Goal: Task Accomplishment & Management: Complete application form

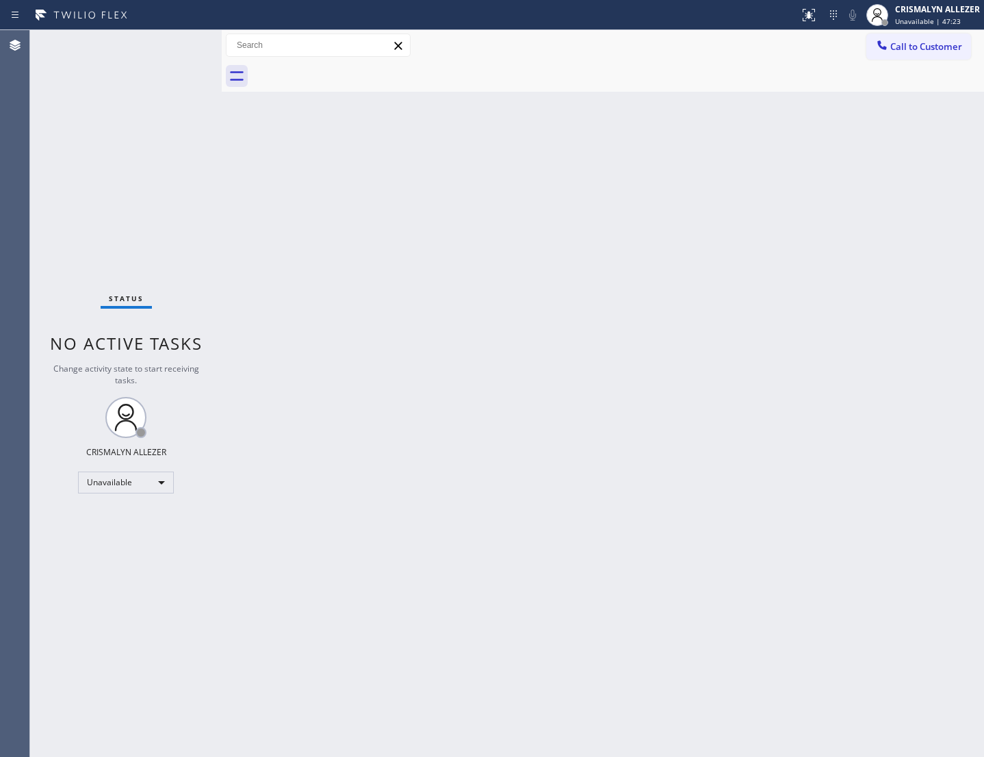
click at [916, 40] on span "Call to Customer" at bounding box center [926, 46] width 72 height 12
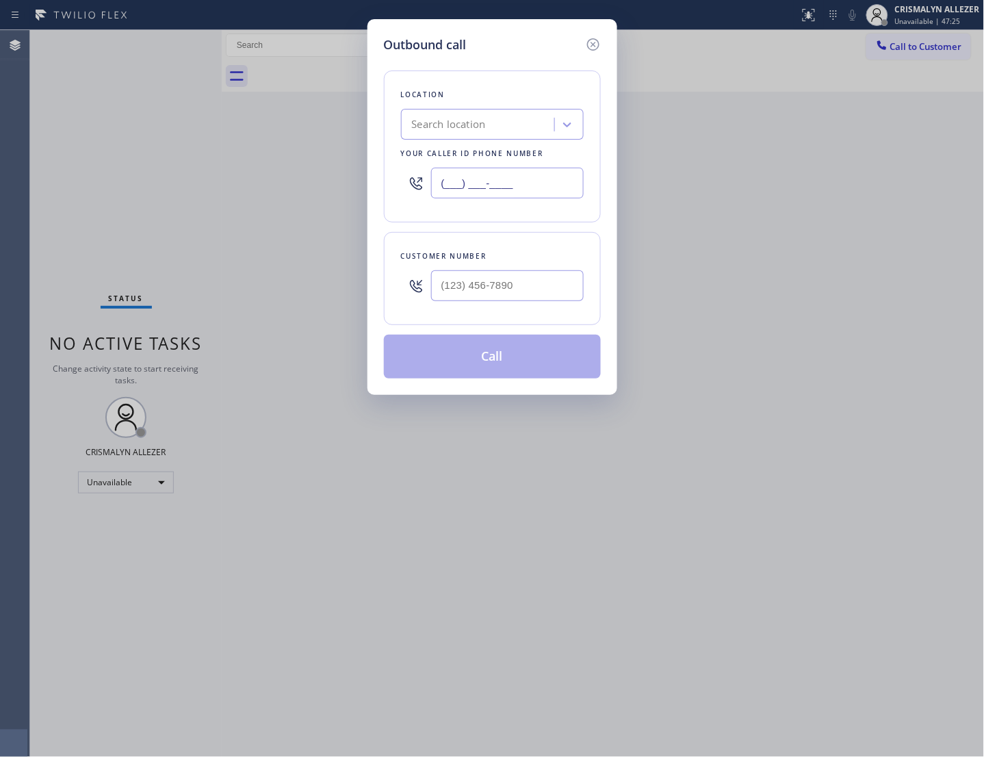
click at [552, 193] on input "(___) ___-____" at bounding box center [507, 183] width 153 height 31
paste input "855) 731-4952"
type input "[PHONE_NUMBER]"
click at [537, 290] on input "(___) ___-____" at bounding box center [507, 285] width 153 height 31
paste input "612) 787-8838"
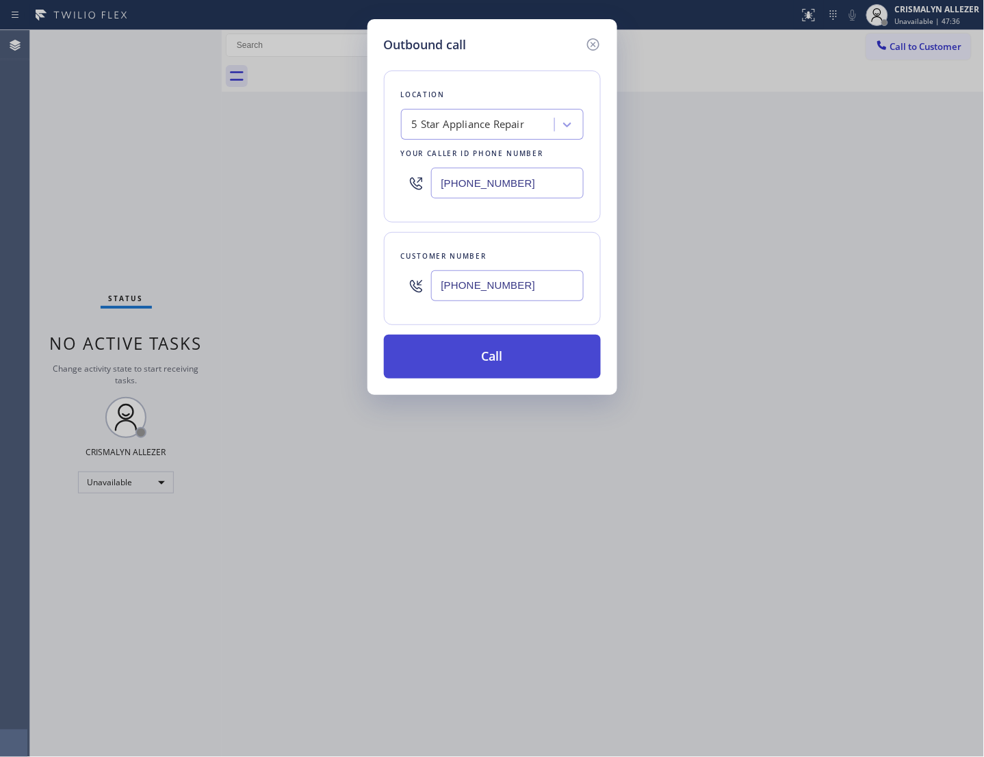
type input "[PHONE_NUMBER]"
click at [491, 379] on button "Call" at bounding box center [492, 357] width 217 height 44
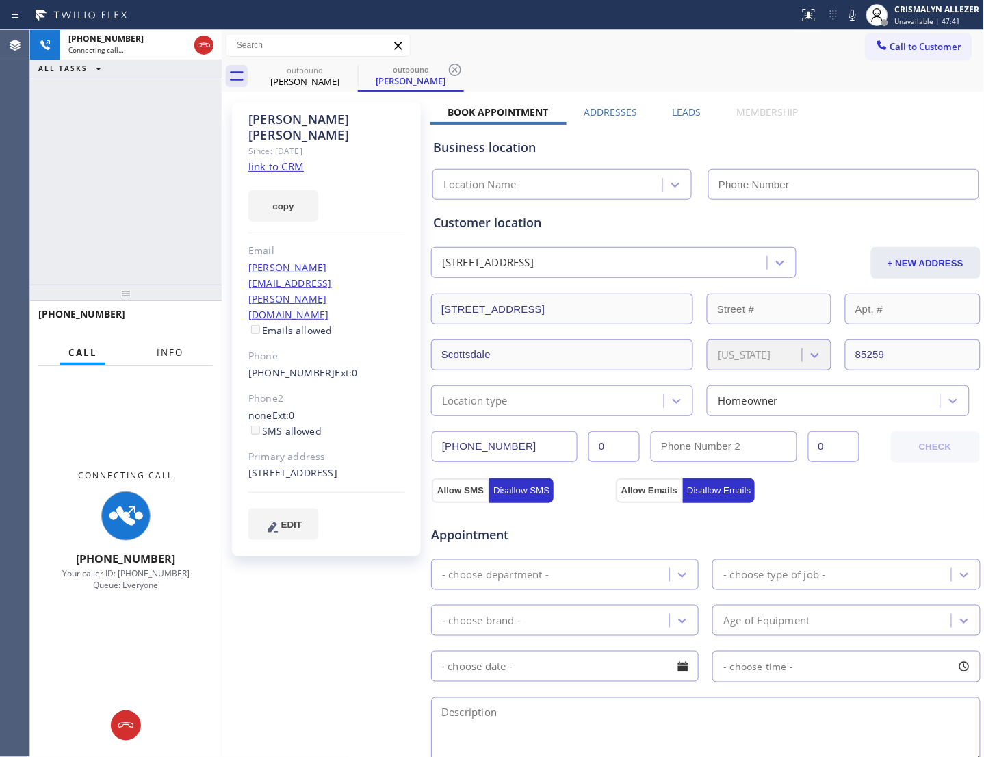
type input "[PHONE_NUMBER]"
click at [176, 355] on span "Info" at bounding box center [170, 352] width 27 height 12
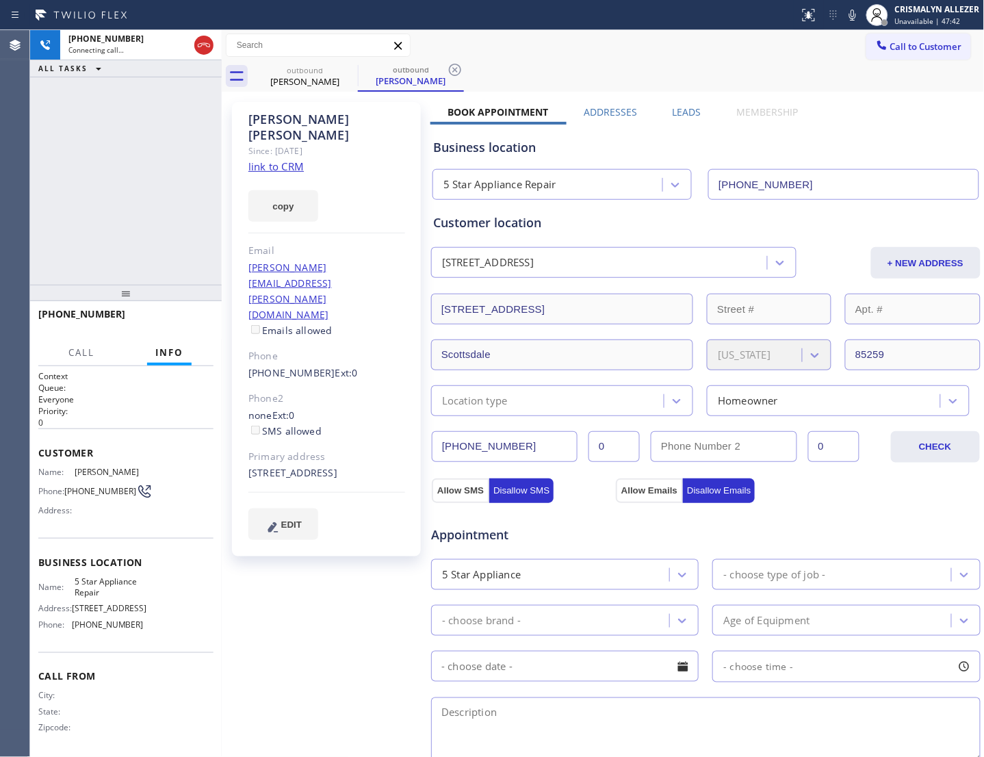
click at [287, 159] on link "link to CRM" at bounding box center [275, 166] width 55 height 14
click at [185, 324] on span "HANG UP" at bounding box center [182, 321] width 42 height 10
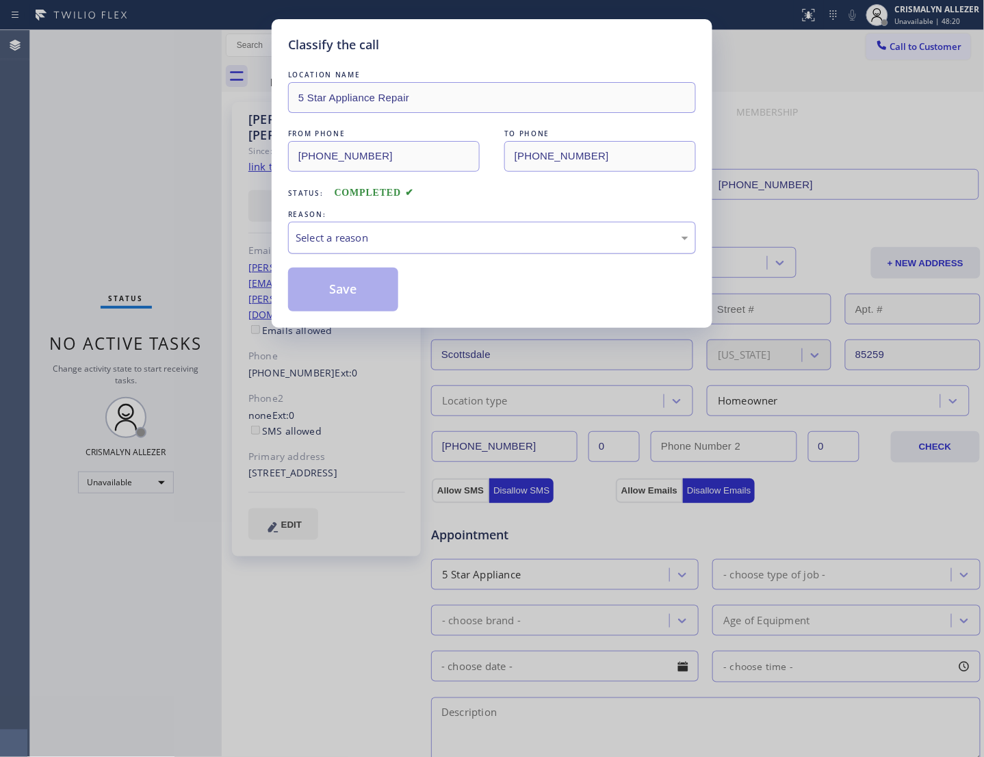
click at [498, 246] on div "Select a reason" at bounding box center [492, 238] width 393 height 16
click at [356, 307] on button "Save" at bounding box center [343, 290] width 110 height 44
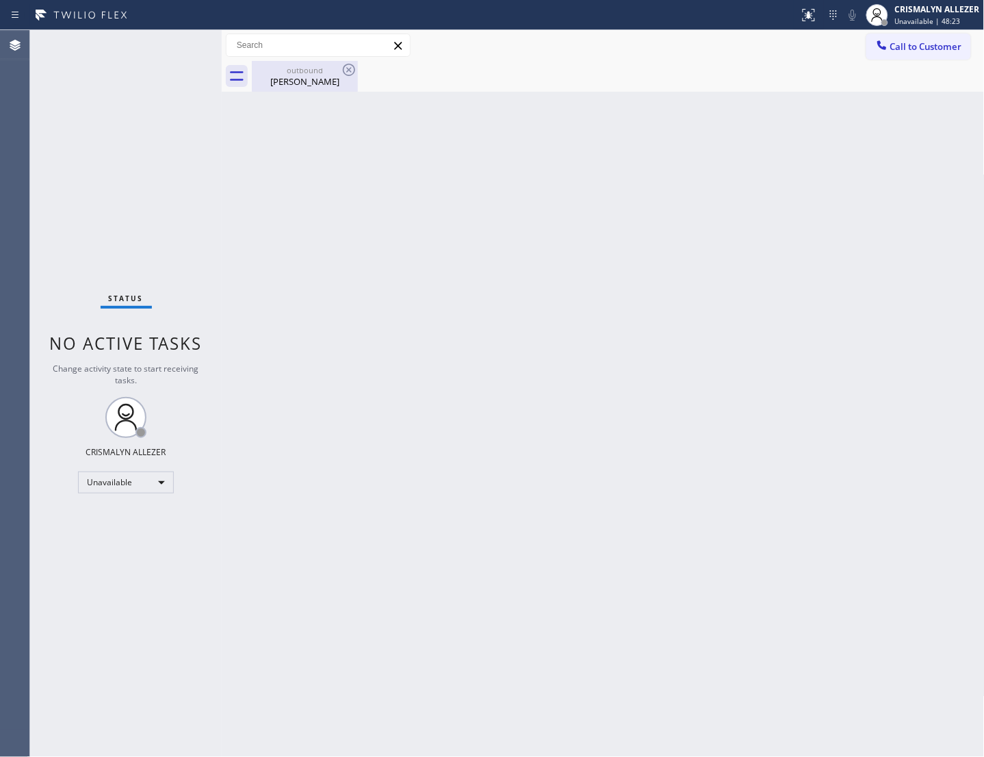
click at [299, 88] on div "outbound Scott Horton" at bounding box center [304, 76] width 103 height 31
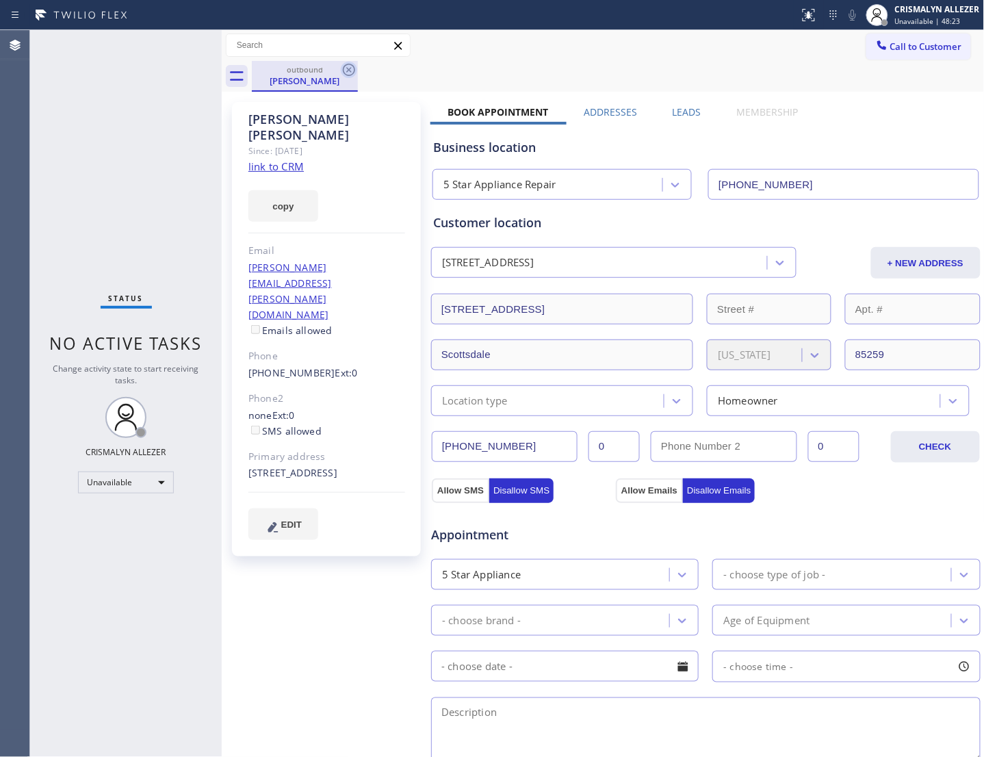
click at [346, 68] on icon at bounding box center [349, 70] width 16 height 16
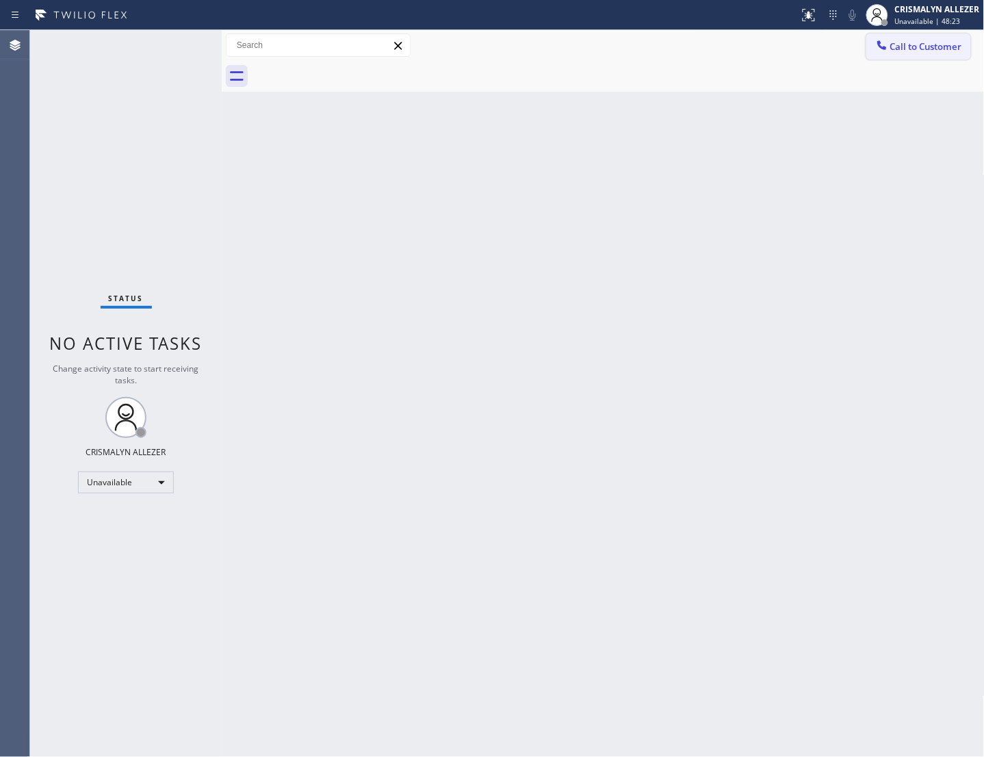
click at [925, 40] on span "Call to Customer" at bounding box center [926, 46] width 72 height 12
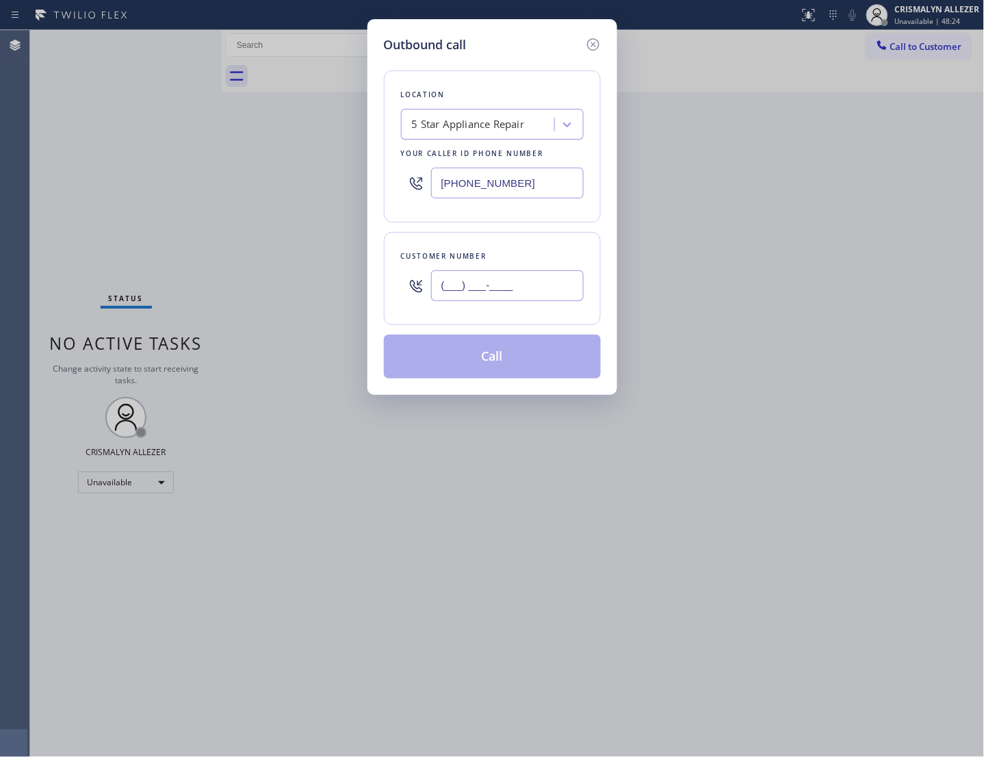
click at [548, 300] on input "(___) ___-____" at bounding box center [507, 285] width 153 height 31
paste input "text"
type input "(___) ___-____"
click at [470, 298] on input "(___) ___-____" at bounding box center [507, 285] width 153 height 31
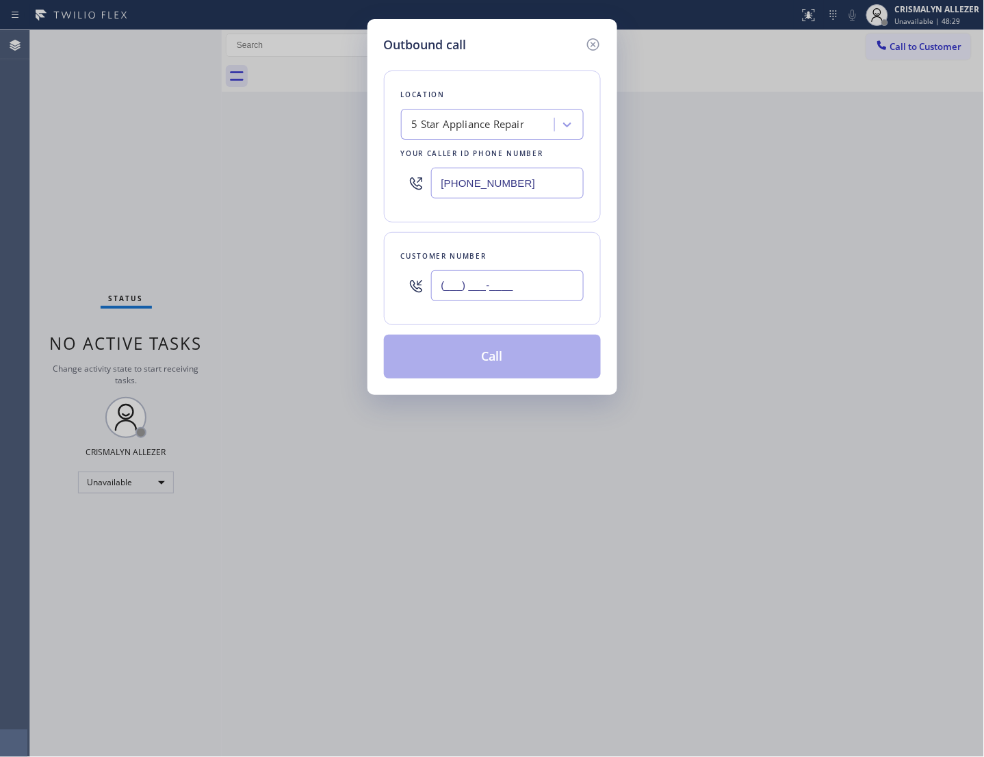
paste input "612) 787-8838"
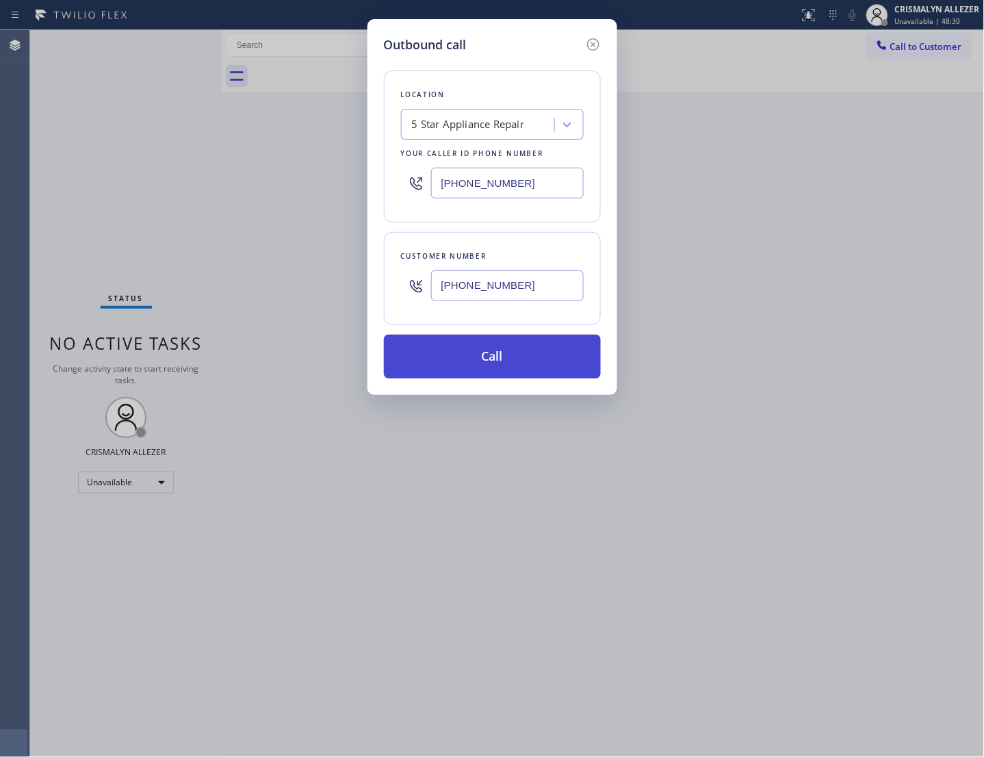
type input "[PHONE_NUMBER]"
click at [476, 373] on button "Call" at bounding box center [492, 357] width 217 height 44
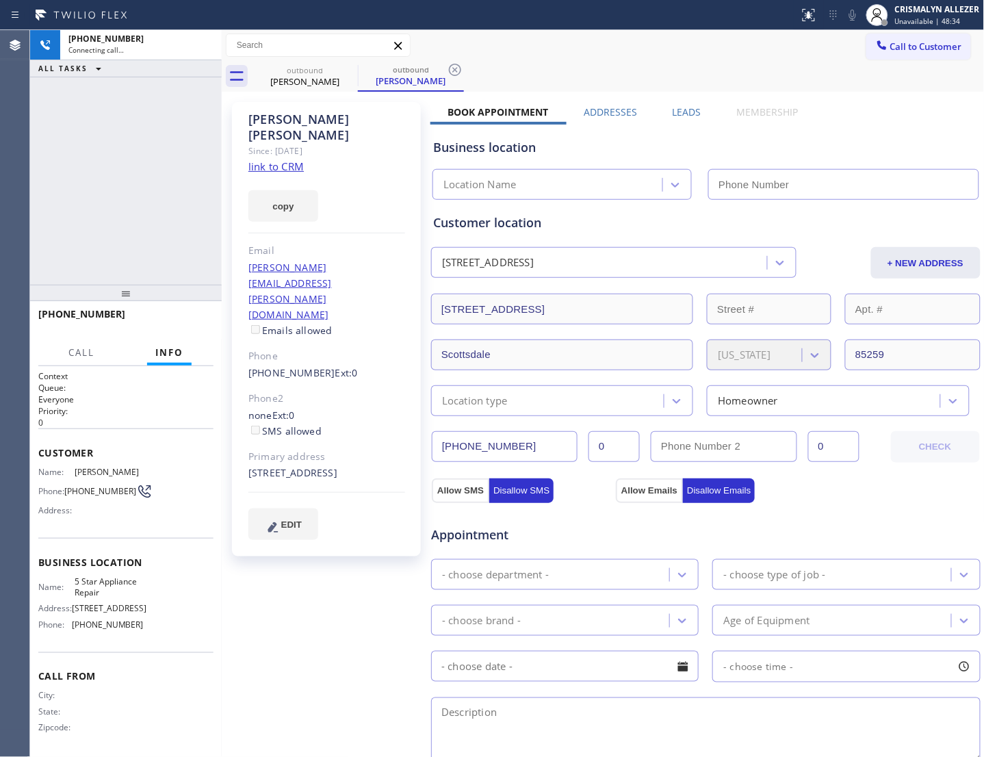
type input "[PHONE_NUMBER]"
click at [180, 317] on span "HANG UP" at bounding box center [182, 321] width 42 height 10
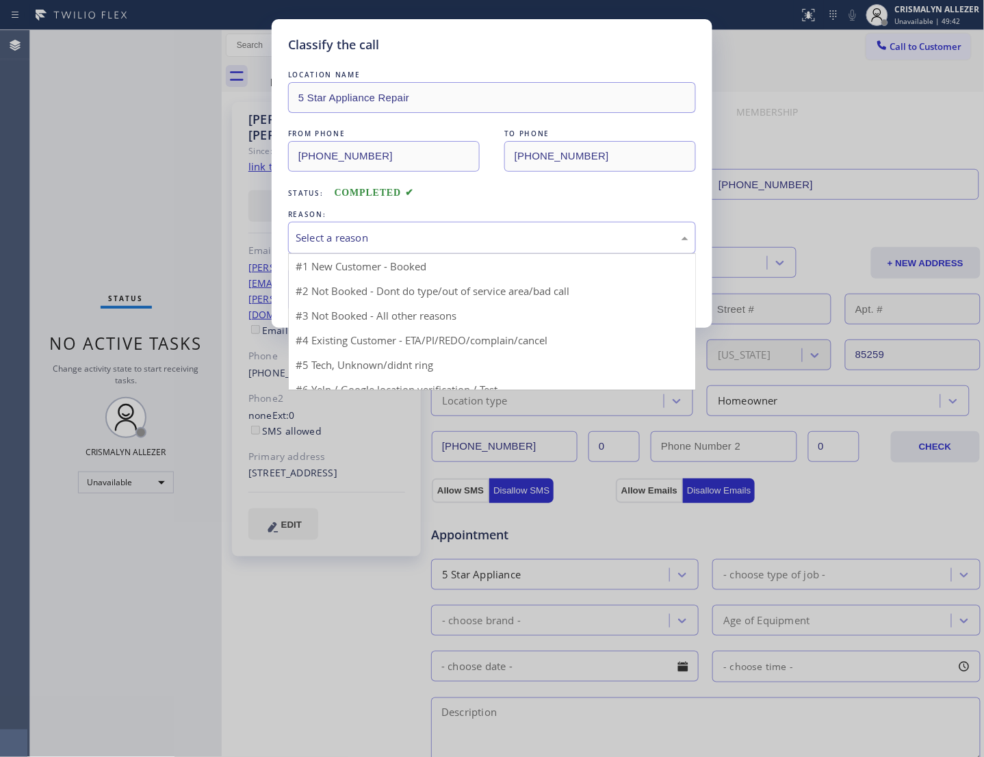
click at [490, 246] on div "Select a reason" at bounding box center [492, 238] width 393 height 16
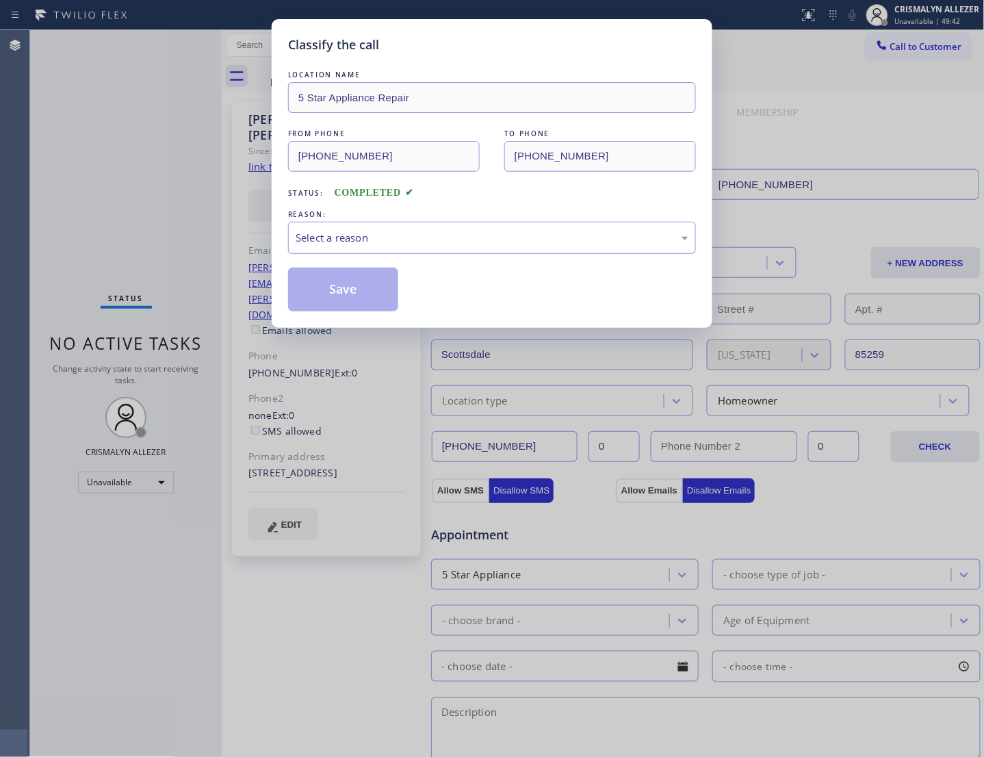
click at [456, 246] on div "Select a reason" at bounding box center [492, 238] width 393 height 16
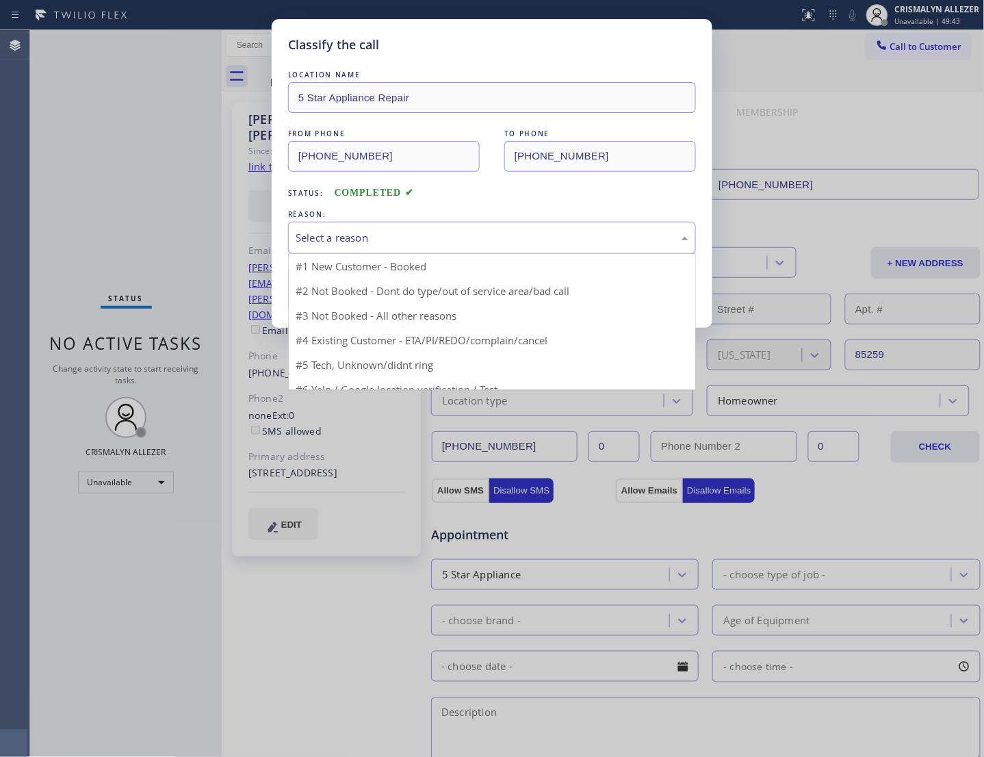
click at [456, 246] on div "Select a reason" at bounding box center [492, 238] width 393 height 16
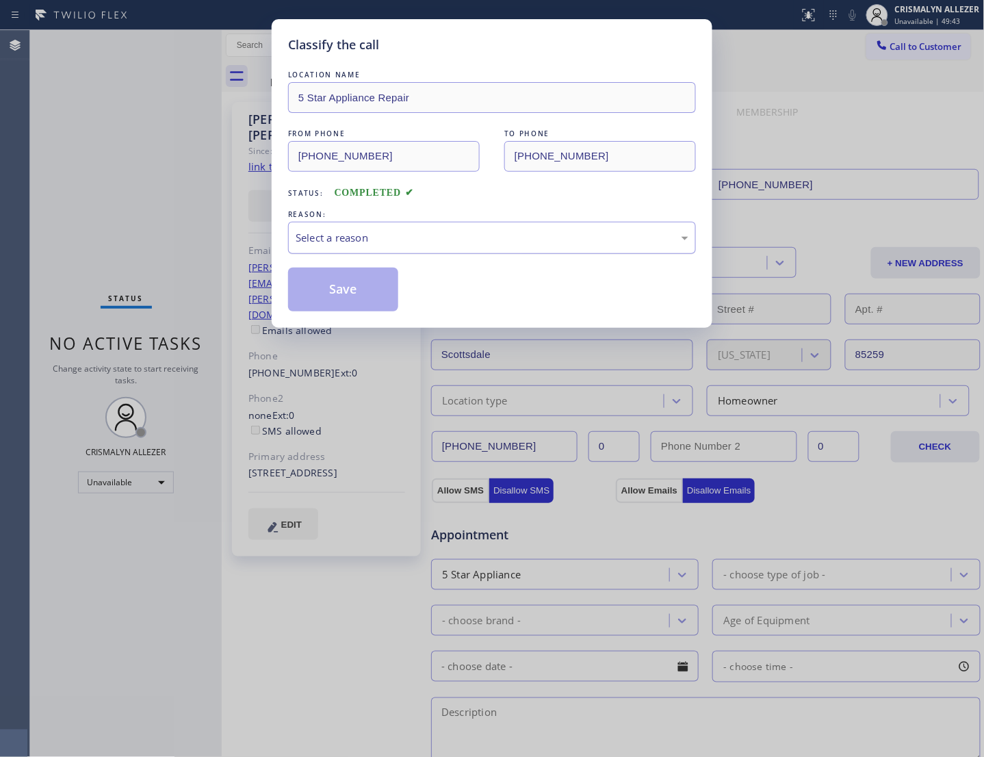
click at [456, 246] on div "Select a reason" at bounding box center [492, 238] width 393 height 16
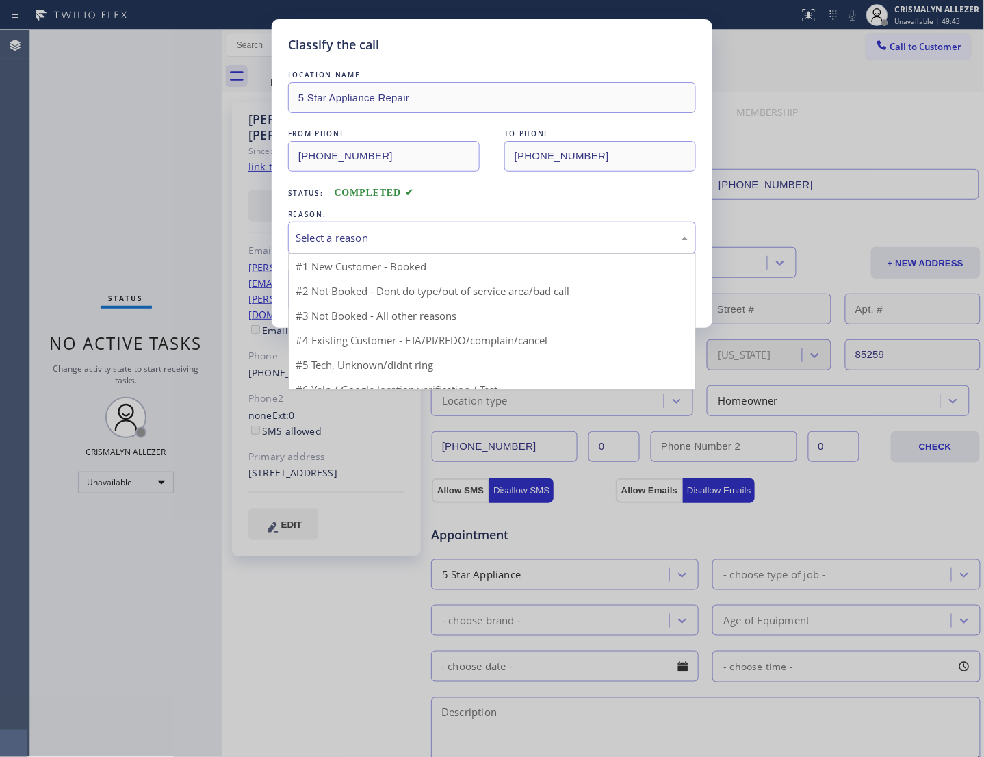
click at [456, 246] on div "Select a reason" at bounding box center [492, 238] width 393 height 16
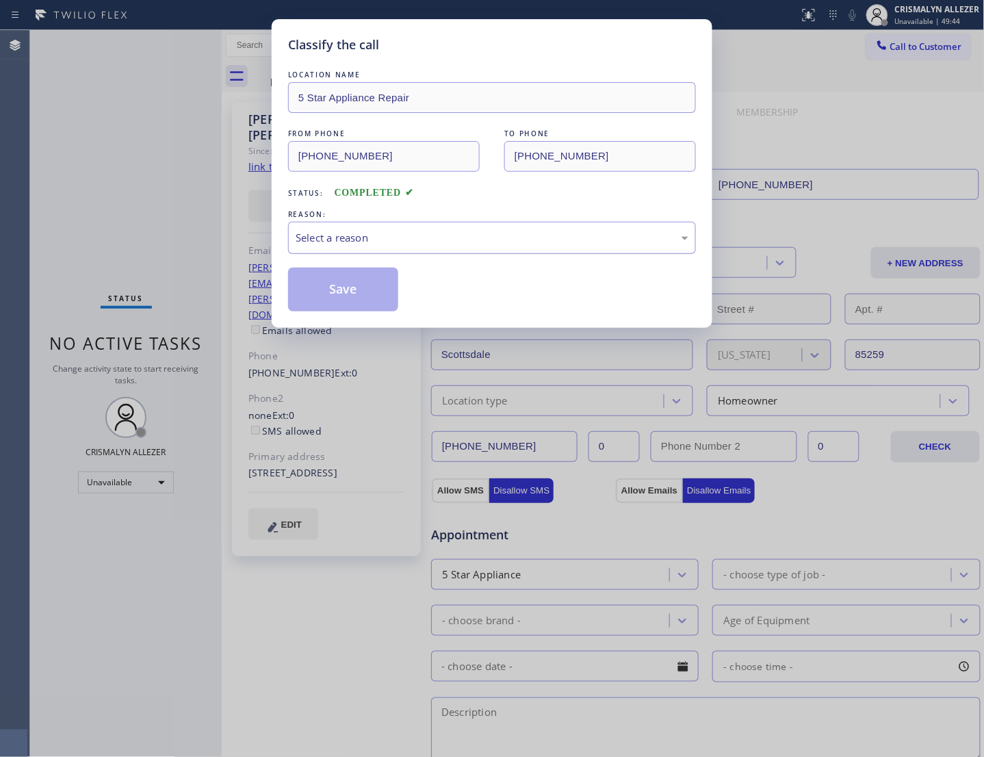
click at [456, 246] on div "Select a reason" at bounding box center [492, 238] width 393 height 16
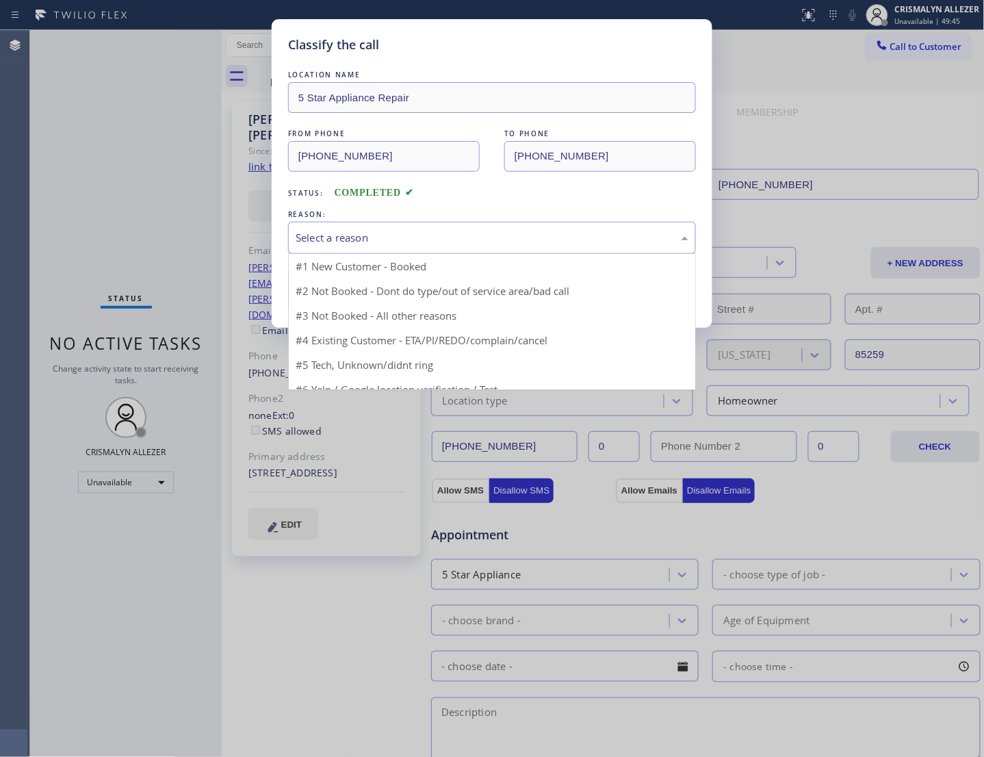
click at [456, 246] on div "Select a reason" at bounding box center [492, 238] width 393 height 16
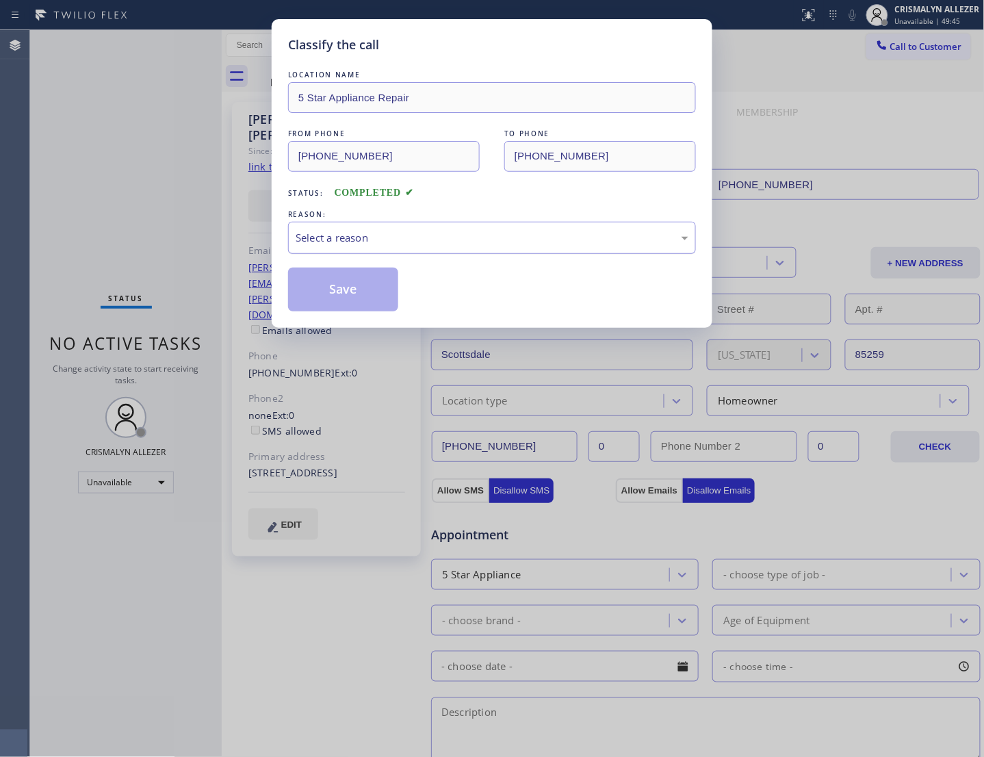
click at [456, 246] on div "Select a reason" at bounding box center [492, 238] width 393 height 16
click at [350, 311] on button "Save" at bounding box center [343, 290] width 110 height 44
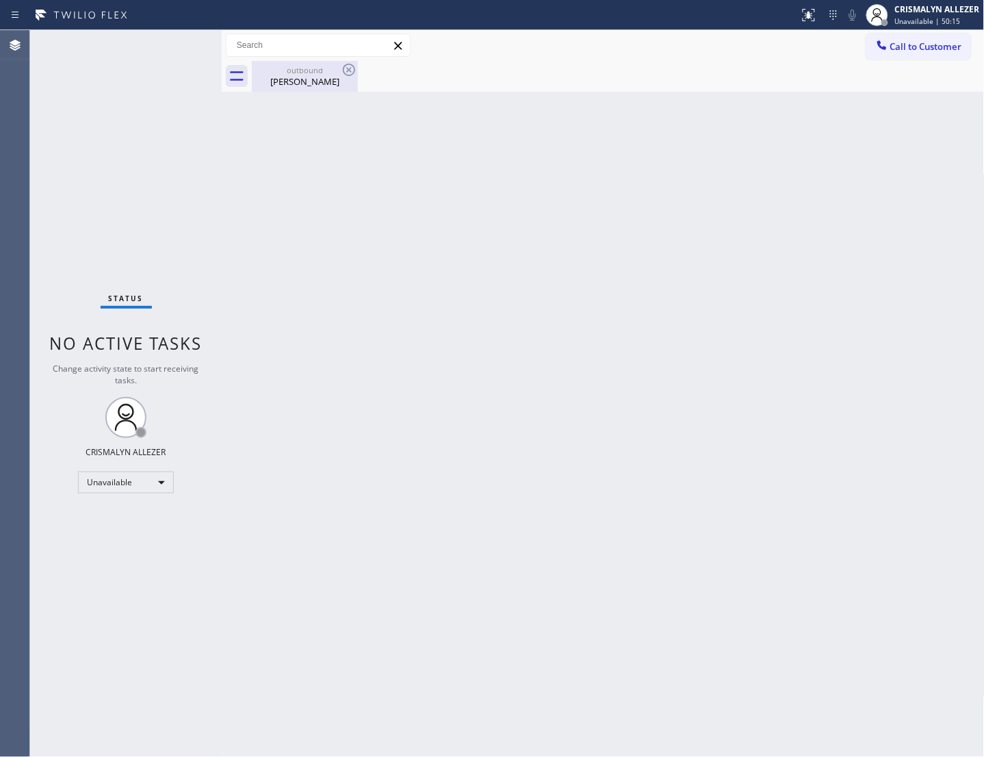
click at [306, 74] on div "outbound" at bounding box center [304, 70] width 103 height 10
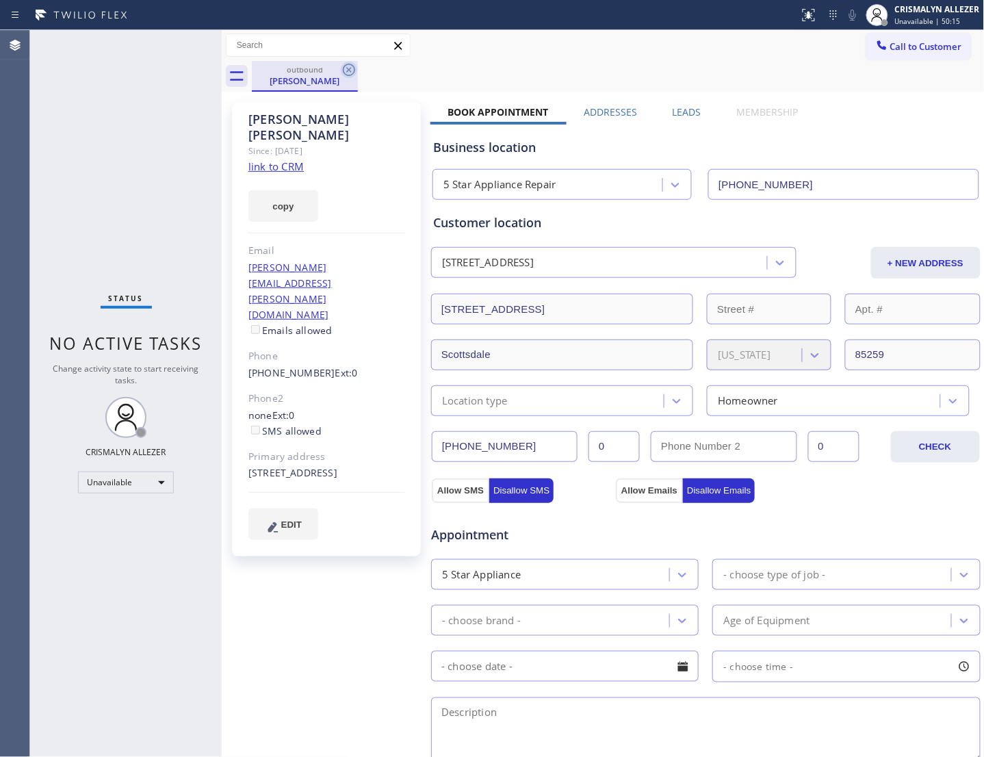
click at [342, 69] on icon at bounding box center [349, 70] width 16 height 16
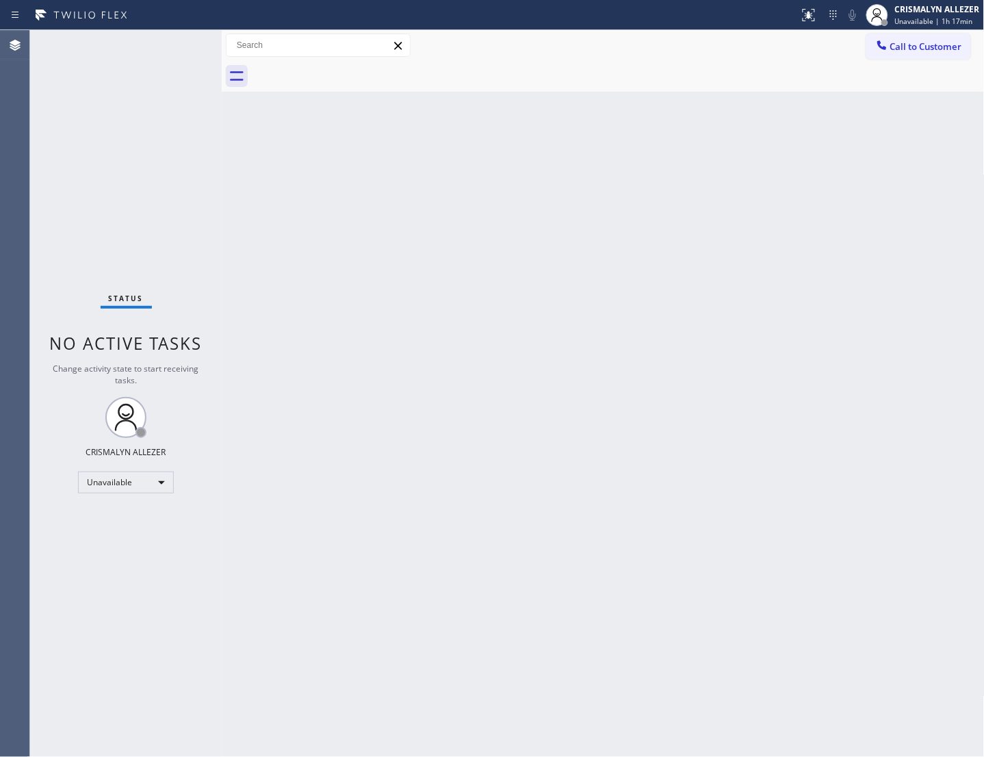
click at [784, 602] on div "Back to Dashboard Change Sender ID Customers Technicians Select a contact Outbo…" at bounding box center [603, 393] width 763 height 727
drag, startPoint x: 580, startPoint y: 312, endPoint x: 593, endPoint y: 292, distance: 23.4
click at [586, 301] on div "Back to Dashboard Change Sender ID Customers Technicians Select a contact Outbo…" at bounding box center [603, 393] width 763 height 727
click at [890, 48] on span "Call to Customer" at bounding box center [926, 46] width 72 height 12
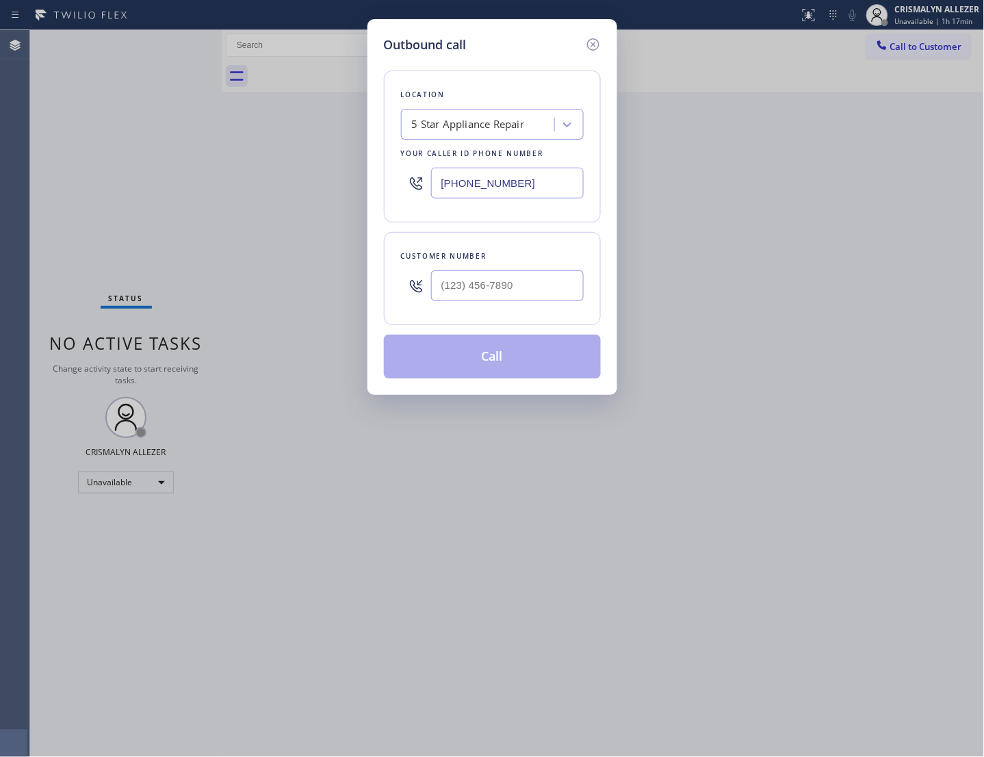
drag, startPoint x: 565, startPoint y: 205, endPoint x: 125, endPoint y: 227, distance: 440.0
click at [0, 209] on html "Status report No issues detected If you experience an issue, please download th…" at bounding box center [492, 378] width 984 height 757
paste input "346) 421-0545"
type input "[PHONE_NUMBER]"
click at [491, 301] on input "(___) ___-____" at bounding box center [507, 285] width 153 height 31
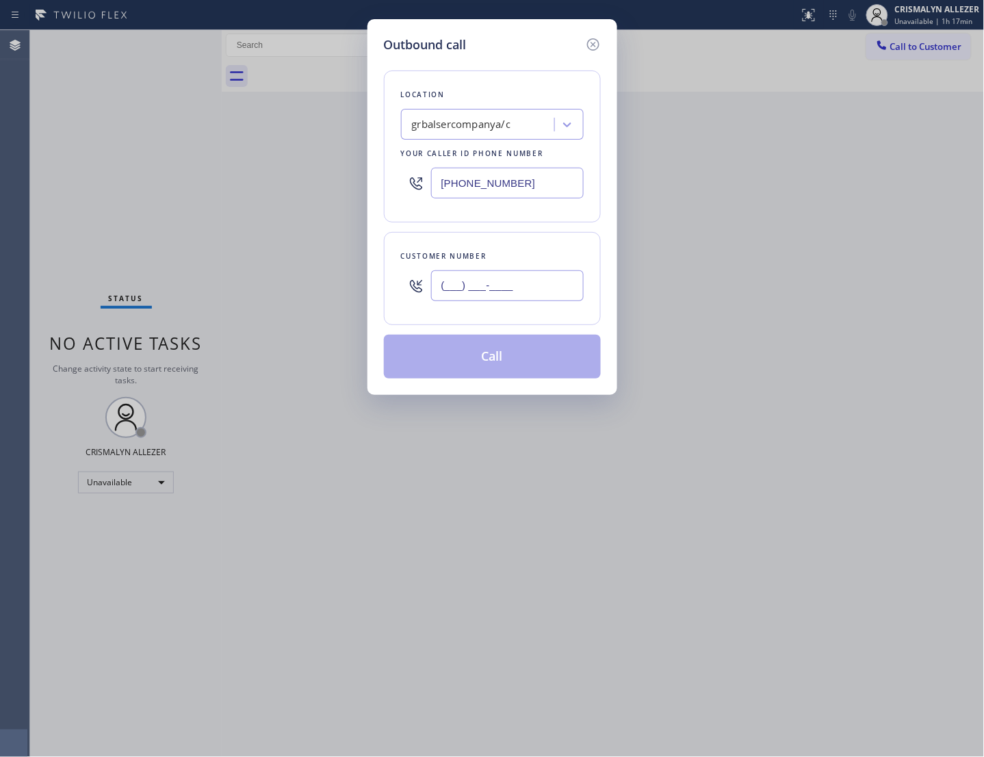
paste input "254) 356-0182"
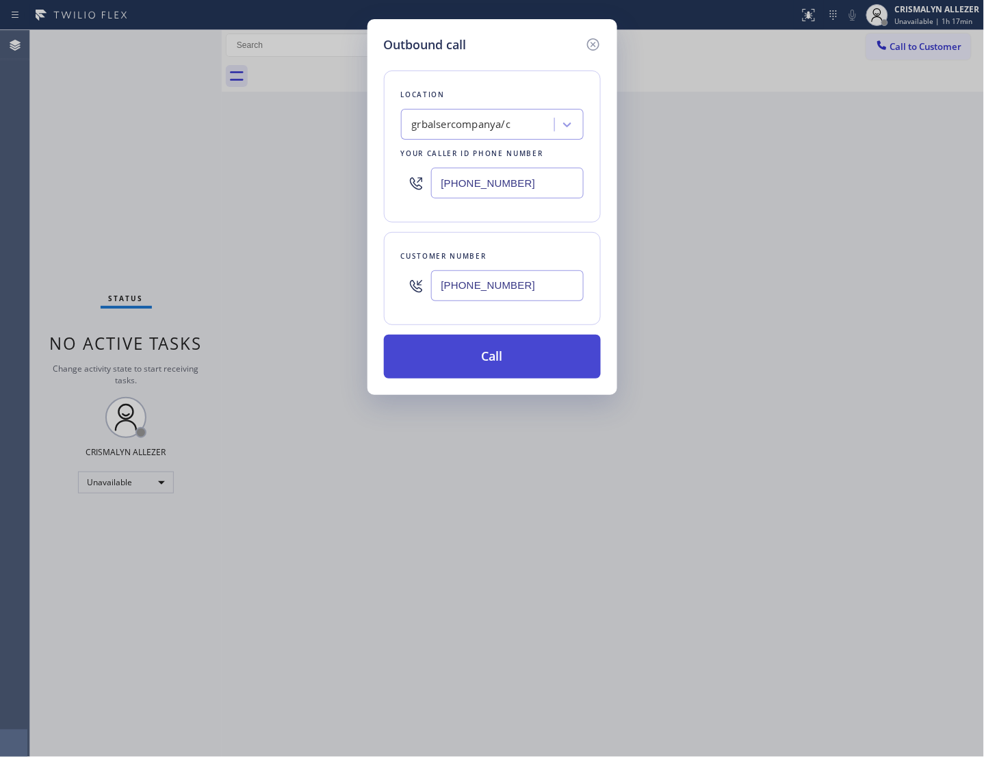
type input "[PHONE_NUMBER]"
click at [489, 376] on button "Call" at bounding box center [492, 357] width 217 height 44
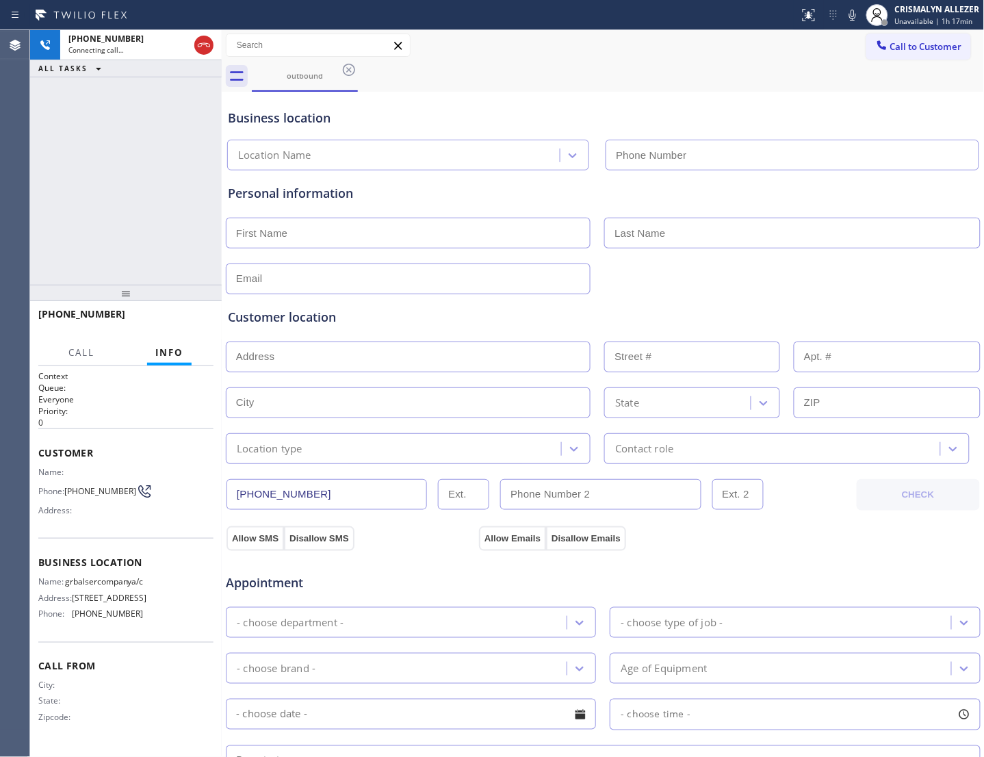
type input "[PHONE_NUMBER]"
click at [175, 322] on span "HANG UP" at bounding box center [182, 321] width 42 height 10
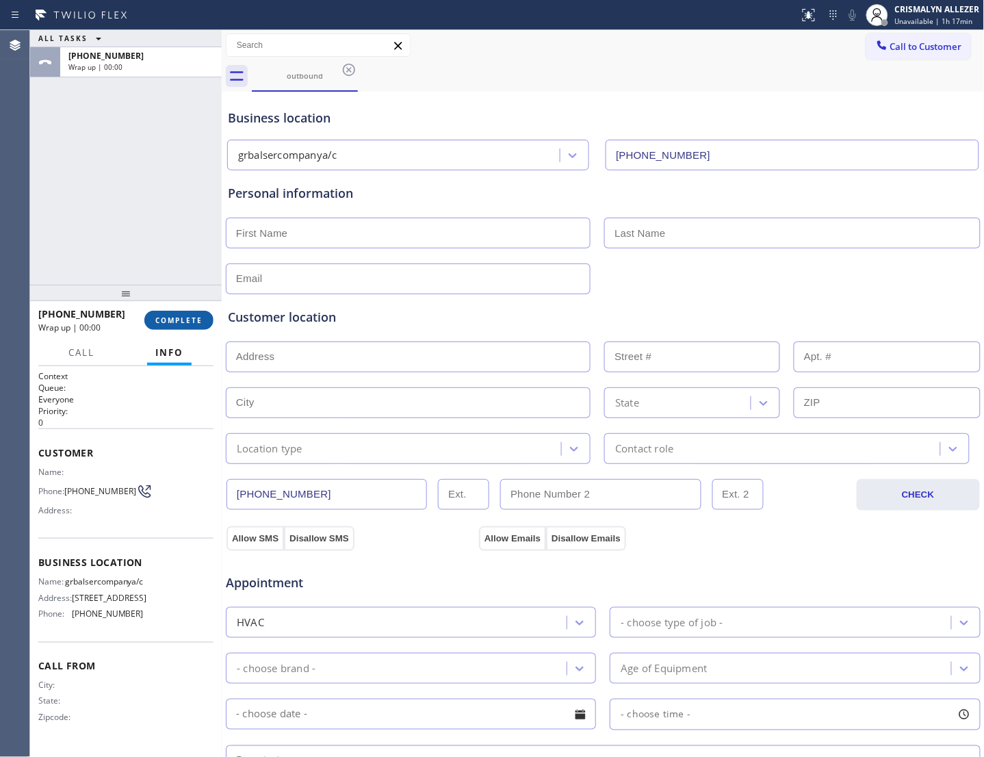
click at [175, 322] on span "COMPLETE" at bounding box center [178, 321] width 47 height 10
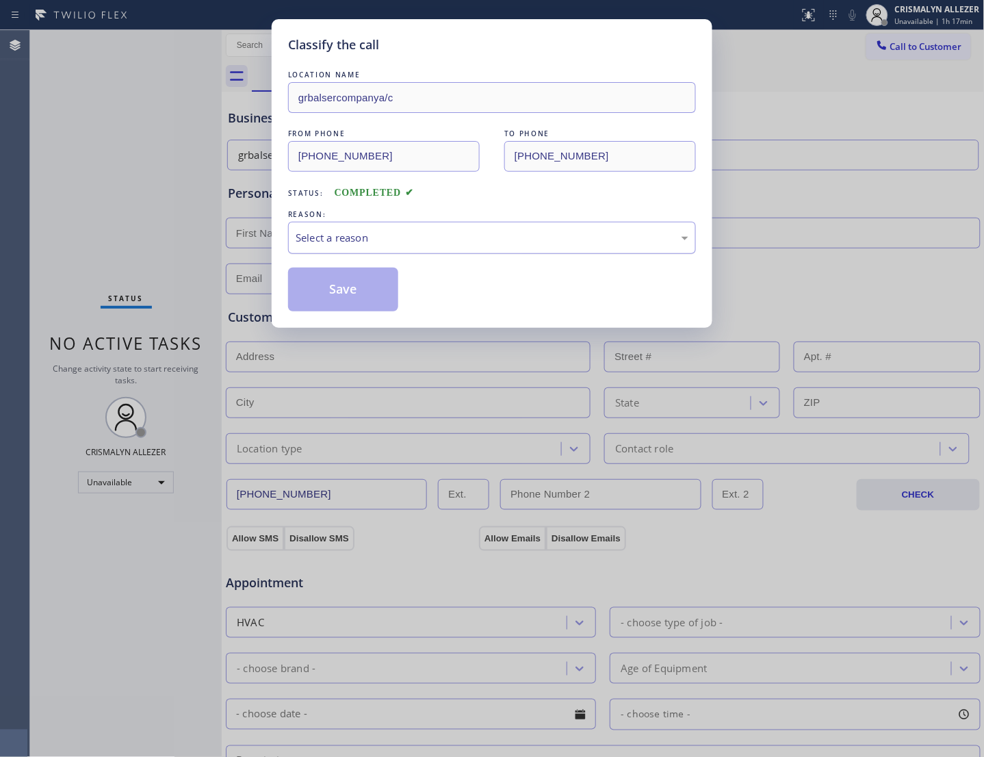
click at [488, 246] on div "Select a reason" at bounding box center [492, 238] width 393 height 16
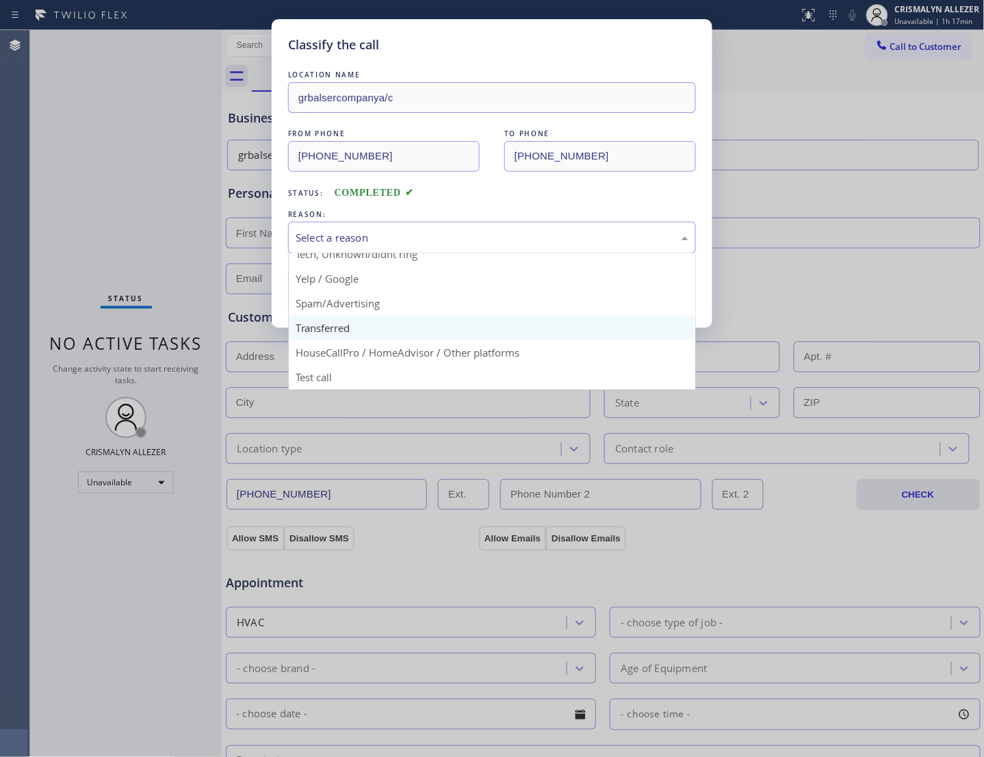
scroll to position [94, 0]
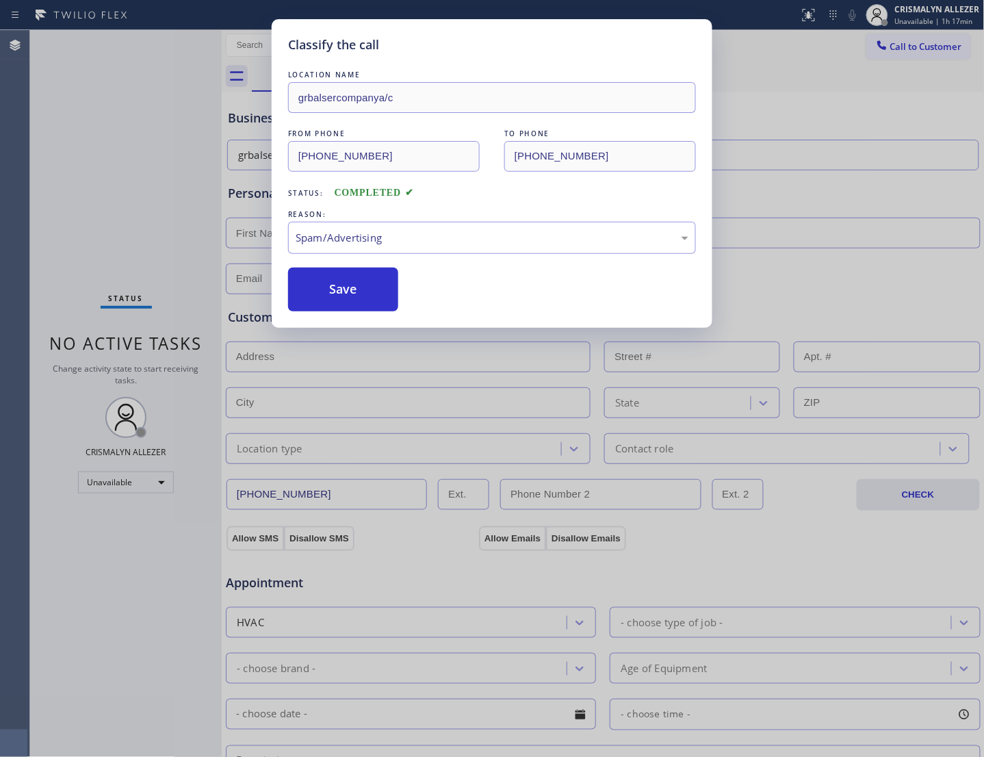
click at [343, 311] on button "Save" at bounding box center [343, 290] width 110 height 44
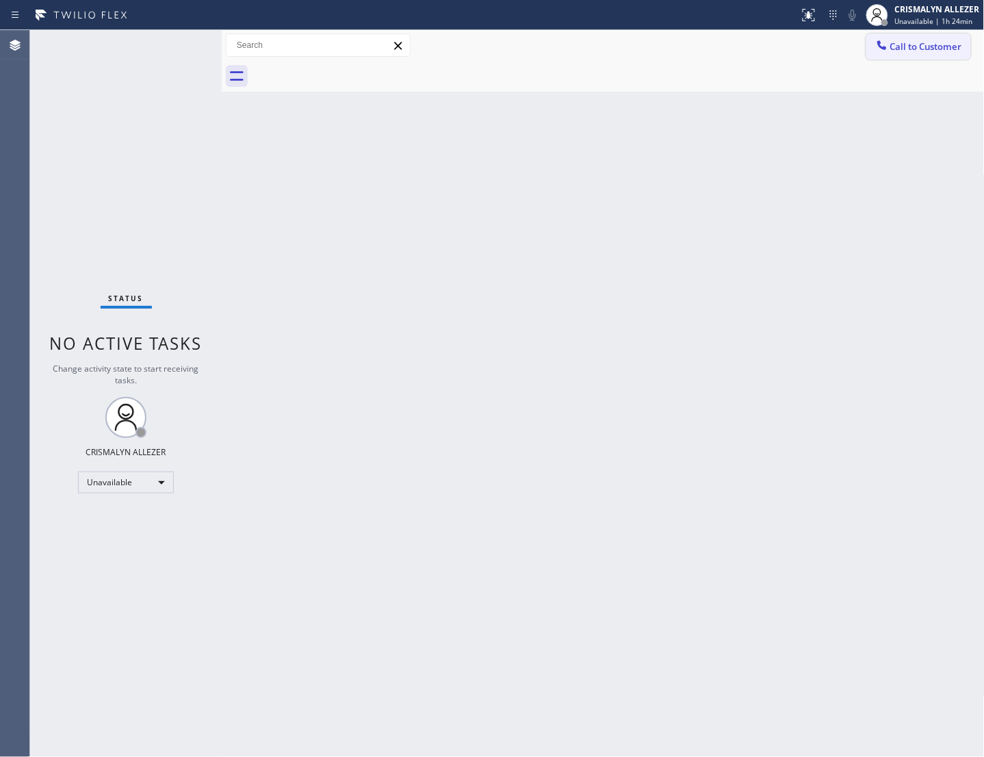
click at [916, 41] on span "Call to Customer" at bounding box center [926, 46] width 72 height 12
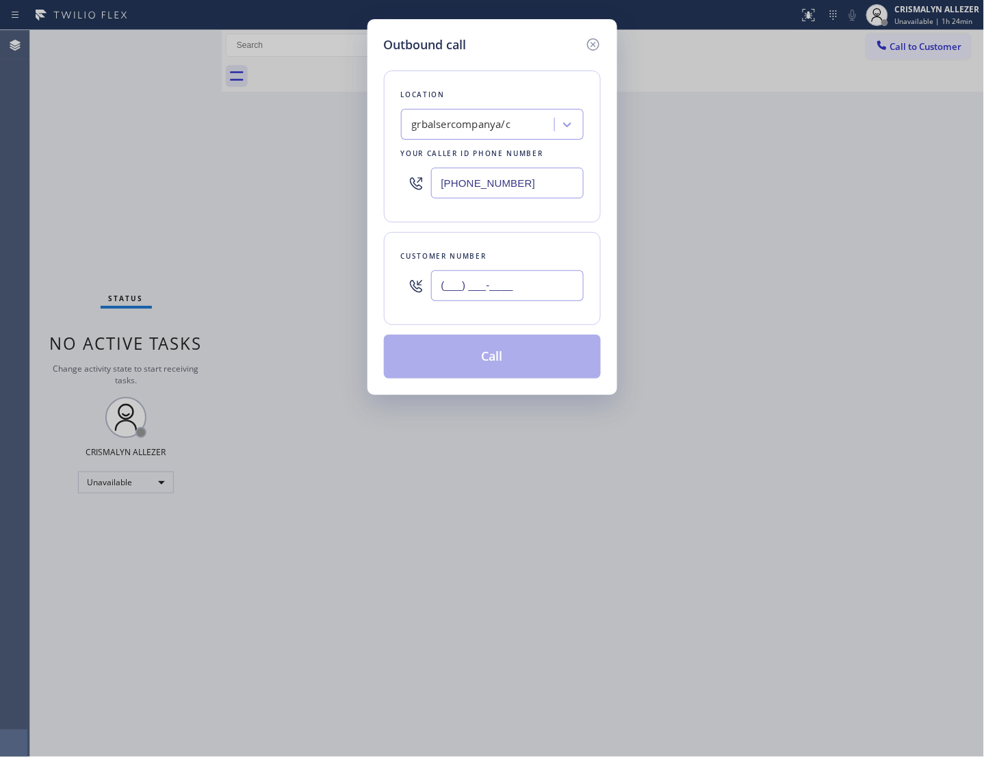
click at [539, 294] on input "(___) ___-____" at bounding box center [507, 285] width 153 height 31
paste input "551) 966-1306"
type input "(551) 966-1306"
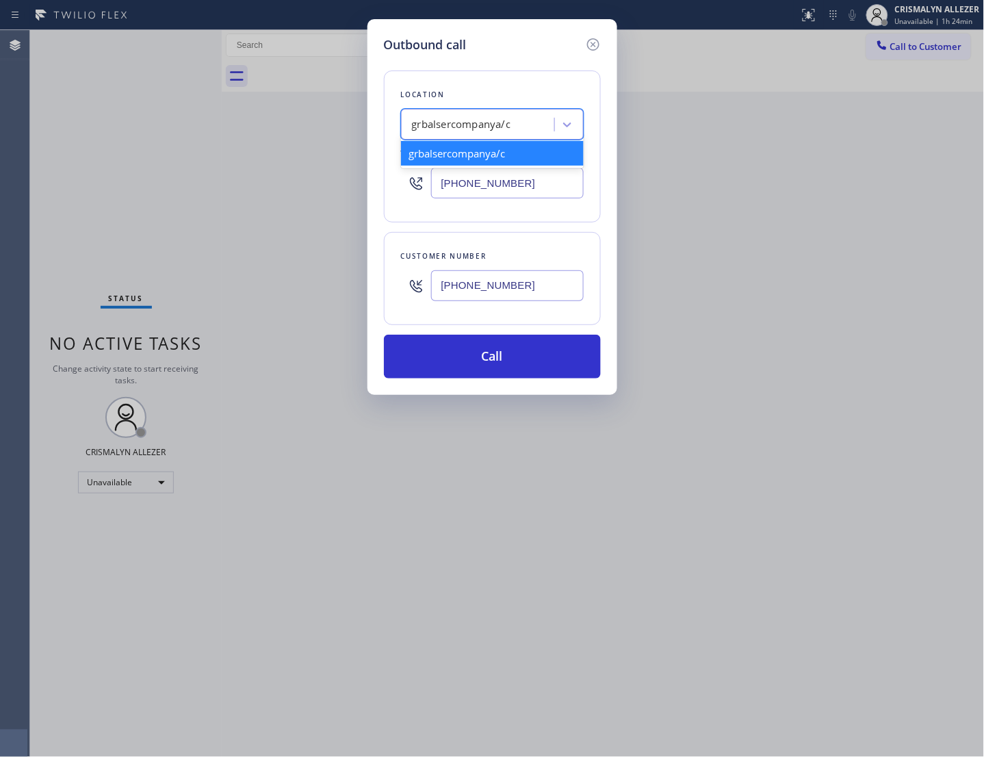
click at [514, 128] on div "grbalsercompanya/c" at bounding box center [479, 125] width 149 height 24
type input "5 star appliance re"
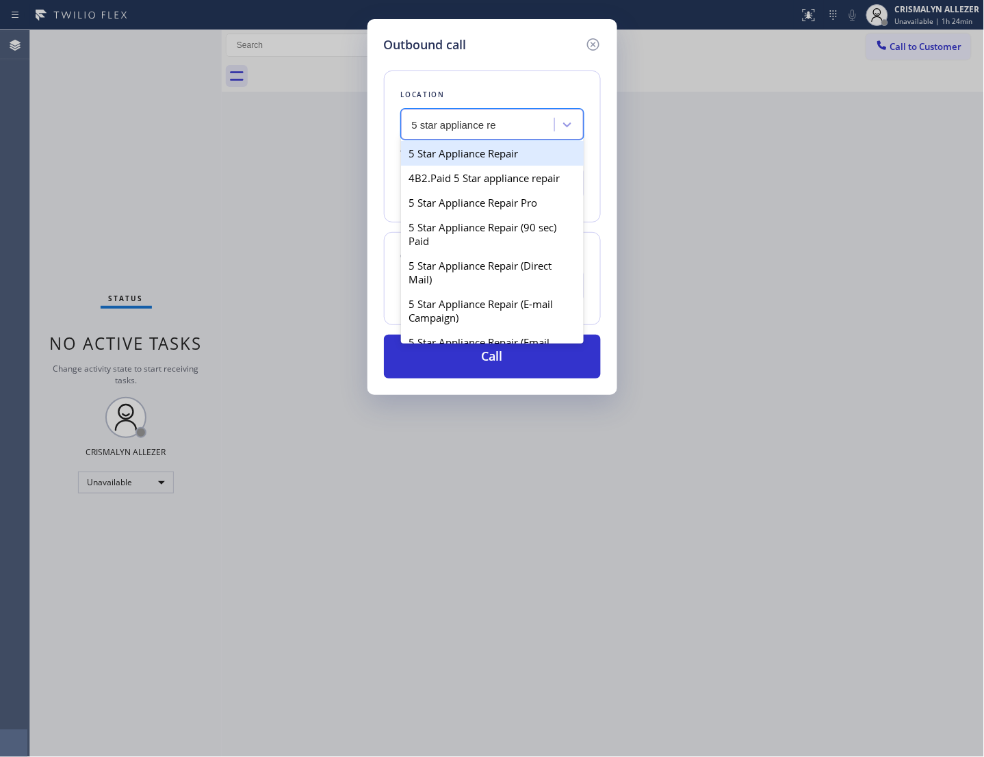
drag, startPoint x: 507, startPoint y: 162, endPoint x: 500, endPoint y: 166, distance: 7.7
click at [500, 165] on div "5 Star Appliance Repair" at bounding box center [492, 153] width 183 height 25
type input "[PHONE_NUMBER]"
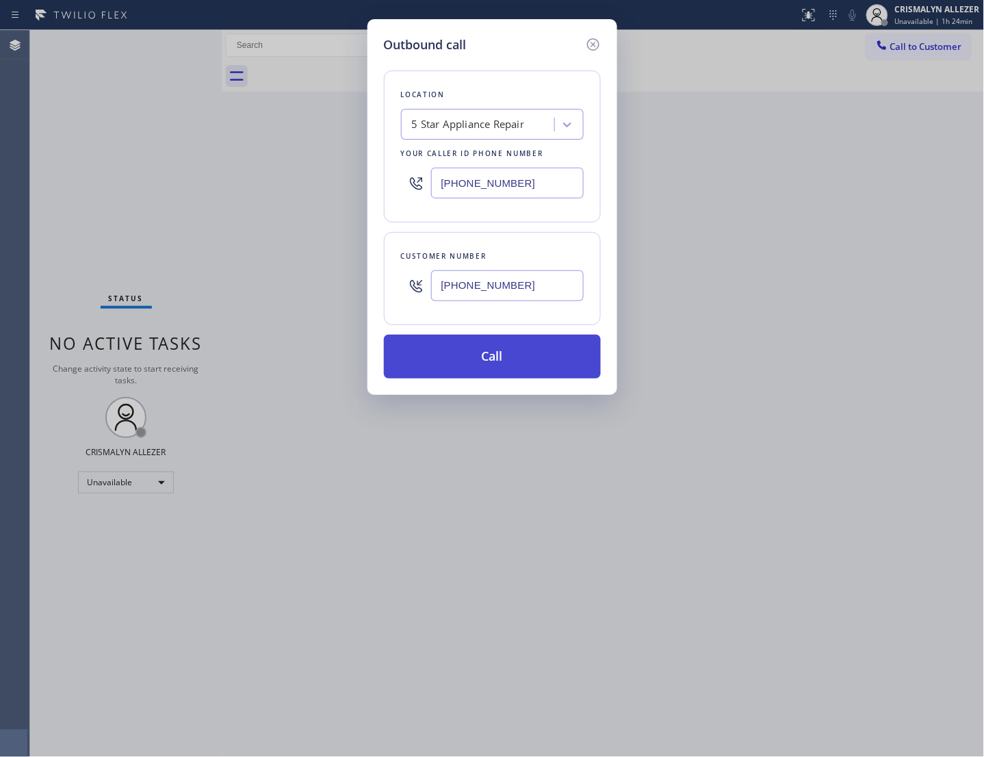
click at [502, 379] on button "Call" at bounding box center [492, 357] width 217 height 44
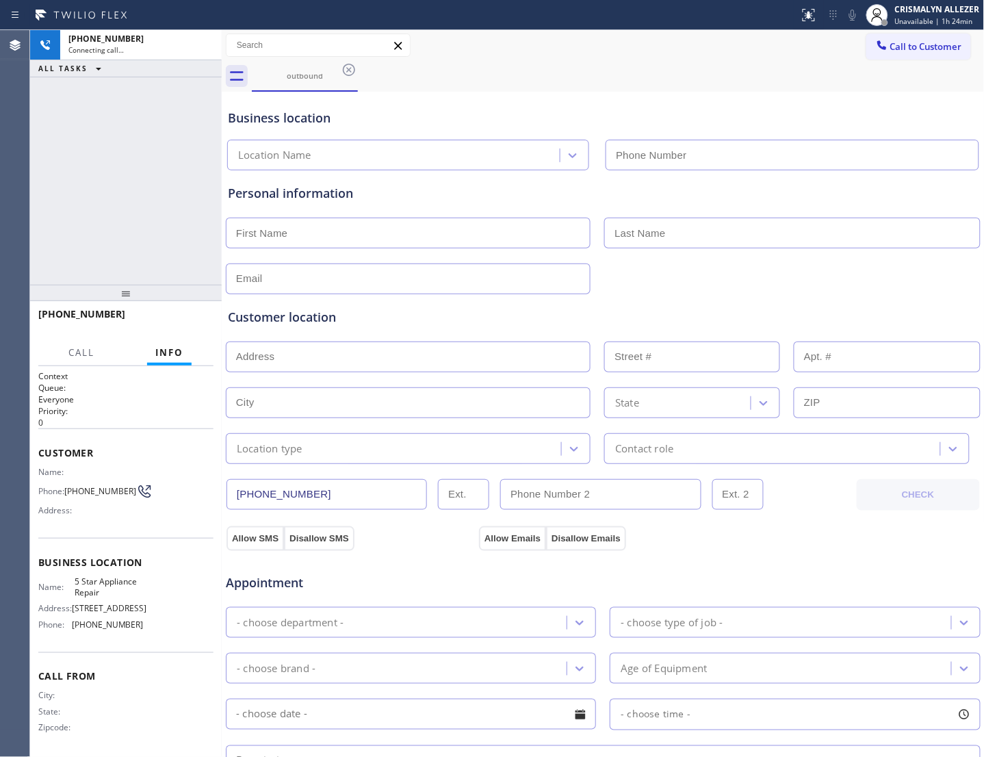
type input "[PHONE_NUMBER]"
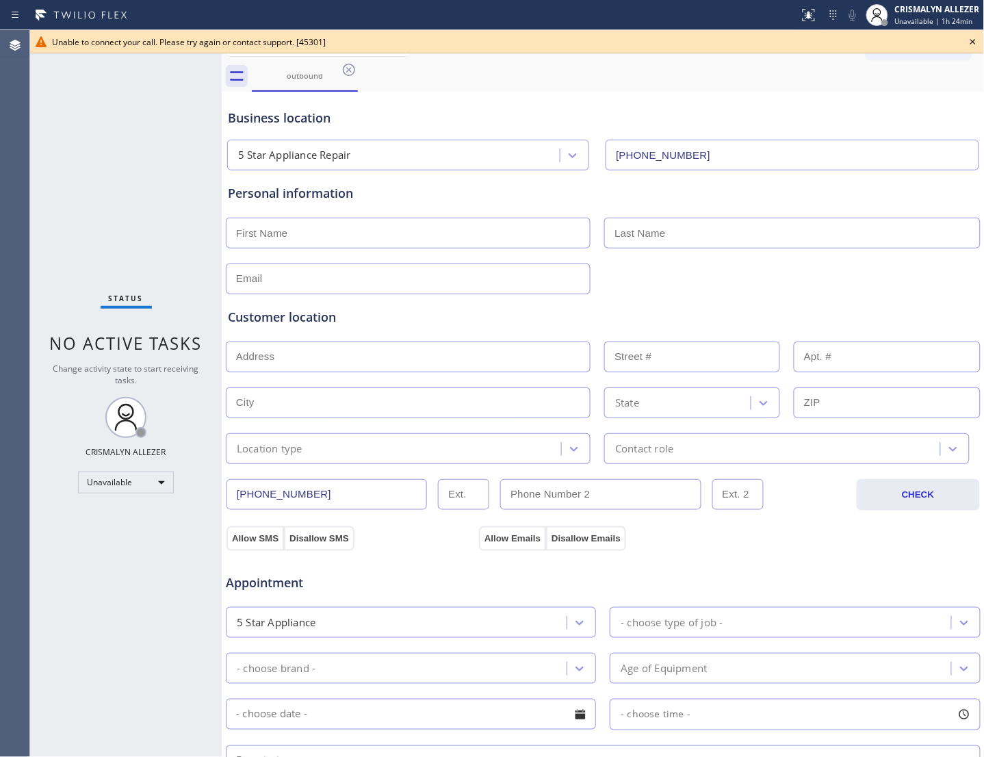
click at [977, 42] on icon at bounding box center [973, 42] width 16 height 16
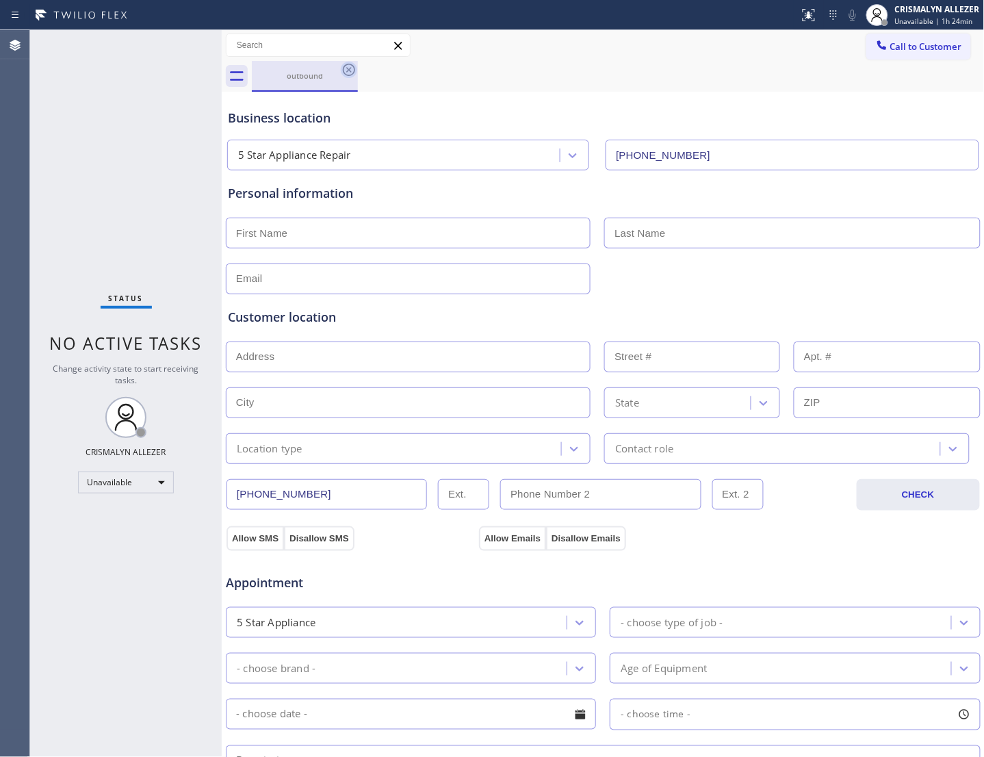
click at [346, 66] on icon at bounding box center [349, 70] width 16 height 16
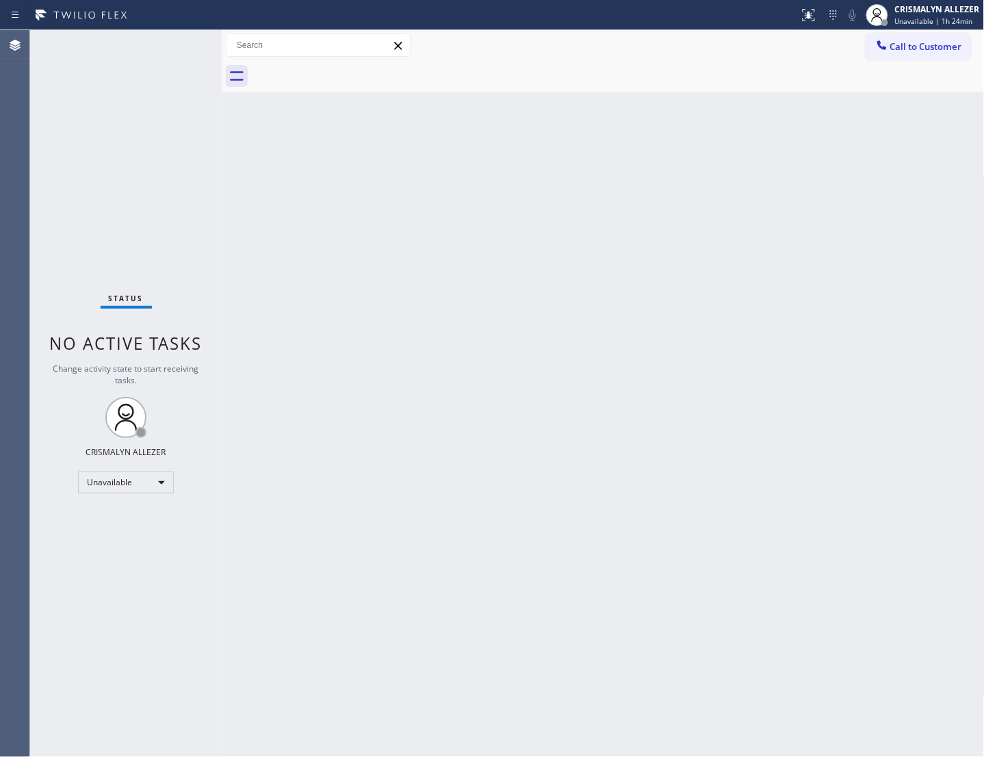
drag, startPoint x: 893, startPoint y: 49, endPoint x: 867, endPoint y: 72, distance: 35.4
click at [894, 49] on span "Call to Customer" at bounding box center [926, 46] width 72 height 12
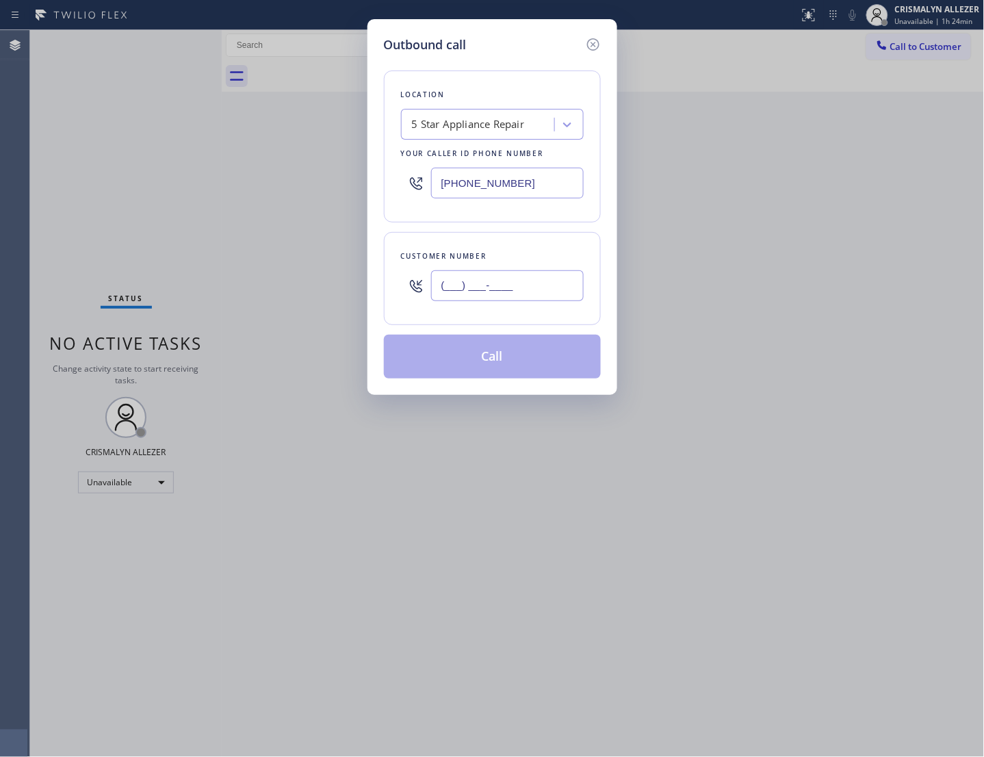
click at [543, 298] on input "(___) ___-____" at bounding box center [507, 285] width 153 height 31
paste input "626) 622-1305"
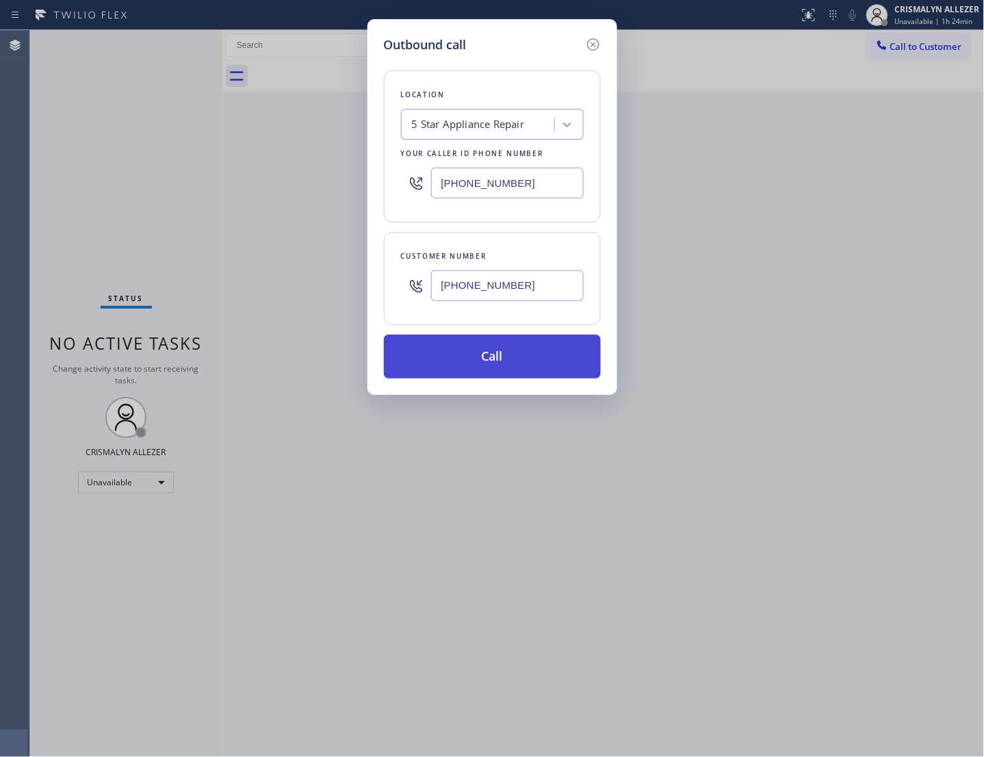
type input "(626) 622-1305"
click at [514, 379] on button "Call" at bounding box center [492, 357] width 217 height 44
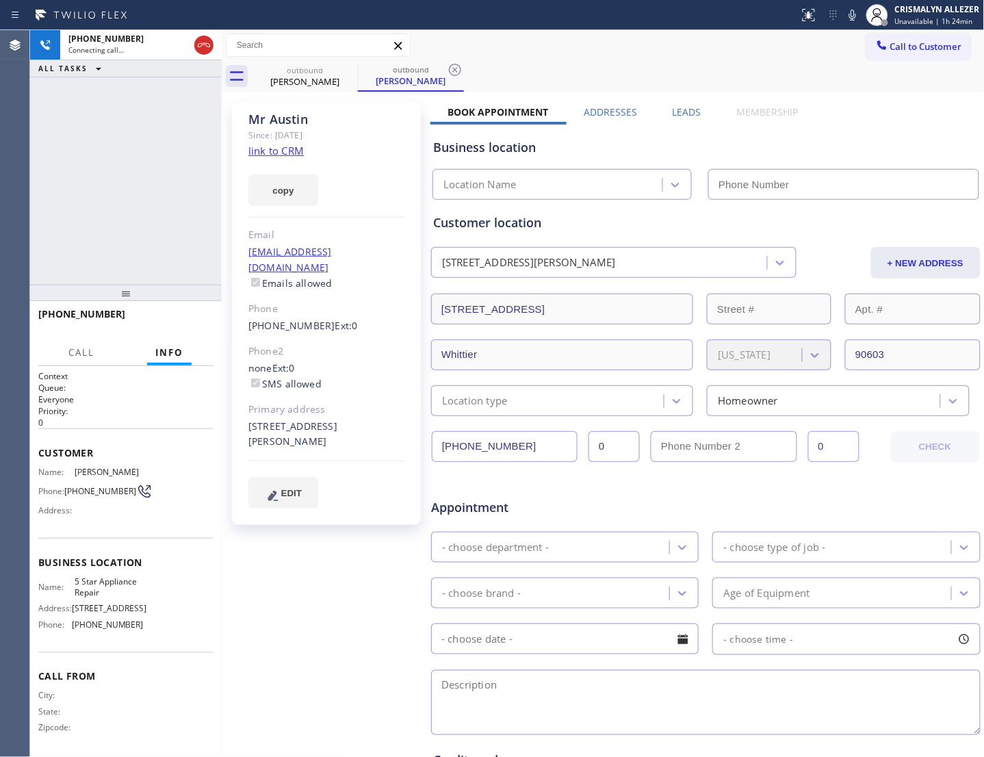
type input "[PHONE_NUMBER]"
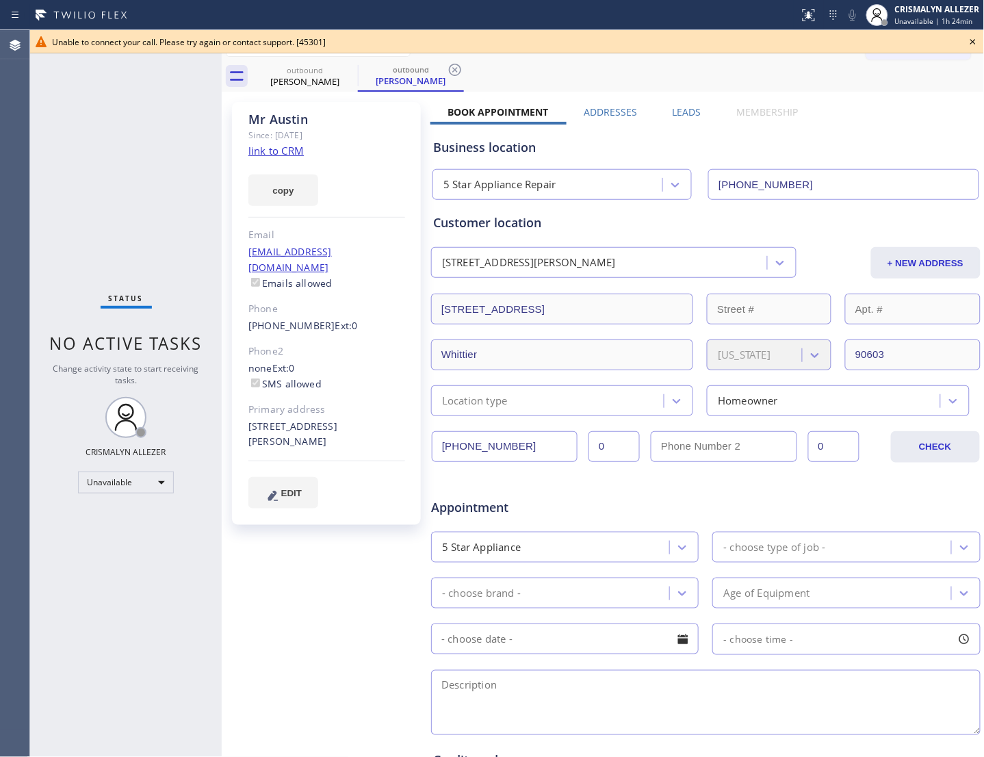
click at [970, 39] on icon at bounding box center [973, 42] width 16 height 16
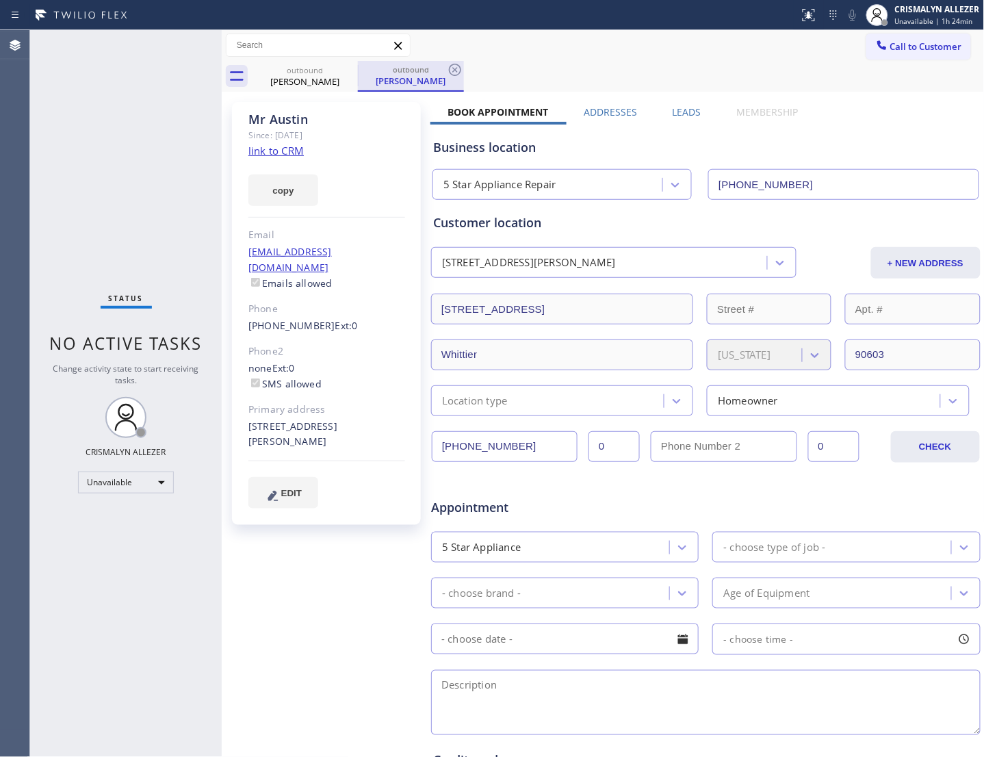
click at [446, 69] on div "outbound" at bounding box center [410, 69] width 103 height 10
click at [449, 70] on icon at bounding box center [455, 70] width 12 height 12
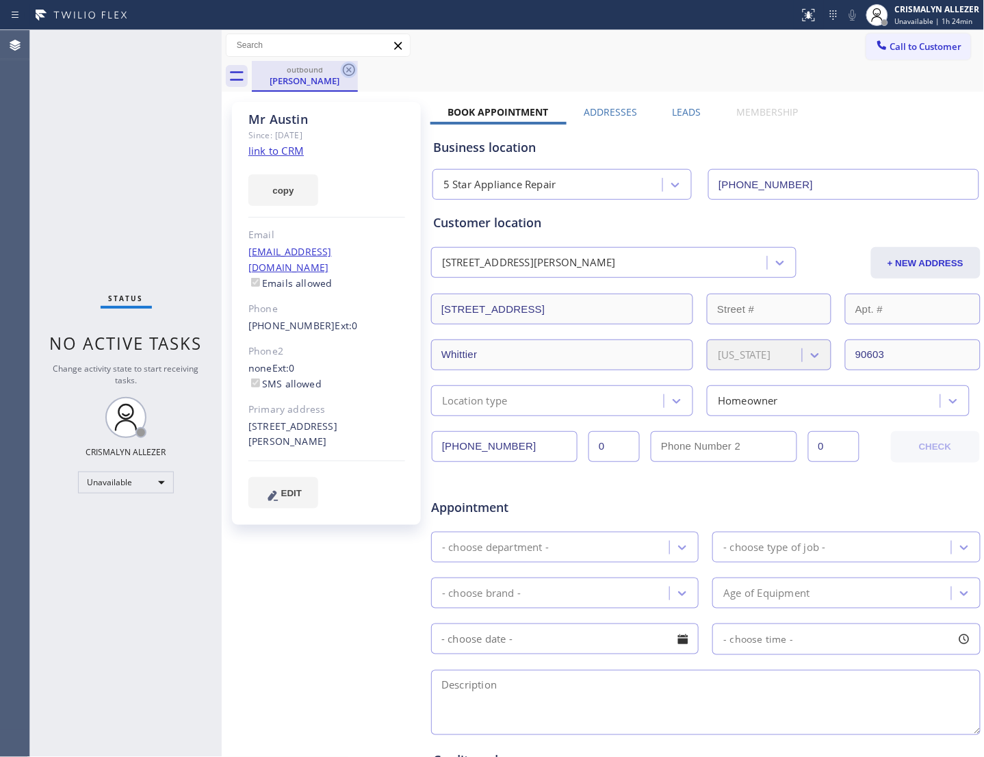
click at [343, 74] on icon at bounding box center [349, 70] width 16 height 16
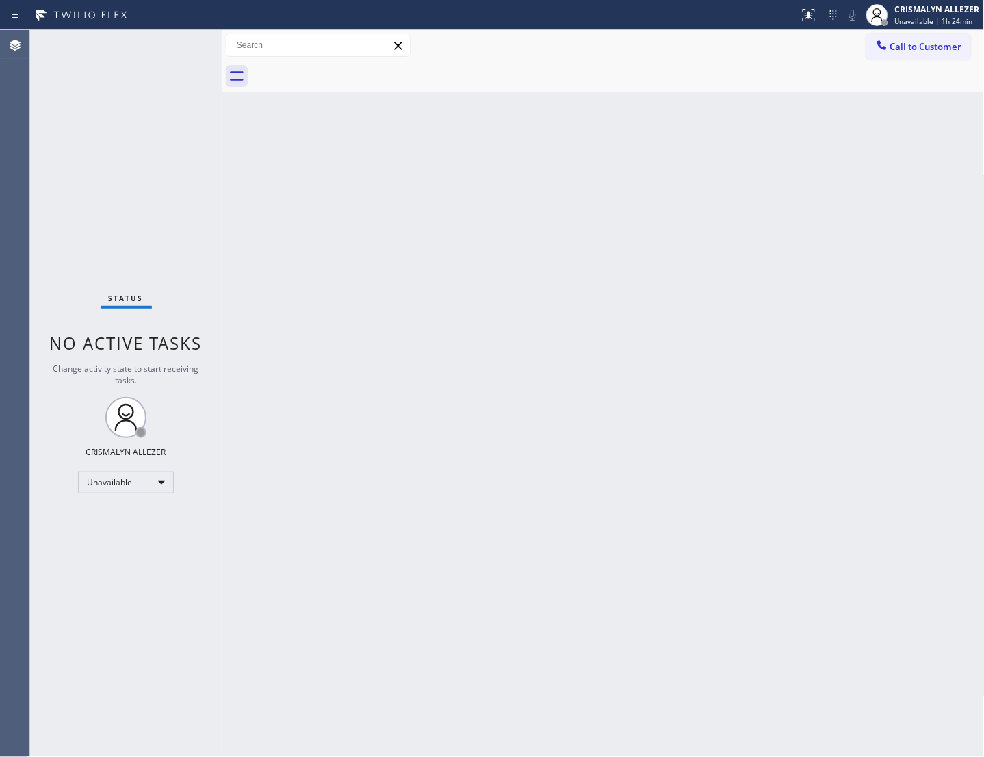
click at [880, 55] on button "Call to Customer" at bounding box center [919, 47] width 105 height 26
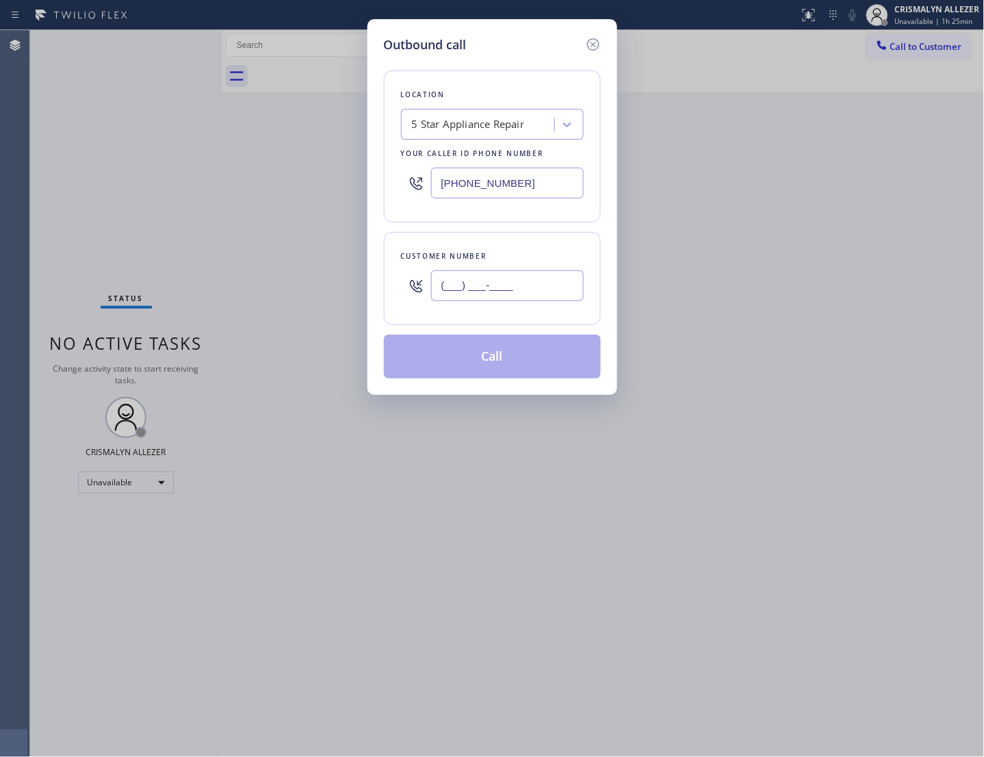
click at [517, 292] on input "(___) ___-____" at bounding box center [507, 285] width 153 height 31
paste input "805) 534-1940"
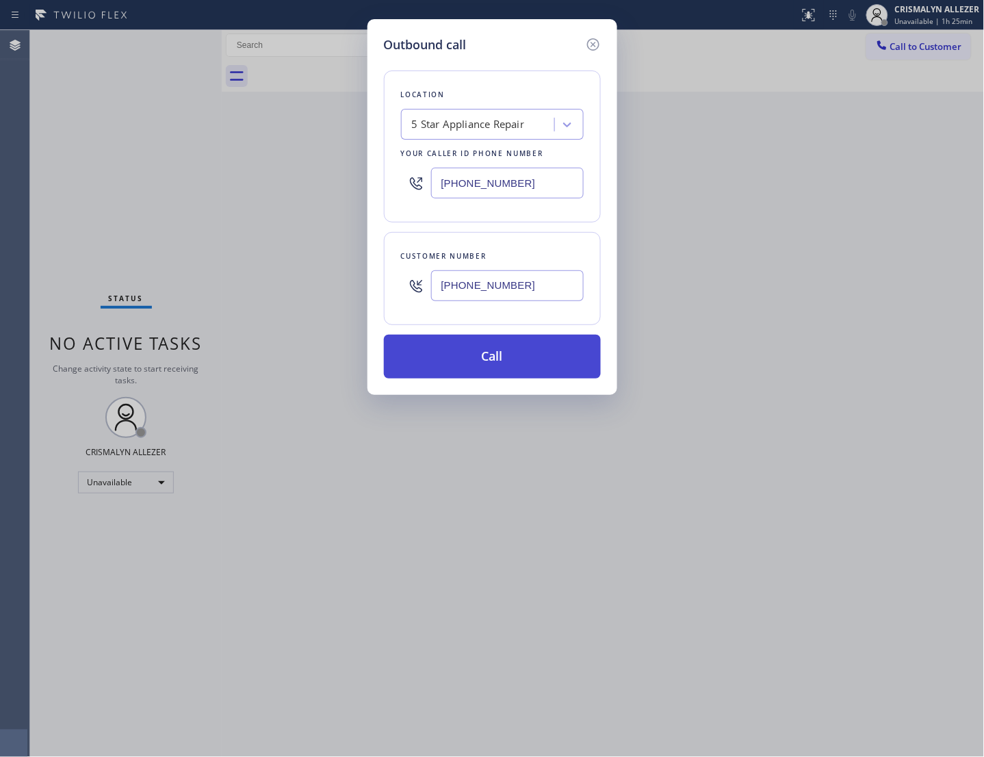
type input "(805) 534-1940"
click at [508, 373] on button "Call" at bounding box center [492, 357] width 217 height 44
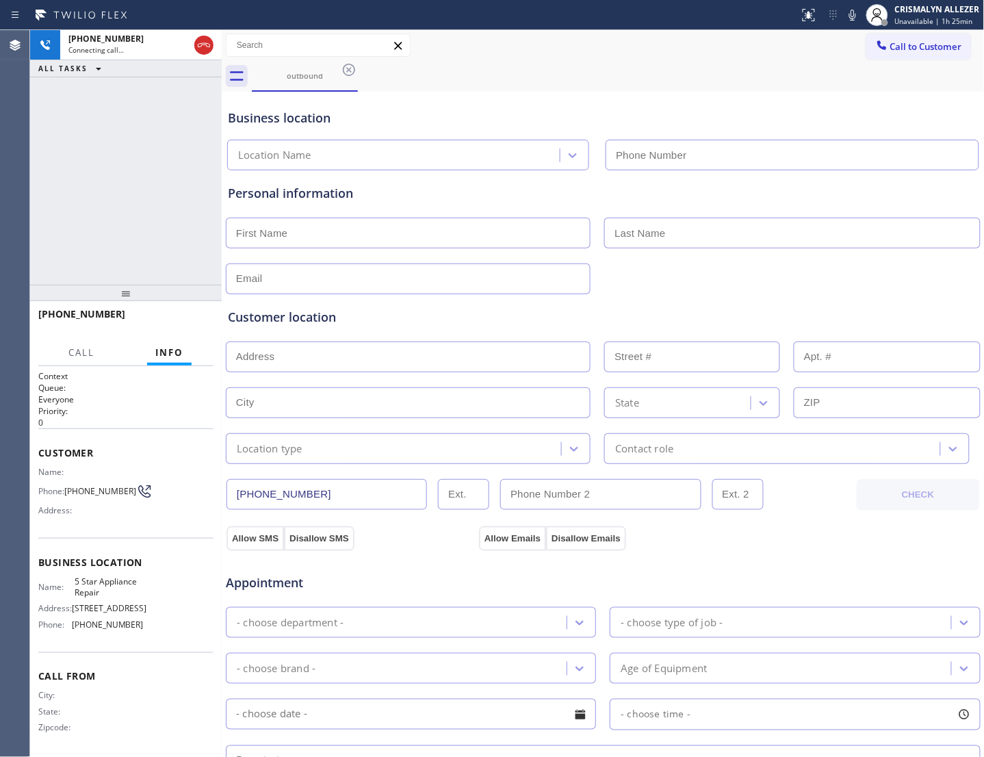
type input "[PHONE_NUMBER]"
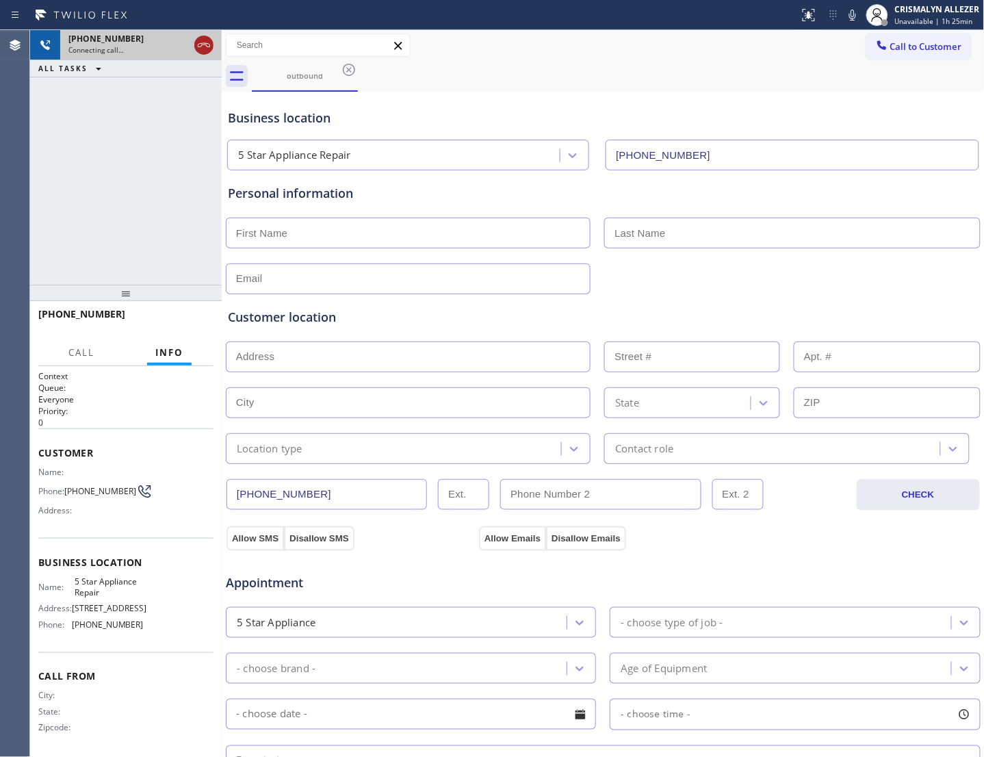
click at [203, 44] on icon at bounding box center [204, 45] width 12 height 4
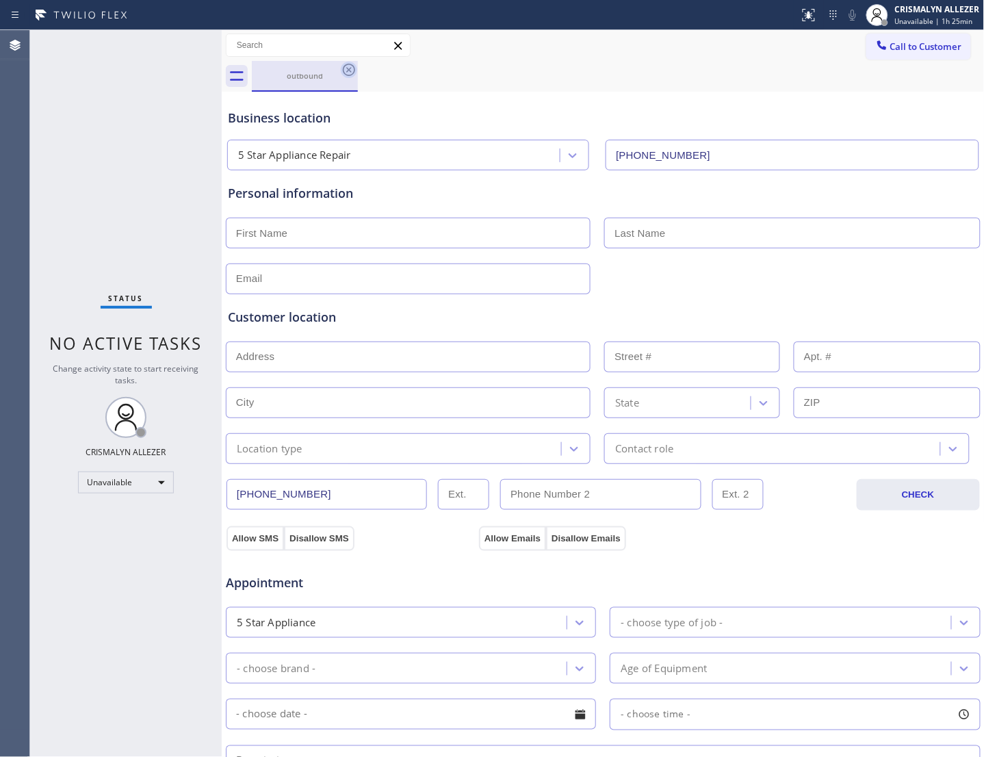
click at [350, 66] on icon at bounding box center [349, 70] width 16 height 16
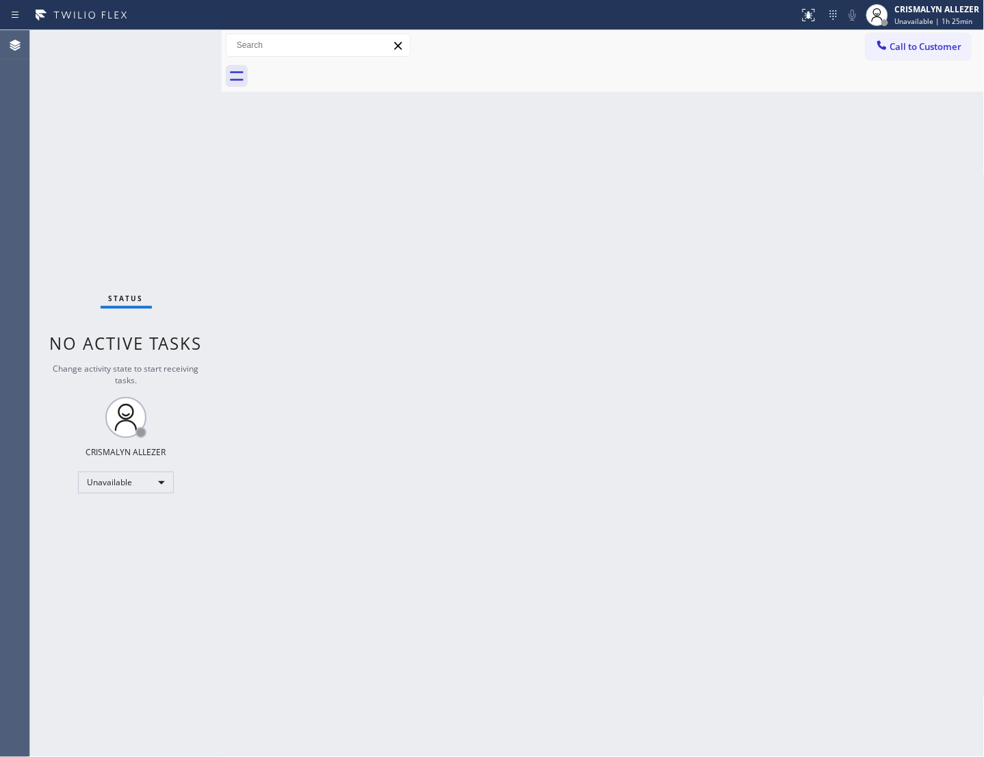
click at [906, 64] on div at bounding box center [618, 76] width 733 height 31
click at [897, 56] on button "Call to Customer" at bounding box center [919, 47] width 105 height 26
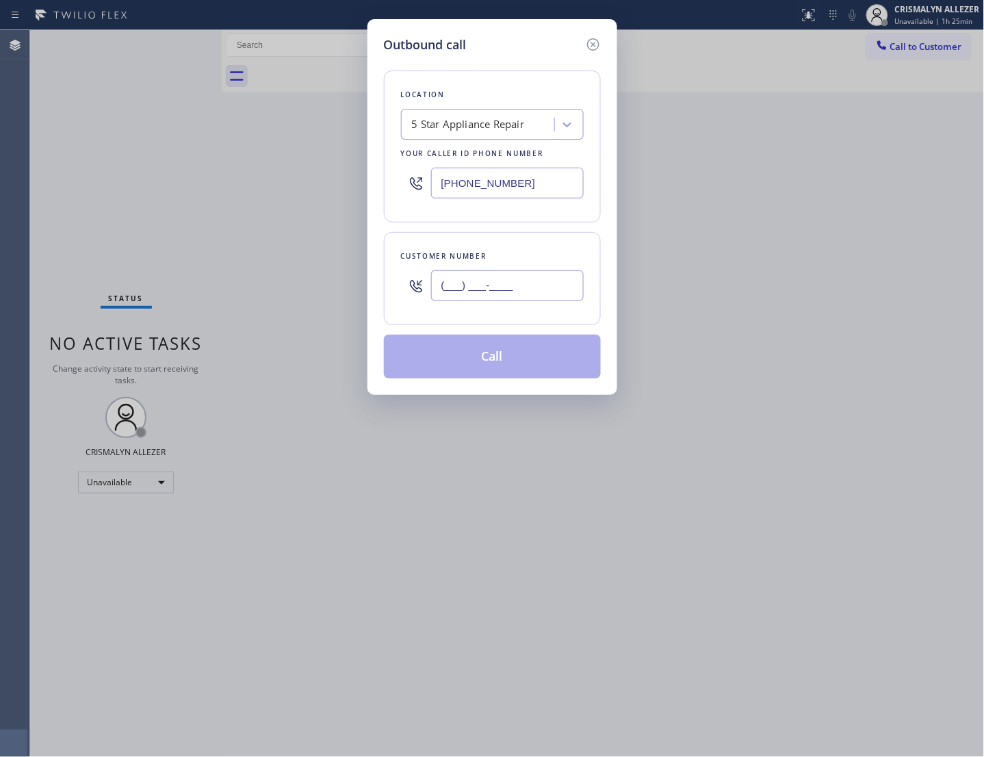
click at [529, 301] on input "(___) ___-____" at bounding box center [507, 285] width 153 height 31
paste input "725) 867-6406"
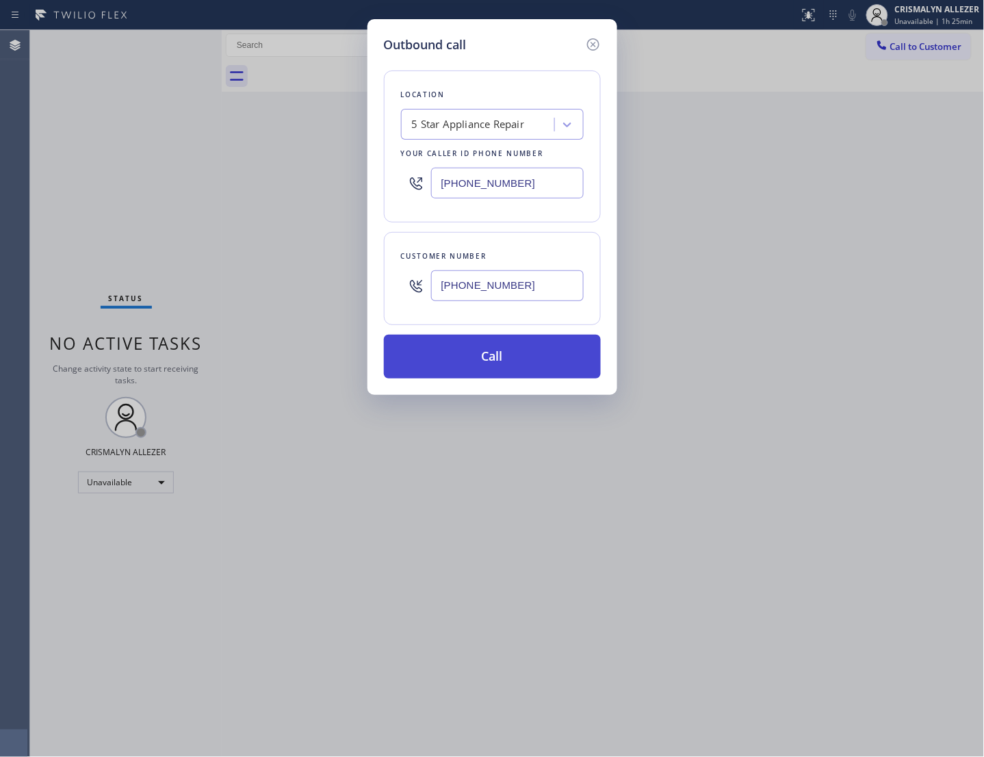
type input "[PHONE_NUMBER]"
click at [515, 379] on button "Call" at bounding box center [492, 357] width 217 height 44
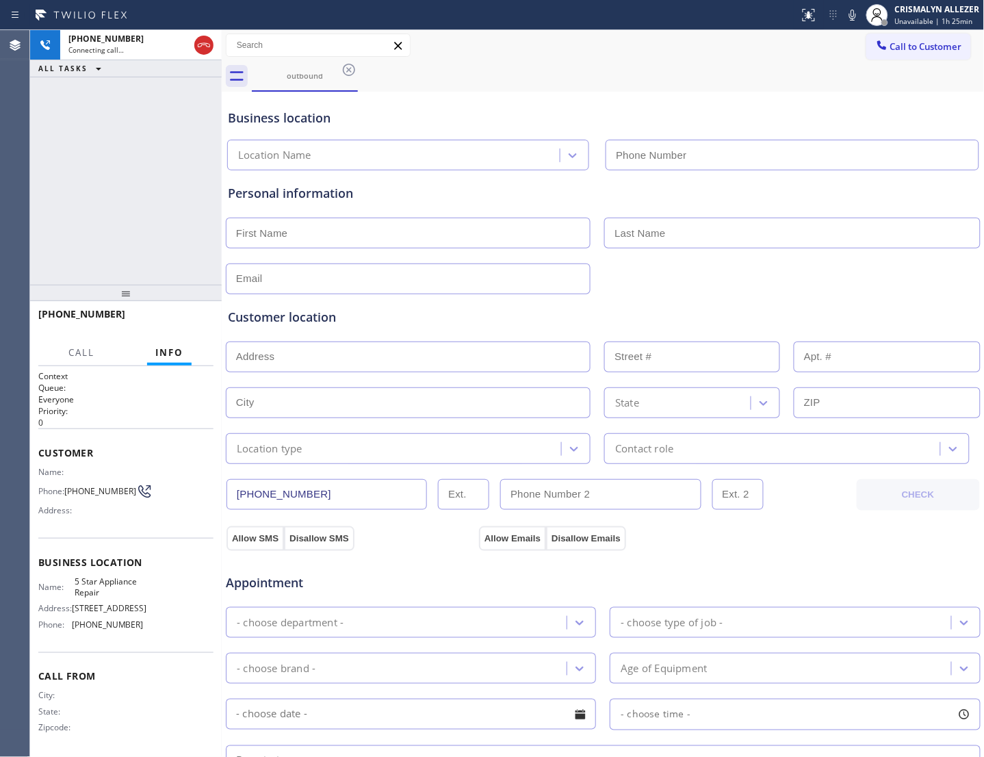
type input "[PHONE_NUMBER]"
click at [150, 322] on button "HANG UP" at bounding box center [182, 320] width 64 height 19
click at [164, 322] on span "HANG UP" at bounding box center [182, 321] width 42 height 10
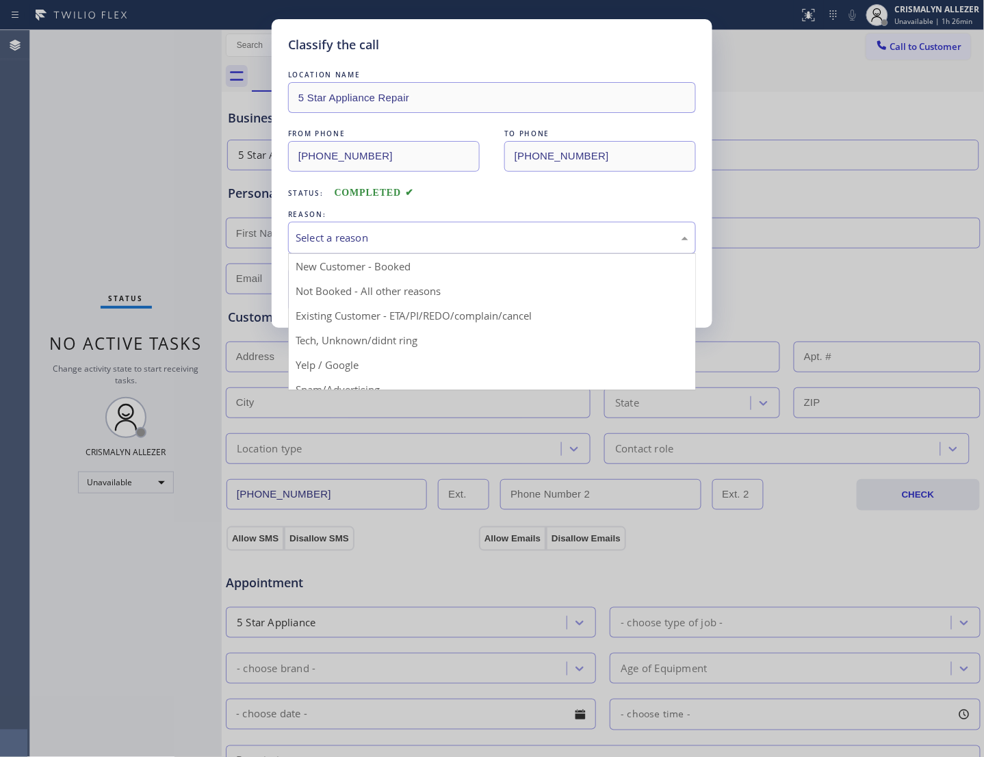
click at [494, 254] on div "Select a reason" at bounding box center [492, 238] width 408 height 32
click at [459, 246] on div "Not Booked - All other reasons" at bounding box center [492, 238] width 393 height 16
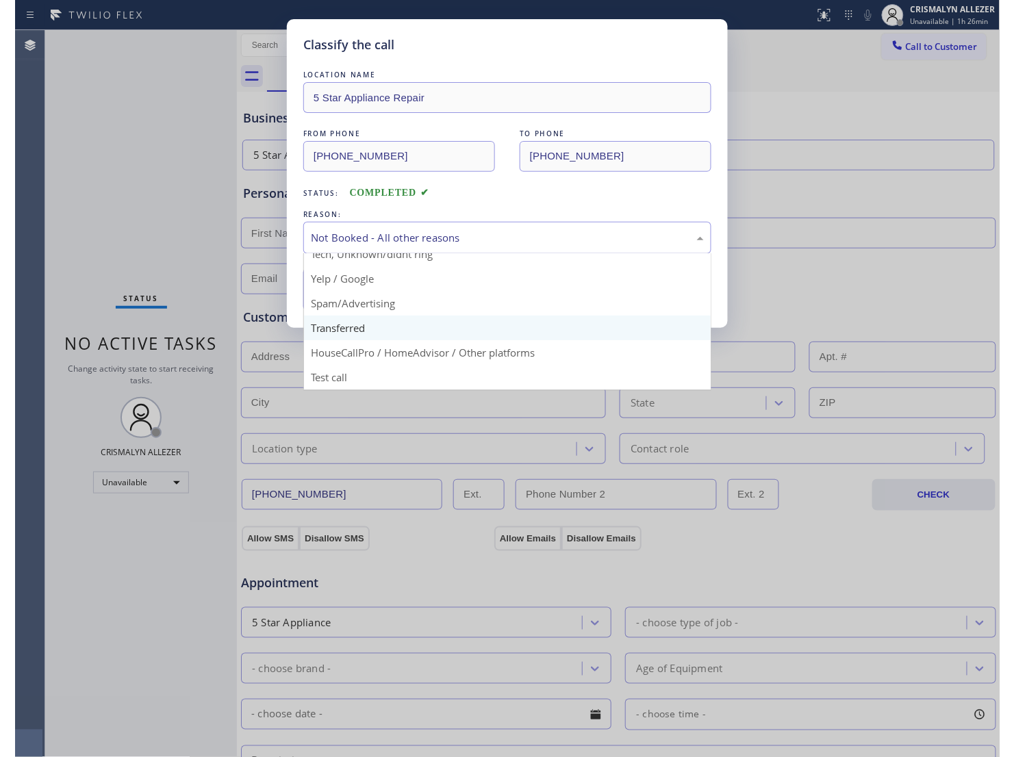
scroll to position [94, 0]
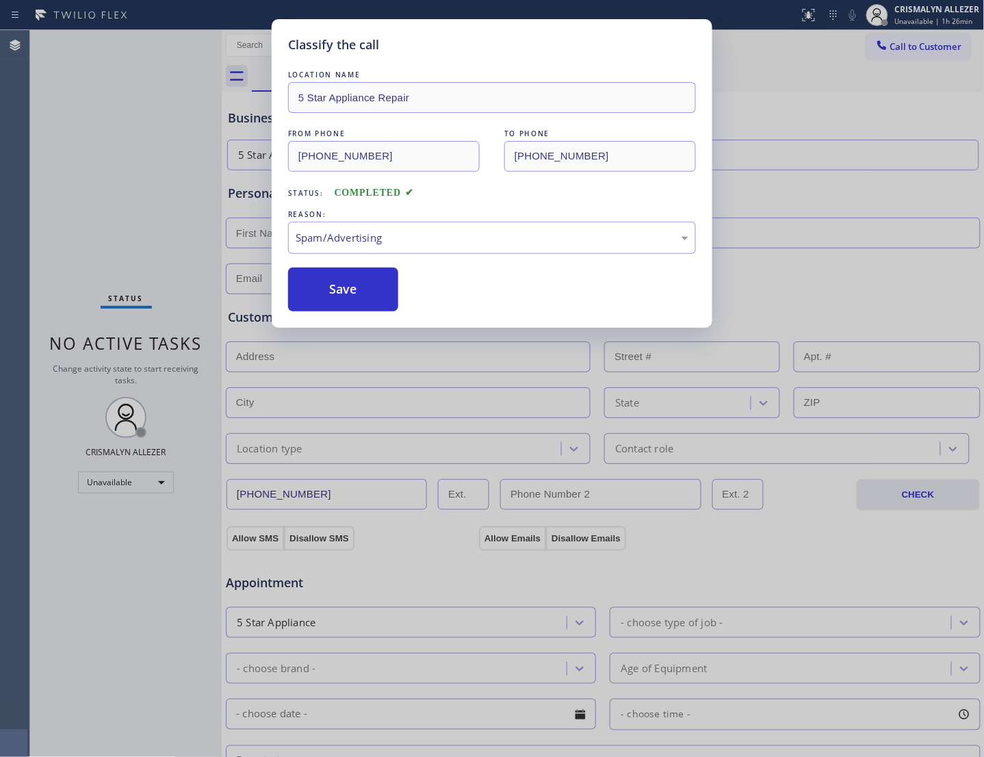
click at [341, 311] on button "Save" at bounding box center [343, 290] width 110 height 44
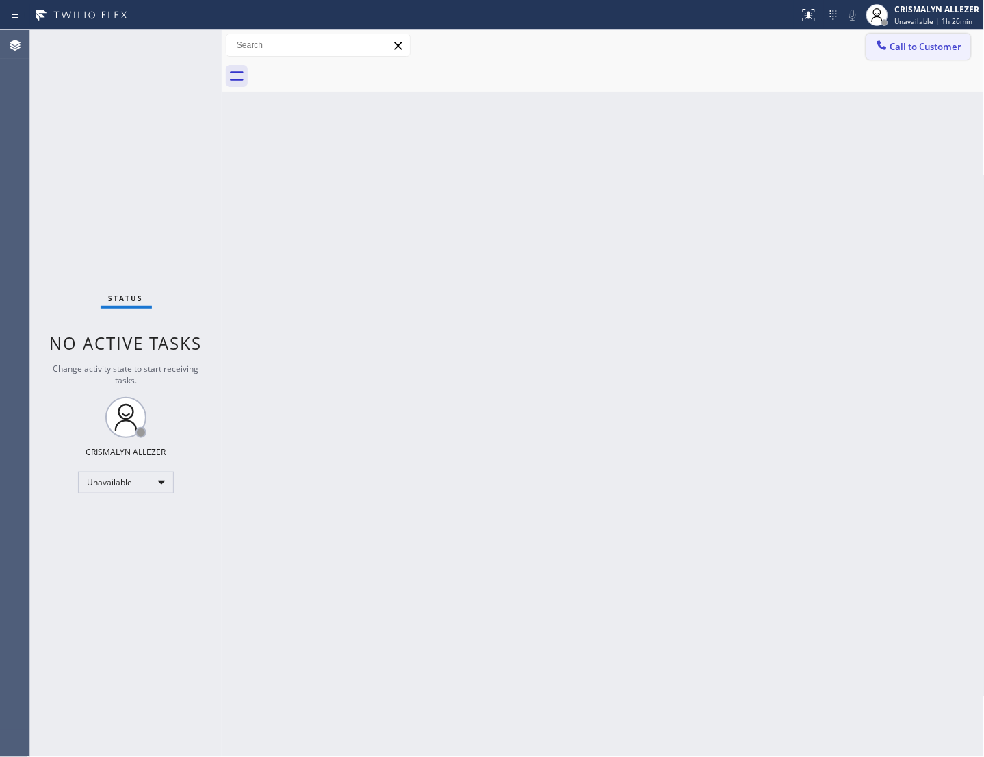
click at [890, 51] on span "Call to Customer" at bounding box center [926, 46] width 72 height 12
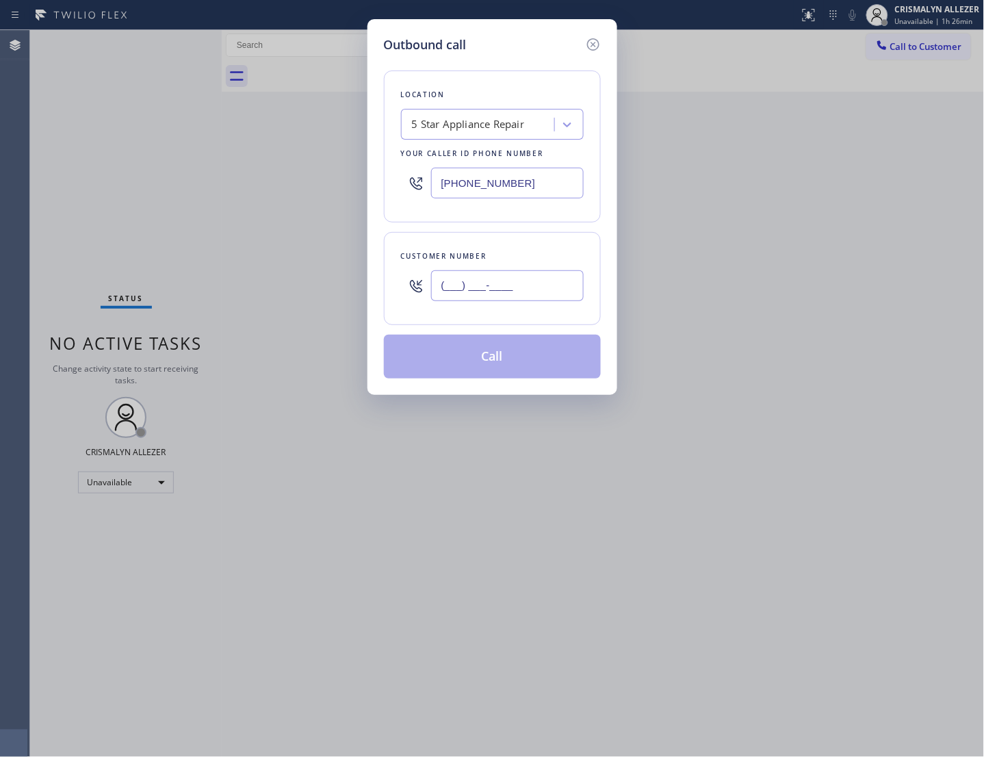
click at [550, 292] on input "(___) ___-____" at bounding box center [507, 285] width 153 height 31
paste input "818) 703-9927"
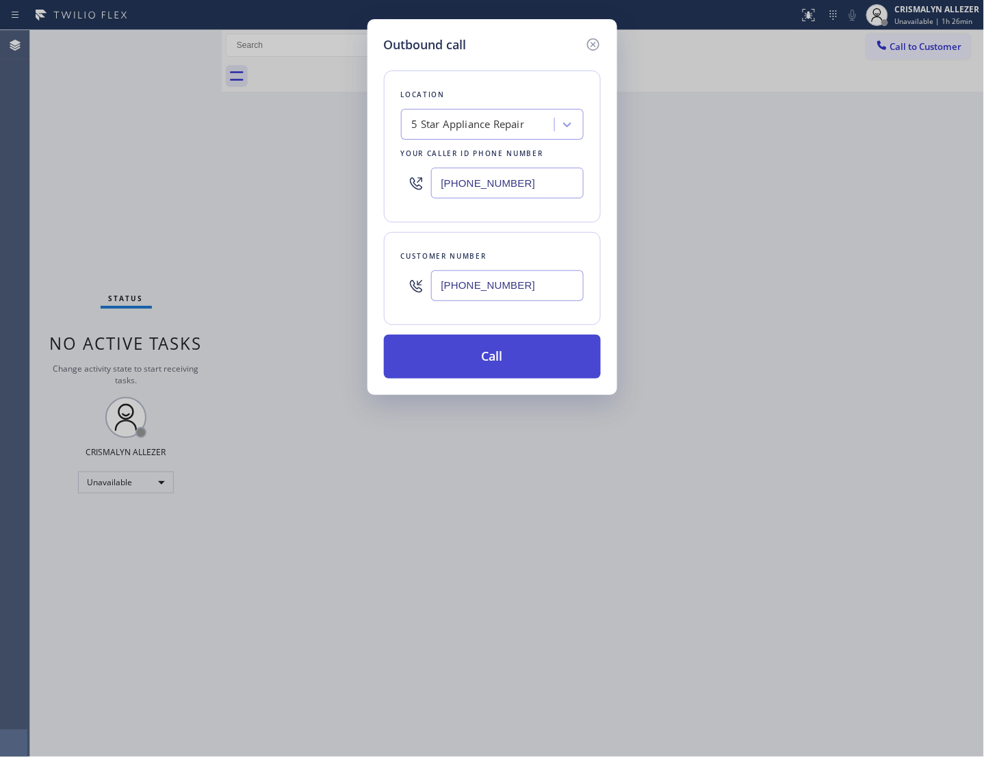
type input "(818) 703-9927"
click at [491, 379] on button "Call" at bounding box center [492, 357] width 217 height 44
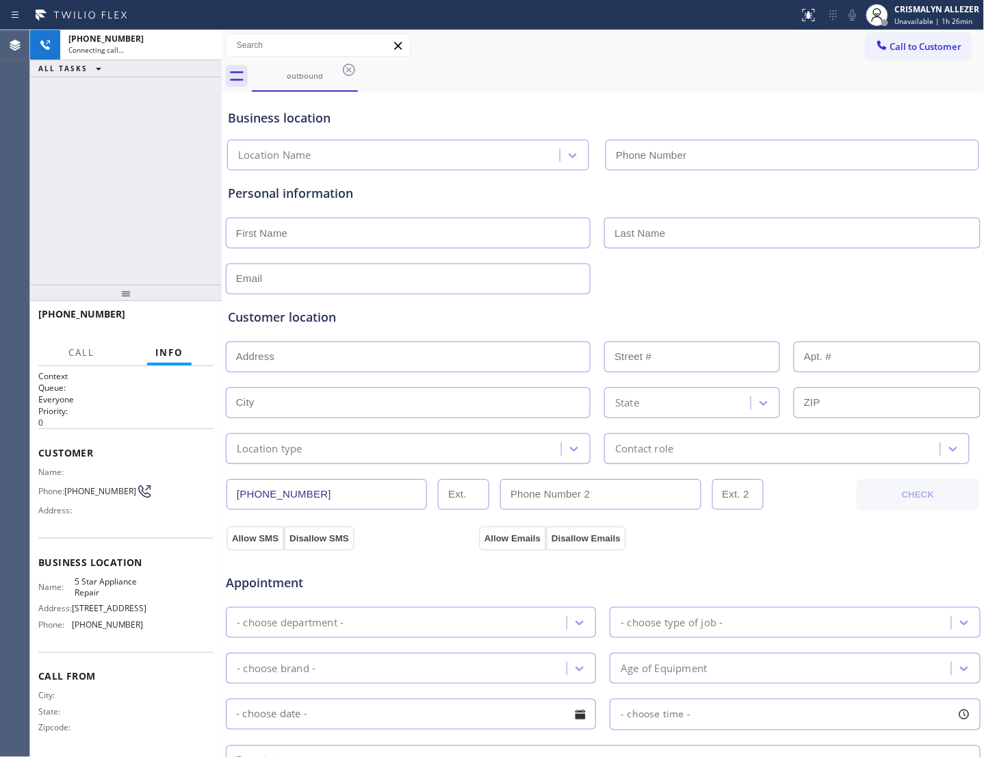
type input "[PHONE_NUMBER]"
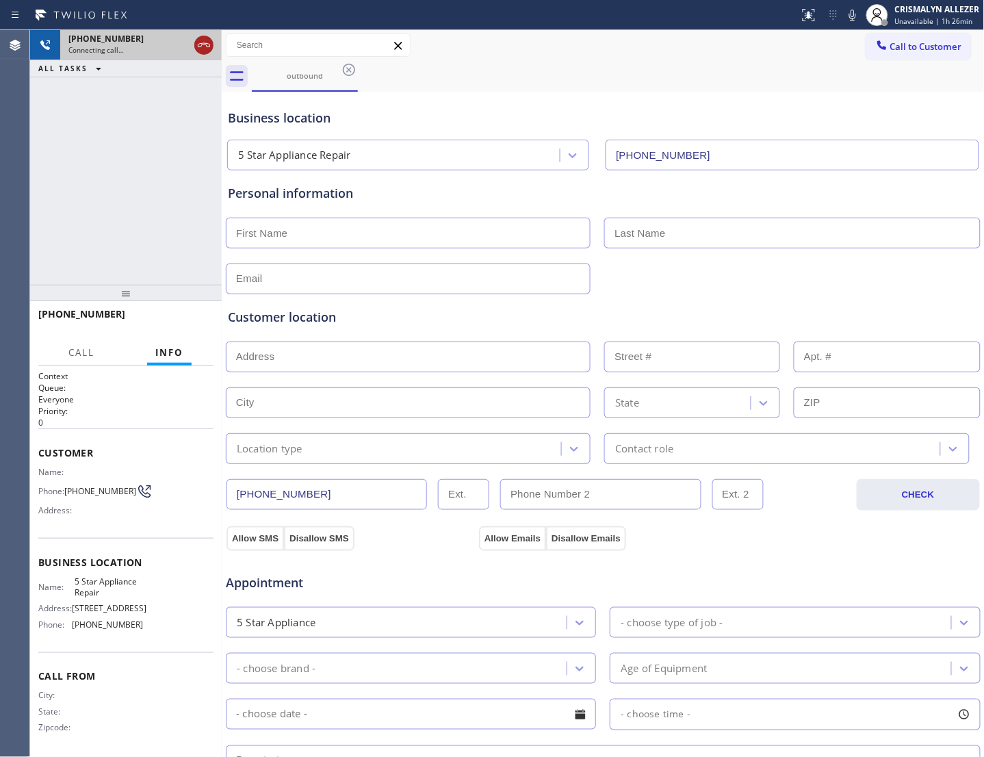
click at [203, 52] on icon at bounding box center [204, 45] width 16 height 16
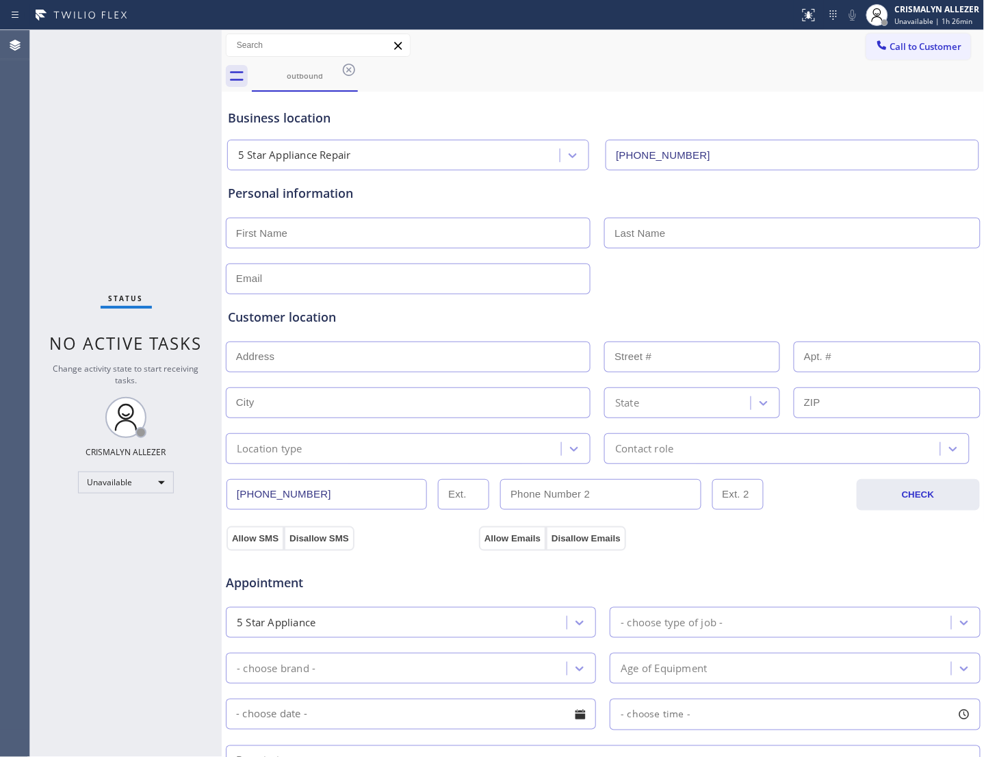
drag, startPoint x: 346, startPoint y: 73, endPoint x: 433, endPoint y: 40, distance: 92.3
click at [346, 73] on icon at bounding box center [349, 70] width 16 height 16
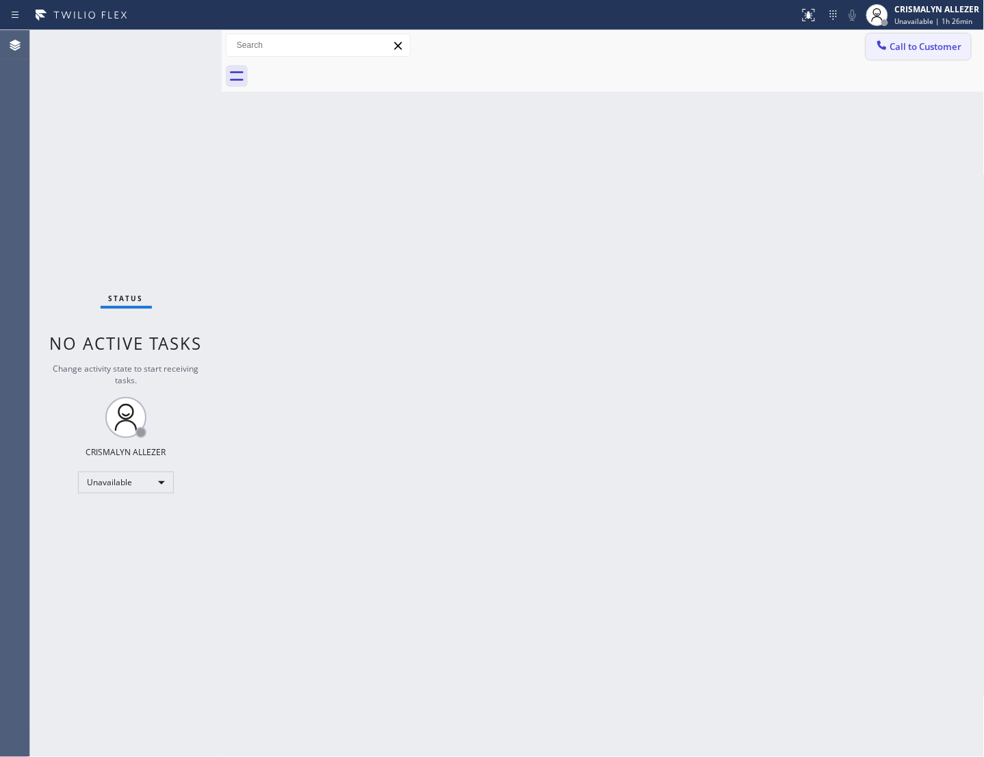
click at [899, 51] on span "Call to Customer" at bounding box center [926, 46] width 72 height 12
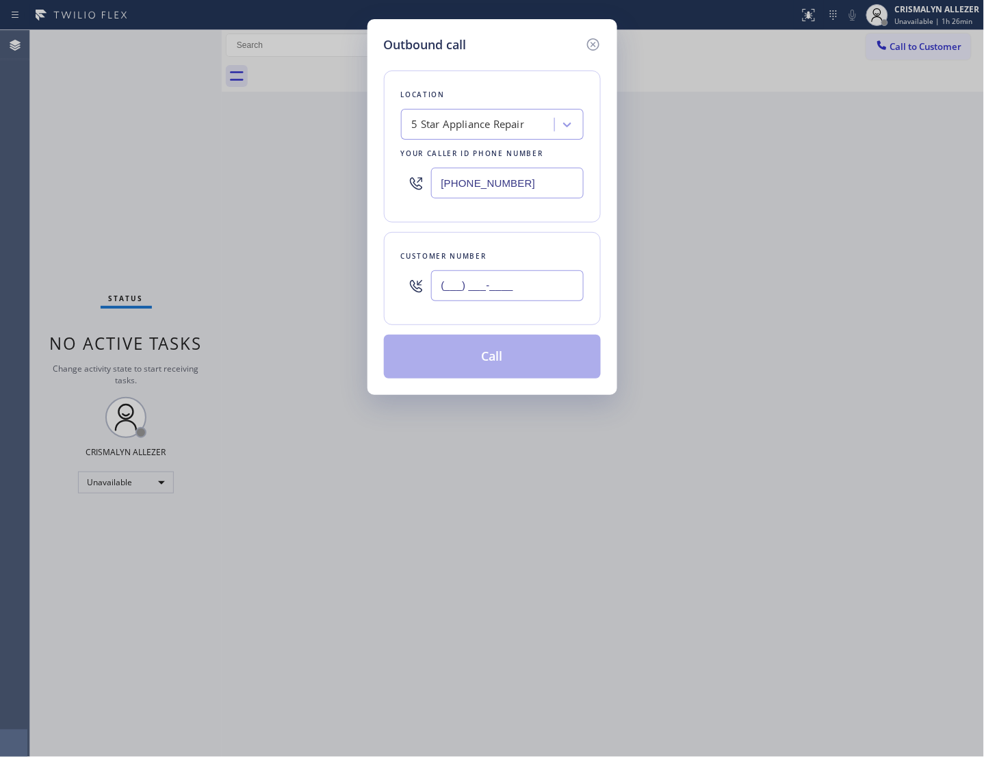
click at [560, 300] on input "(___) ___-____" at bounding box center [507, 285] width 153 height 31
paste input "650) 817-1572"
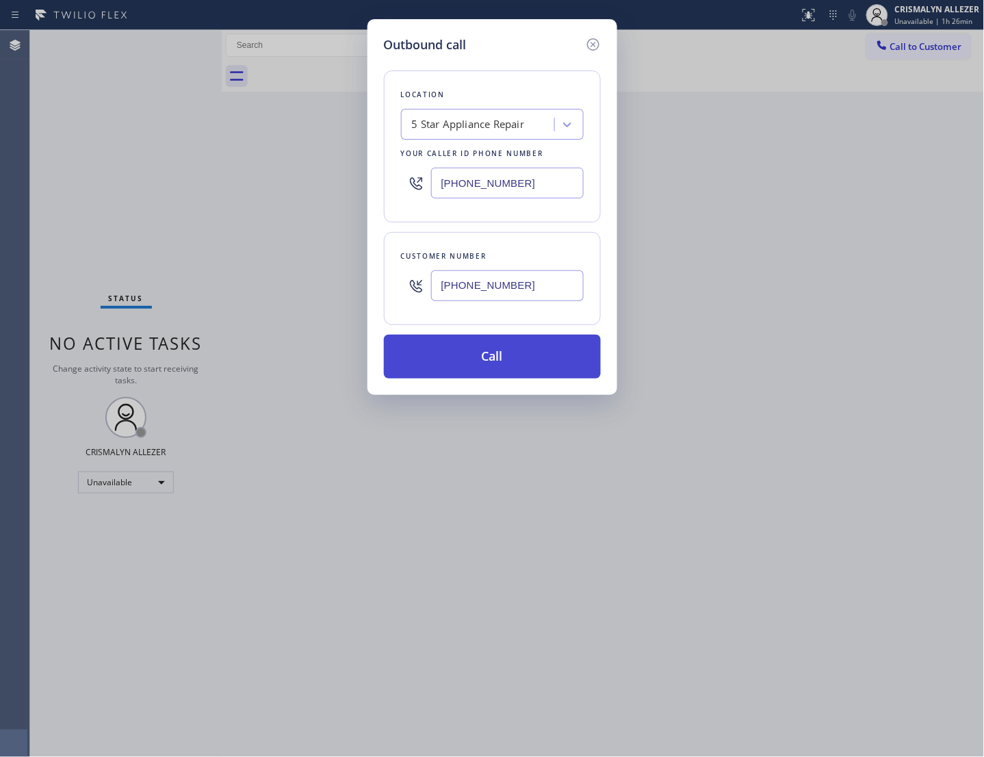
type input "(650) 817-1572"
click at [498, 379] on button "Call" at bounding box center [492, 357] width 217 height 44
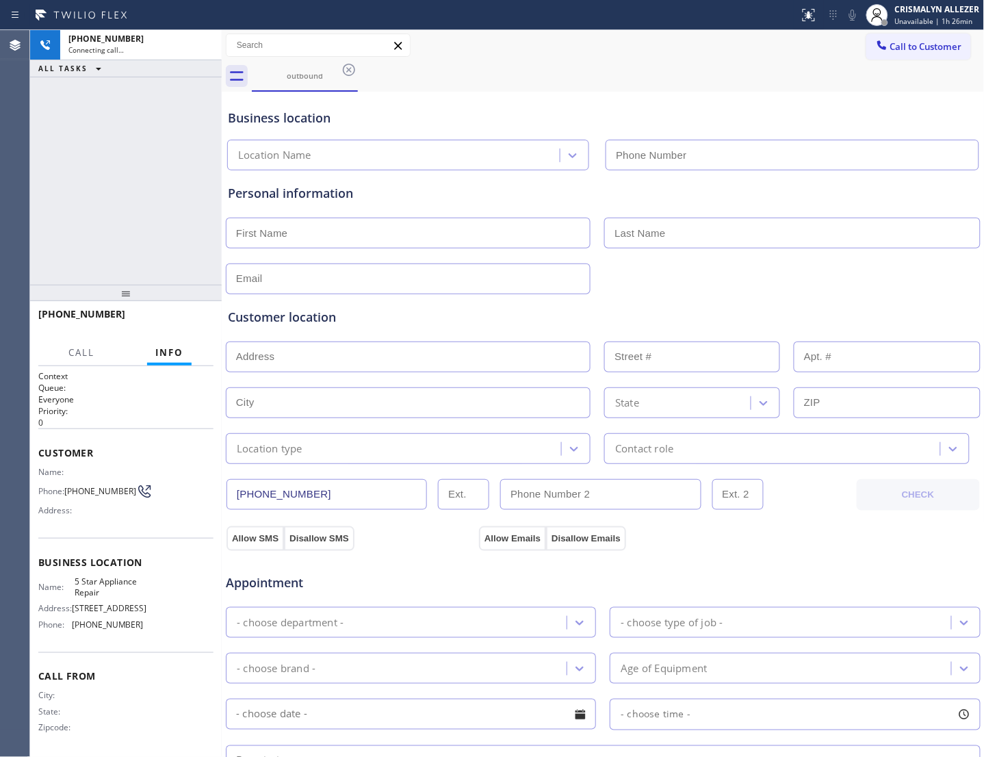
type input "[PHONE_NUMBER]"
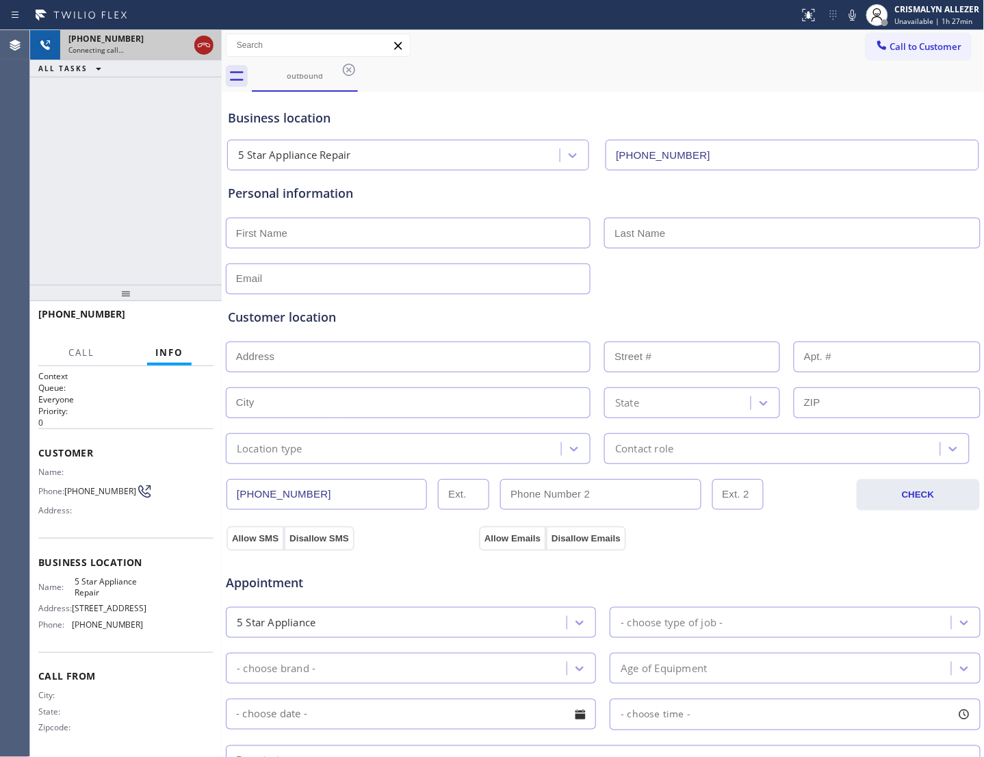
click at [204, 47] on icon at bounding box center [204, 45] width 16 height 16
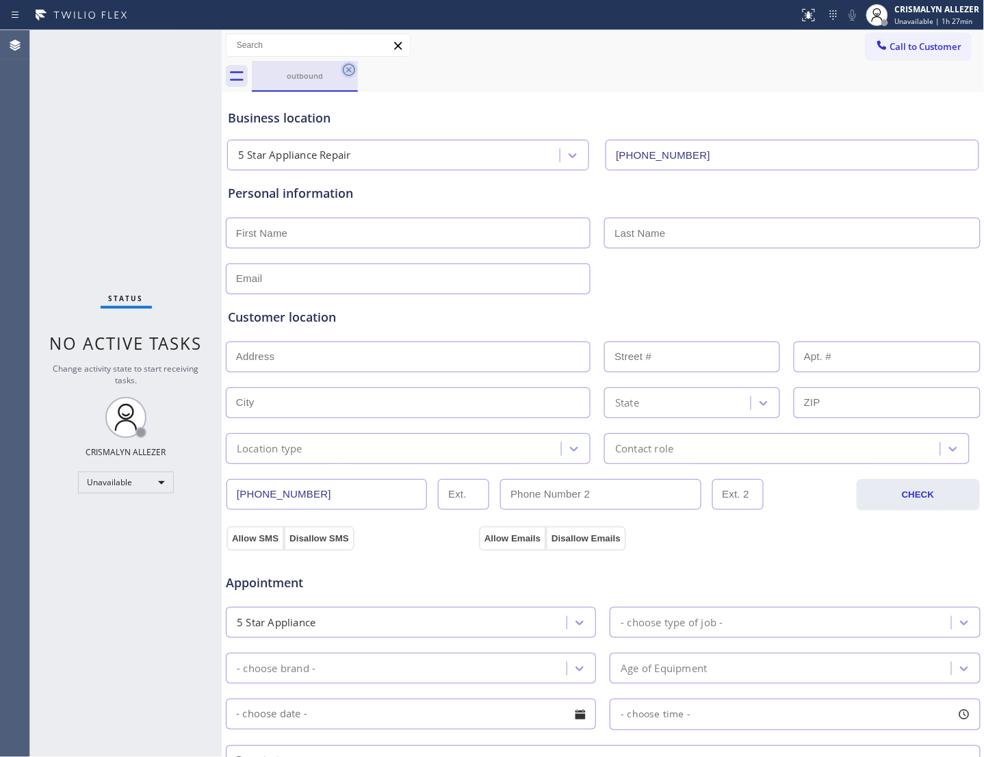
click at [350, 75] on icon at bounding box center [349, 70] width 12 height 12
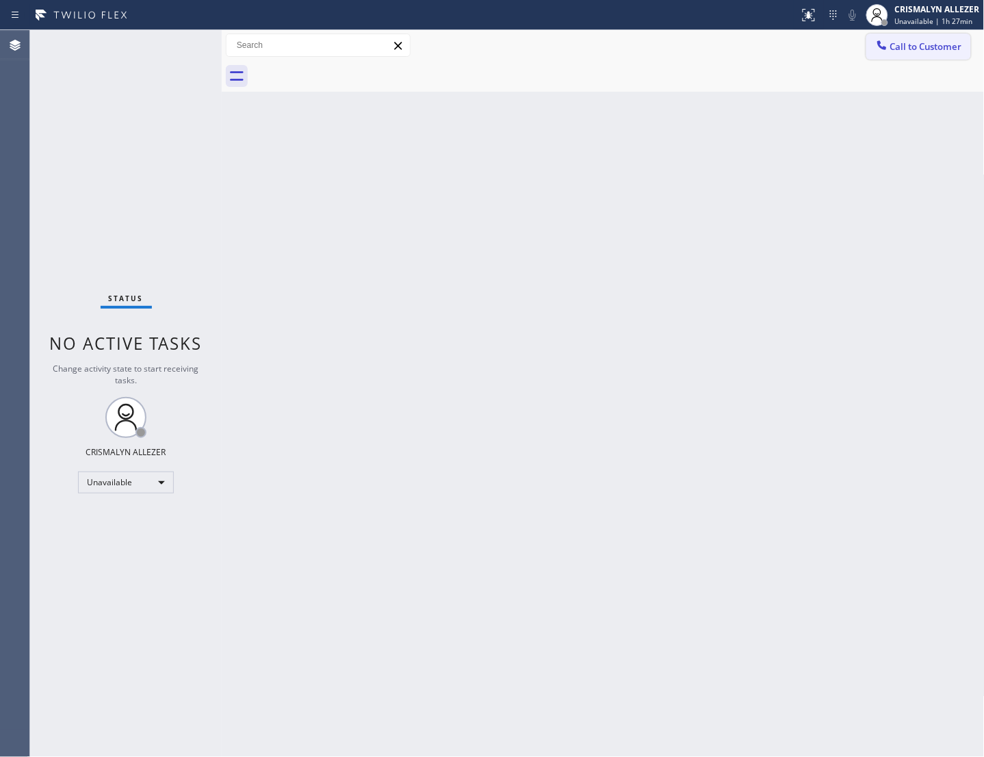
click at [911, 48] on span "Call to Customer" at bounding box center [926, 46] width 72 height 12
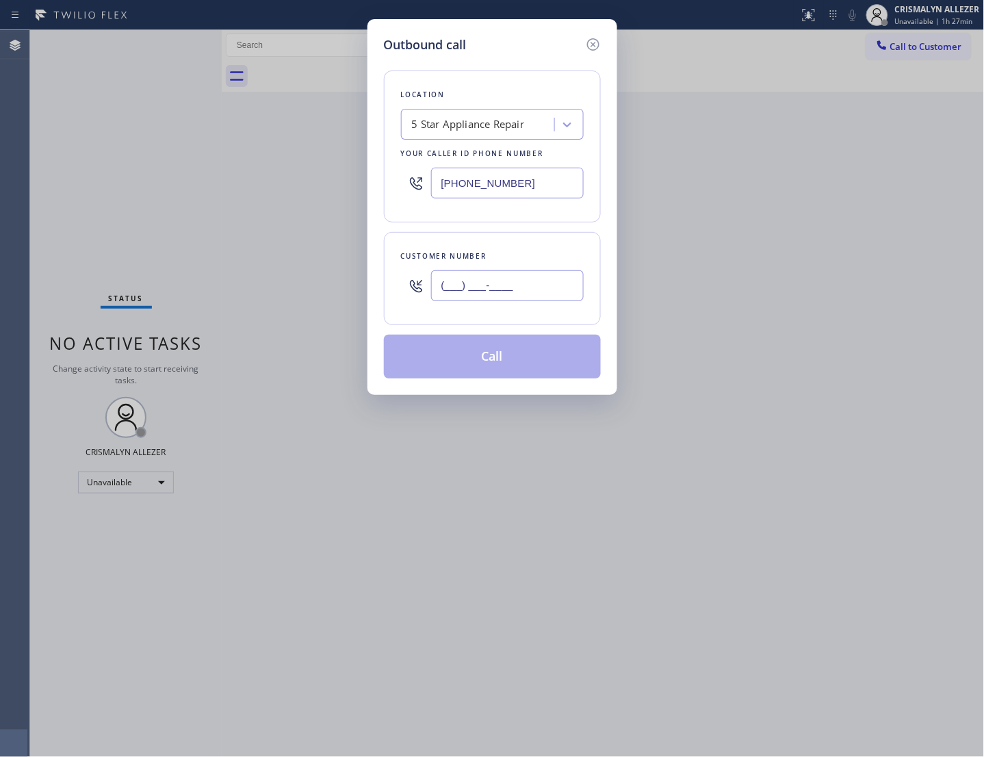
click at [548, 301] on input "(___) ___-____" at bounding box center [507, 285] width 153 height 31
paste input "650) 823-7877"
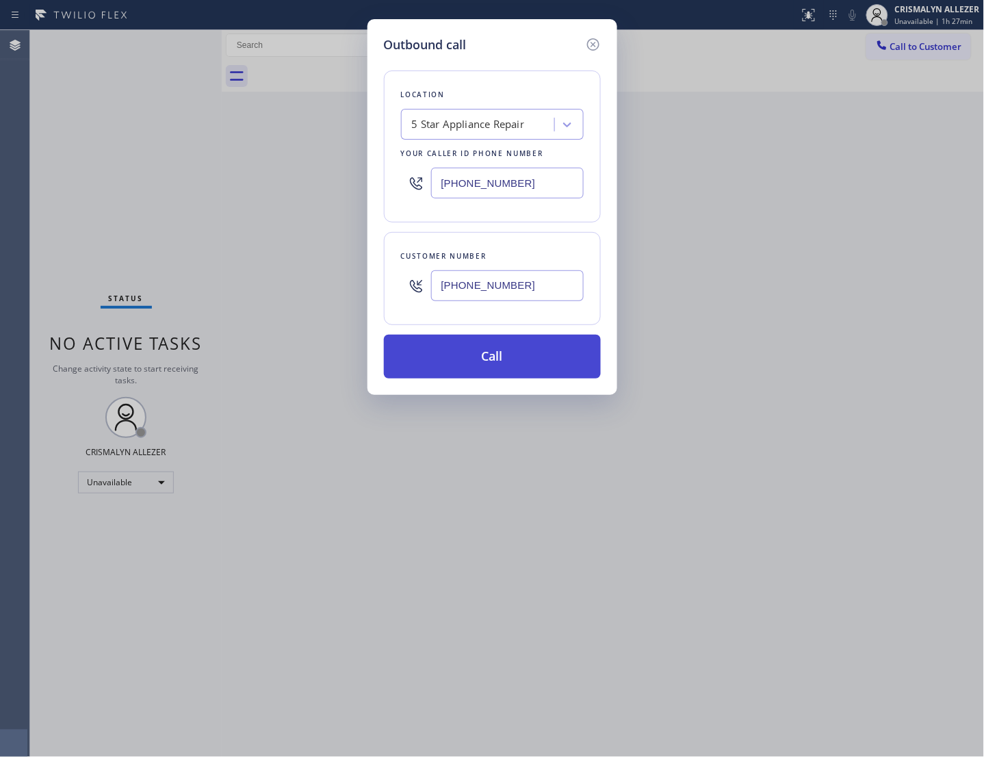
click at [472, 376] on button "Call" at bounding box center [492, 357] width 217 height 44
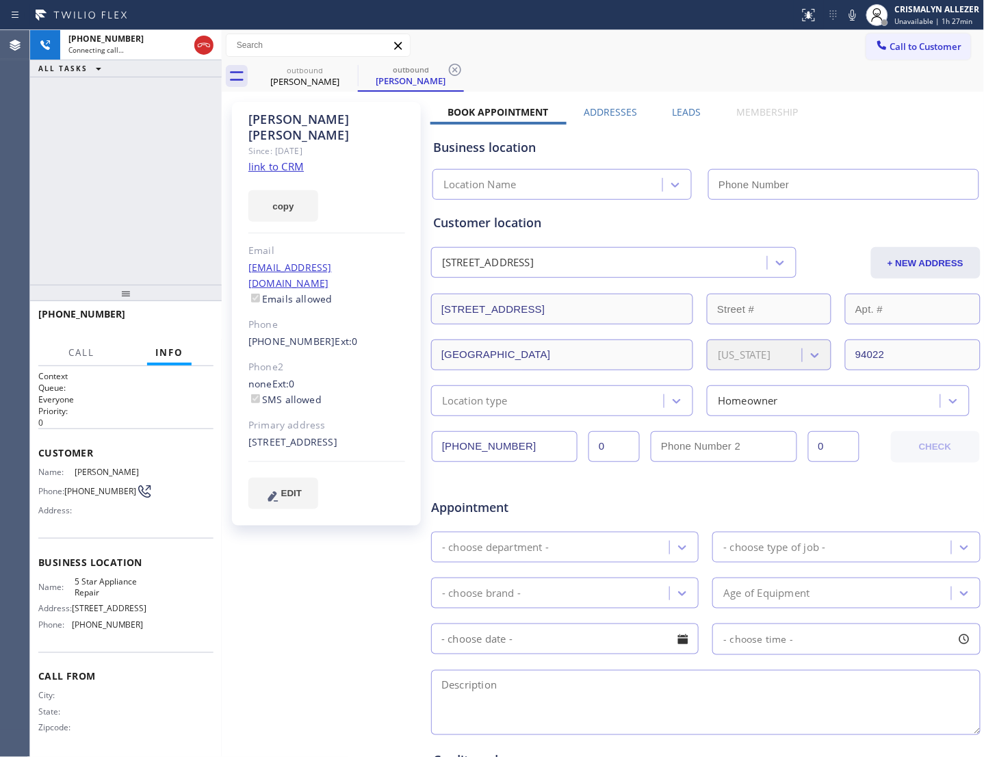
click at [284, 159] on link "link to CRM" at bounding box center [275, 166] width 55 height 14
click at [203, 49] on icon at bounding box center [204, 45] width 16 height 16
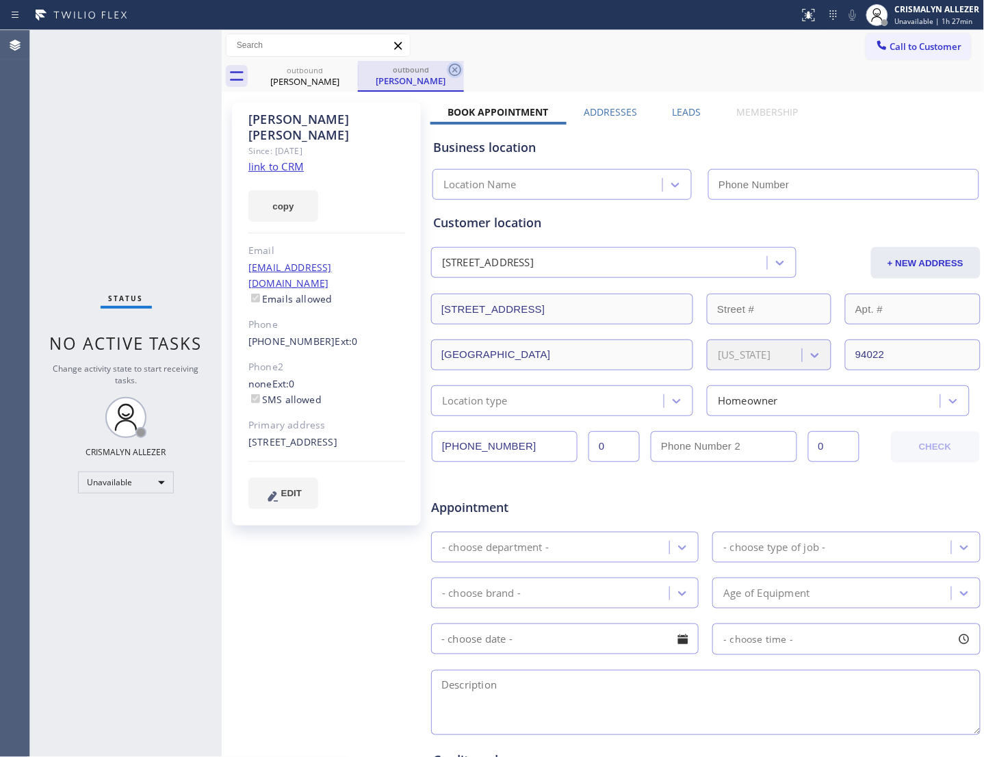
click at [448, 71] on icon at bounding box center [455, 70] width 16 height 16
click at [350, 71] on icon at bounding box center [349, 70] width 12 height 12
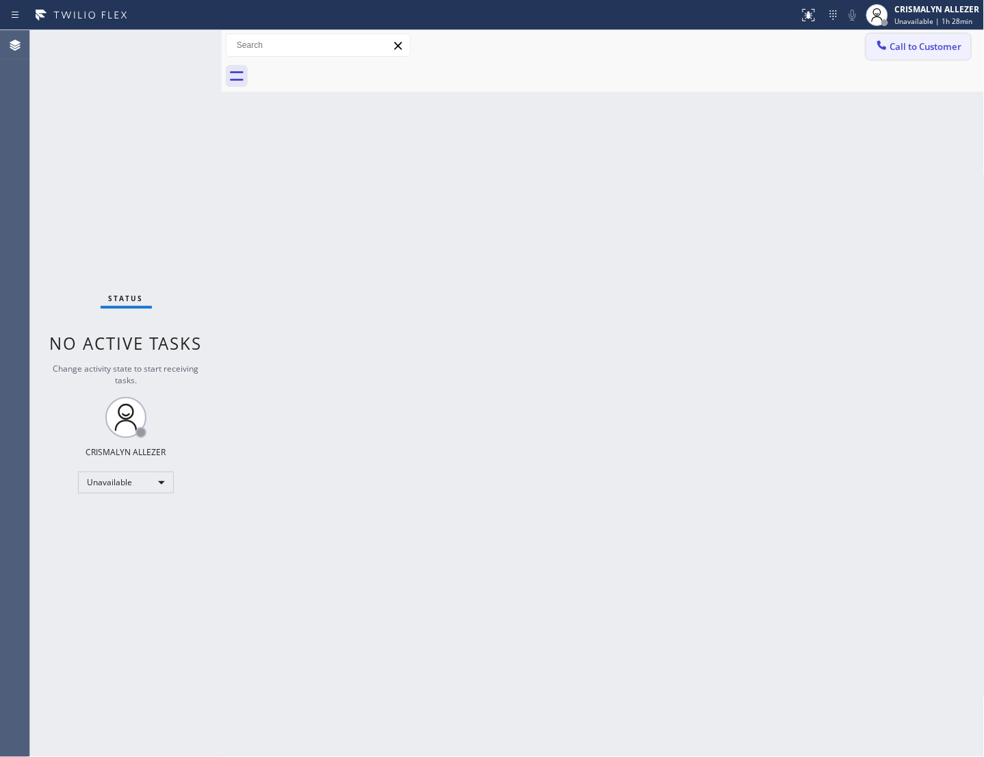
click at [922, 49] on span "Call to Customer" at bounding box center [926, 46] width 72 height 12
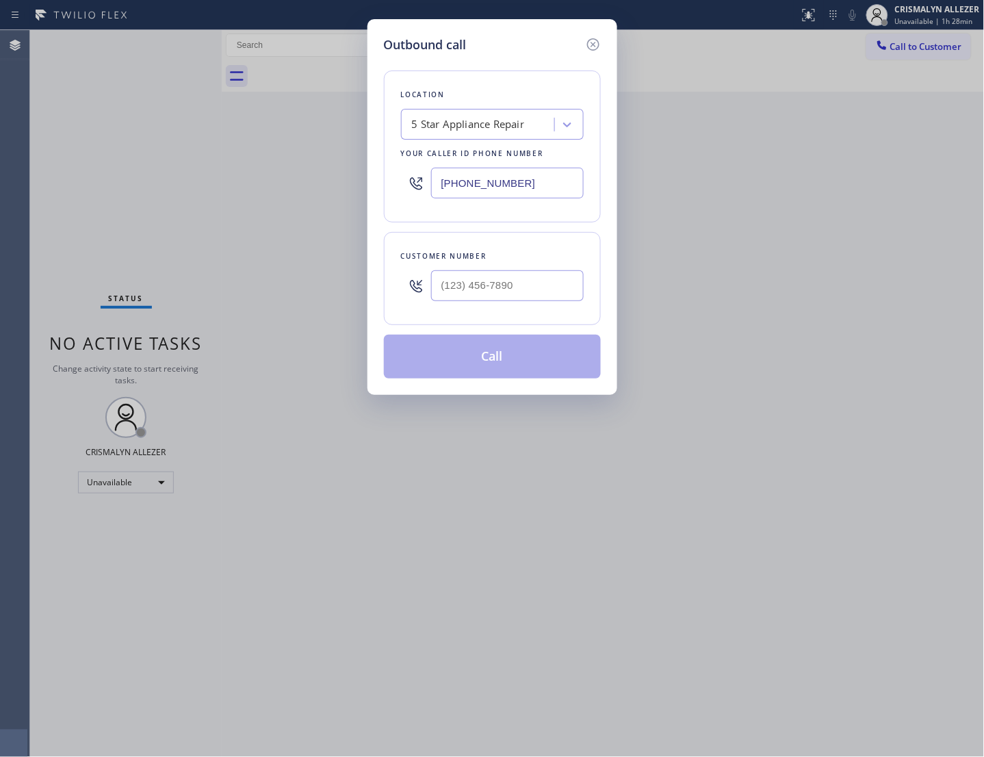
click at [548, 282] on div at bounding box center [507, 286] width 153 height 44
click at [548, 299] on input "(___) ___-____" at bounding box center [507, 285] width 153 height 31
paste input "480) 388-8498"
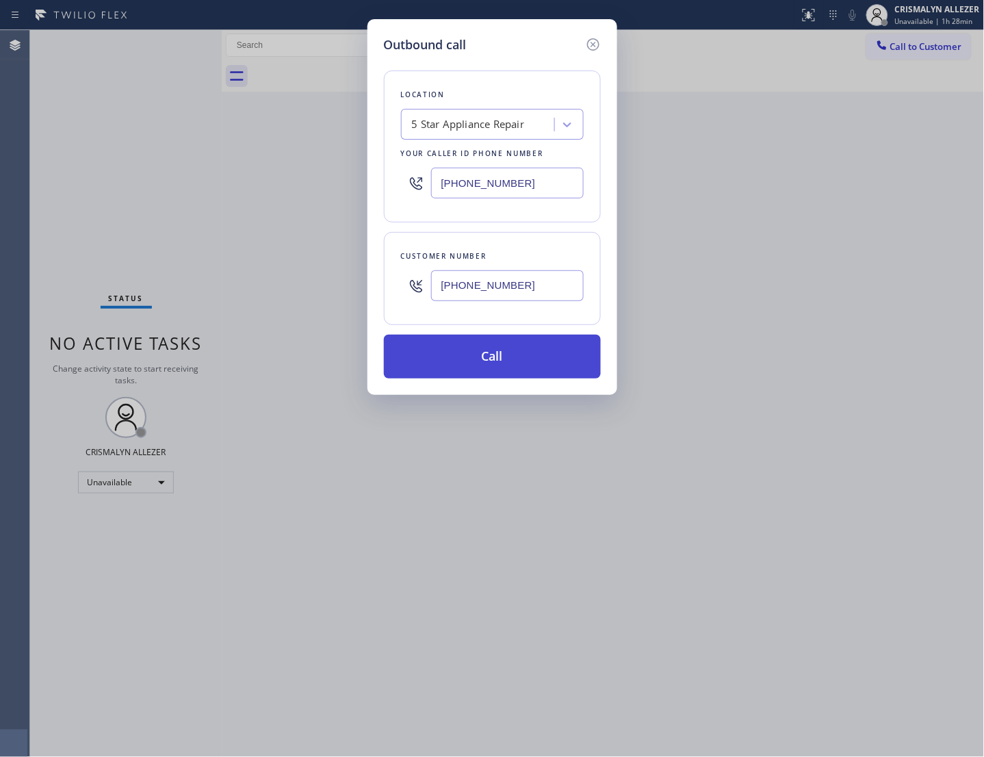
type input "(480) 388-8498"
click at [485, 379] on button "Call" at bounding box center [492, 357] width 217 height 44
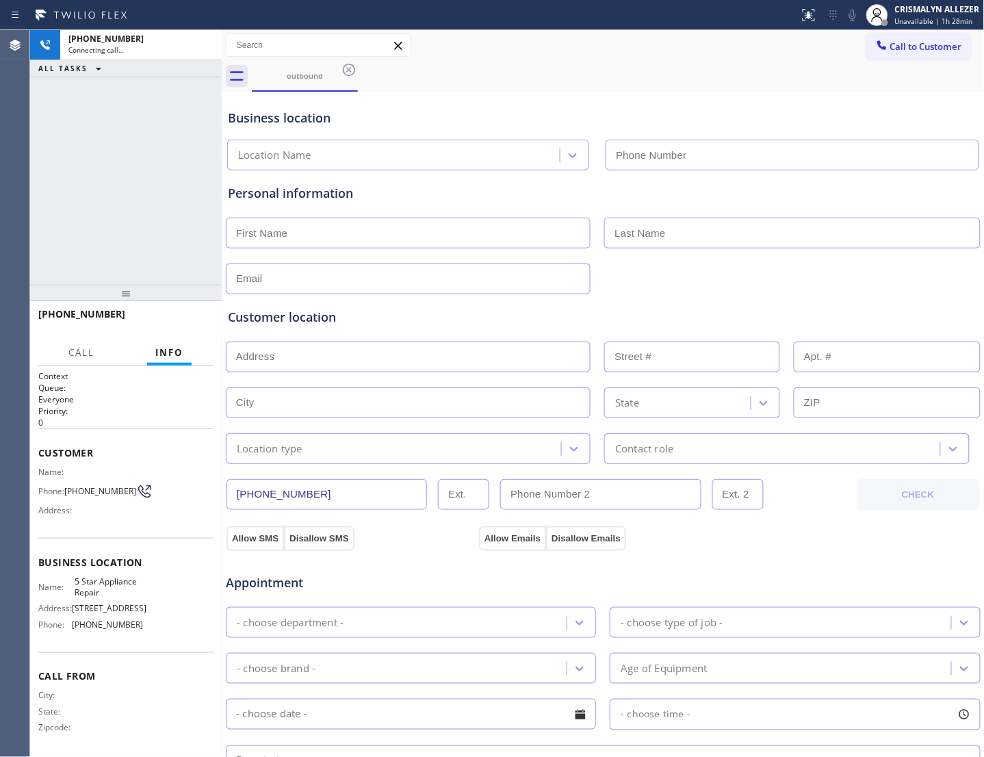
type input "[PHONE_NUMBER]"
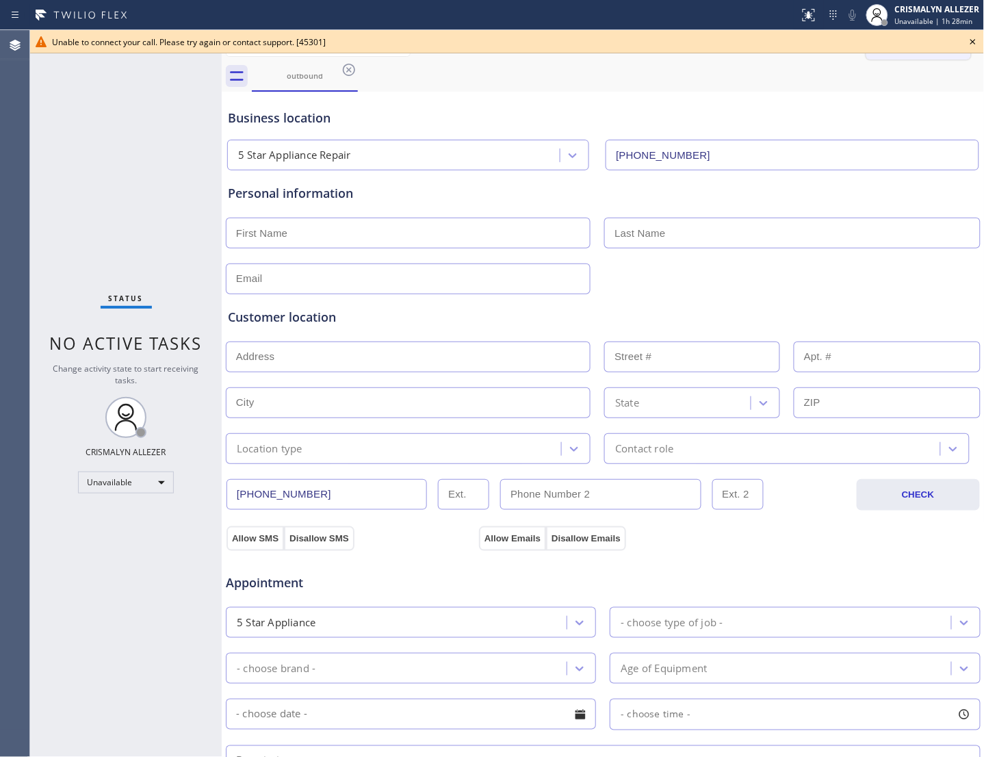
drag, startPoint x: 972, startPoint y: 42, endPoint x: 956, endPoint y: 46, distance: 16.9
click at [971, 42] on icon at bounding box center [973, 42] width 16 height 16
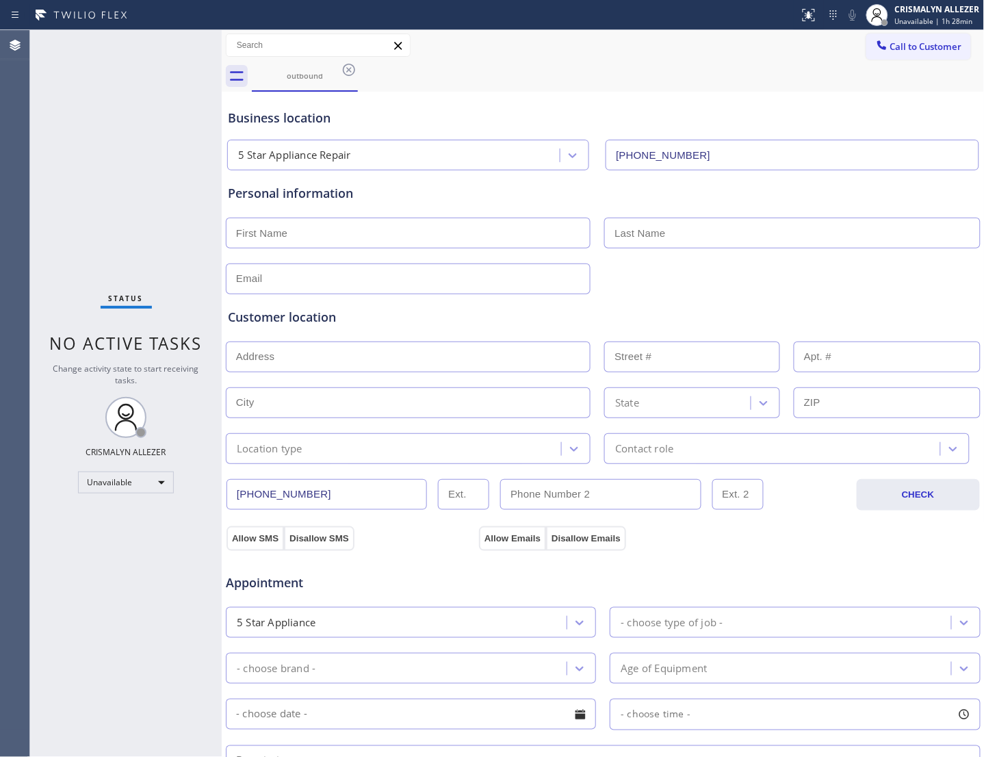
drag, startPoint x: 346, startPoint y: 66, endPoint x: 418, endPoint y: 77, distance: 72.7
click at [351, 67] on icon at bounding box center [349, 70] width 16 height 16
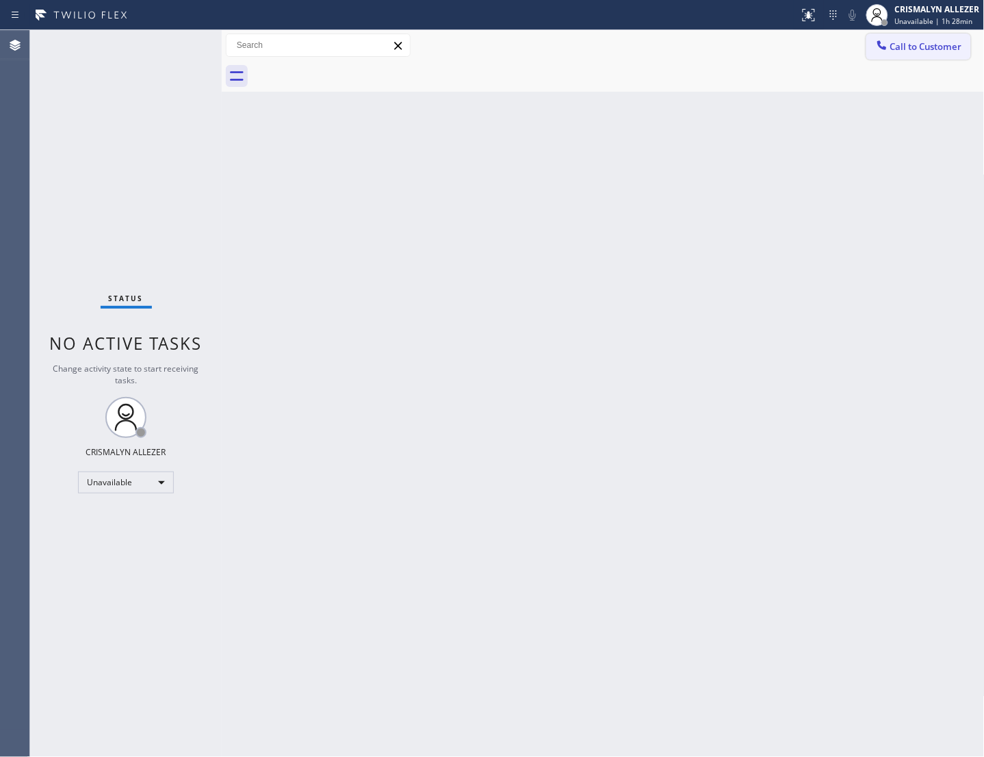
click at [907, 45] on span "Call to Customer" at bounding box center [926, 46] width 72 height 12
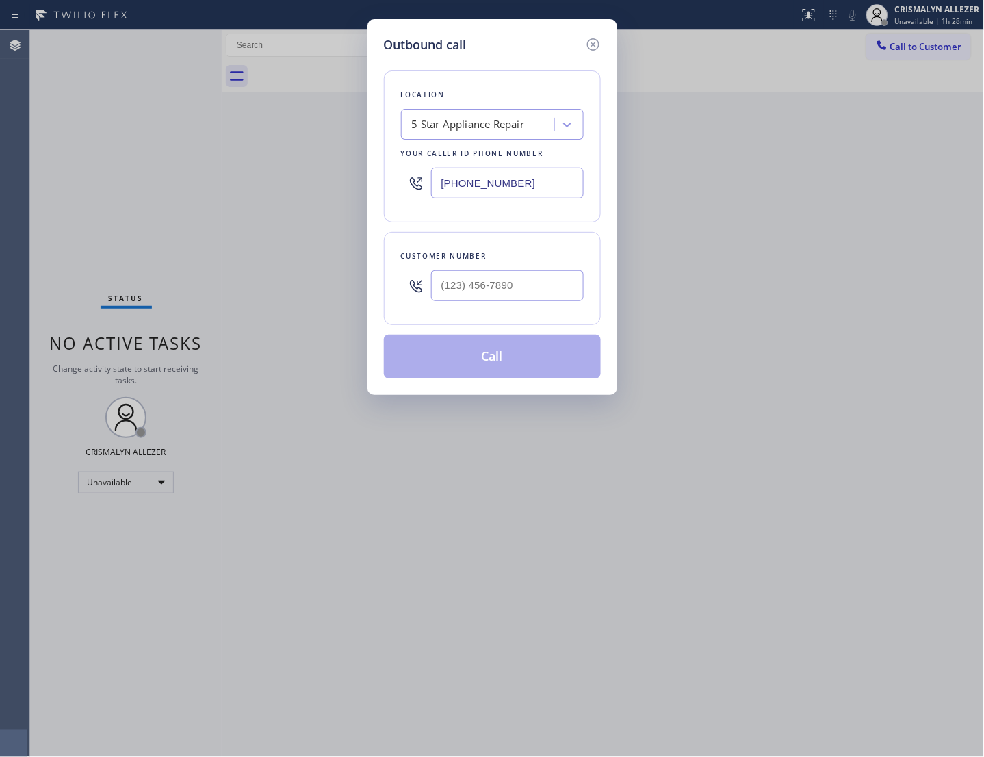
click at [524, 278] on div at bounding box center [507, 286] width 153 height 44
click at [535, 301] on input "(___) ___-____" at bounding box center [507, 285] width 153 height 31
paste input "510) 270-2758"
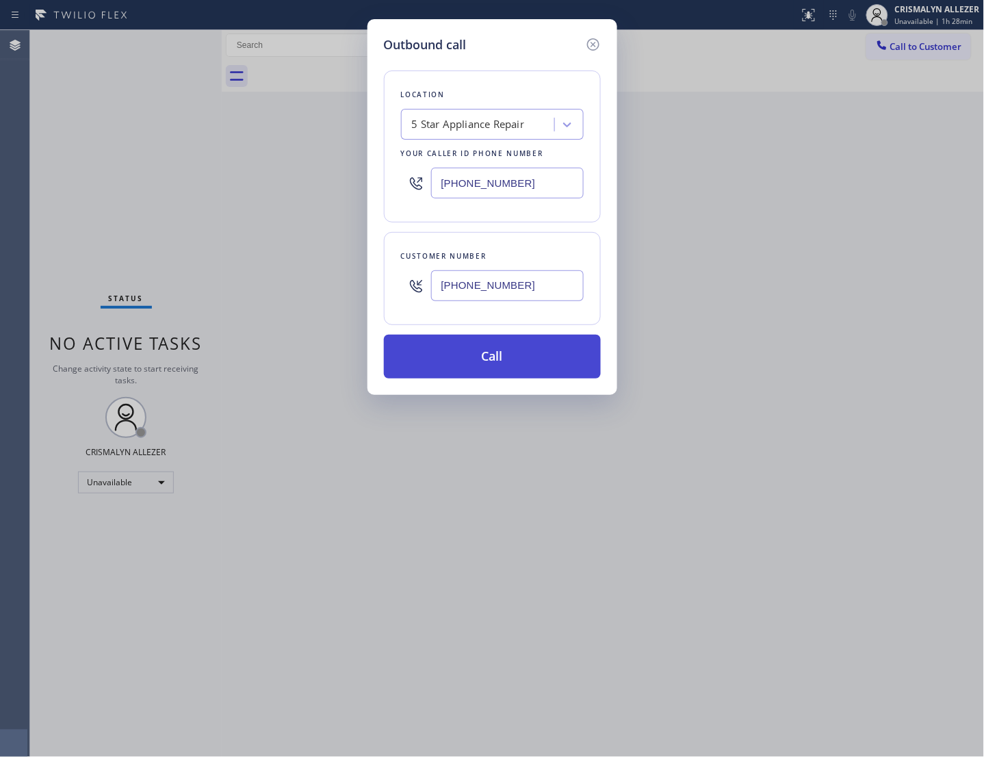
type input "[PHONE_NUMBER]"
click at [498, 379] on button "Call" at bounding box center [492, 357] width 217 height 44
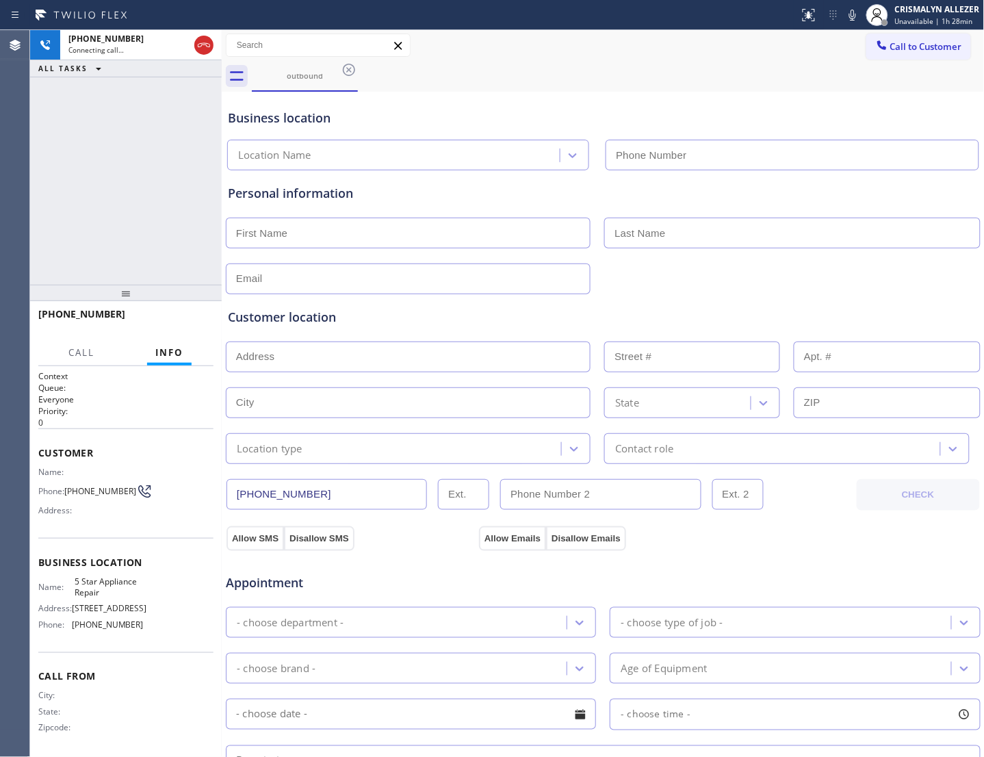
type input "[PHONE_NUMBER]"
click at [169, 325] on span "HANG UP" at bounding box center [182, 321] width 42 height 10
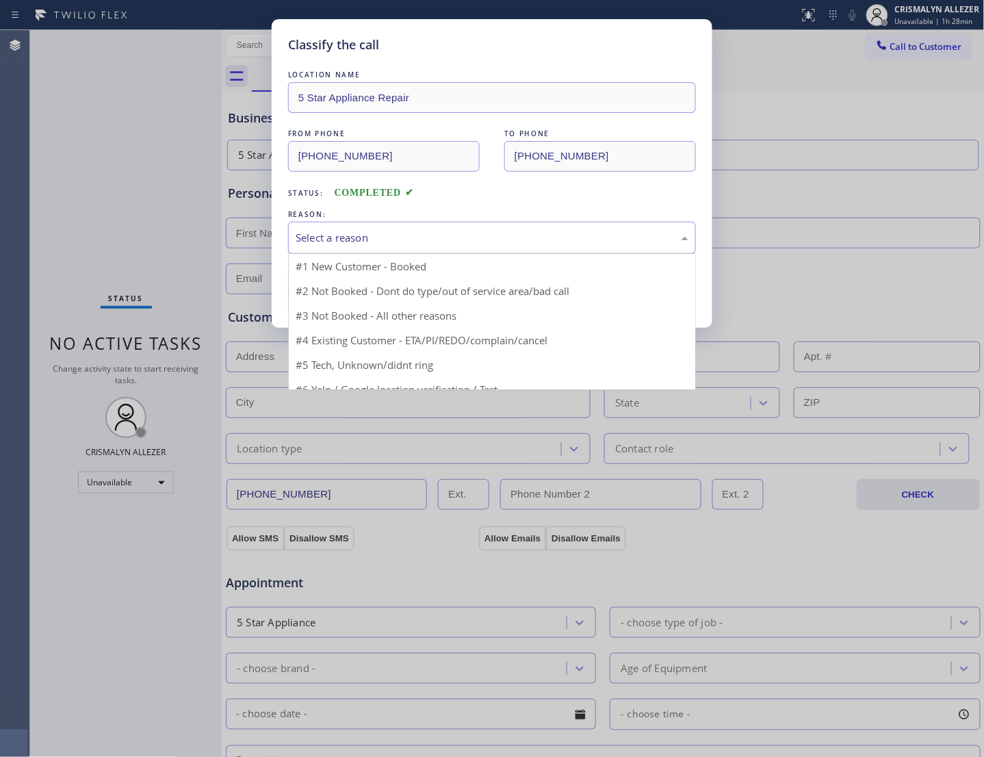
click at [535, 246] on div "Select a reason" at bounding box center [492, 238] width 393 height 16
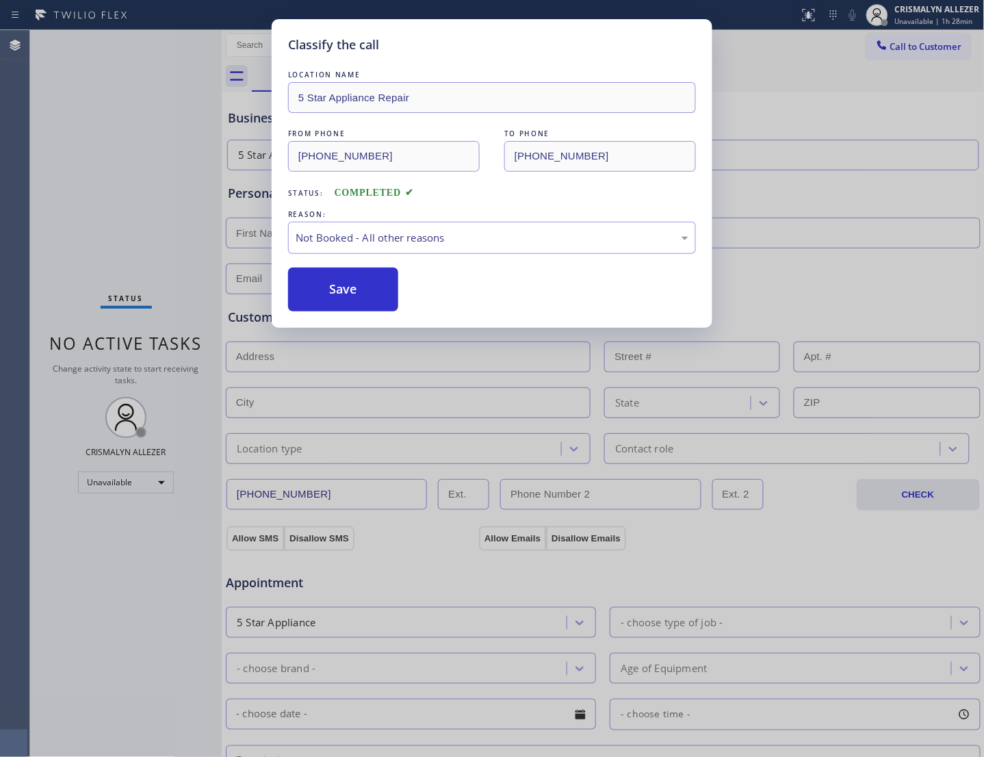
click at [333, 311] on button "Save" at bounding box center [343, 290] width 110 height 44
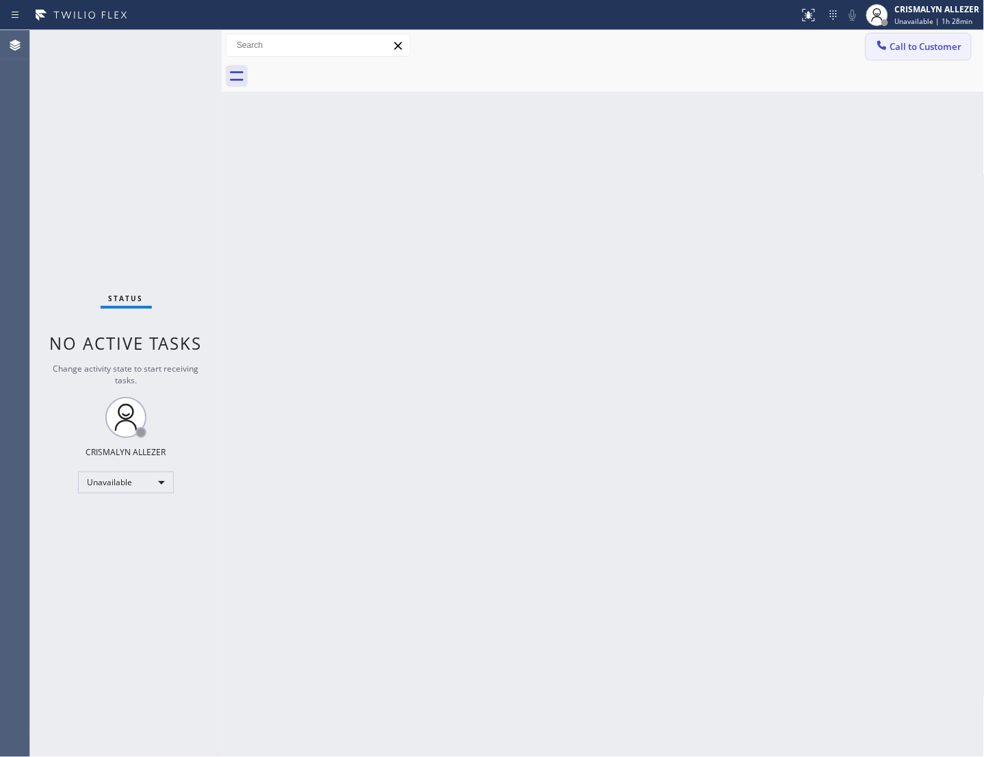
click at [890, 44] on span "Call to Customer" at bounding box center [926, 46] width 72 height 12
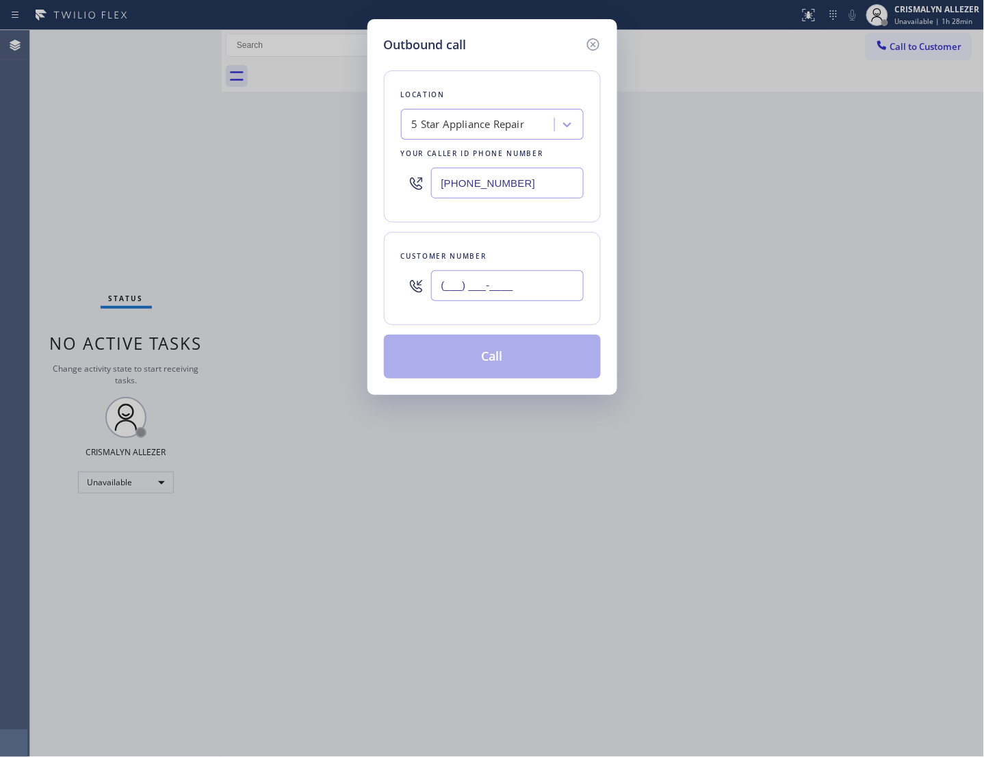
click at [509, 301] on input "(___) ___-____" at bounding box center [507, 285] width 153 height 31
paste input "661) 644-4454"
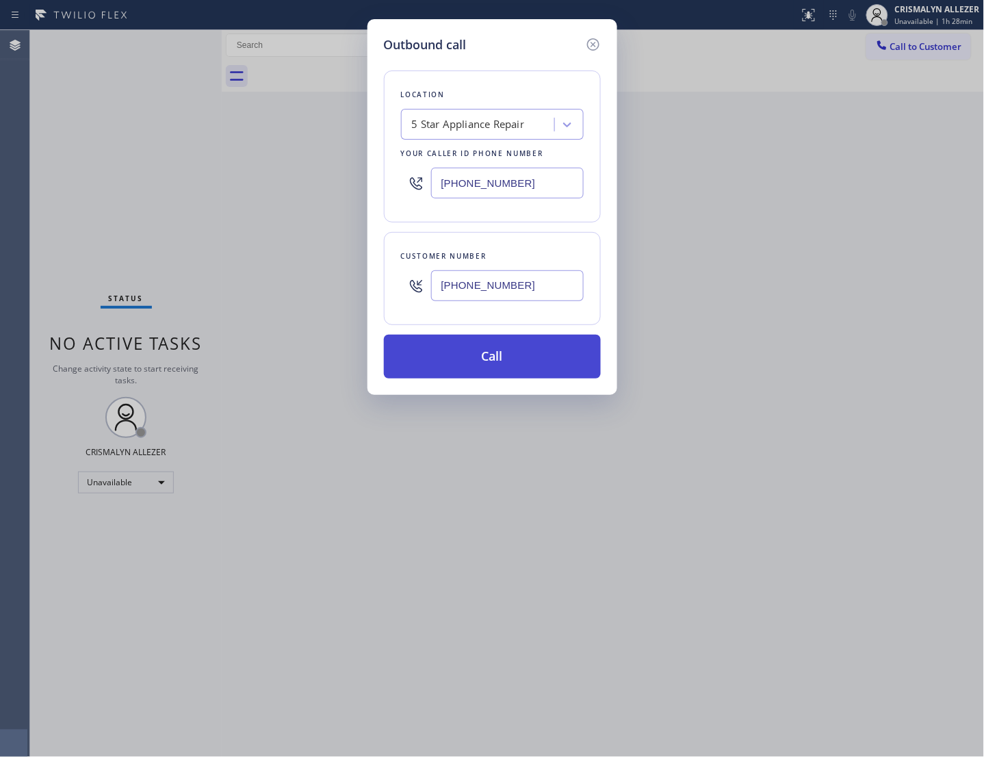
type input "[PHONE_NUMBER]"
click at [501, 374] on button "Call" at bounding box center [492, 357] width 217 height 44
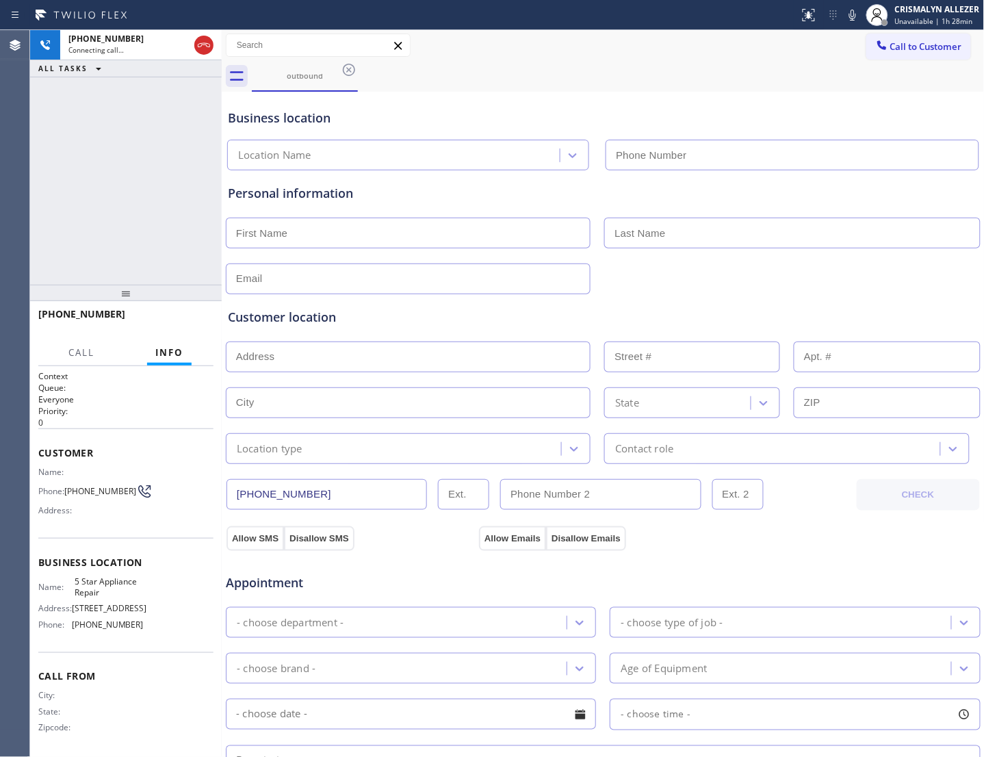
type input "[PHONE_NUMBER]"
click at [175, 319] on span "HANG UP" at bounding box center [182, 321] width 42 height 10
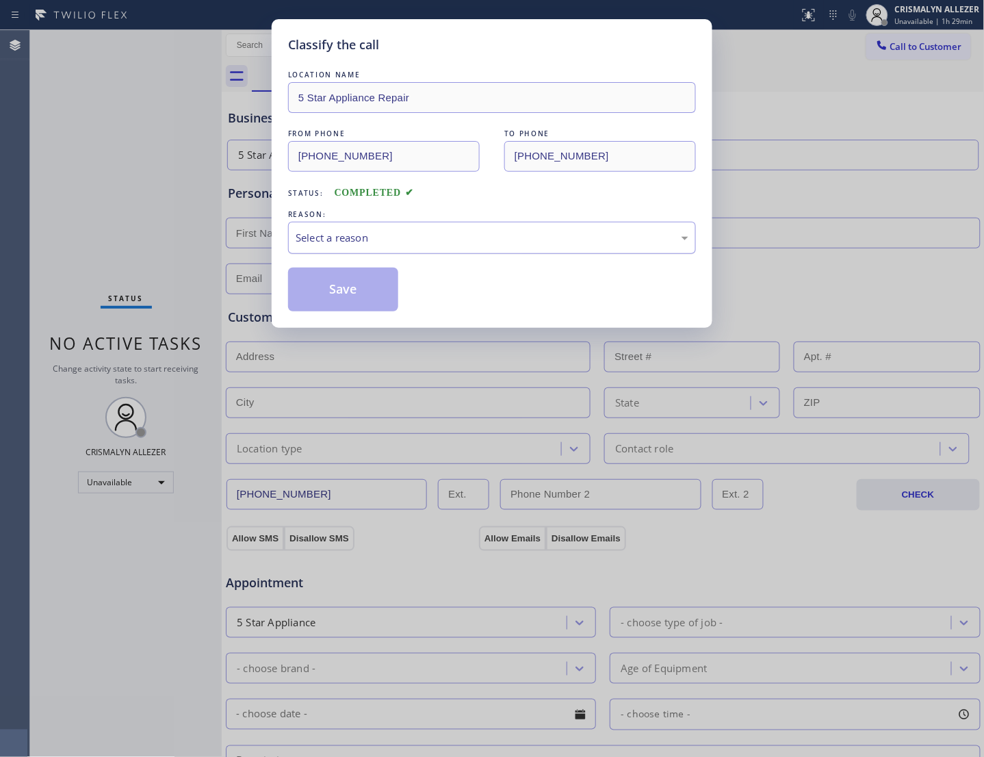
click at [483, 246] on div "Select a reason" at bounding box center [492, 238] width 393 height 16
click at [343, 309] on button "Save" at bounding box center [343, 290] width 110 height 44
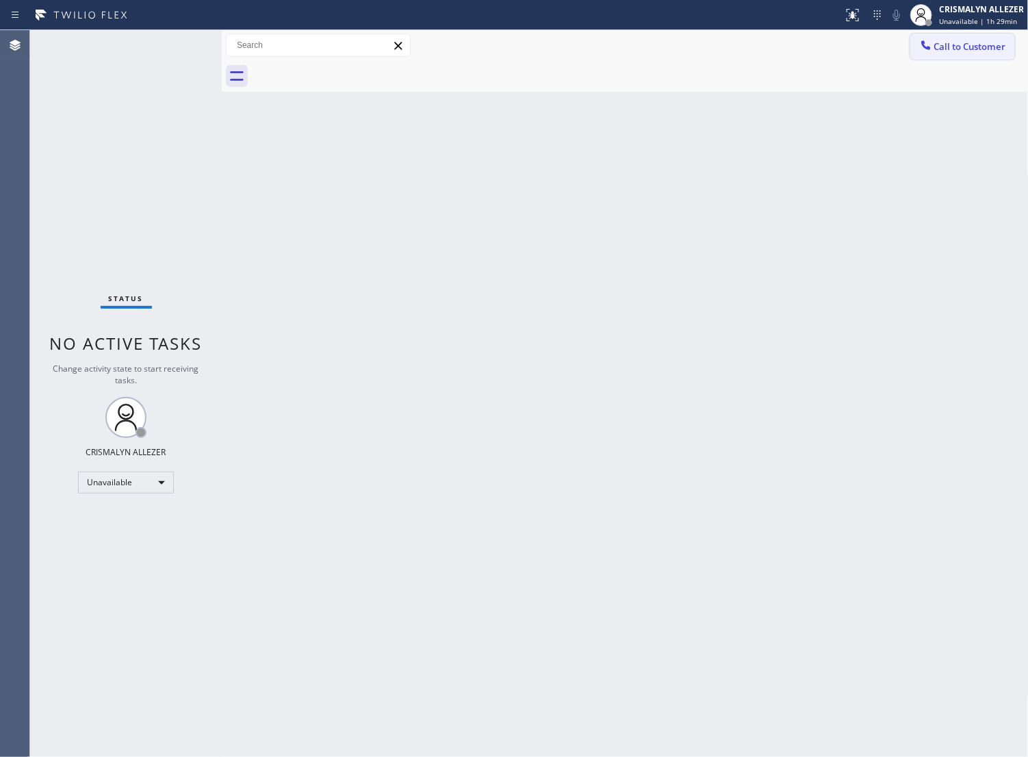
click at [934, 45] on span "Call to Customer" at bounding box center [970, 46] width 72 height 12
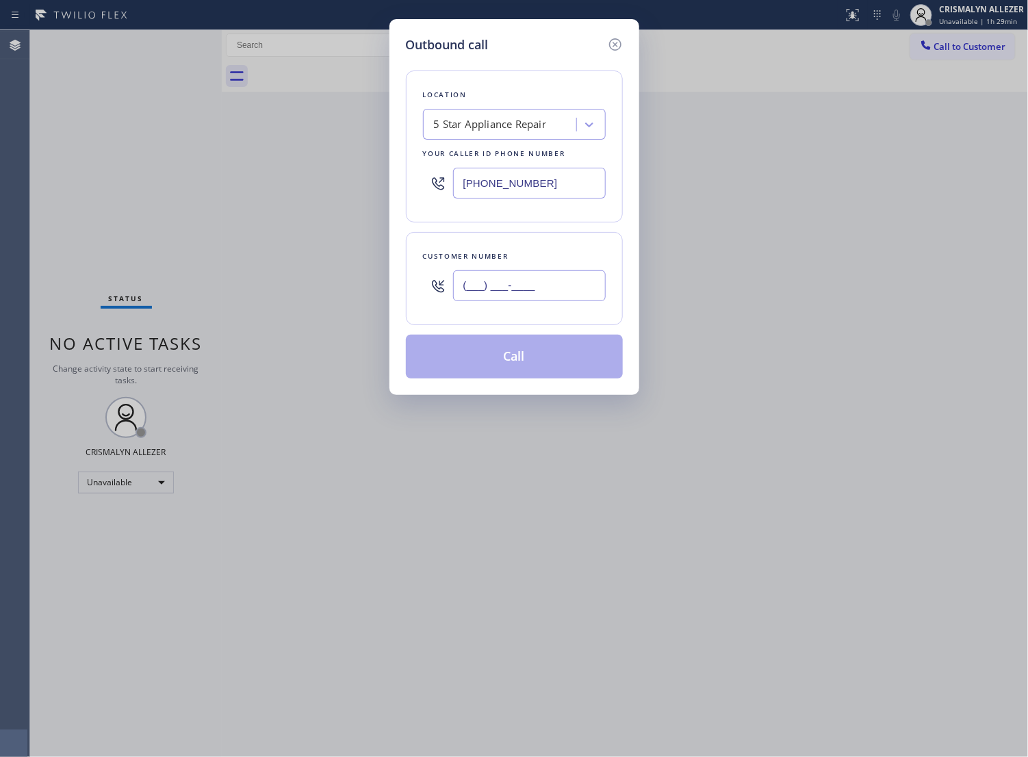
click at [554, 300] on input "(___) ___-____" at bounding box center [529, 285] width 153 height 31
paste input "661) 644-4454"
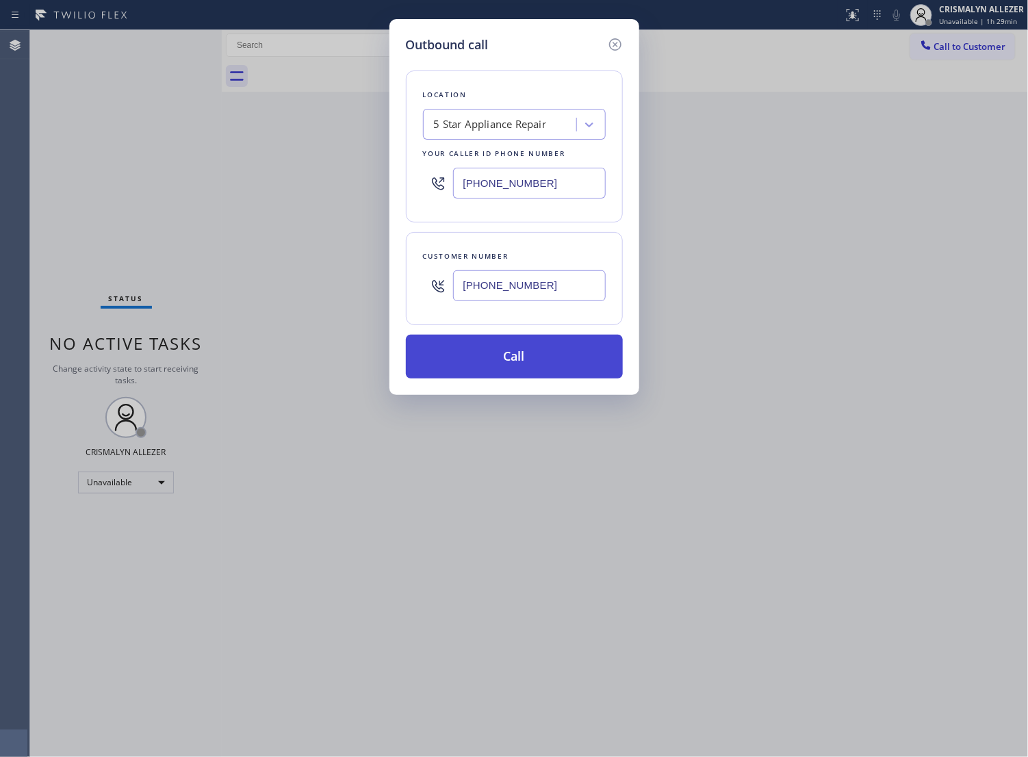
type input "[PHONE_NUMBER]"
click at [505, 379] on button "Call" at bounding box center [514, 357] width 217 height 44
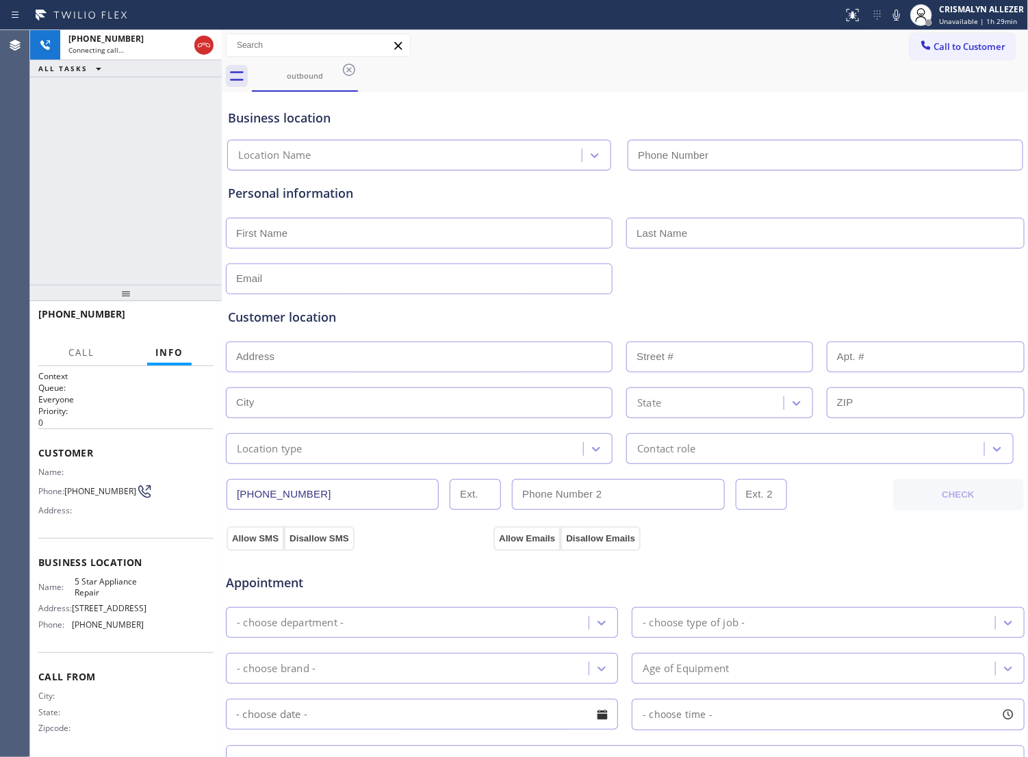
type input "[PHONE_NUMBER]"
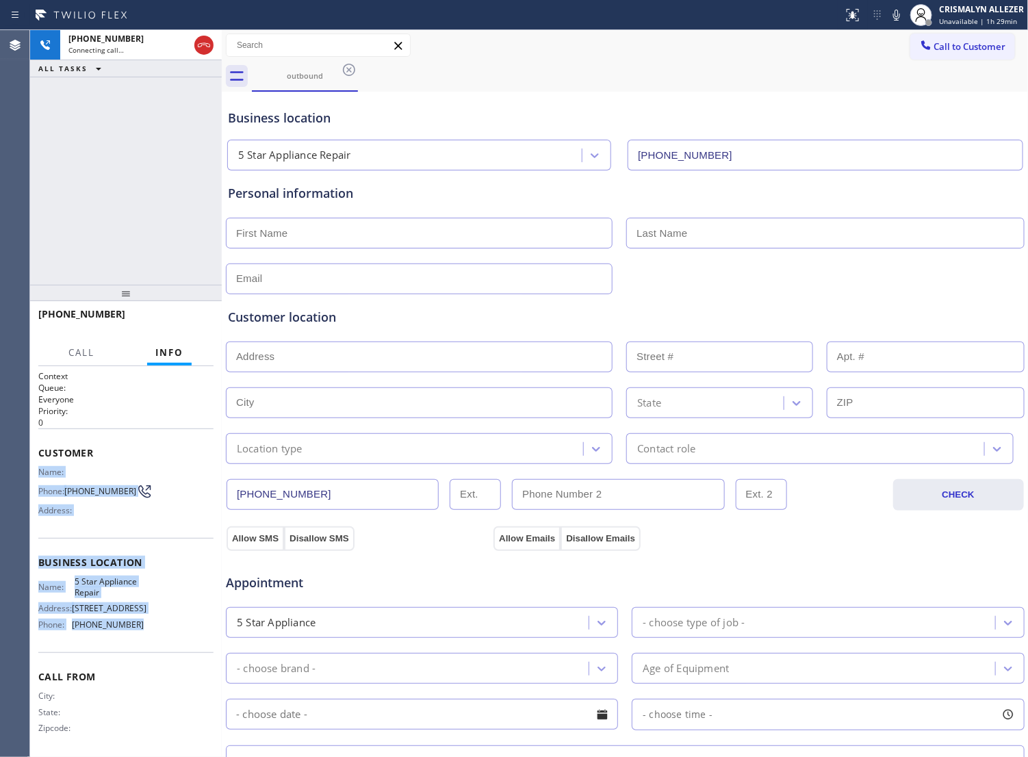
drag, startPoint x: 38, startPoint y: 473, endPoint x: 140, endPoint y: 650, distance: 204.5
click at [140, 650] on div "Context Queue: Everyone Priority: 0 Customer Name: Phone: (661) 644-4454 Addres…" at bounding box center [125, 562] width 175 height 385
copy div "Name: Phone: (661) 644-4454 Address: Business location Name: 5 Star Appliance R…"
click at [170, 316] on span "HANG UP" at bounding box center [182, 321] width 42 height 10
click at [169, 329] on button "HANG UP" at bounding box center [182, 320] width 64 height 19
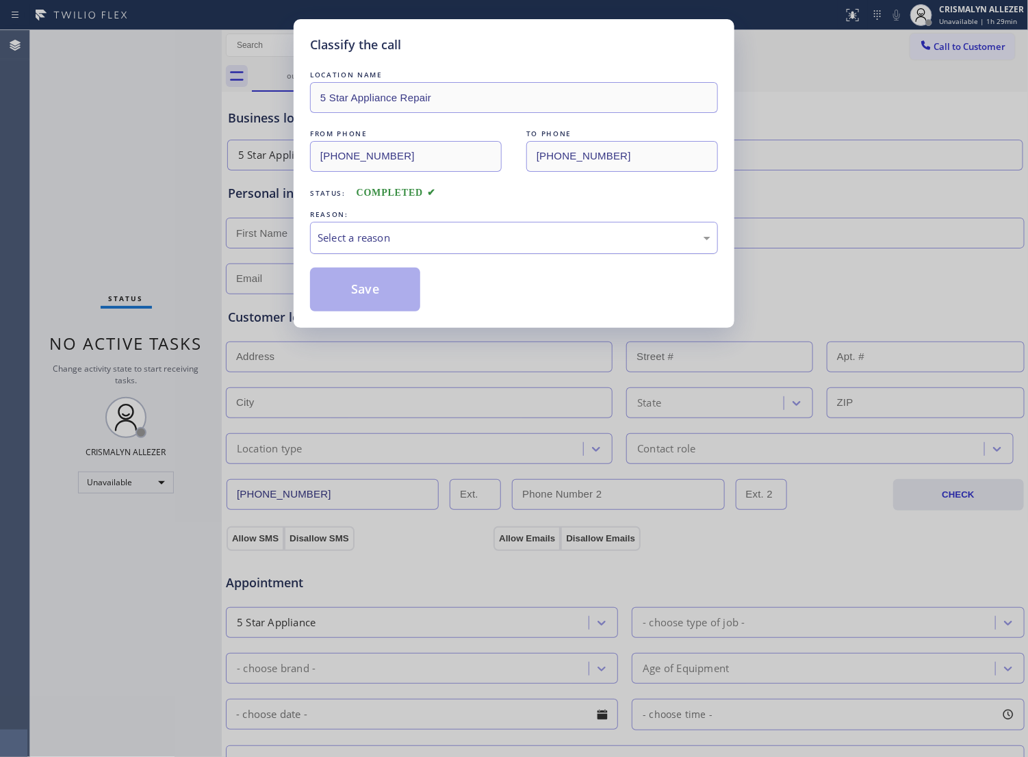
click at [449, 246] on div "Select a reason" at bounding box center [514, 238] width 393 height 16
click at [383, 309] on button "Save" at bounding box center [365, 290] width 110 height 44
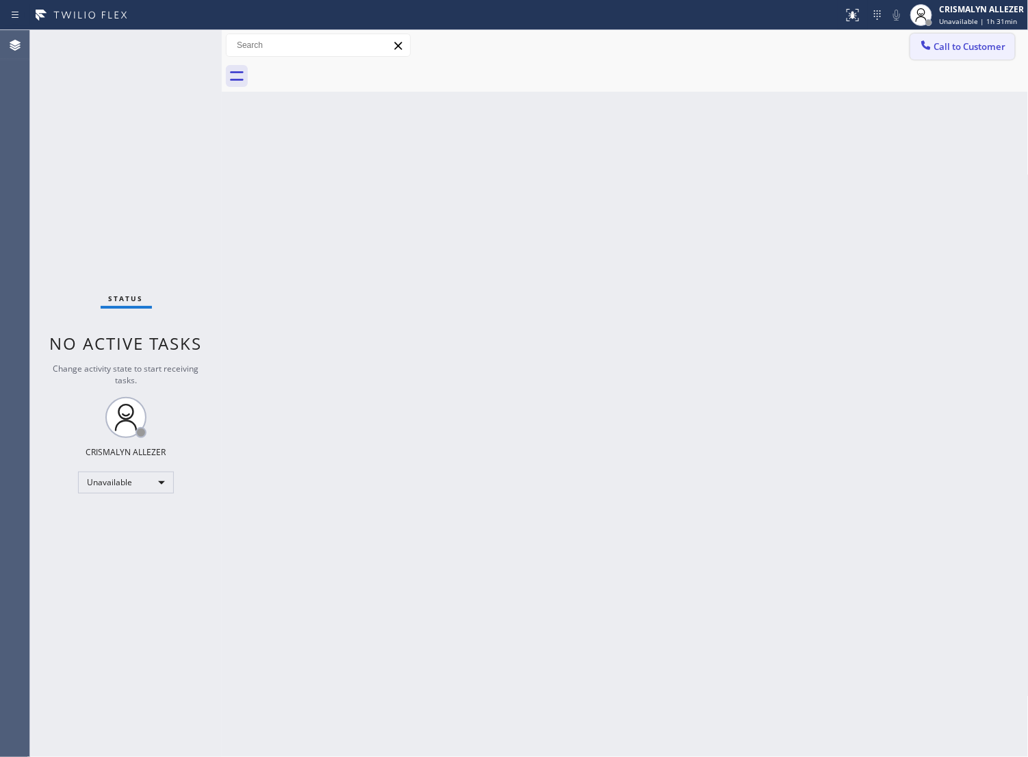
click at [934, 45] on span "Call to Customer" at bounding box center [970, 46] width 72 height 12
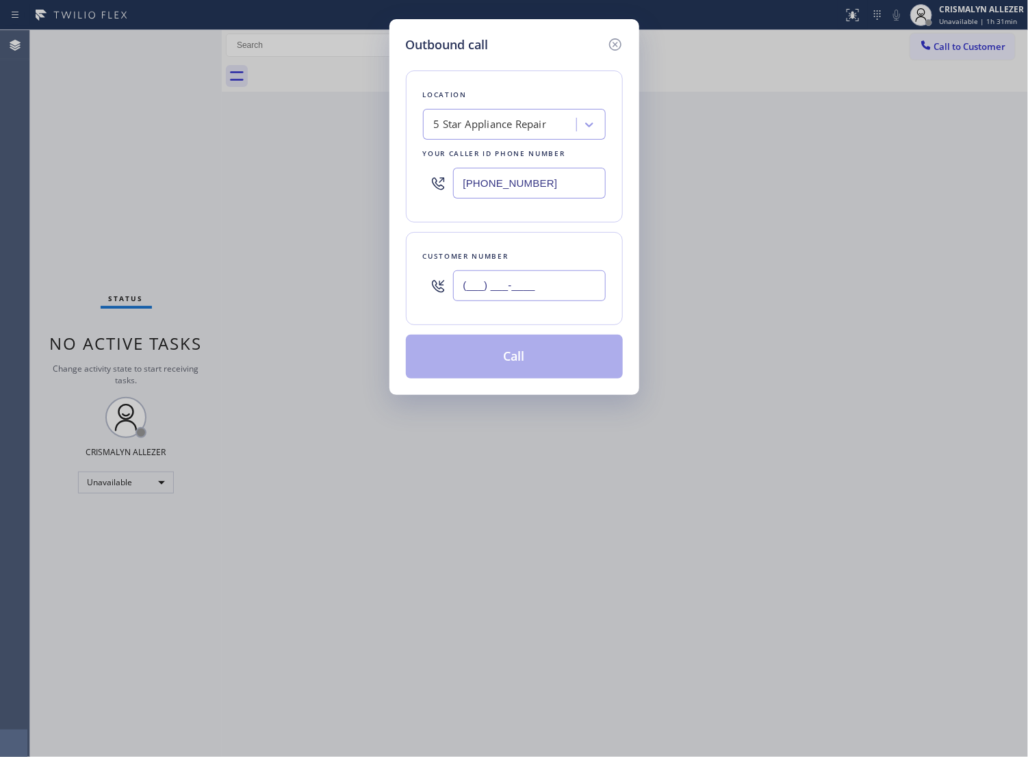
click at [569, 301] on input "(___) ___-____" at bounding box center [529, 285] width 153 height 31
paste input "817) 893-0553"
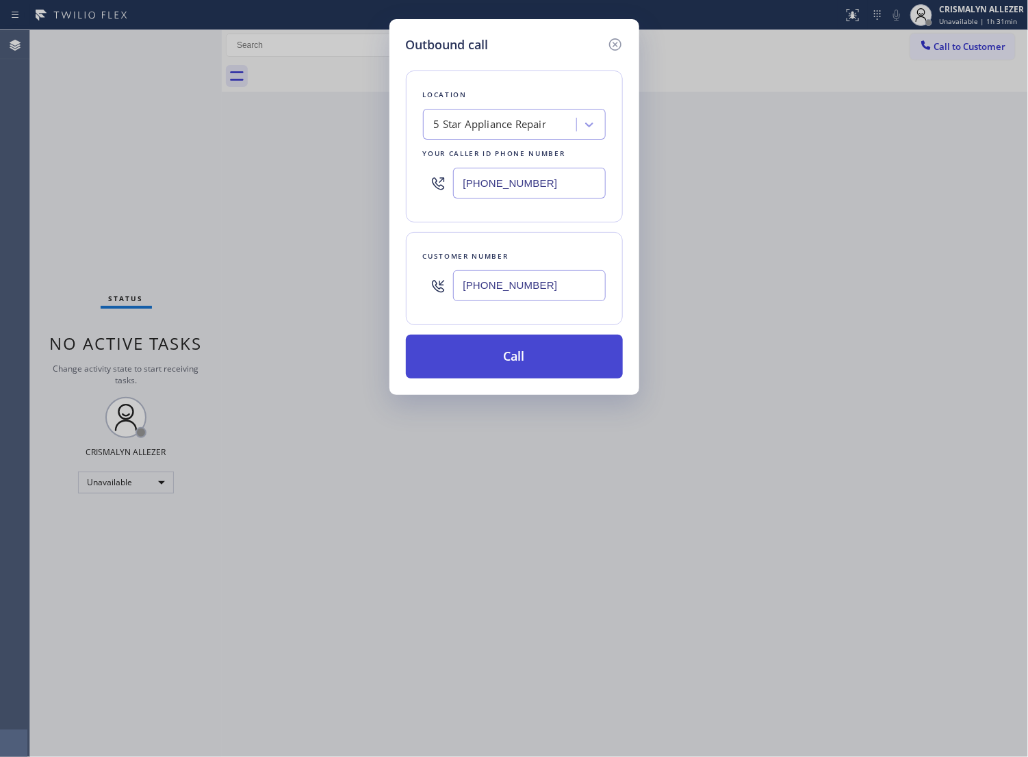
type input "(817) 893-0553"
drag, startPoint x: 513, startPoint y: 380, endPoint x: 637, endPoint y: 325, distance: 135.5
click at [512, 379] on button "Call" at bounding box center [514, 357] width 217 height 44
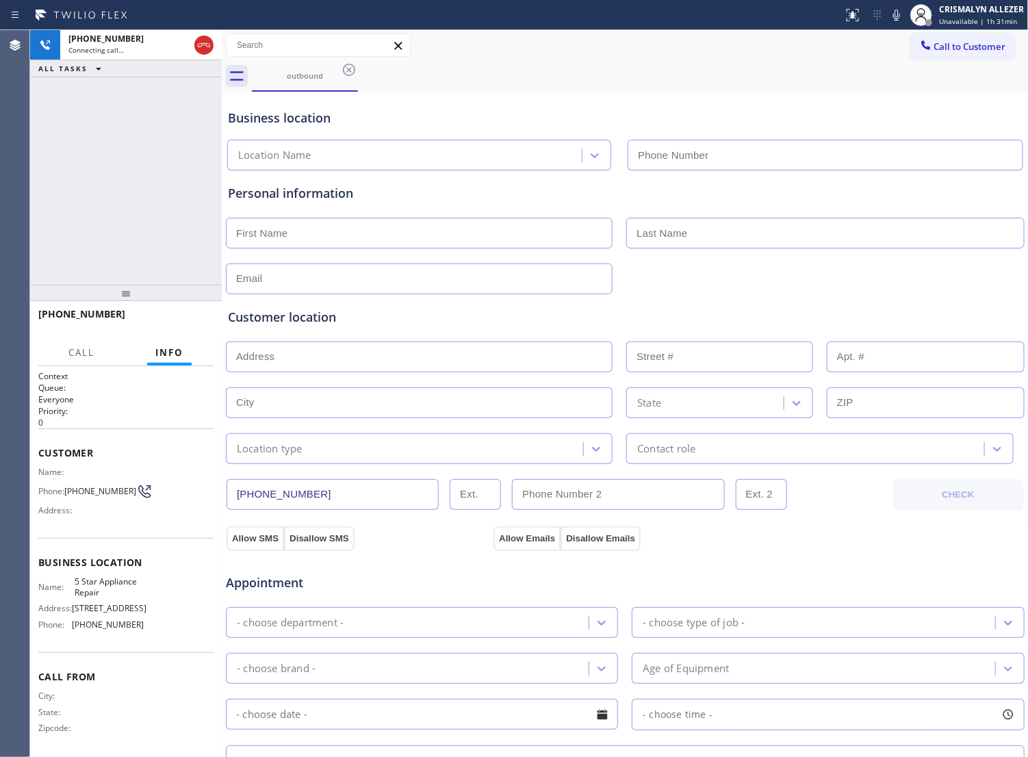
type input "[PHONE_NUMBER]"
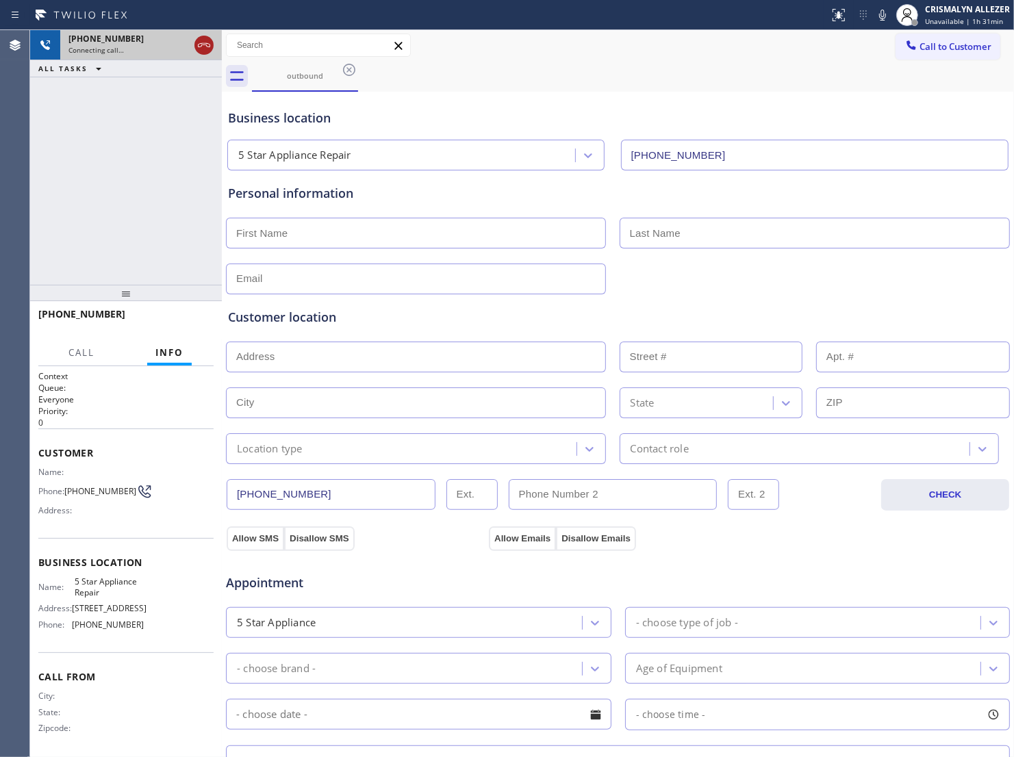
click at [201, 49] on icon at bounding box center [204, 45] width 16 height 16
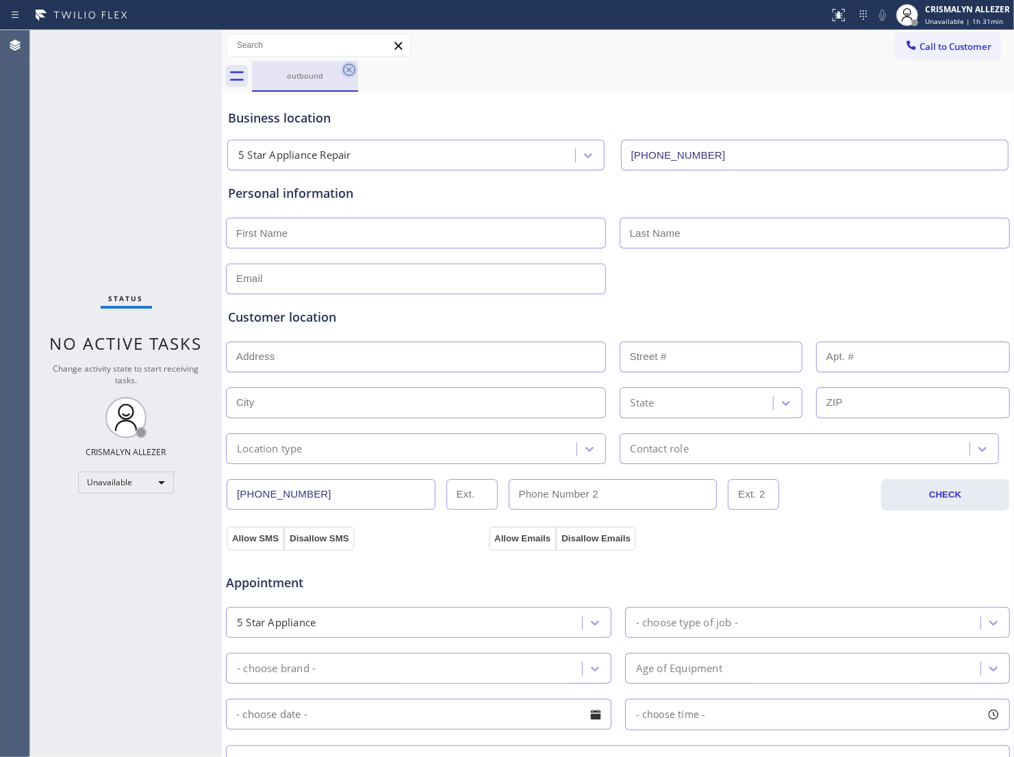
click at [346, 72] on icon at bounding box center [349, 70] width 16 height 16
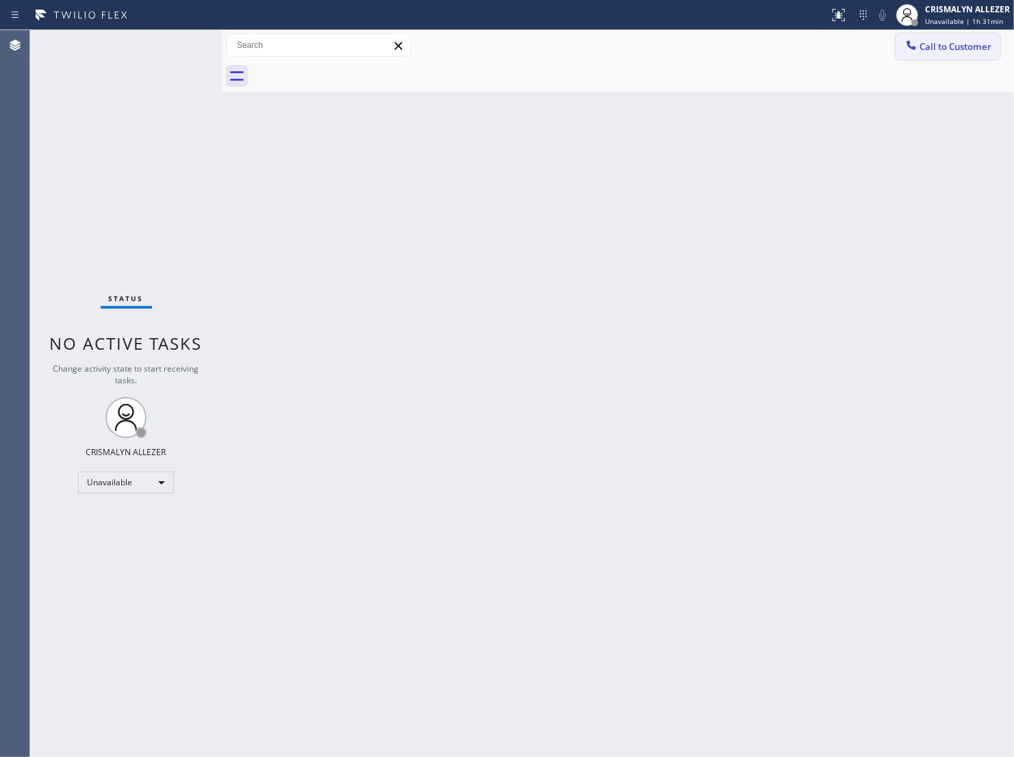
click at [939, 49] on span "Call to Customer" at bounding box center [955, 46] width 72 height 12
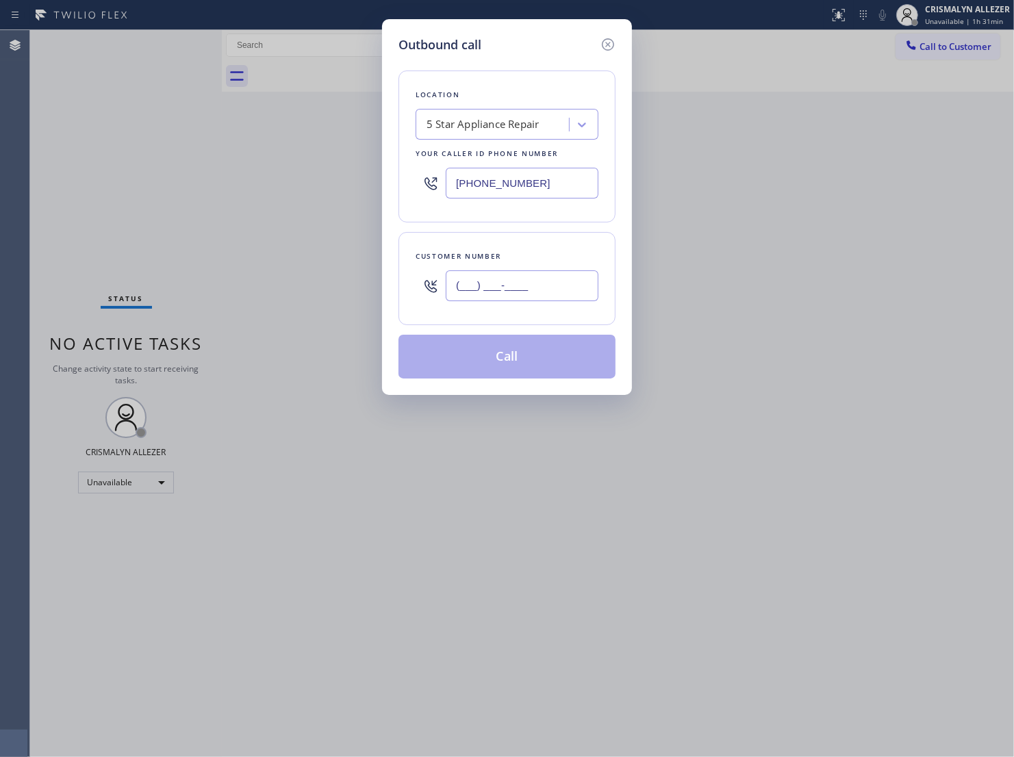
click at [559, 296] on input "(___) ___-____" at bounding box center [522, 285] width 153 height 31
paste input "425) 275-8544"
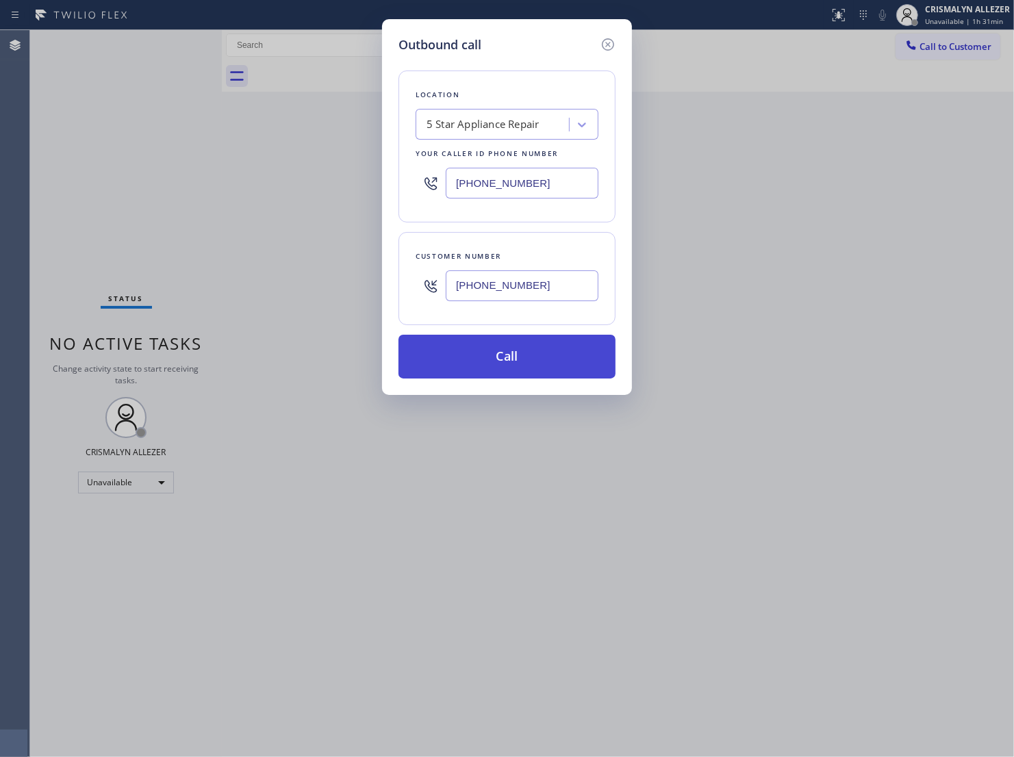
type input "[PHONE_NUMBER]"
click at [505, 379] on button "Call" at bounding box center [506, 357] width 217 height 44
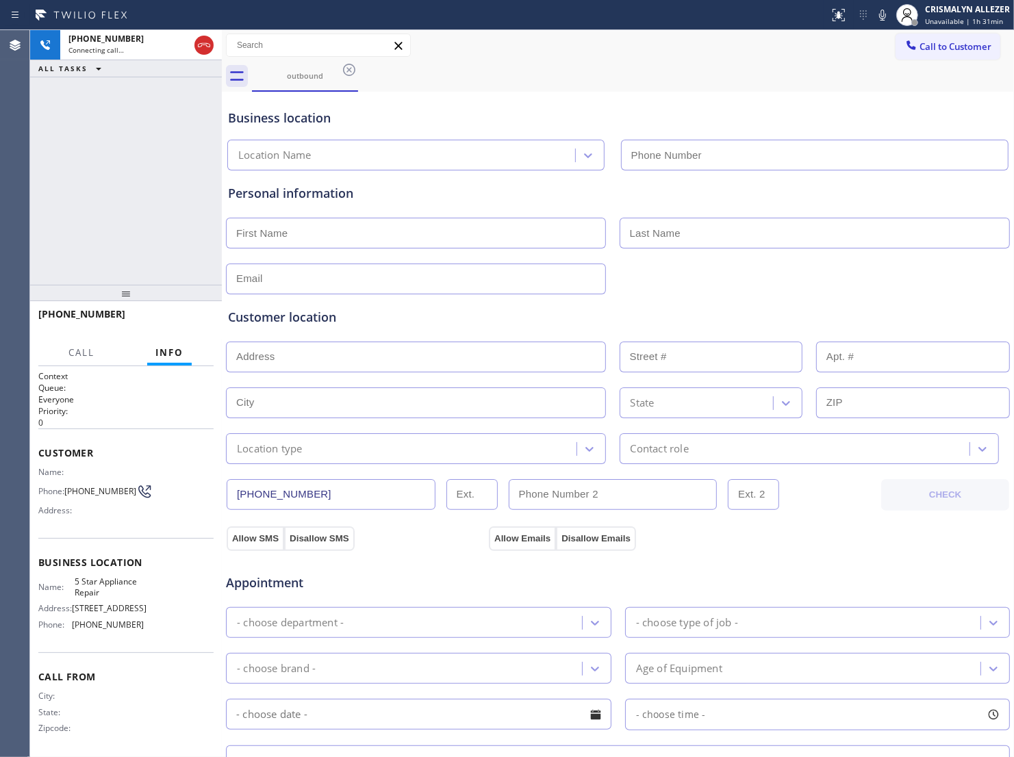
type input "[PHONE_NUMBER]"
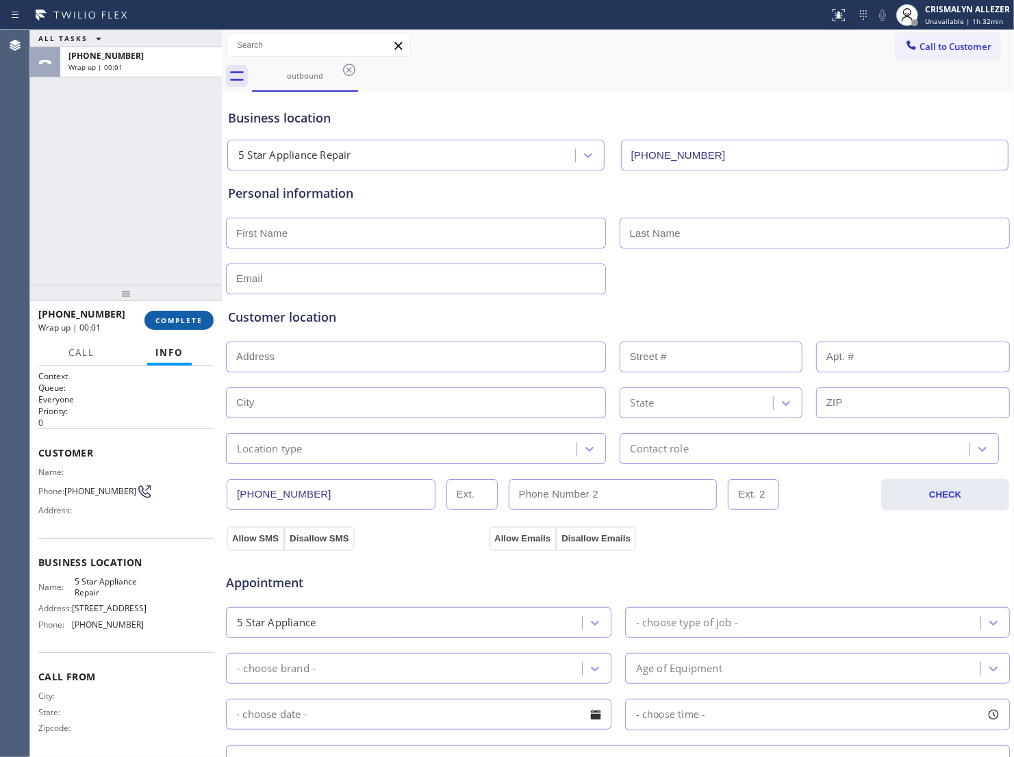
click at [162, 325] on span "COMPLETE" at bounding box center [178, 321] width 47 height 10
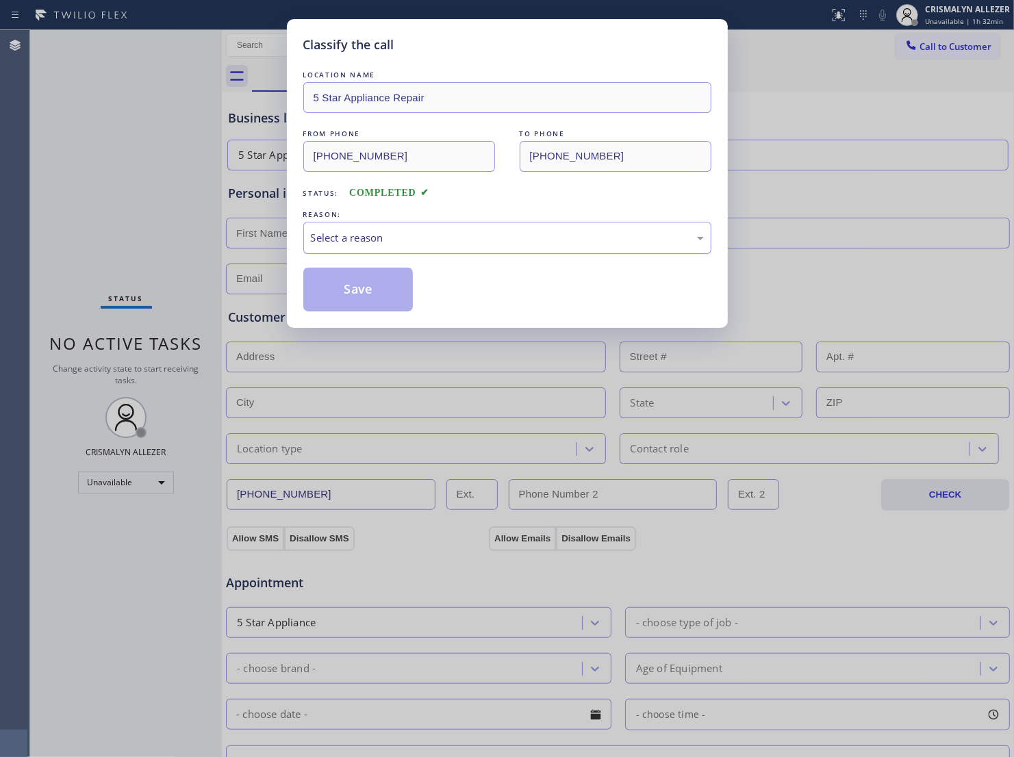
click at [485, 246] on div "Select a reason" at bounding box center [507, 238] width 393 height 16
click at [355, 311] on button "Save" at bounding box center [358, 290] width 110 height 44
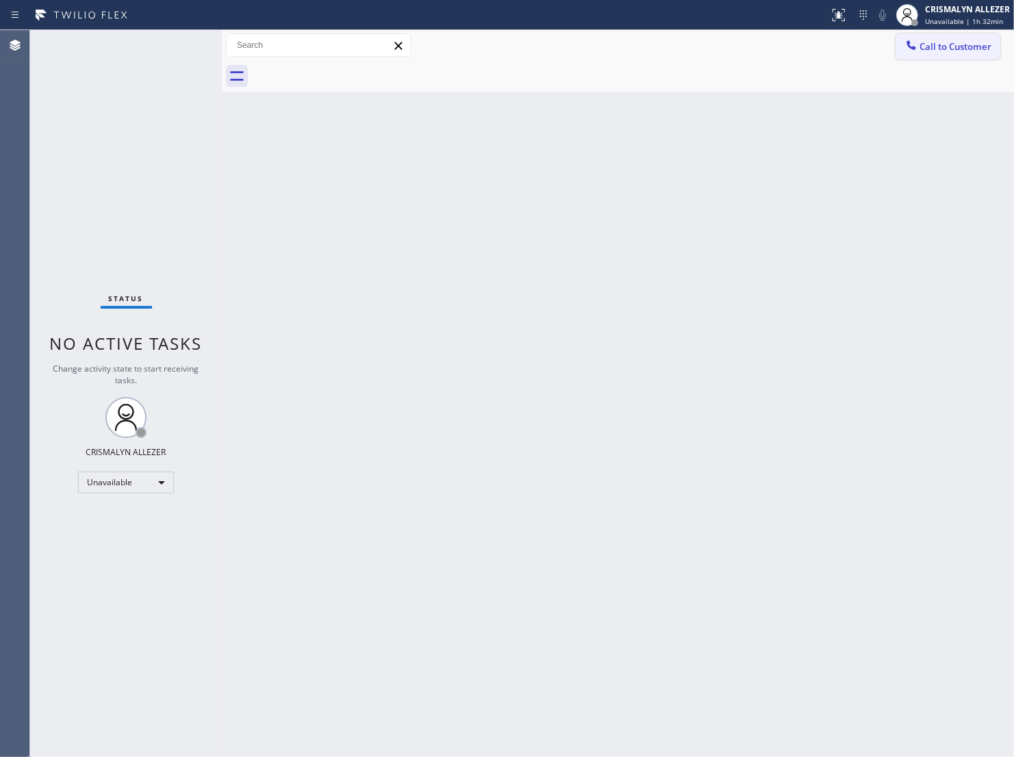
click at [943, 58] on button "Call to Customer" at bounding box center [947, 47] width 105 height 26
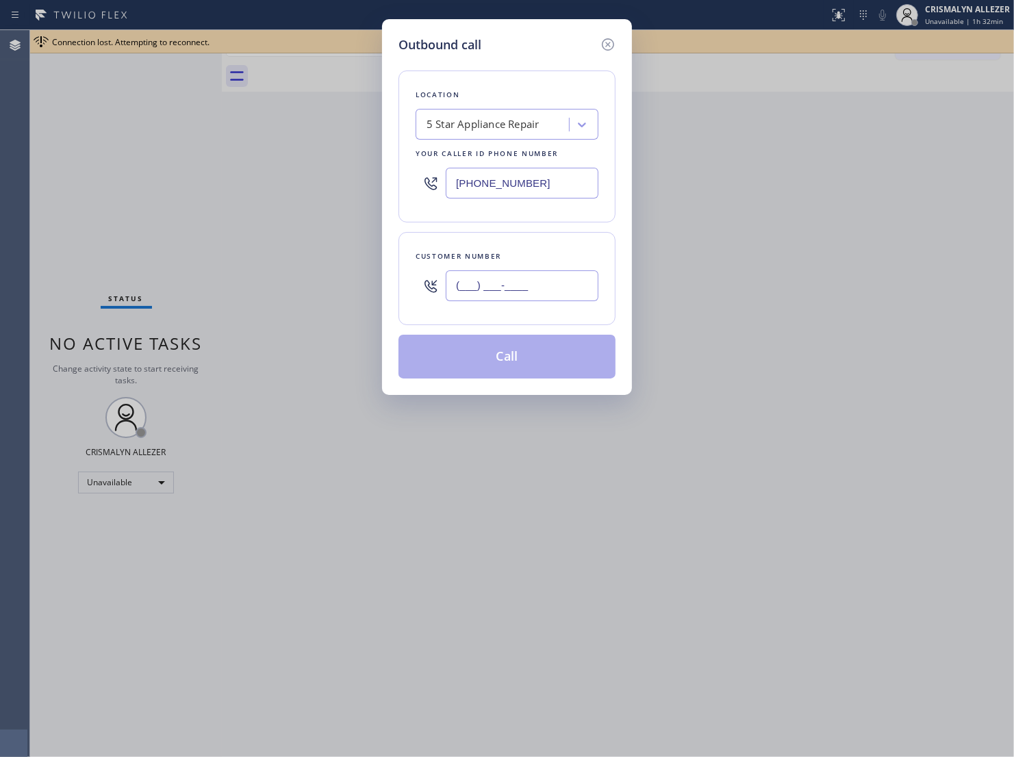
click at [561, 301] on input "(___) ___-____" at bounding box center [522, 285] width 153 height 31
paste input "626) 341-1279"
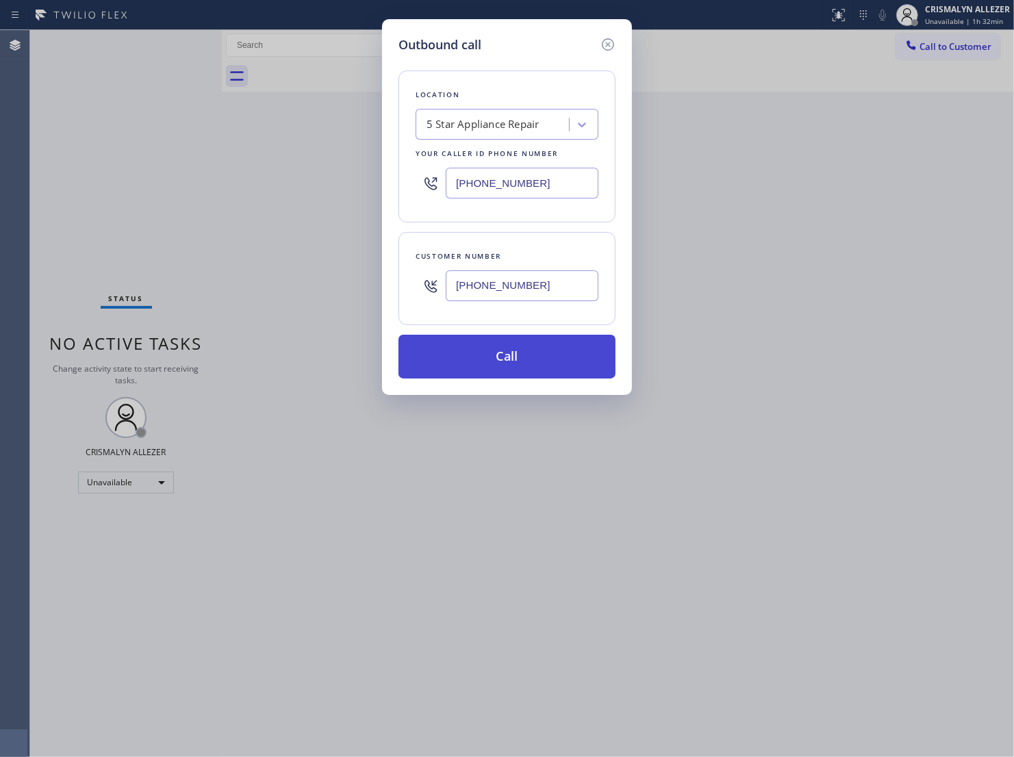
type input "[PHONE_NUMBER]"
click at [515, 377] on button "Call" at bounding box center [506, 357] width 217 height 44
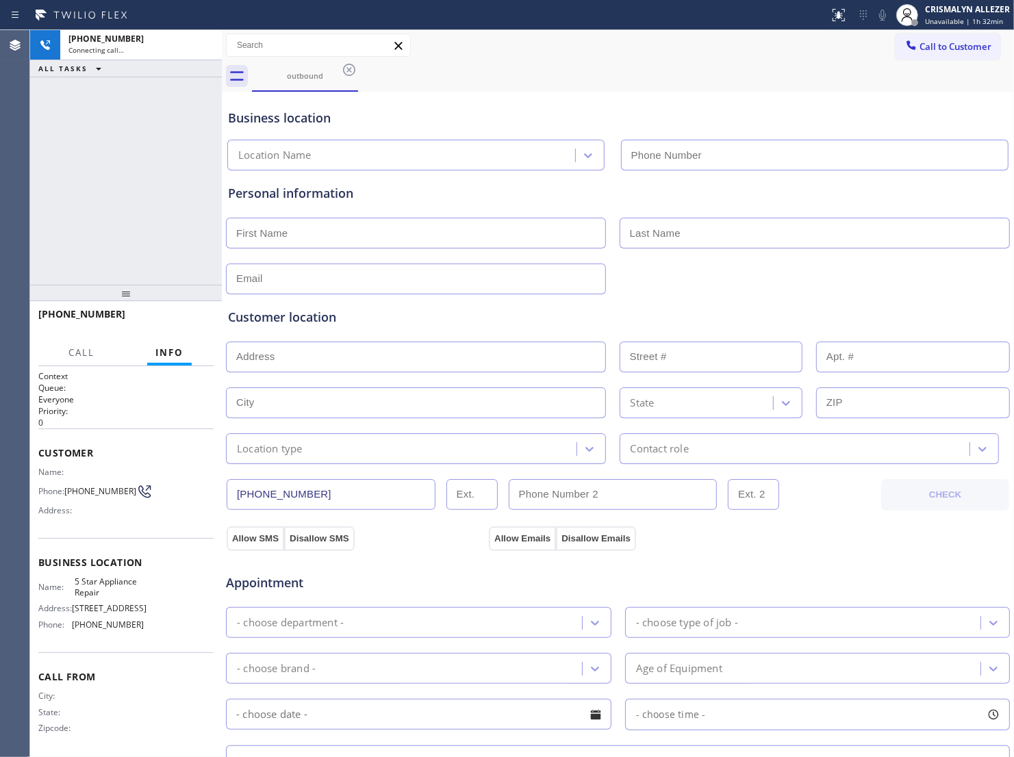
click at [830, 515] on div "Allow SMS Disallow SMS Allow Emails Disallow Emails" at bounding box center [617, 527] width 785 height 45
type input "[PHONE_NUMBER]"
click at [168, 322] on span "HANG UP" at bounding box center [182, 321] width 42 height 10
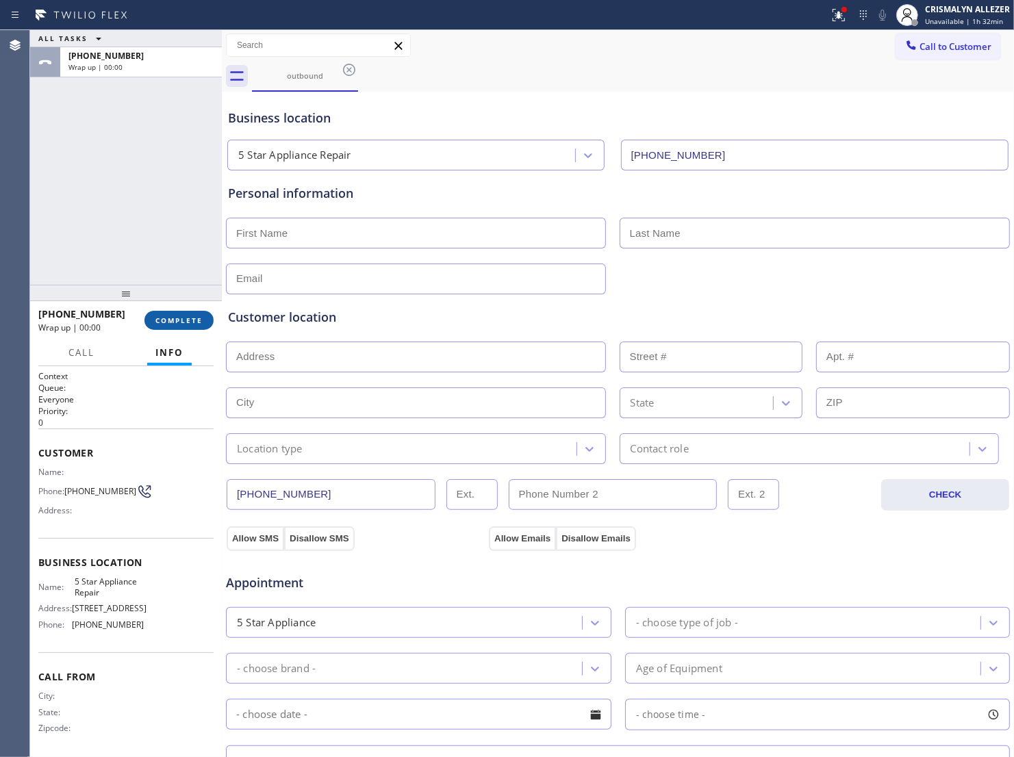
click at [166, 320] on span "COMPLETE" at bounding box center [178, 321] width 47 height 10
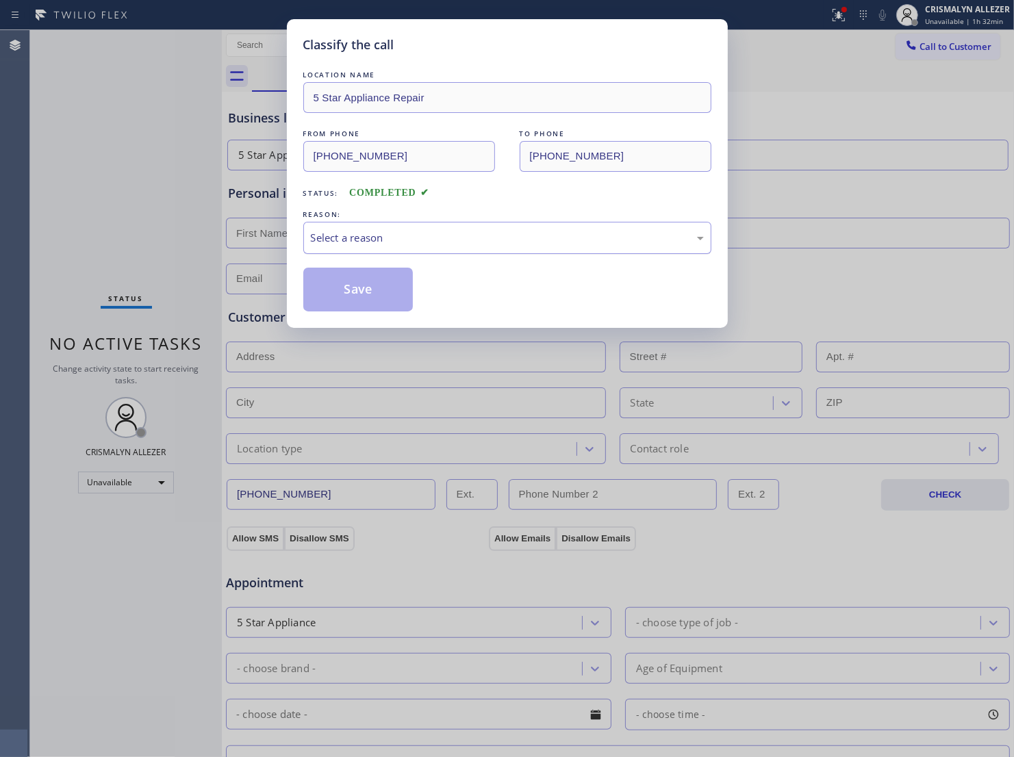
click at [549, 246] on div "Select a reason" at bounding box center [507, 238] width 393 height 16
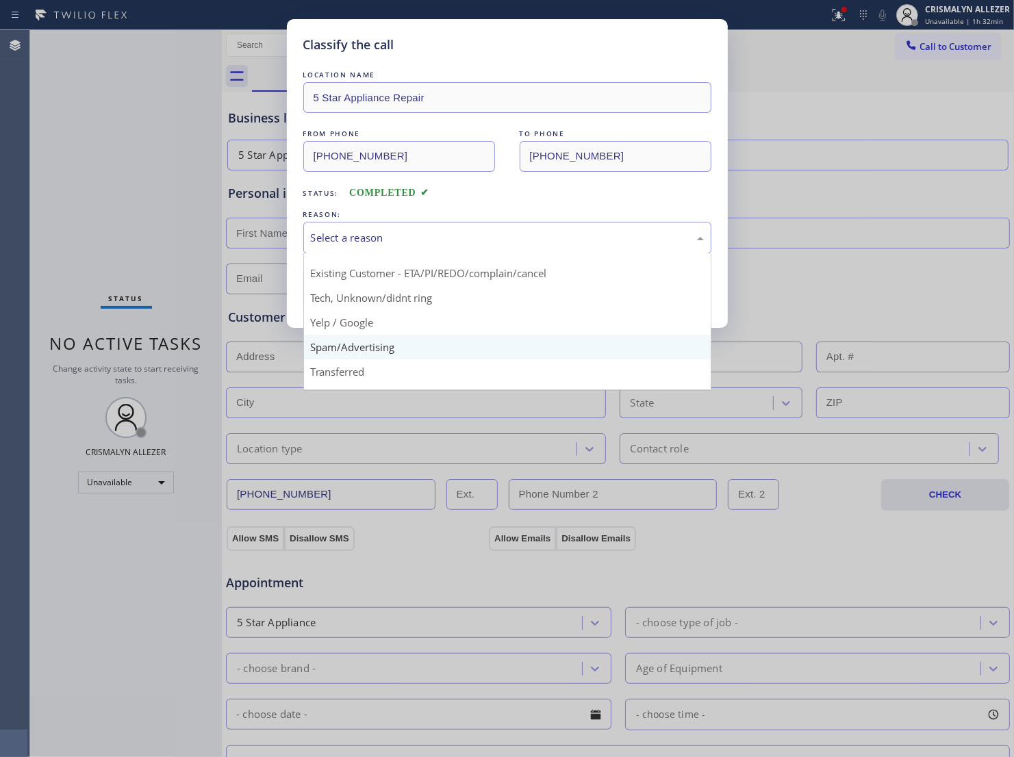
scroll to position [17, 0]
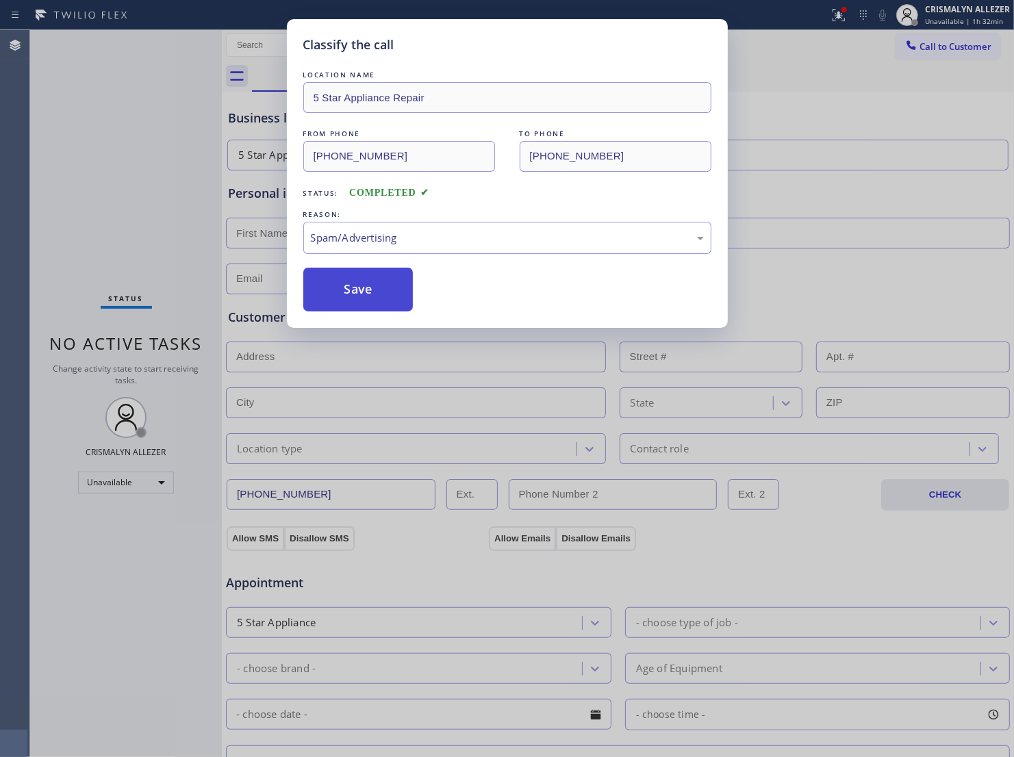
click at [379, 311] on button "Save" at bounding box center [358, 290] width 110 height 44
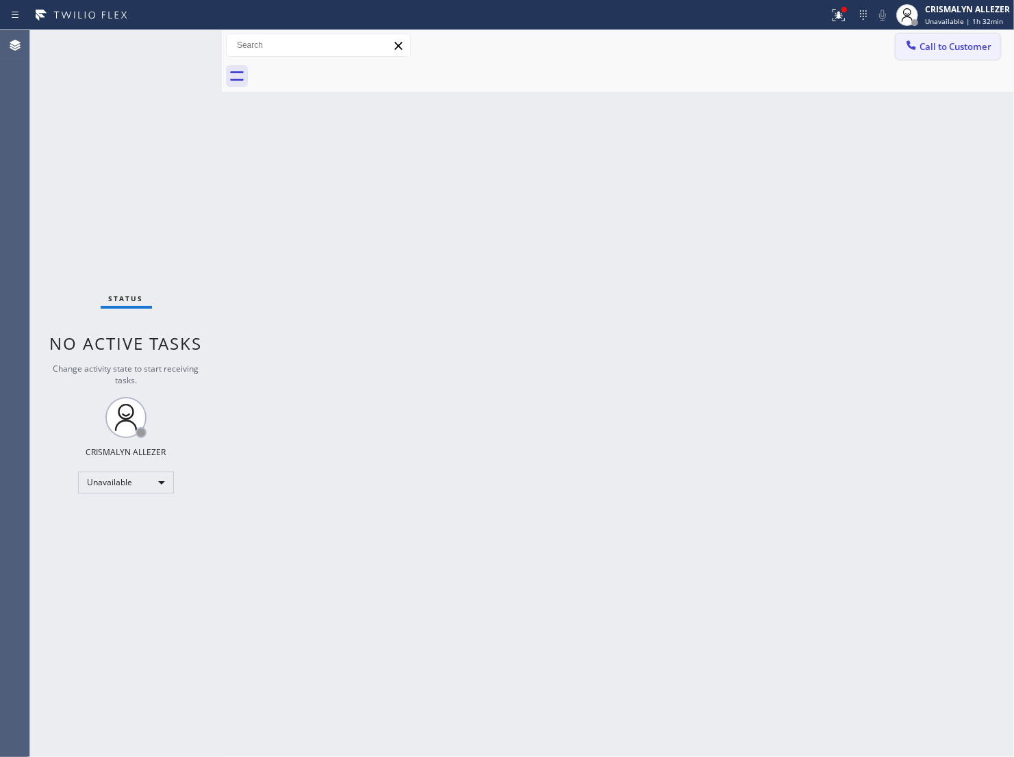
click at [941, 51] on span "Call to Customer" at bounding box center [955, 46] width 72 height 12
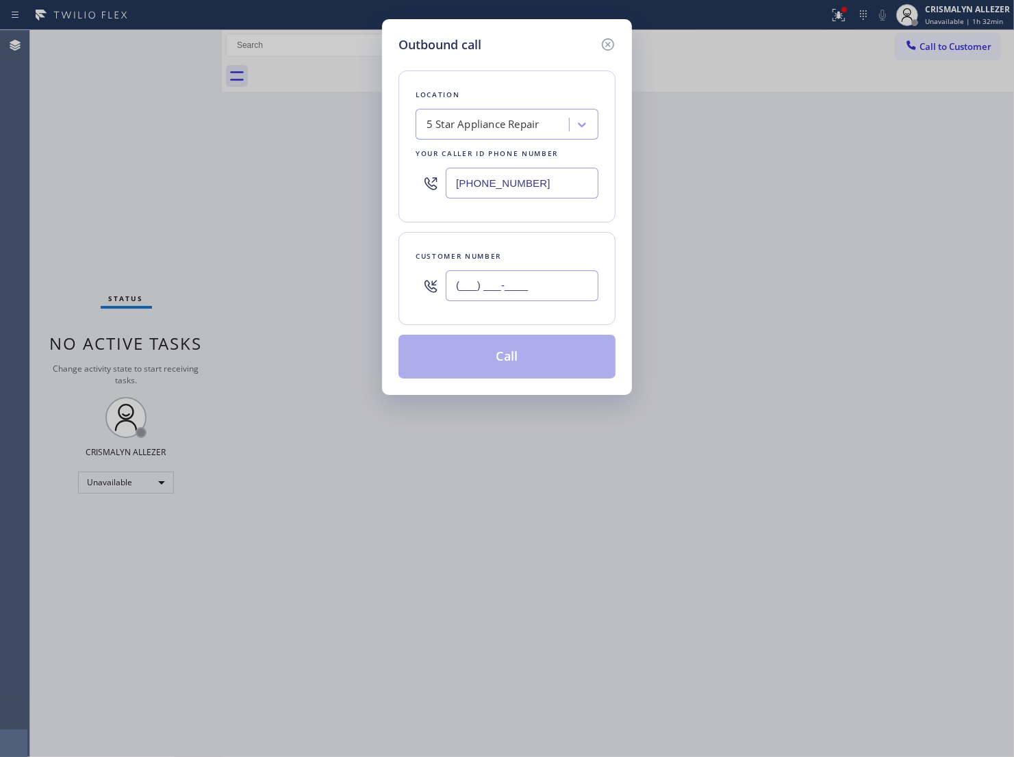
click at [536, 291] on input "(___) ___-____" at bounding box center [522, 285] width 153 height 31
paste input "425) 757-2973"
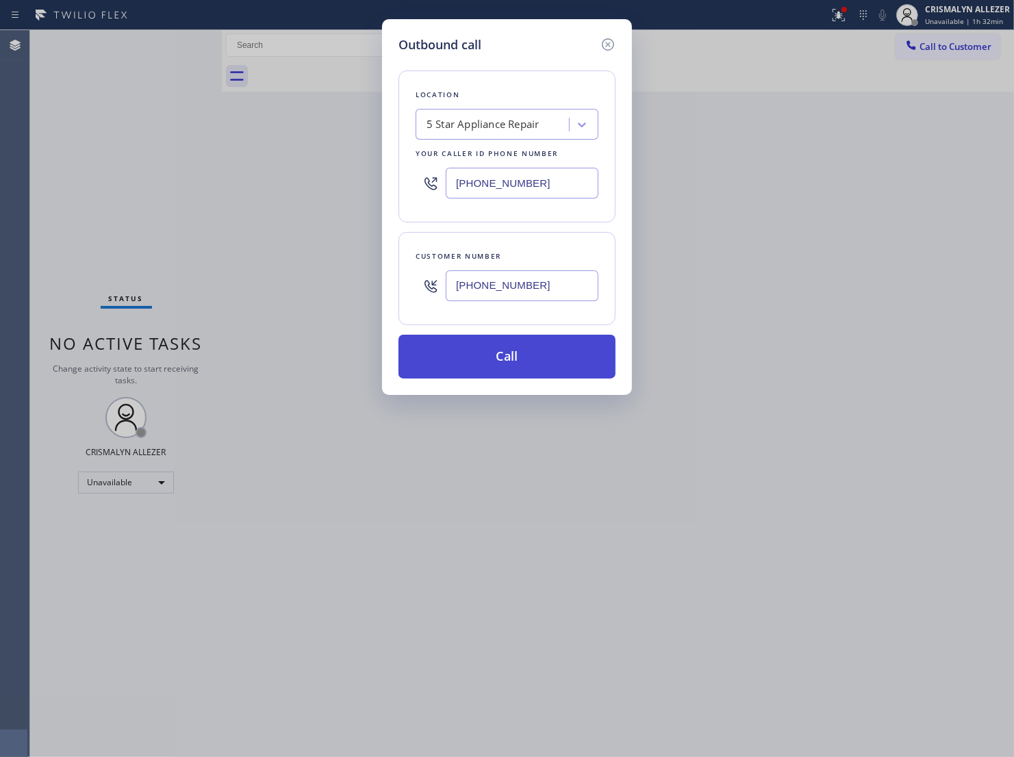
type input "(425) 757-2973"
click at [500, 379] on button "Call" at bounding box center [506, 357] width 217 height 44
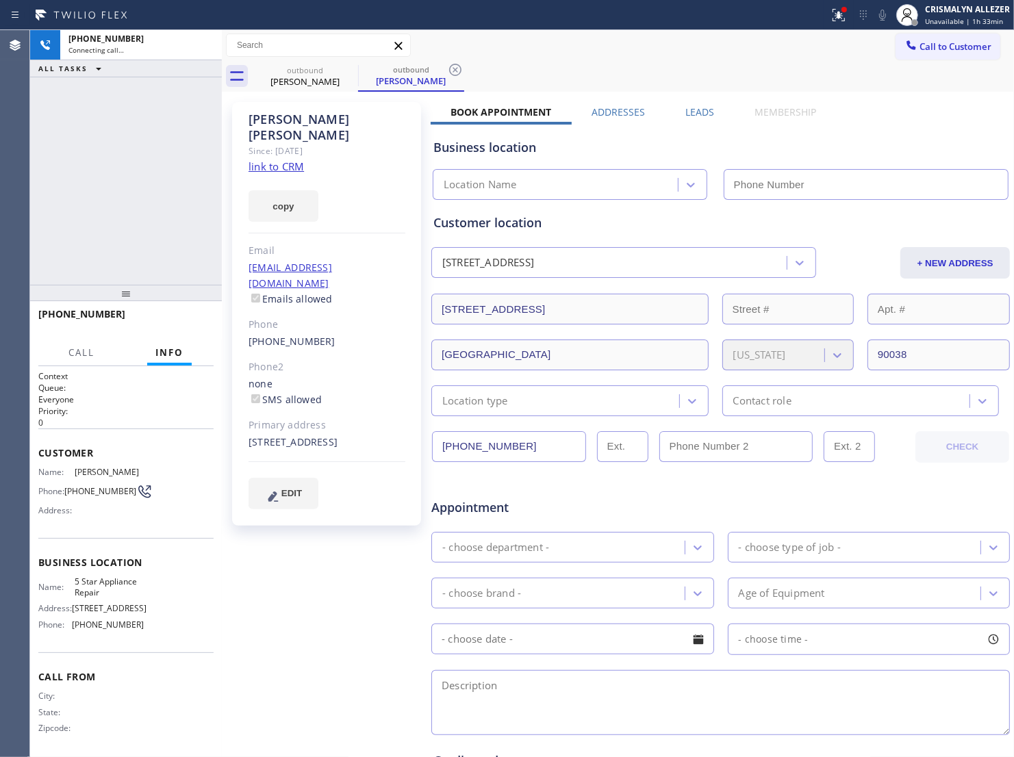
click at [298, 159] on link "link to CRM" at bounding box center [275, 166] width 55 height 14
type input "[PHONE_NUMBER]"
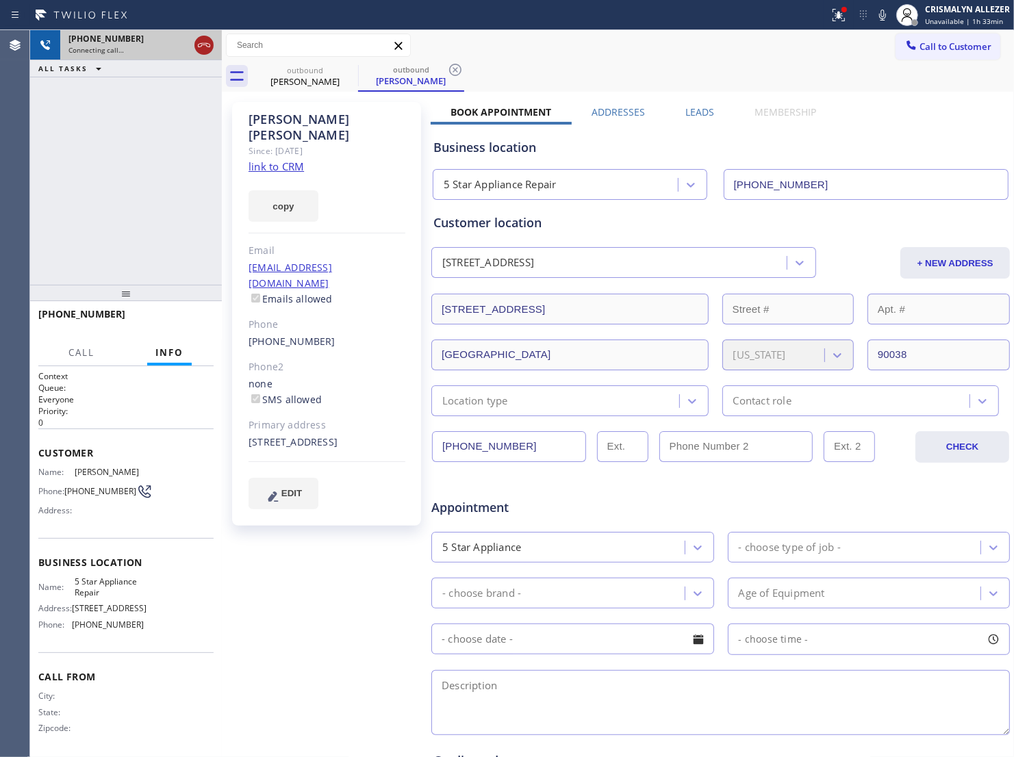
click at [196, 42] on icon at bounding box center [204, 45] width 16 height 16
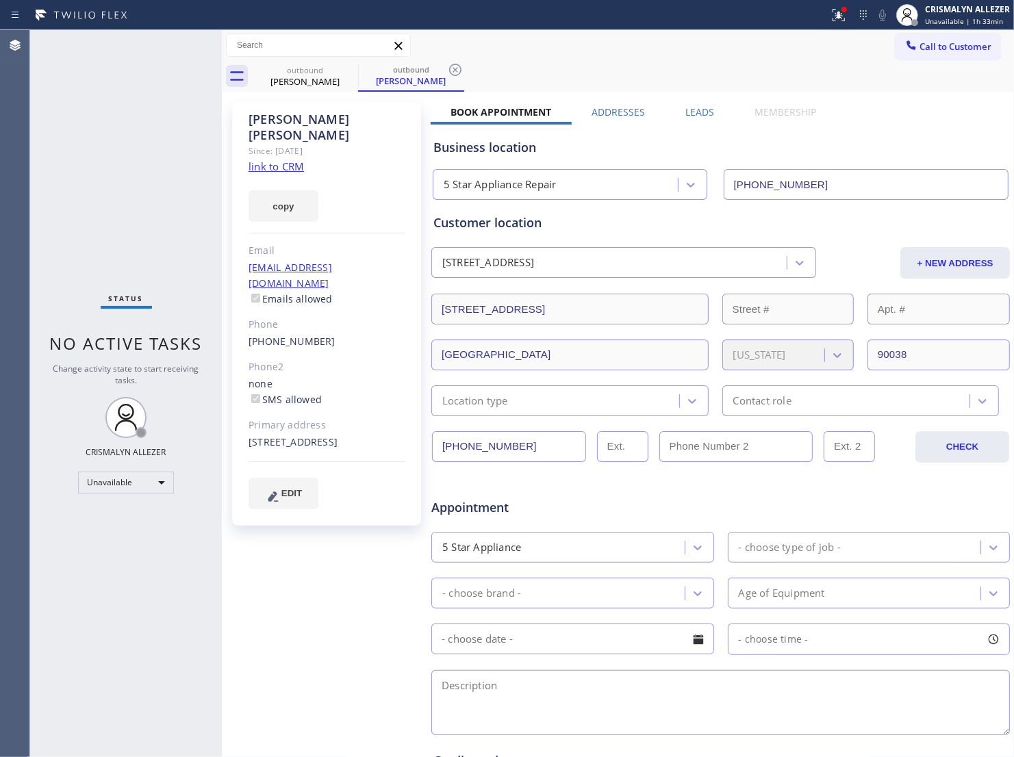
drag, startPoint x: 461, startPoint y: 73, endPoint x: 426, endPoint y: 70, distance: 34.3
click at [460, 73] on icon at bounding box center [455, 70] width 16 height 16
drag, startPoint x: 349, startPoint y: 68, endPoint x: 349, endPoint y: 59, distance: 9.6
click at [349, 66] on icon at bounding box center [349, 70] width 16 height 16
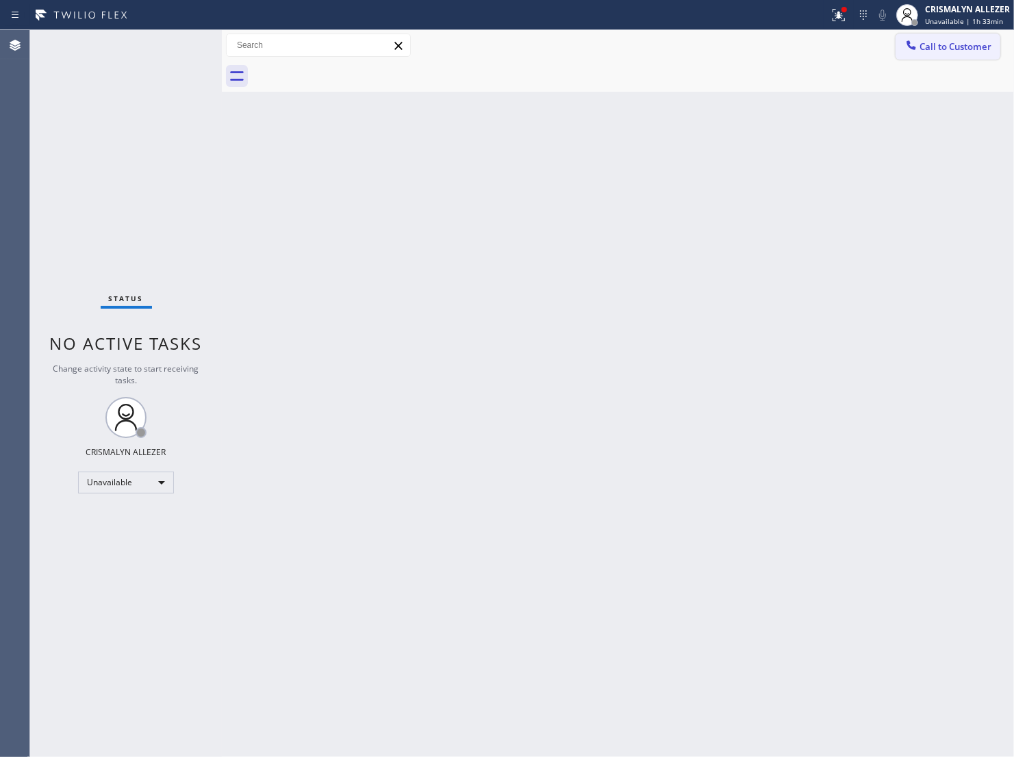
click at [950, 50] on span "Call to Customer" at bounding box center [955, 46] width 72 height 12
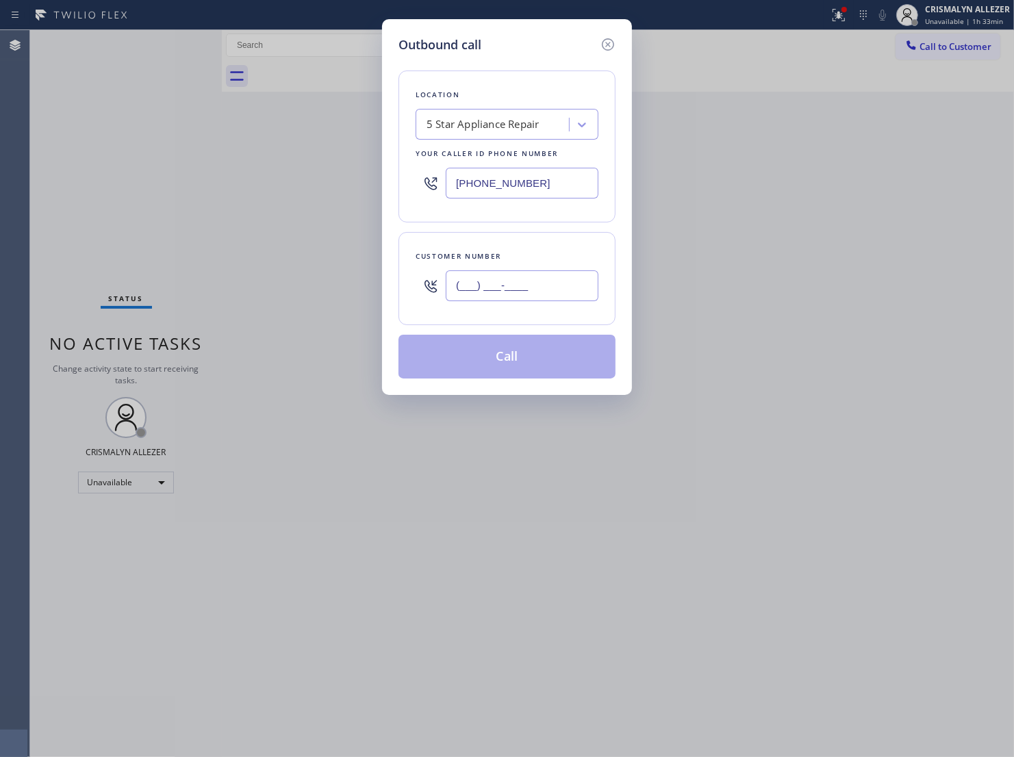
click at [526, 301] on input "(___) ___-____" at bounding box center [522, 285] width 153 height 31
paste input "619) 913-7188"
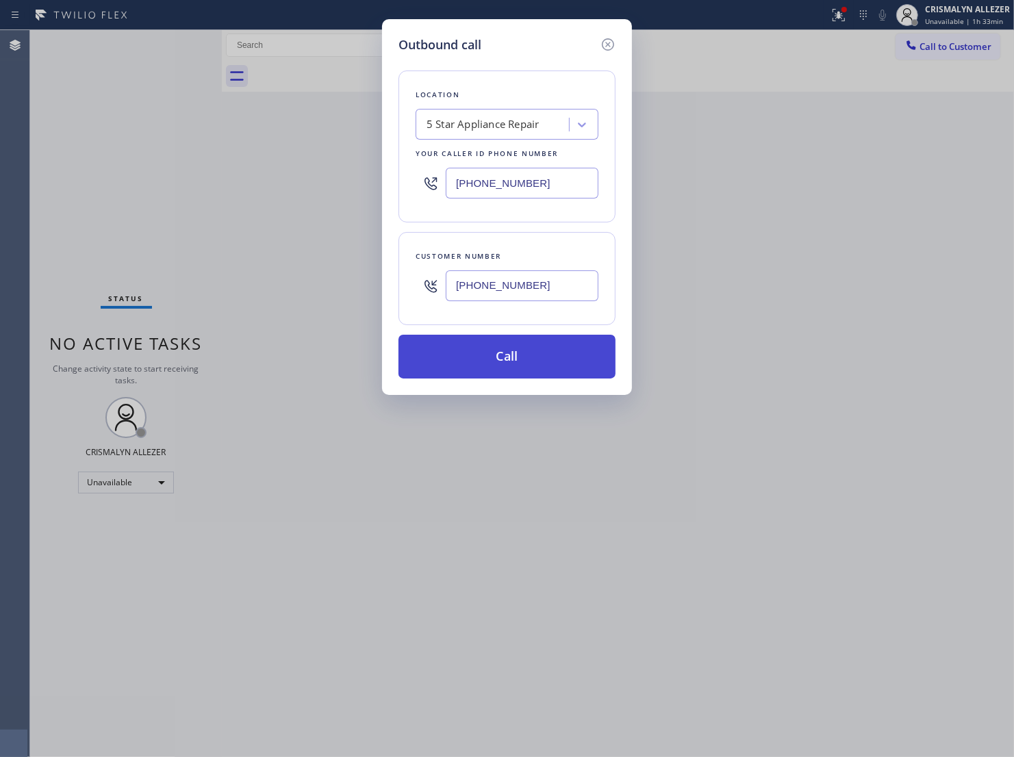
type input "[PHONE_NUMBER]"
click at [515, 379] on button "Call" at bounding box center [506, 357] width 217 height 44
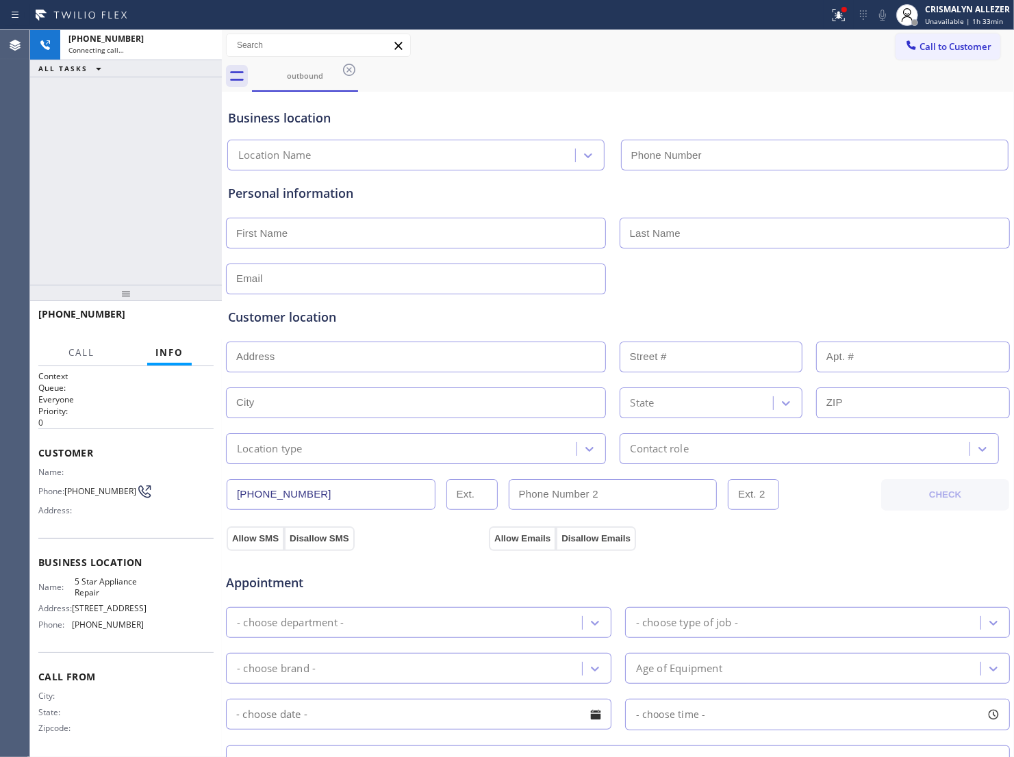
type input "[PHONE_NUMBER]"
click at [172, 322] on span "HANG UP" at bounding box center [182, 321] width 42 height 10
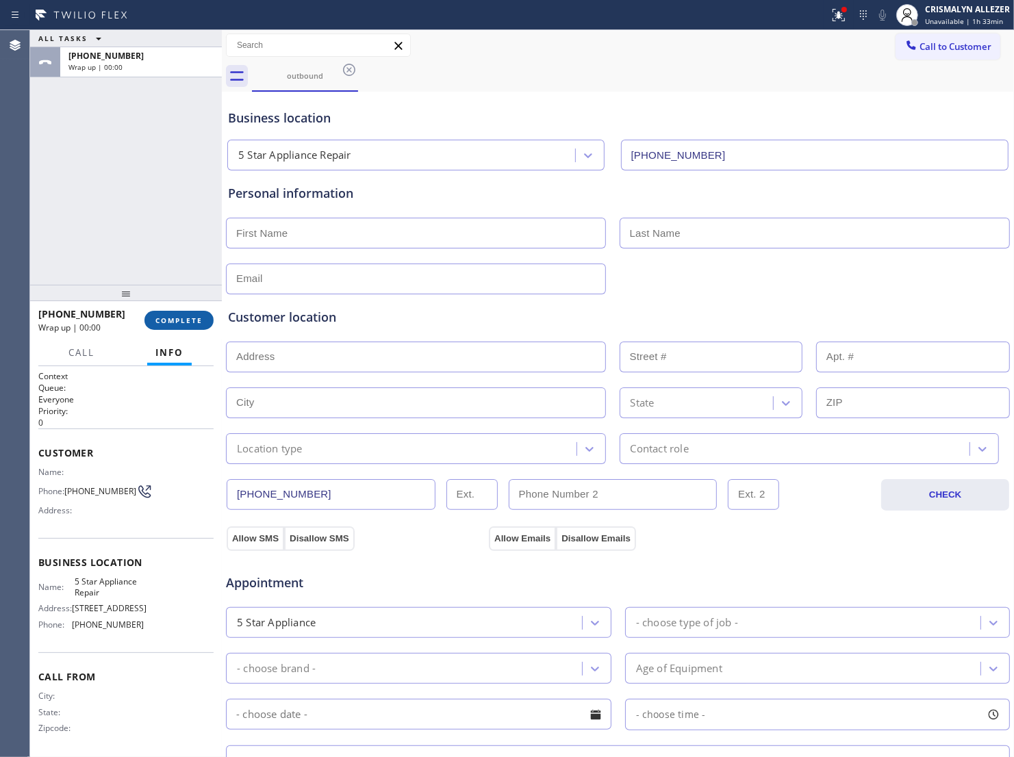
click at [172, 322] on span "COMPLETE" at bounding box center [178, 321] width 47 height 10
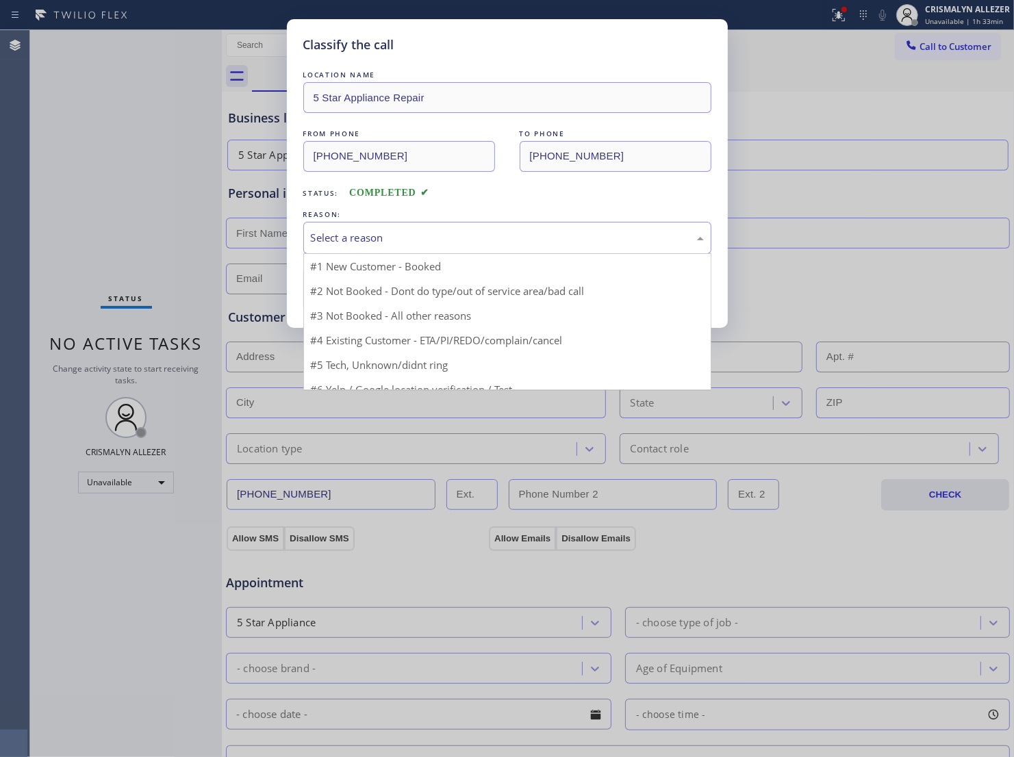
click at [478, 254] on div "Select a reason" at bounding box center [507, 238] width 408 height 32
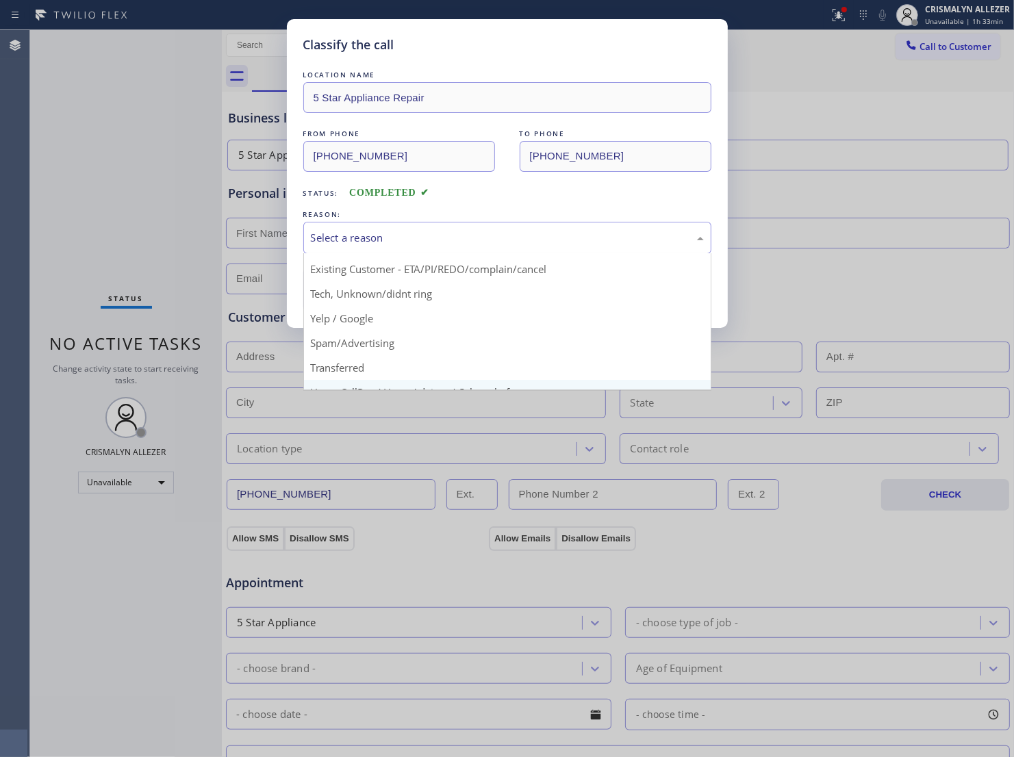
scroll to position [94, 0]
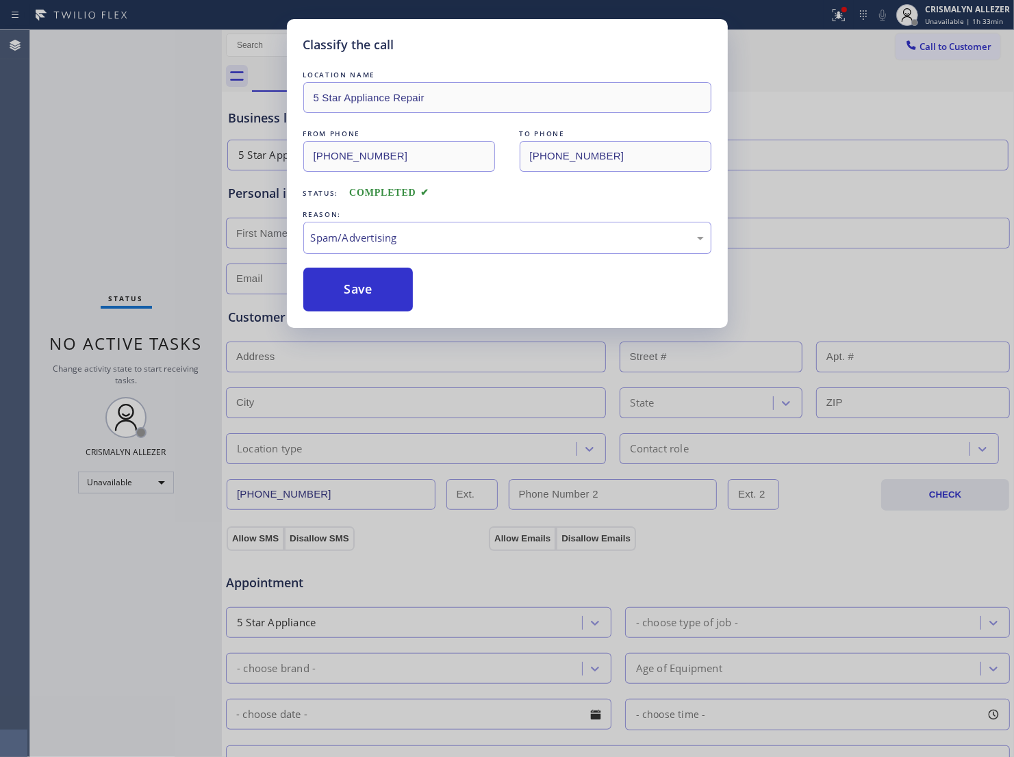
click at [350, 311] on button "Save" at bounding box center [358, 290] width 110 height 44
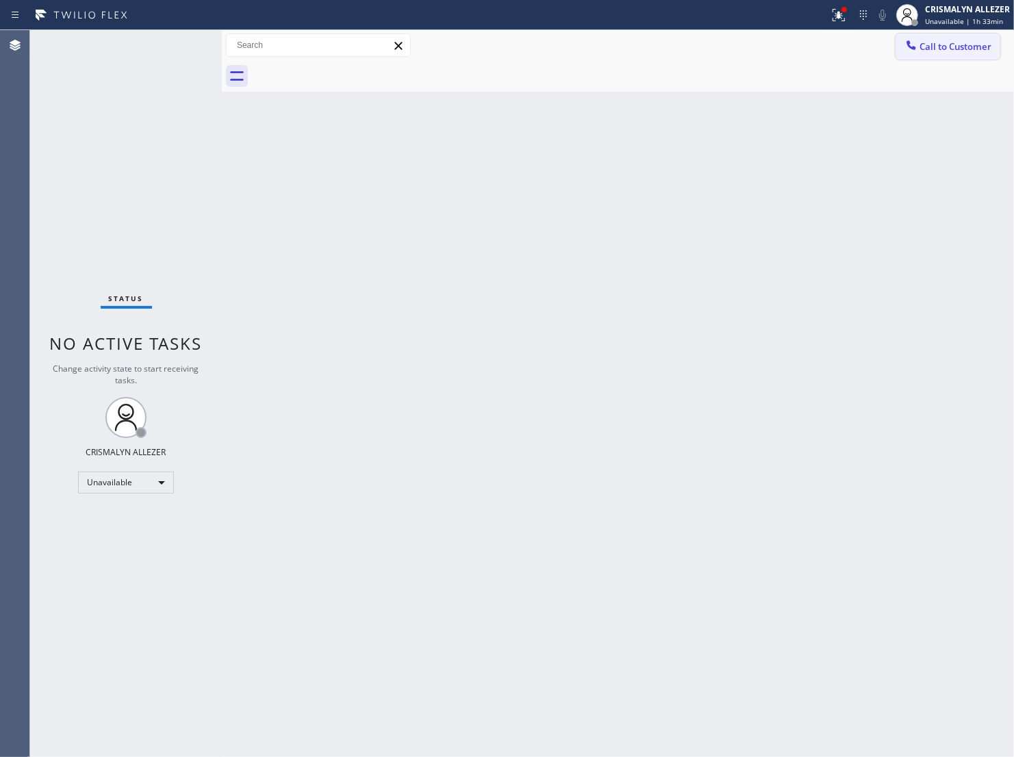
click at [975, 53] on span "Call to Customer" at bounding box center [955, 46] width 72 height 12
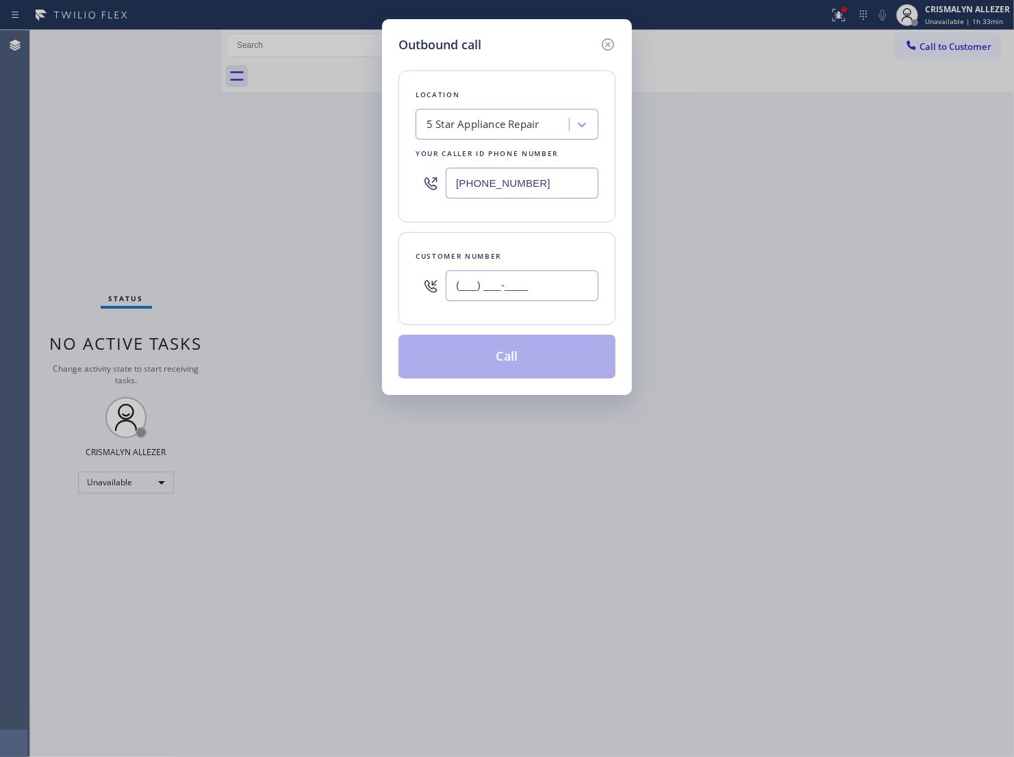
click at [551, 301] on input "(___) ___-____" at bounding box center [522, 285] width 153 height 31
paste input "856) 526-5045"
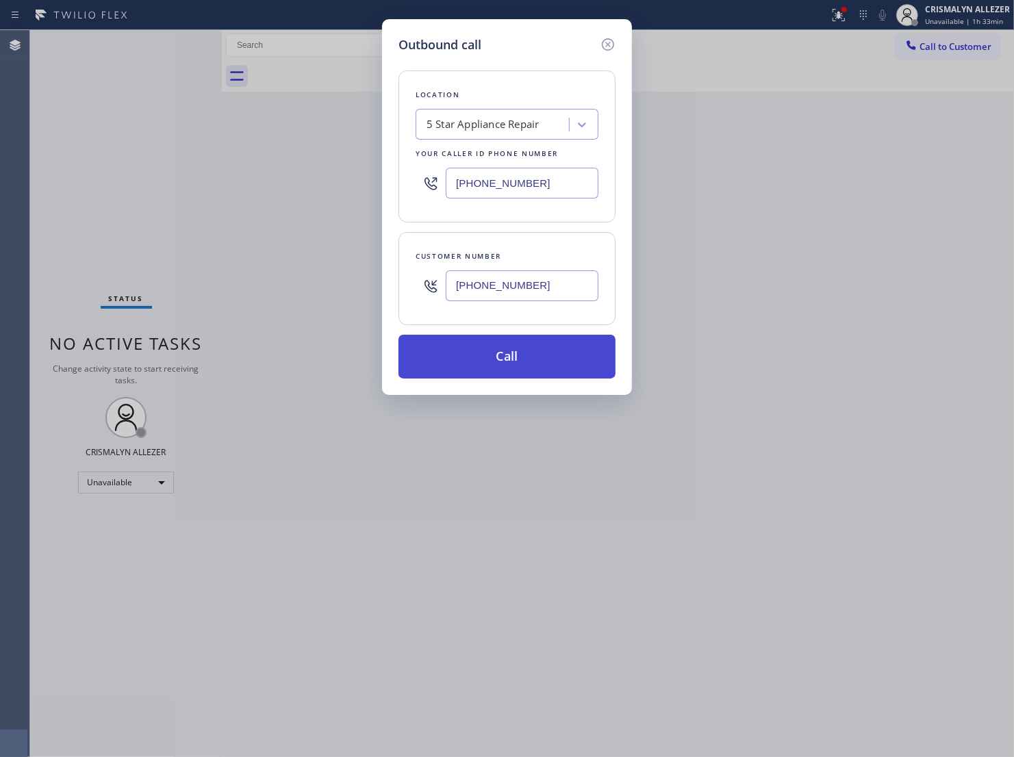
type input "(856) 526-5045"
click at [508, 379] on button "Call" at bounding box center [506, 357] width 217 height 44
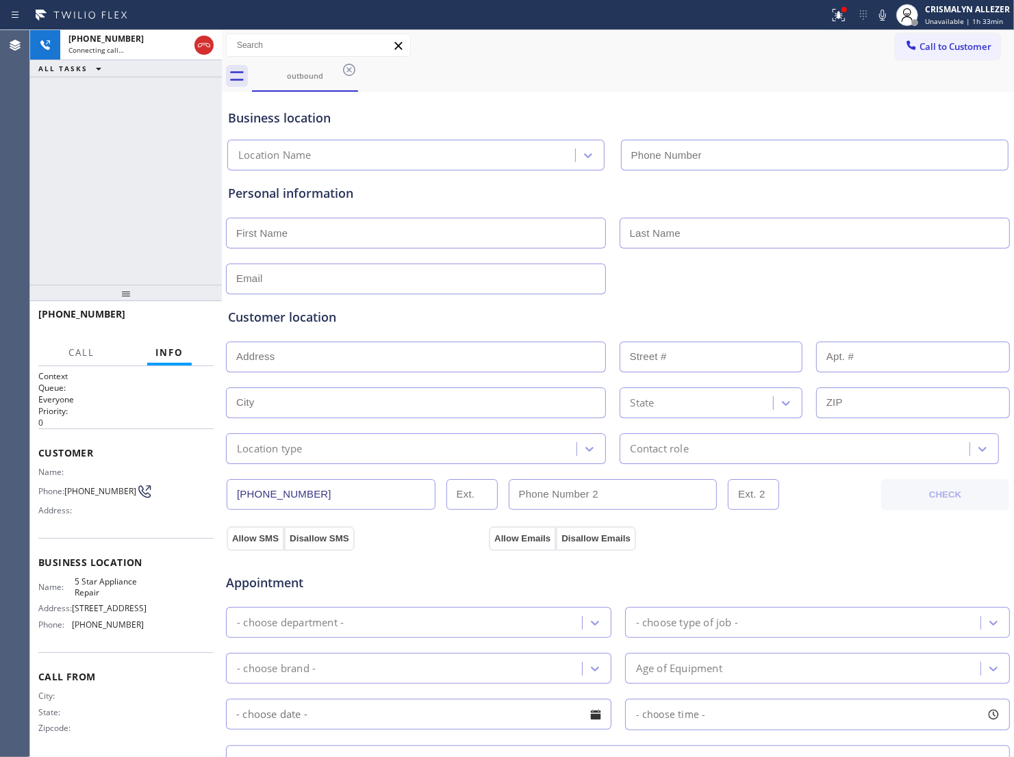
type input "[PHONE_NUMBER]"
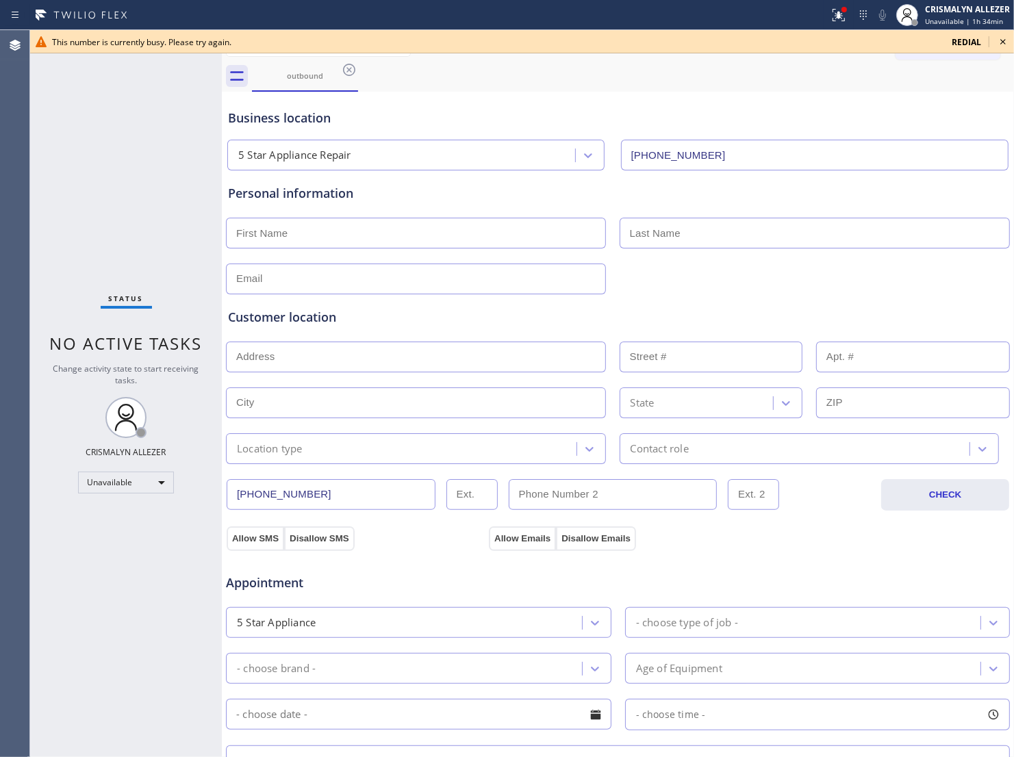
click at [984, 39] on icon at bounding box center [1003, 42] width 16 height 16
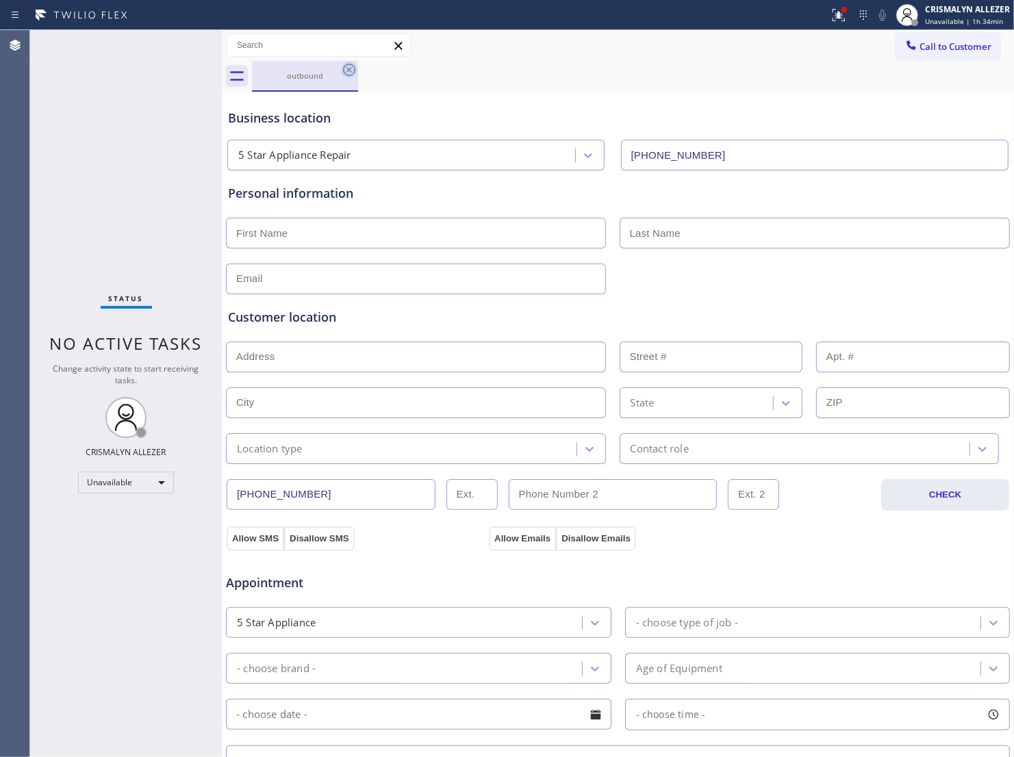
click at [344, 67] on icon at bounding box center [349, 70] width 12 height 12
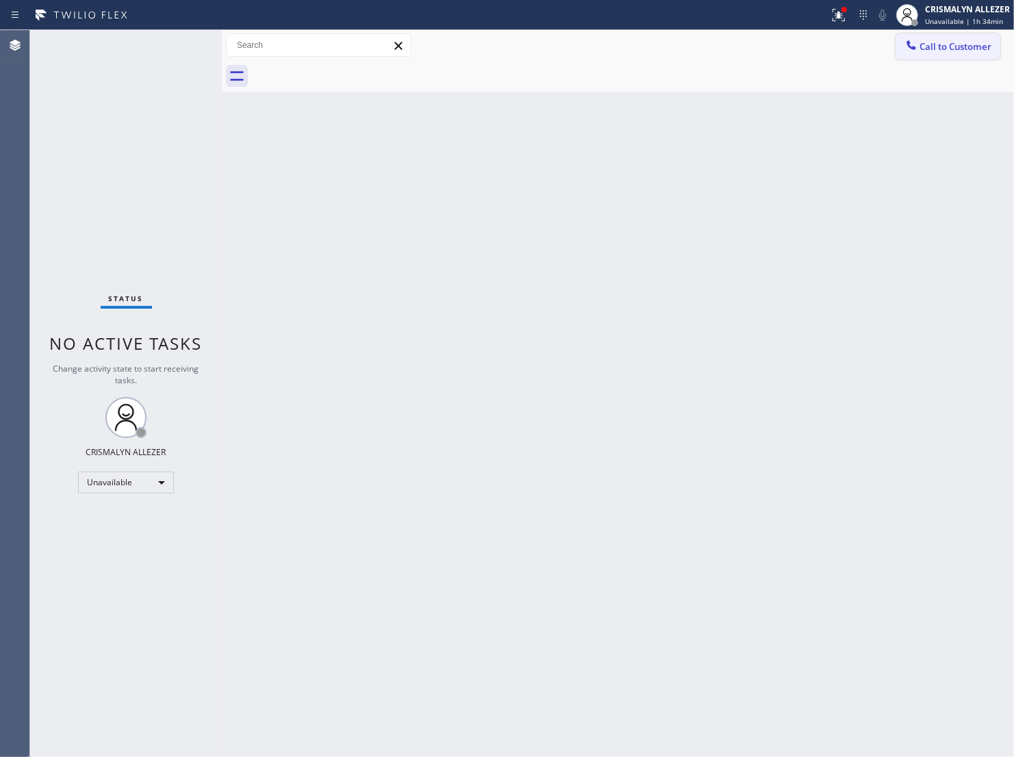
click at [930, 42] on span "Call to Customer" at bounding box center [955, 46] width 72 height 12
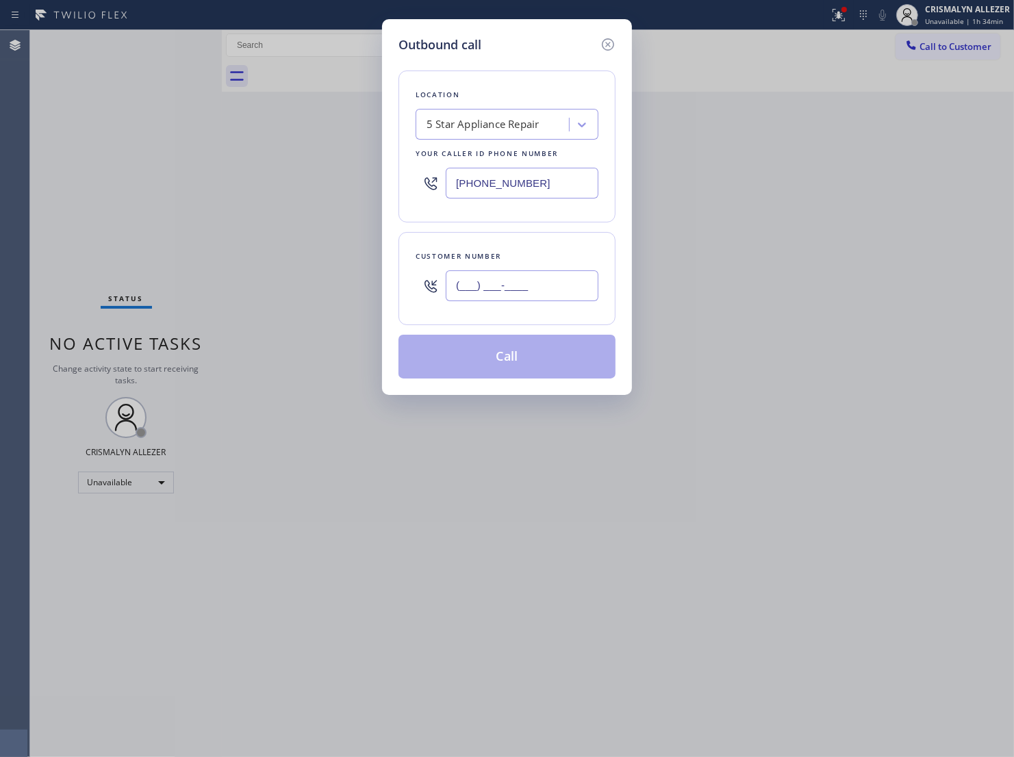
click at [539, 301] on input "(___) ___-____" at bounding box center [522, 285] width 153 height 31
paste input "323) 479-0579"
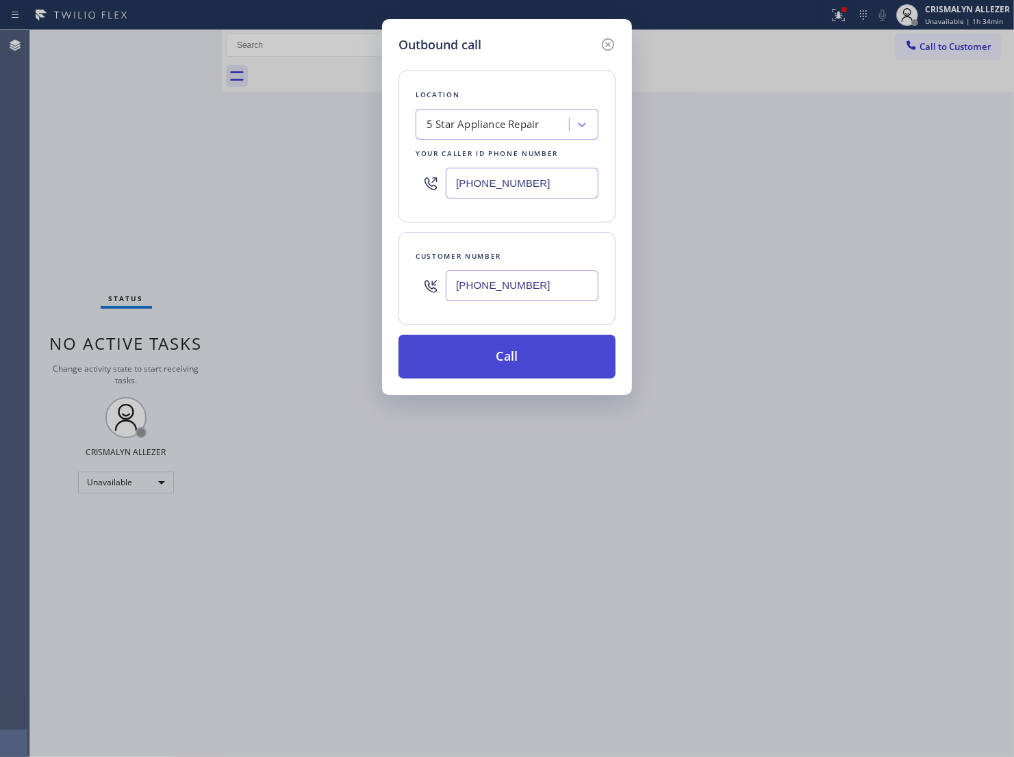
type input "[PHONE_NUMBER]"
click at [517, 379] on button "Call" at bounding box center [506, 357] width 217 height 44
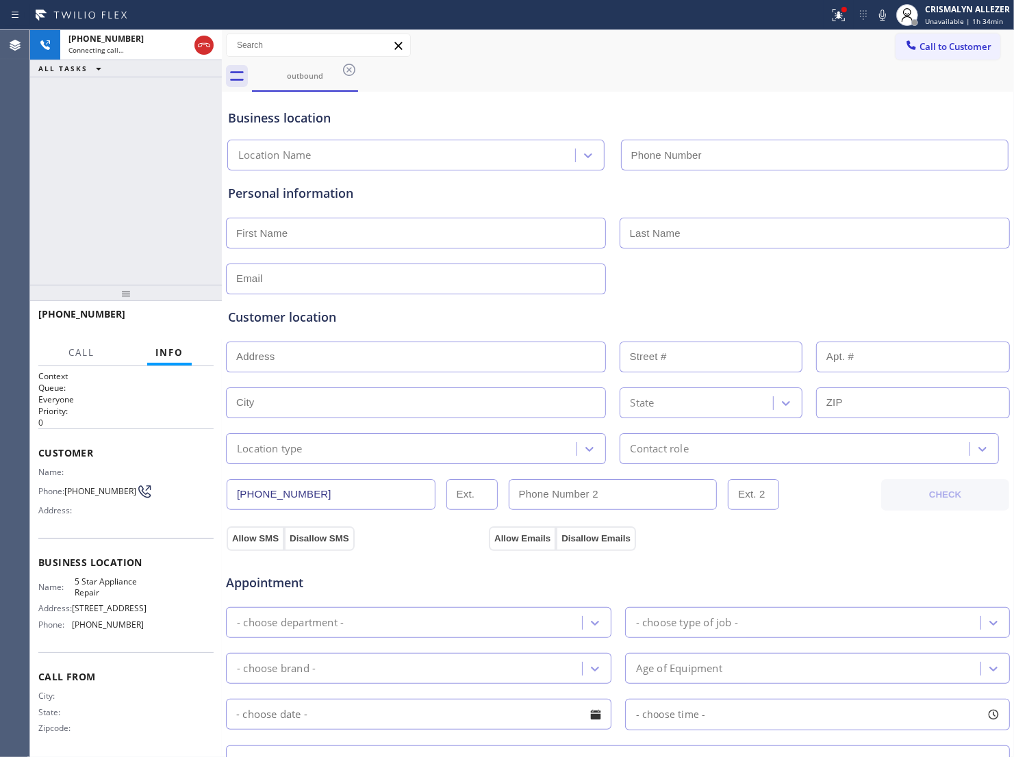
type input "[PHONE_NUMBER]"
click at [176, 416] on h2 "Priority:" at bounding box center [125, 411] width 175 height 12
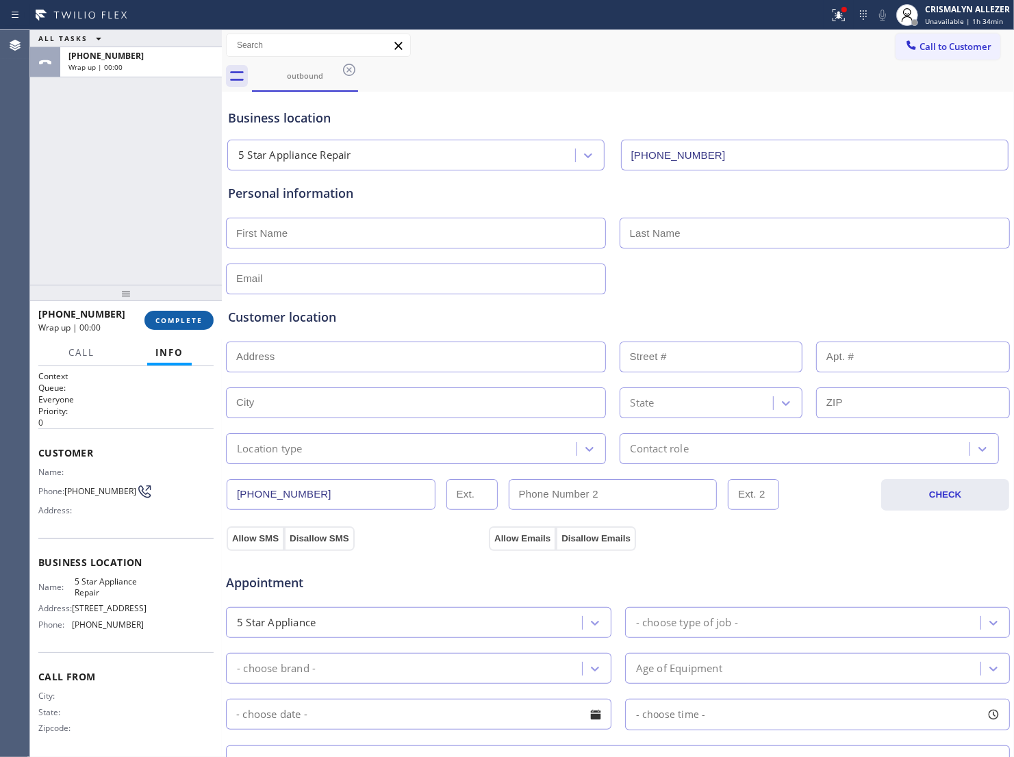
click at [168, 322] on span "COMPLETE" at bounding box center [178, 321] width 47 height 10
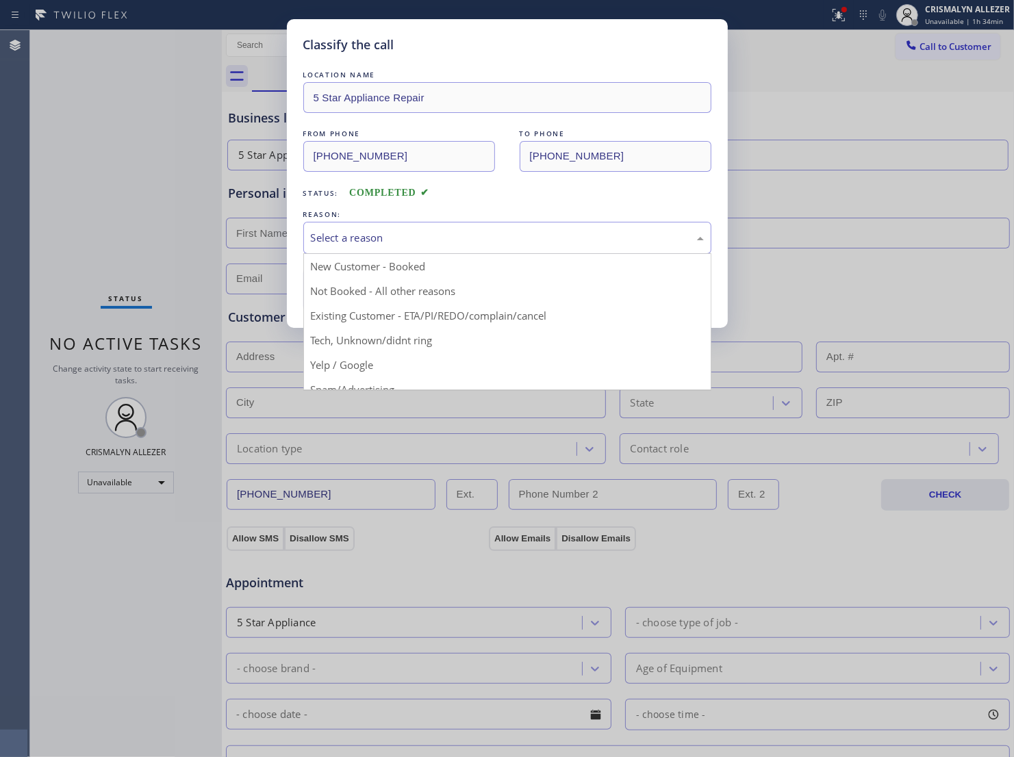
click at [531, 246] on div "Select a reason" at bounding box center [507, 238] width 393 height 16
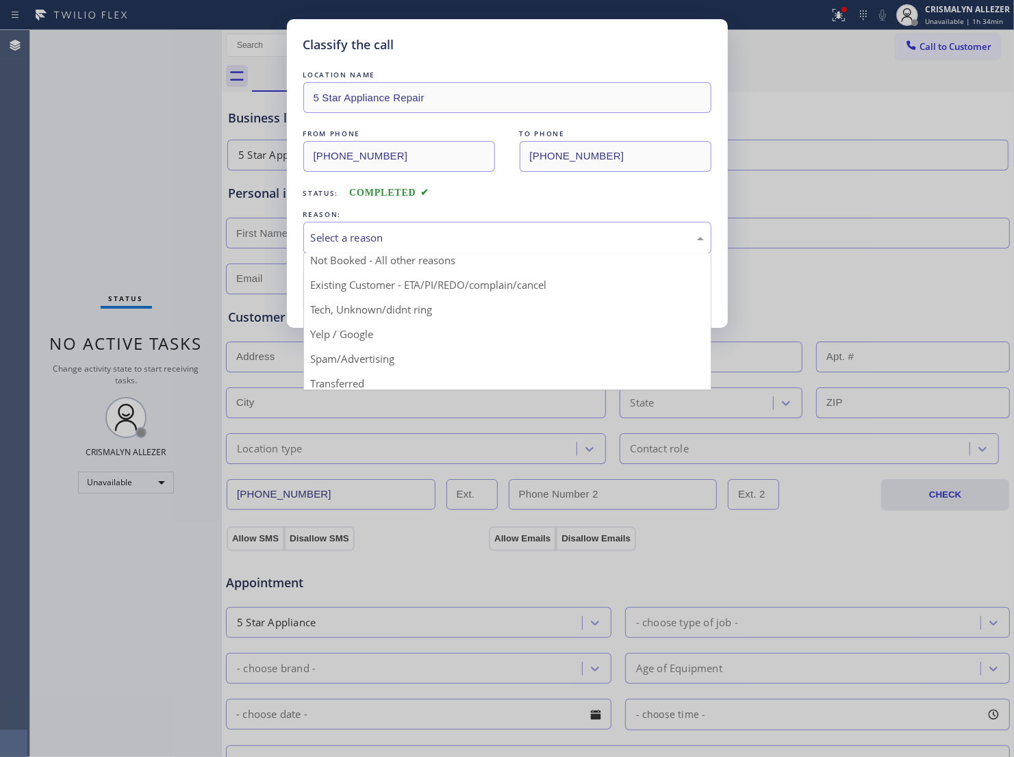
scroll to position [86, 0]
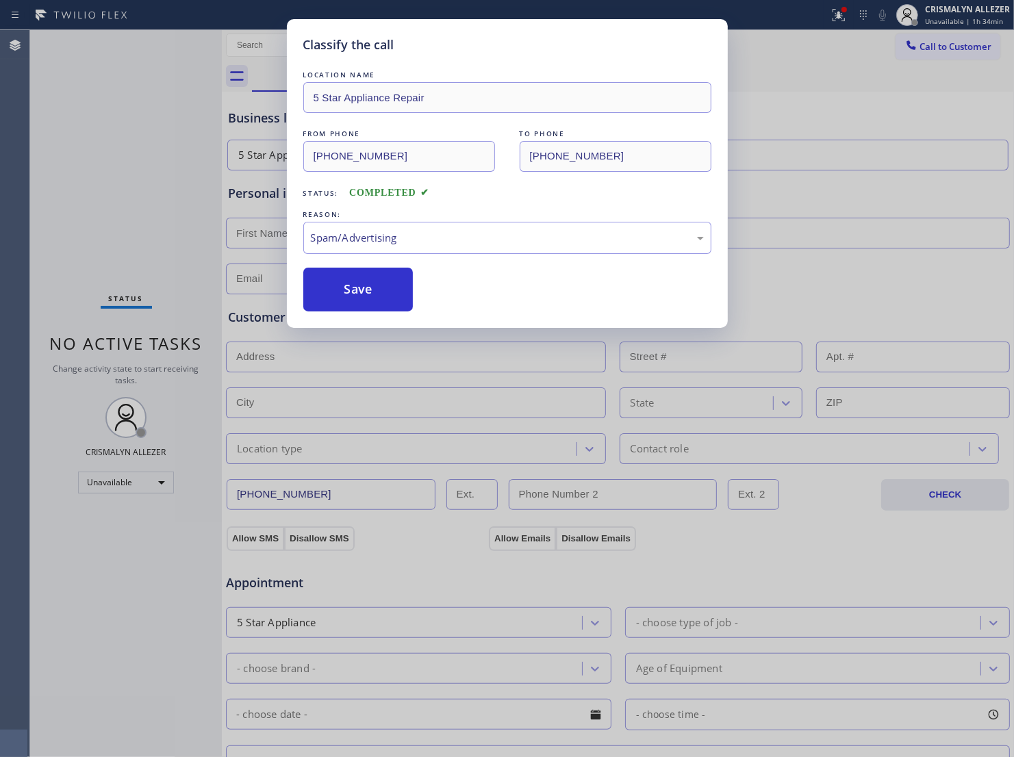
click at [357, 327] on div "Classify the call LOCATION NAME 5 Star Appliance Repair FROM PHONE (855) 731-49…" at bounding box center [507, 173] width 441 height 309
click at [360, 311] on button "Save" at bounding box center [358, 290] width 110 height 44
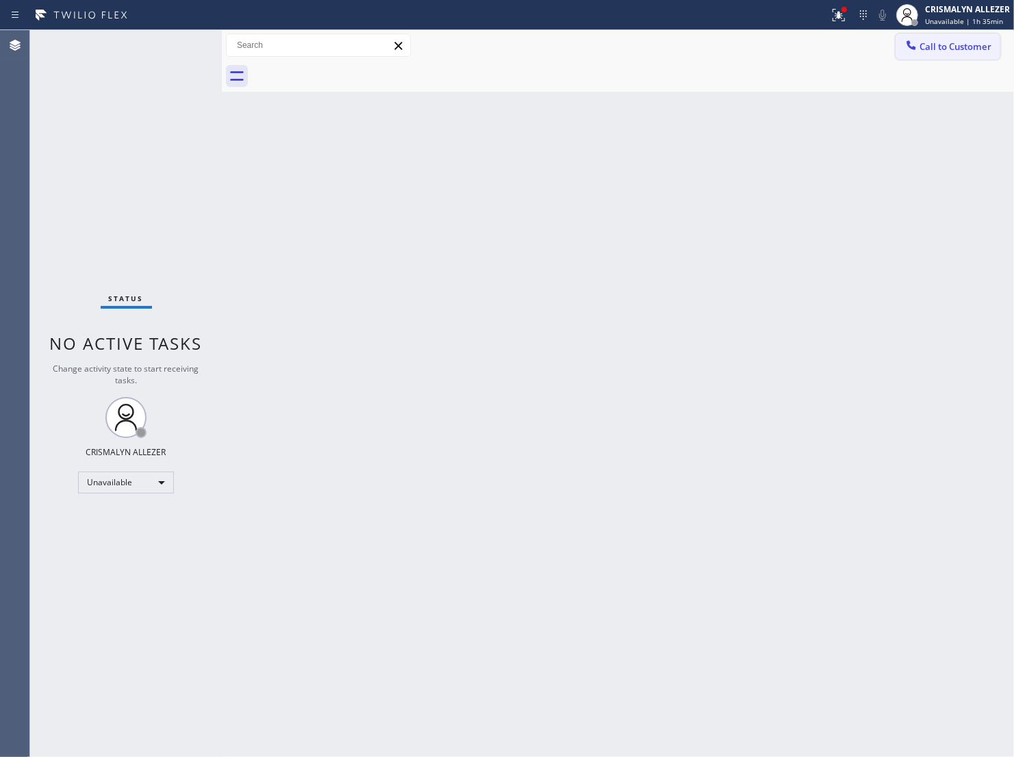
click at [927, 49] on span "Call to Customer" at bounding box center [955, 46] width 72 height 12
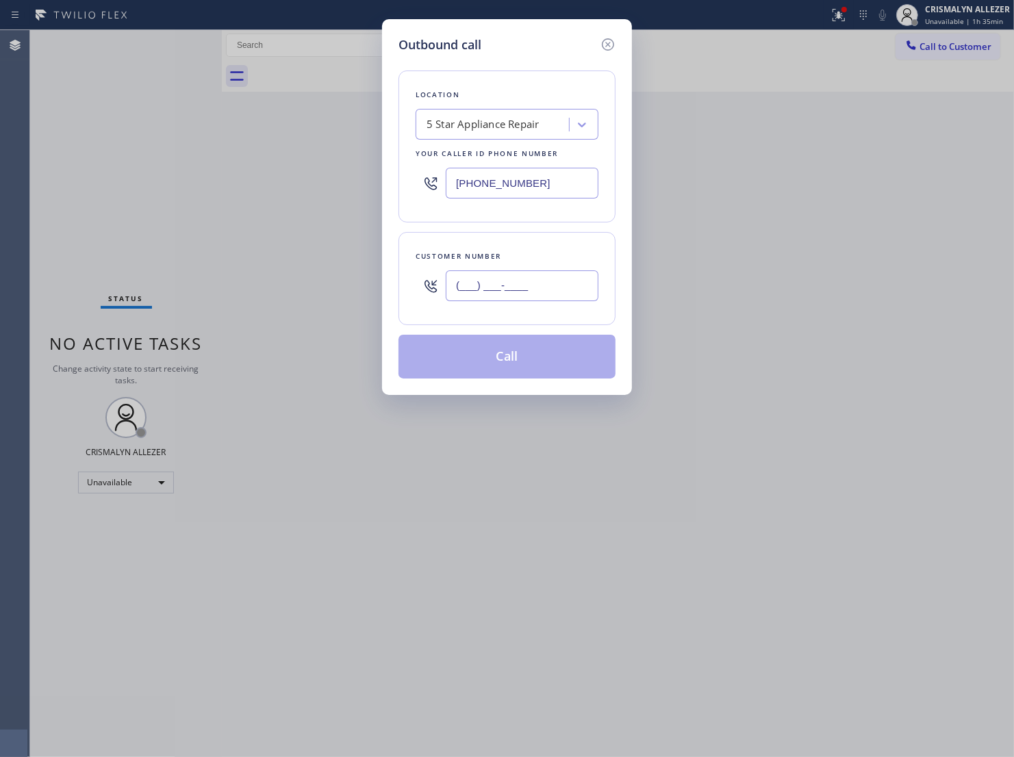
click at [559, 301] on input "(___) ___-____" at bounding box center [522, 285] width 153 height 31
paste input "951) 378-6464"
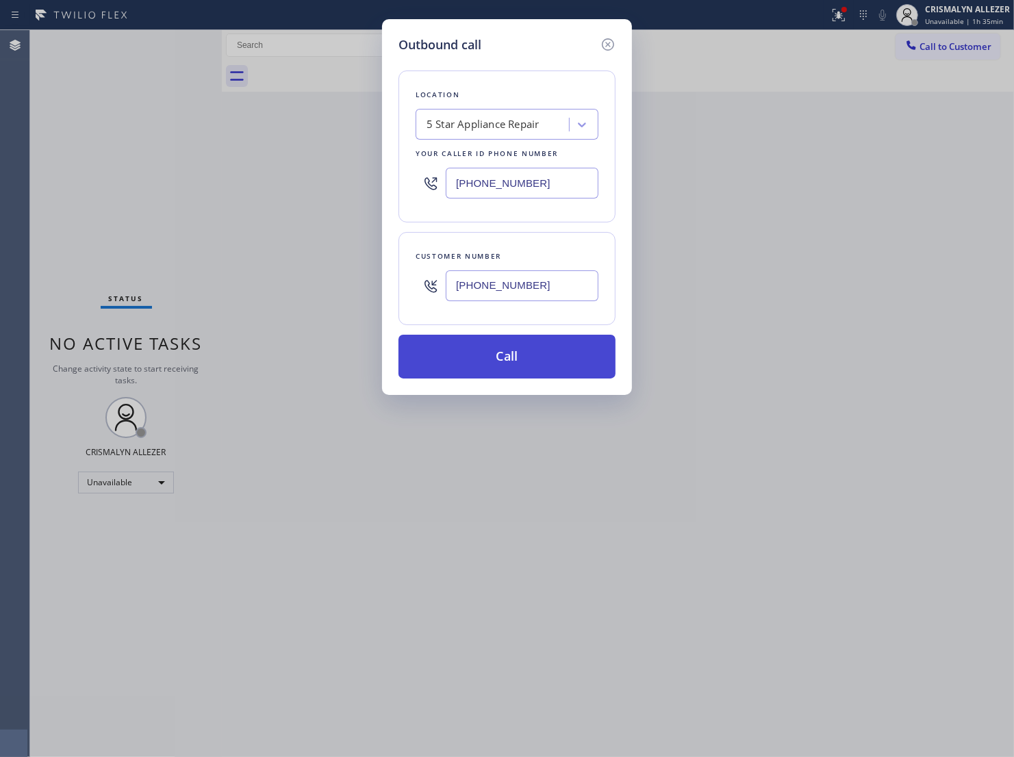
type input "[PHONE_NUMBER]"
click at [500, 379] on button "Call" at bounding box center [506, 357] width 217 height 44
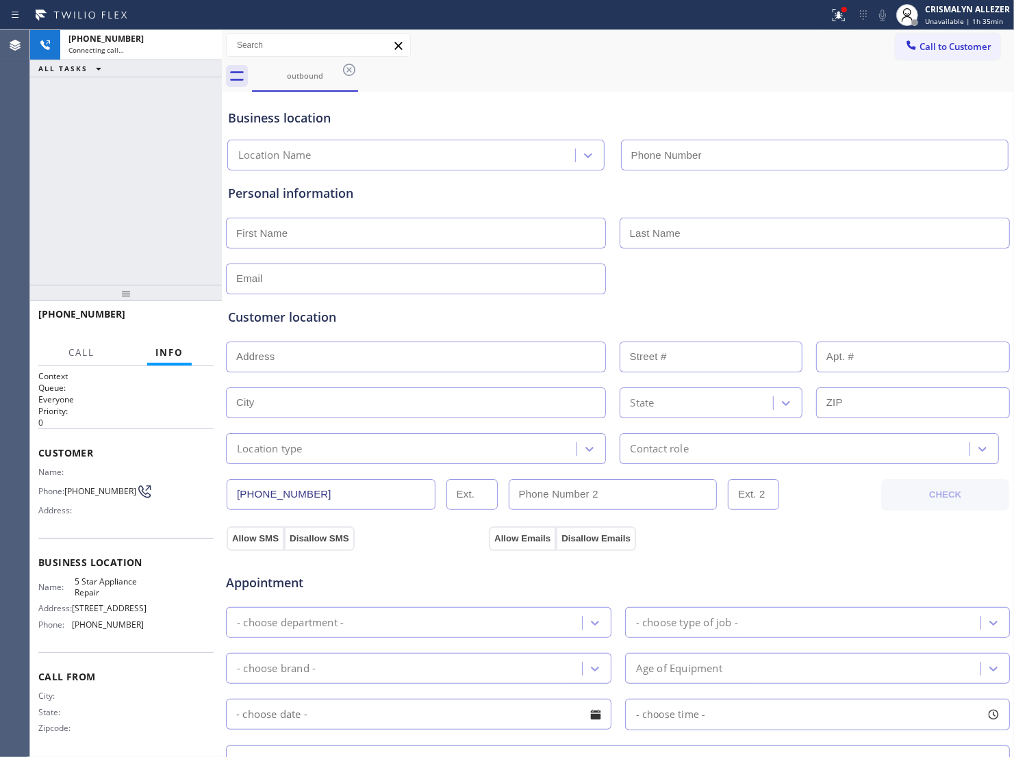
type input "[PHONE_NUMBER]"
click at [168, 326] on button "HANG UP" at bounding box center [182, 320] width 64 height 19
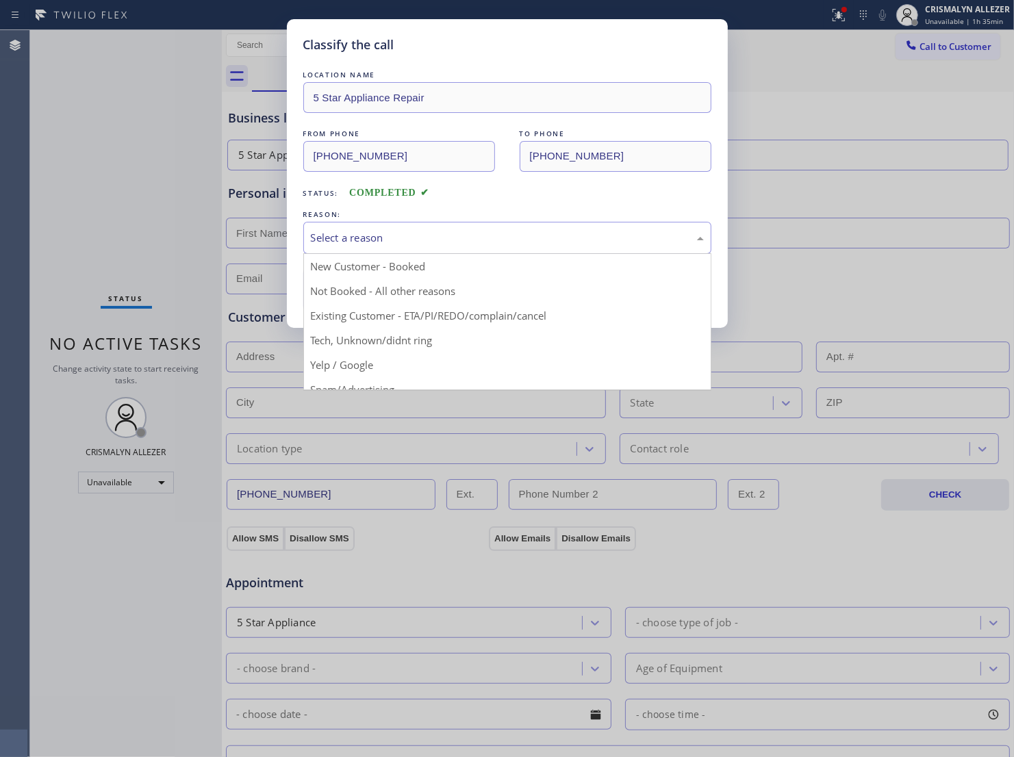
click at [487, 246] on div "Select a reason" at bounding box center [507, 238] width 393 height 16
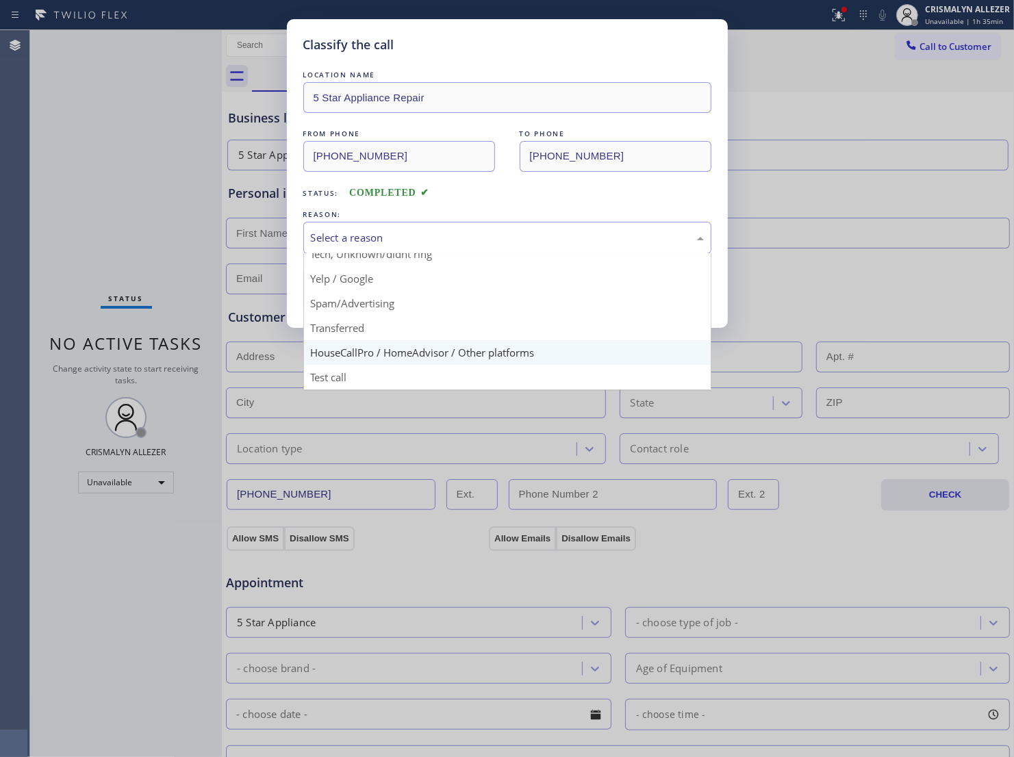
scroll to position [94, 0]
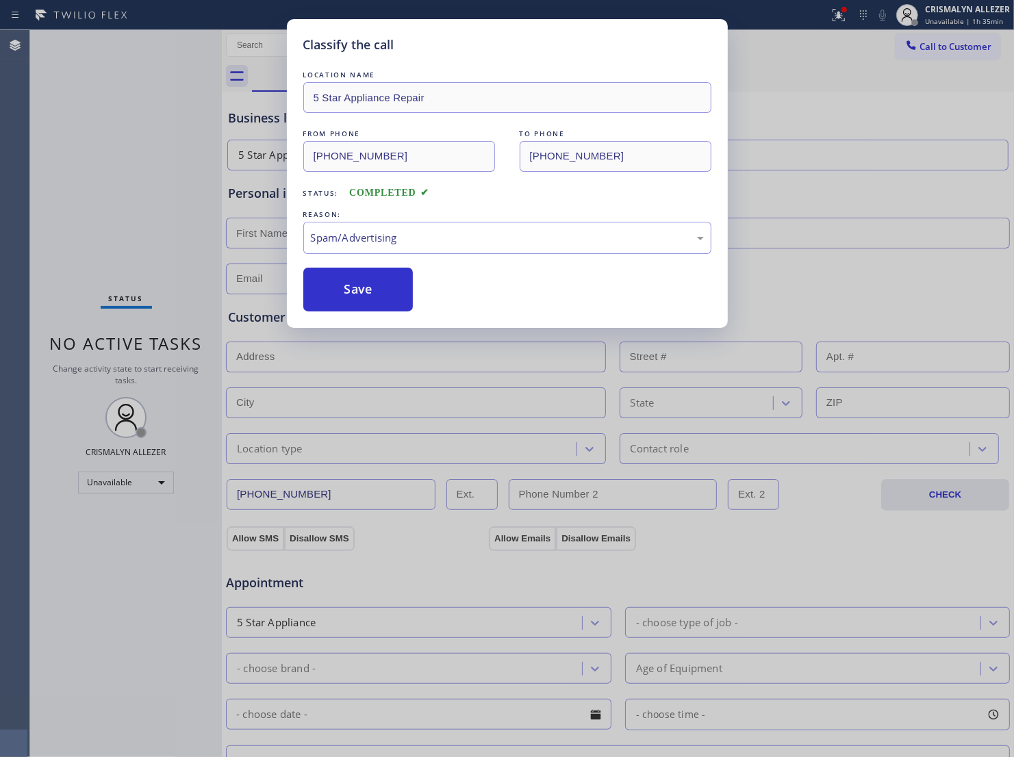
click at [361, 311] on button "Save" at bounding box center [358, 290] width 110 height 44
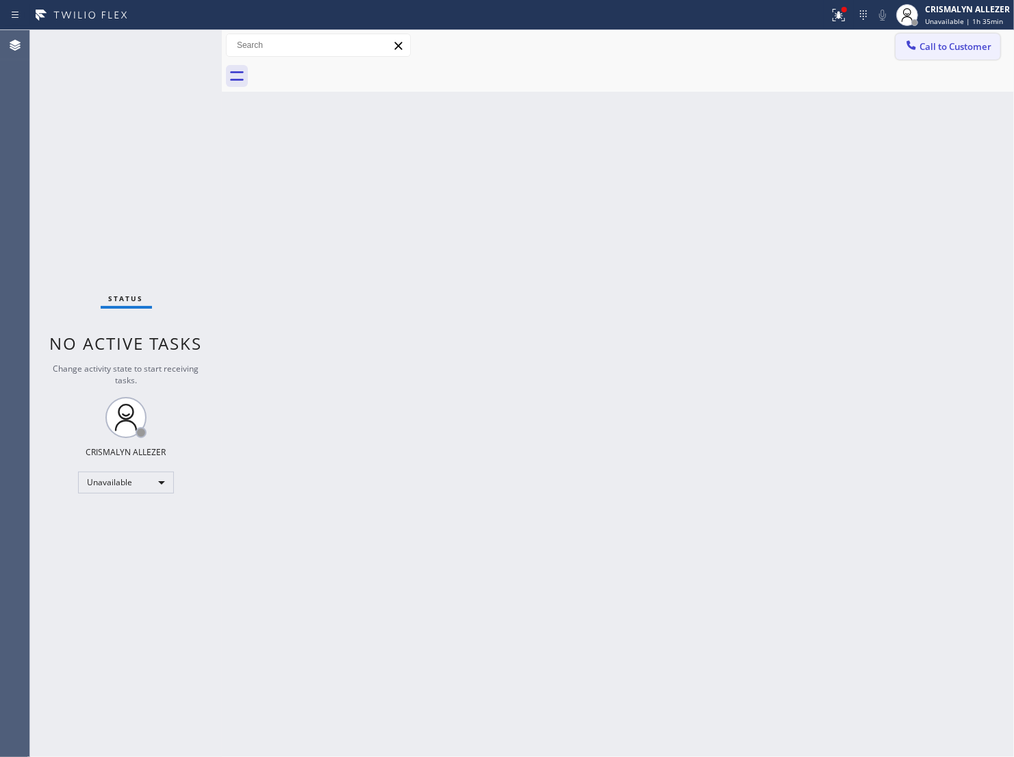
click at [925, 49] on span "Call to Customer" at bounding box center [955, 46] width 72 height 12
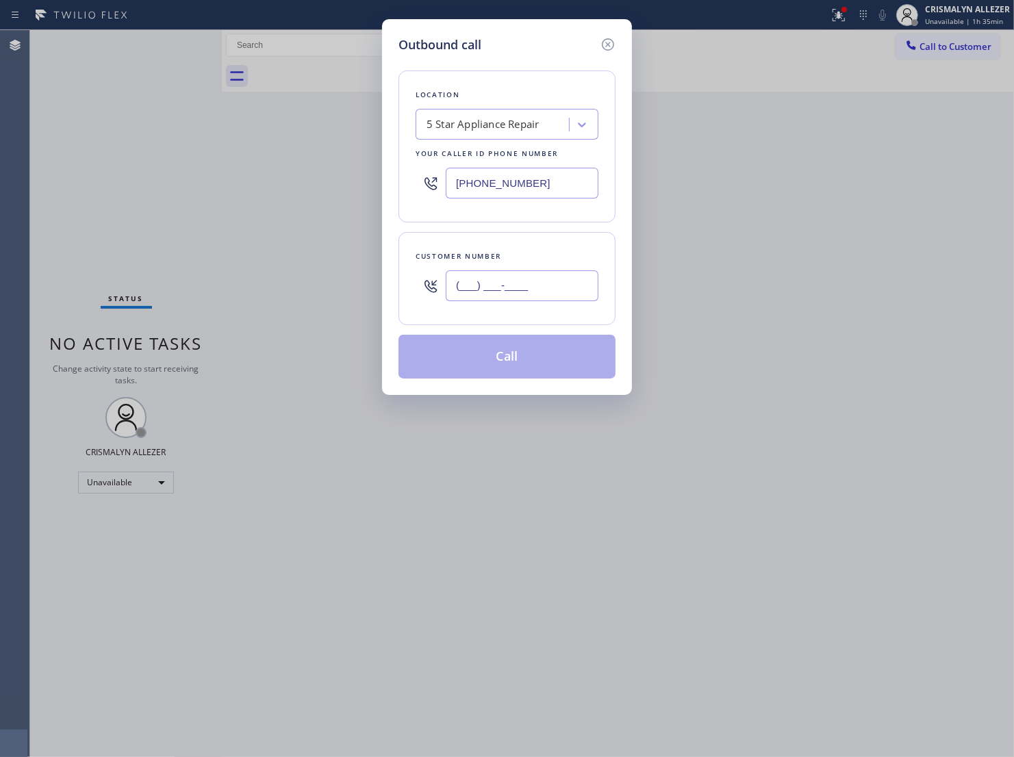
click at [535, 296] on input "(___) ___-____" at bounding box center [522, 285] width 153 height 31
paste input "206) 669-7637"
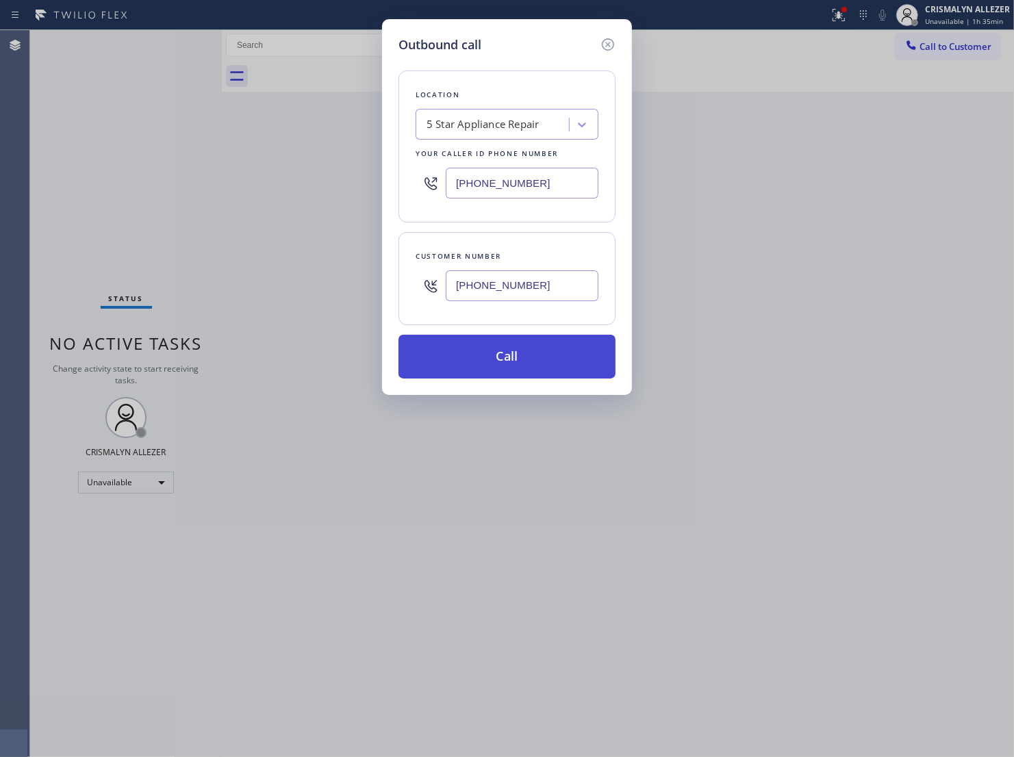
type input "(206) 669-7637"
click at [504, 379] on button "Call" at bounding box center [506, 357] width 217 height 44
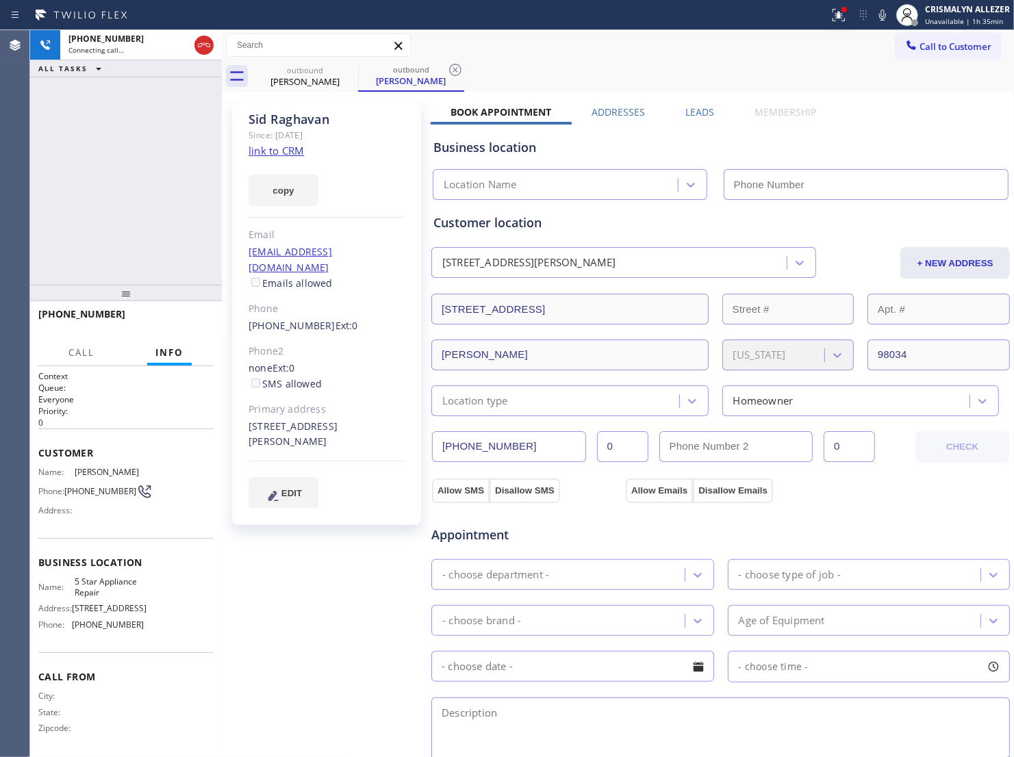
click at [272, 152] on link "link to CRM" at bounding box center [275, 151] width 55 height 14
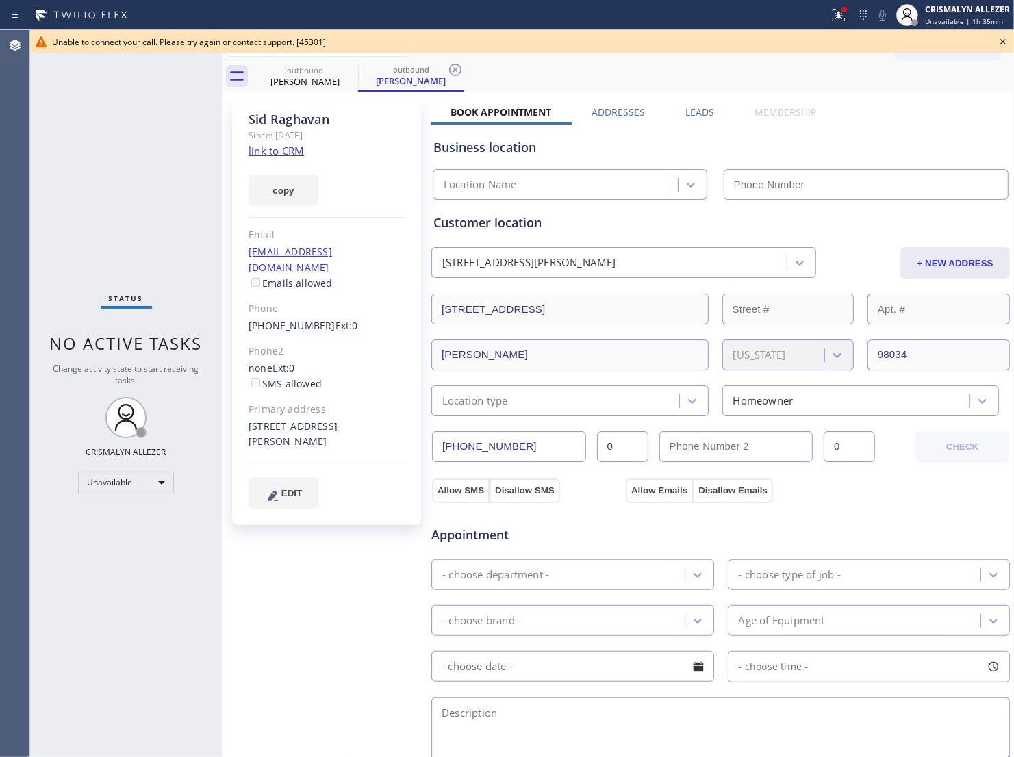
type input "[PHONE_NUMBER]"
click at [984, 40] on icon at bounding box center [1003, 42] width 16 height 16
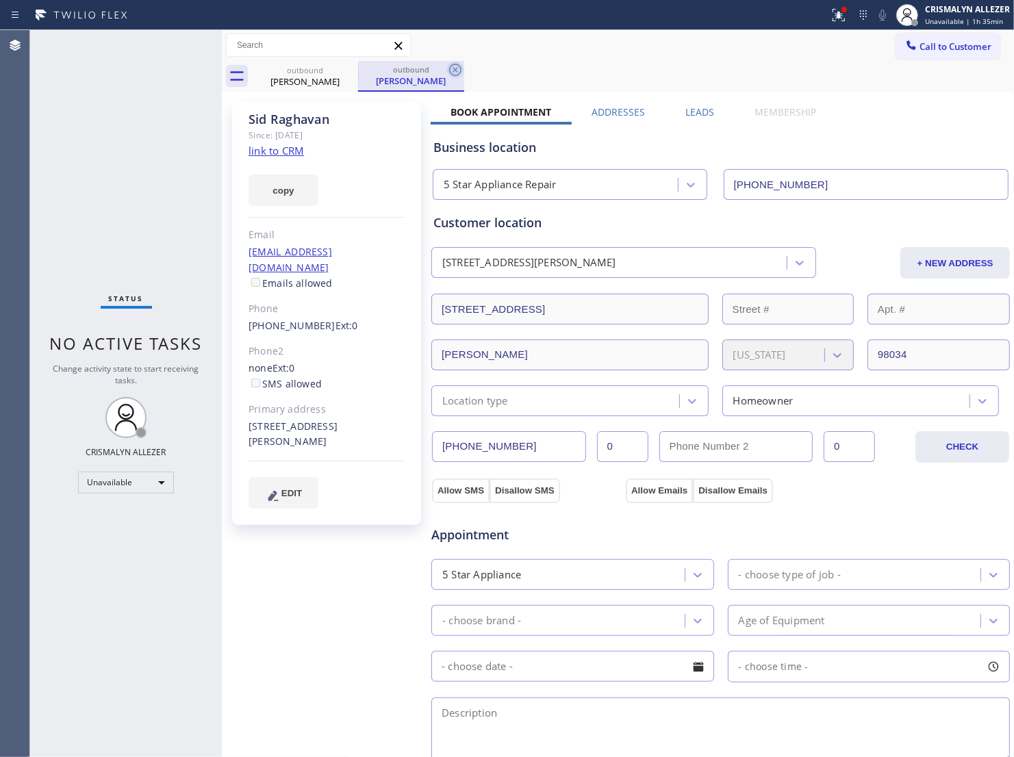
click at [447, 71] on icon at bounding box center [455, 70] width 16 height 16
click at [348, 70] on icon at bounding box center [349, 70] width 12 height 12
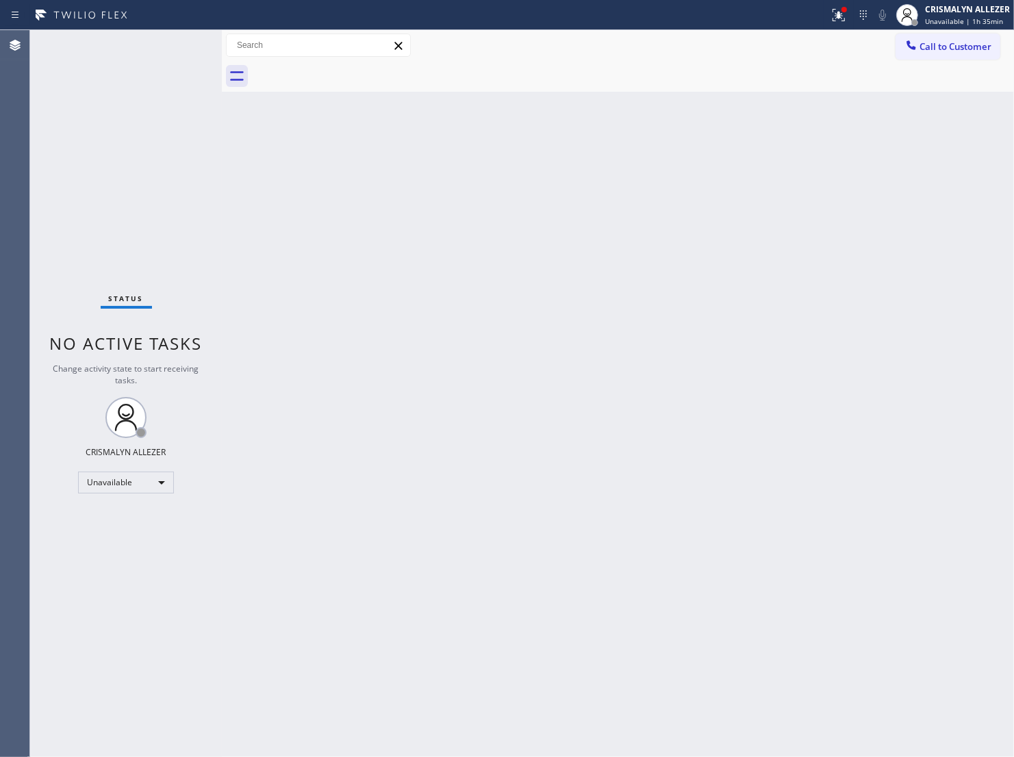
drag, startPoint x: 491, startPoint y: 431, endPoint x: 593, endPoint y: 309, distance: 158.9
click at [505, 411] on div "Back to Dashboard Change Sender ID Customers Technicians Select a contact Outbo…" at bounding box center [618, 393] width 792 height 727
click at [929, 50] on span "Call to Customer" at bounding box center [955, 46] width 72 height 12
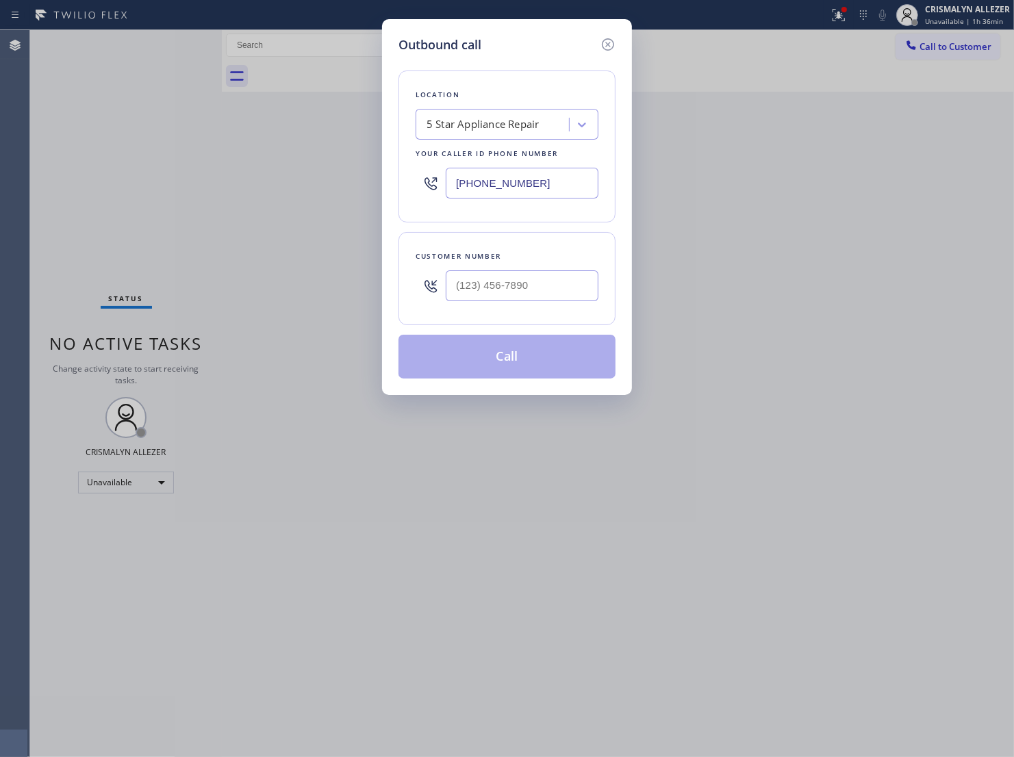
paste input "908) 824-6098"
drag, startPoint x: 567, startPoint y: 190, endPoint x: 117, endPoint y: 214, distance: 450.3
click at [117, 210] on div "Outbound call Location 5 Star Appliance Repair Your caller id phone number [PHO…" at bounding box center [507, 378] width 1014 height 757
type input "[PHONE_NUMBER]"
click at [550, 301] on input "(___) ___-____" at bounding box center [522, 285] width 153 height 31
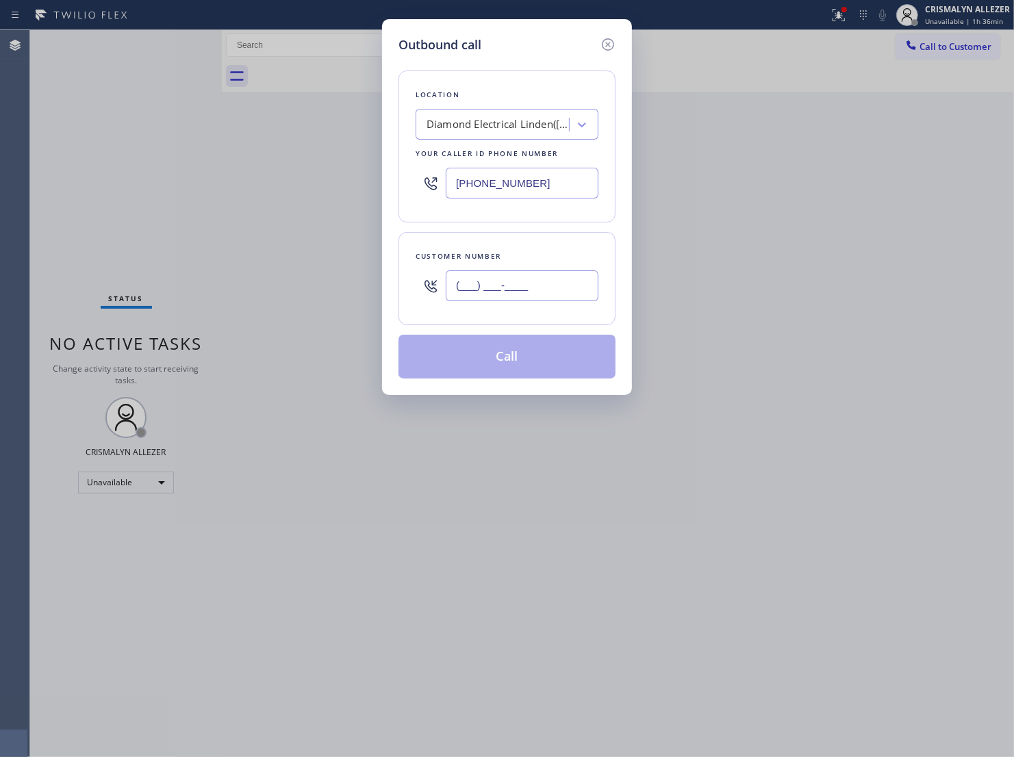
paste input "651) 529-0377"
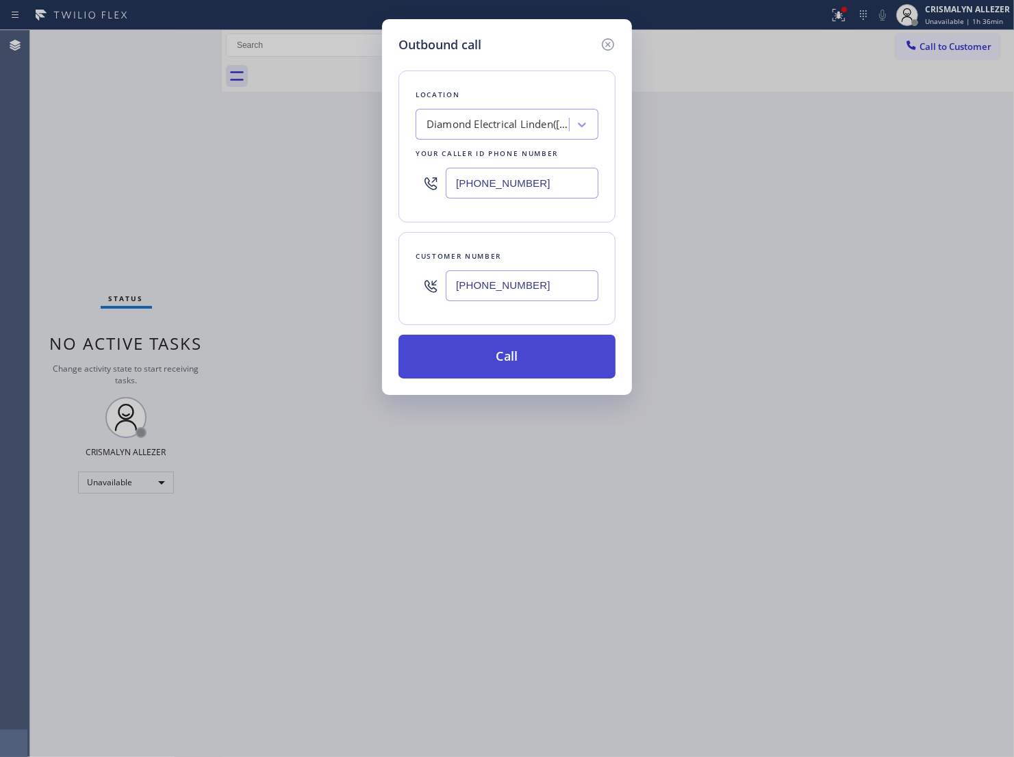
type input "[PHONE_NUMBER]"
click at [510, 379] on button "Call" at bounding box center [506, 357] width 217 height 44
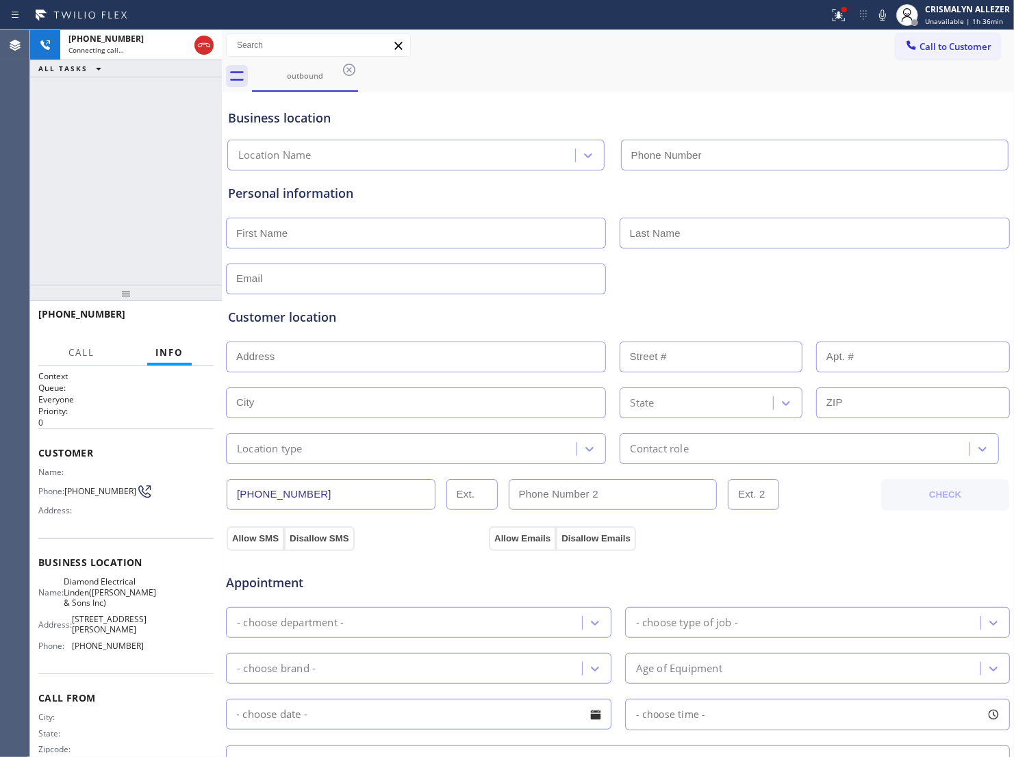
type input "[PHONE_NUMBER]"
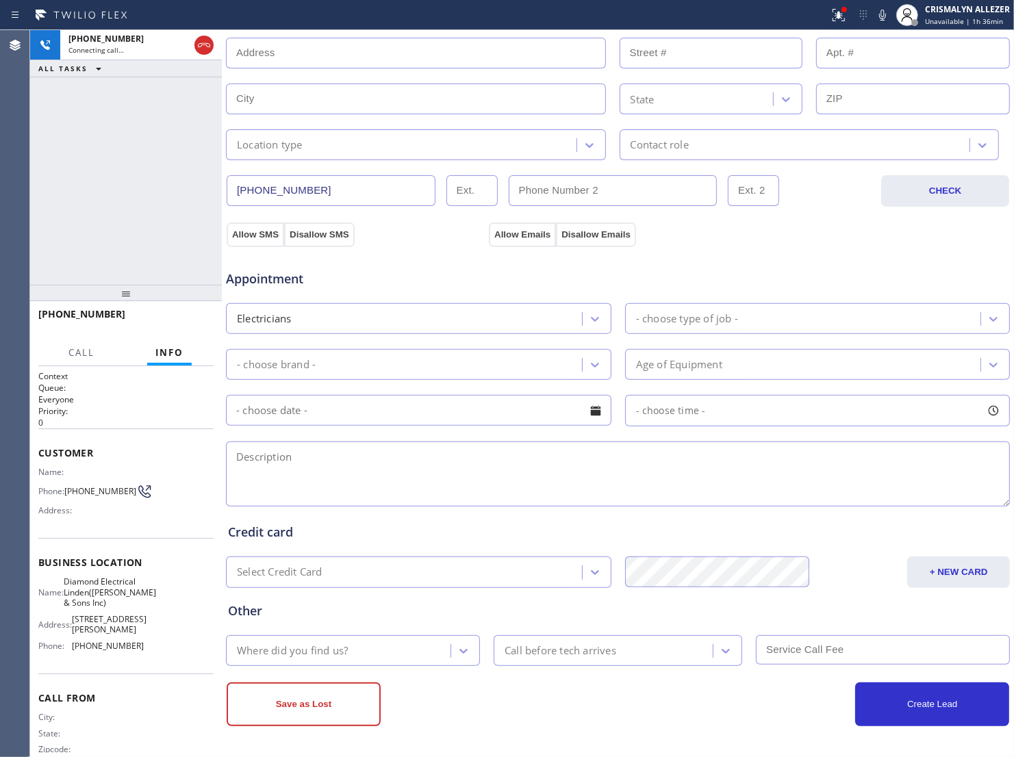
scroll to position [317, 0]
click at [441, 474] on textarea at bounding box center [618, 473] width 784 height 65
click at [368, 471] on textarea "To enrich screen reader interactions, please activate Accessibility in Grammarl…" at bounding box center [618, 473] width 784 height 65
type textarea "M"
click at [709, 459] on textarea "Need to run new wiring; they're having a door installed. wanted to check the el…" at bounding box center [618, 473] width 784 height 65
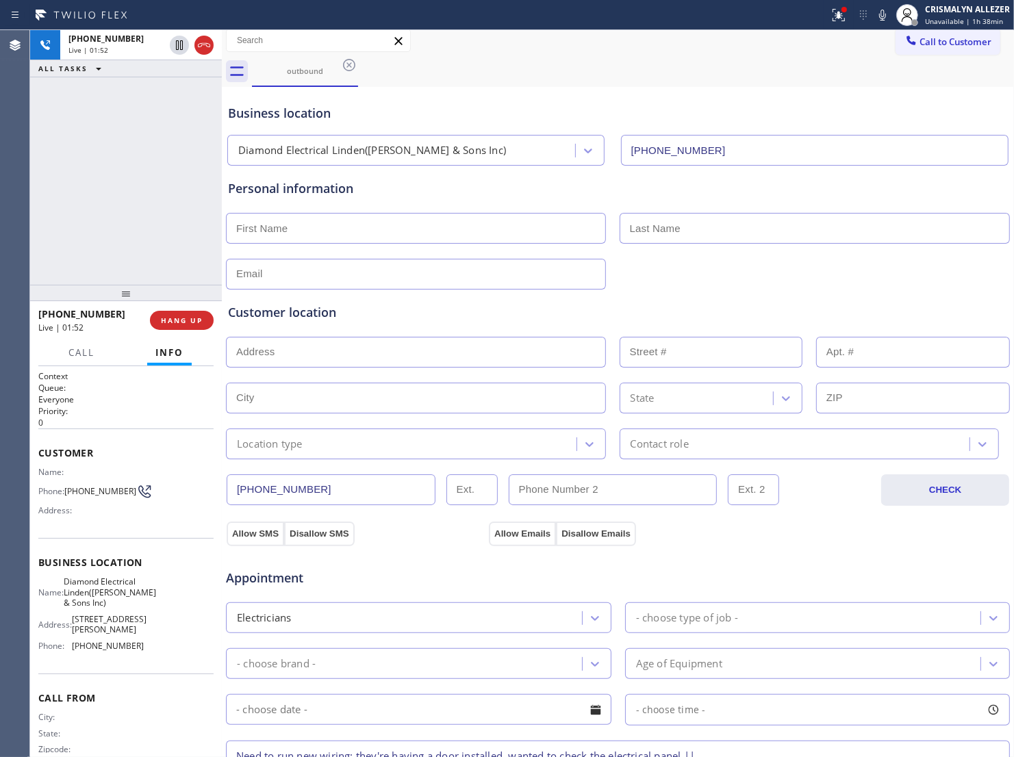
scroll to position [0, 0]
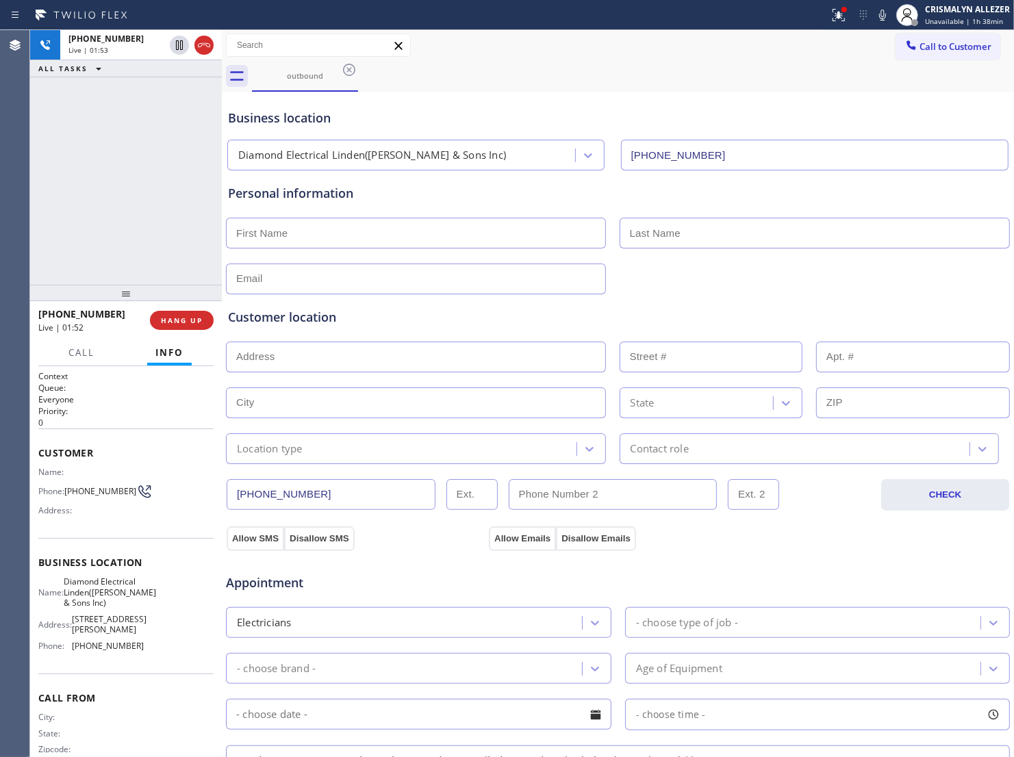
type textarea "Need to run new wiring; they're having a door installed. wanted to check the el…"
click at [318, 231] on input "text" at bounding box center [416, 233] width 380 height 31
type input "Ricardo"
type input "t"
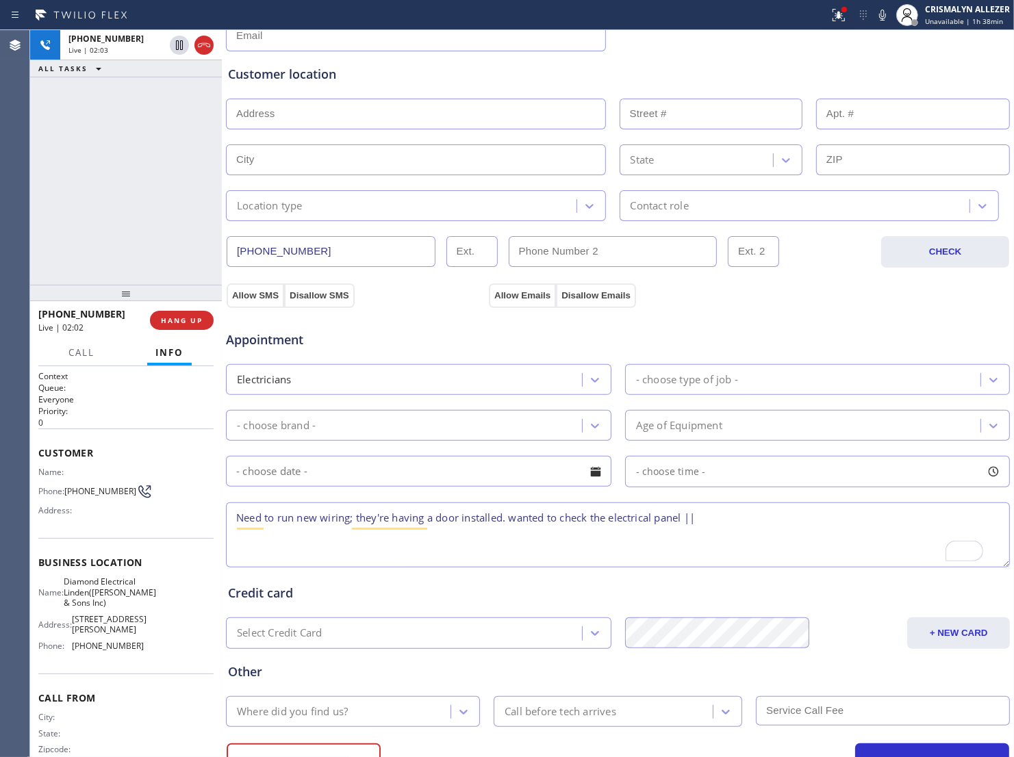
scroll to position [257, 0]
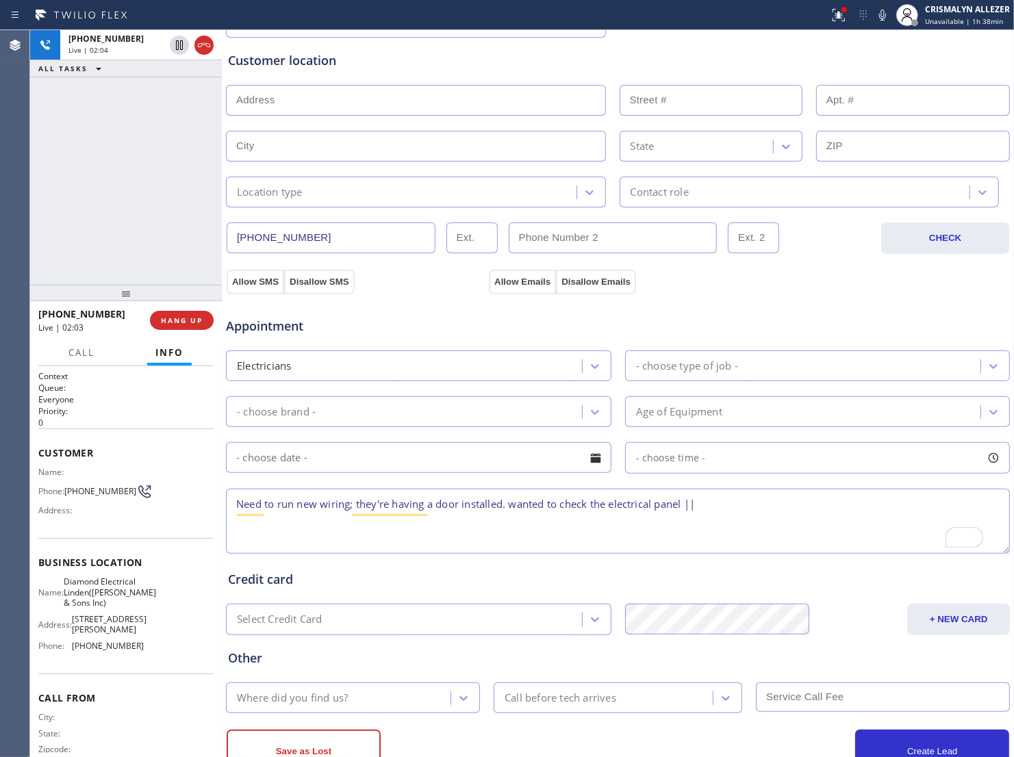
type input "Tapia"
click at [716, 521] on textarea "Need to run new wiring; they're having a door installed. wanted to check the el…" at bounding box center [618, 521] width 784 height 65
click at [858, 522] on textarea "Need to run new wiring; they're having a door installed. wanted to check the el…" at bounding box center [618, 521] width 784 height 65
paste textarea "621 W Edgar RdLinden, NJ 07036, USA"
type textarea "Need to run new wiring; they're having a door installed. wanted to check the el…"
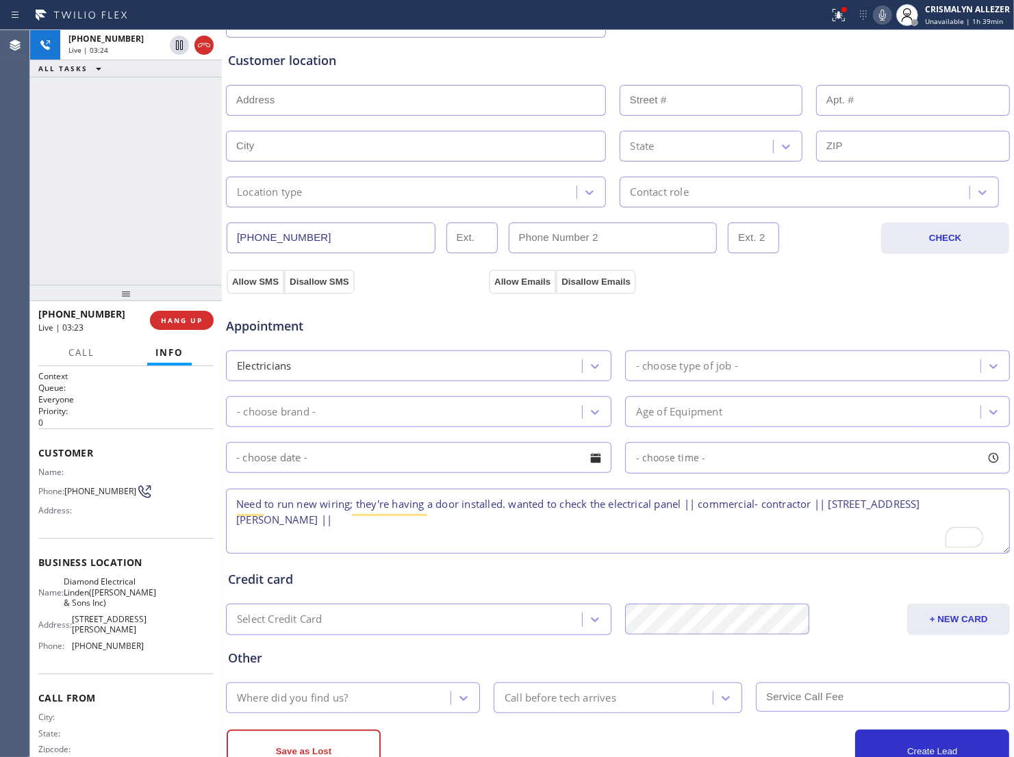
click at [878, 15] on icon at bounding box center [882, 15] width 16 height 16
drag, startPoint x: 240, startPoint y: 514, endPoint x: 344, endPoint y: 552, distance: 111.3
click at [344, 552] on textarea "Need to run new wiring; they're having a door installed. wanted to check the el…" at bounding box center [618, 521] width 784 height 65
click at [409, 108] on input "text" at bounding box center [416, 100] width 380 height 31
paste input "621 W Edgar RdLinden, NJ 07036, USA"
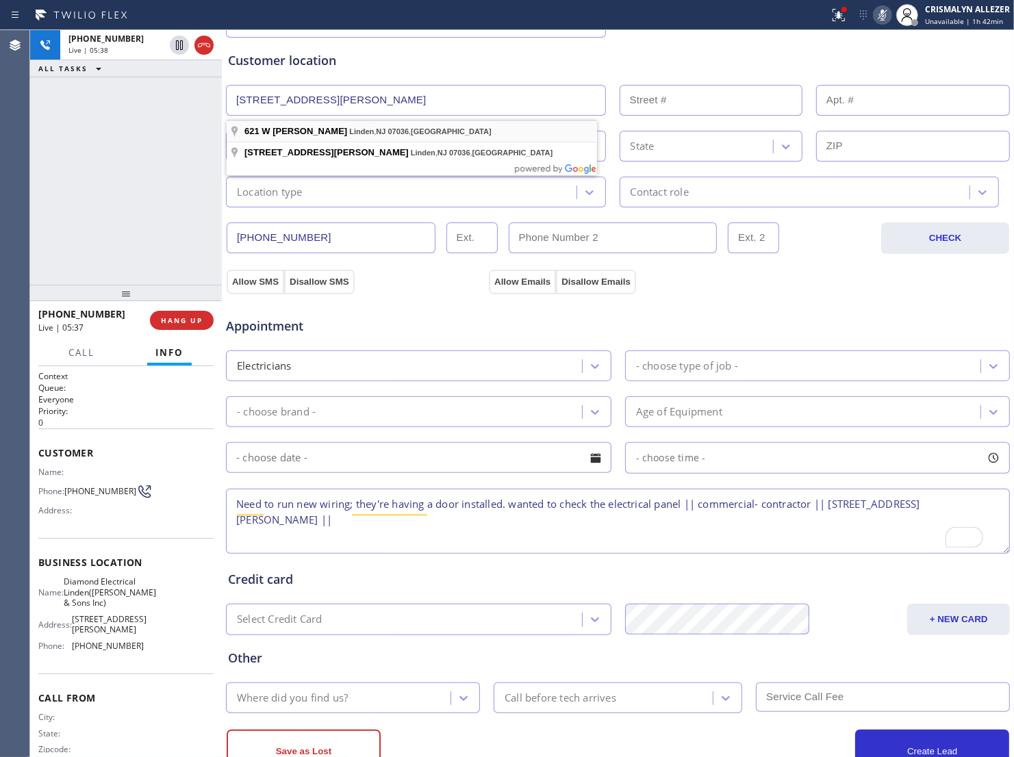
type input "621 W Edgar Rd"
type input "621"
type input "Linden"
type input "07036"
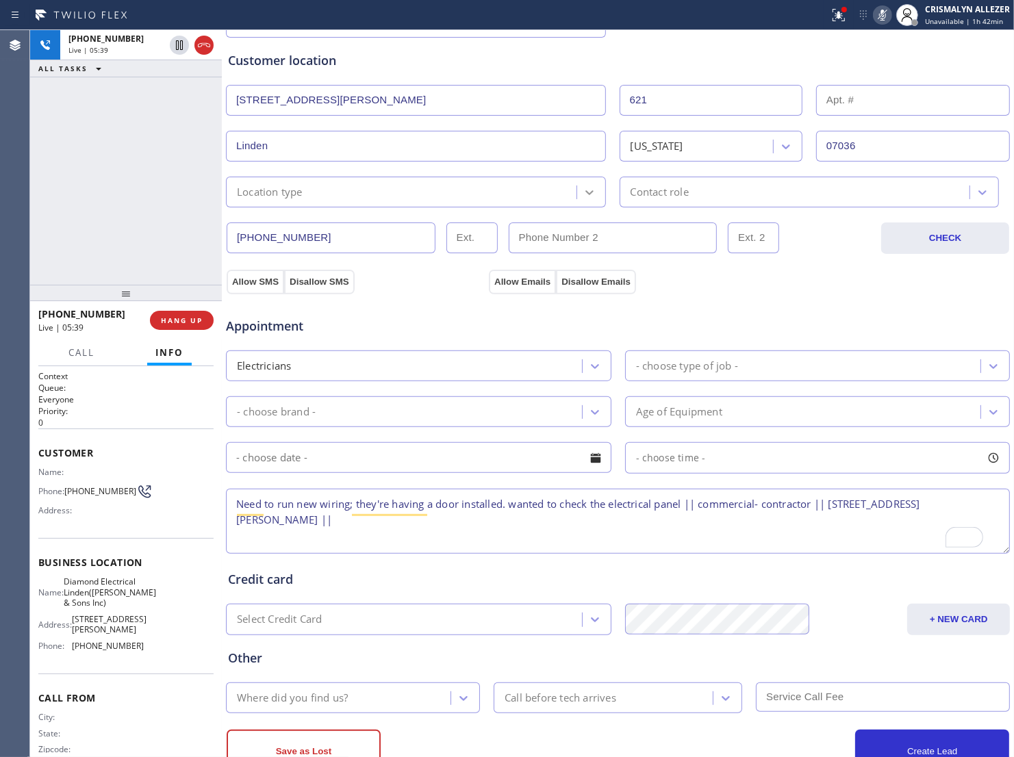
click at [582, 199] on icon at bounding box center [589, 192] width 14 height 14
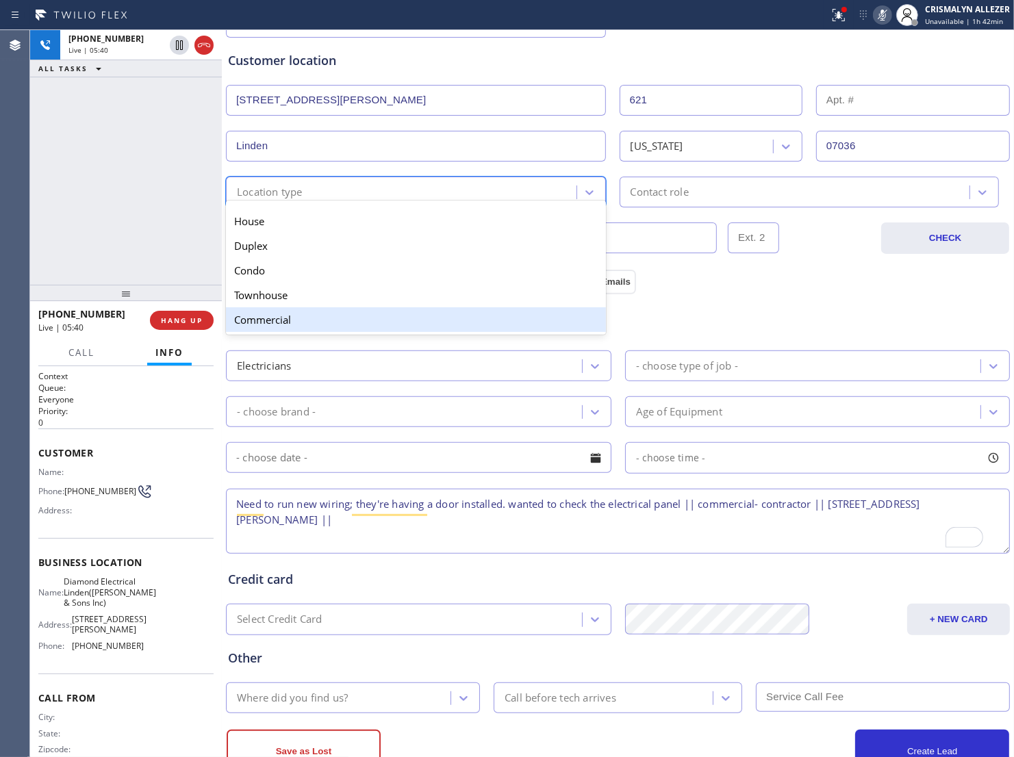
click at [317, 330] on div "Commercial" at bounding box center [416, 319] width 380 height 25
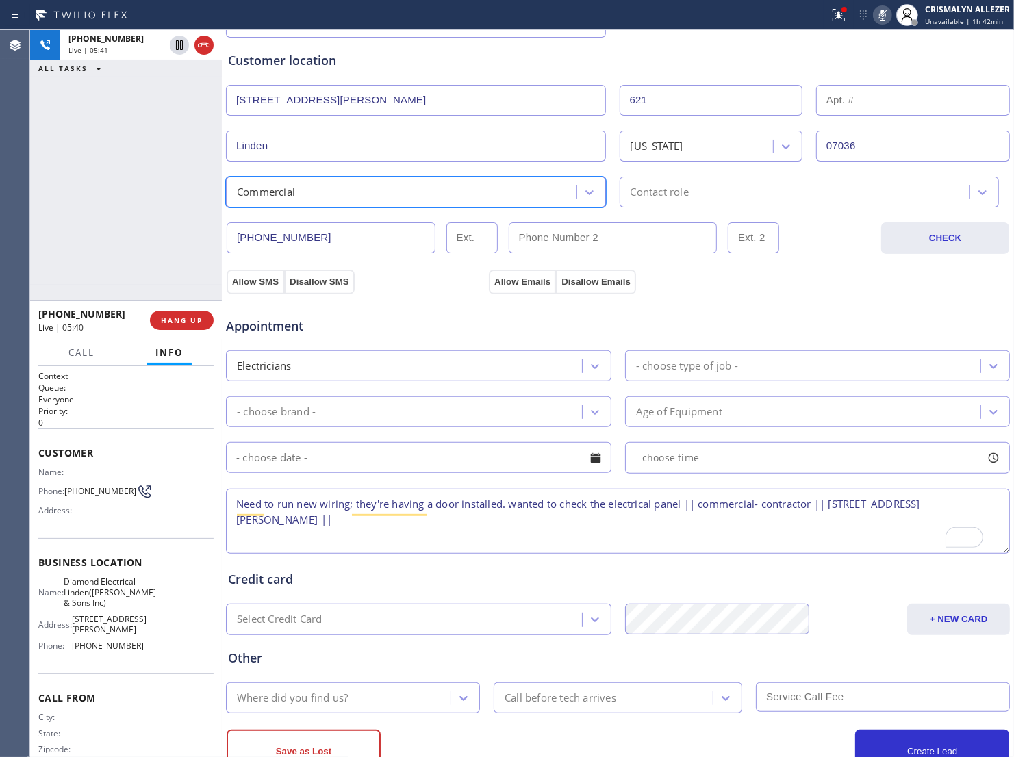
click at [719, 196] on div "Contact role" at bounding box center [797, 192] width 346 height 24
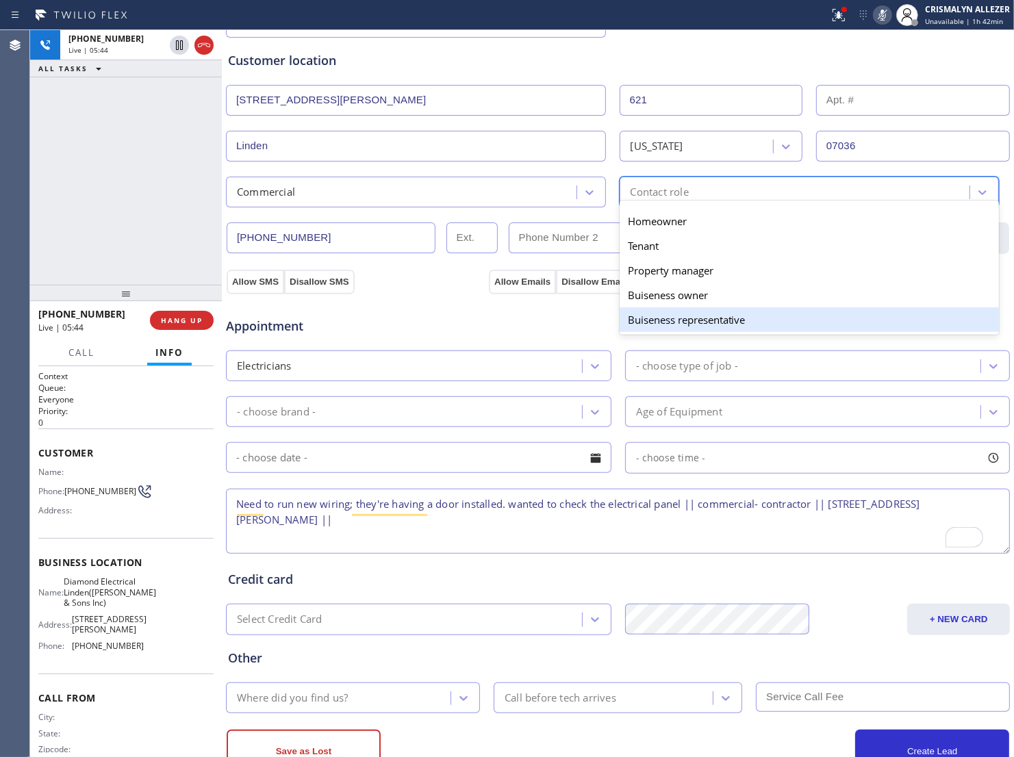
click at [704, 329] on div "Buiseness representative" at bounding box center [809, 319] width 380 height 25
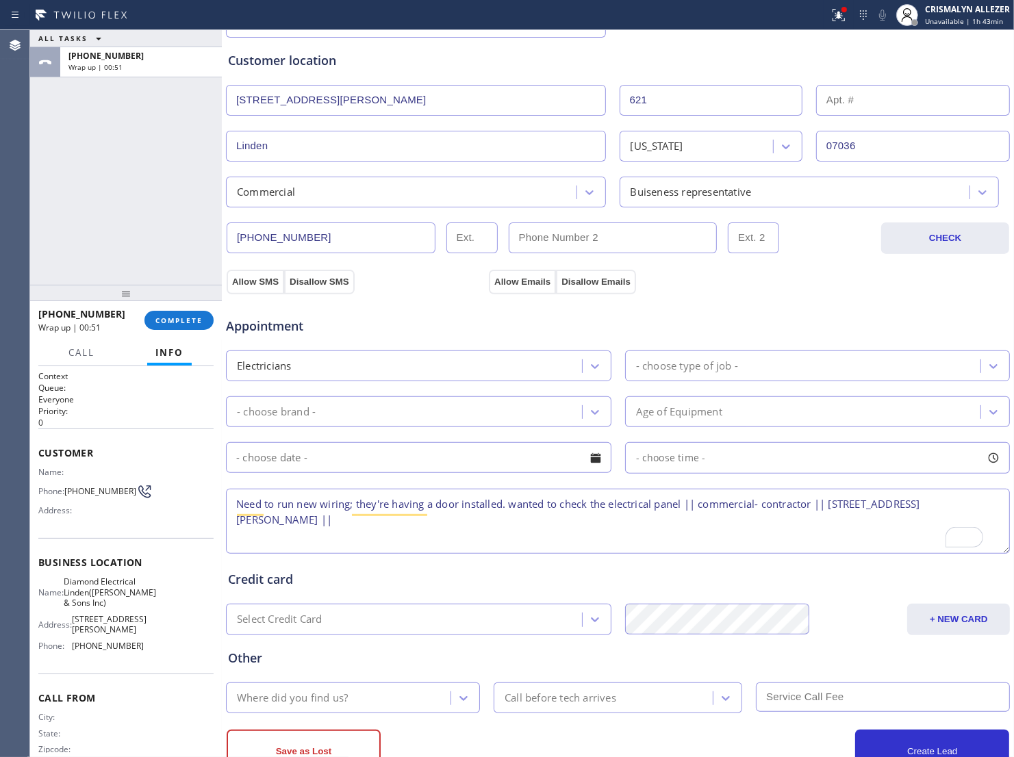
click at [438, 416] on div "- choose brand -" at bounding box center [406, 412] width 352 height 24
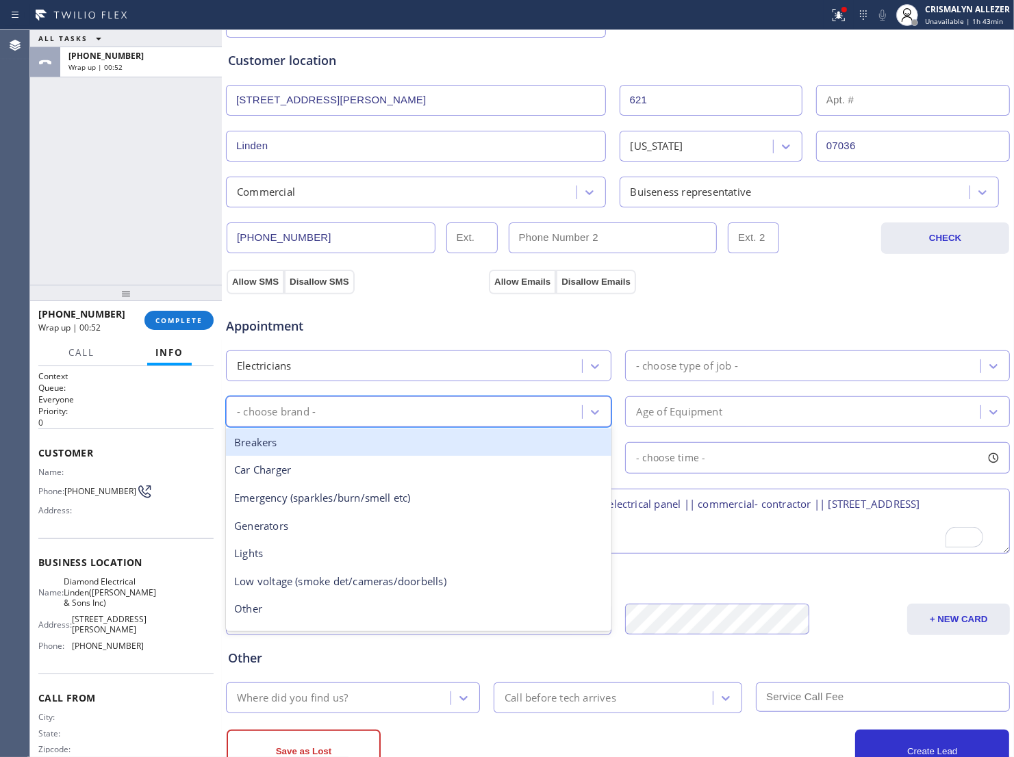
click at [534, 377] on div "Electricians" at bounding box center [406, 366] width 352 height 24
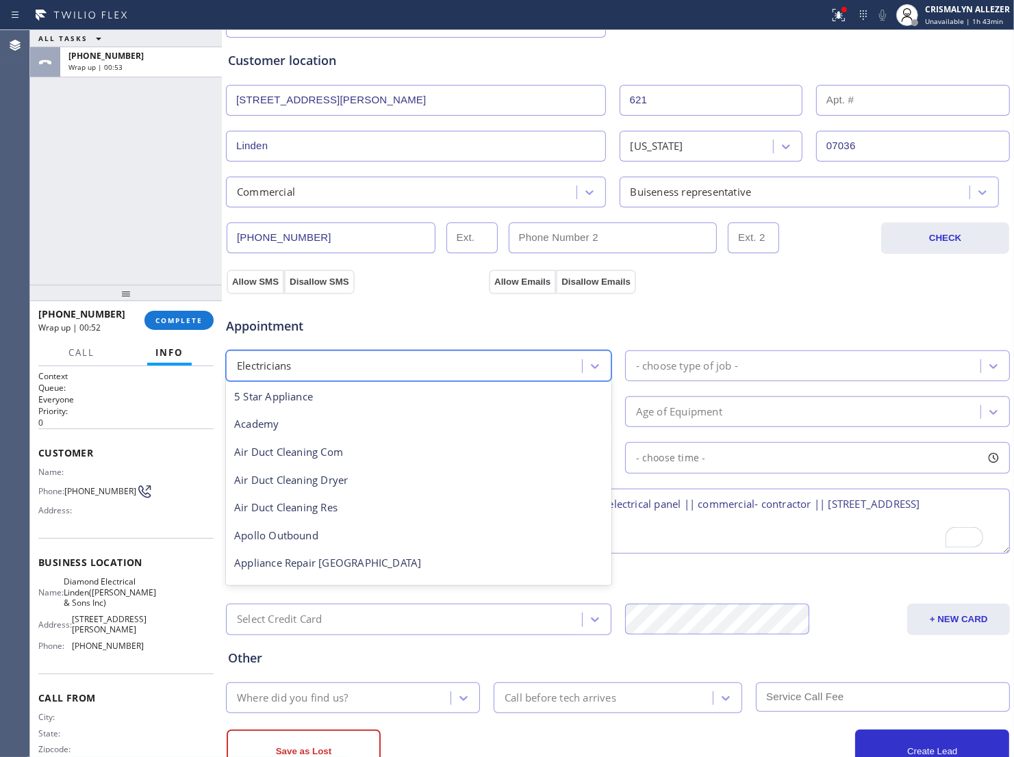
scroll to position [140, 0]
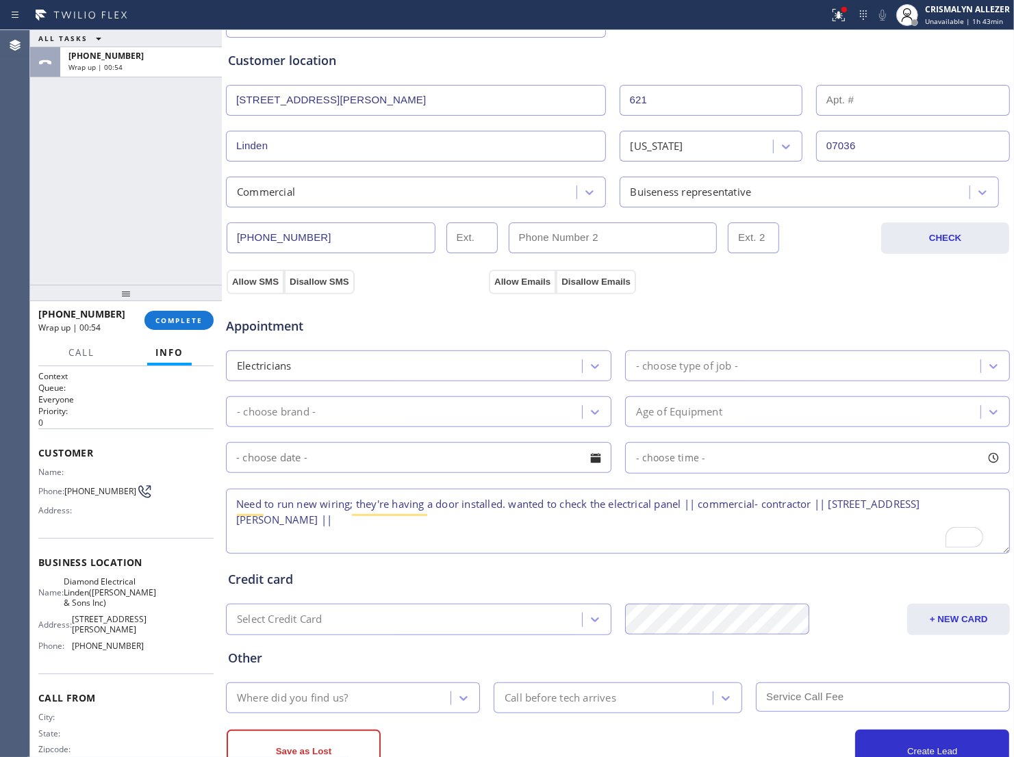
click at [732, 589] on div "Credit card" at bounding box center [618, 579] width 780 height 18
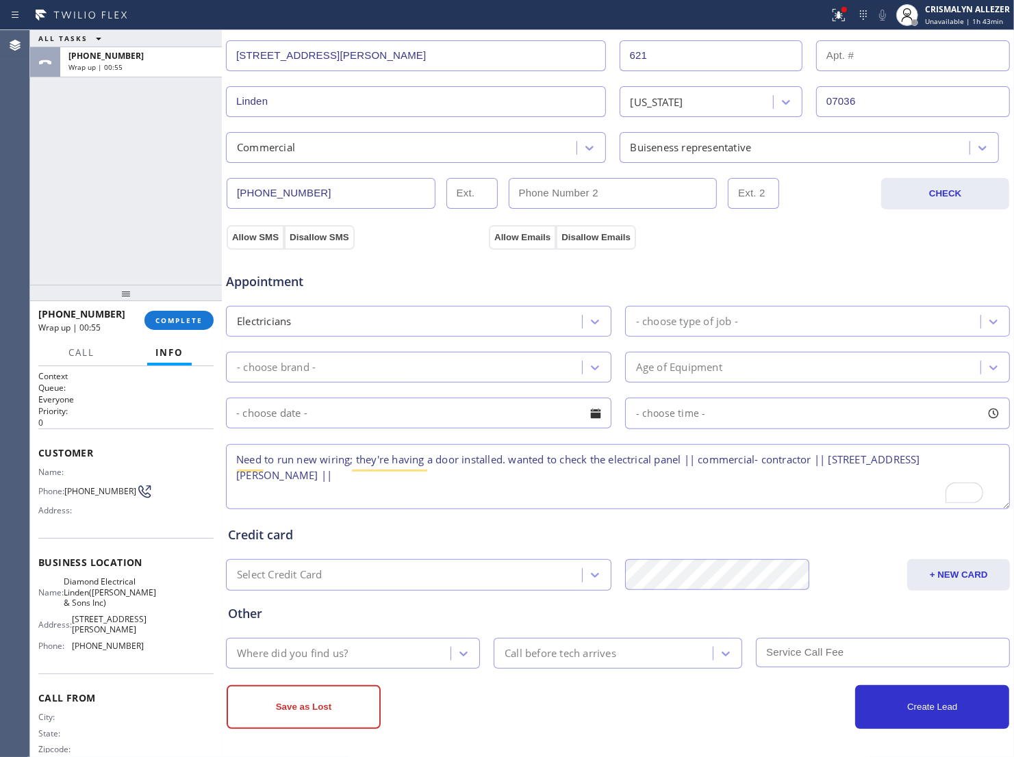
scroll to position [317, 0]
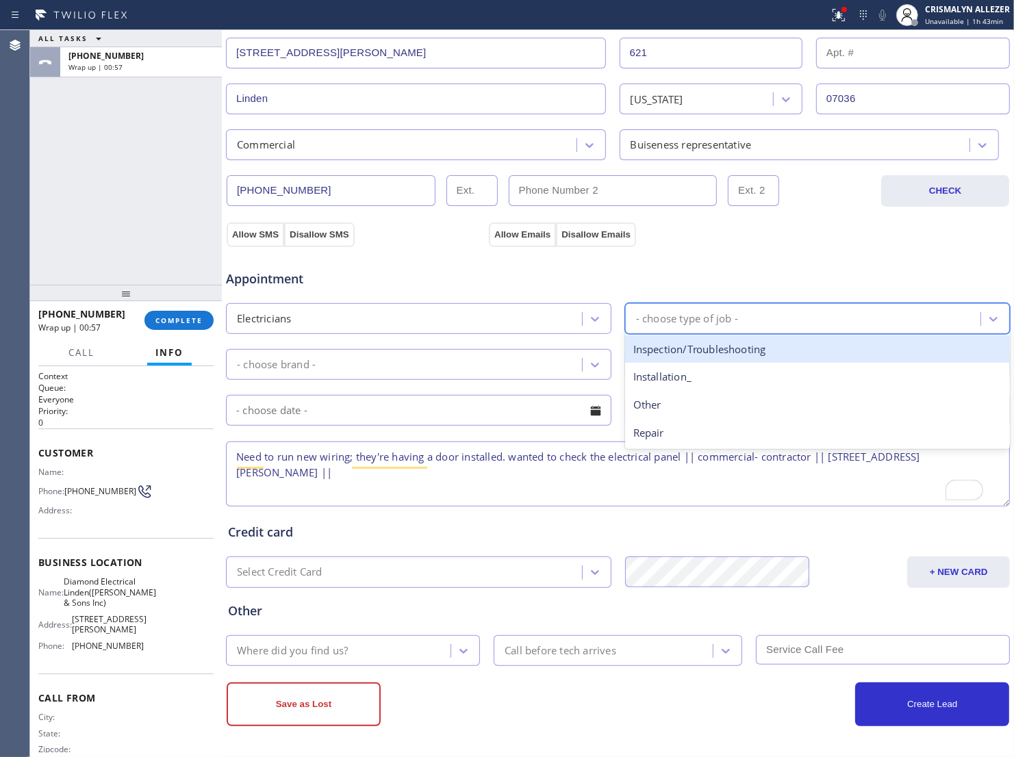
click at [709, 318] on div "- choose type of job -" at bounding box center [687, 319] width 102 height 16
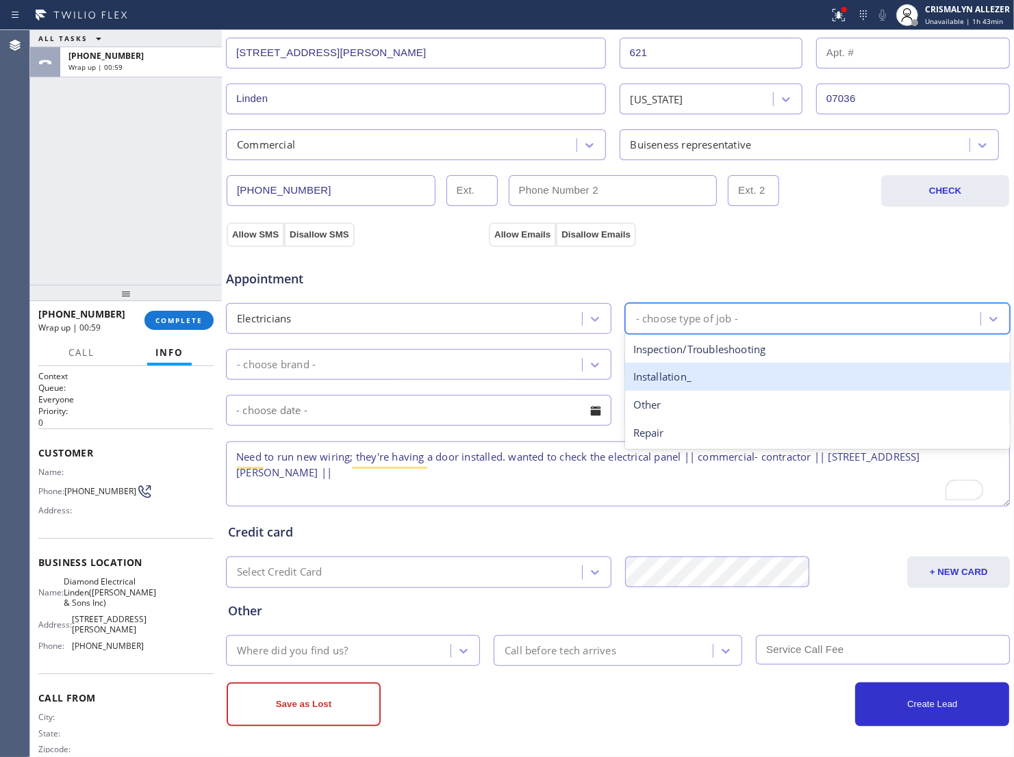
click at [669, 373] on div "Installation_" at bounding box center [817, 377] width 385 height 28
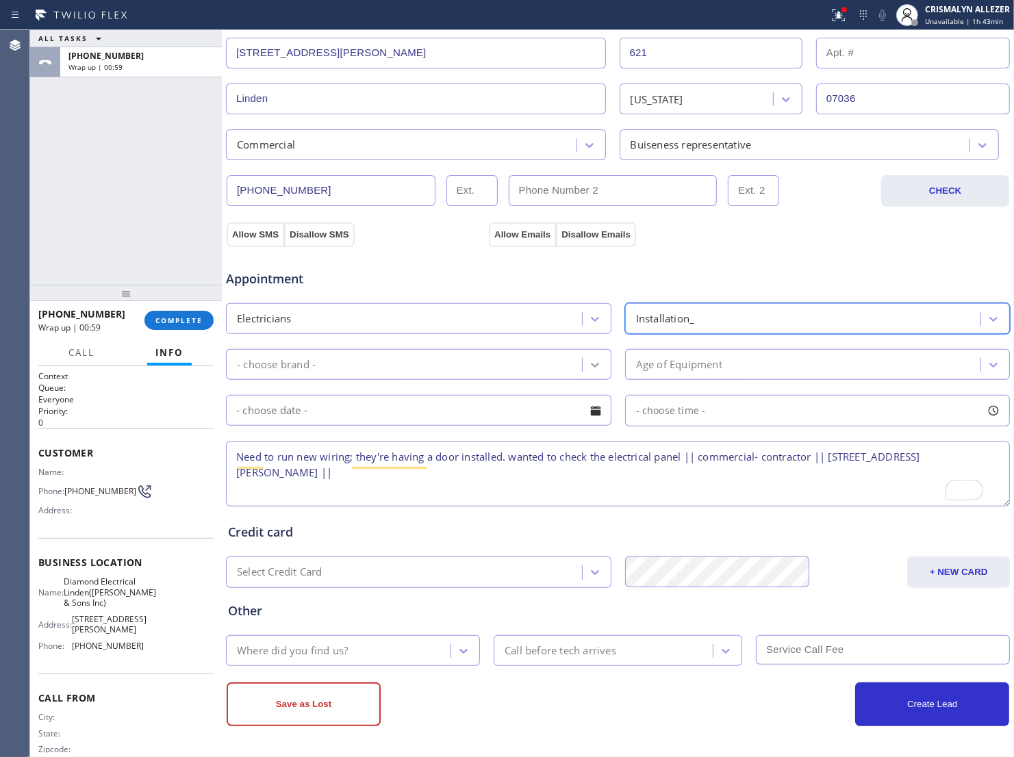
click at [591, 363] on icon at bounding box center [595, 365] width 14 height 14
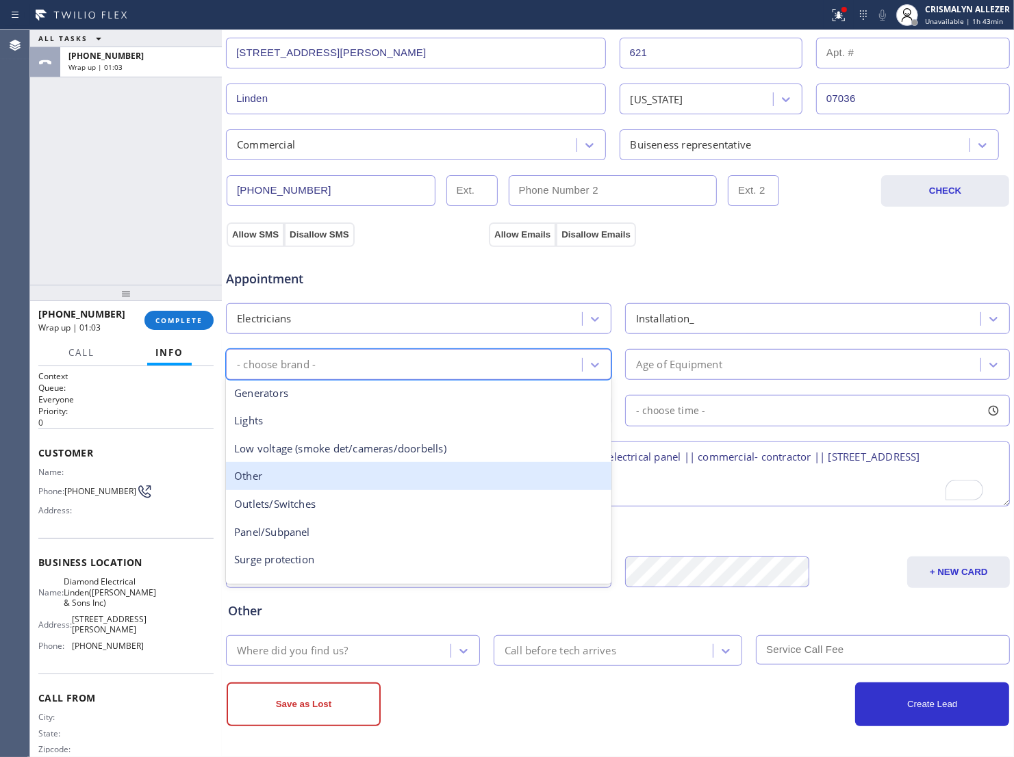
scroll to position [105, 0]
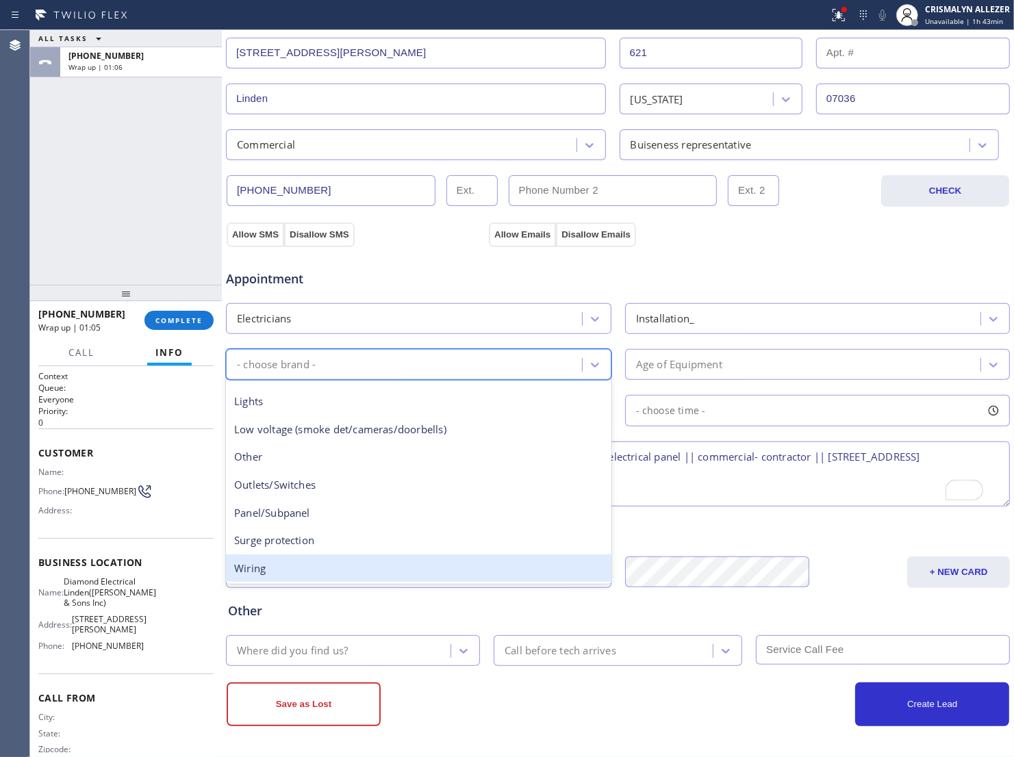
click at [289, 568] on div "Wiring" at bounding box center [418, 568] width 385 height 28
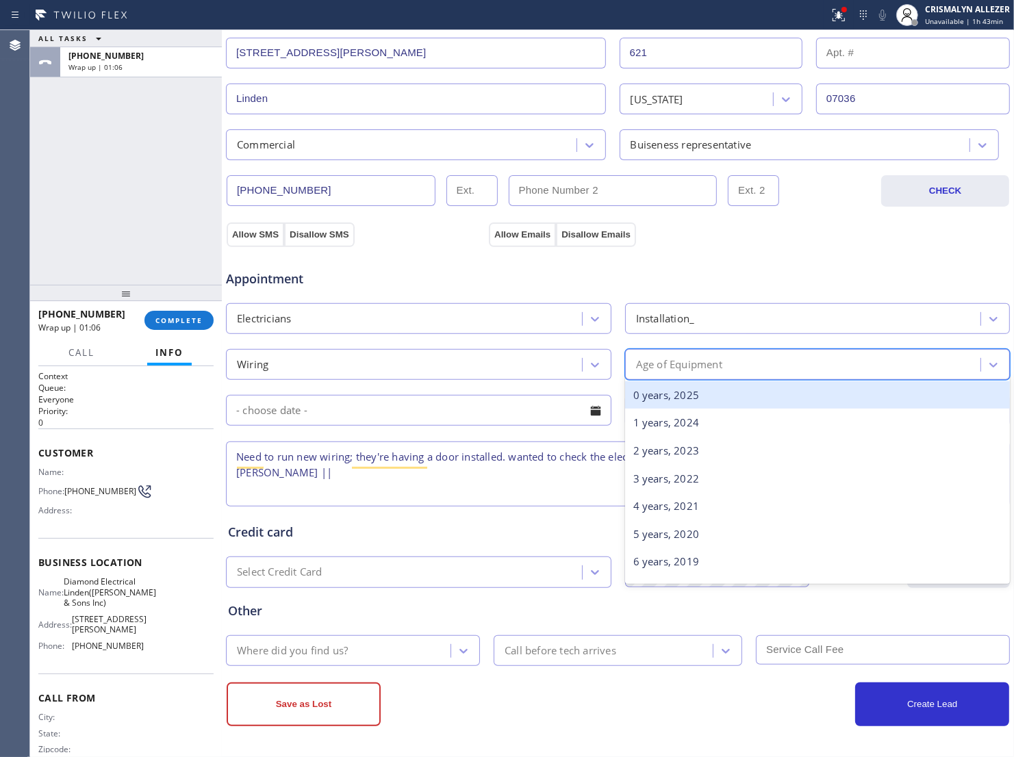
click at [733, 370] on div "Age of Equipment" at bounding box center [805, 365] width 352 height 24
click at [669, 397] on div "0 years, 2025" at bounding box center [817, 395] width 385 height 28
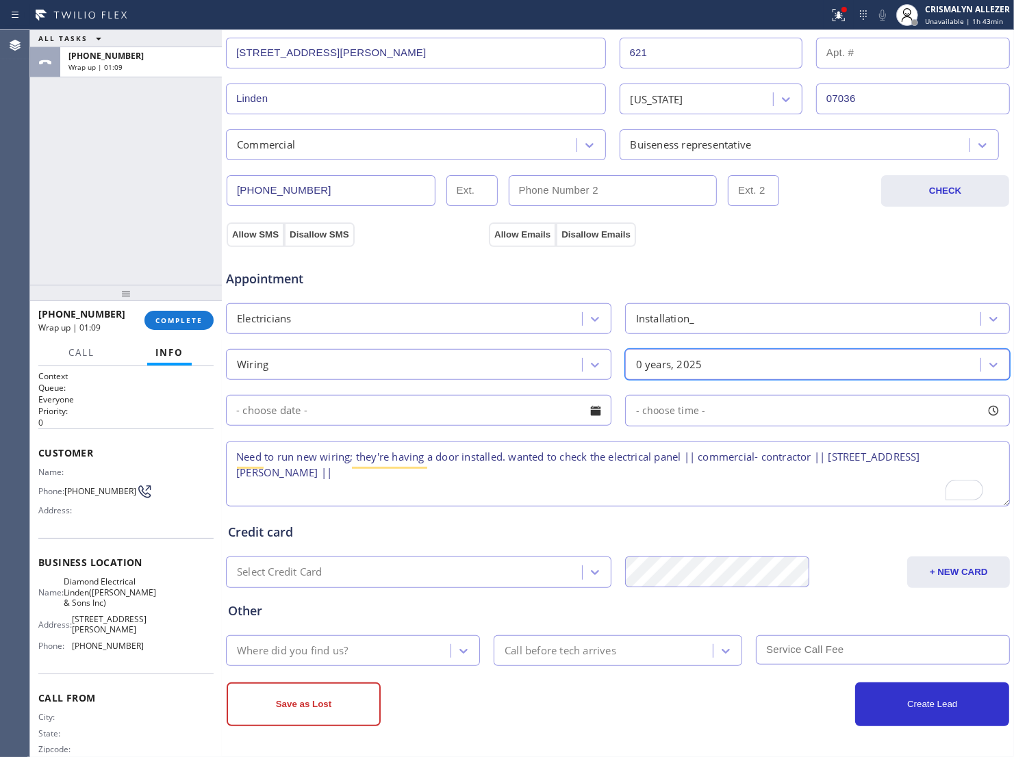
click at [350, 476] on textarea "Need to run new wiring; they're having a door installed. wanted to check the el…" at bounding box center [618, 473] width 784 height 65
type textarea "Need to run new wiring; they're having a door installed. wanted to check the el…"
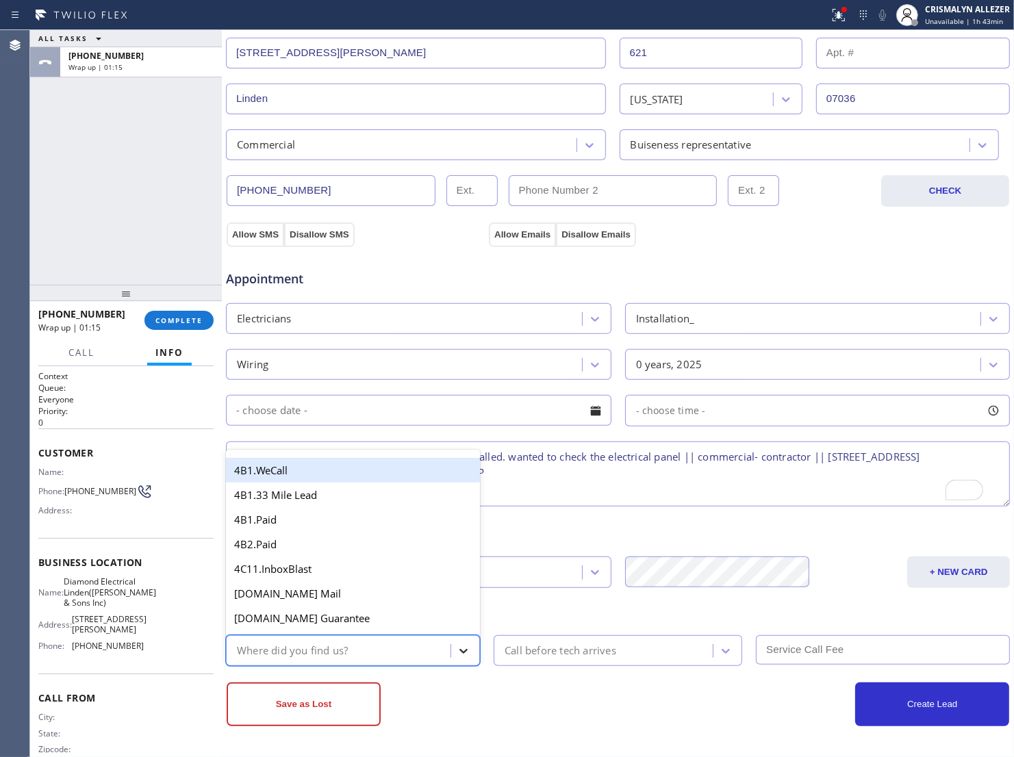
click at [462, 657] on icon at bounding box center [464, 651] width 14 height 14
type input "GO"
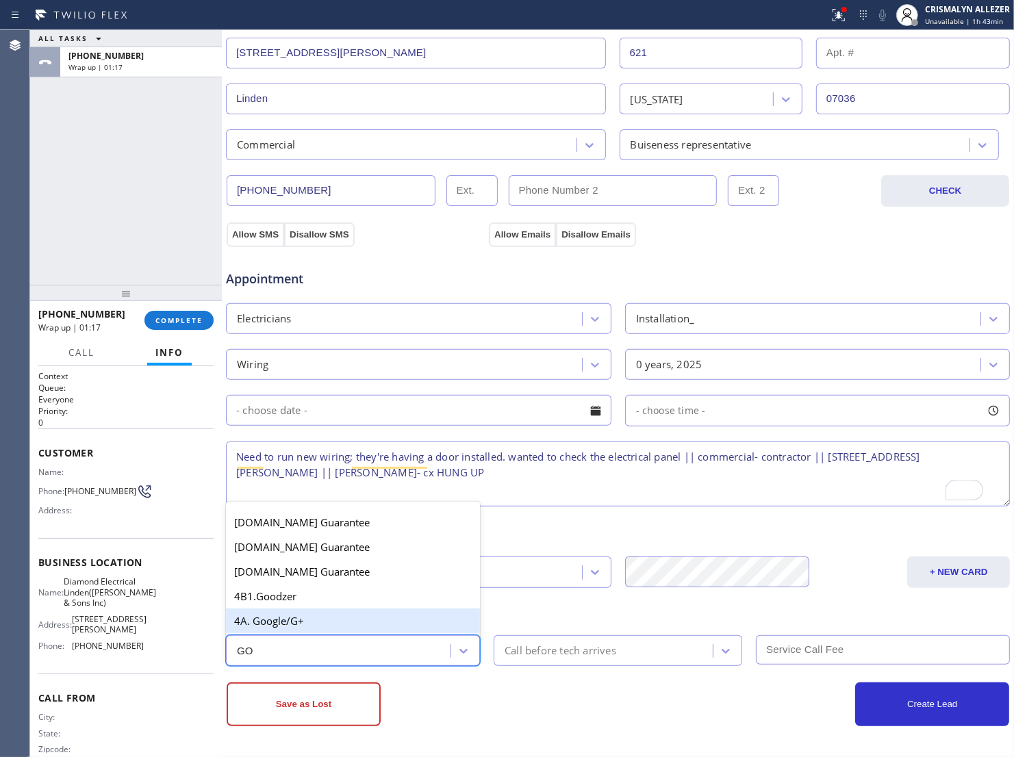
click at [312, 623] on div "4A. Google/G+" at bounding box center [353, 620] width 254 height 25
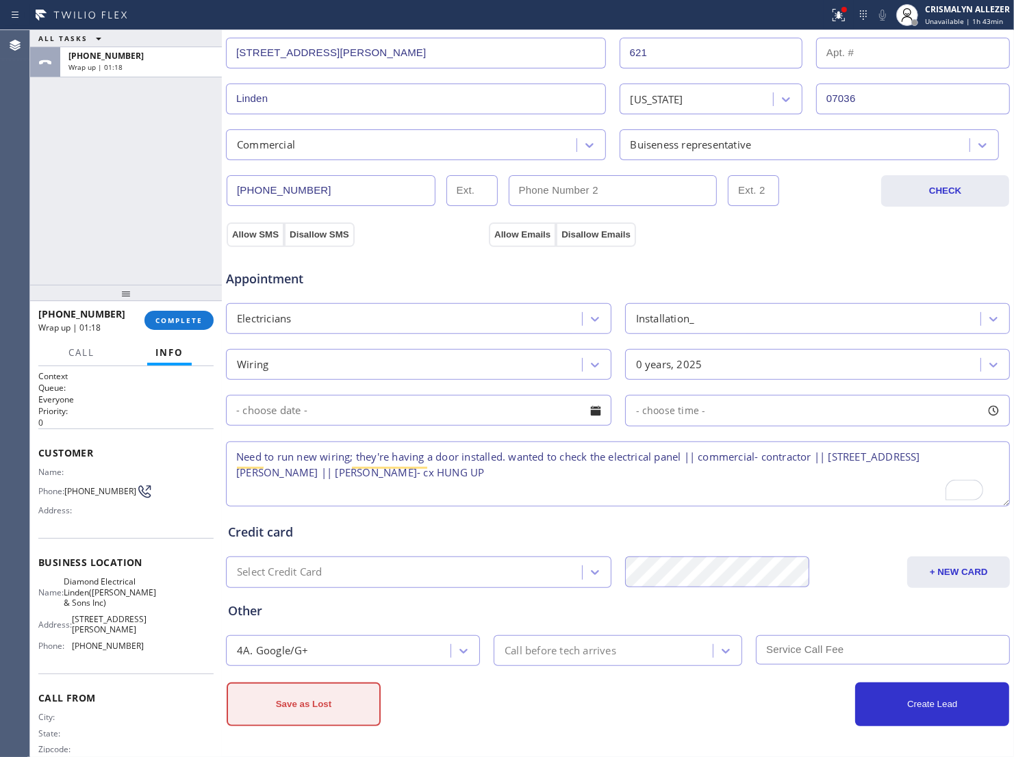
click at [331, 714] on button "Save as Lost" at bounding box center [304, 704] width 154 height 44
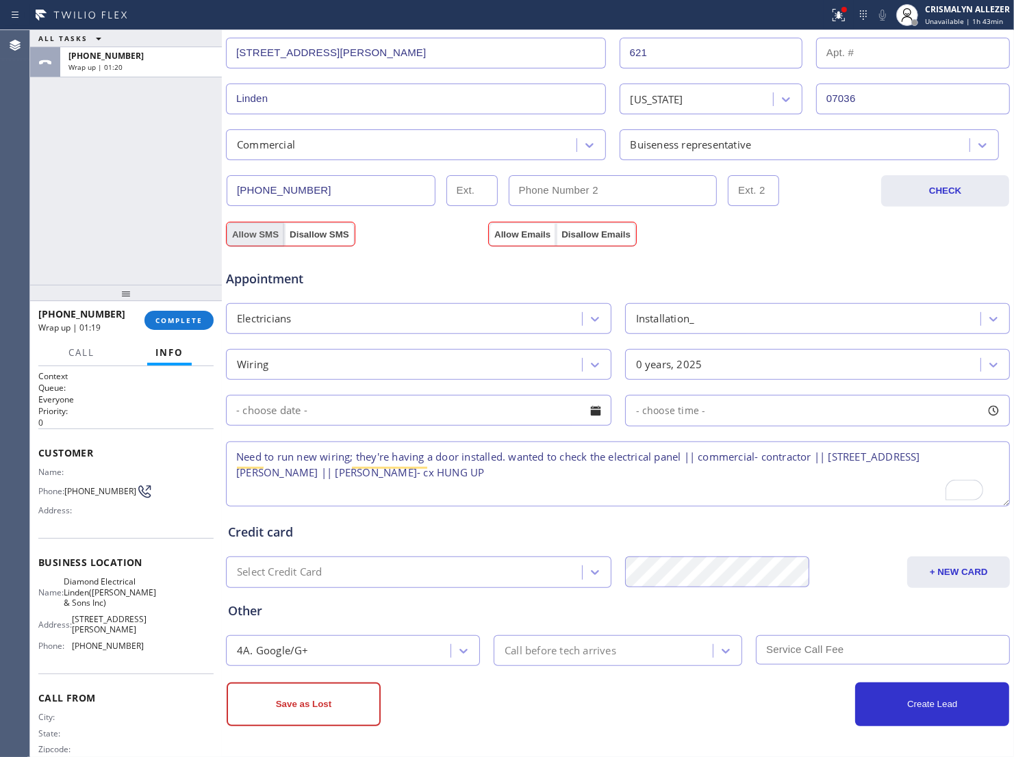
click at [274, 228] on button "Allow SMS" at bounding box center [255, 234] width 57 height 25
click at [524, 227] on button "Allow Emails" at bounding box center [522, 234] width 67 height 25
click at [333, 714] on button "Save as Lost" at bounding box center [304, 704] width 154 height 44
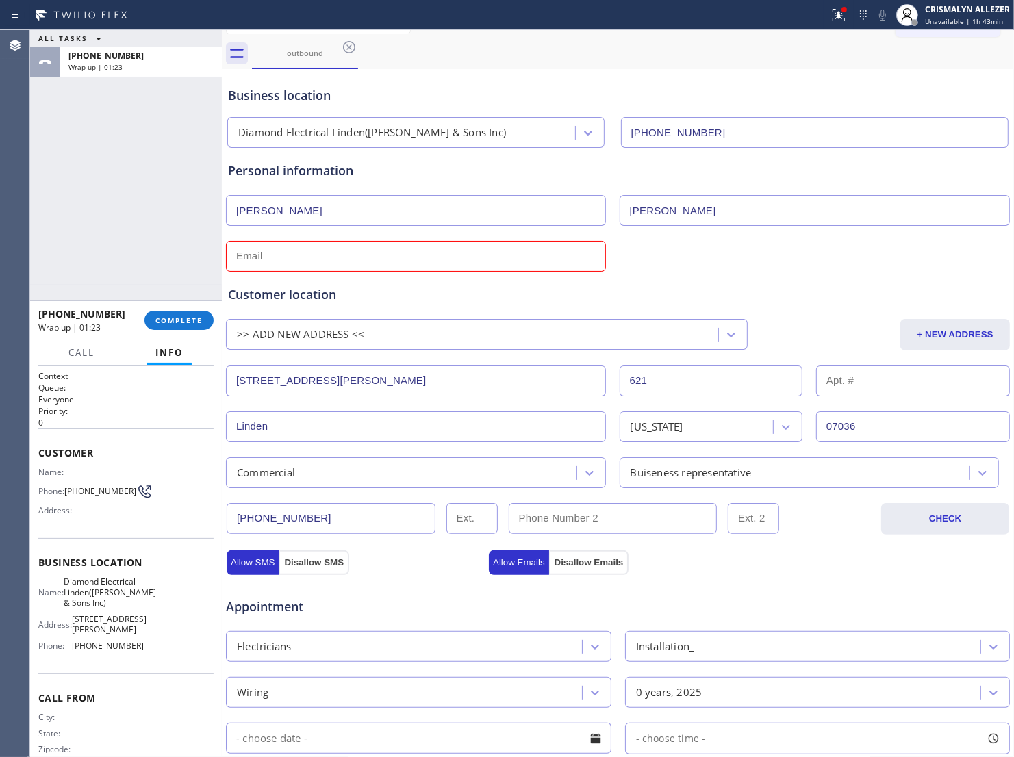
scroll to position [22, 0]
click at [412, 255] on input "text" at bounding box center [416, 257] width 380 height 31
type input "N"
type input "[EMAIL_ADDRESS][DOMAIN_NAME]"
click at [473, 278] on div "Customer location >> ADD NEW ADDRESS << + NEW ADDRESS 621 W Edgar Rd 621 Linden…" at bounding box center [617, 380] width 785 height 216
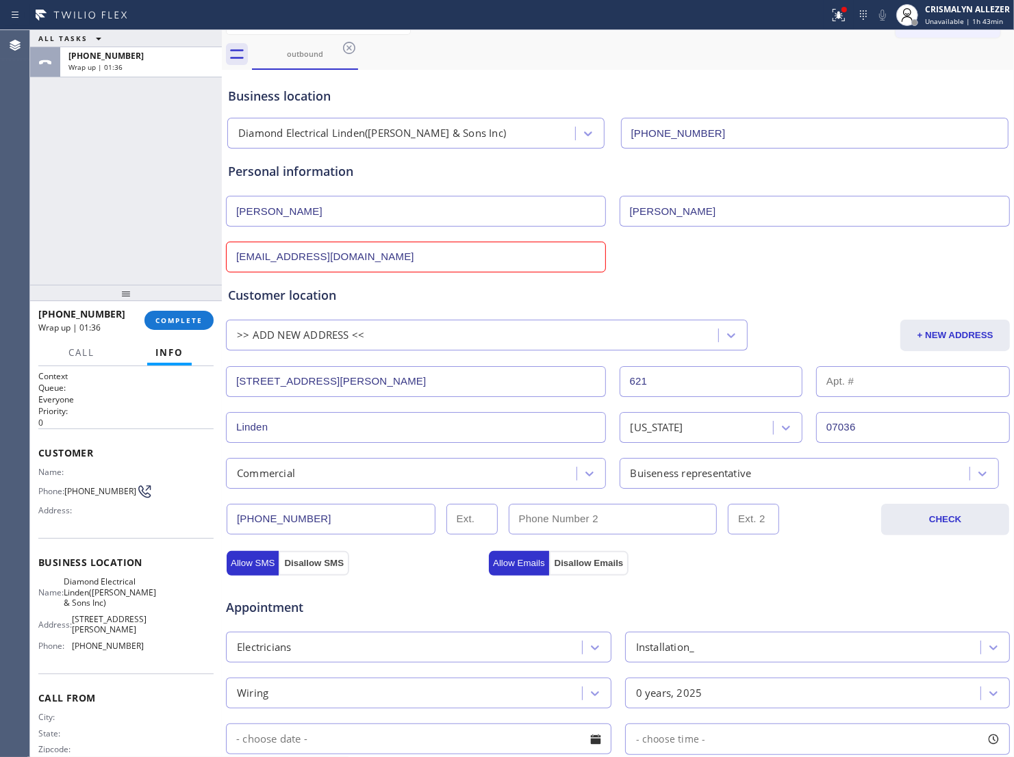
click at [472, 309] on div "Customer location >> ADD NEW ADDRESS << + NEW ADDRESS 621 W Edgar Rd 621 Linden…" at bounding box center [618, 387] width 780 height 203
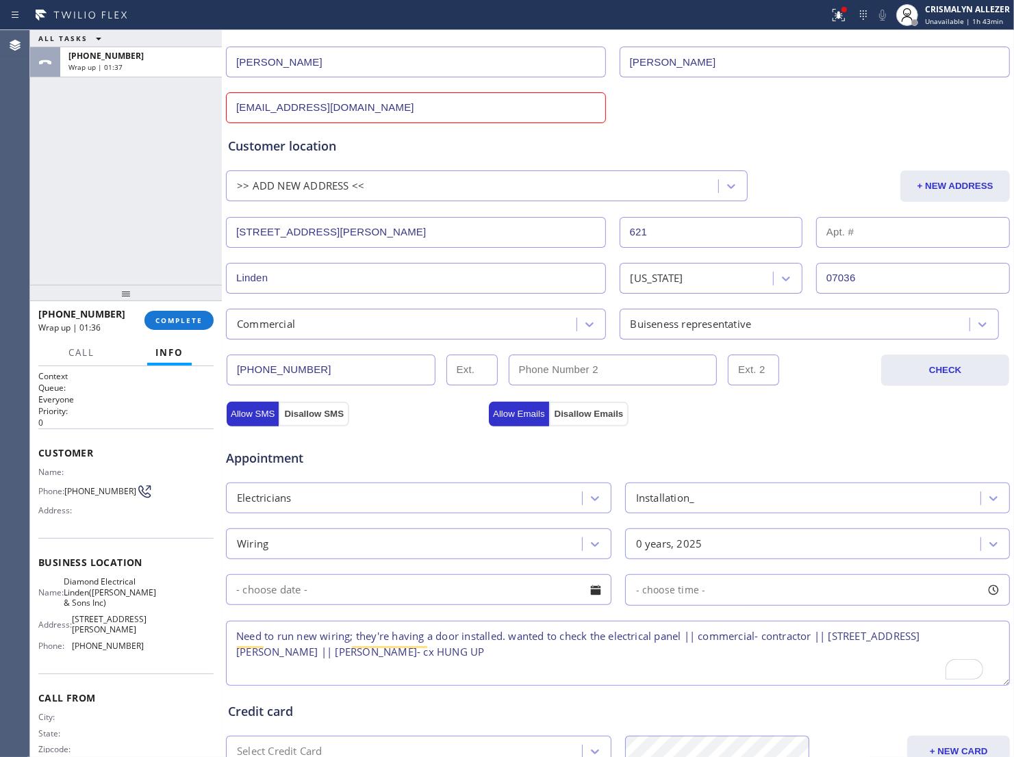
scroll to position [364, 0]
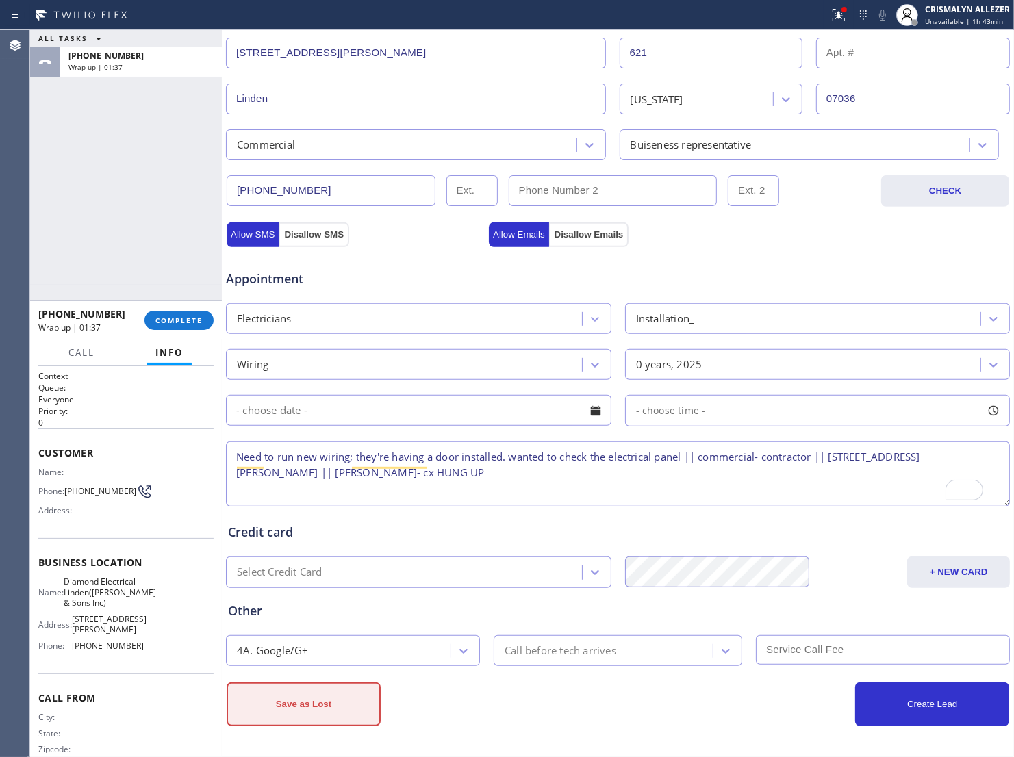
click at [334, 709] on button "Save as Lost" at bounding box center [304, 704] width 154 height 44
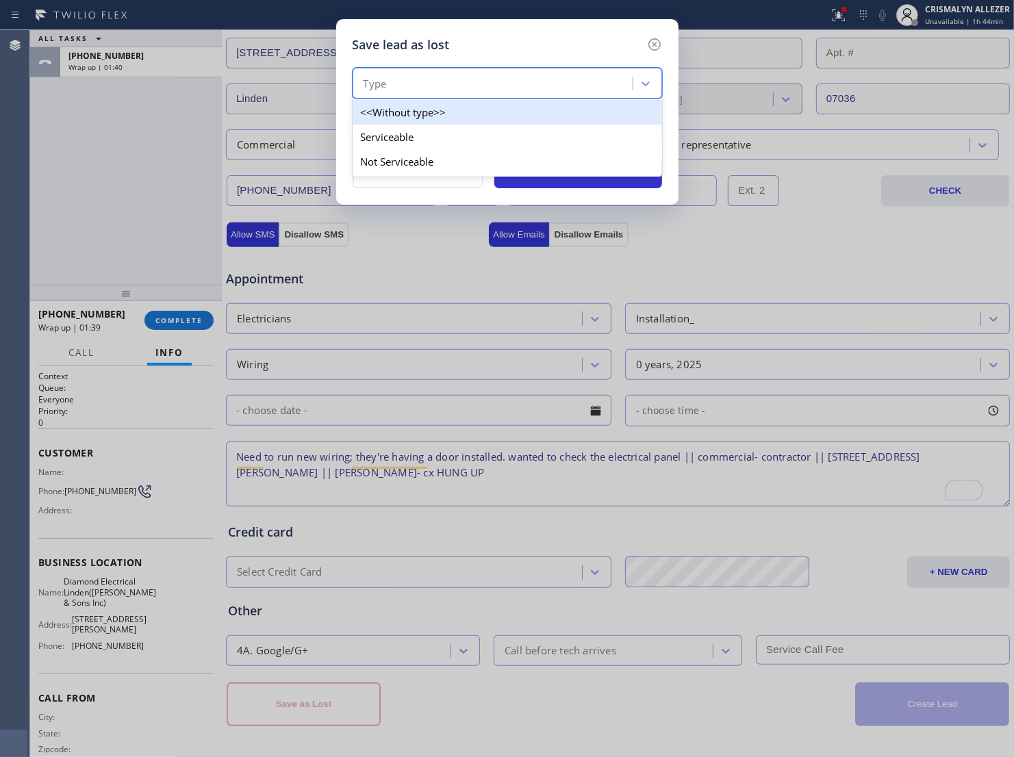
click at [551, 94] on div "Type" at bounding box center [495, 84] width 276 height 24
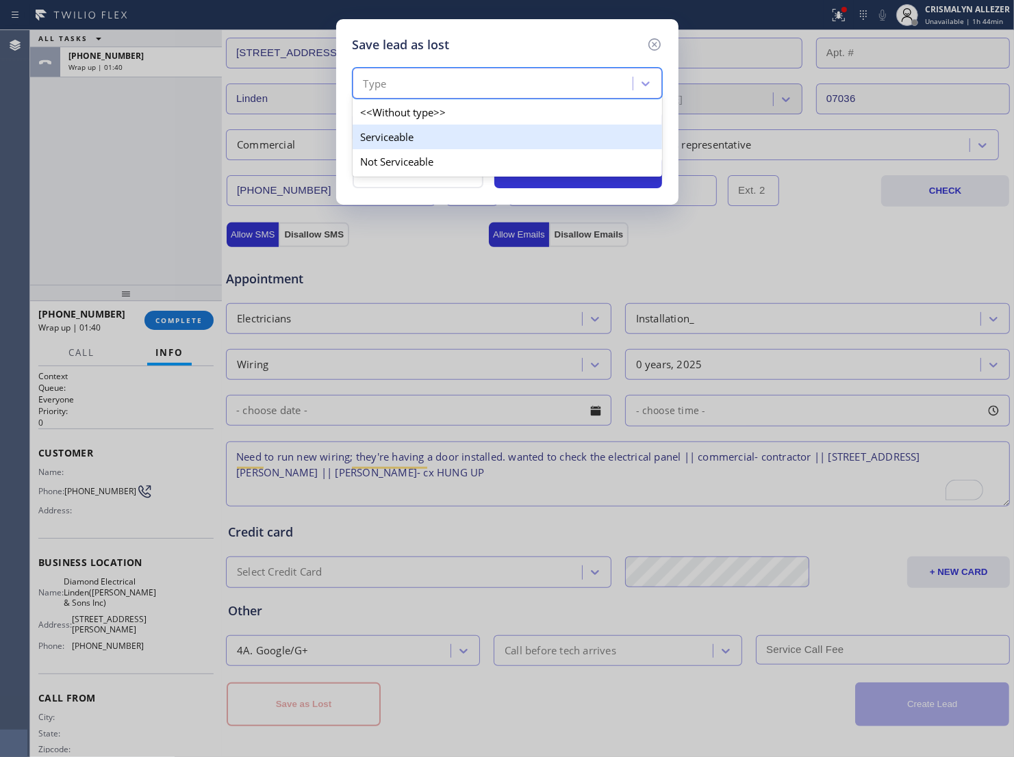
click at [439, 142] on div "Serviceable" at bounding box center [507, 137] width 309 height 25
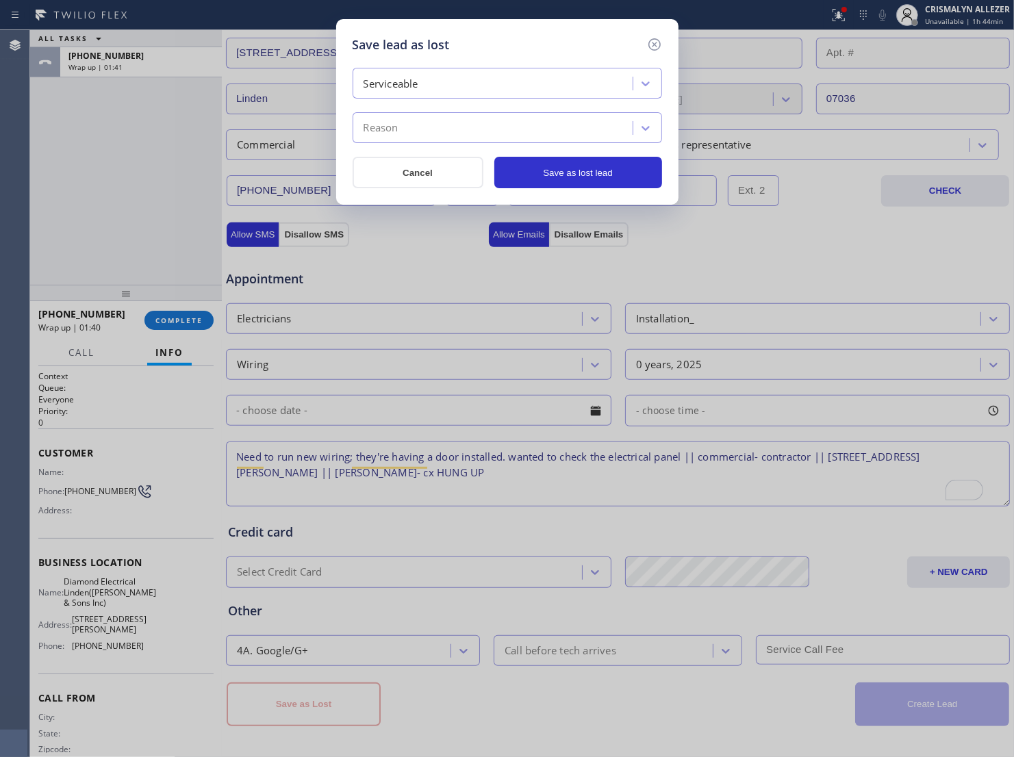
click at [441, 139] on div "Reason" at bounding box center [495, 128] width 276 height 24
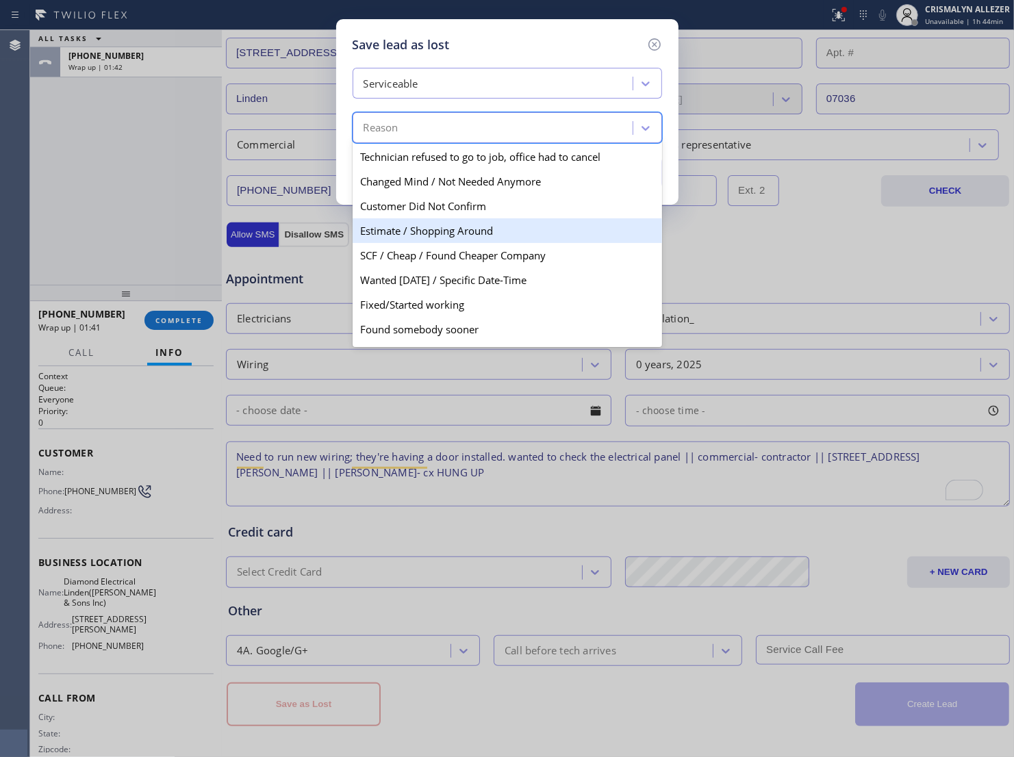
click at [416, 243] on div "Estimate / Shopping Around" at bounding box center [507, 230] width 309 height 25
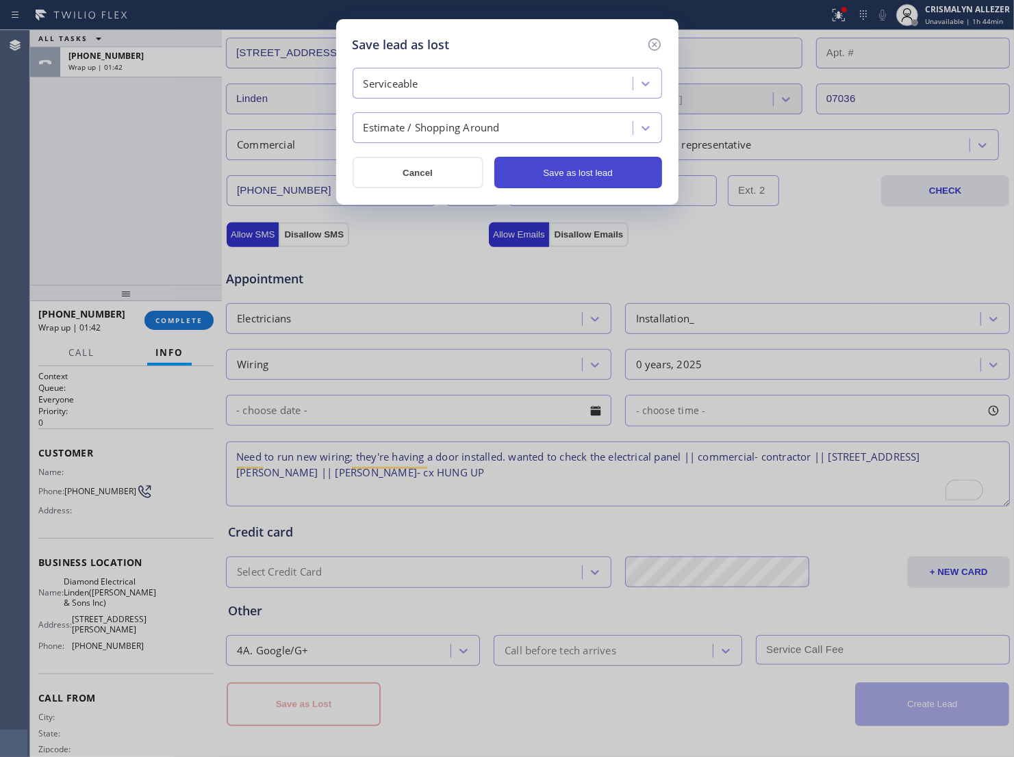
click at [600, 182] on button "Save as lost lead" at bounding box center [578, 172] width 168 height 31
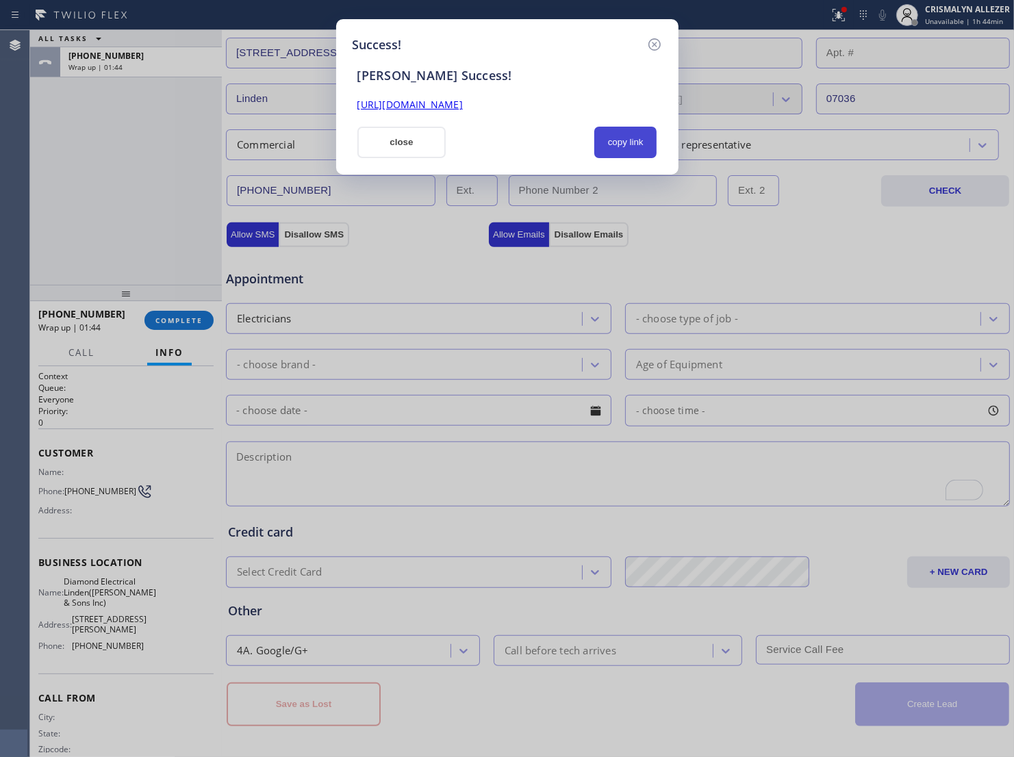
click at [611, 152] on button "copy link" at bounding box center [625, 142] width 63 height 31
click at [397, 163] on div "Success! SAL Success! https://erp.apollosoft.co/customer/757226#portlet_lead cl…" at bounding box center [507, 96] width 342 height 155
click at [172, 316] on div "Success! SAL Success! https://erp.apollosoft.co/customer/757226#portlet_lead cl…" at bounding box center [507, 378] width 1014 height 757
click at [398, 149] on button "close" at bounding box center [401, 142] width 89 height 31
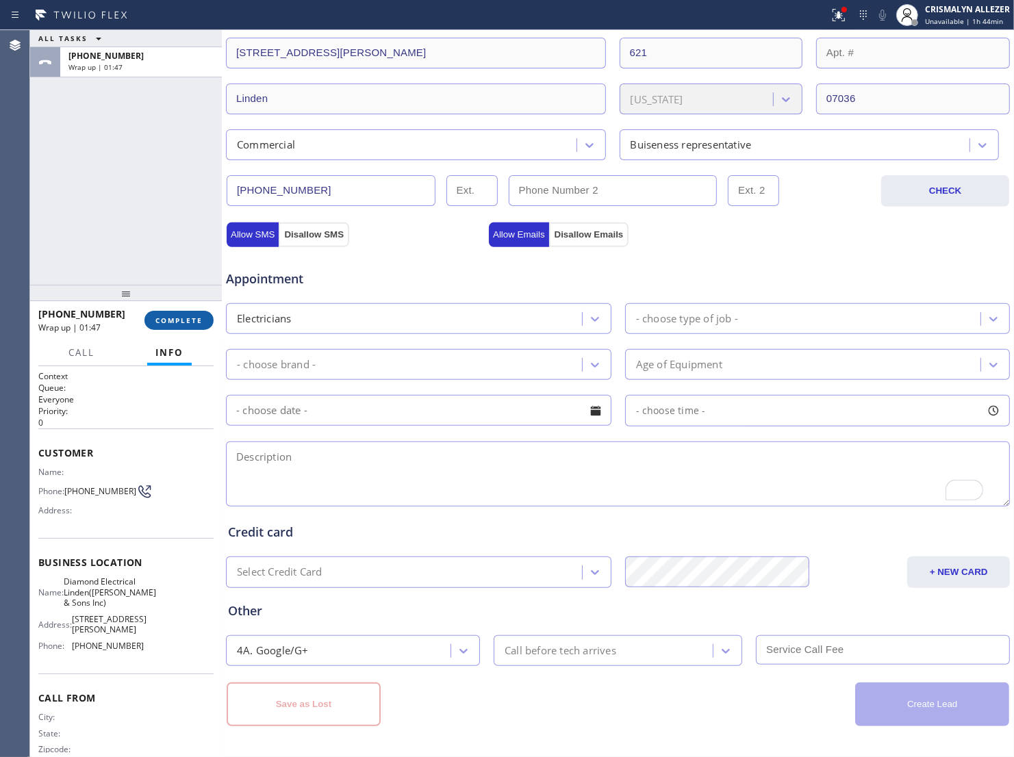
click at [180, 322] on span "COMPLETE" at bounding box center [178, 321] width 47 height 10
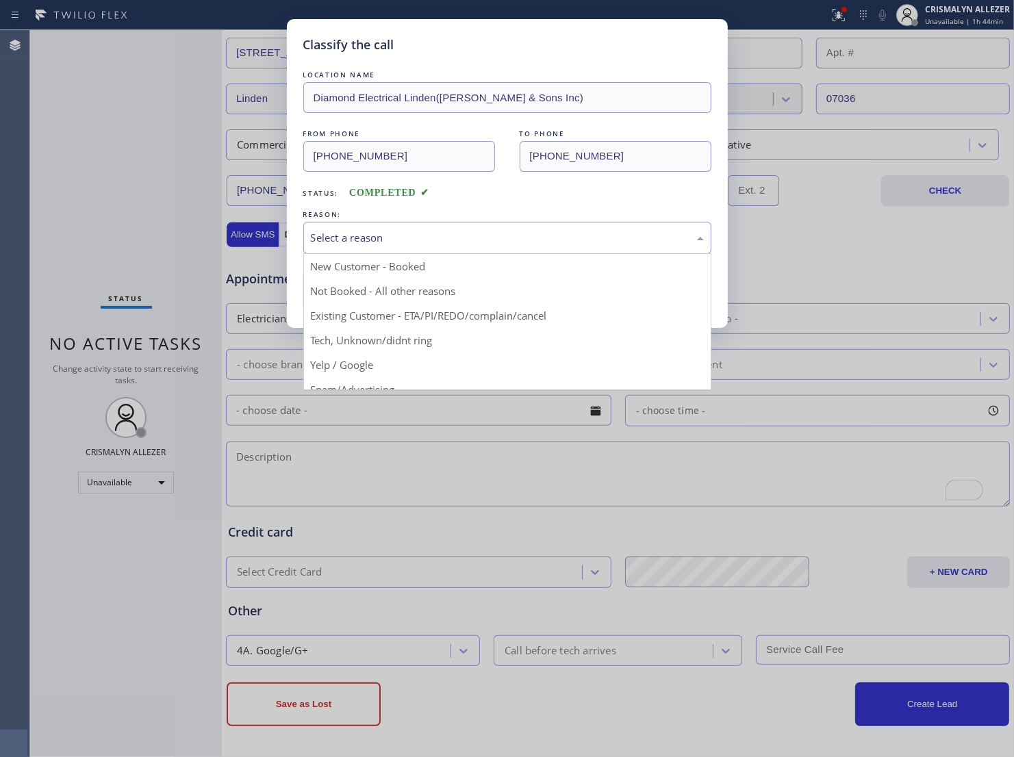
click at [555, 240] on div "Select a reason" at bounding box center [507, 238] width 408 height 32
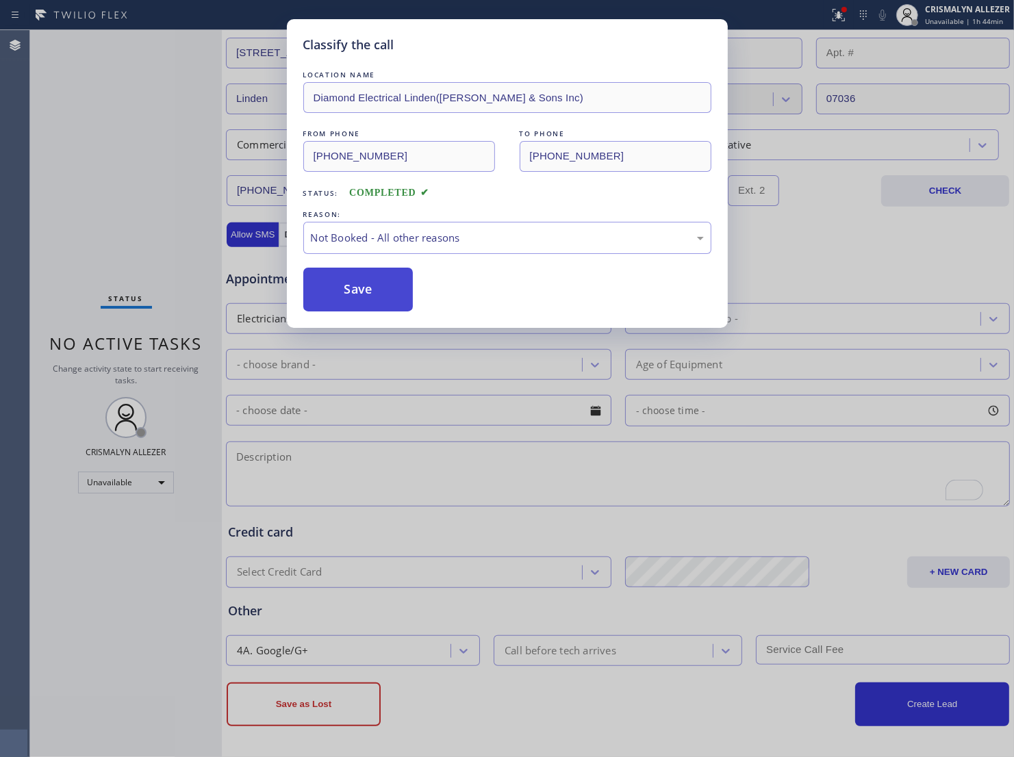
click at [374, 311] on button "Save" at bounding box center [358, 290] width 110 height 44
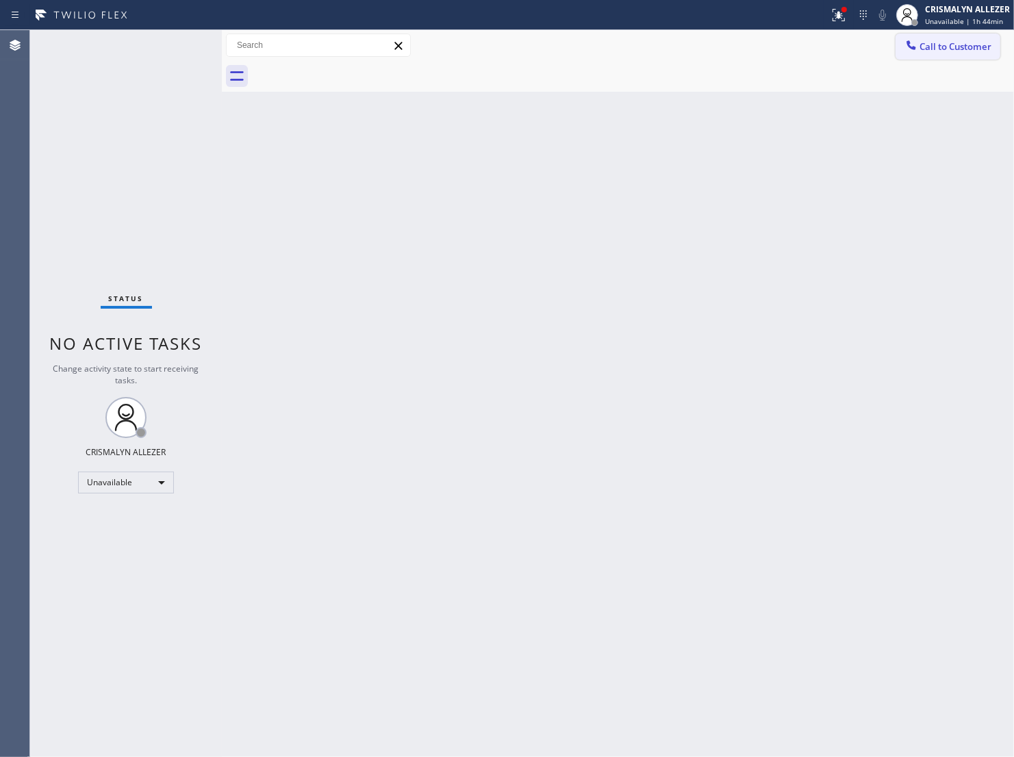
click at [942, 55] on button "Call to Customer" at bounding box center [947, 47] width 105 height 26
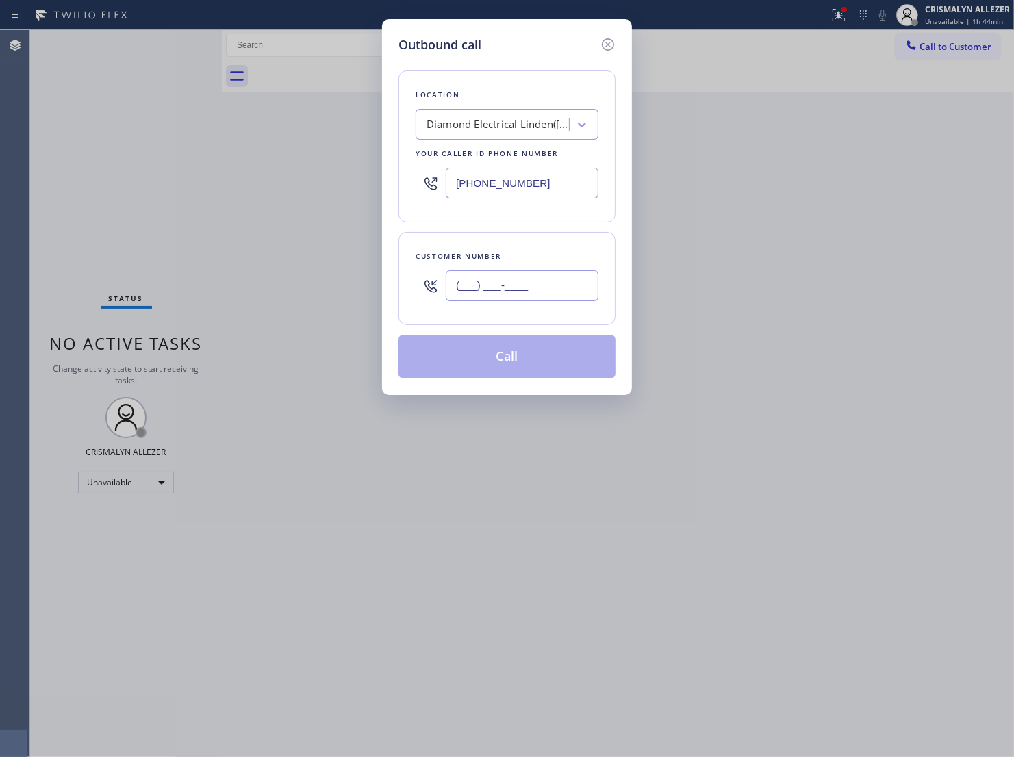
click at [556, 301] on input "(___) ___-____" at bounding box center [522, 285] width 153 height 31
paste input "651) 529-0377"
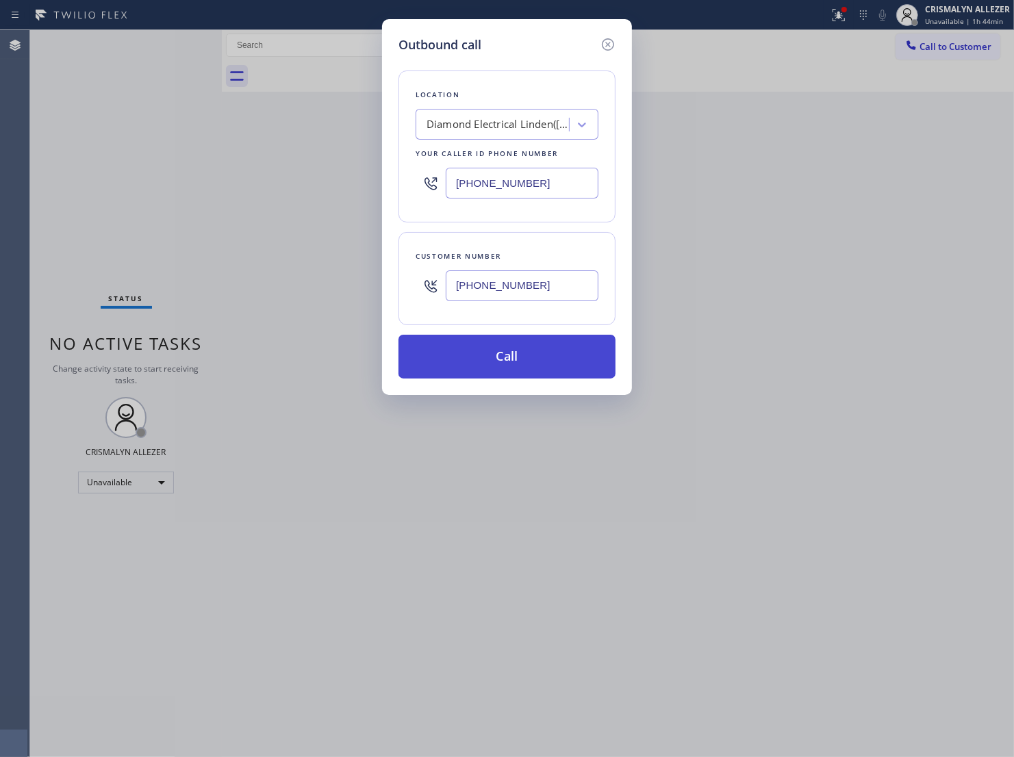
type input "[PHONE_NUMBER]"
click at [508, 379] on button "Call" at bounding box center [506, 357] width 217 height 44
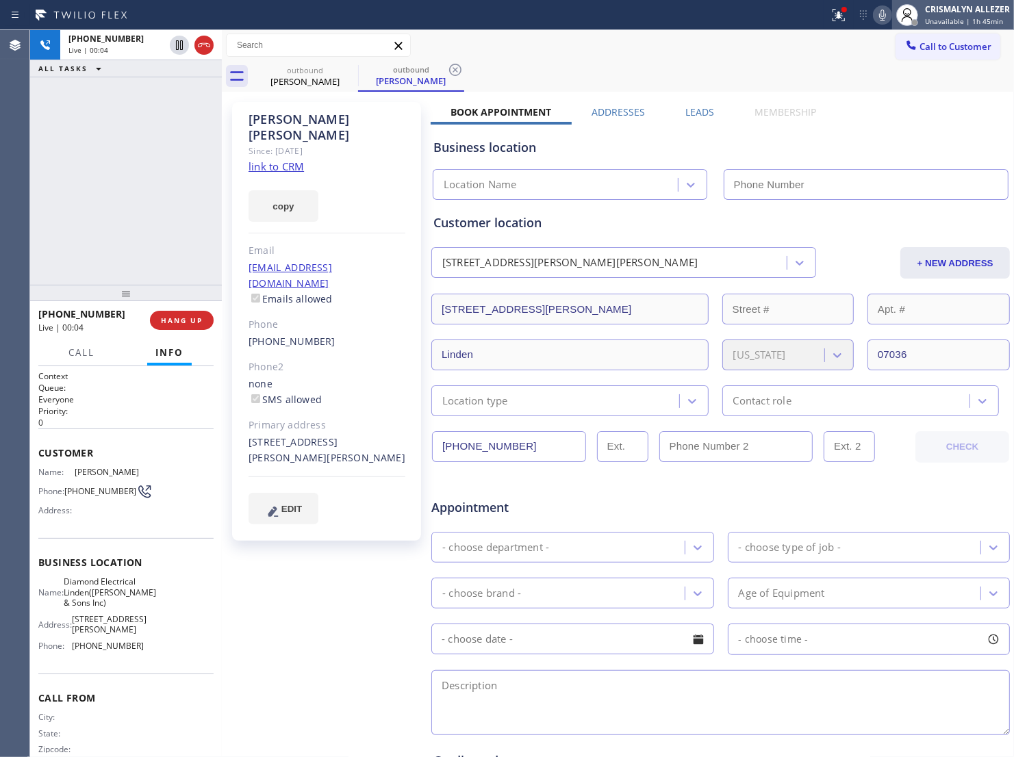
type input "[PHONE_NUMBER]"
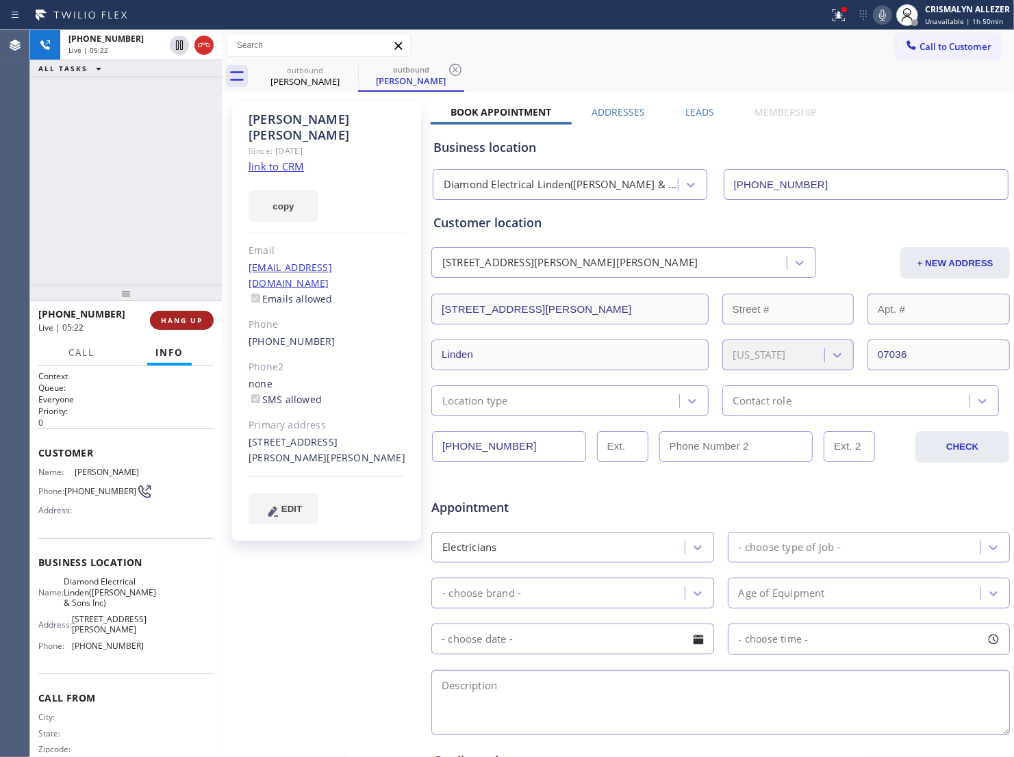
click at [181, 322] on span "HANG UP" at bounding box center [182, 321] width 42 height 10
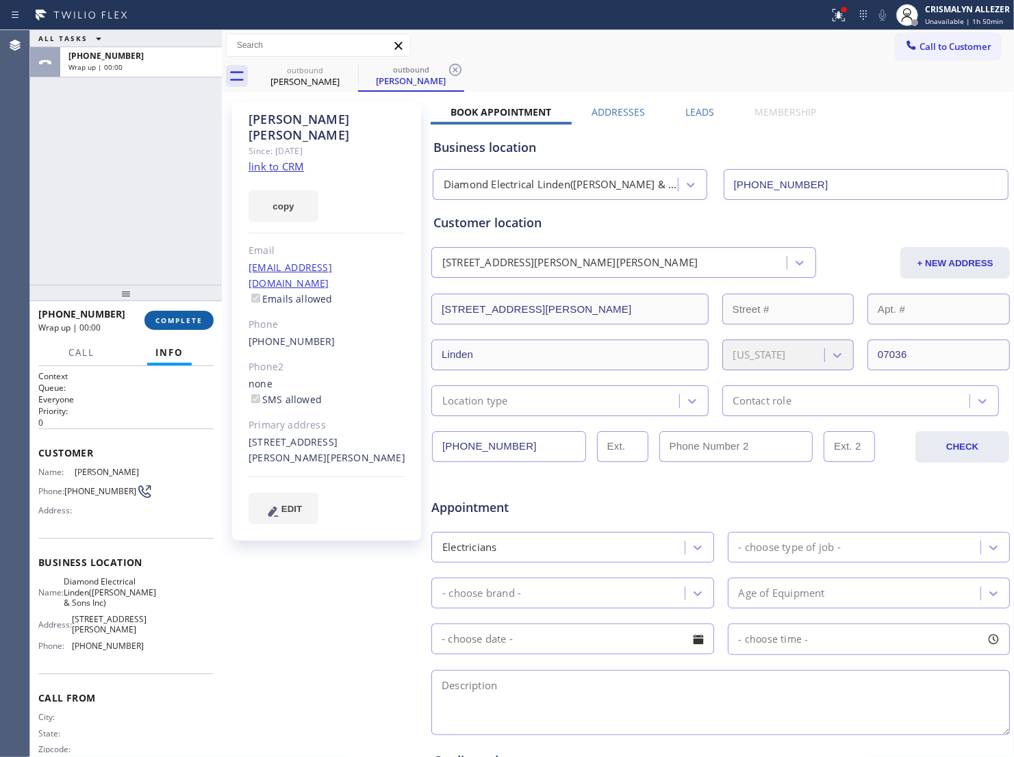
click at [179, 325] on span "COMPLETE" at bounding box center [178, 321] width 47 height 10
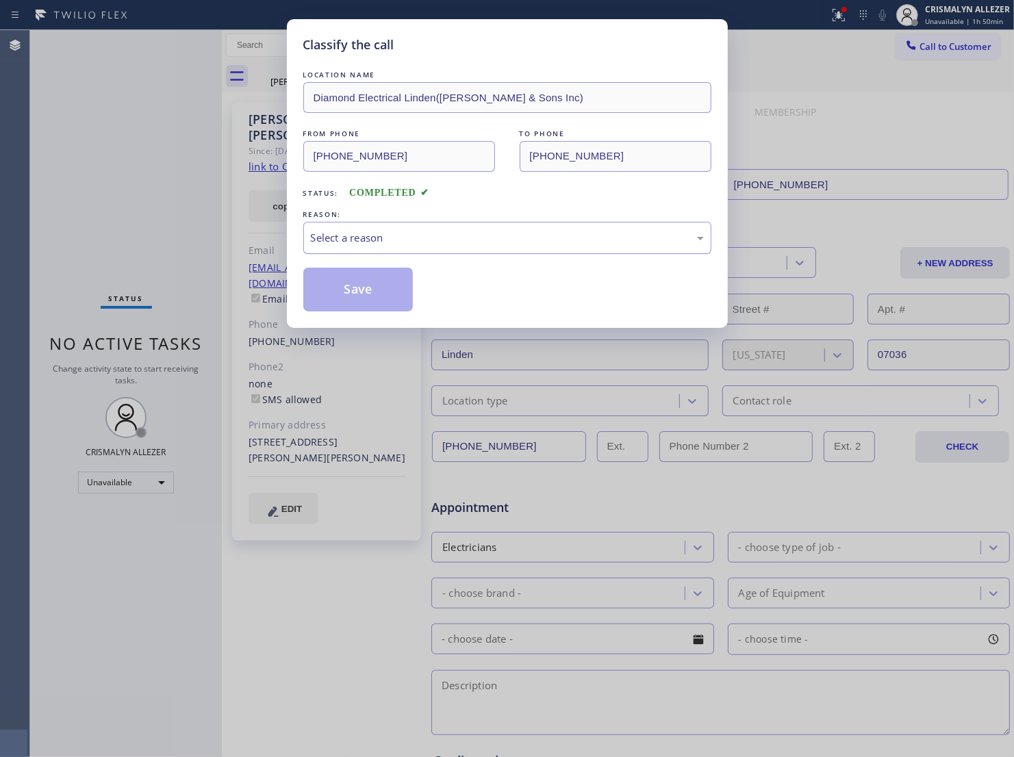
click at [520, 244] on div "Select a reason" at bounding box center [507, 238] width 408 height 32
click at [367, 306] on button "Save" at bounding box center [358, 290] width 110 height 44
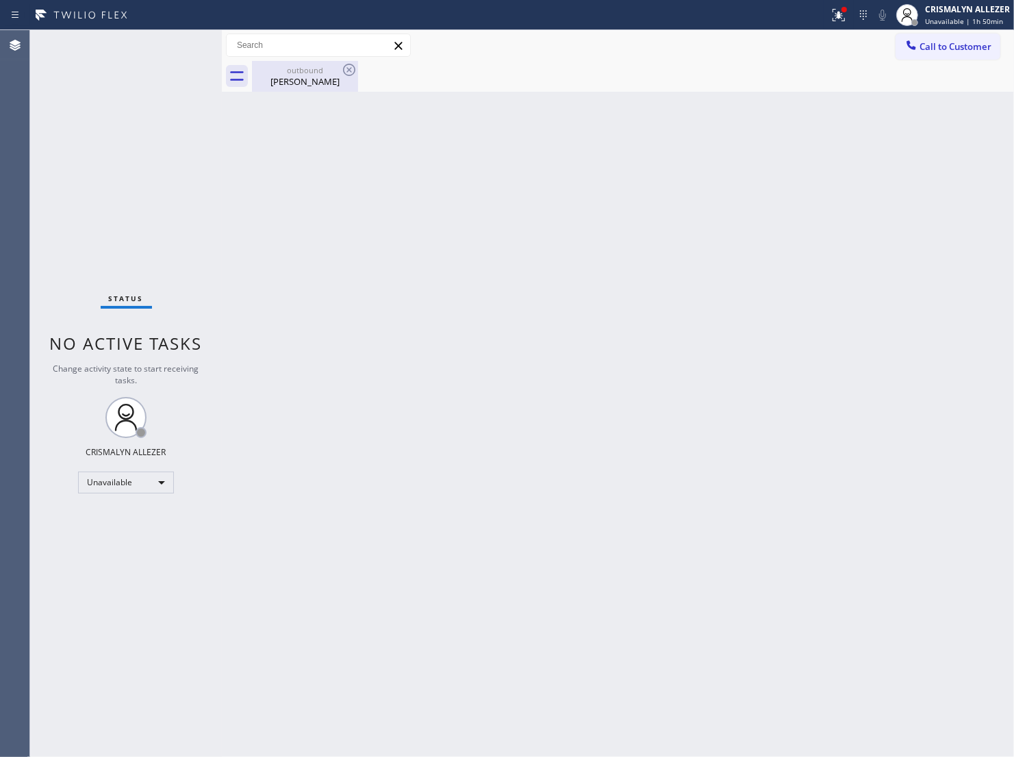
drag, startPoint x: 292, startPoint y: 77, endPoint x: 329, endPoint y: 66, distance: 39.2
click at [300, 73] on div "outbound Ricardo Tapia" at bounding box center [304, 76] width 103 height 31
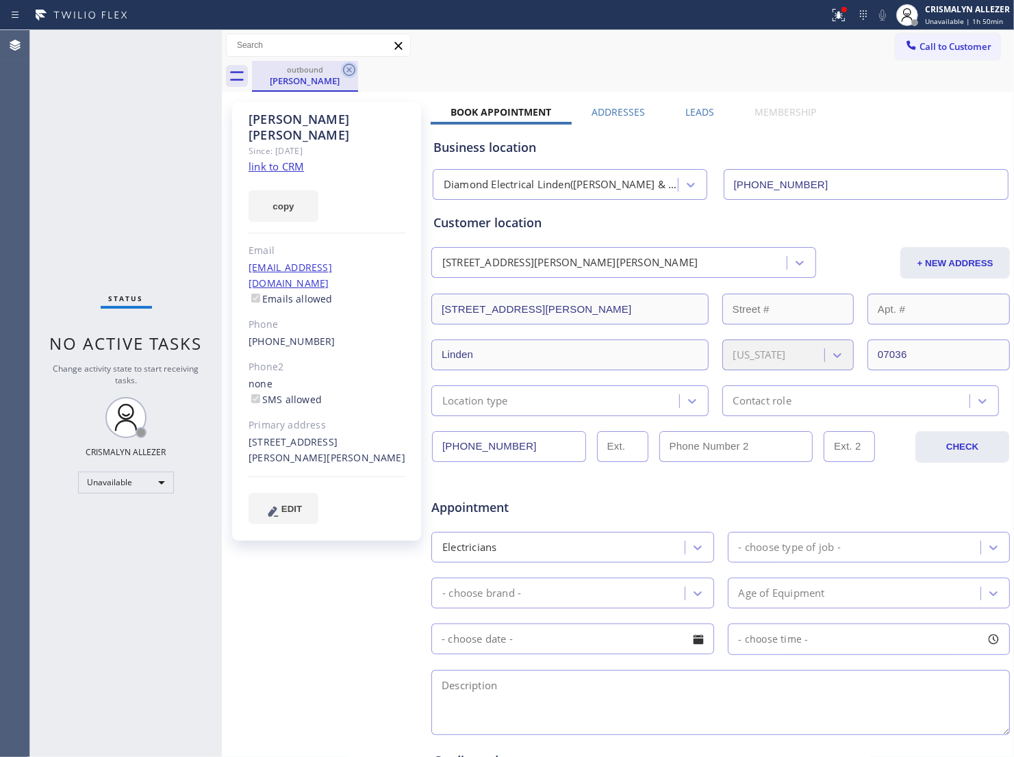
click at [343, 71] on icon at bounding box center [349, 70] width 12 height 12
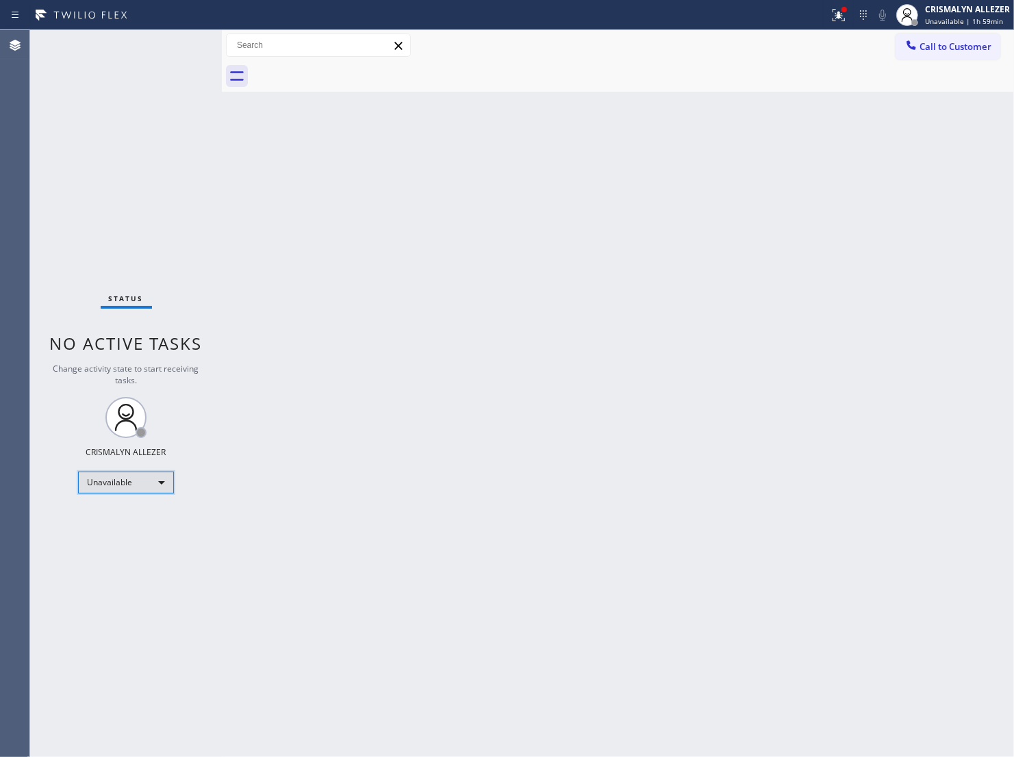
click at [162, 478] on div "Unavailable" at bounding box center [126, 483] width 96 height 22
click at [125, 520] on li "Available" at bounding box center [125, 519] width 93 height 16
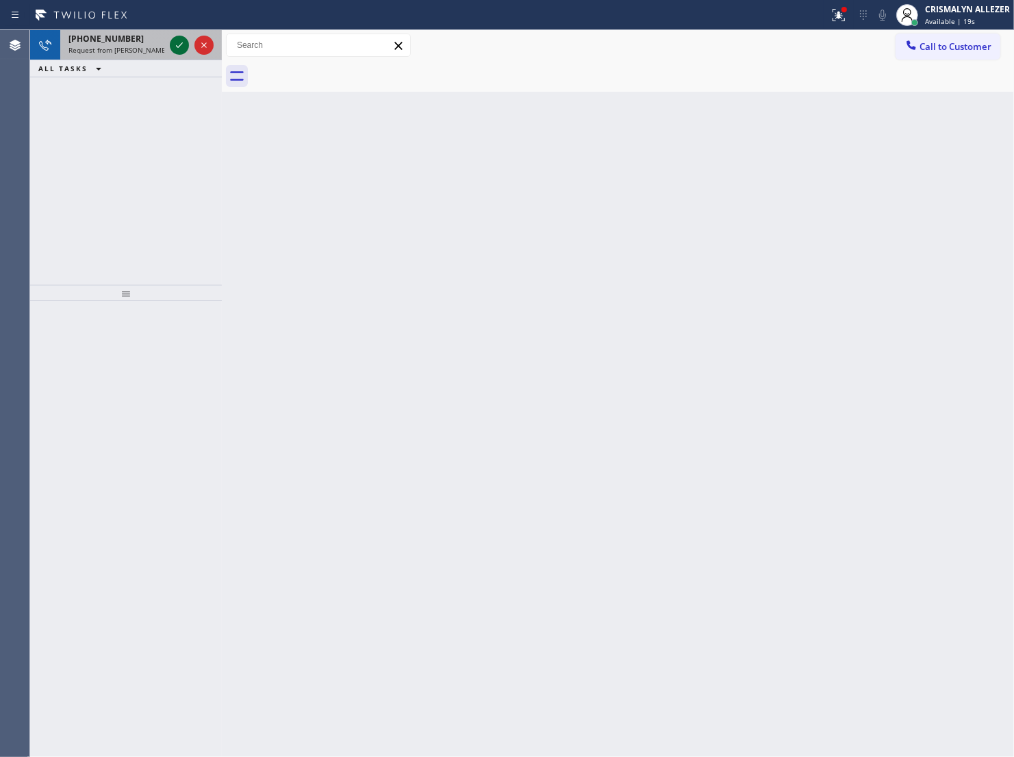
click at [181, 46] on icon at bounding box center [179, 45] width 16 height 16
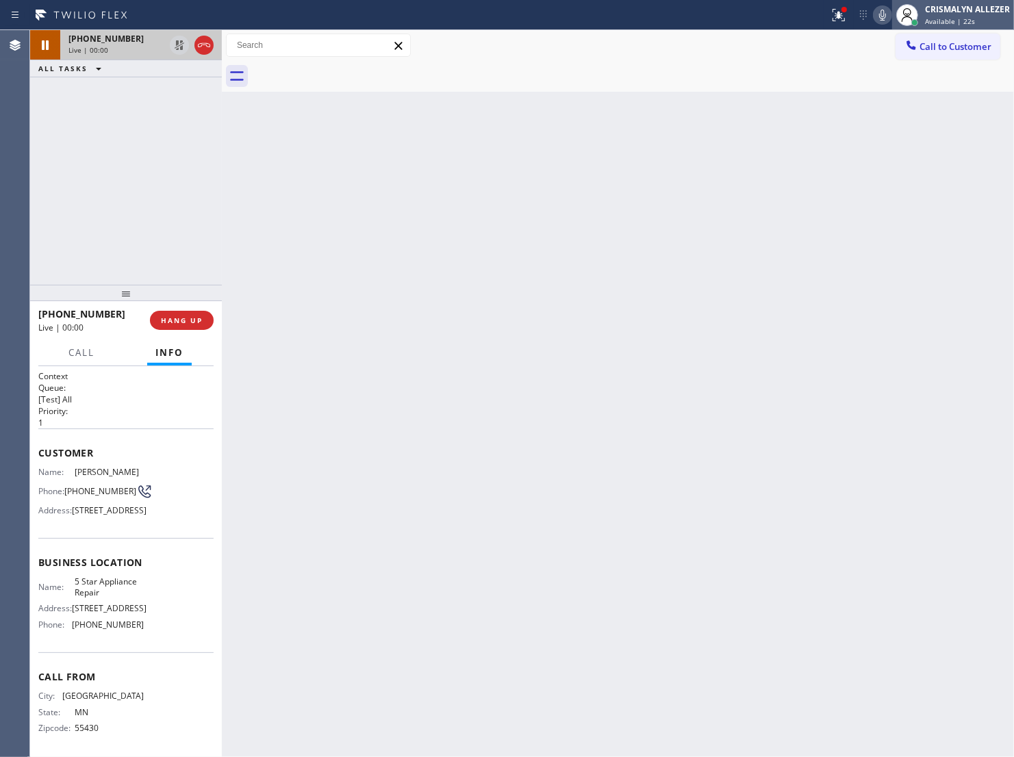
click at [956, 21] on span "Available | 22s" at bounding box center [950, 21] width 50 height 10
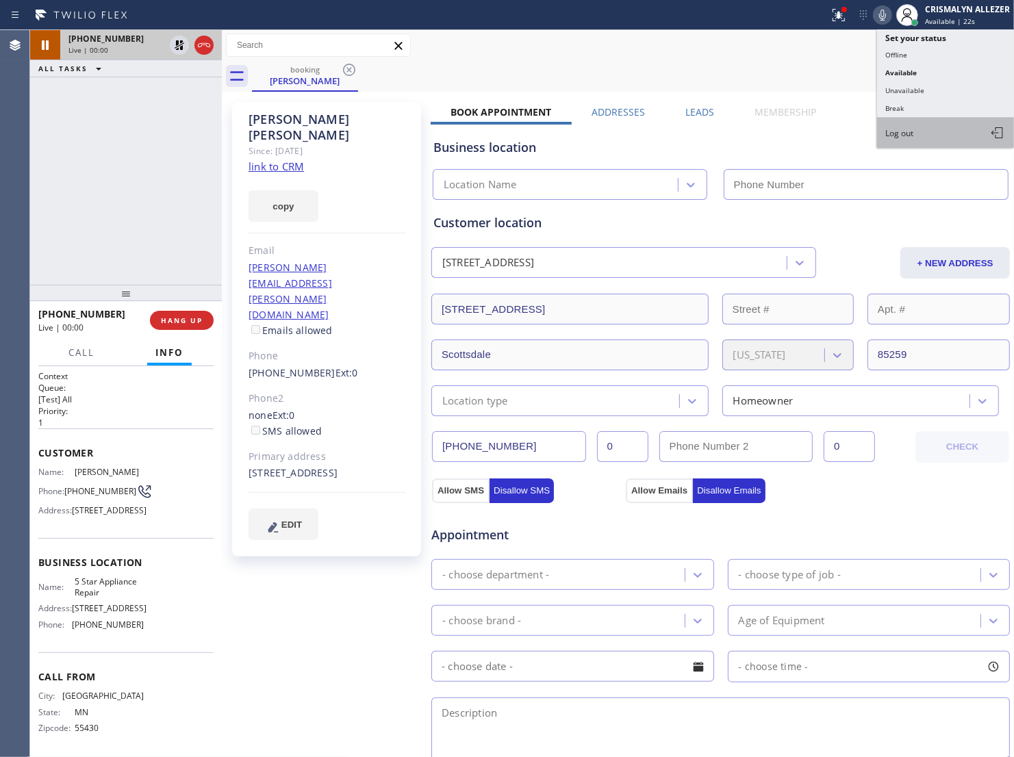
type input "[PHONE_NUMBER]"
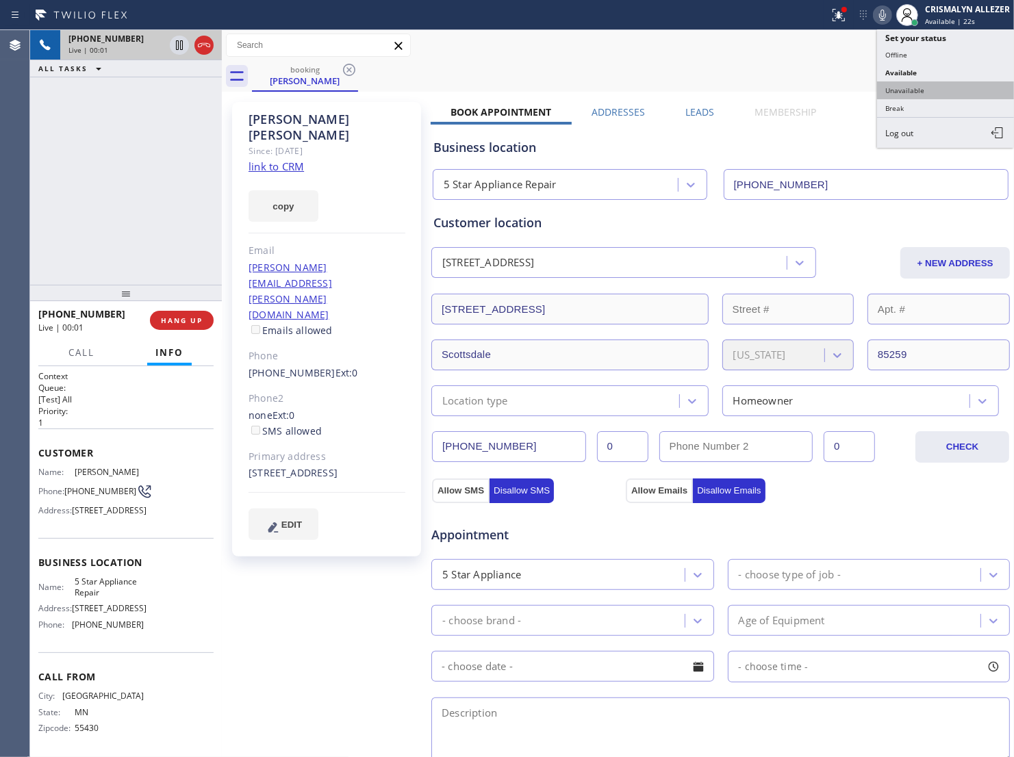
click at [925, 93] on button "Unavailable" at bounding box center [945, 90] width 137 height 18
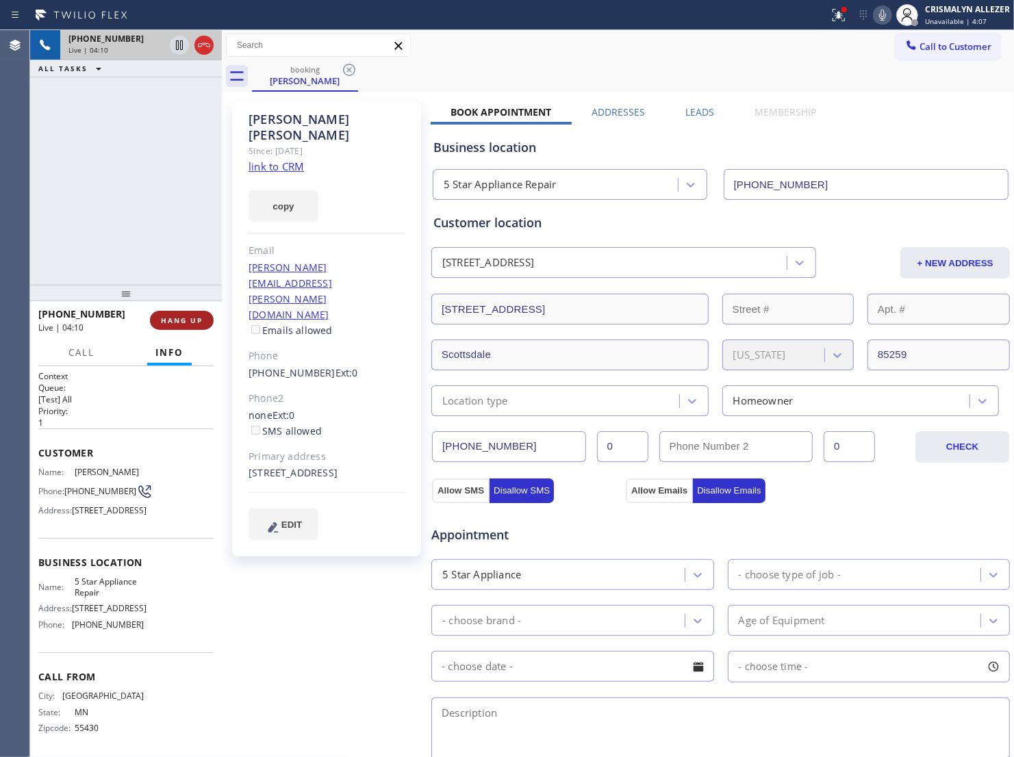
click at [171, 322] on span "HANG UP" at bounding box center [182, 321] width 42 height 10
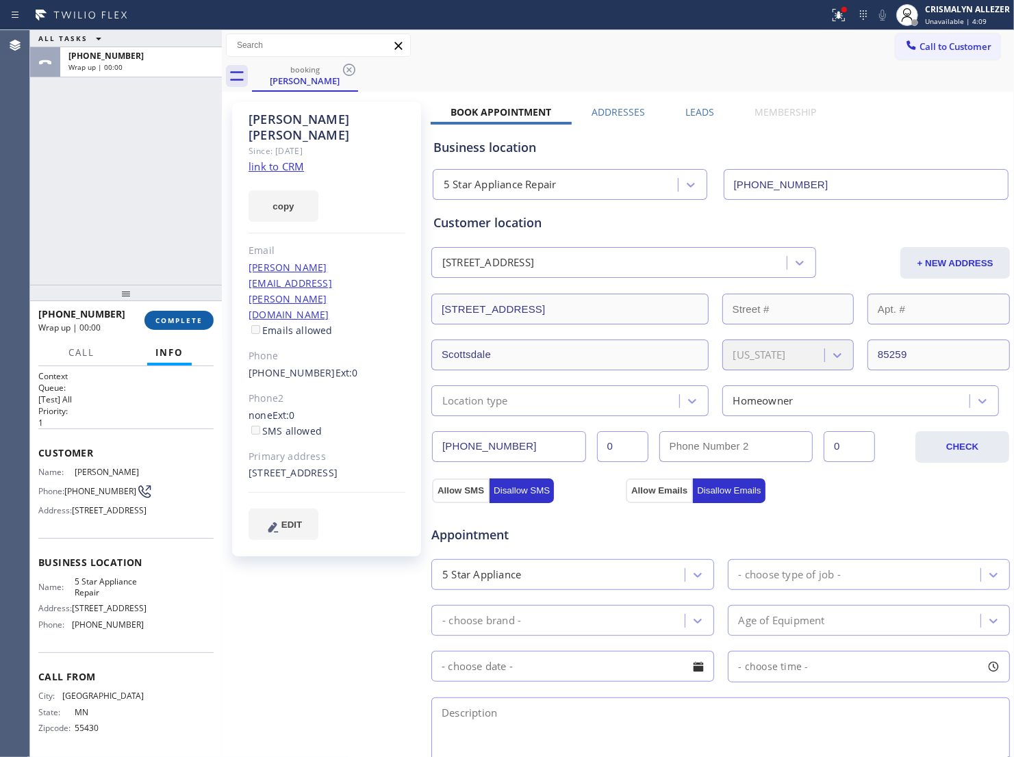
click at [171, 322] on span "COMPLETE" at bounding box center [178, 321] width 47 height 10
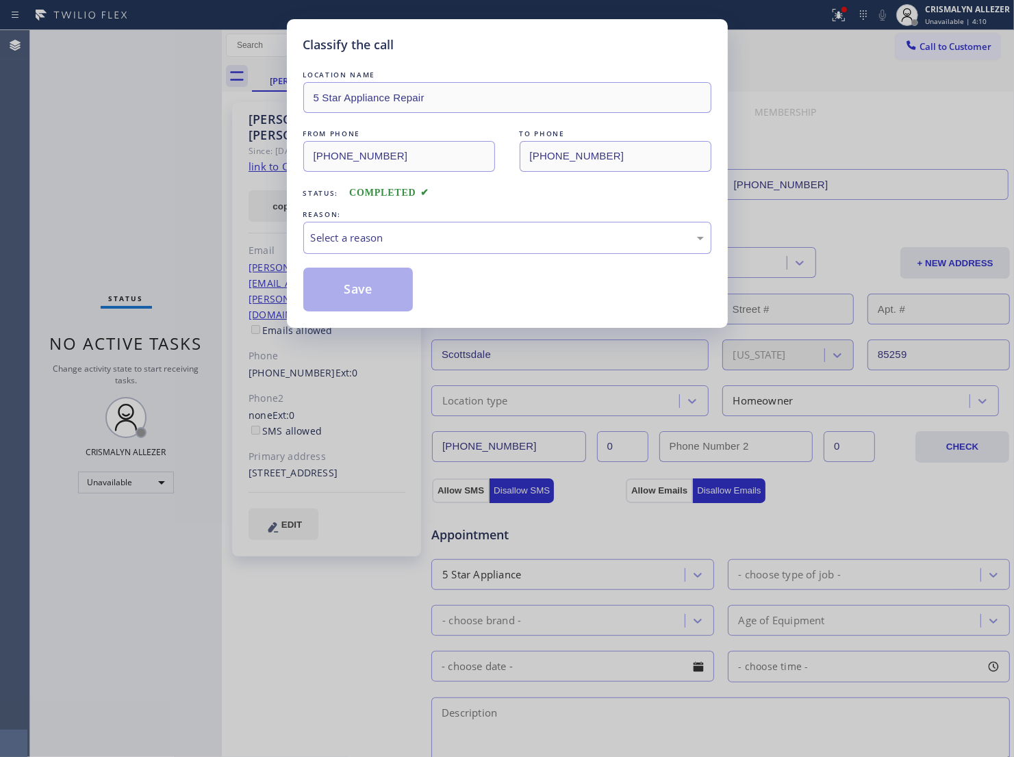
click at [498, 246] on div "Select a reason" at bounding box center [507, 238] width 393 height 16
click at [360, 305] on button "Save" at bounding box center [358, 290] width 110 height 44
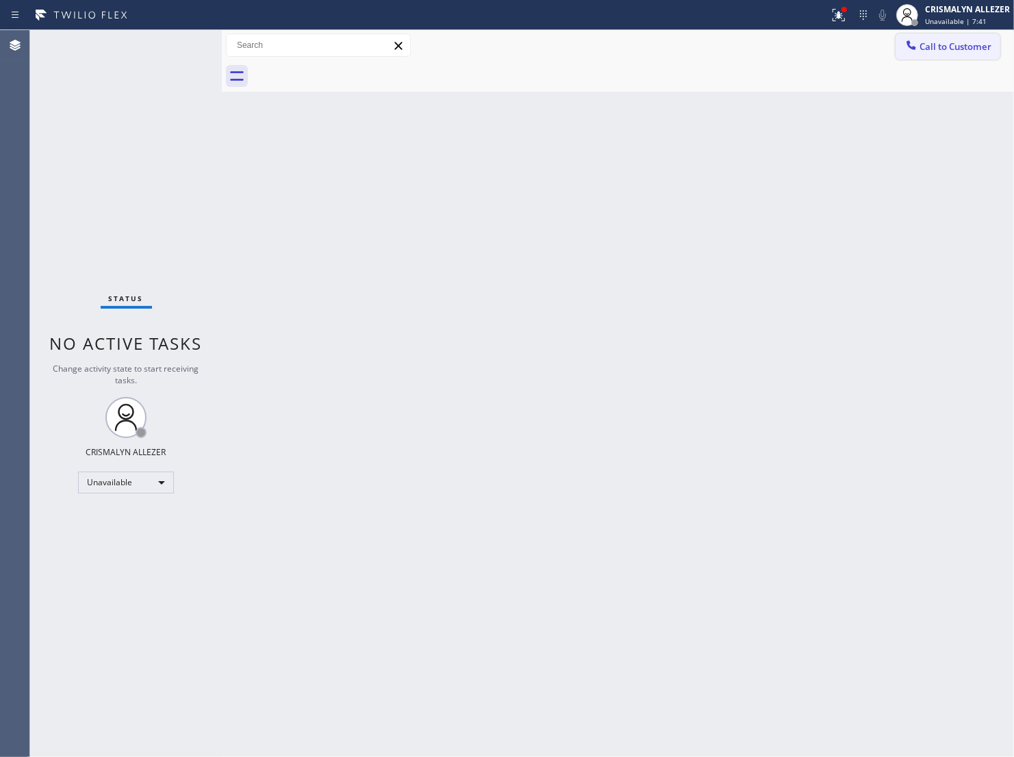
click at [975, 43] on span "Call to Customer" at bounding box center [955, 46] width 72 height 12
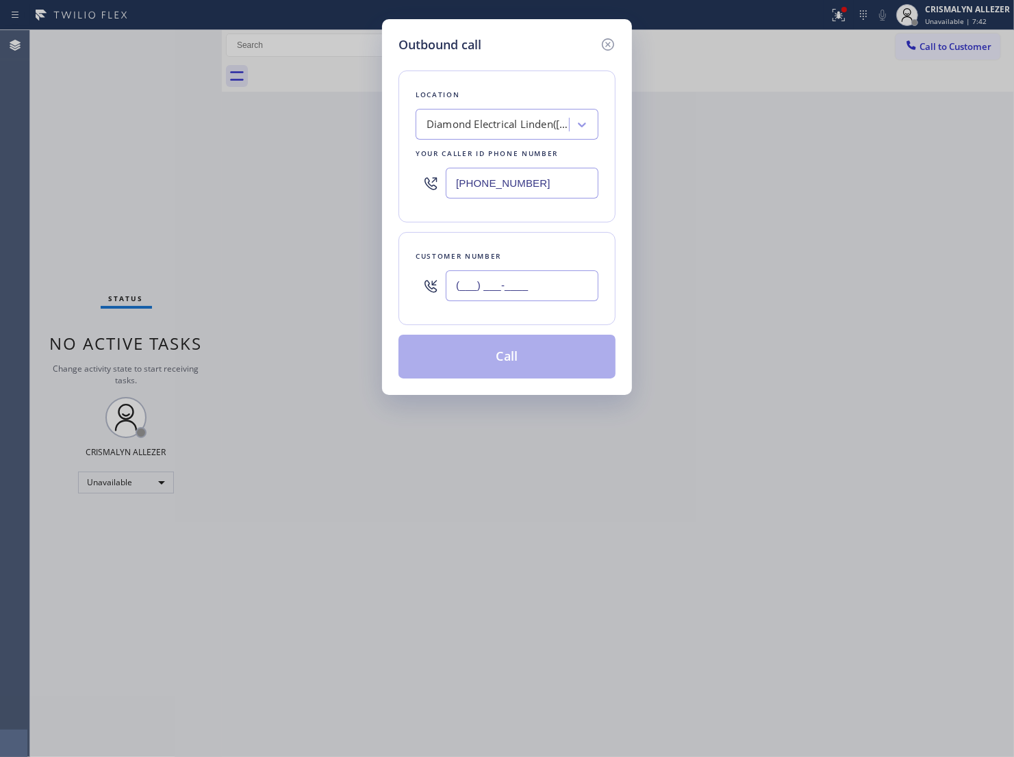
click at [556, 301] on input "(___) ___-____" at bounding box center [522, 285] width 153 height 31
paste input "688) 728-_212"
type input "(688) 728-_212"
click at [508, 133] on div "Diamond Electrical Linden([PERSON_NAME] & Sons Inc)" at bounding box center [498, 125] width 144 height 16
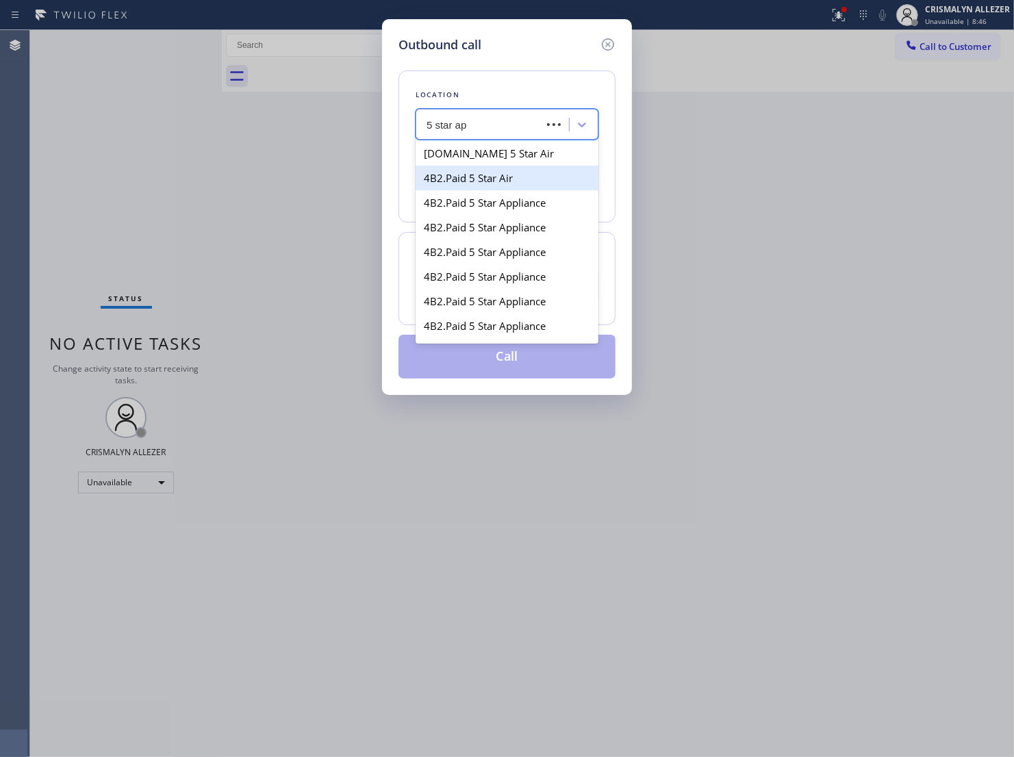
type input "5 star app"
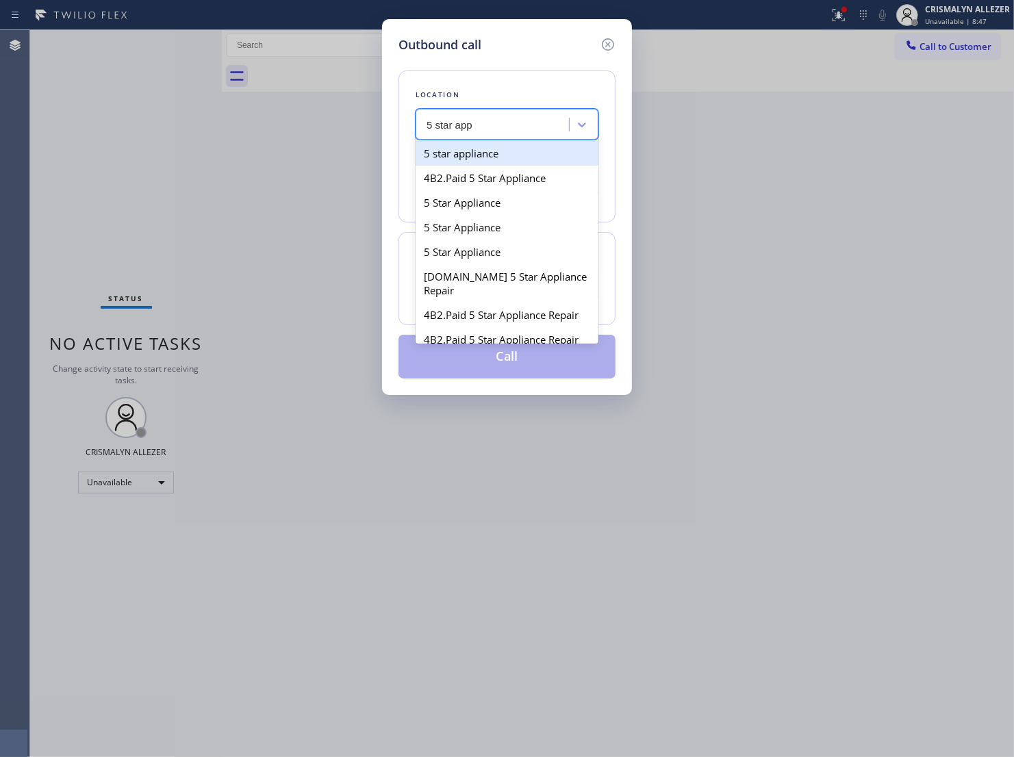
click at [518, 166] on div "5 star appliance" at bounding box center [506, 153] width 183 height 25
type input "[PHONE_NUMBER]"
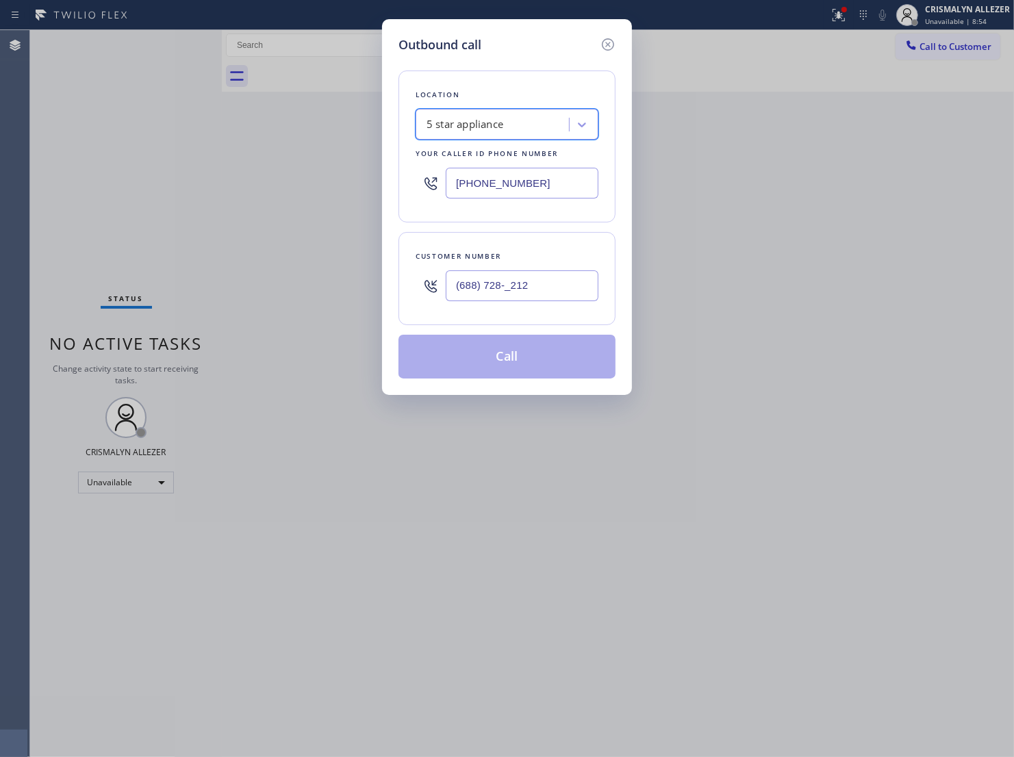
drag, startPoint x: 559, startPoint y: 298, endPoint x: 220, endPoint y: 322, distance: 339.7
click at [220, 322] on div "Outbound call Location option 5 star appliance, selected. 100 results available…" at bounding box center [507, 378] width 1014 height 757
paste input "46) 670-0253"
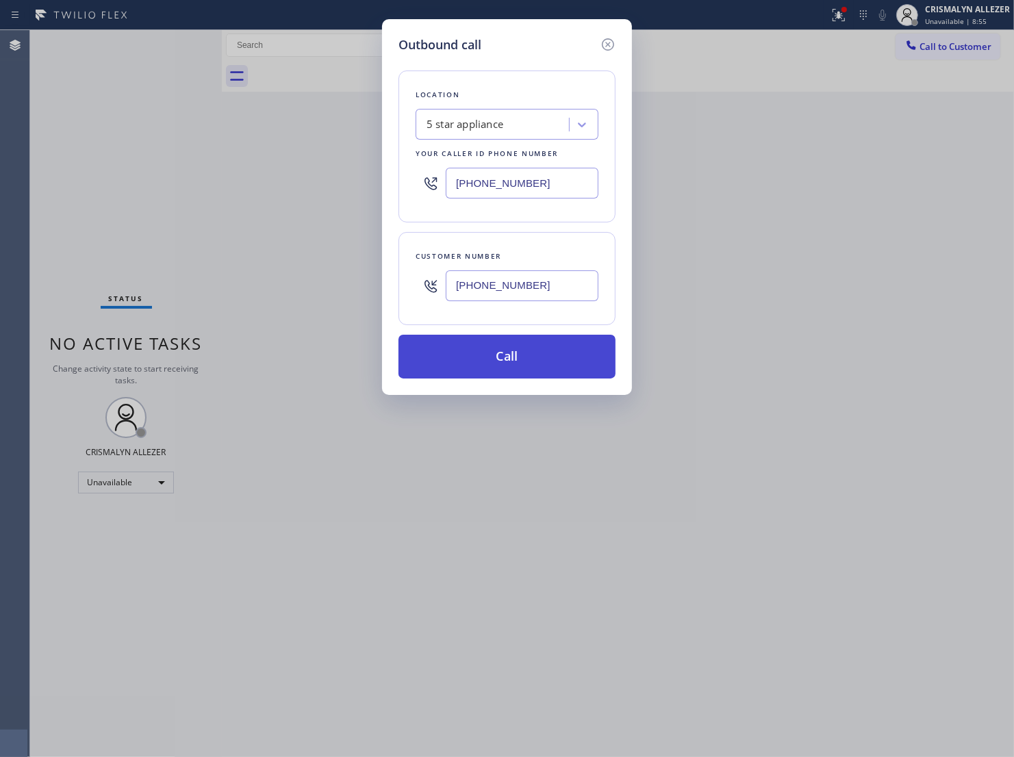
type input "(646) 670-0253"
click at [504, 379] on button "Call" at bounding box center [506, 357] width 217 height 44
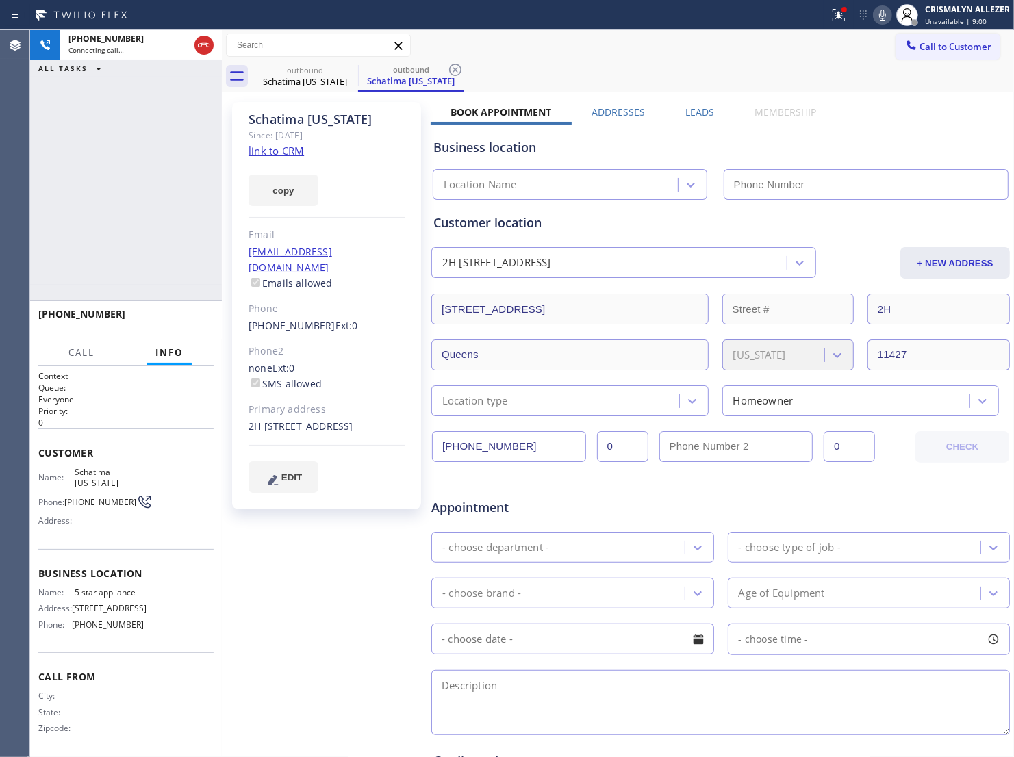
type input "[PHONE_NUMBER]"
click at [285, 148] on link "link to CRM" at bounding box center [275, 151] width 55 height 14
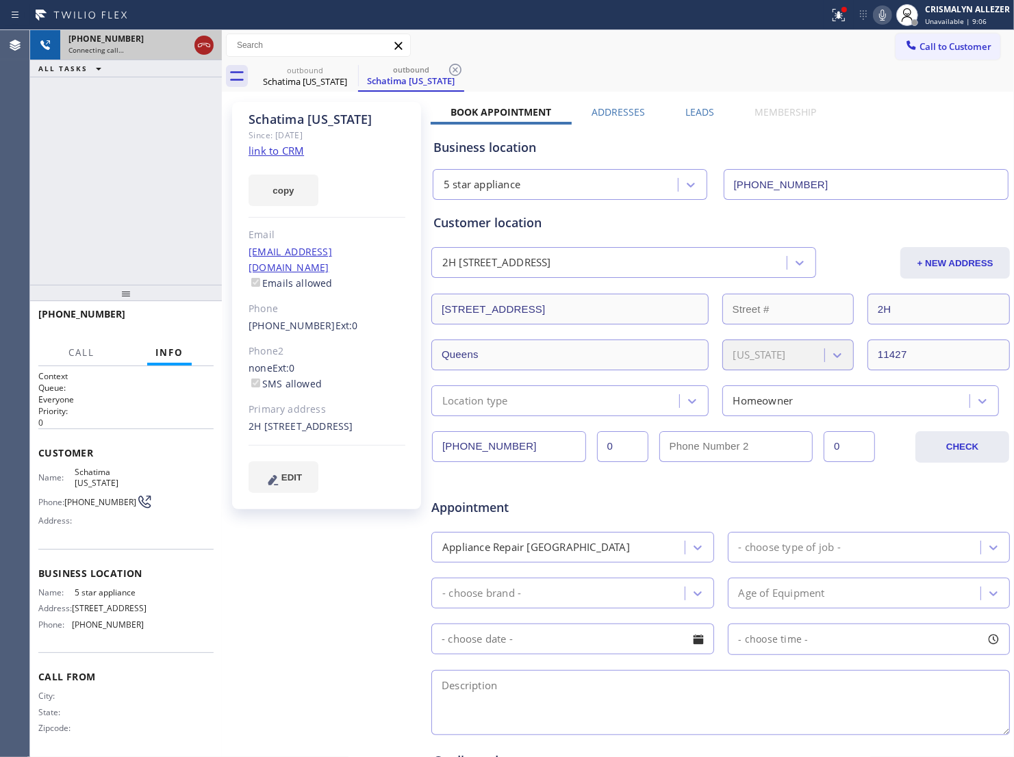
click at [204, 42] on icon at bounding box center [204, 45] width 16 height 16
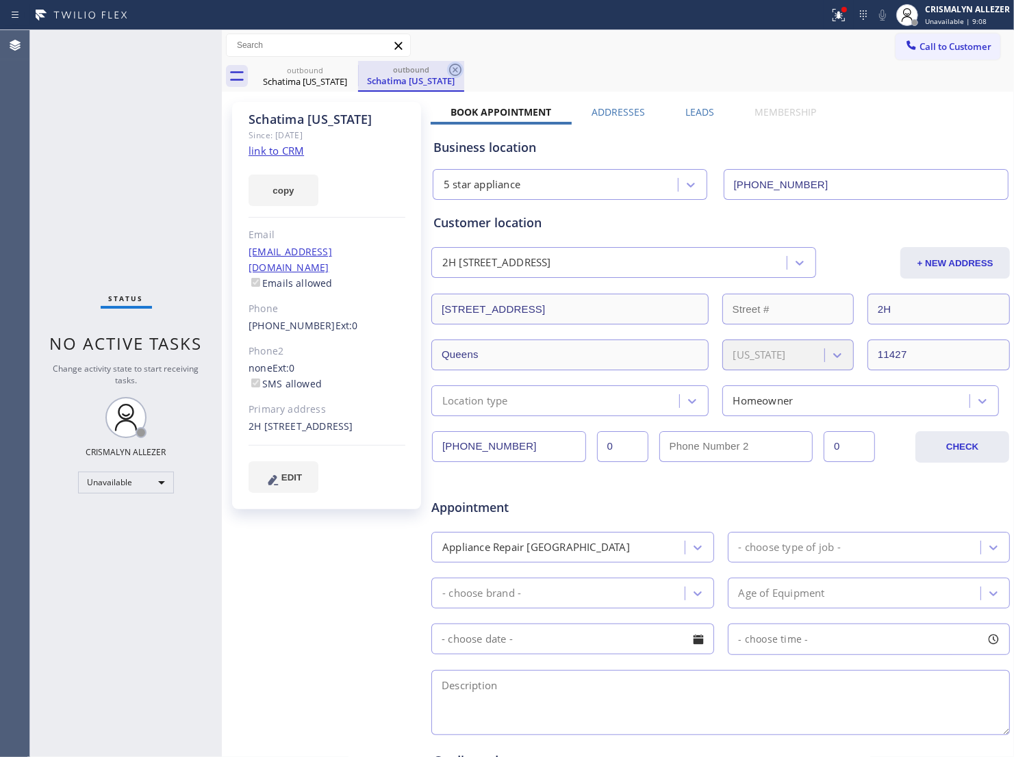
click at [455, 69] on icon at bounding box center [455, 70] width 12 height 12
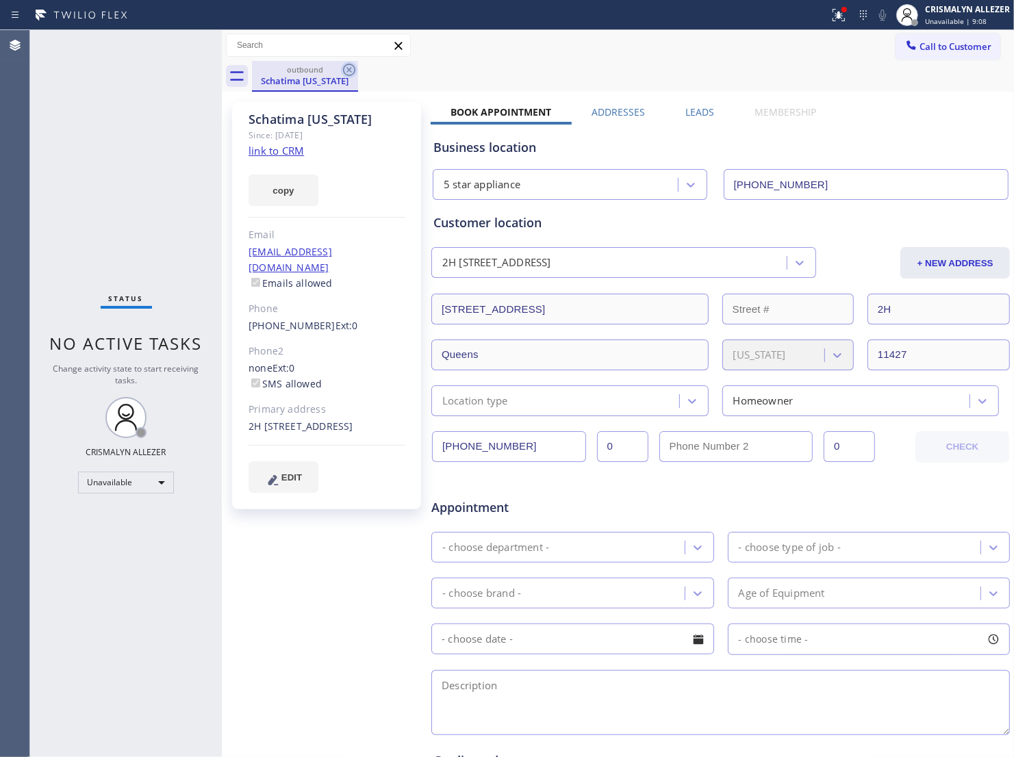
click at [348, 69] on icon at bounding box center [349, 70] width 12 height 12
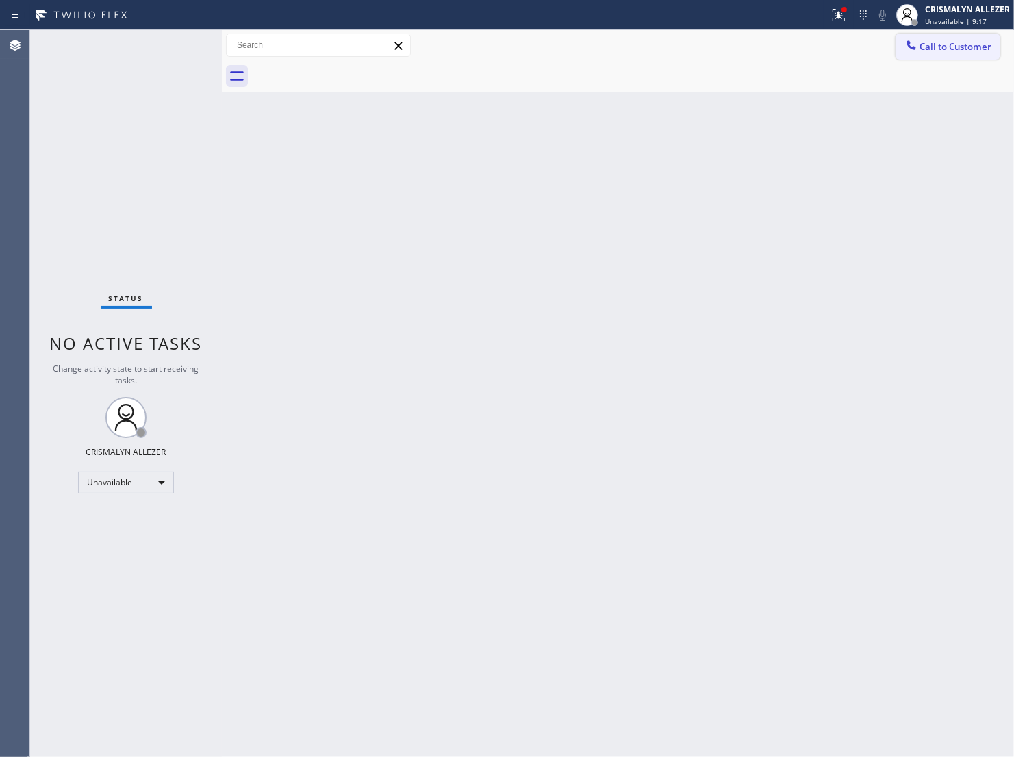
click at [953, 47] on span "Call to Customer" at bounding box center [955, 46] width 72 height 12
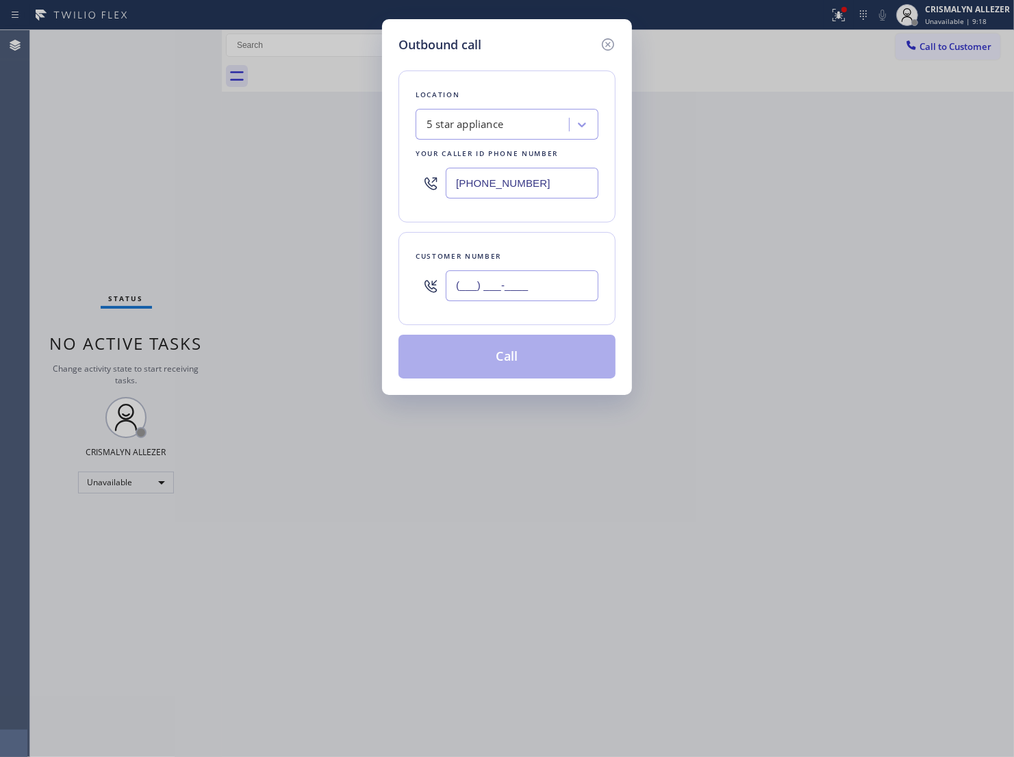
click at [549, 291] on input "(___) ___-____" at bounding box center [522, 285] width 153 height 31
paste input "773) 369-5987"
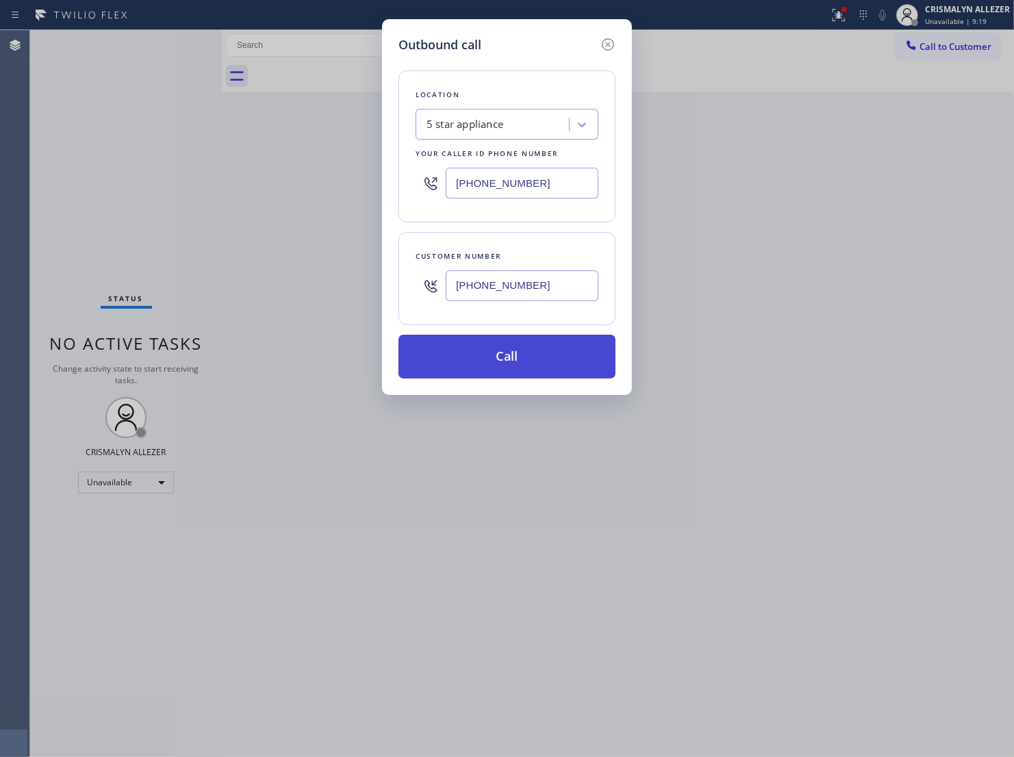
type input "[PHONE_NUMBER]"
click at [508, 379] on button "Call" at bounding box center [506, 357] width 217 height 44
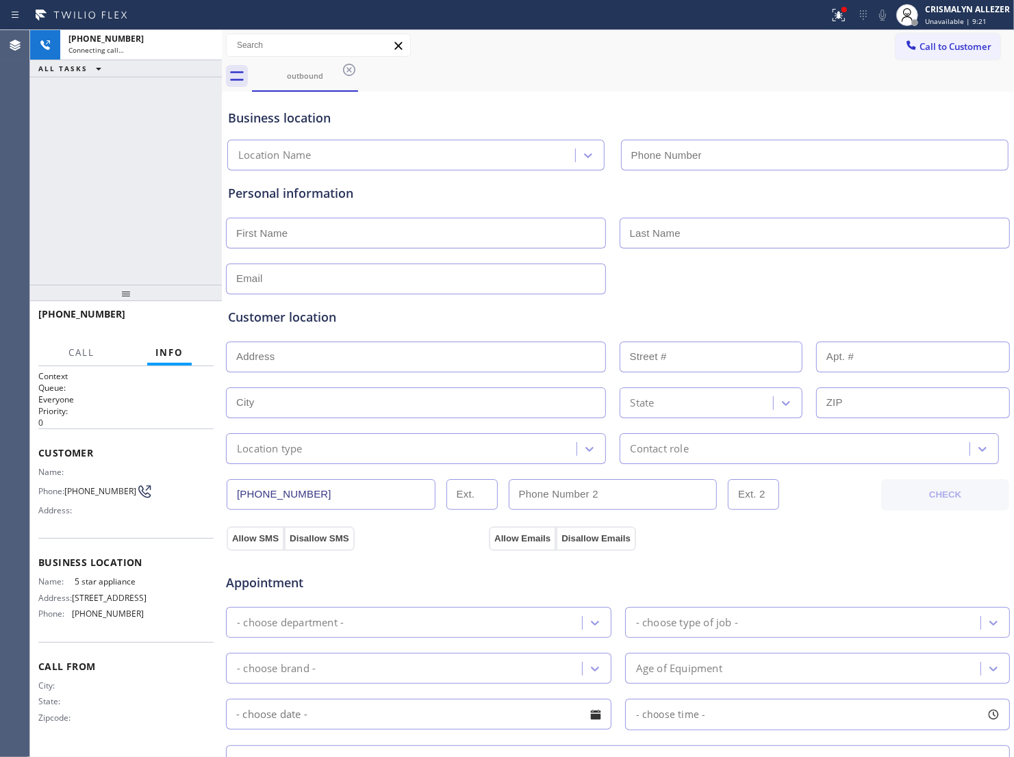
type input "[PHONE_NUMBER]"
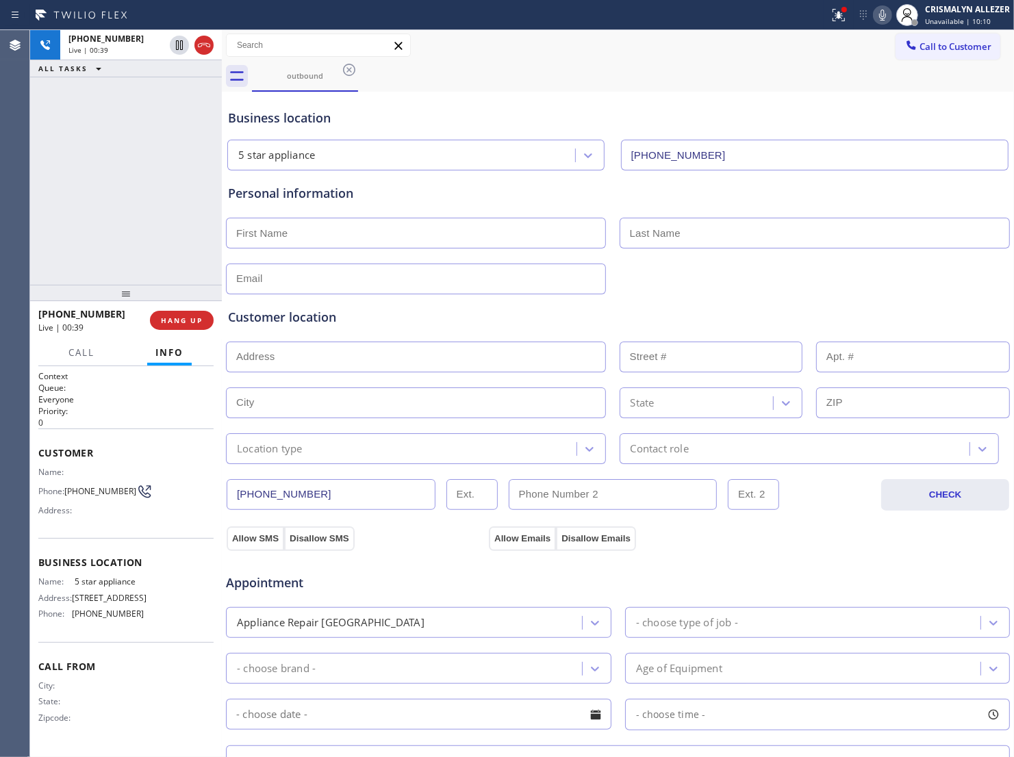
click at [172, 392] on h2 "Queue:" at bounding box center [125, 388] width 175 height 12
click at [182, 324] on span "HANG UP" at bounding box center [182, 321] width 42 height 10
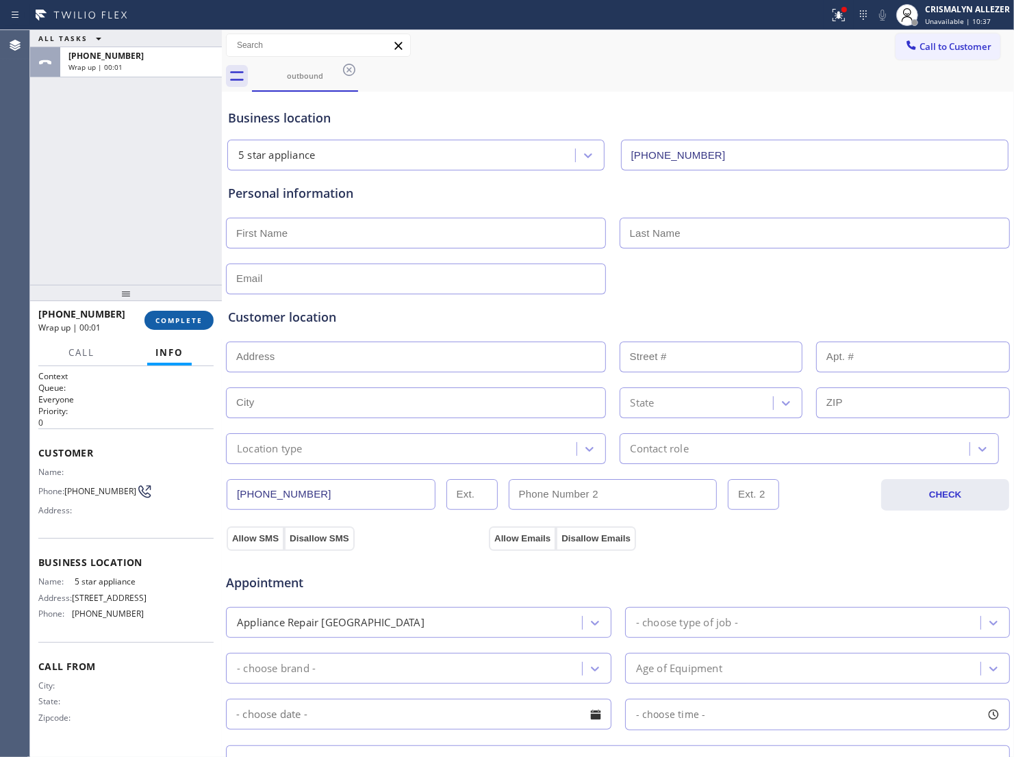
click at [182, 324] on span "COMPLETE" at bounding box center [178, 321] width 47 height 10
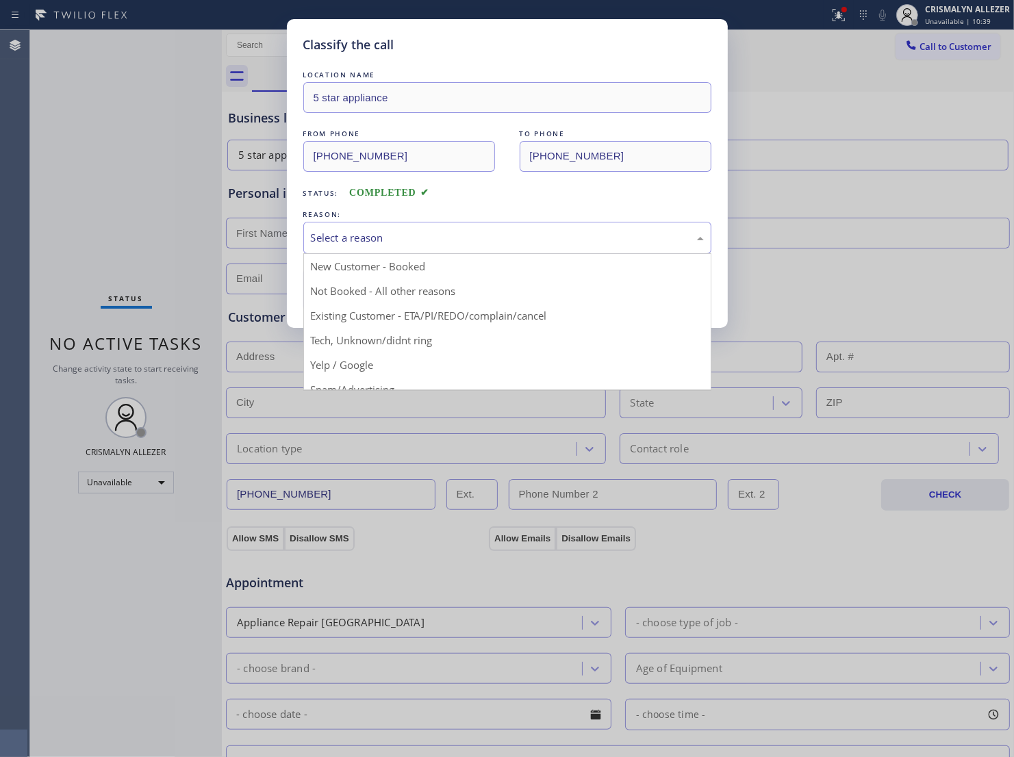
click at [562, 246] on div "Select a reason" at bounding box center [507, 238] width 393 height 16
click at [497, 246] on div "Existing Customer - ETA/PI/REDO/complain/cancel" at bounding box center [507, 238] width 393 height 16
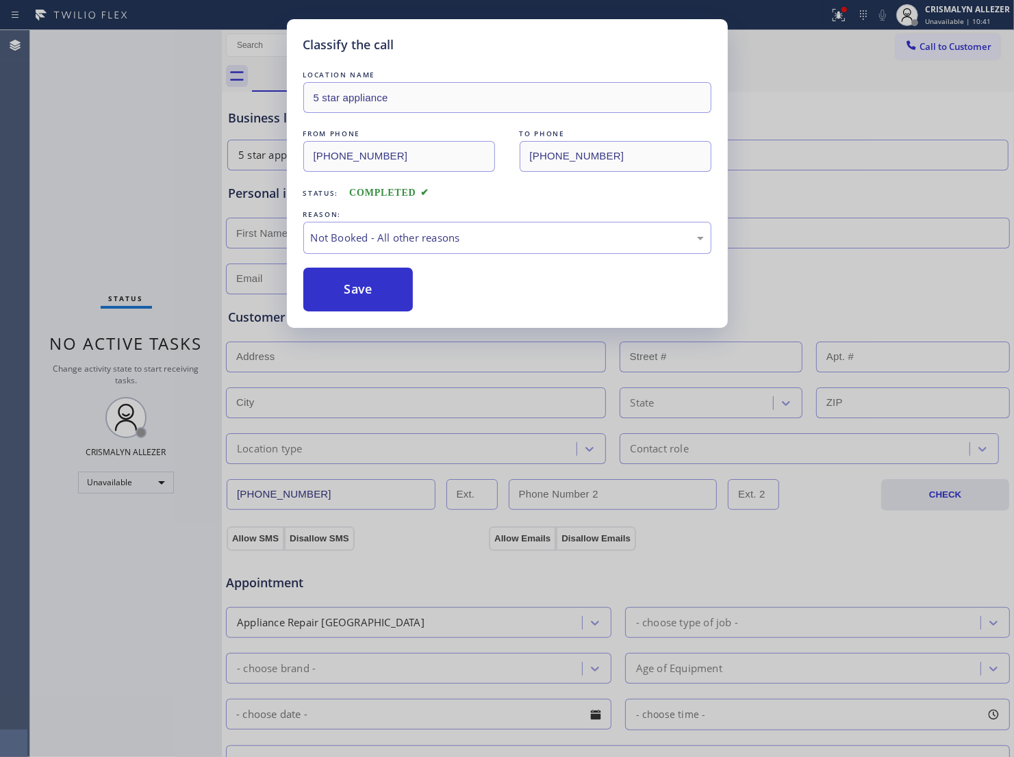
click at [351, 308] on button "Save" at bounding box center [358, 290] width 110 height 44
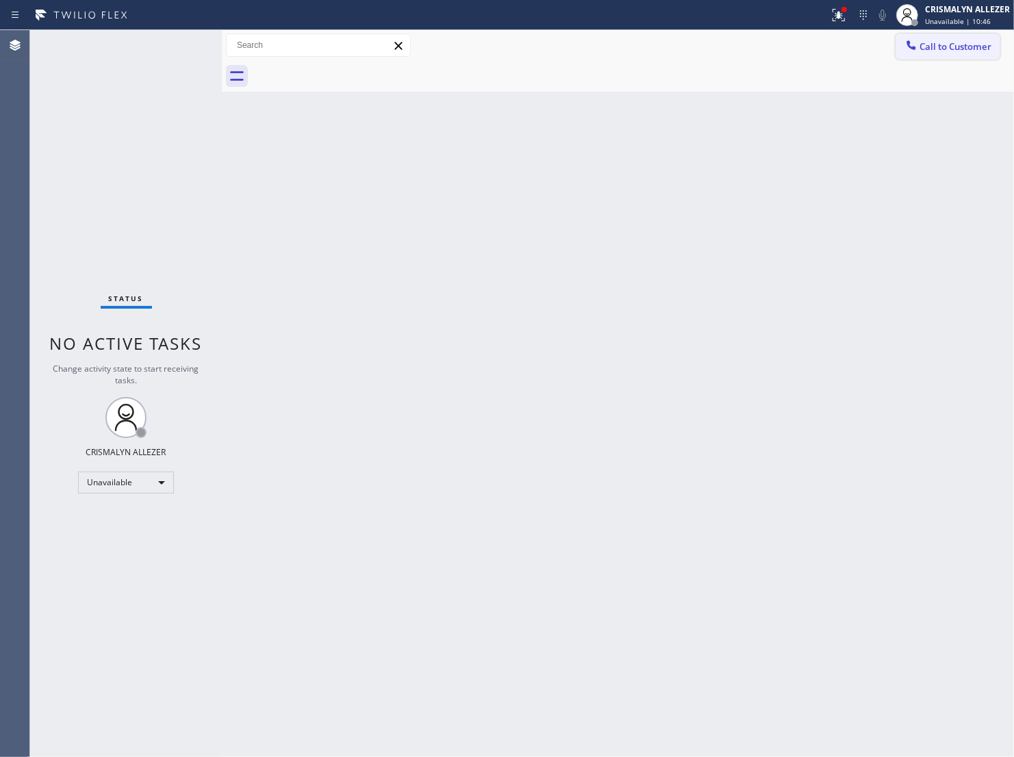
click at [943, 40] on span "Call to Customer" at bounding box center [955, 46] width 72 height 12
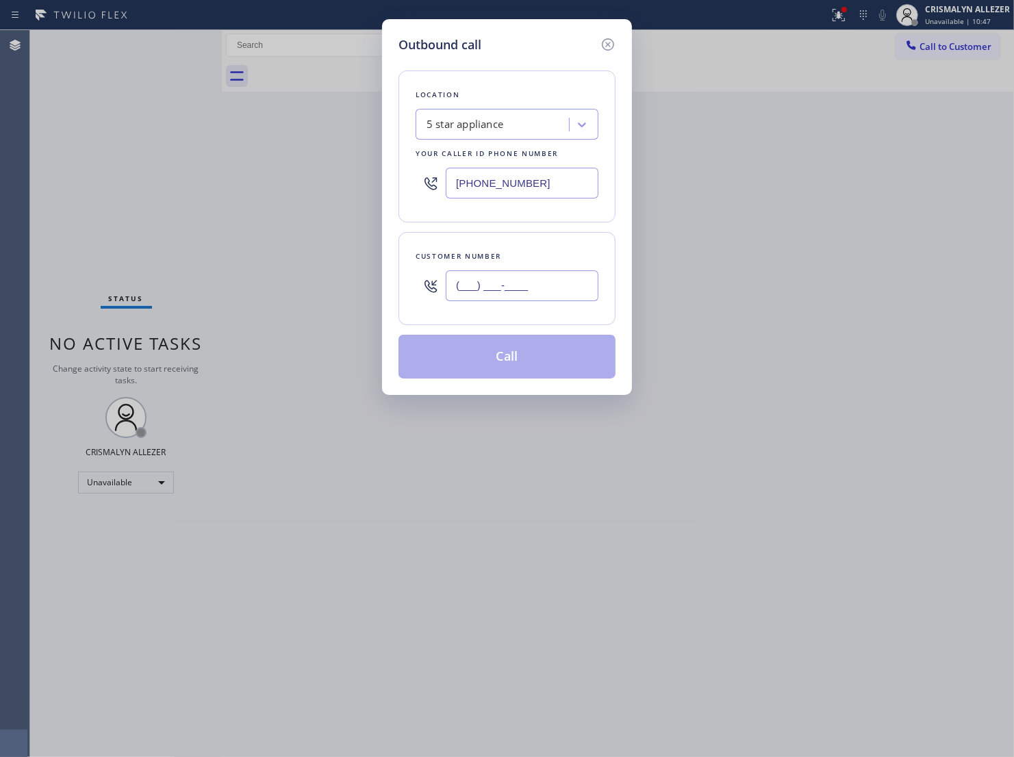
click at [576, 294] on input "(___) ___-____" at bounding box center [522, 285] width 153 height 31
paste input "760) 664-0102"
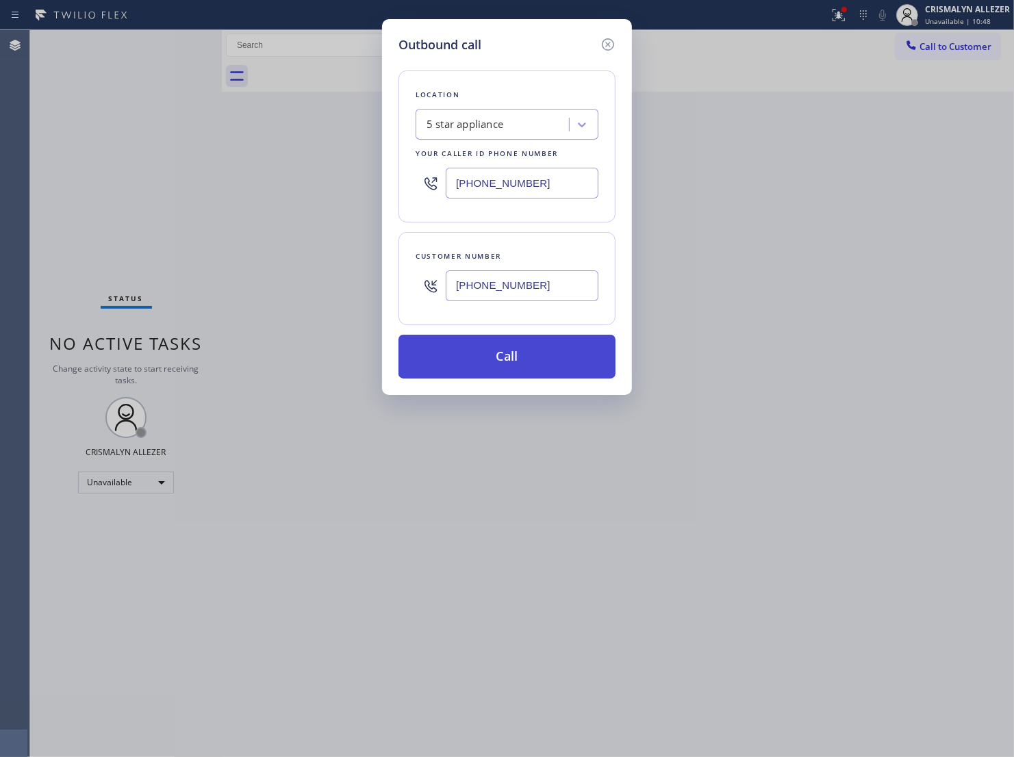
type input "(760) 664-0102"
click at [522, 373] on button "Call" at bounding box center [506, 357] width 217 height 44
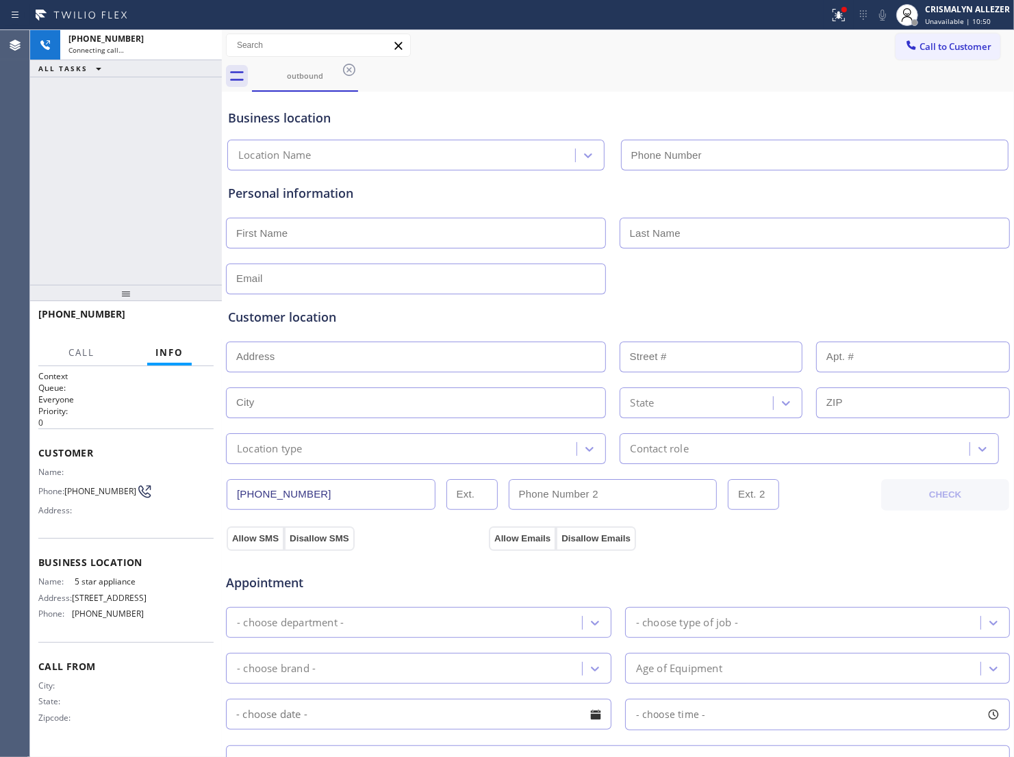
type input "[PHONE_NUMBER]"
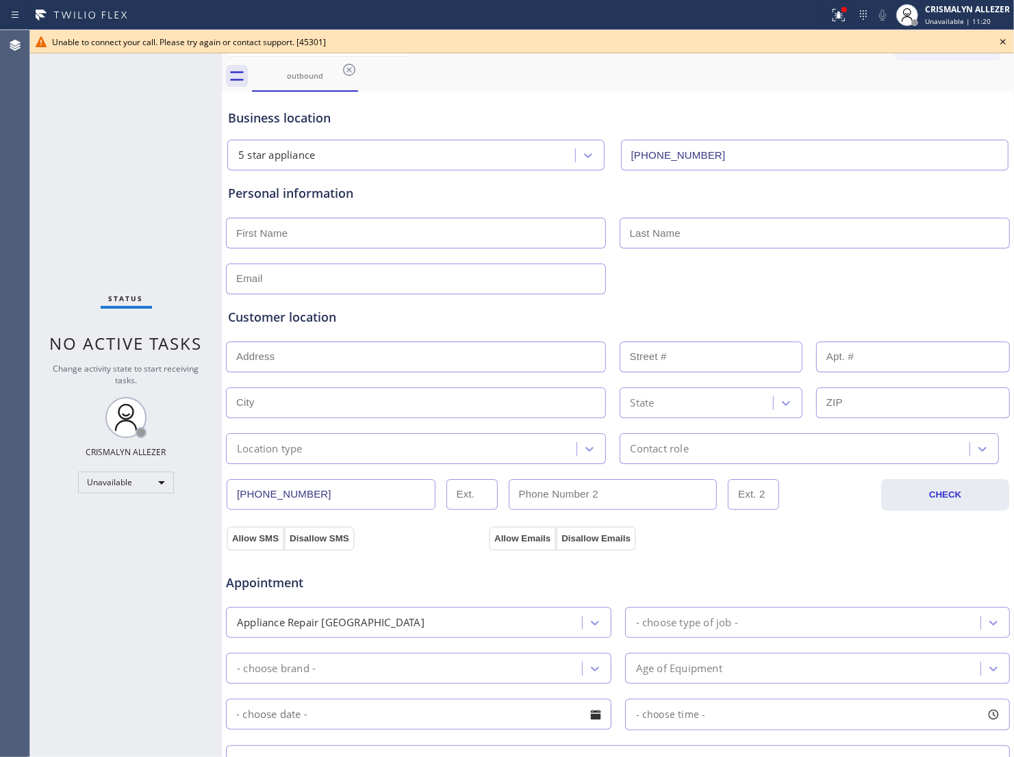
drag, startPoint x: 569, startPoint y: 138, endPoint x: 600, endPoint y: 101, distance: 48.1
click at [569, 136] on div "5 star appliance (213) 687-2604" at bounding box center [618, 152] width 786 height 36
click at [984, 38] on icon at bounding box center [1003, 42] width 16 height 16
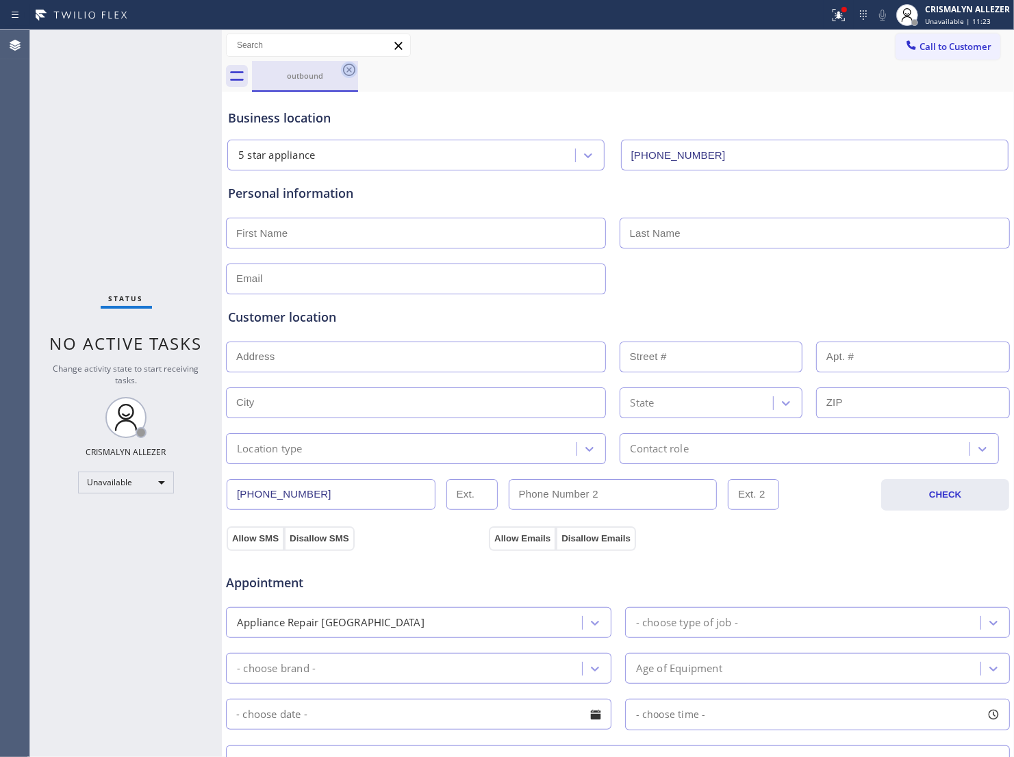
click at [353, 73] on icon at bounding box center [349, 70] width 12 height 12
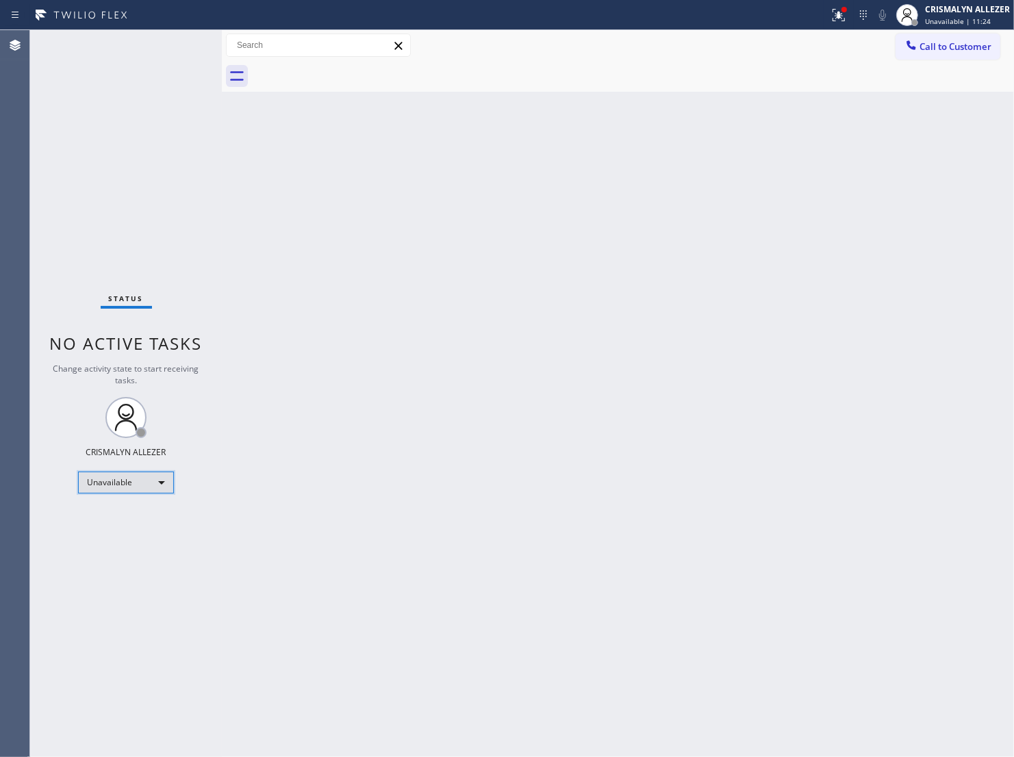
click at [159, 486] on div "Unavailable" at bounding box center [126, 483] width 96 height 22
click at [142, 521] on li "Available" at bounding box center [125, 519] width 93 height 16
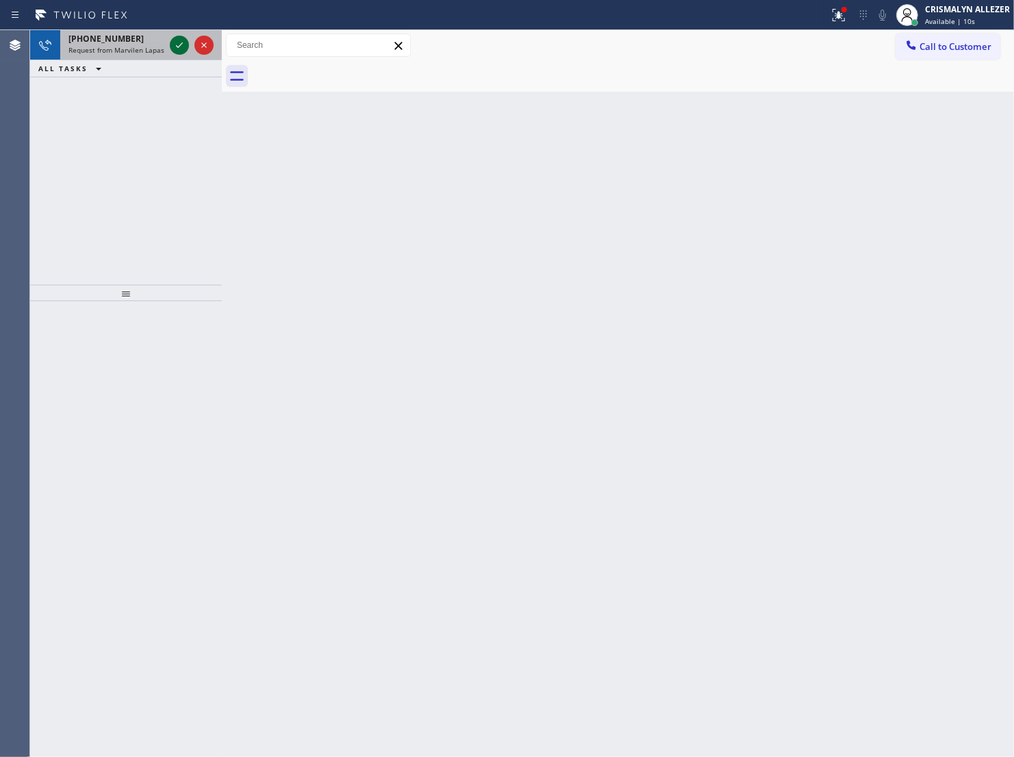
click at [179, 46] on icon at bounding box center [179, 44] width 7 height 5
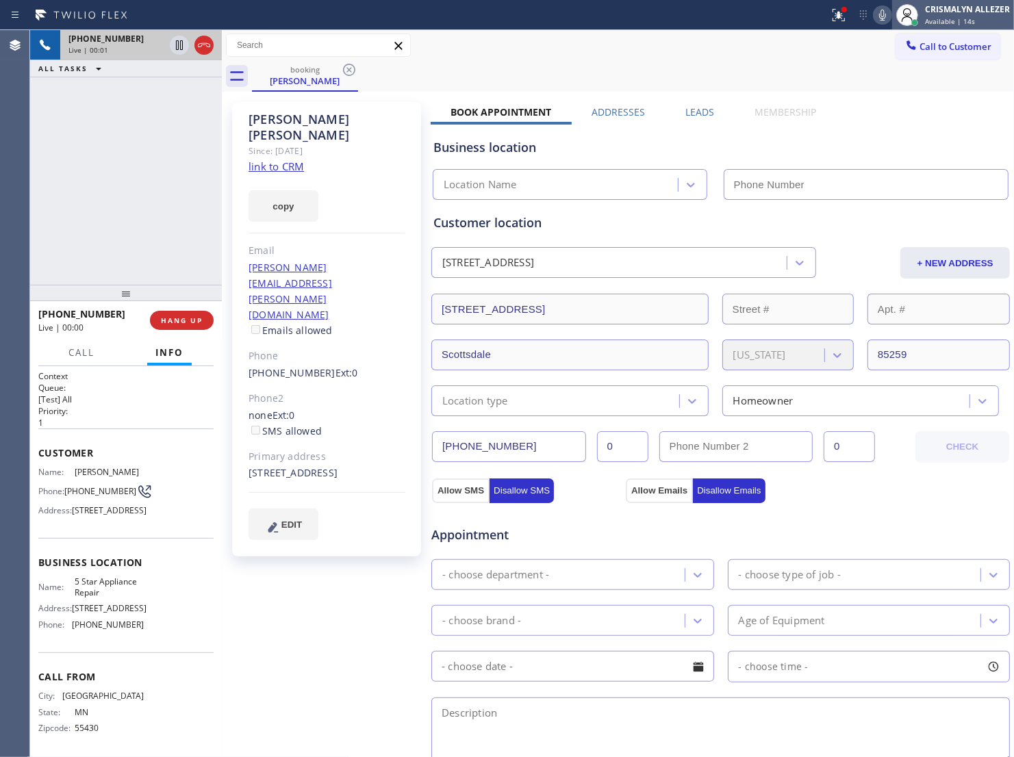
type input "[PHONE_NUMBER]"
click at [975, 21] on span "Available | 14s" at bounding box center [950, 21] width 50 height 10
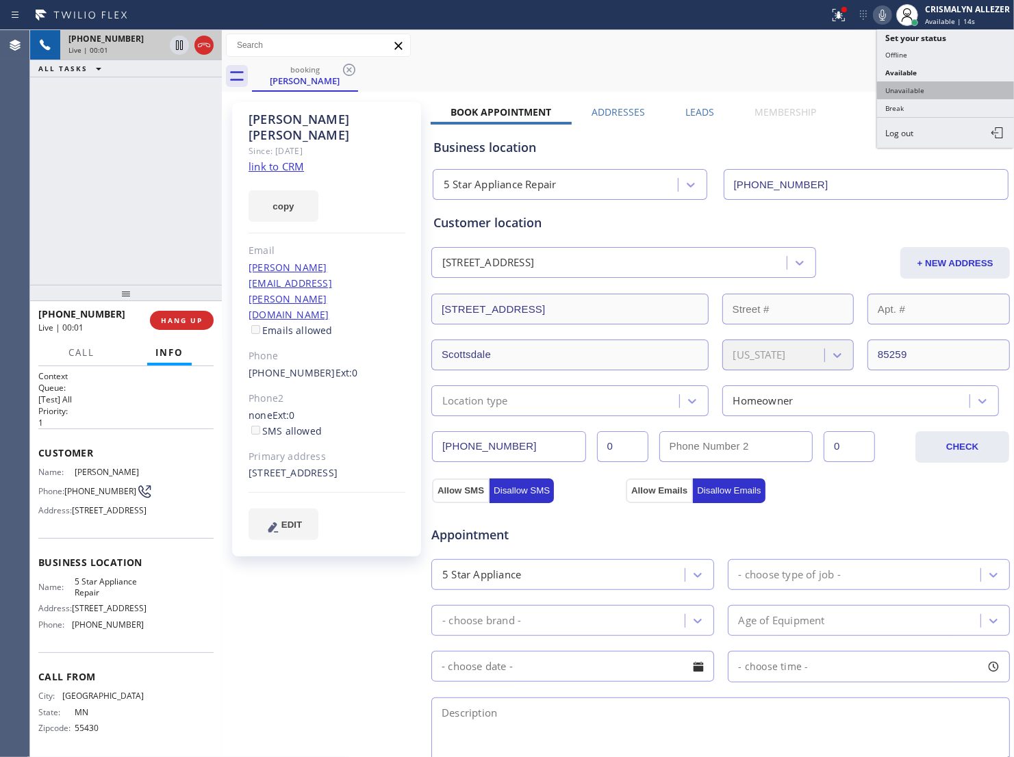
click at [924, 94] on button "Unavailable" at bounding box center [945, 90] width 137 height 18
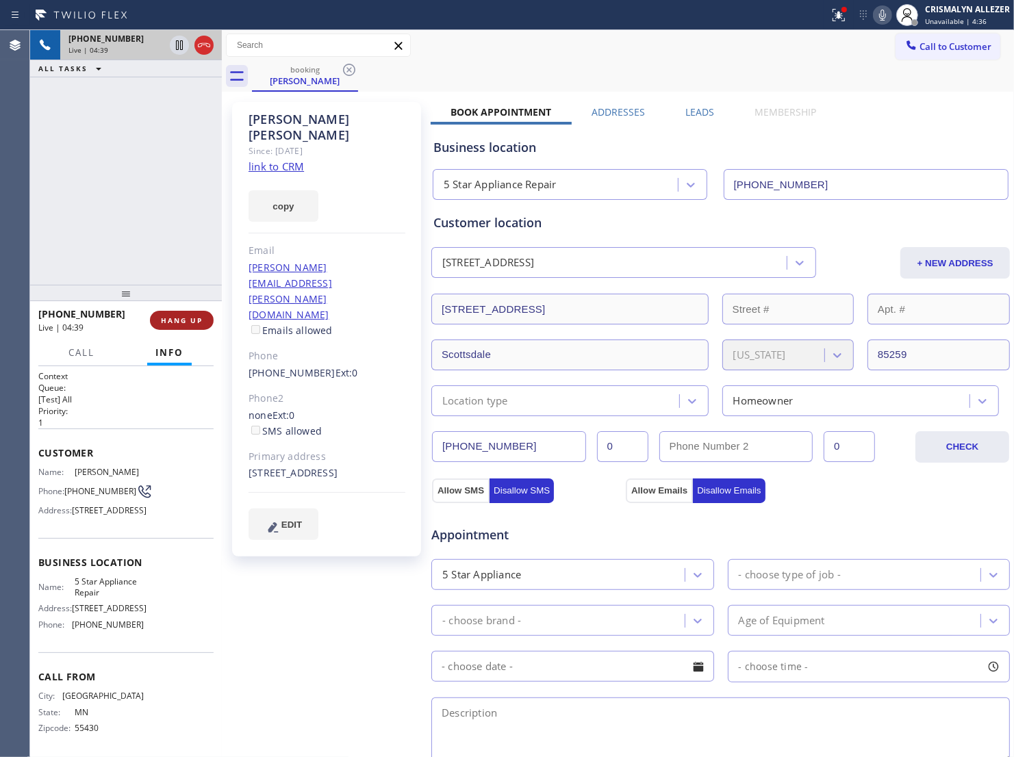
click at [178, 323] on span "HANG UP" at bounding box center [182, 321] width 42 height 10
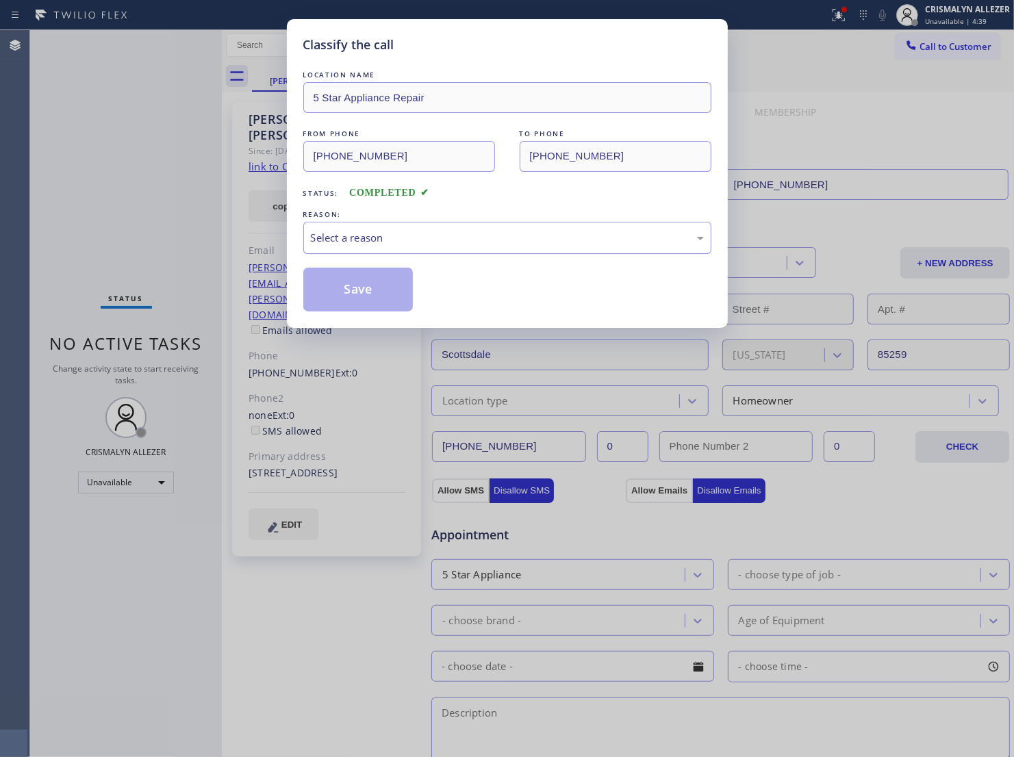
click at [513, 254] on div "Select a reason" at bounding box center [507, 238] width 408 height 32
click at [361, 328] on div "Classify the call LOCATION NAME 5 Star Appliance Repair FROM PHONE (612) 787-88…" at bounding box center [507, 173] width 441 height 309
click at [355, 311] on button "Save" at bounding box center [358, 290] width 110 height 44
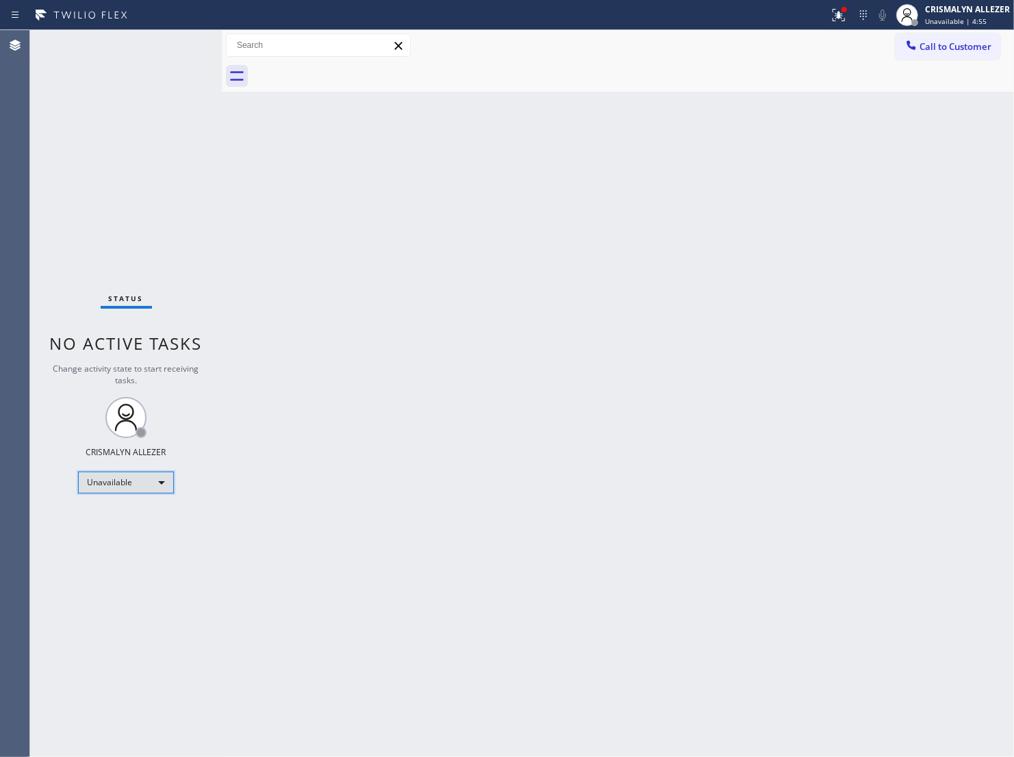
click at [157, 487] on div "Unavailable" at bounding box center [126, 483] width 96 height 22
click at [140, 552] on li "Break" at bounding box center [125, 554] width 93 height 16
click at [161, 480] on div "Break" at bounding box center [126, 483] width 96 height 22
click at [117, 538] on li "Unavailable" at bounding box center [125, 536] width 93 height 16
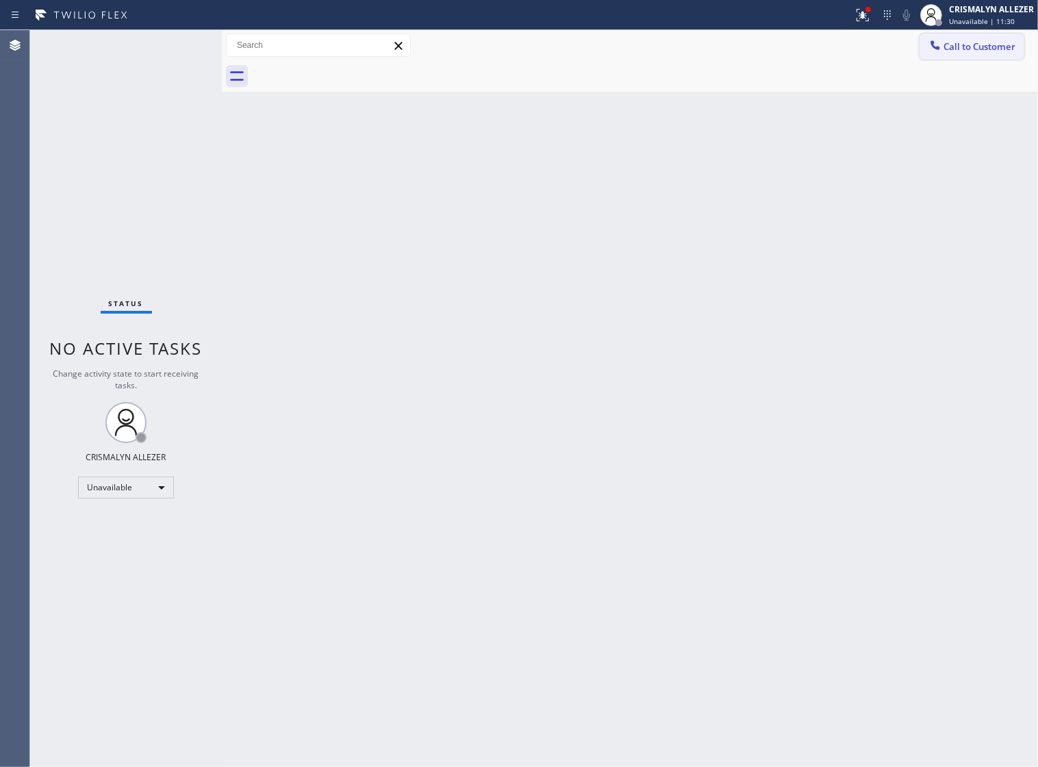
click at [960, 50] on span "Call to Customer" at bounding box center [979, 46] width 72 height 12
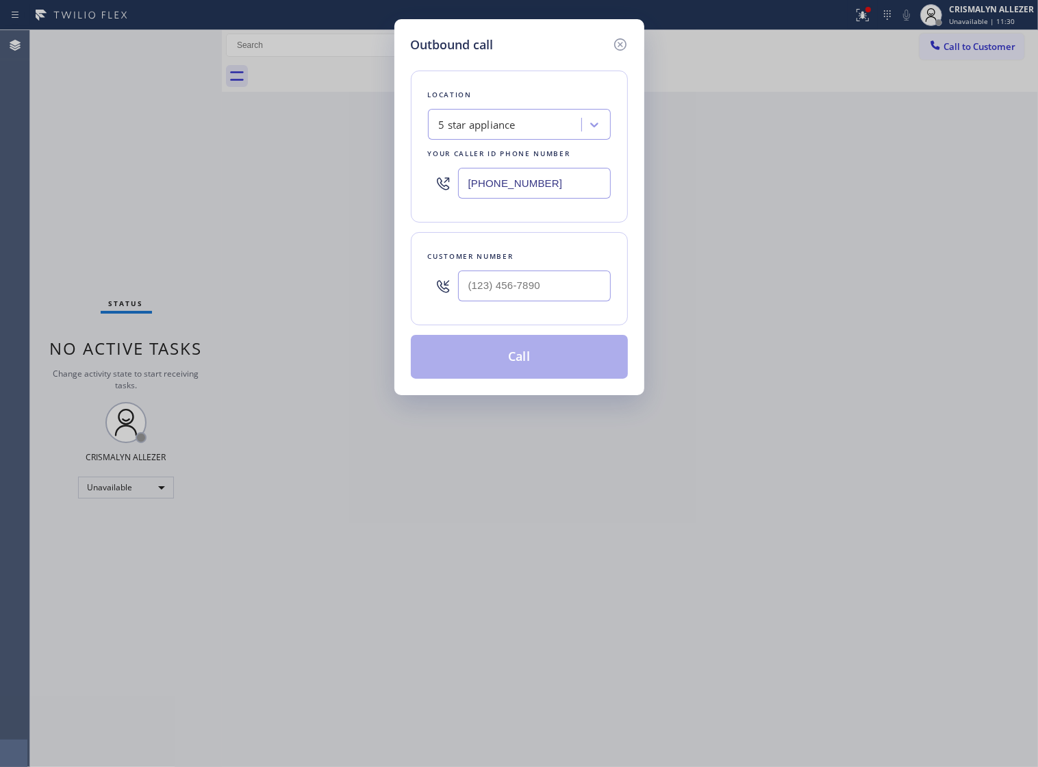
click at [528, 137] on div "5 star appliance" at bounding box center [506, 125] width 149 height 24
paste input "Appliance Express Viking Repair"
type input "Appliance Express Viking Repair"
click at [527, 166] on div "Appliance Express Viking Repair" at bounding box center [519, 153] width 183 height 25
type input "[PHONE_NUMBER]"
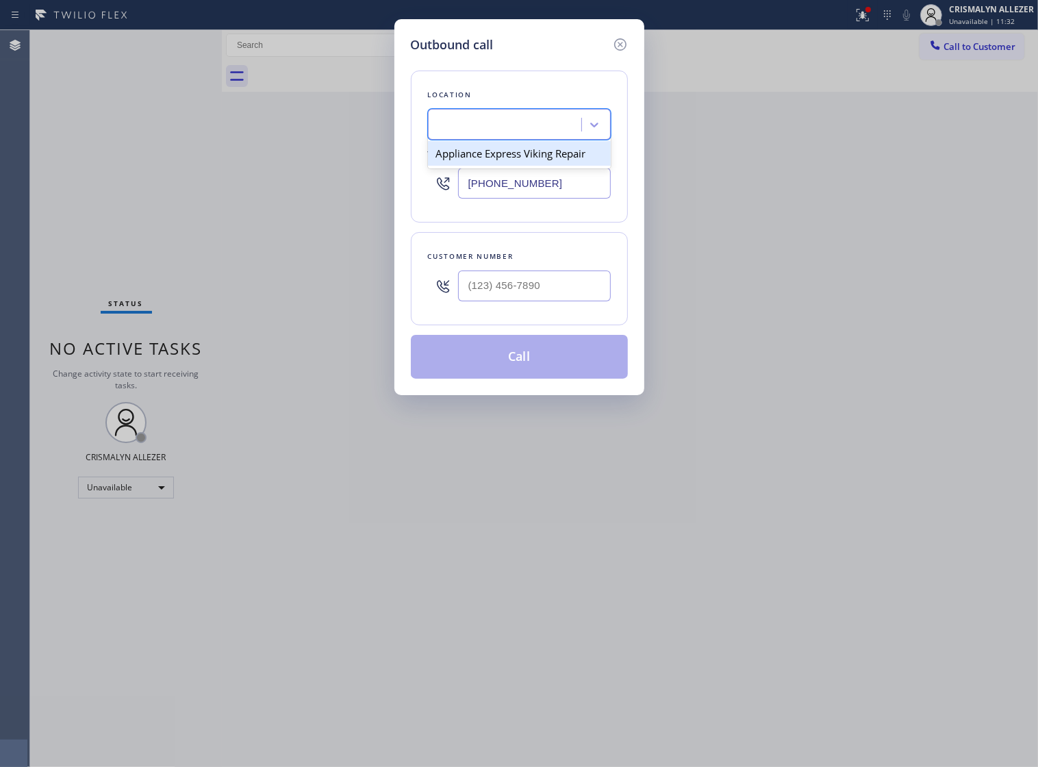
scroll to position [0, 1]
click at [558, 301] on input "(___) ___-____" at bounding box center [534, 285] width 153 height 31
paste input "408) 340-3285"
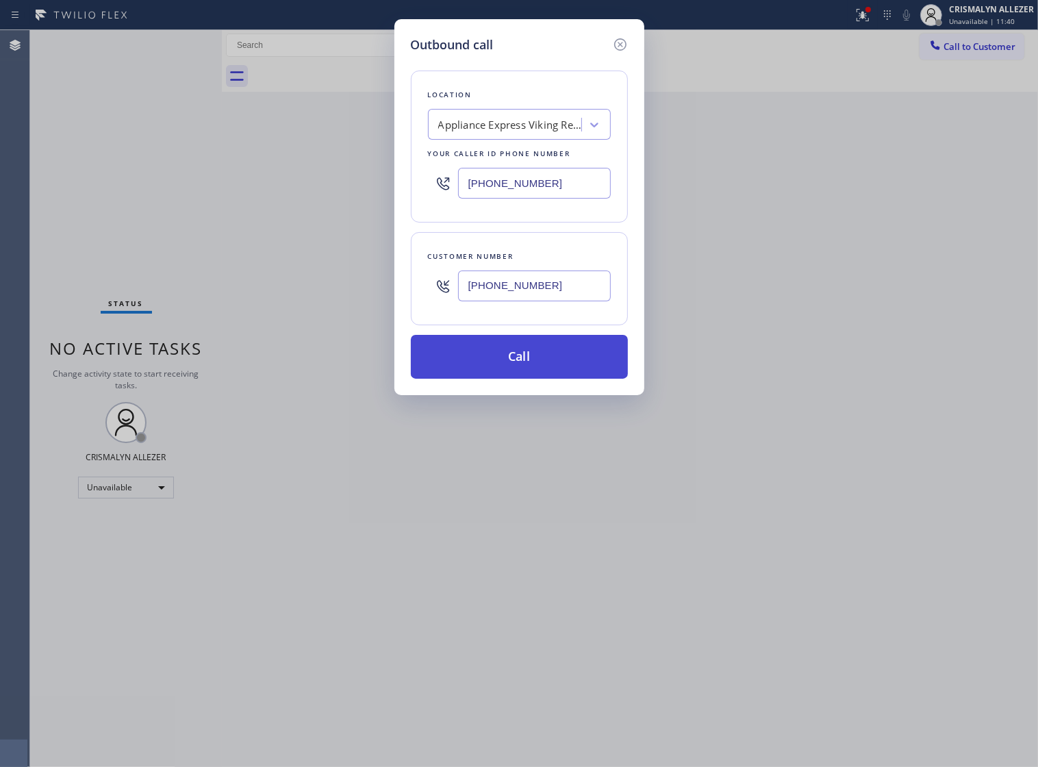
type input "[PHONE_NUMBER]"
click at [538, 379] on button "Call" at bounding box center [519, 357] width 217 height 44
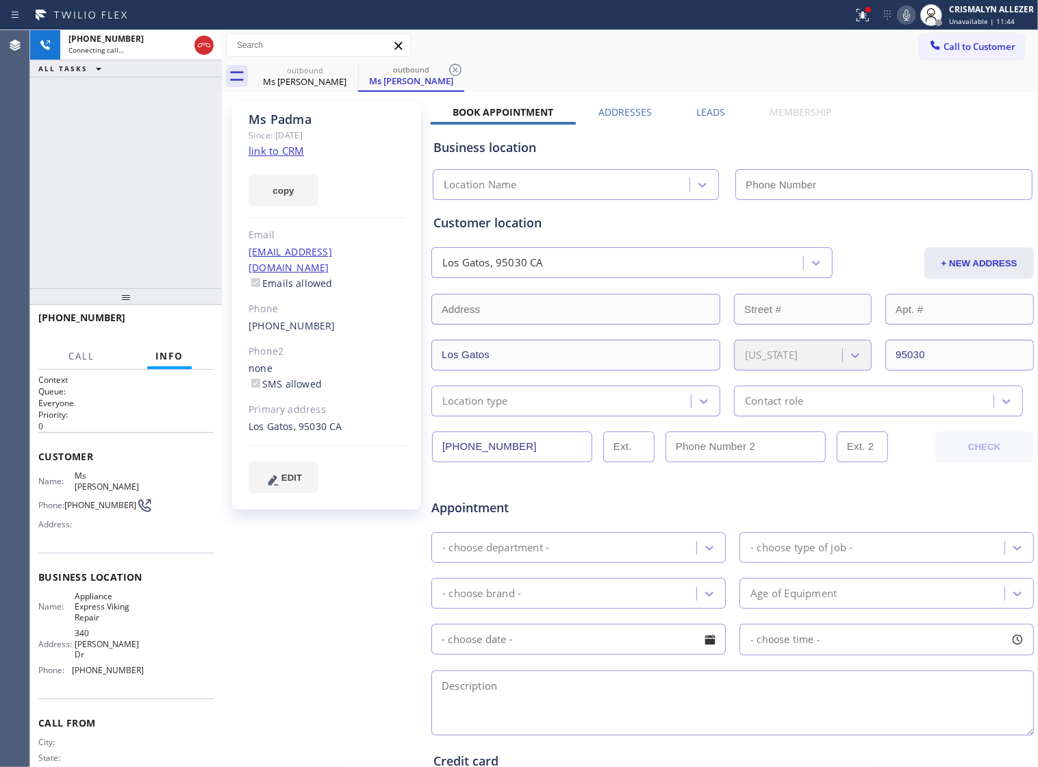
type input "[PHONE_NUMBER]"
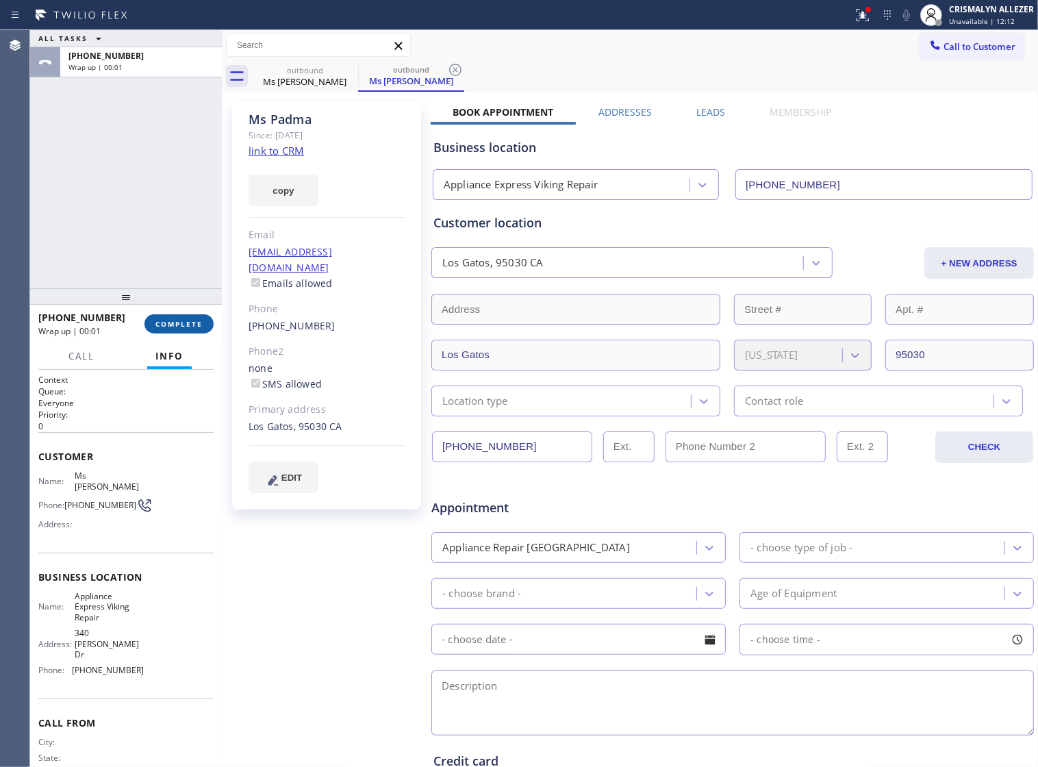
click at [165, 324] on span "COMPLETE" at bounding box center [178, 324] width 47 height 10
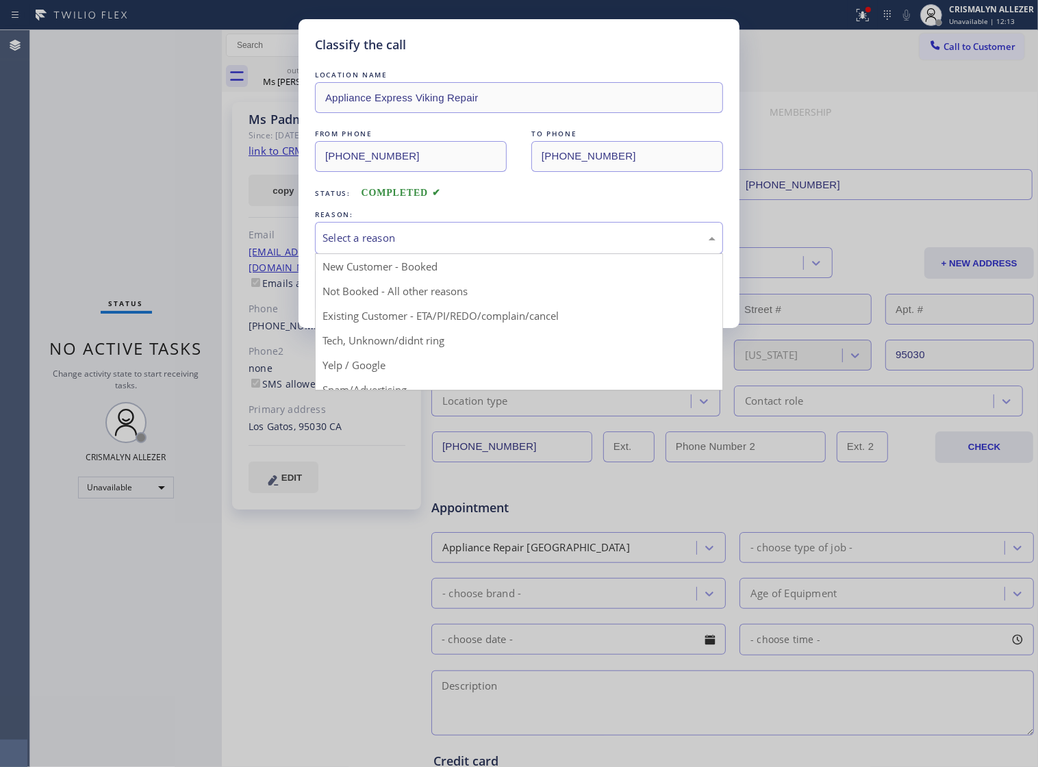
click at [476, 246] on div "Select a reason" at bounding box center [518, 238] width 393 height 16
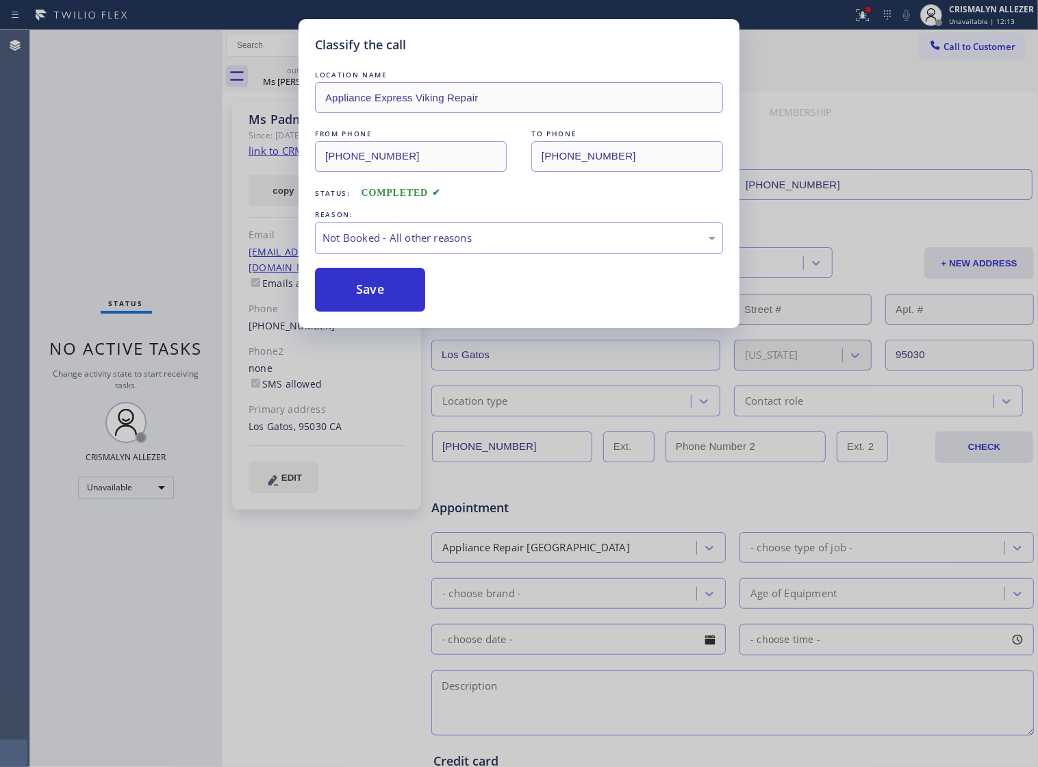
click at [365, 311] on button "Save" at bounding box center [370, 290] width 110 height 44
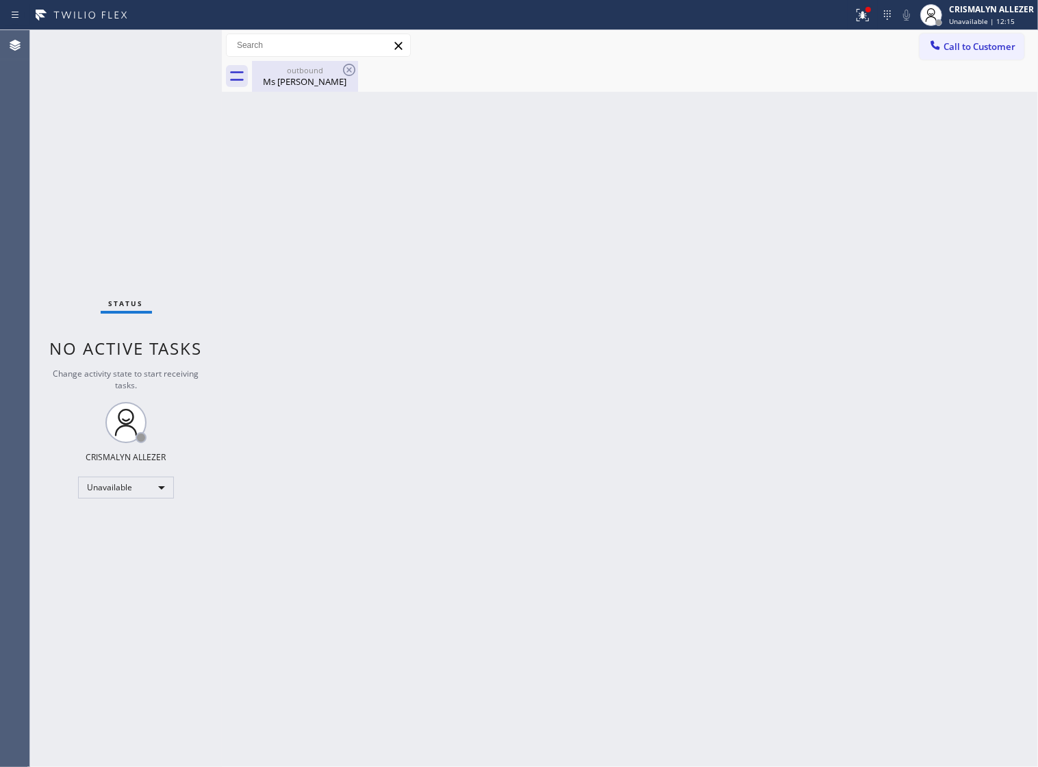
click at [305, 83] on div "Ms Padma" at bounding box center [304, 81] width 103 height 12
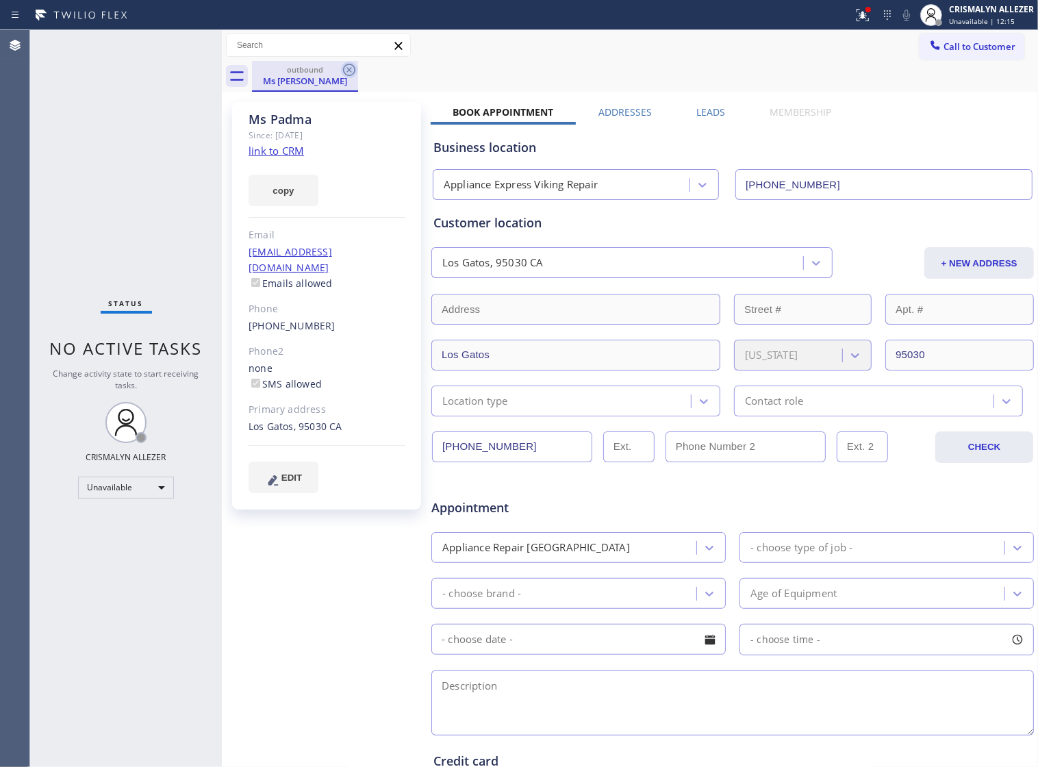
click at [349, 68] on icon at bounding box center [349, 70] width 16 height 16
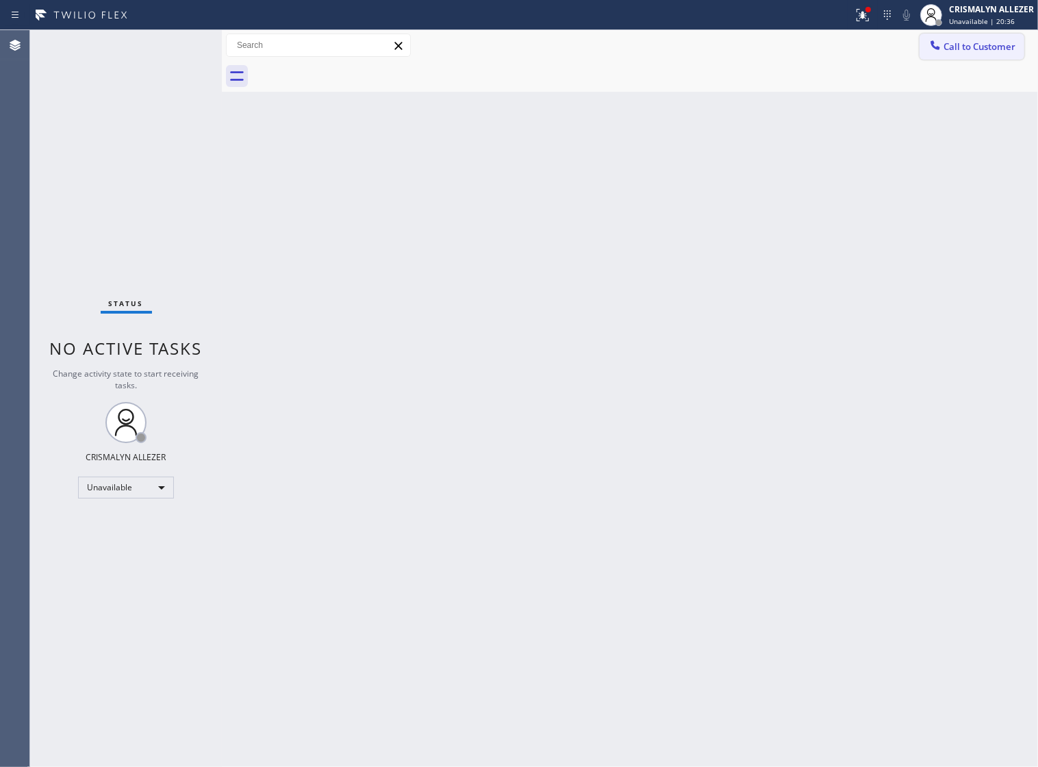
click at [980, 48] on span "Call to Customer" at bounding box center [979, 46] width 72 height 12
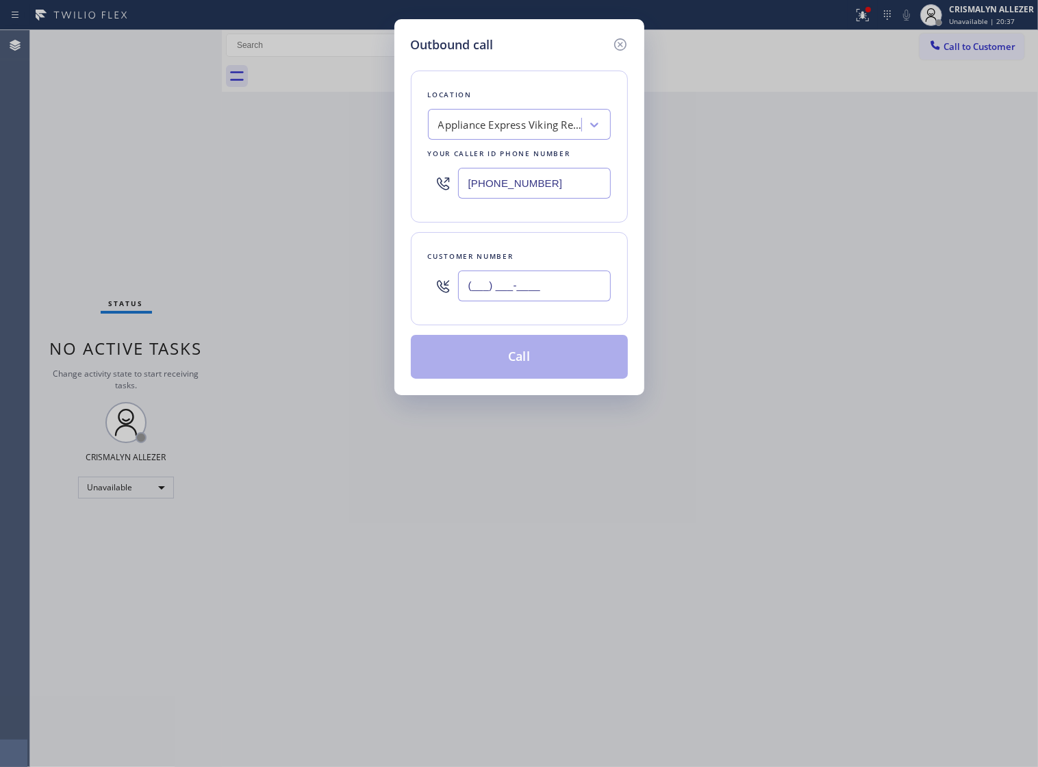
click at [568, 301] on input "(___) ___-____" at bounding box center [534, 285] width 153 height 31
paste input "602) 600-6969"
type input "[PHONE_NUMBER]"
click at [524, 131] on div "Appliance Express Viking Repair" at bounding box center [510, 125] width 144 height 16
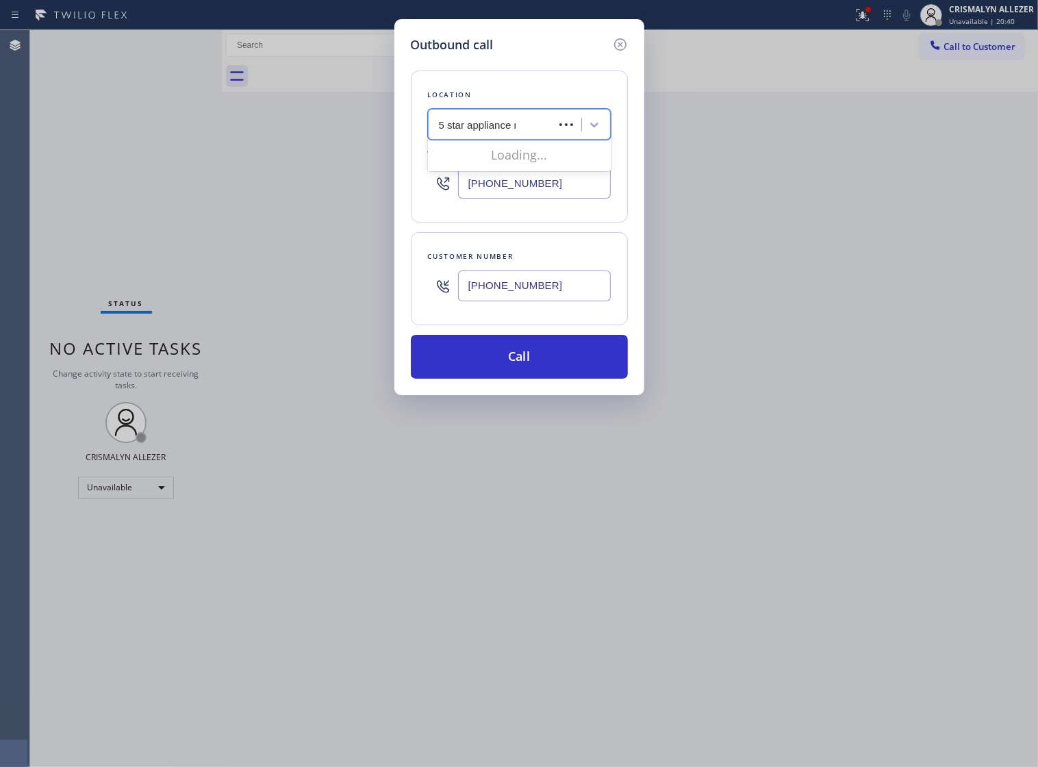
type input "5 star appliance re"
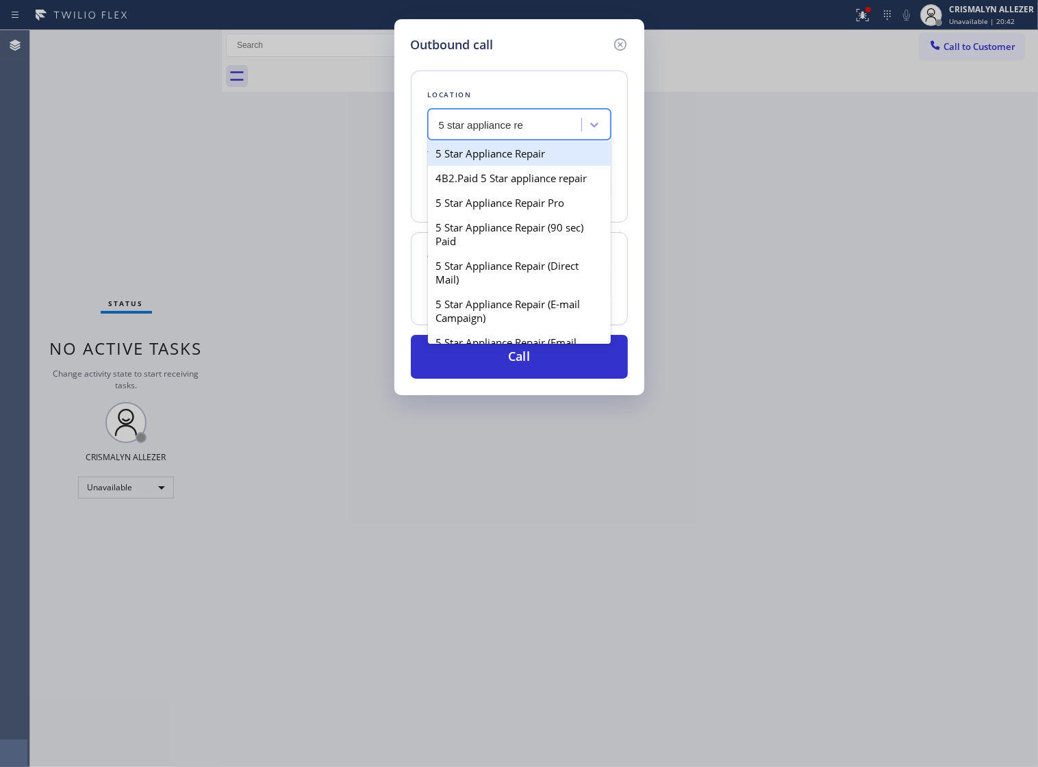
click at [509, 159] on div "5 Star Appliance Repair" at bounding box center [519, 153] width 183 height 25
type input "[PHONE_NUMBER]"
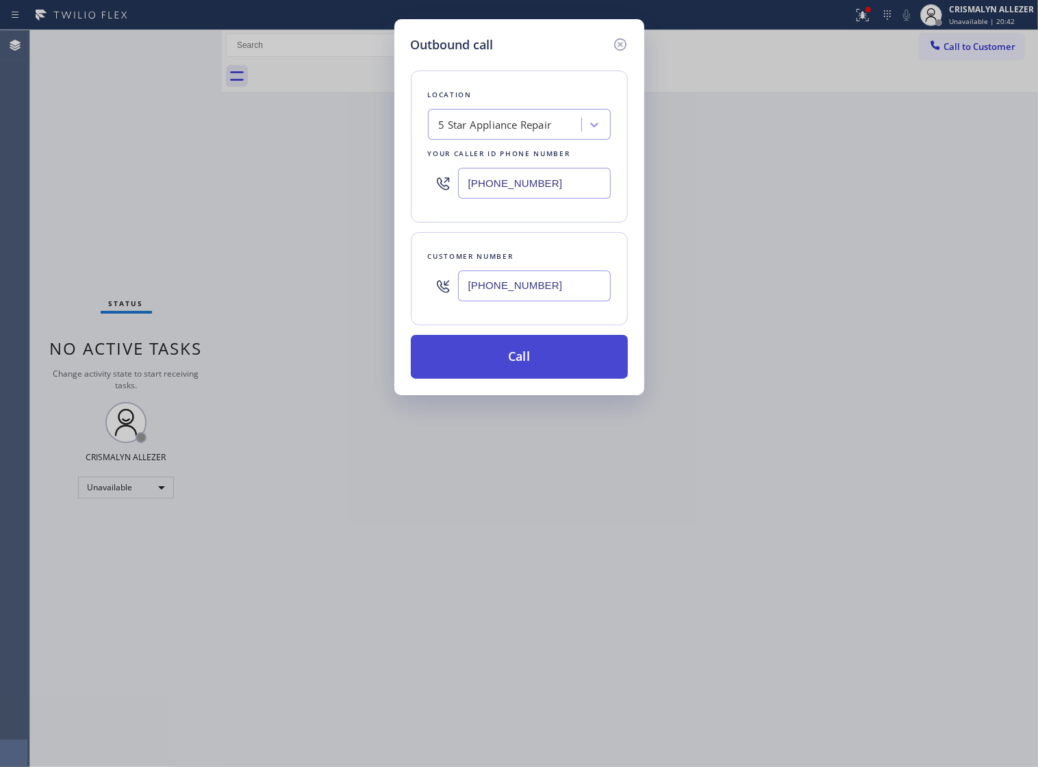
click at [533, 379] on button "Call" at bounding box center [519, 357] width 217 height 44
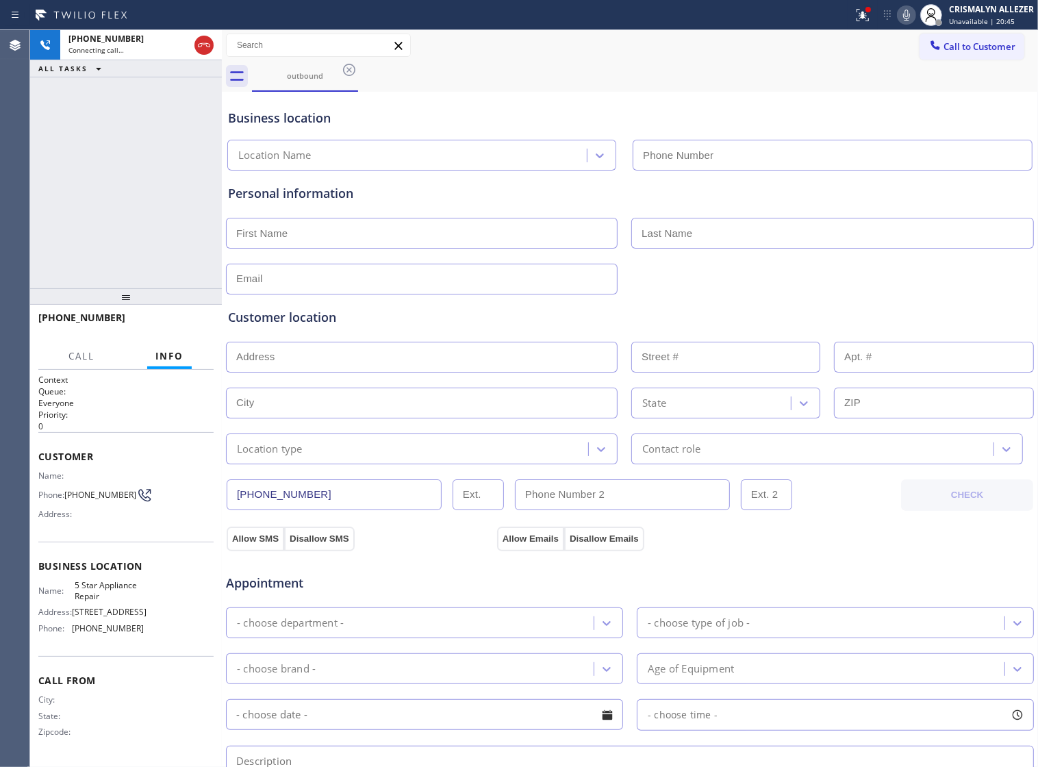
type input "[PHONE_NUMBER]"
click at [180, 326] on span "HANG UP" at bounding box center [182, 324] width 42 height 10
click at [179, 326] on span "HANG UP" at bounding box center [182, 324] width 42 height 10
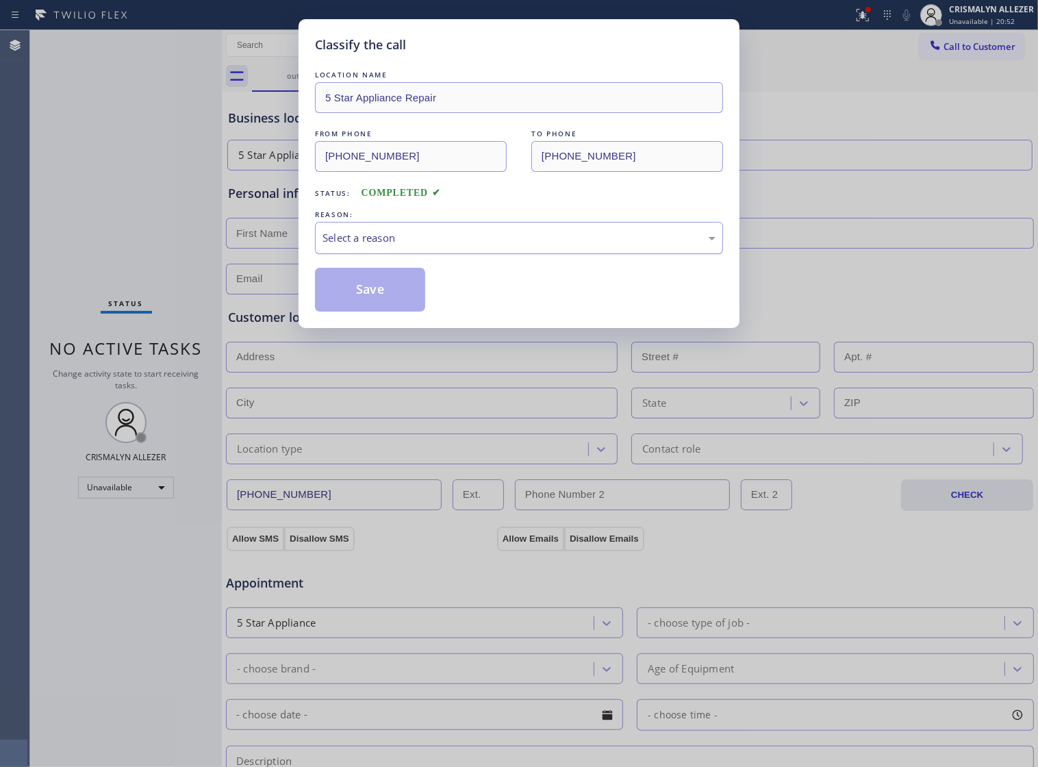
click at [522, 246] on div "Select a reason" at bounding box center [518, 238] width 393 height 16
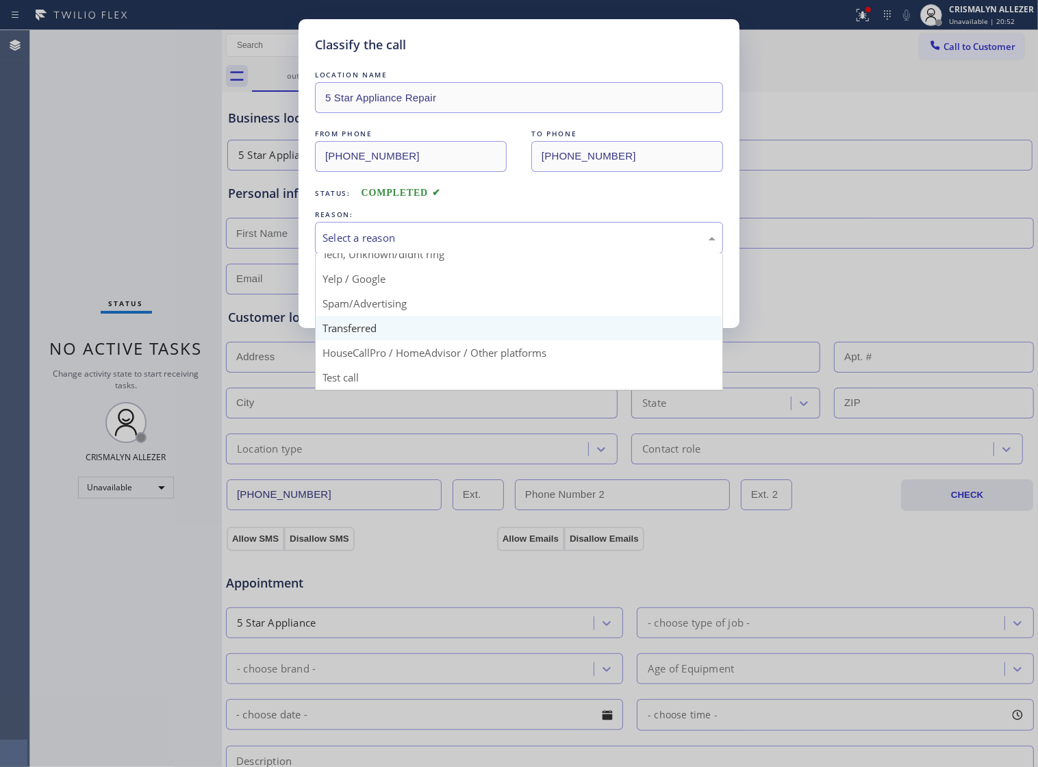
scroll to position [94, 0]
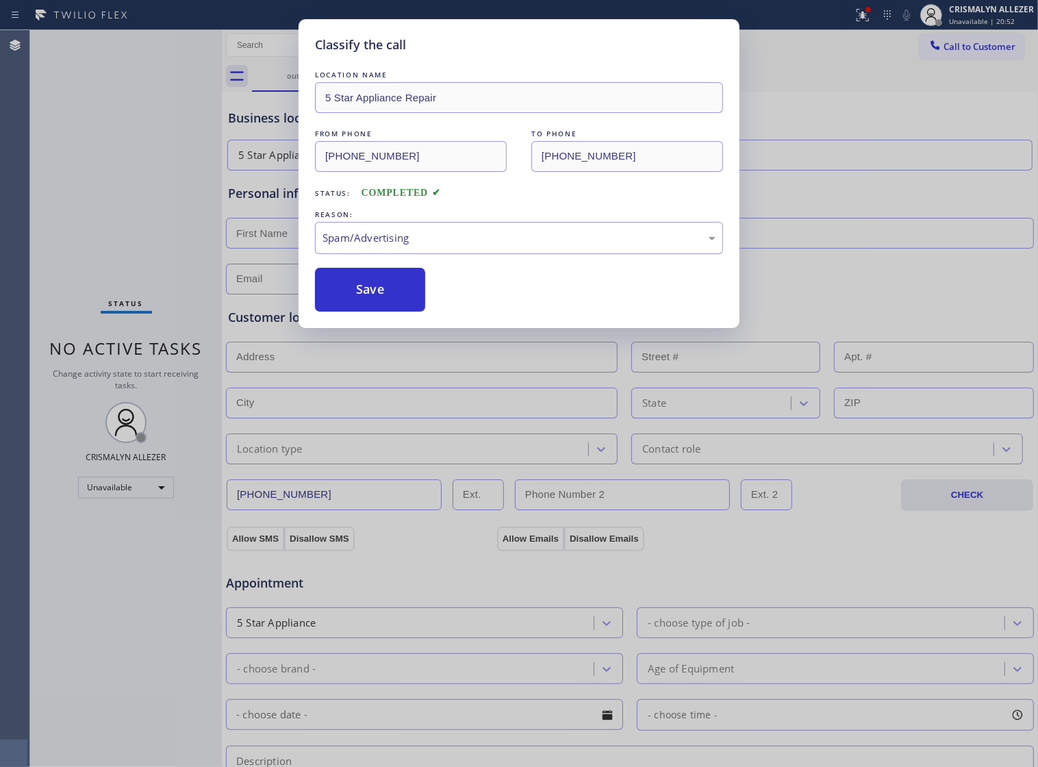
click at [380, 311] on button "Save" at bounding box center [370, 290] width 110 height 44
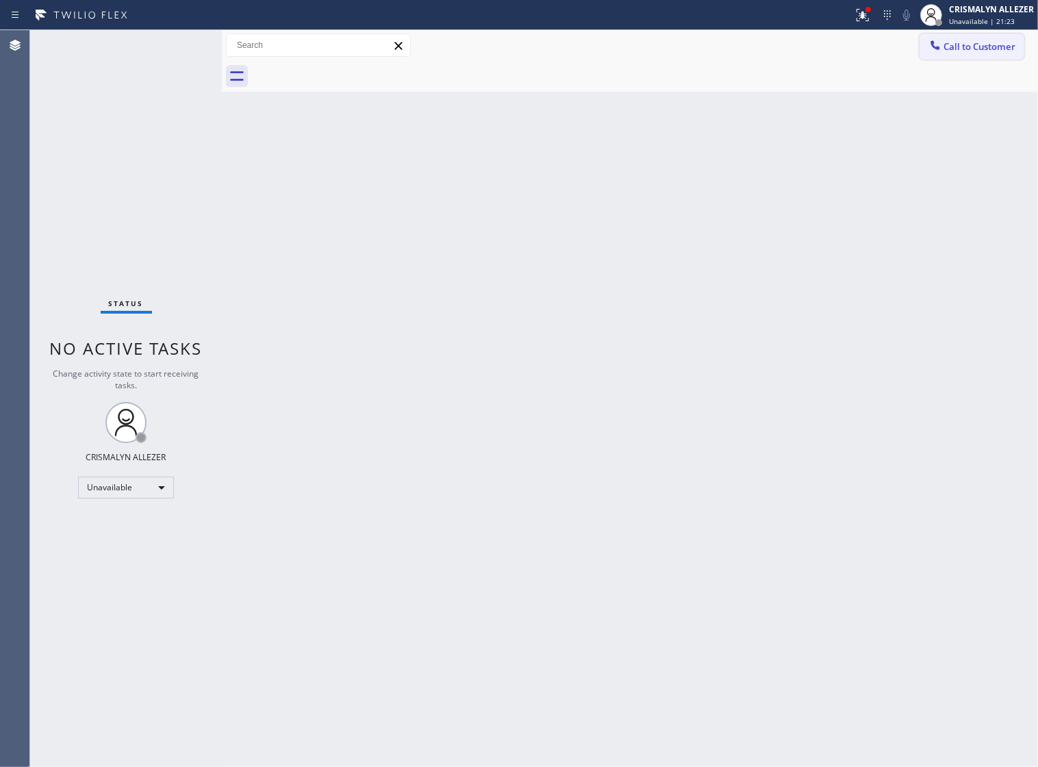
click at [943, 50] on span "Call to Customer" at bounding box center [979, 46] width 72 height 12
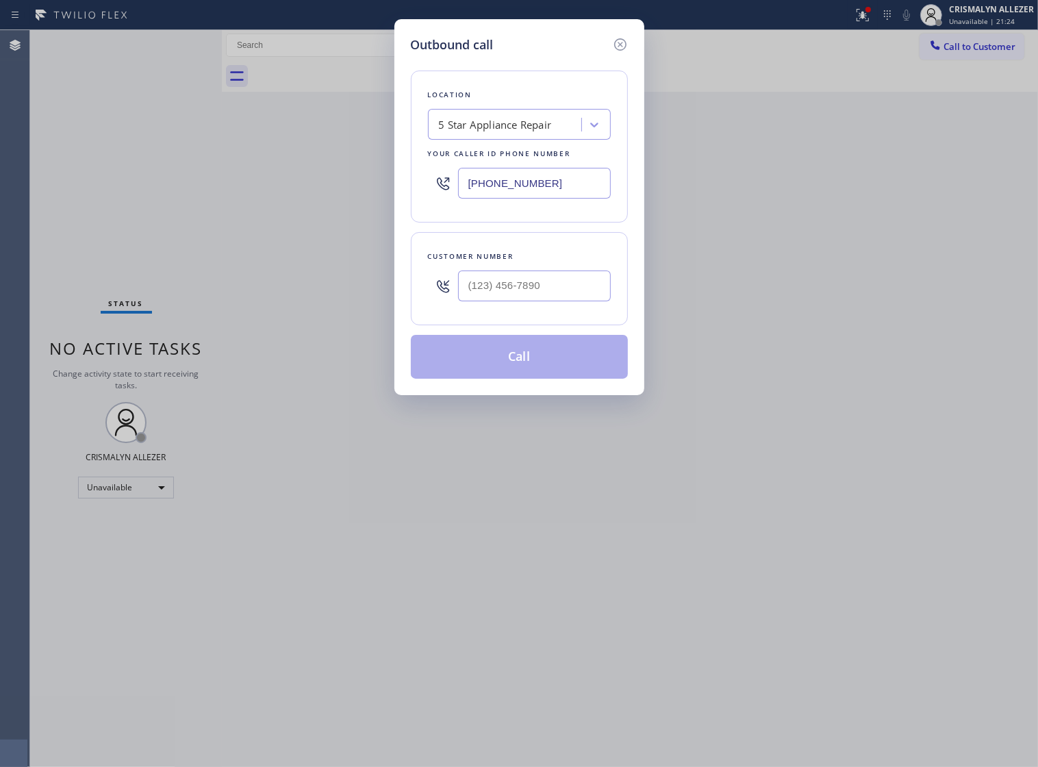
click at [533, 132] on div "5 Star Appliance Repair" at bounding box center [495, 125] width 113 height 16
paste input "Redondo Beach Duct Cleaners"
type input "Redondo Beach Duct Cleaners"
click at [518, 166] on div "Redondo Beach Duct Cleaners" at bounding box center [519, 153] width 183 height 25
type input "[PHONE_NUMBER]"
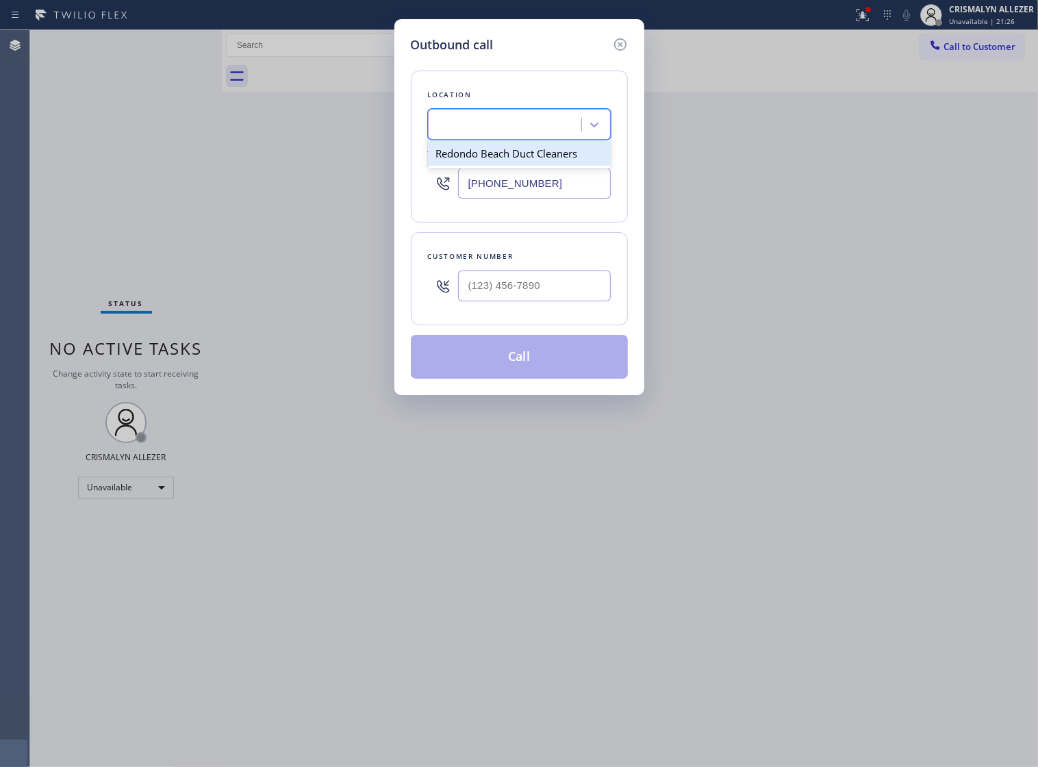
scroll to position [0, 1]
click at [500, 289] on input "(___) ___-____" at bounding box center [534, 285] width 153 height 31
paste input "310) 871-6234"
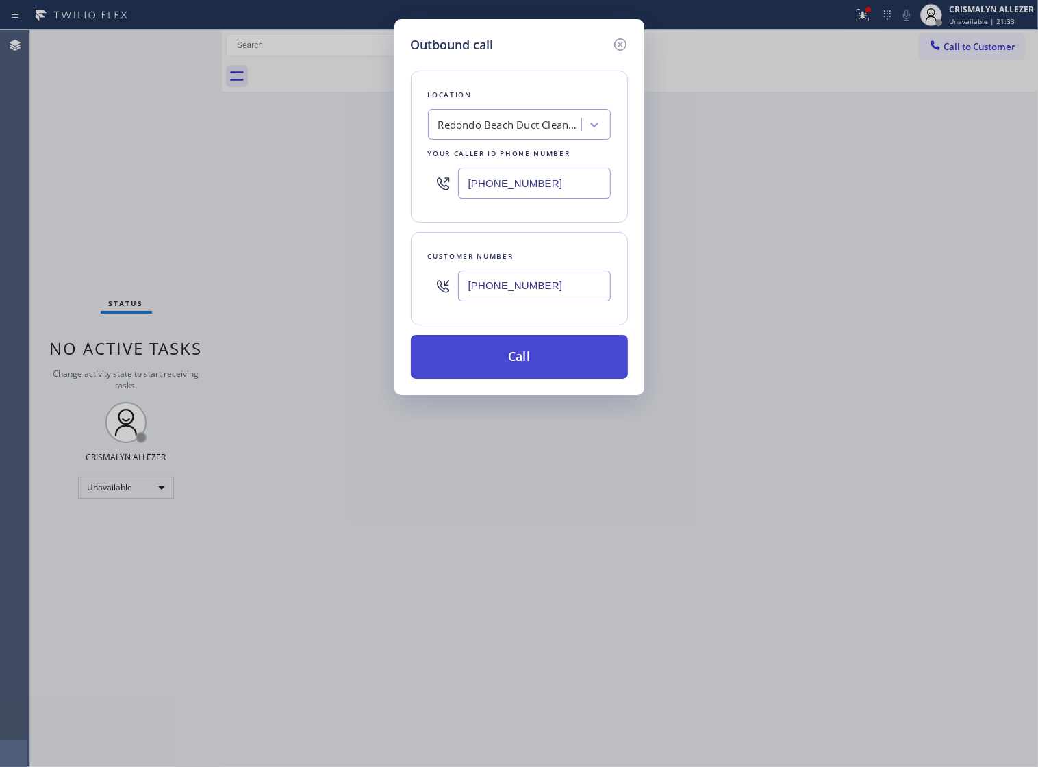
type input "[PHONE_NUMBER]"
click at [515, 379] on button "Call" at bounding box center [519, 357] width 217 height 44
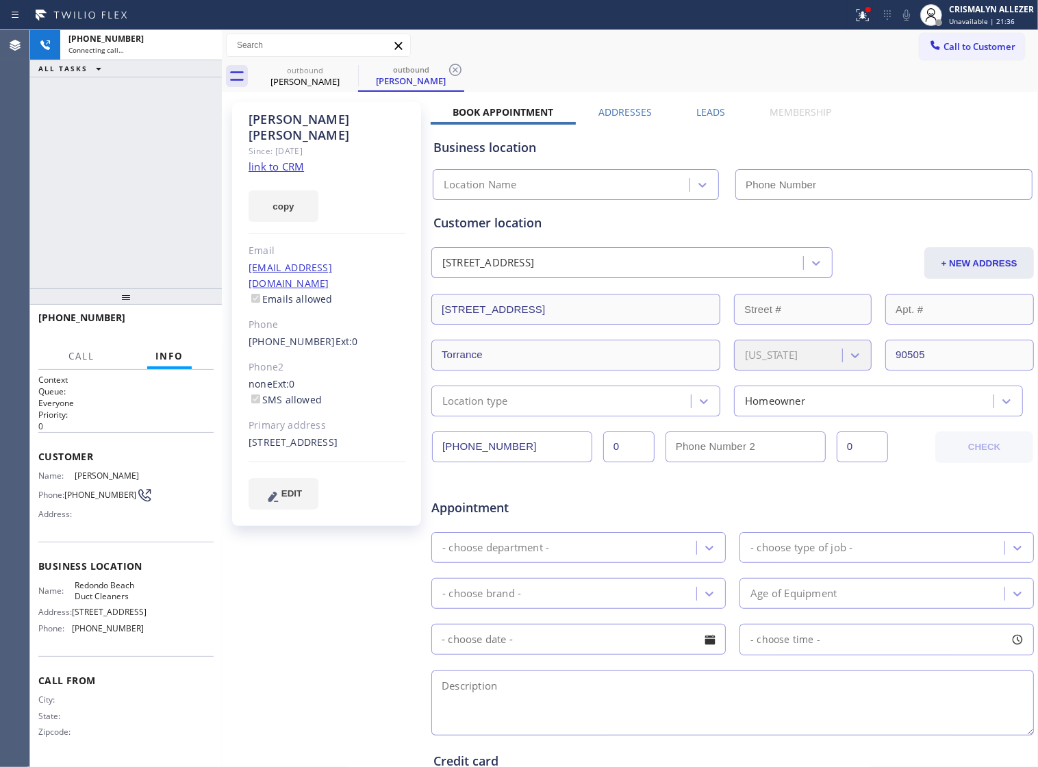
click at [289, 159] on link "link to CRM" at bounding box center [275, 166] width 55 height 14
type input "[PHONE_NUMBER]"
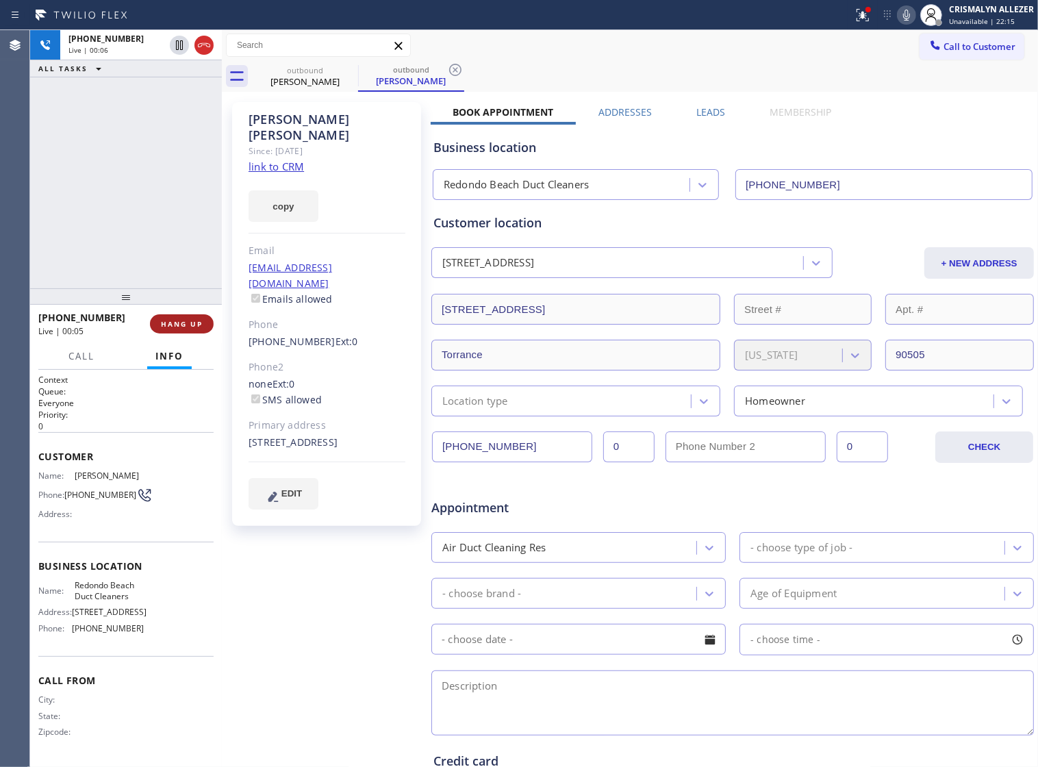
click at [178, 322] on span "HANG UP" at bounding box center [182, 324] width 42 height 10
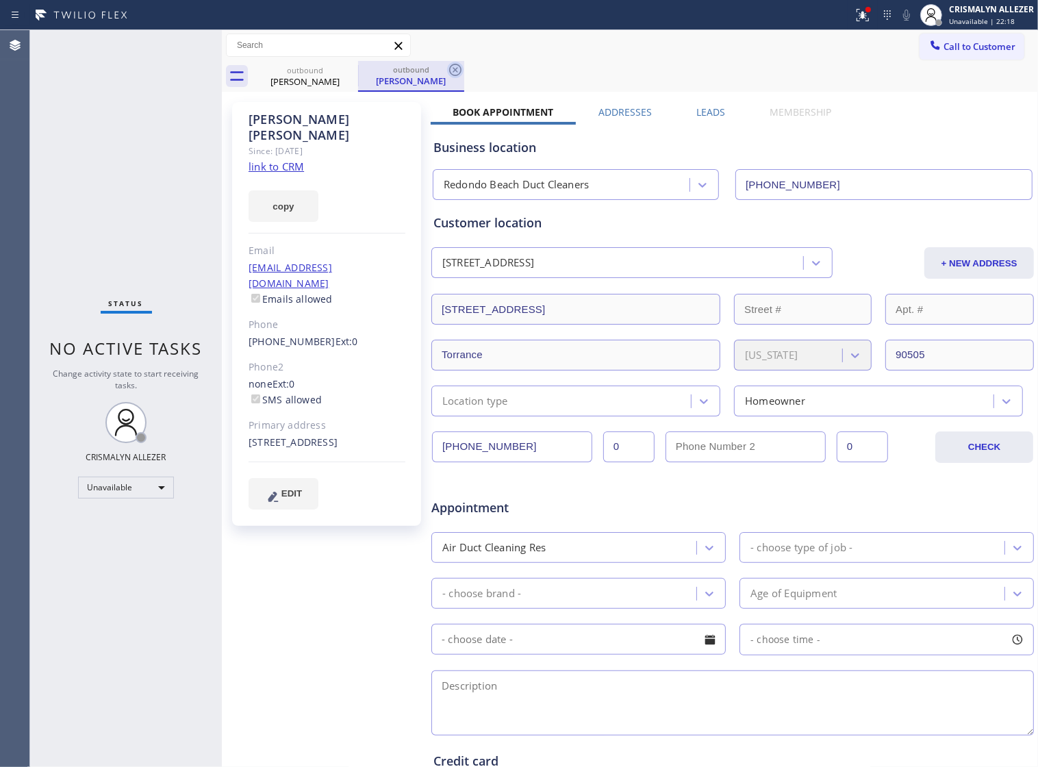
click at [459, 64] on icon at bounding box center [455, 70] width 16 height 16
click at [344, 71] on icon at bounding box center [349, 70] width 16 height 16
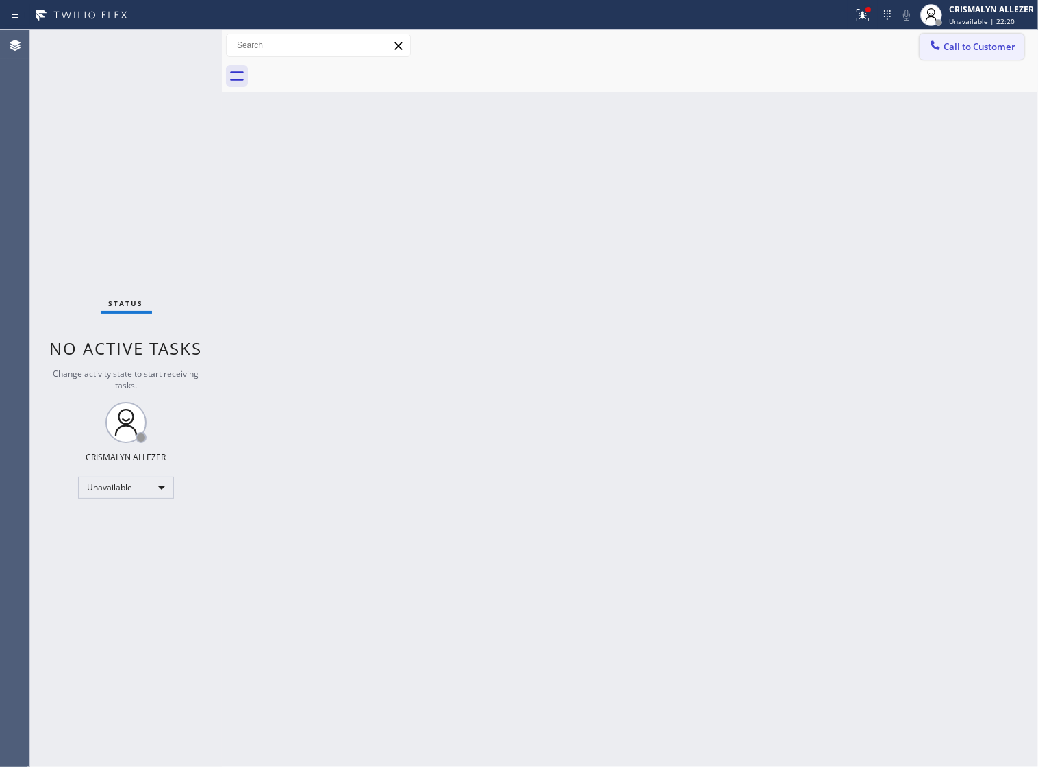
click at [948, 43] on span "Call to Customer" at bounding box center [979, 46] width 72 height 12
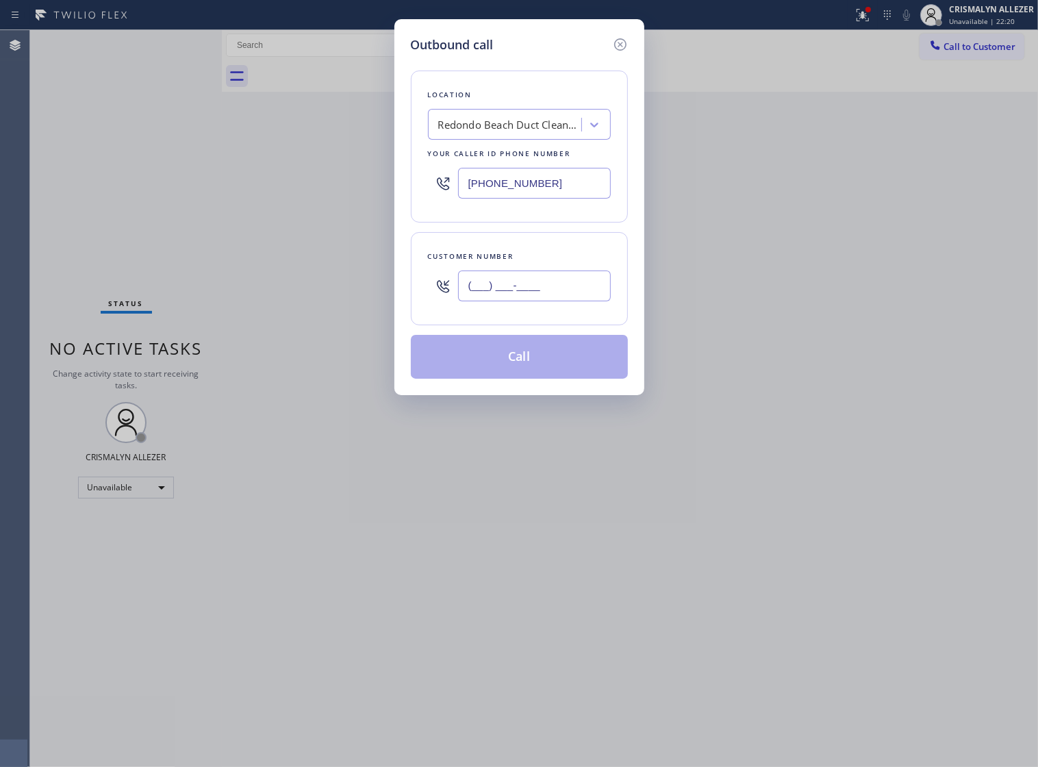
click at [576, 299] on input "(___) ___-____" at bounding box center [534, 285] width 153 height 31
paste input "310) 871-6234"
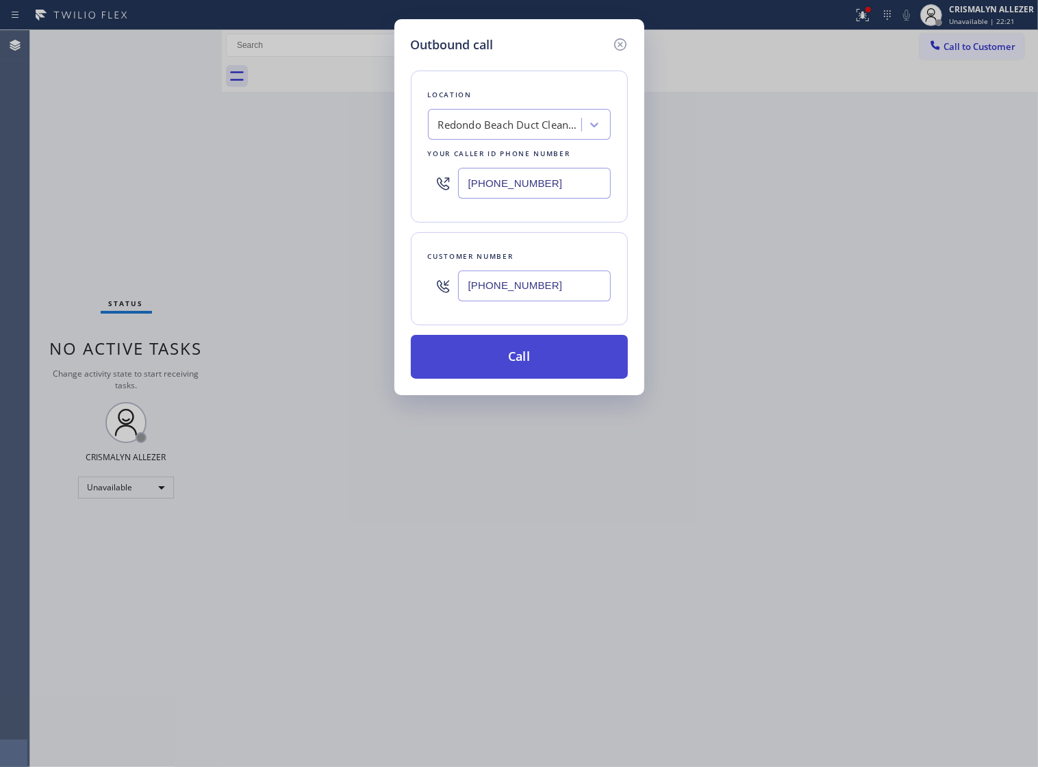
type input "[PHONE_NUMBER]"
click at [519, 379] on button "Call" at bounding box center [519, 357] width 217 height 44
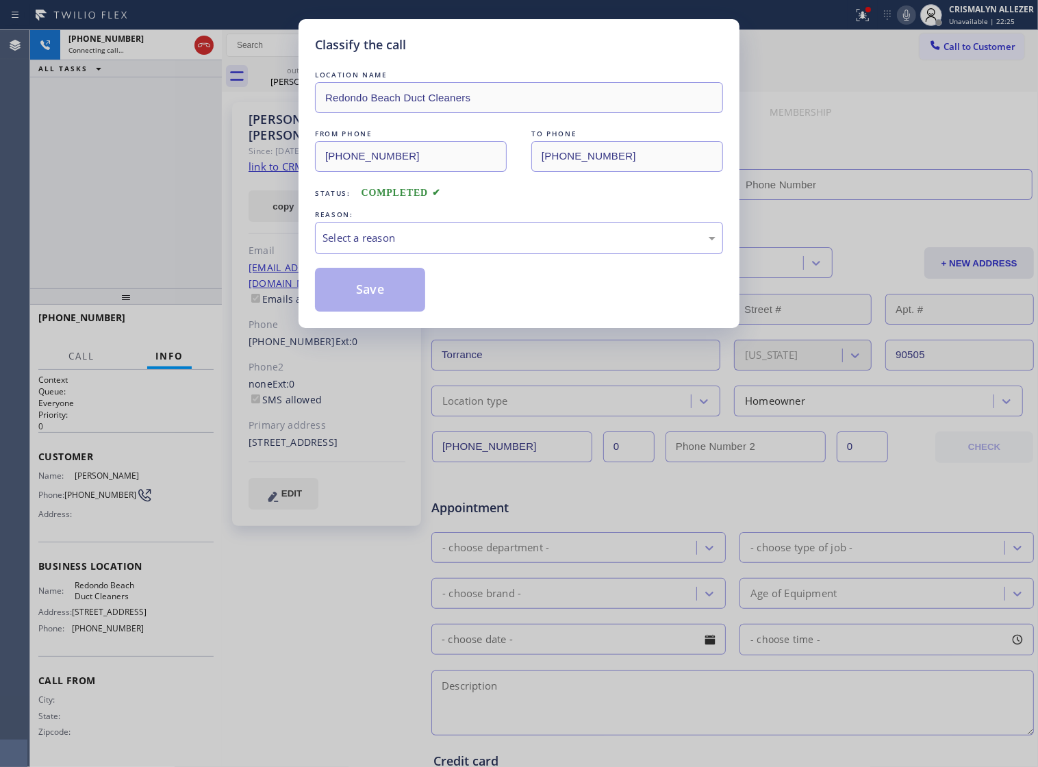
type input "[PHONE_NUMBER]"
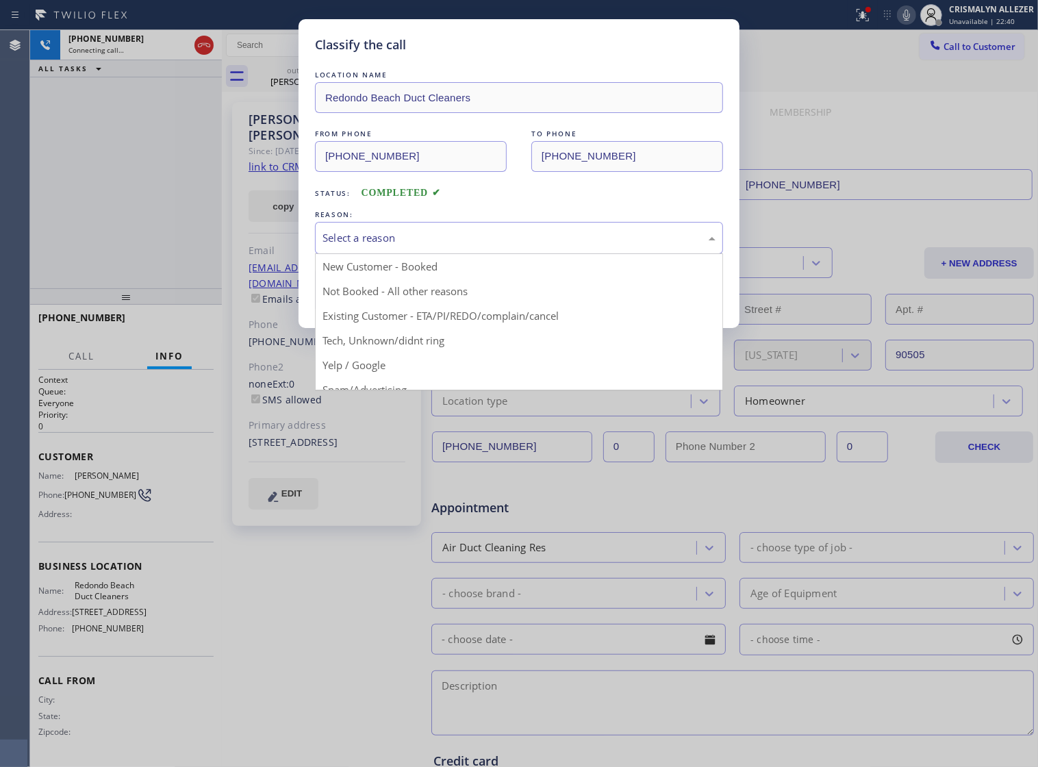
click at [436, 246] on div "Select a reason" at bounding box center [518, 238] width 393 height 16
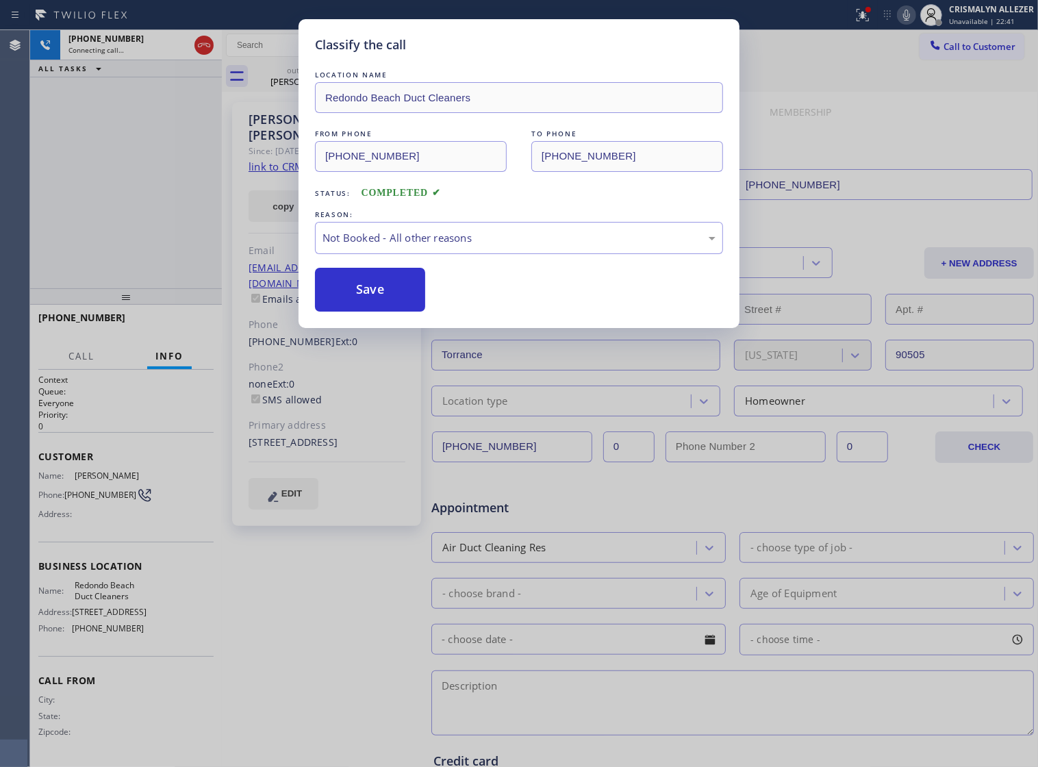
click at [391, 311] on button "Save" at bounding box center [370, 290] width 110 height 44
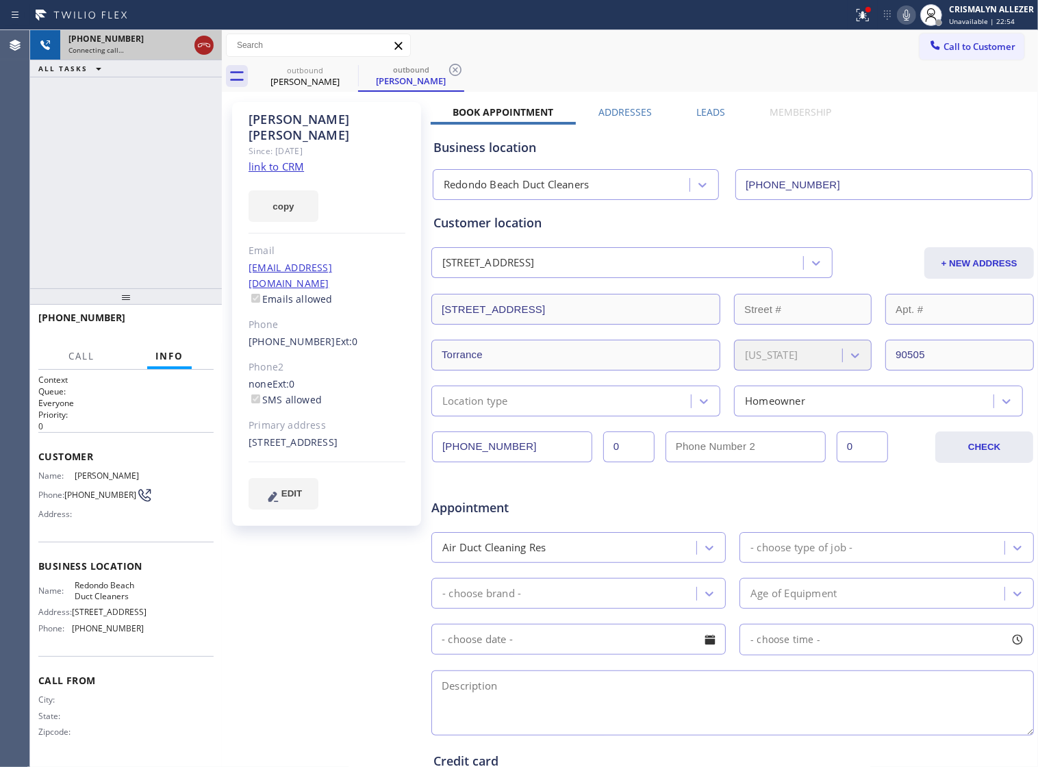
click at [200, 50] on icon at bounding box center [204, 45] width 16 height 16
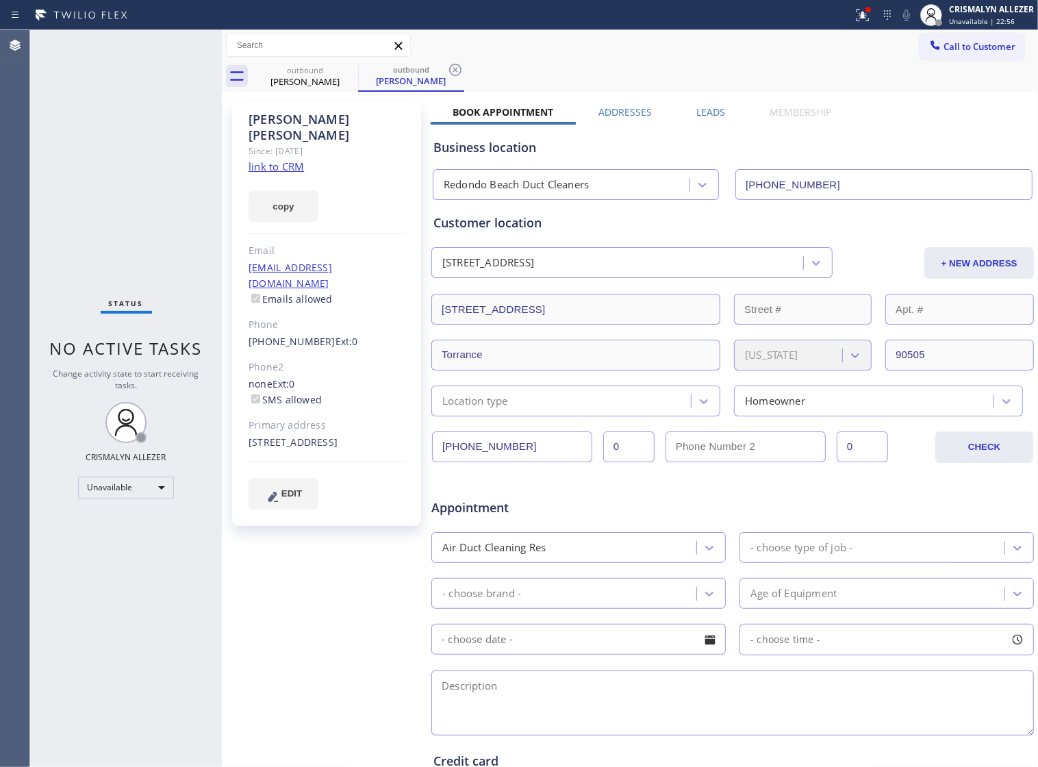
drag, startPoint x: 454, startPoint y: 74, endPoint x: 387, endPoint y: 87, distance: 68.3
click at [454, 74] on icon at bounding box center [455, 70] width 16 height 16
click at [347, 73] on icon at bounding box center [349, 70] width 16 height 16
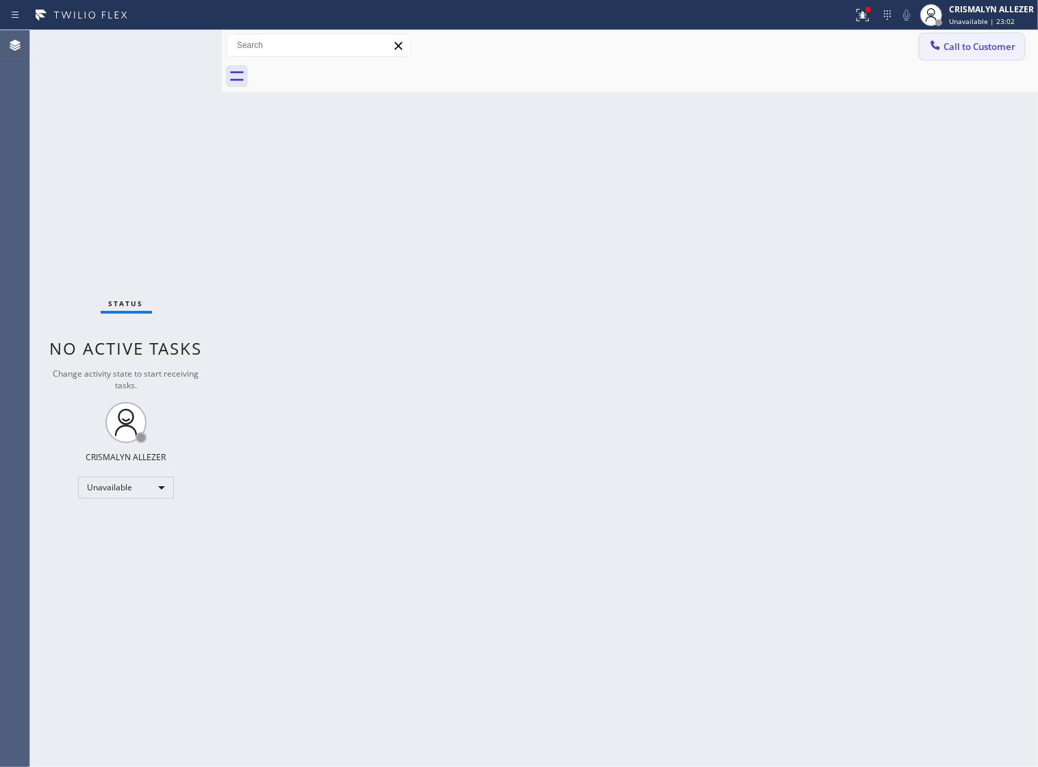
click at [984, 41] on span "Call to Customer" at bounding box center [979, 46] width 72 height 12
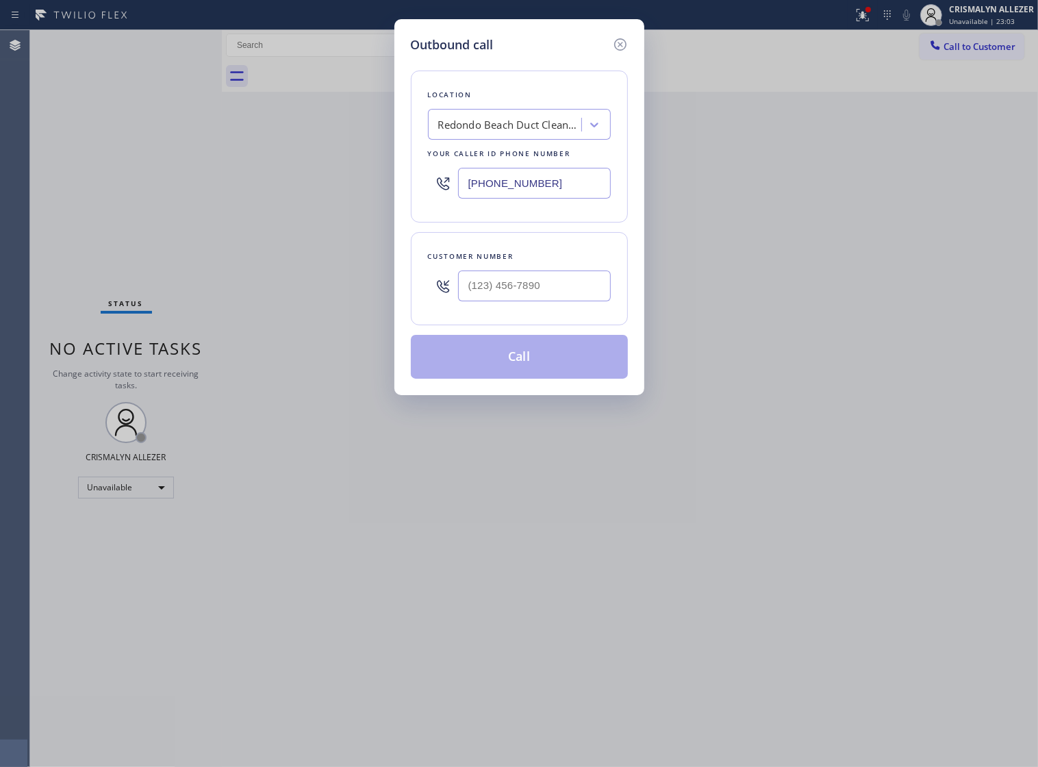
click at [533, 133] on div "Redondo Beach Duct Cleaners" at bounding box center [510, 125] width 144 height 16
drag, startPoint x: 559, startPoint y: 190, endPoint x: 285, endPoint y: 197, distance: 274.6
click at [285, 197] on div "Outbound call Location Redondo Beach Duct Cleaners Your caller id phone number …" at bounding box center [519, 383] width 1038 height 767
paste input "206) 202-1006"
type input "[PHONE_NUMBER]"
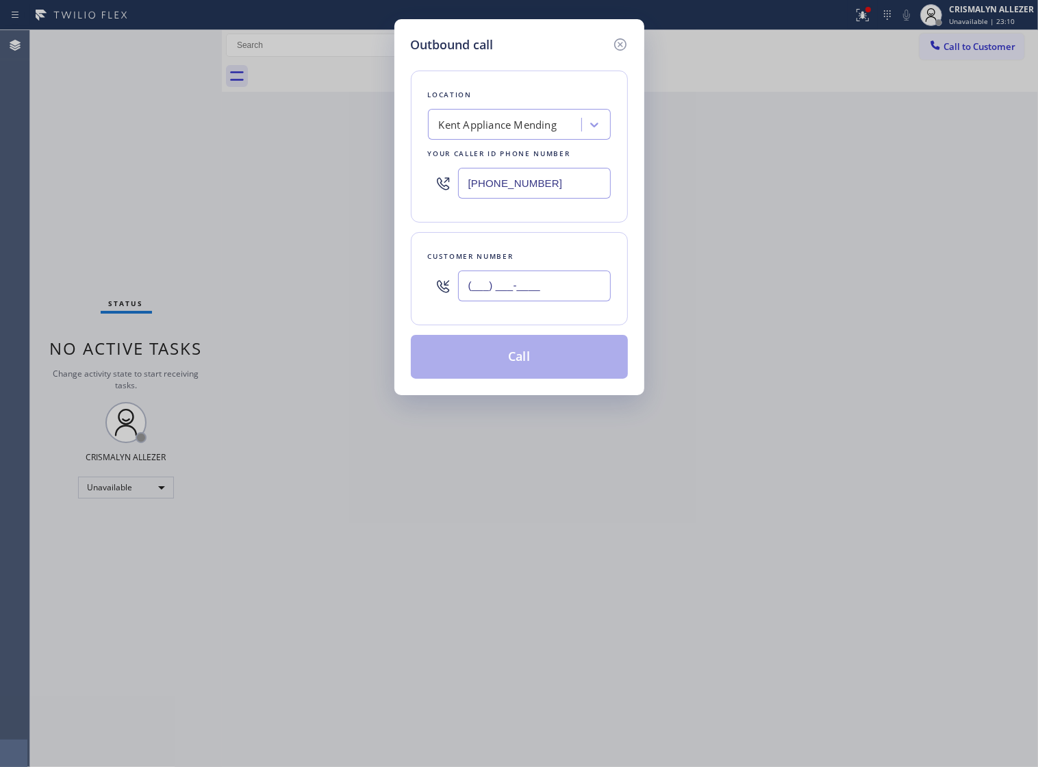
click at [565, 301] on input "(___) ___-____" at bounding box center [534, 285] width 153 height 31
paste input "206) 427-5926"
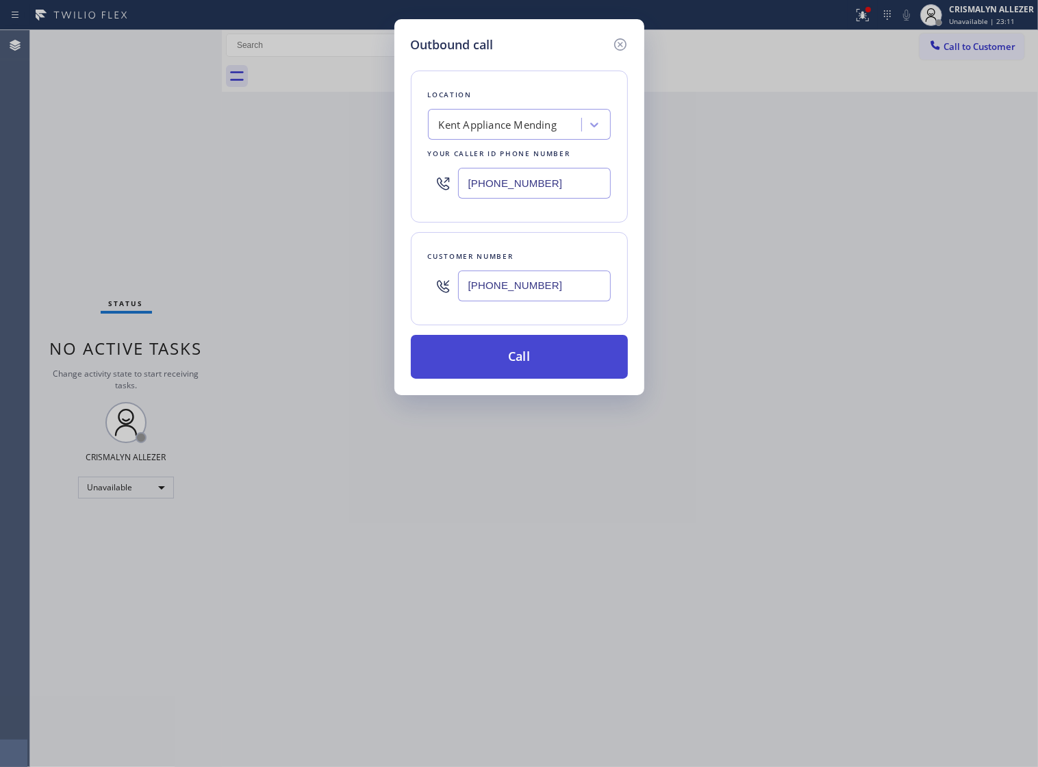
type input "[PHONE_NUMBER]"
click at [526, 368] on button "Call" at bounding box center [519, 357] width 217 height 44
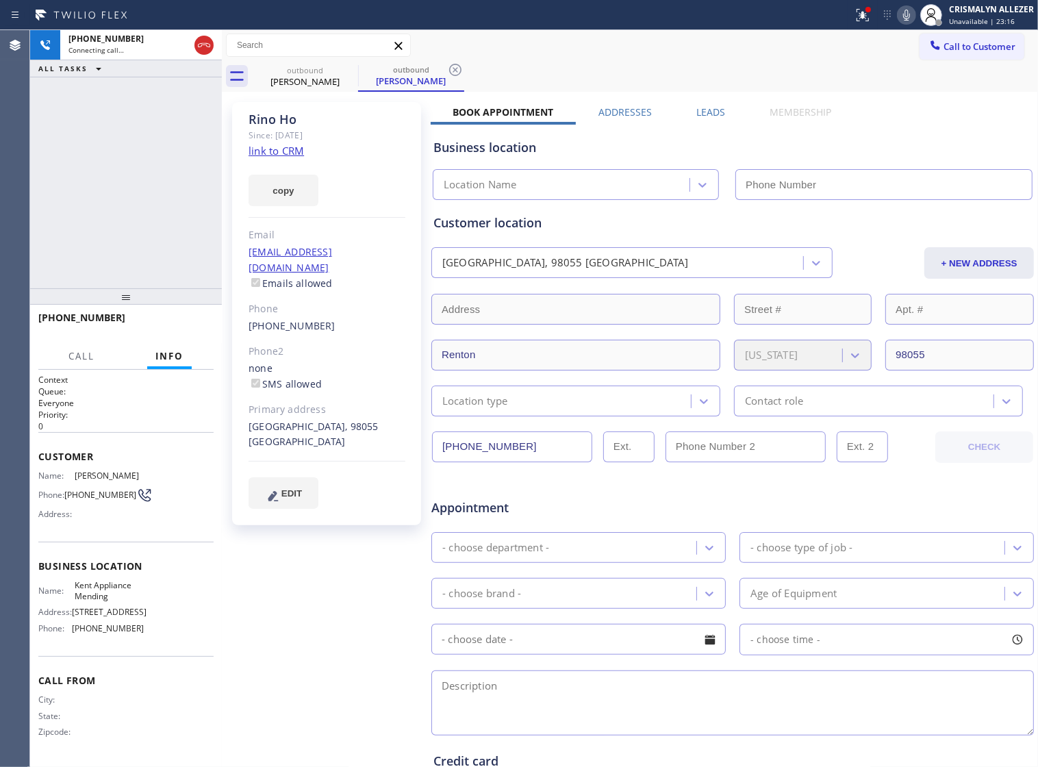
type input "[PHONE_NUMBER]"
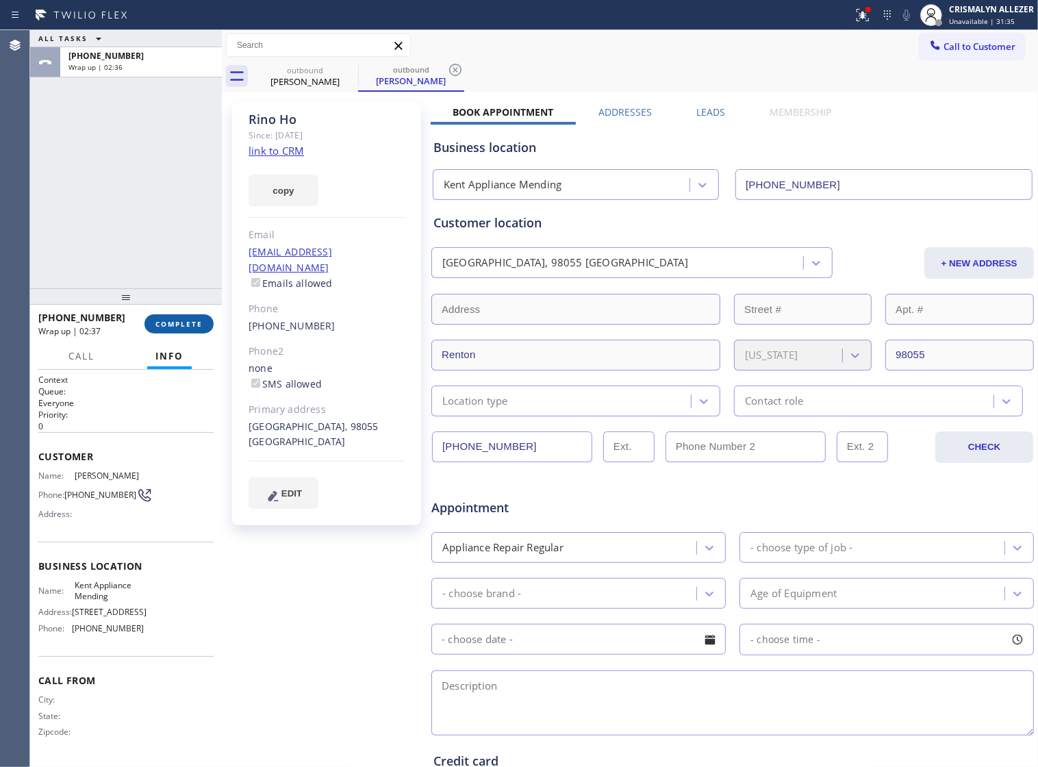
click at [169, 322] on span "COMPLETE" at bounding box center [178, 324] width 47 height 10
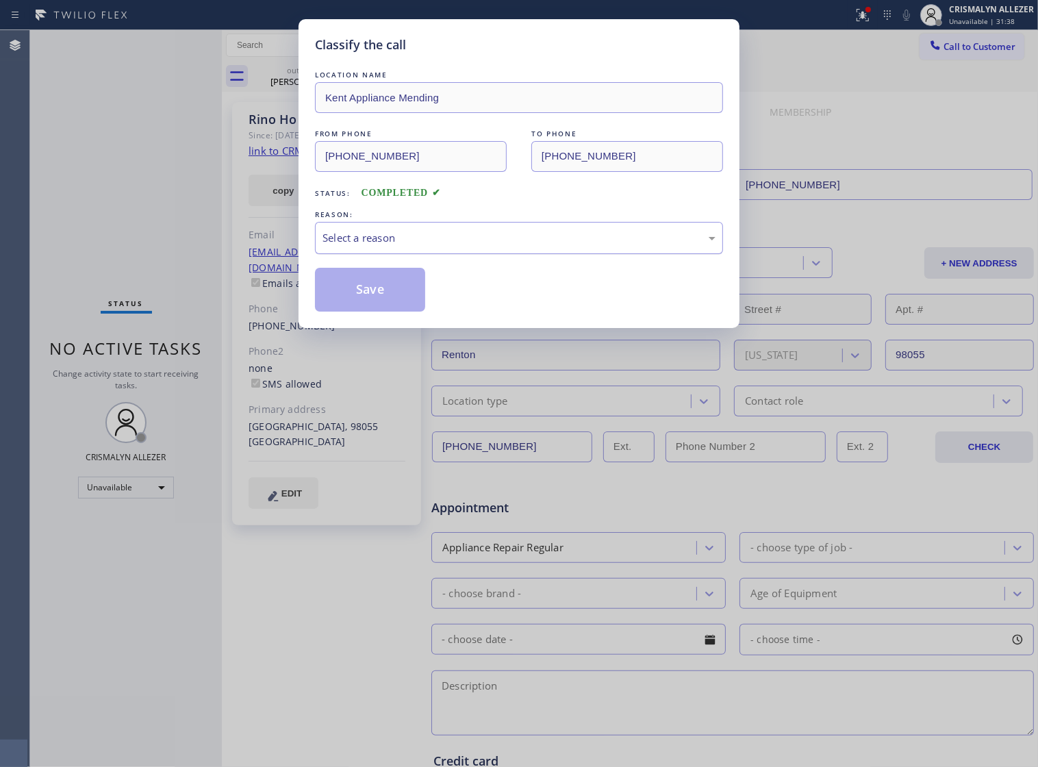
click at [541, 237] on div "Select a reason" at bounding box center [519, 238] width 408 height 32
click at [372, 311] on button "Save" at bounding box center [370, 290] width 110 height 44
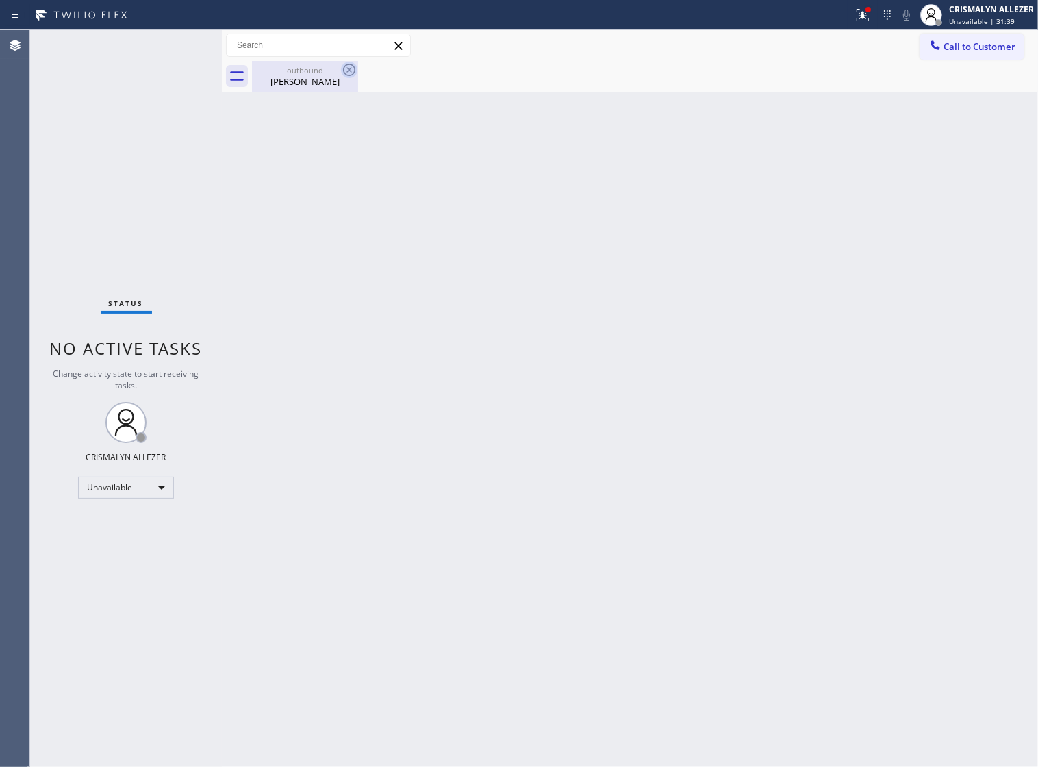
drag, startPoint x: 301, startPoint y: 80, endPoint x: 356, endPoint y: 71, distance: 55.6
click at [306, 79] on div "Rino Ho" at bounding box center [304, 81] width 103 height 12
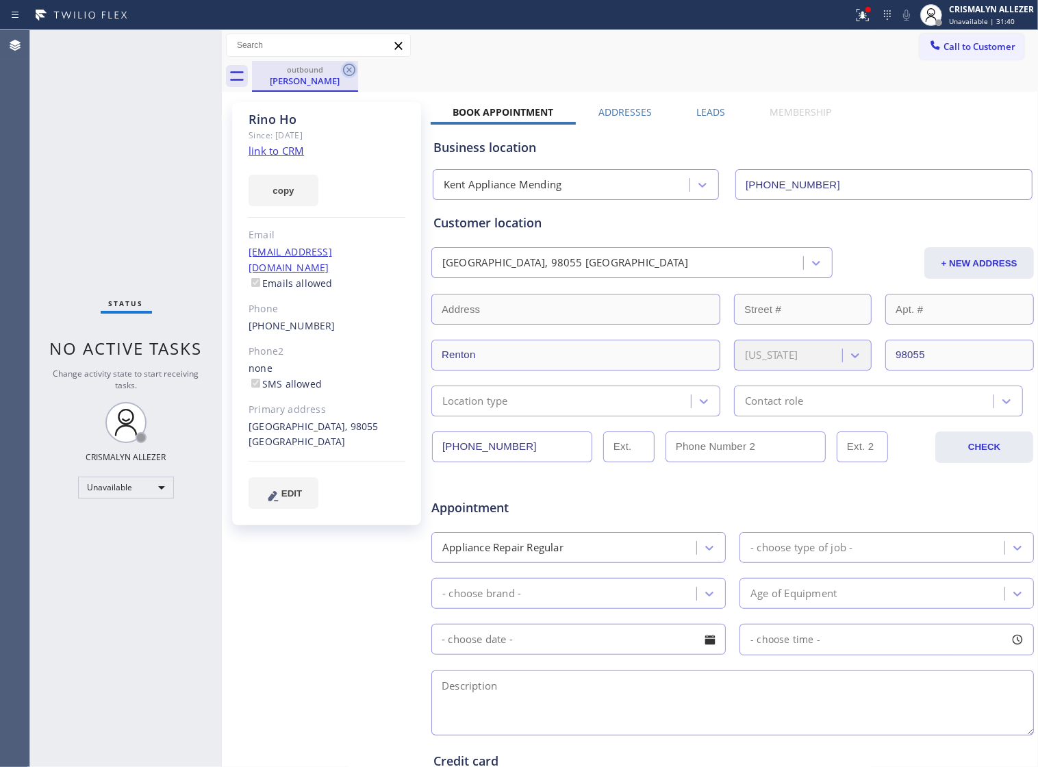
click at [353, 68] on icon at bounding box center [349, 70] width 16 height 16
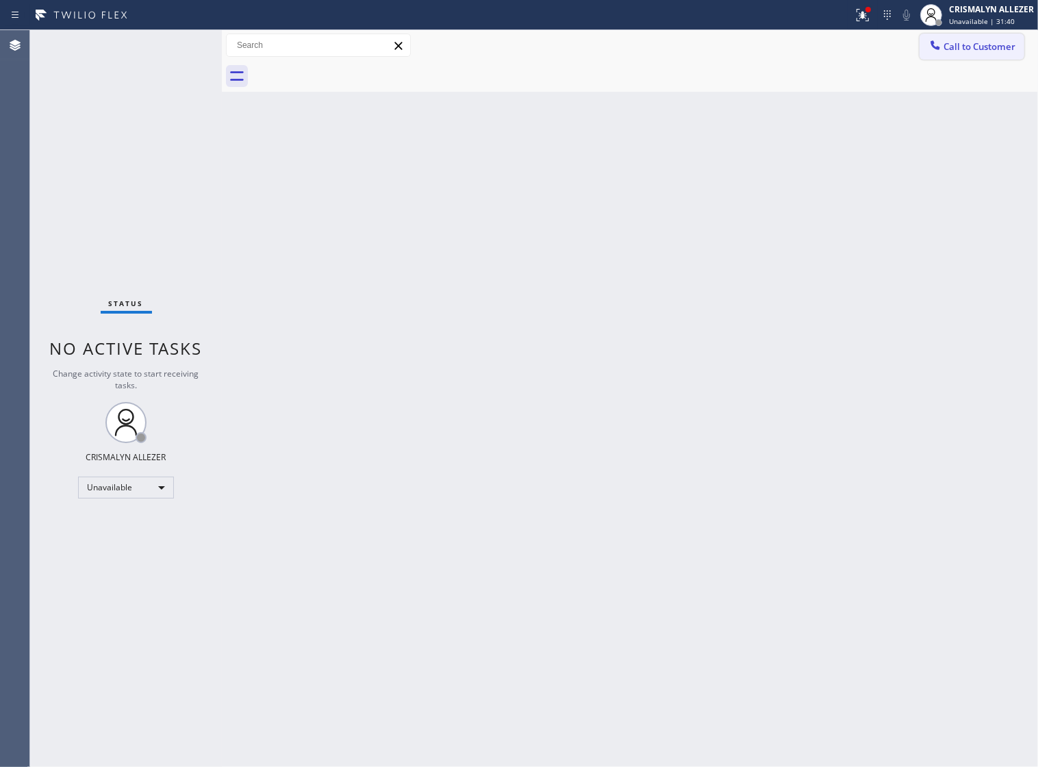
click at [963, 45] on span "Call to Customer" at bounding box center [979, 46] width 72 height 12
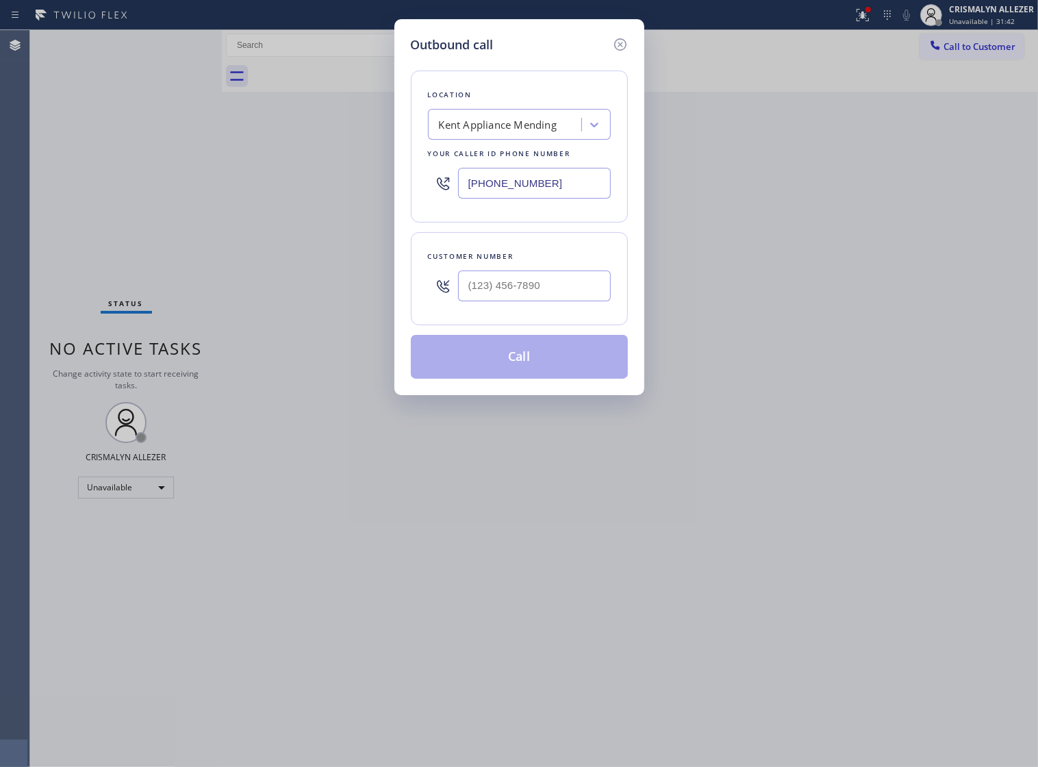
drag, startPoint x: 570, startPoint y: 193, endPoint x: 415, endPoint y: 194, distance: 155.4
click at [415, 194] on div "Location Kent Appliance Mending Your caller id phone number (206) 202-1006" at bounding box center [519, 147] width 217 height 152
paste input "888) 431-7814"
type input "[PHONE_NUMBER]"
click at [554, 293] on input "(___) ___-____" at bounding box center [534, 285] width 153 height 31
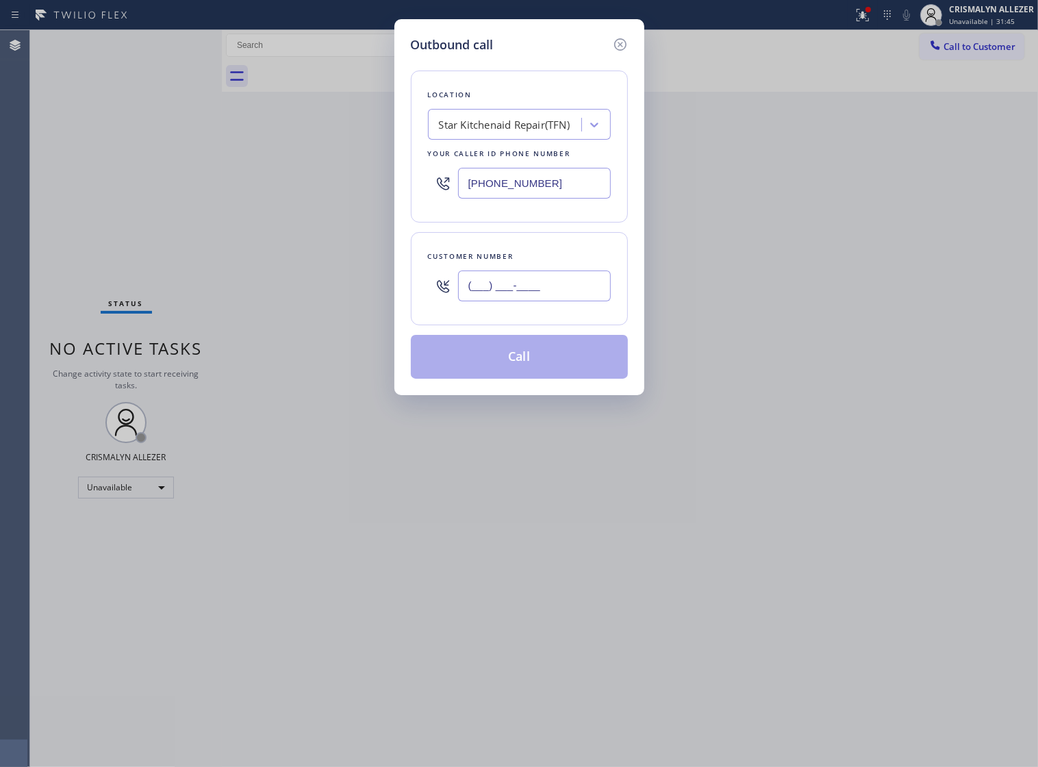
paste input "602) 809-4548"
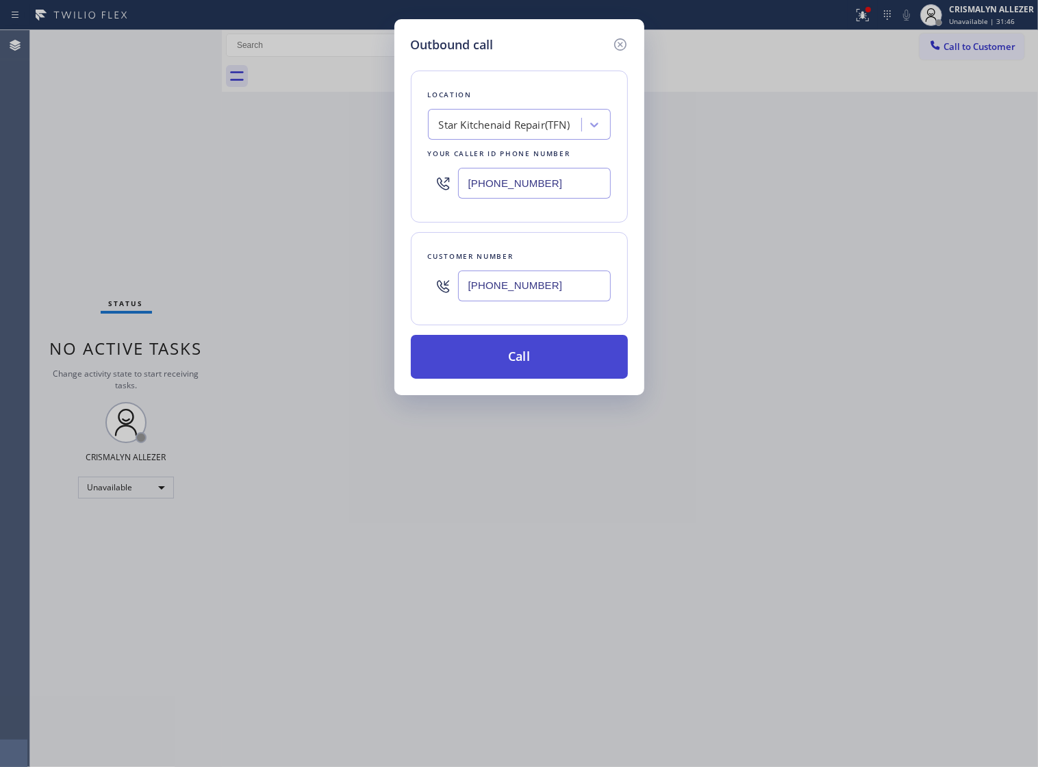
type input "[PHONE_NUMBER]"
click at [528, 379] on button "Call" at bounding box center [519, 357] width 217 height 44
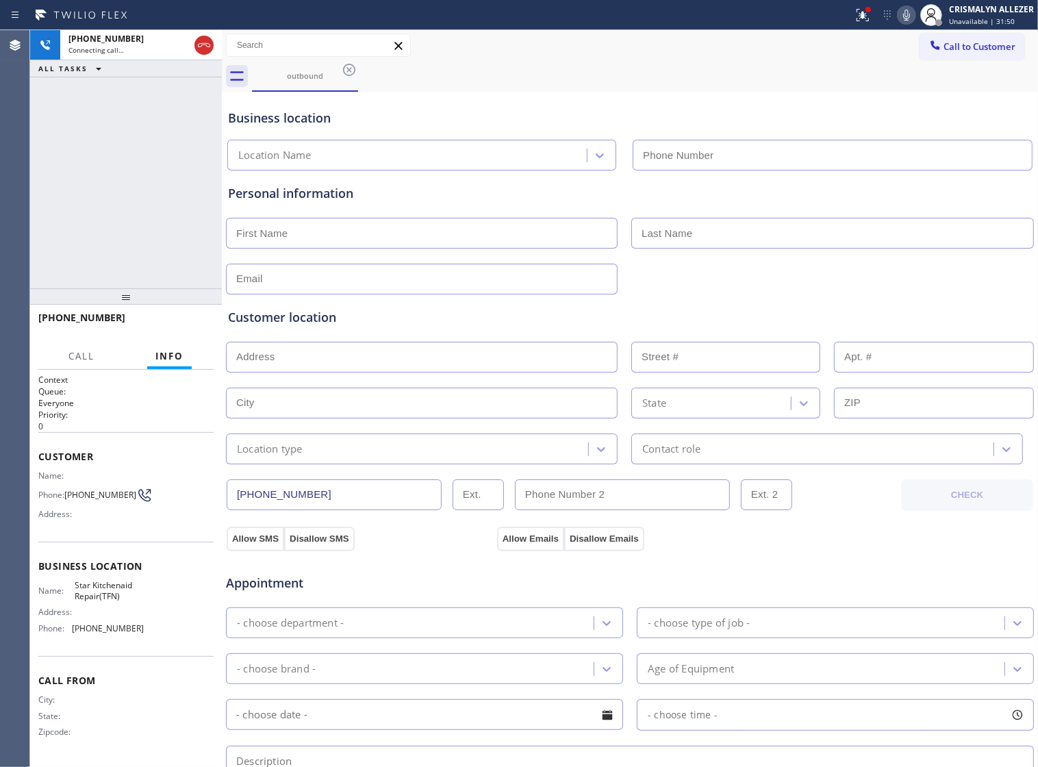
type input "[PHONE_NUMBER]"
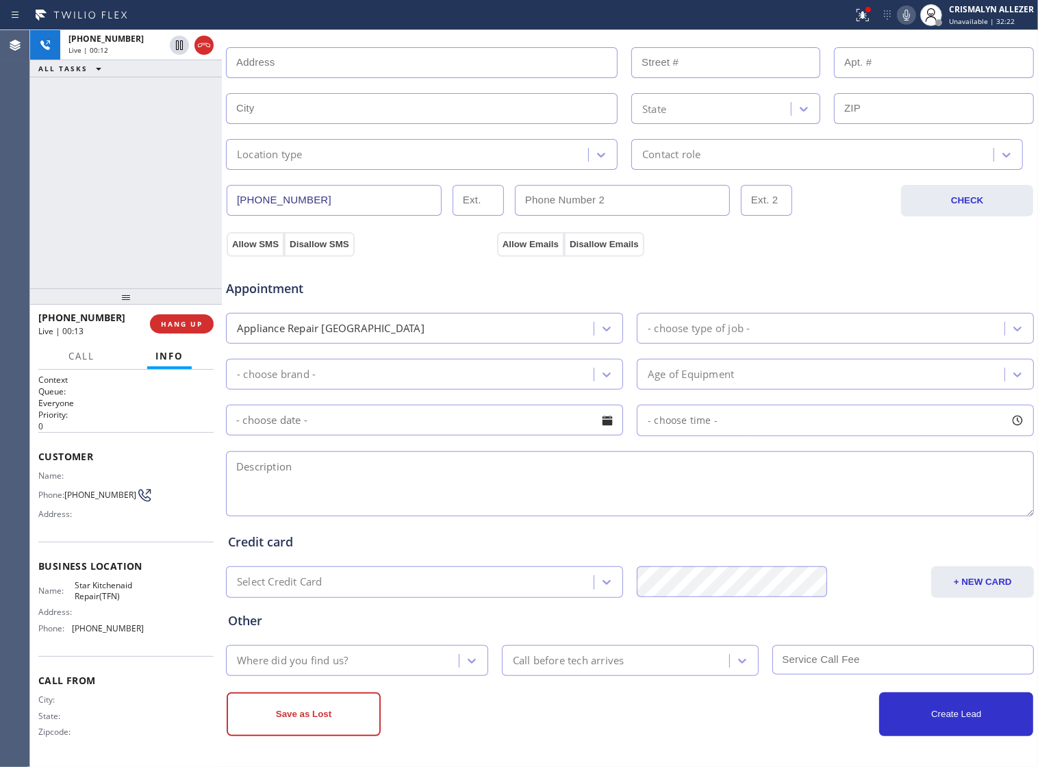
scroll to position [308, 0]
click at [312, 477] on textarea at bounding box center [630, 483] width 808 height 65
paste textarea "Kitchen aid refrigerator, dripping out water | Scottsdale, AZ 85254 USA"
click at [350, 463] on textarea "Kitchen aid refrigerator, dripping out water | Scottsdale, AZ 85254 USA" at bounding box center [630, 483] width 808 height 65
drag, startPoint x: 666, startPoint y: 463, endPoint x: 689, endPoint y: 515, distance: 57.6
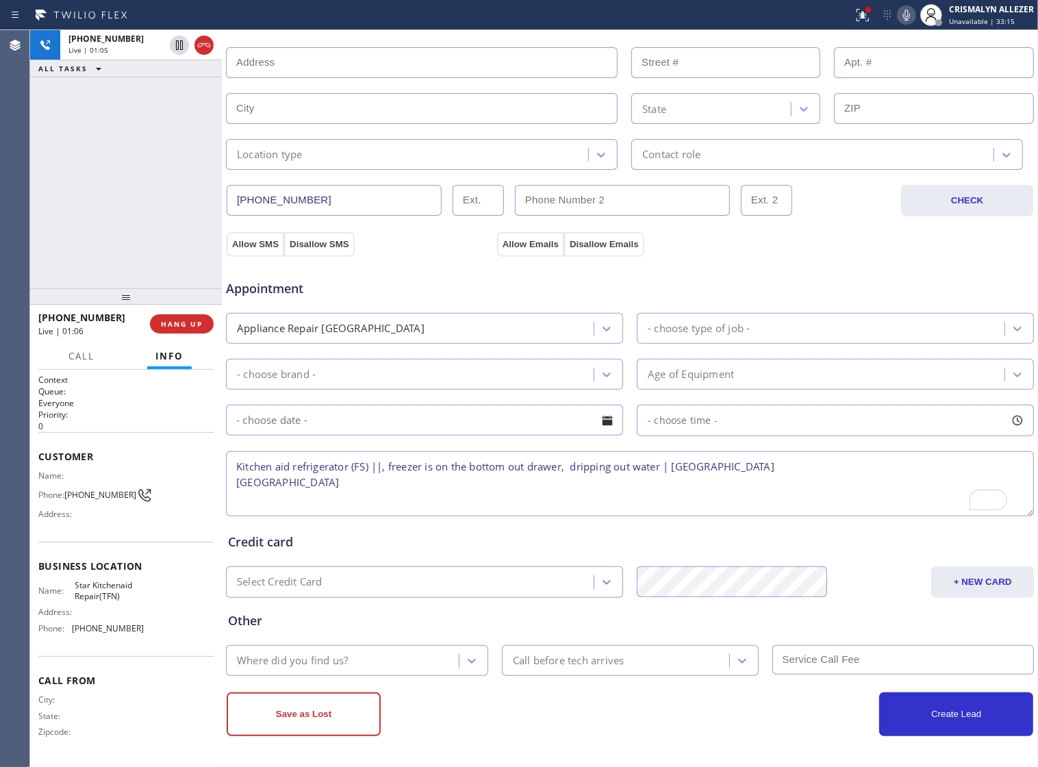
click at [666, 467] on textarea "Kitchen aid refrigerator (FS) ||, freezer is on the bottom out drawer, dripping…" at bounding box center [630, 483] width 808 height 65
click at [823, 493] on textarea "Kitchen aid refrigerator (FS) ||, freezer is on the bottom out drawer, dripping…" at bounding box center [630, 483] width 808 height 65
type textarea "Kitchen aid refrigerator (FS) ||, freezer is on the bottom out drawer, dripping…"
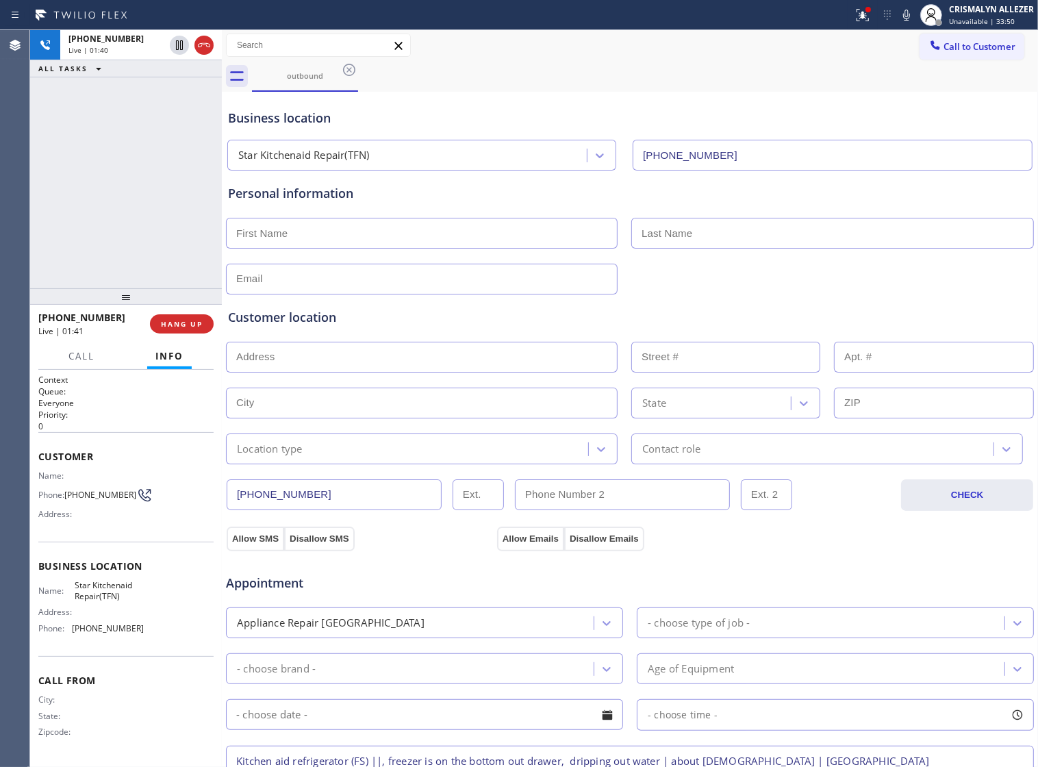
scroll to position [308, 0]
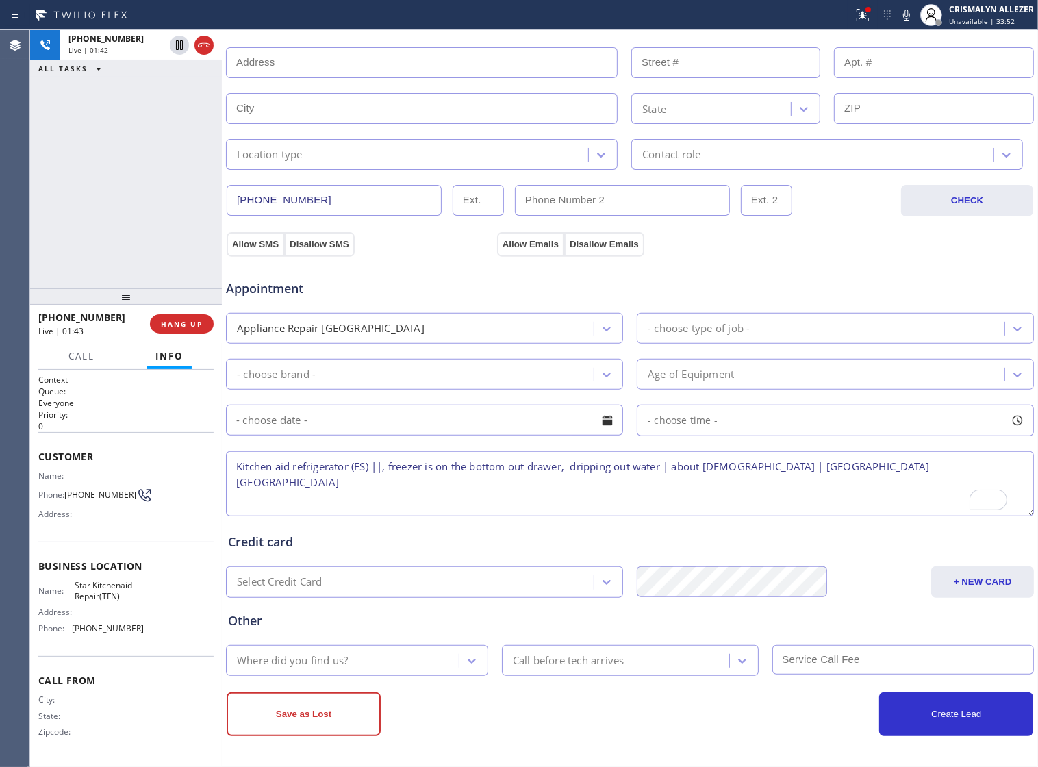
drag, startPoint x: 764, startPoint y: 464, endPoint x: 873, endPoint y: 467, distance: 109.5
click at [873, 467] on textarea "Kitchen aid refrigerator (FS) ||, freezer is on the bottom out drawer, dripping…" at bounding box center [630, 483] width 808 height 65
paste textarea "[STREET_ADDRESS]"
click at [269, 481] on textarea "Kitchen aid refrigerator (FS) ||, freezer is on the bottom out drawer, dripping…" at bounding box center [630, 483] width 808 height 65
click at [238, 464] on textarea "Kitchen aid refrigerator (FS) ||, freezer is on the bottom out drawer, dripping…" at bounding box center [630, 483] width 808 height 65
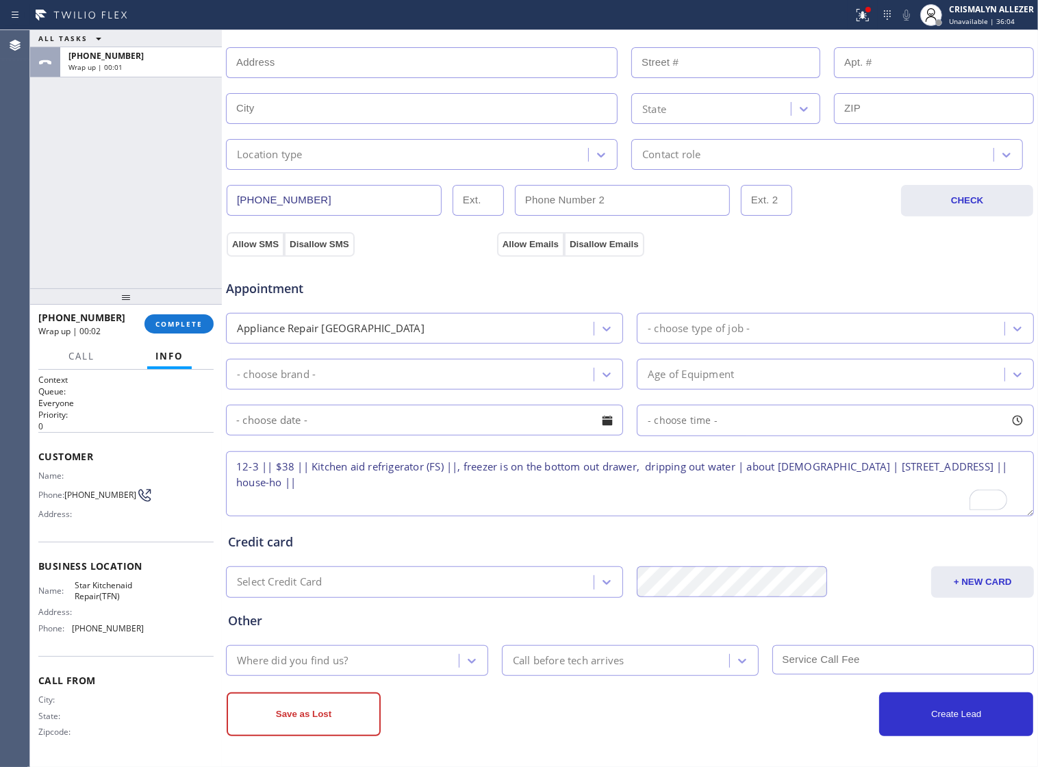
click at [375, 485] on textarea "12-3 || $38 || Kitchen aid refrigerator (FS) ||, freezer is on the bottom out d…" at bounding box center [630, 483] width 808 height 65
drag, startPoint x: 70, startPoint y: 585, endPoint x: 142, endPoint y: 613, distance: 76.9
click at [142, 613] on div "Name: Star Kitchenaid Repair(TFN) Address: Phone: [PHONE_NUMBER]" at bounding box center [125, 609] width 175 height 59
drag, startPoint x: 69, startPoint y: 584, endPoint x: 137, endPoint y: 609, distance: 72.3
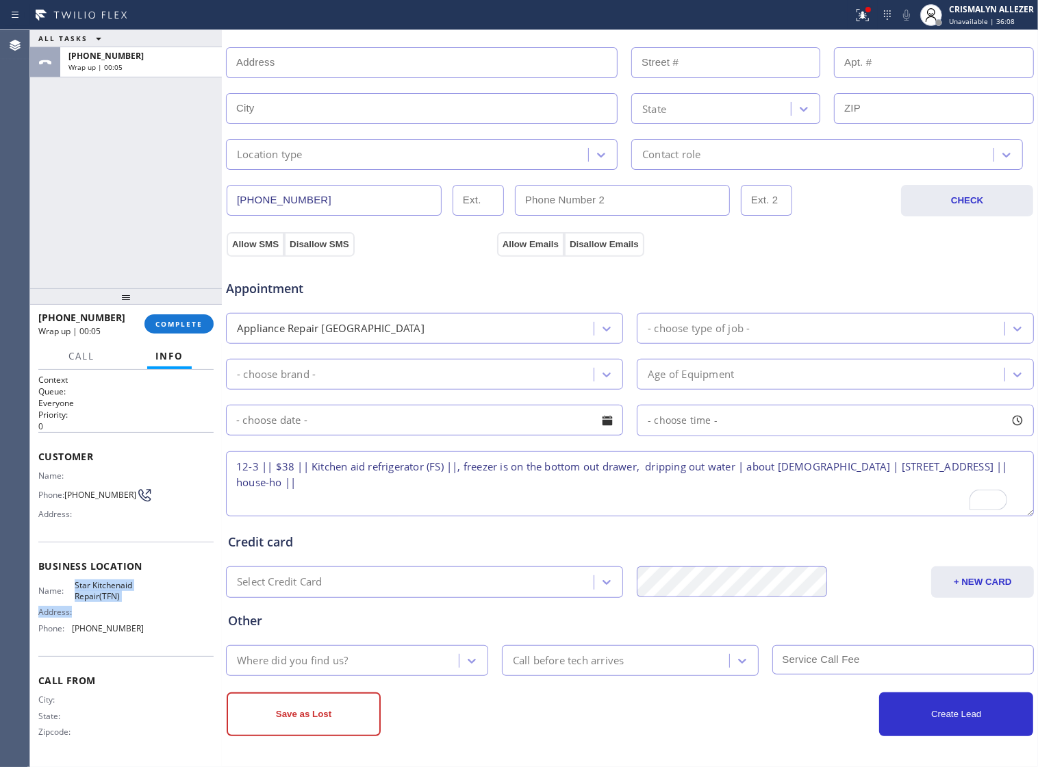
click at [137, 609] on div "Name: Star Kitchenaid Repair(TFN) Address: Phone: [PHONE_NUMBER]" at bounding box center [125, 609] width 175 height 59
drag, startPoint x: 107, startPoint y: 587, endPoint x: 131, endPoint y: 600, distance: 27.6
click at [131, 600] on div "Business location Name: Star Kitchenaid Repair(TFN) Address: Phone: [PHONE_NUMB…" at bounding box center [125, 598] width 175 height 114
click at [384, 483] on textarea "12-3 || $38 || Kitchen aid refrigerator (FS) ||, freezer is on the bottom out d…" at bounding box center [630, 483] width 808 height 65
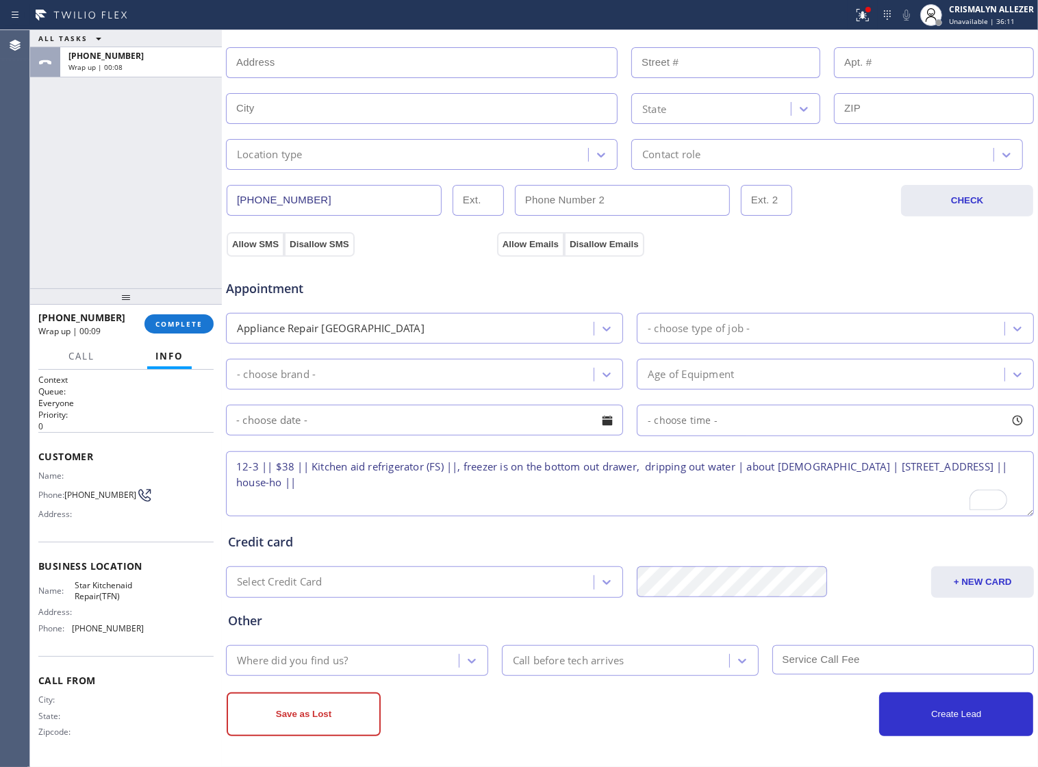
paste textarea "Star Kitchenaid Repair(TFN)"
type textarea "12-3 || $38 || Kitchen aid refrigerator (FS) ||, freezer is on the bottom out d…"
click at [583, 326] on div "Appliance Repair [GEOGRAPHIC_DATA]" at bounding box center [411, 328] width 363 height 24
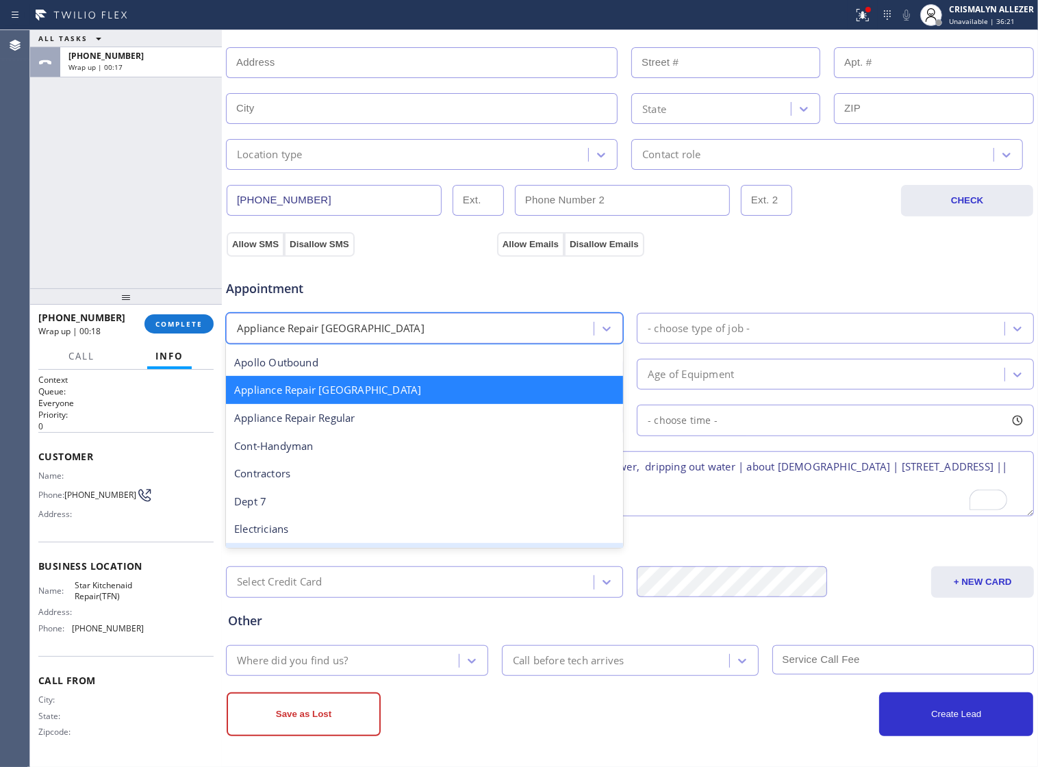
scroll to position [172, 0]
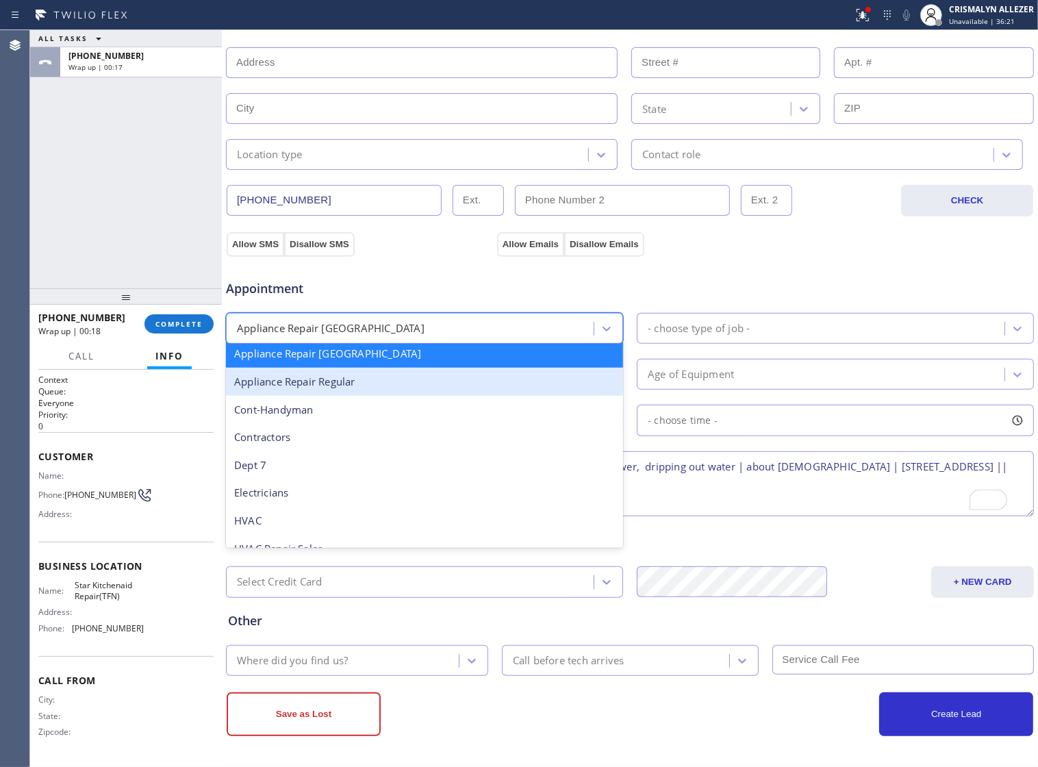
click at [412, 378] on div "Appliance Repair Regular" at bounding box center [424, 382] width 397 height 28
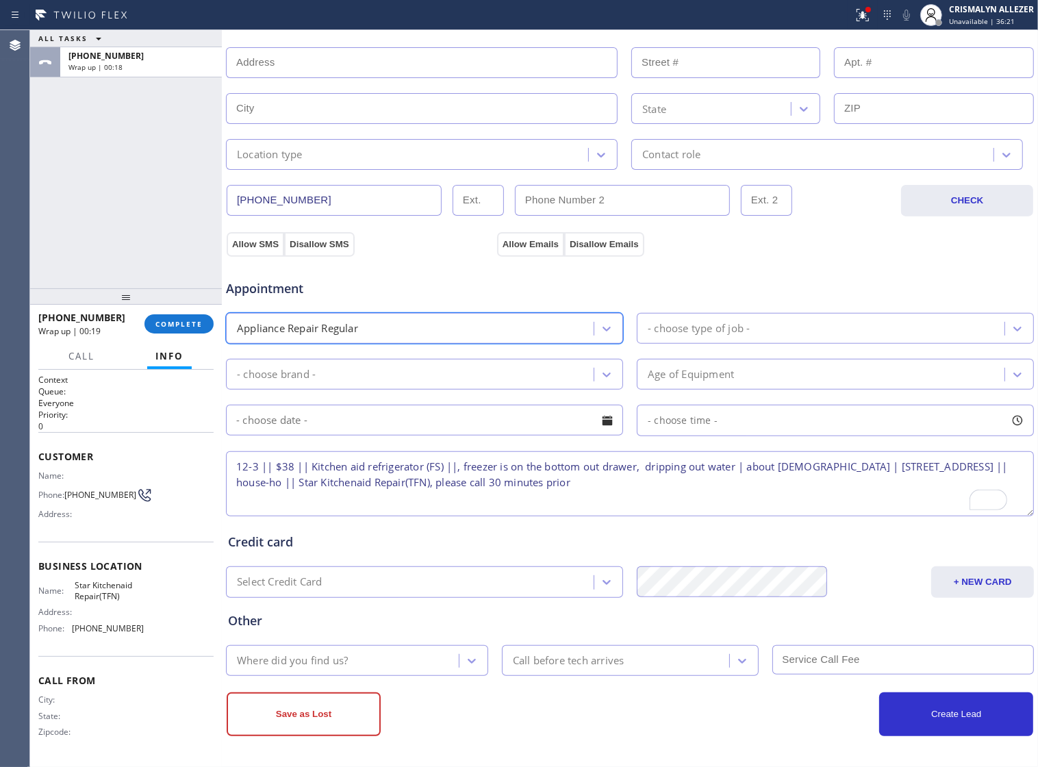
click at [758, 320] on div "- choose type of job -" at bounding box center [822, 328] width 363 height 24
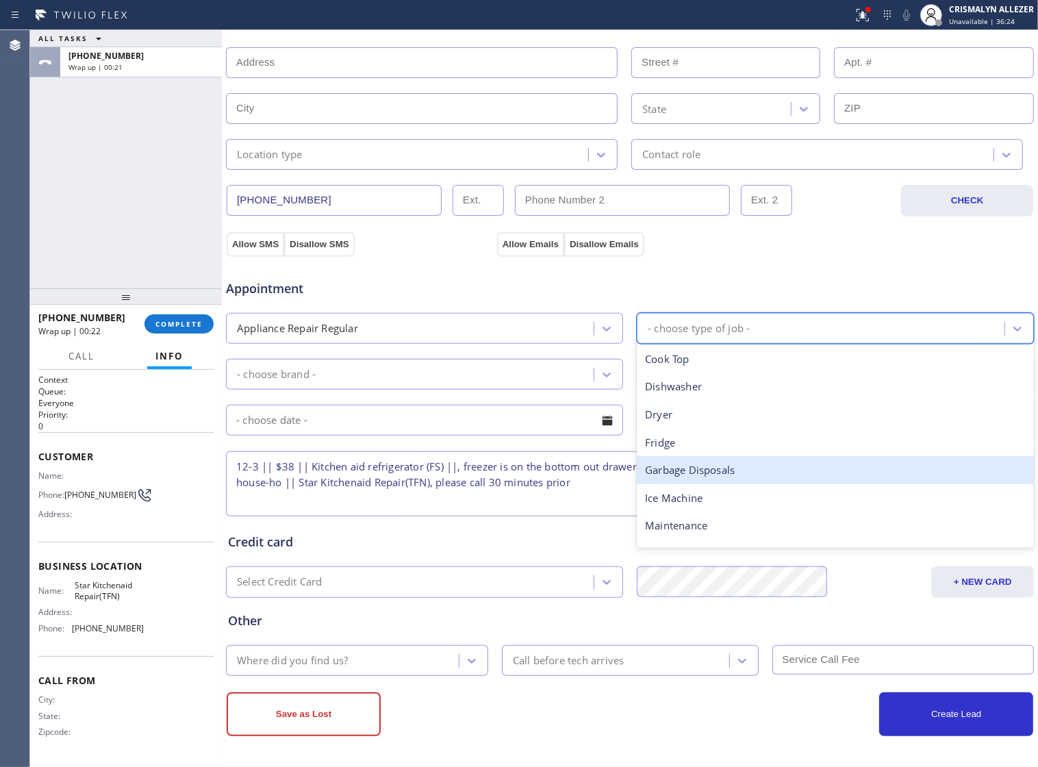
click at [681, 456] on div "Garbage Disposals" at bounding box center [835, 470] width 397 height 28
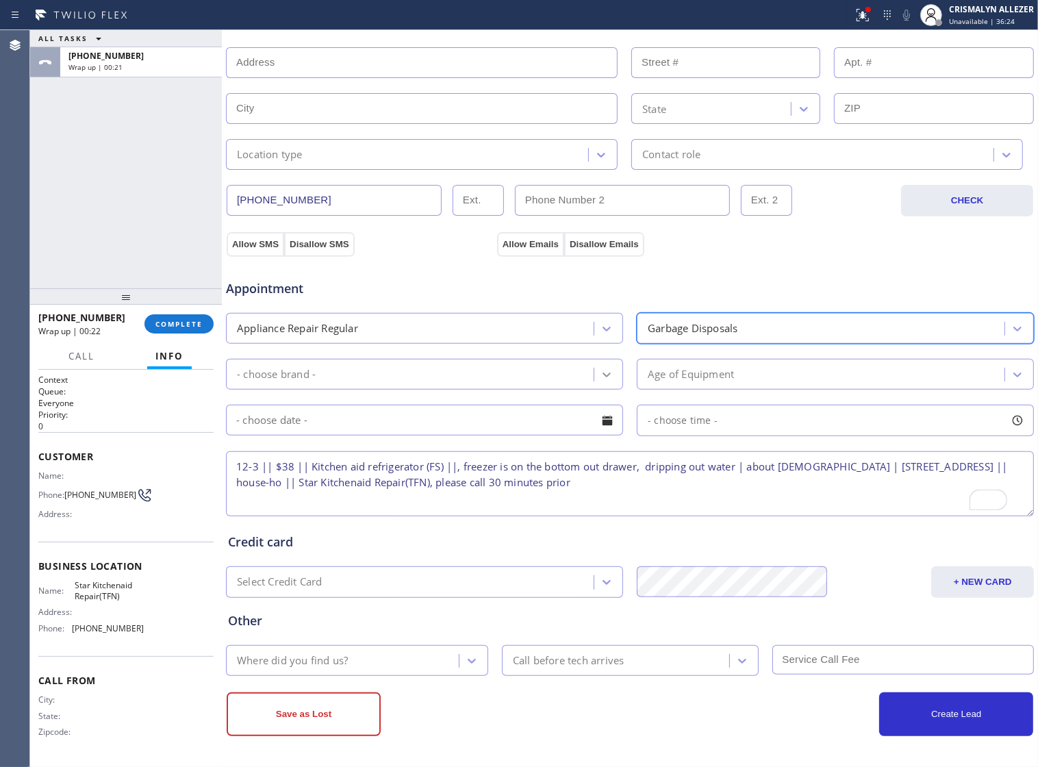
click at [600, 377] on icon at bounding box center [607, 375] width 14 height 14
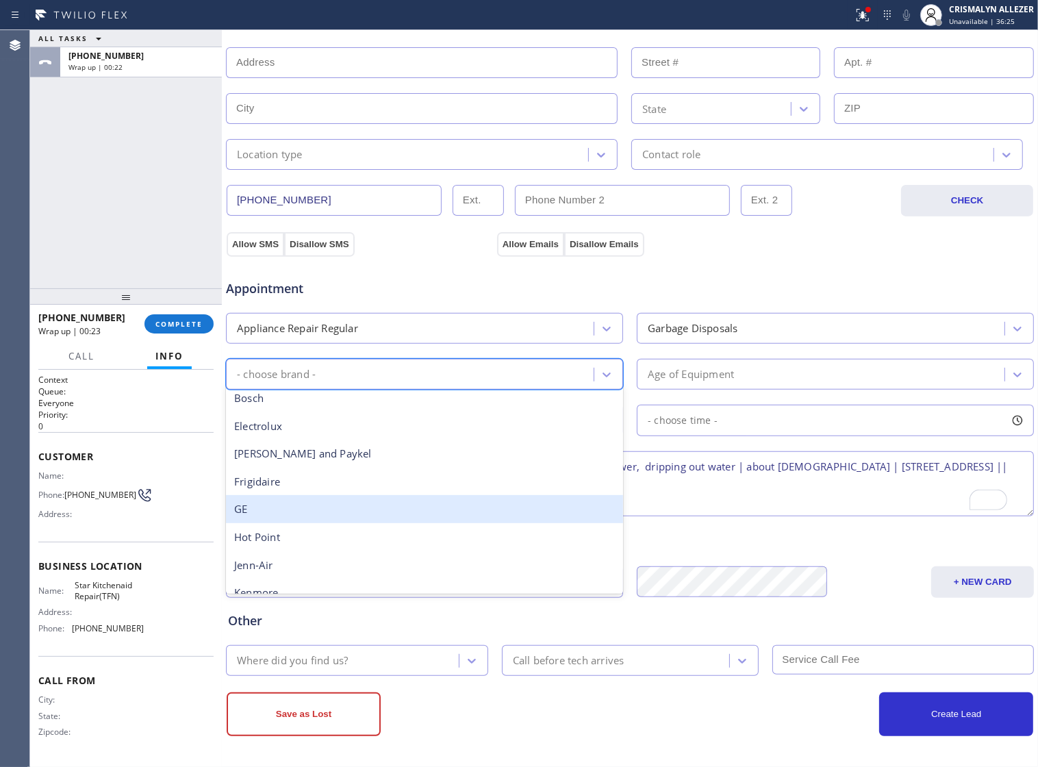
scroll to position [171, 0]
click at [361, 511] on div "Kitchen Aid" at bounding box center [424, 512] width 397 height 28
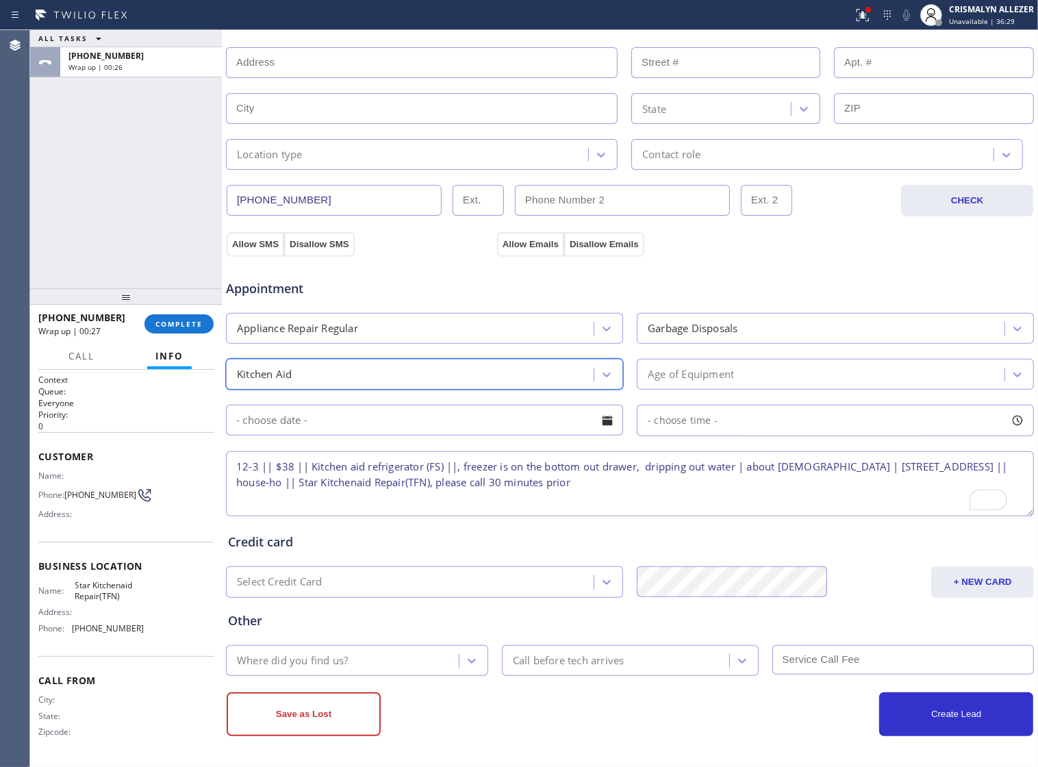
click at [787, 370] on div "Age of Equipment" at bounding box center [822, 374] width 363 height 24
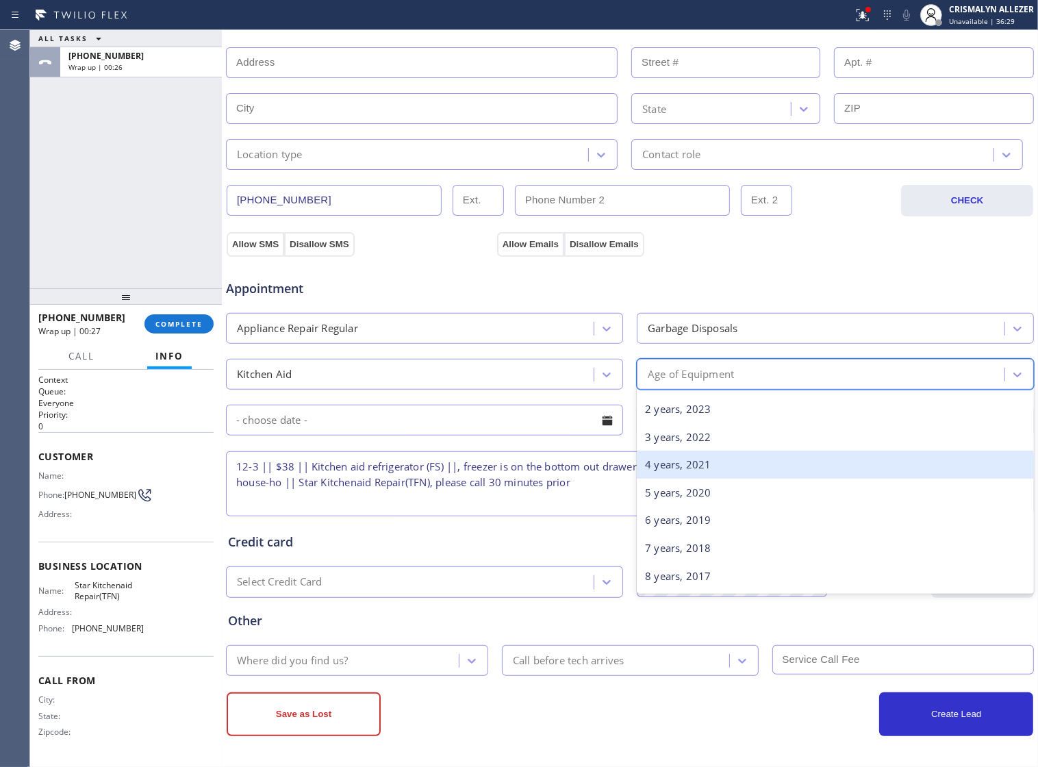
scroll to position [86, 0]
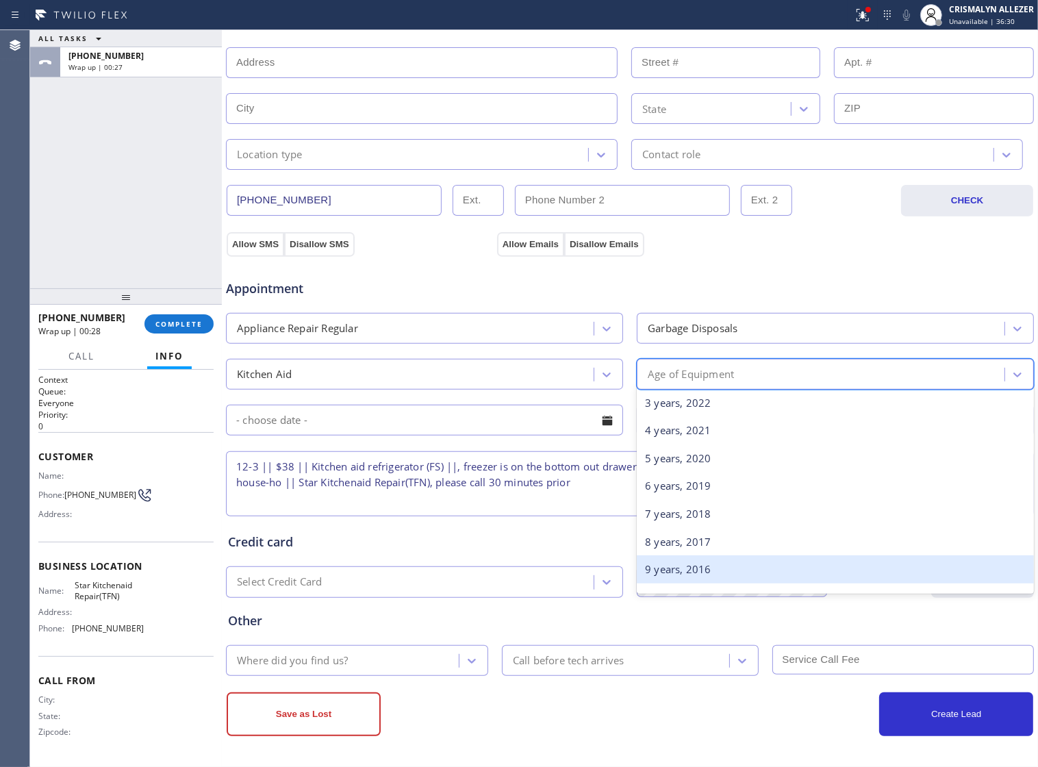
click at [699, 569] on div "9 years, 2016" at bounding box center [835, 569] width 397 height 28
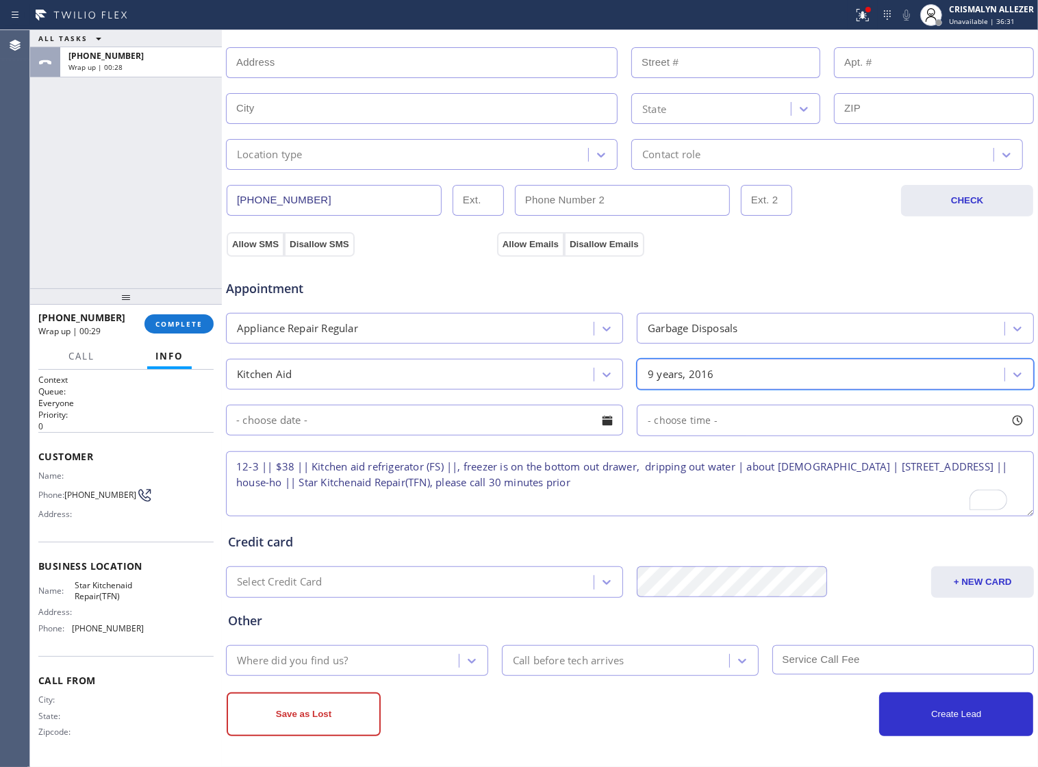
click at [596, 418] on div at bounding box center [606, 420] width 23 height 23
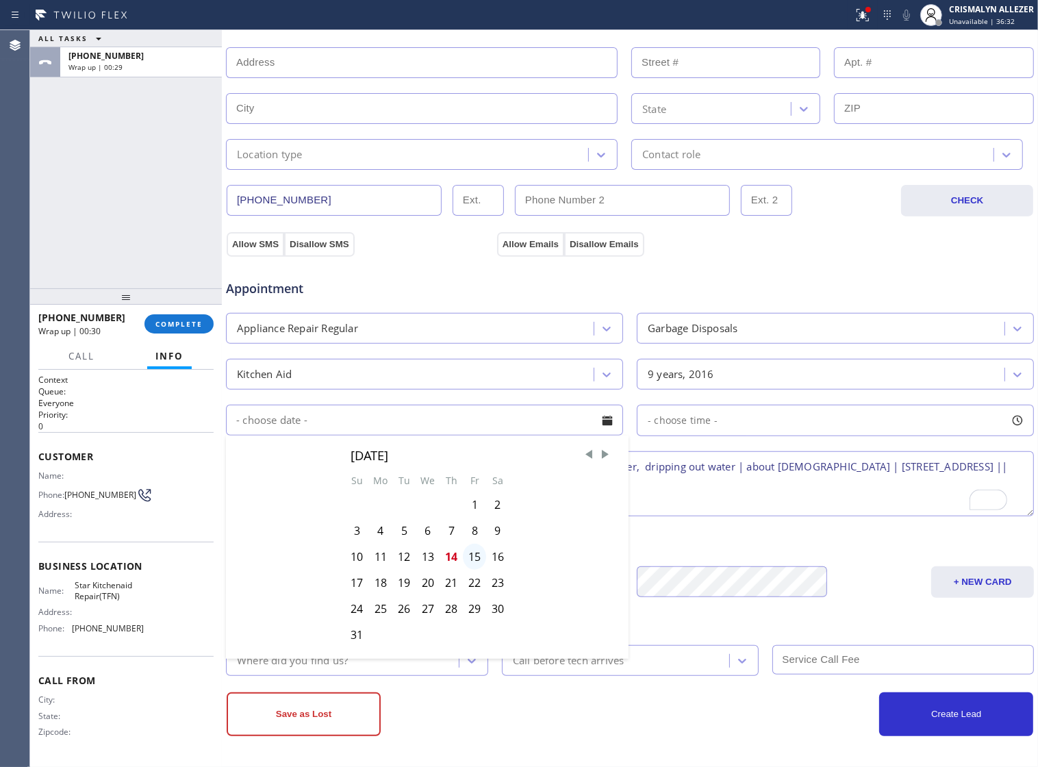
click at [486, 569] on div "15" at bounding box center [474, 556] width 23 height 26
type input "[DATE]"
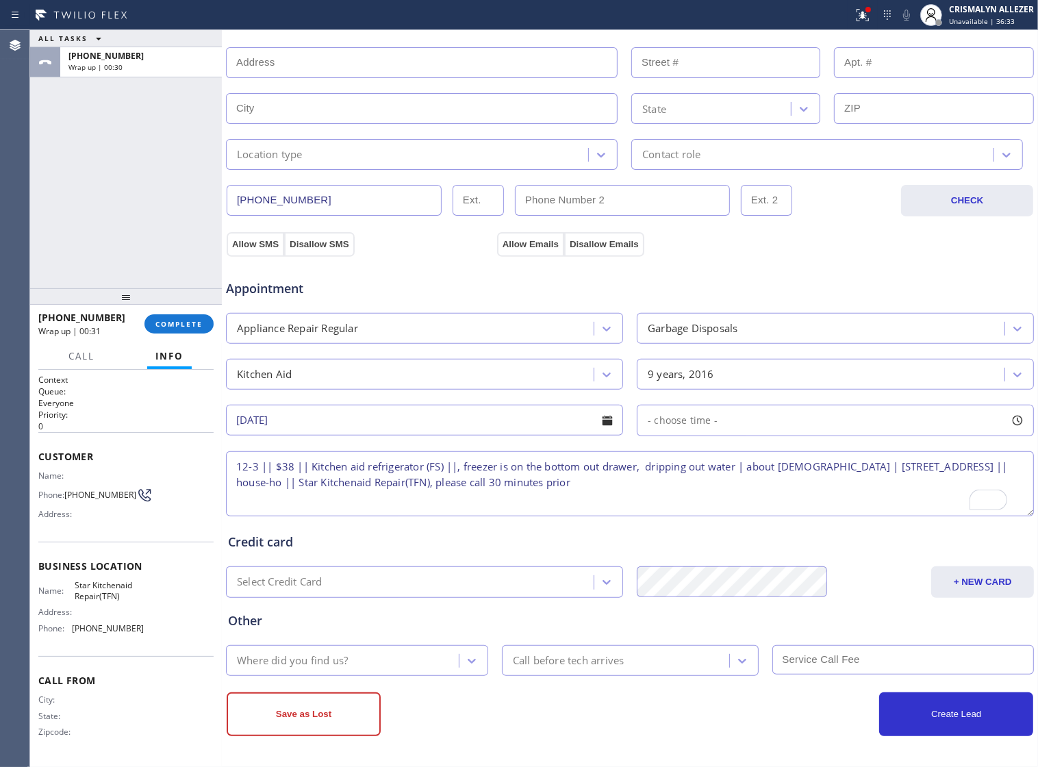
click at [758, 413] on div "- choose time -" at bounding box center [835, 420] width 397 height 31
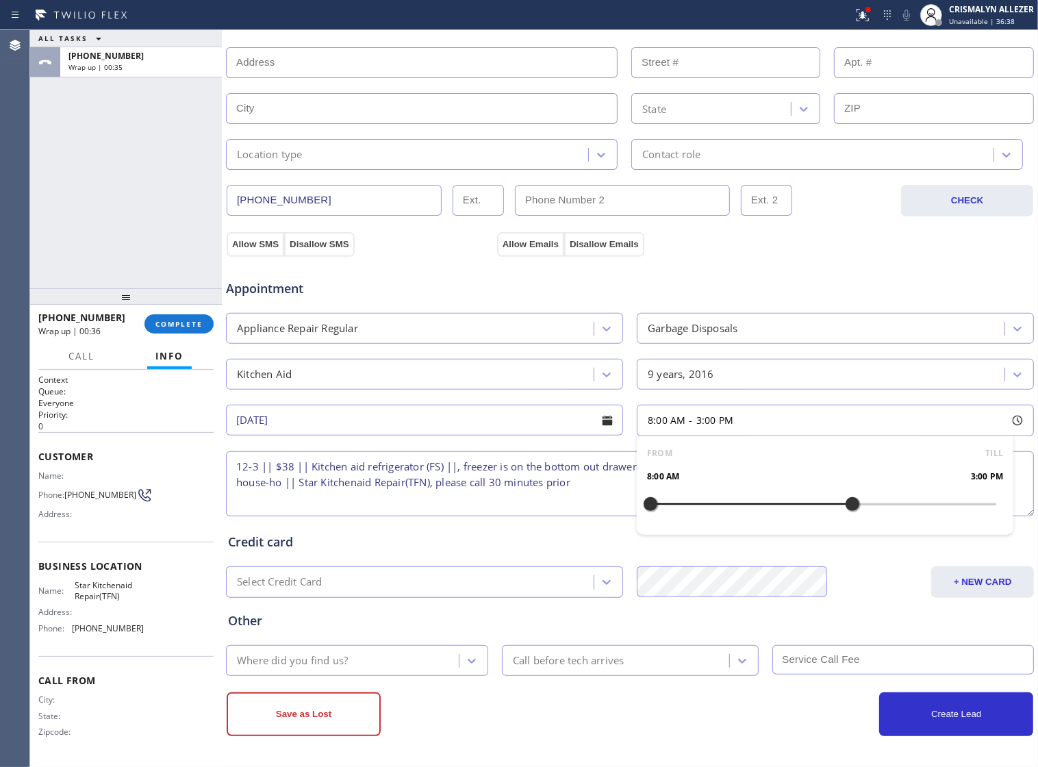
drag, startPoint x: 647, startPoint y: 504, endPoint x: 842, endPoint y: 500, distance: 195.1
click at [844, 500] on div at bounding box center [852, 503] width 16 height 29
drag, startPoint x: 641, startPoint y: 503, endPoint x: 758, endPoint y: 500, distance: 116.4
click at [758, 500] on div at bounding box center [765, 503] width 16 height 29
click at [539, 522] on div "Credit card Select Credit Card + NEW CARD CANCEL SAVE" at bounding box center [629, 558] width 809 height 79
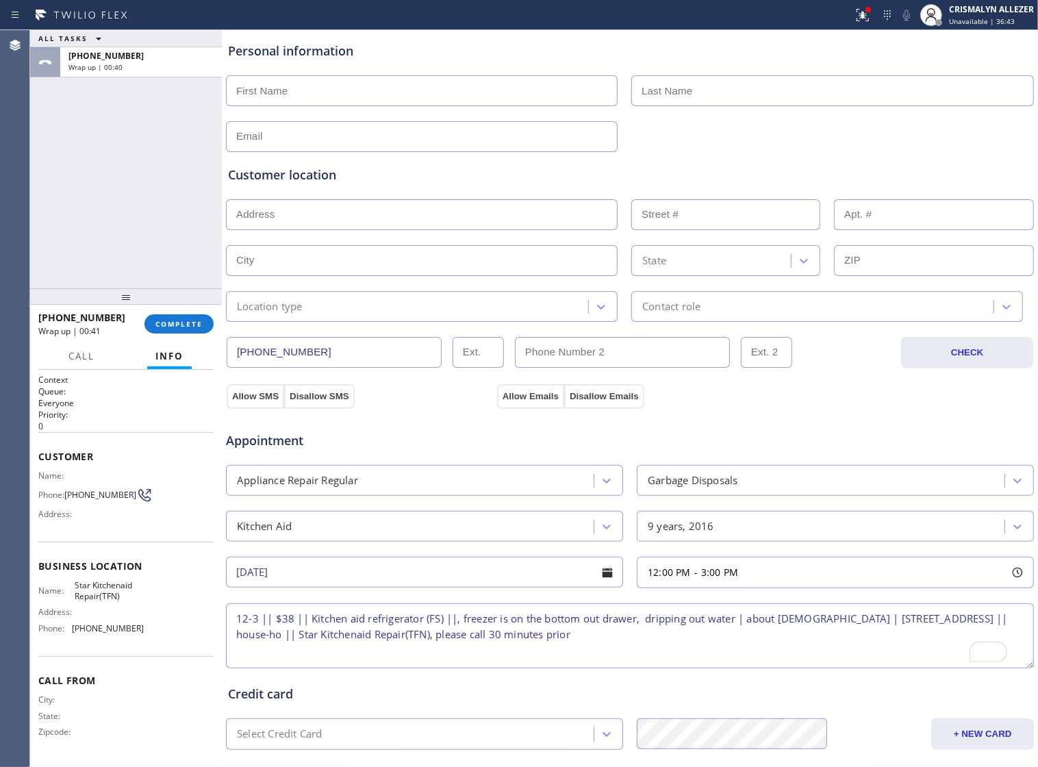
scroll to position [137, 0]
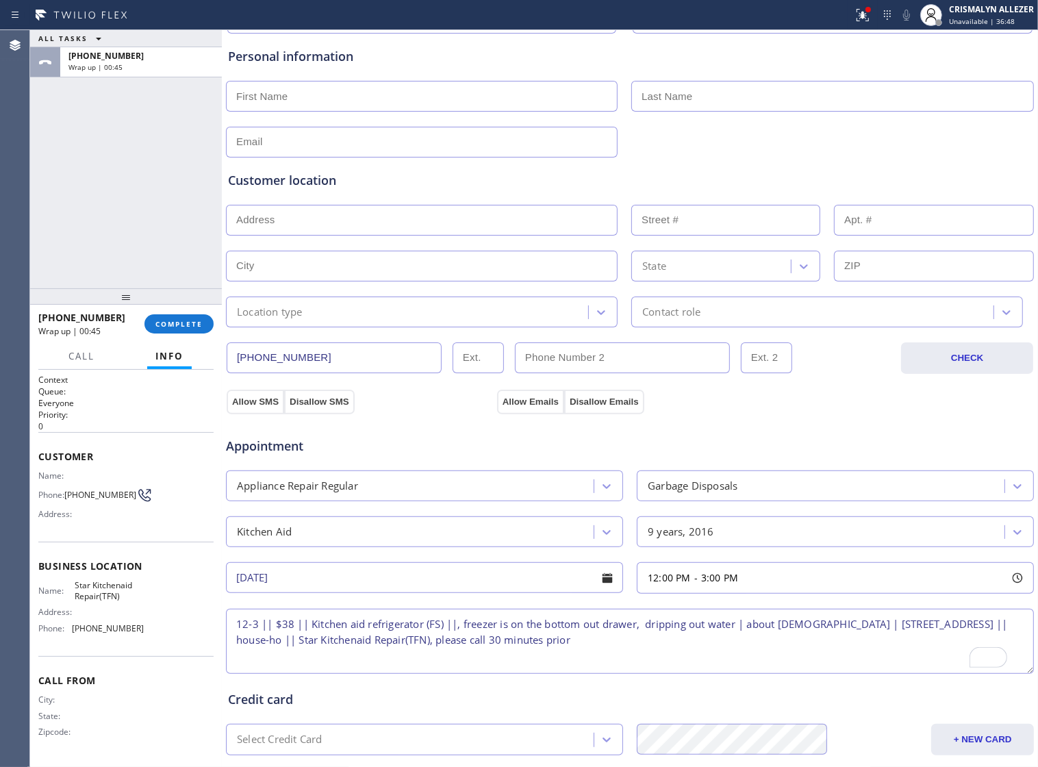
click at [443, 224] on input "text" at bounding box center [422, 220] width 392 height 31
paste input "[STREET_ADDRESS]"
type input "[STREET_ADDRESS]"
type input "18215"
type input "Scottsdale"
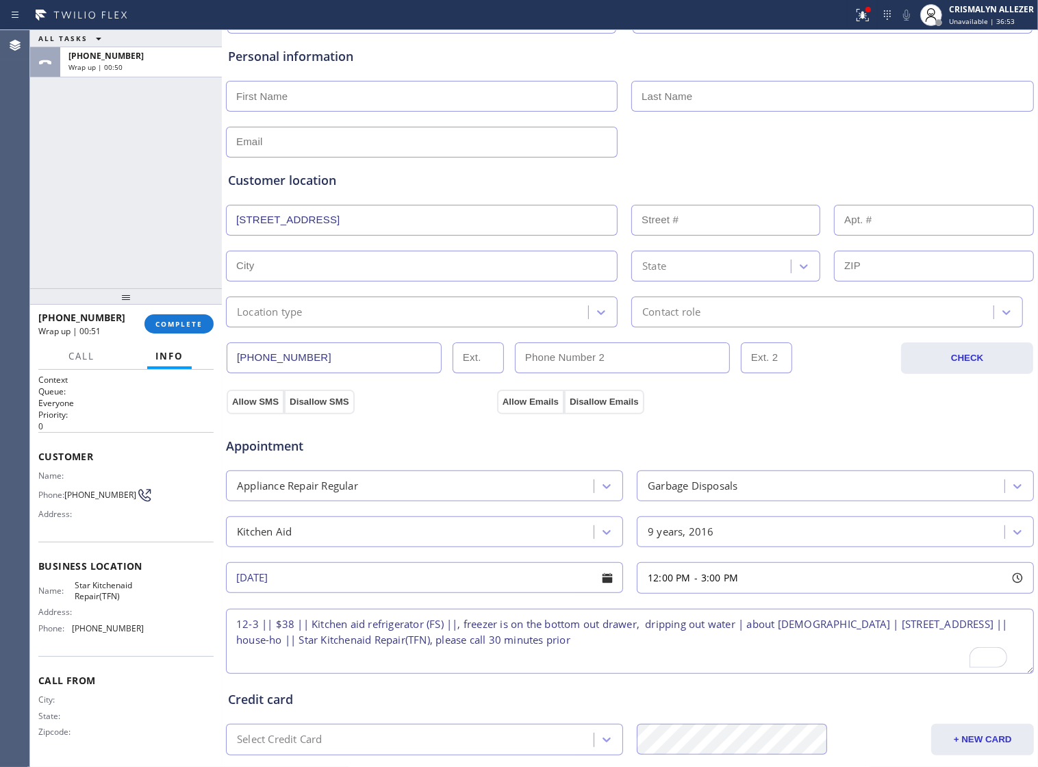
type input "85254"
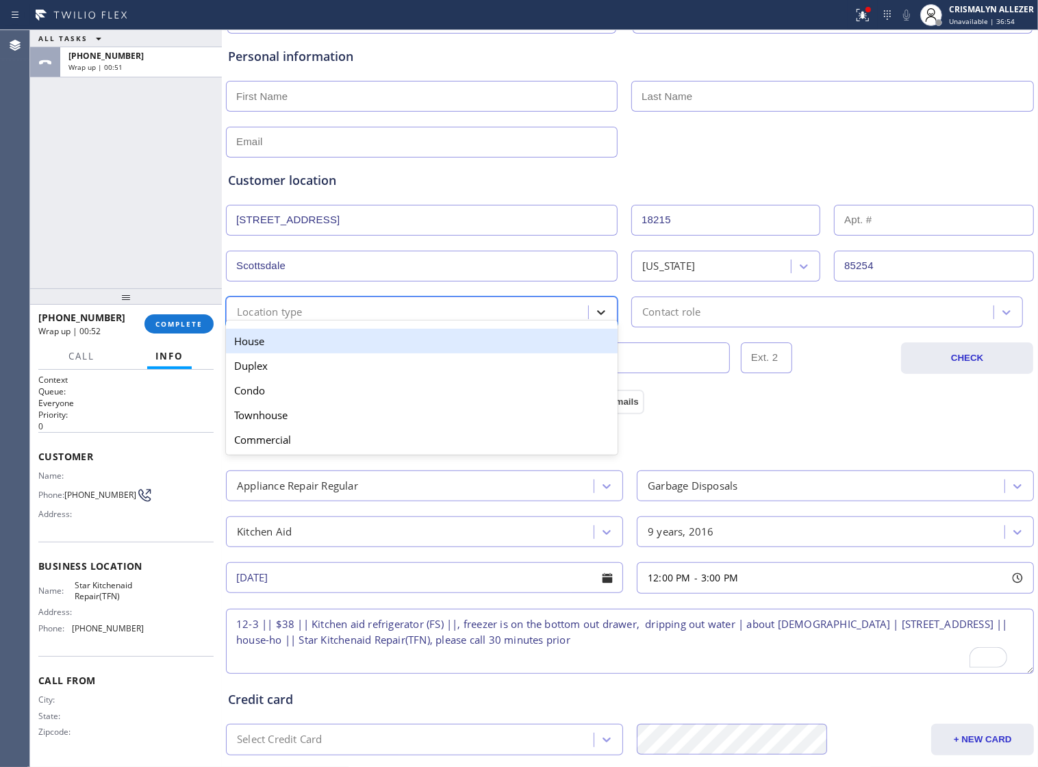
click at [594, 319] on icon at bounding box center [601, 312] width 14 height 14
click at [502, 344] on div "House" at bounding box center [422, 341] width 392 height 25
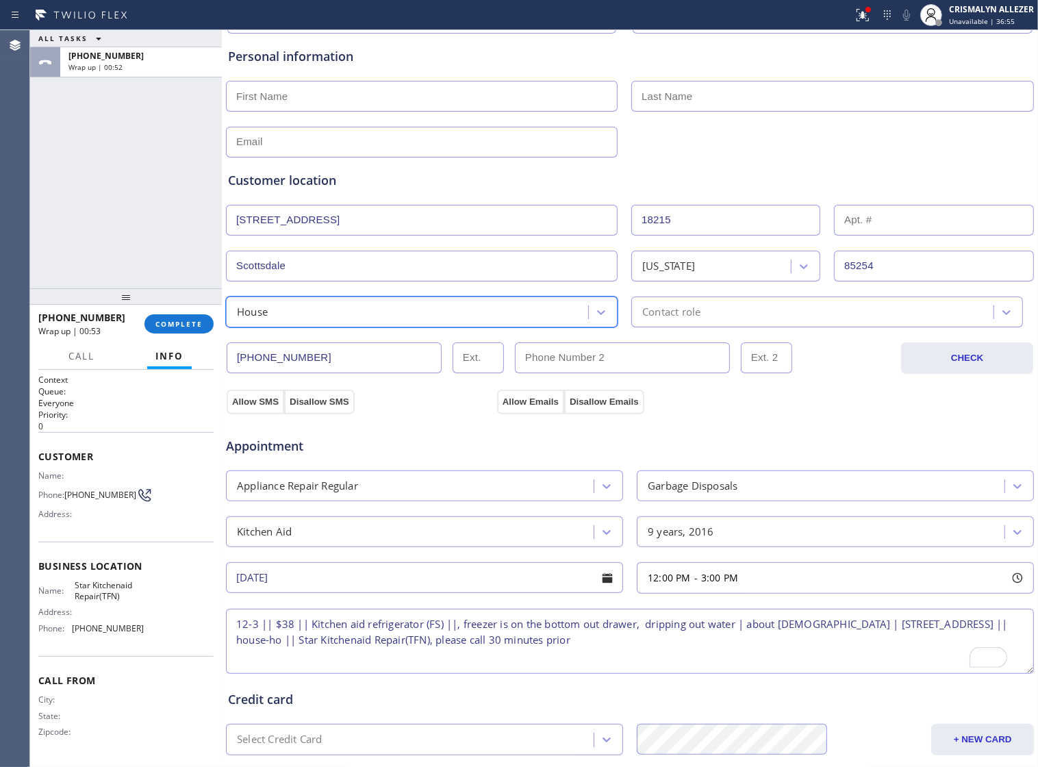
click at [762, 324] on div "Contact role" at bounding box center [814, 312] width 358 height 24
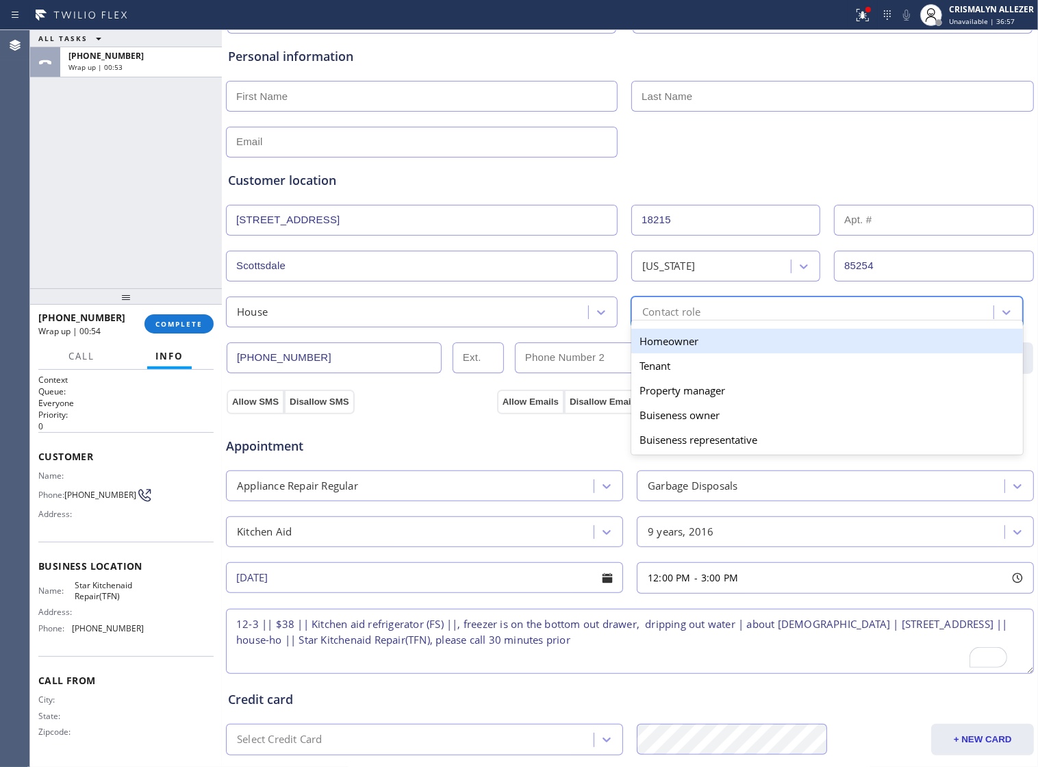
click at [676, 350] on div "Homeowner" at bounding box center [827, 341] width 392 height 25
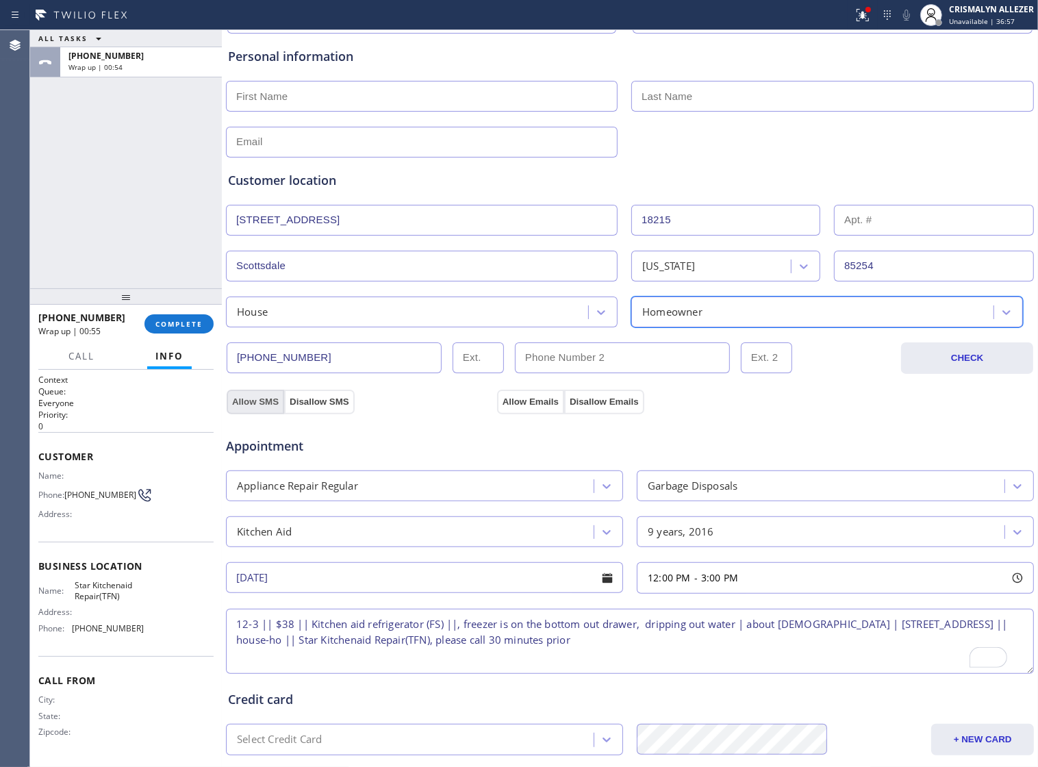
click at [261, 409] on button "Allow SMS" at bounding box center [255, 401] width 57 height 25
click at [541, 411] on button "Allow Emails" at bounding box center [530, 401] width 67 height 25
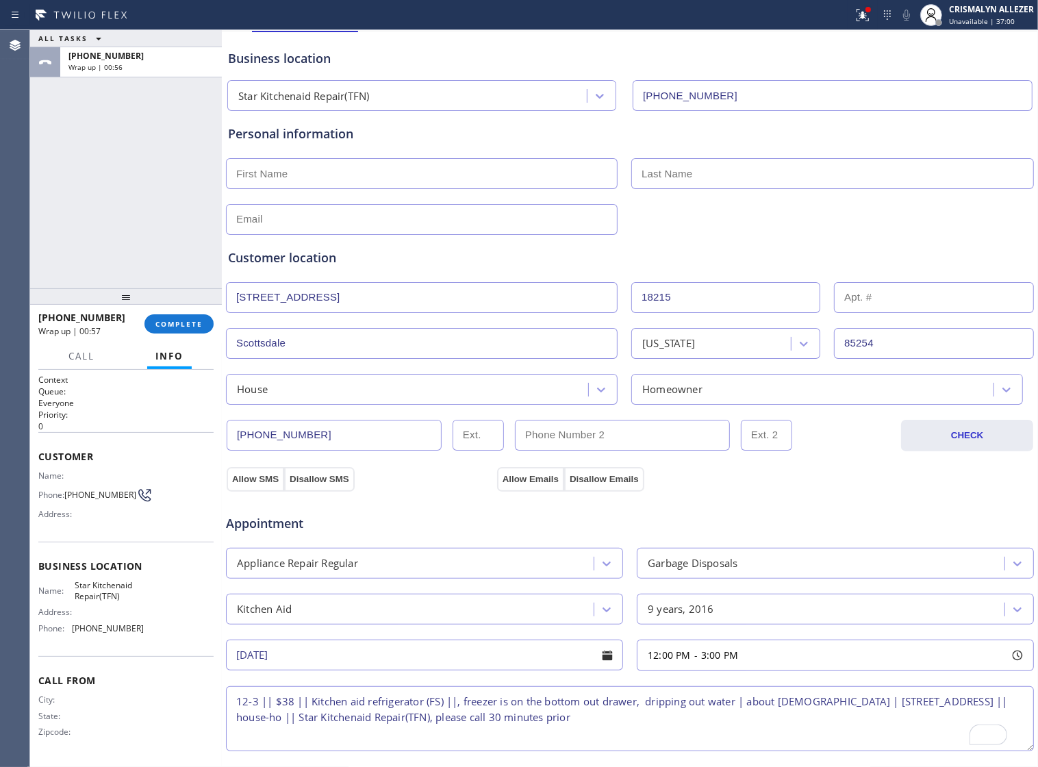
scroll to position [0, 0]
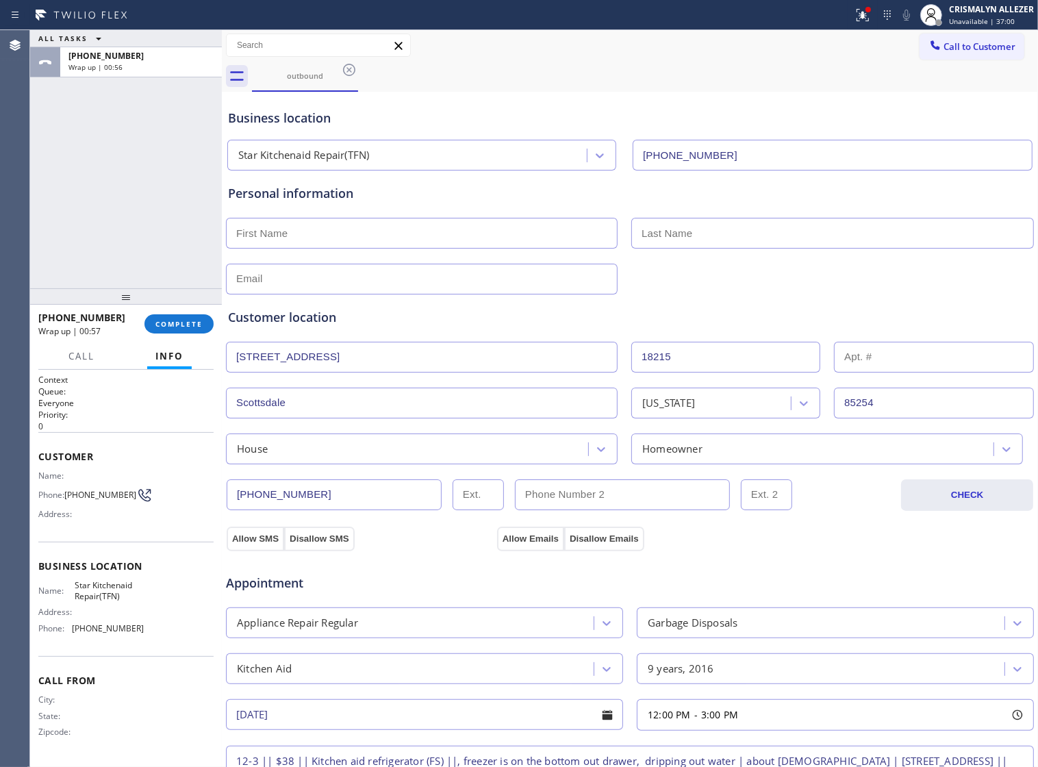
click at [382, 238] on input "text" at bounding box center [422, 233] width 392 height 31
click at [382, 238] on input "Mke" at bounding box center [422, 233] width 392 height 31
type input "[PERSON_NAME]"
click at [379, 274] on input "text" at bounding box center [422, 279] width 392 height 31
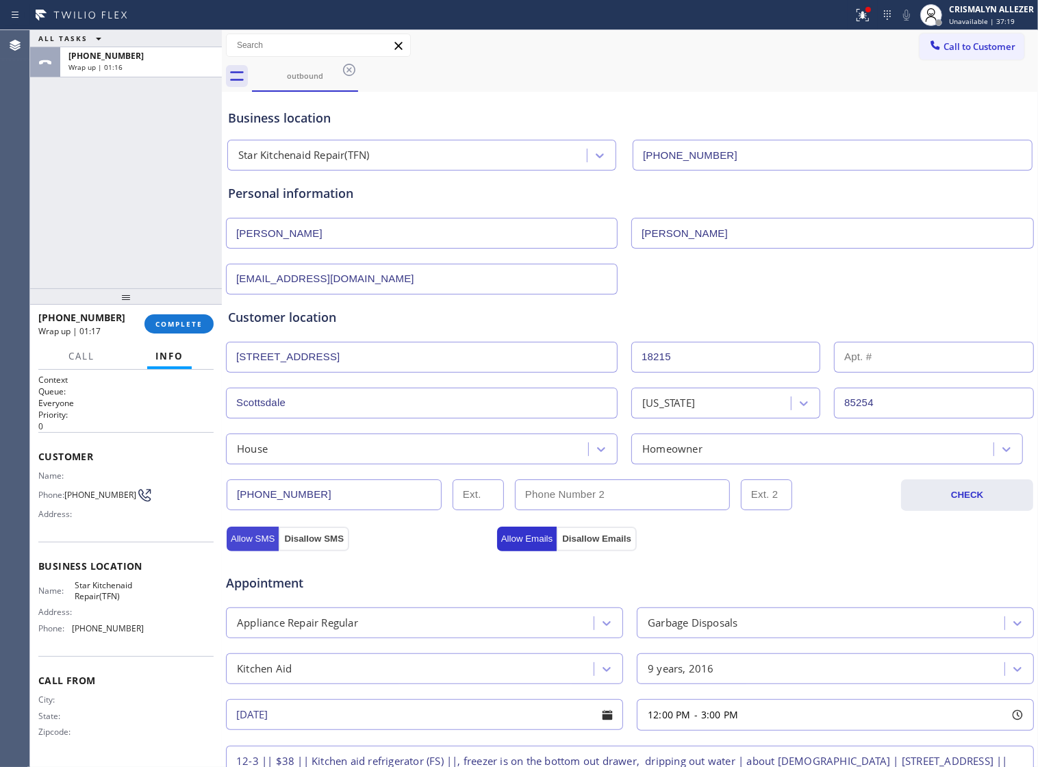
type input "[EMAIL_ADDRESS][DOMAIN_NAME]"
click at [254, 544] on button "Allow SMS" at bounding box center [253, 538] width 52 height 25
click at [532, 548] on button "Allow Emails" at bounding box center [527, 538] width 60 height 25
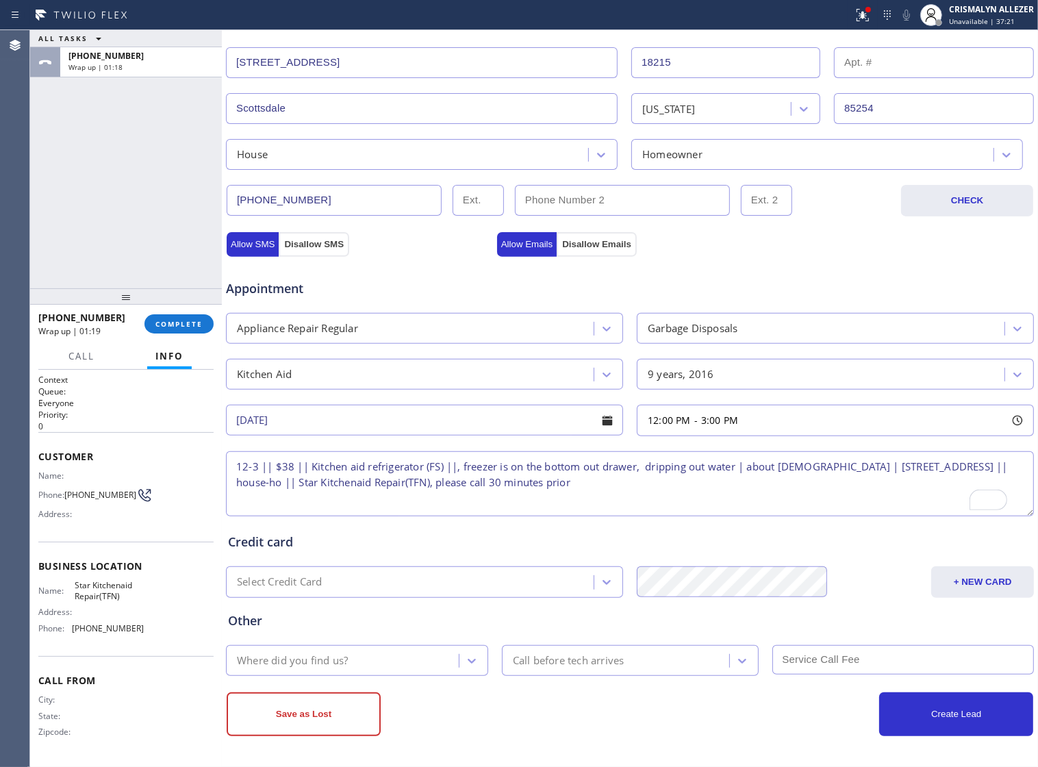
scroll to position [308, 0]
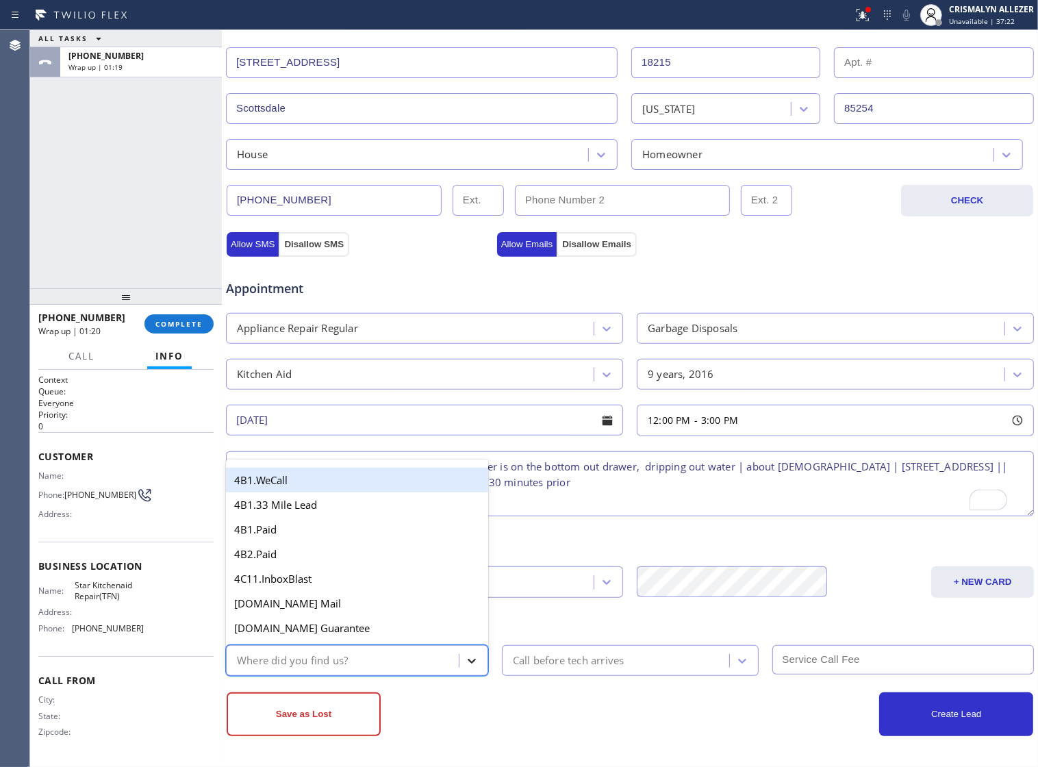
click at [471, 666] on icon at bounding box center [472, 661] width 14 height 14
type input "ou"
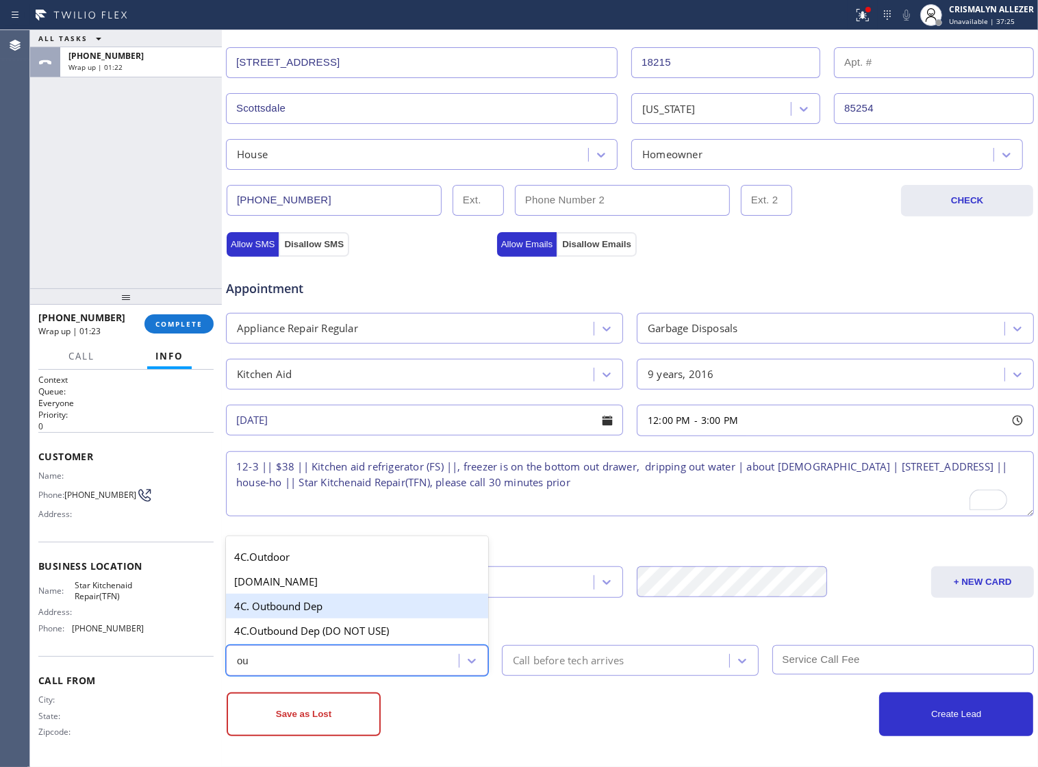
click at [382, 602] on div "4C. Outbound Dep" at bounding box center [357, 605] width 262 height 25
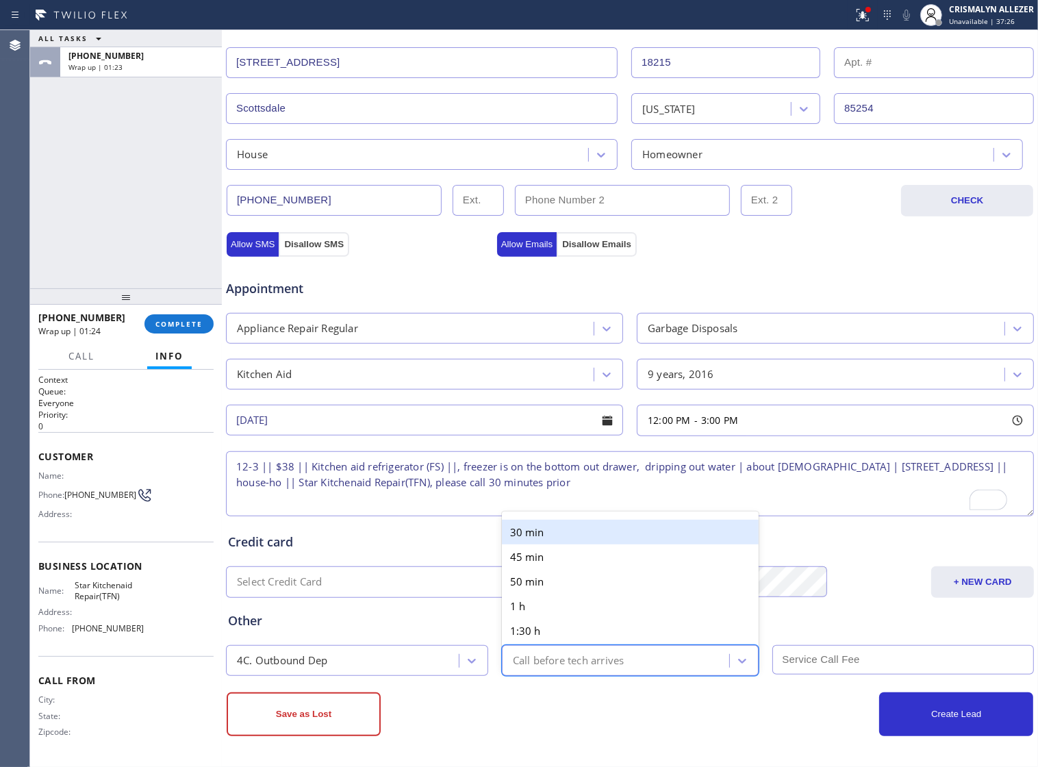
click at [584, 666] on div "Call before tech arrives" at bounding box center [569, 660] width 112 height 16
click at [606, 528] on div "30 min" at bounding box center [630, 532] width 257 height 25
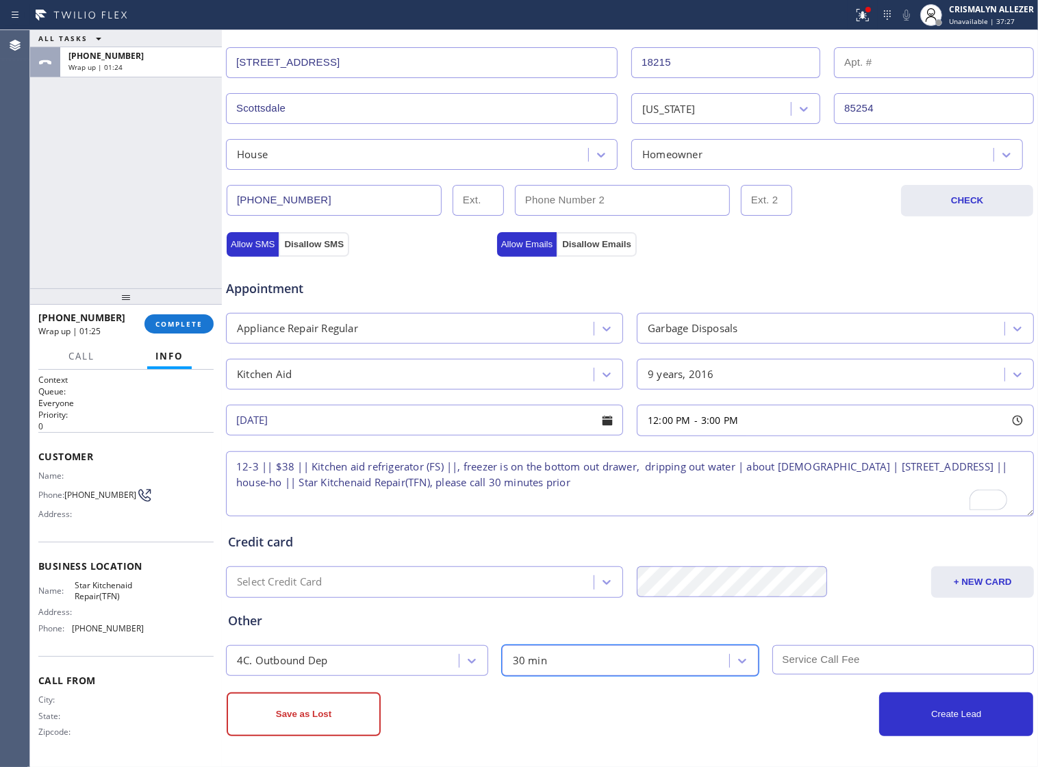
click at [825, 659] on input "text" at bounding box center [903, 659] width 262 height 29
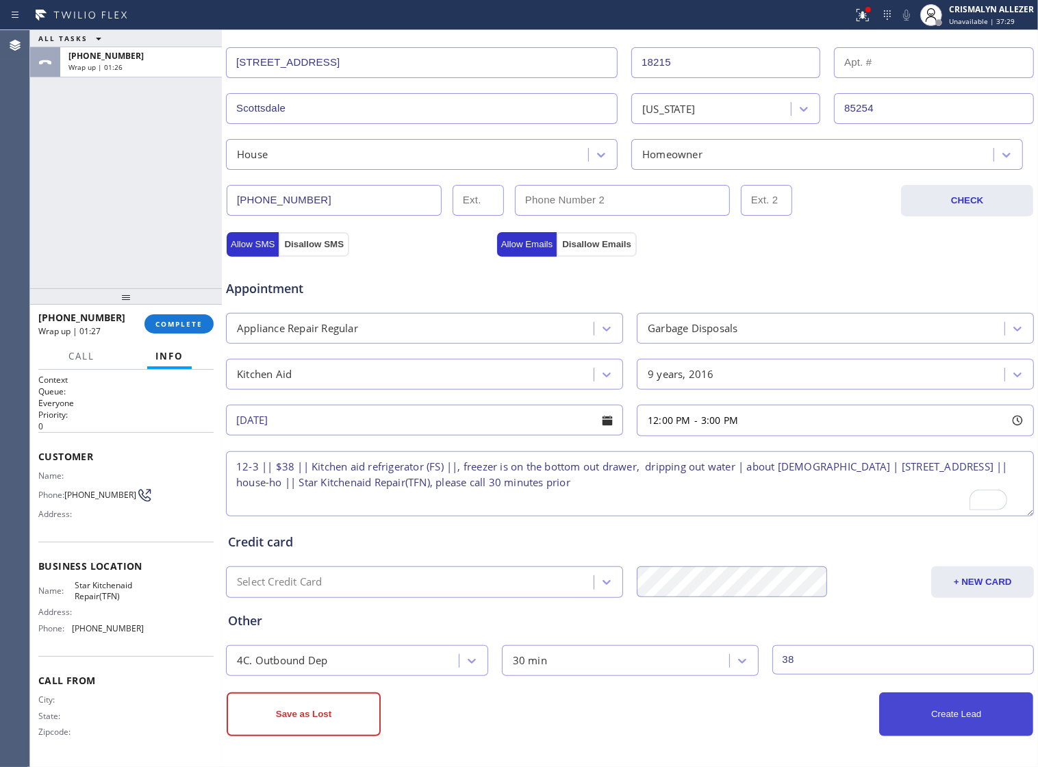
type input "38"
click at [941, 709] on button "Create Lead" at bounding box center [956, 714] width 154 height 44
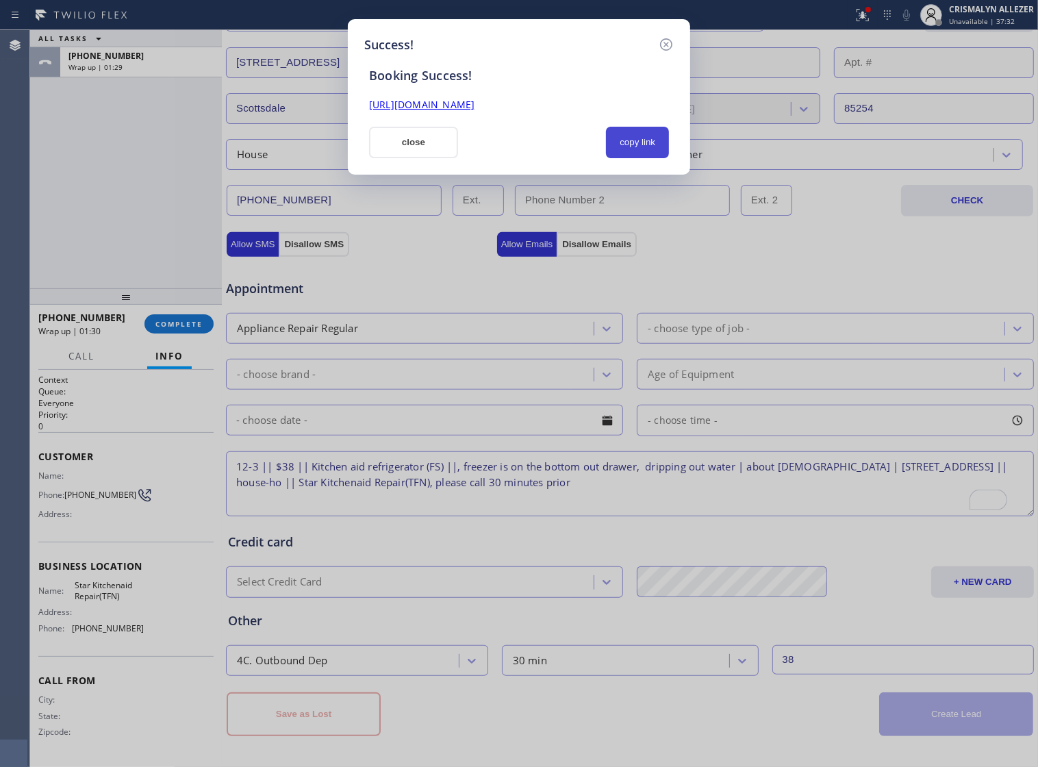
click at [624, 138] on button "copy link" at bounding box center [637, 142] width 63 height 31
click at [435, 153] on button "close" at bounding box center [413, 142] width 89 height 31
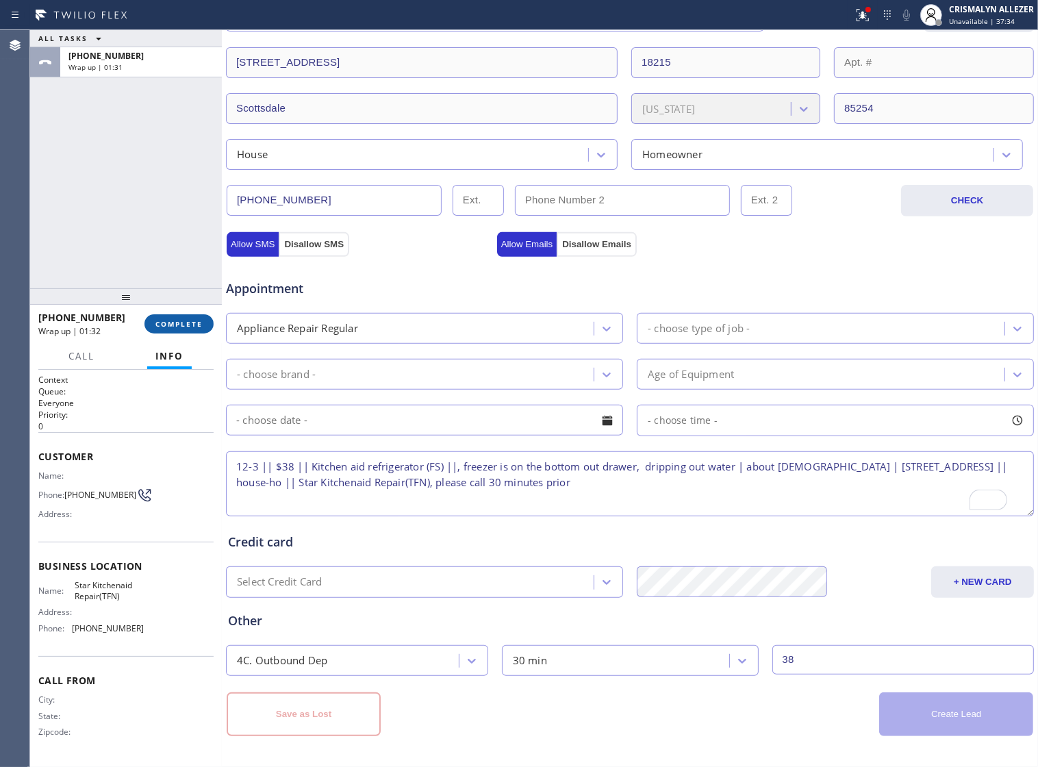
click at [181, 324] on span "COMPLETE" at bounding box center [178, 324] width 47 height 10
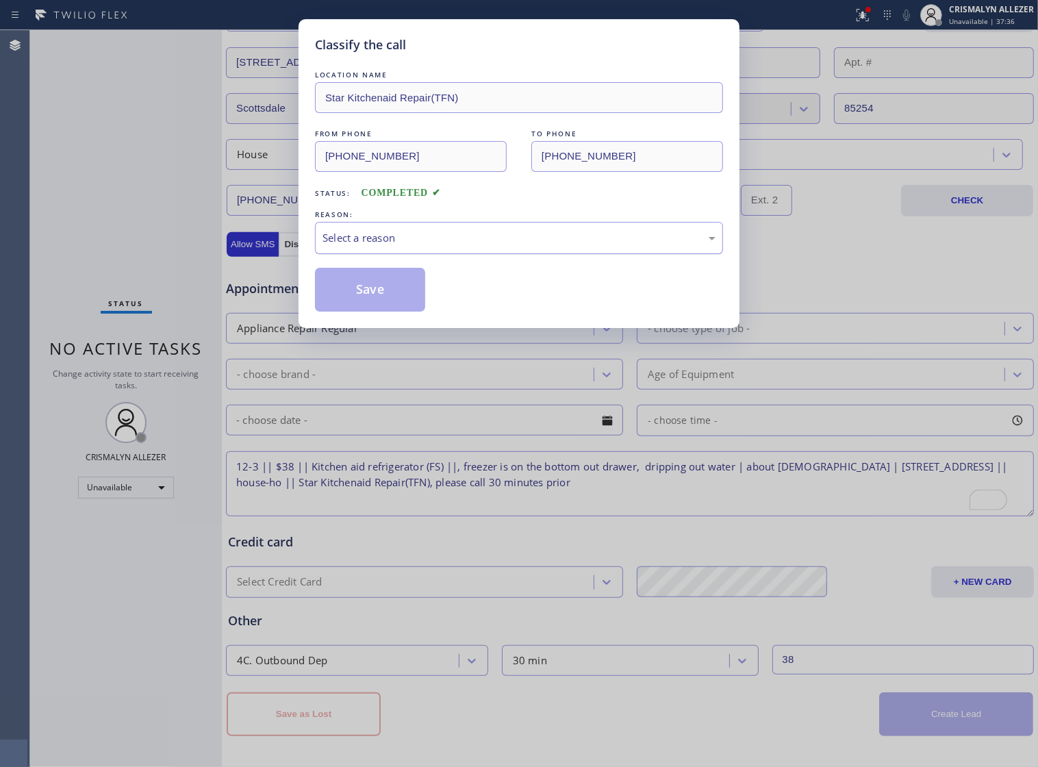
click at [539, 246] on div "Select a reason" at bounding box center [518, 238] width 393 height 16
click at [376, 311] on button "Save" at bounding box center [370, 290] width 110 height 44
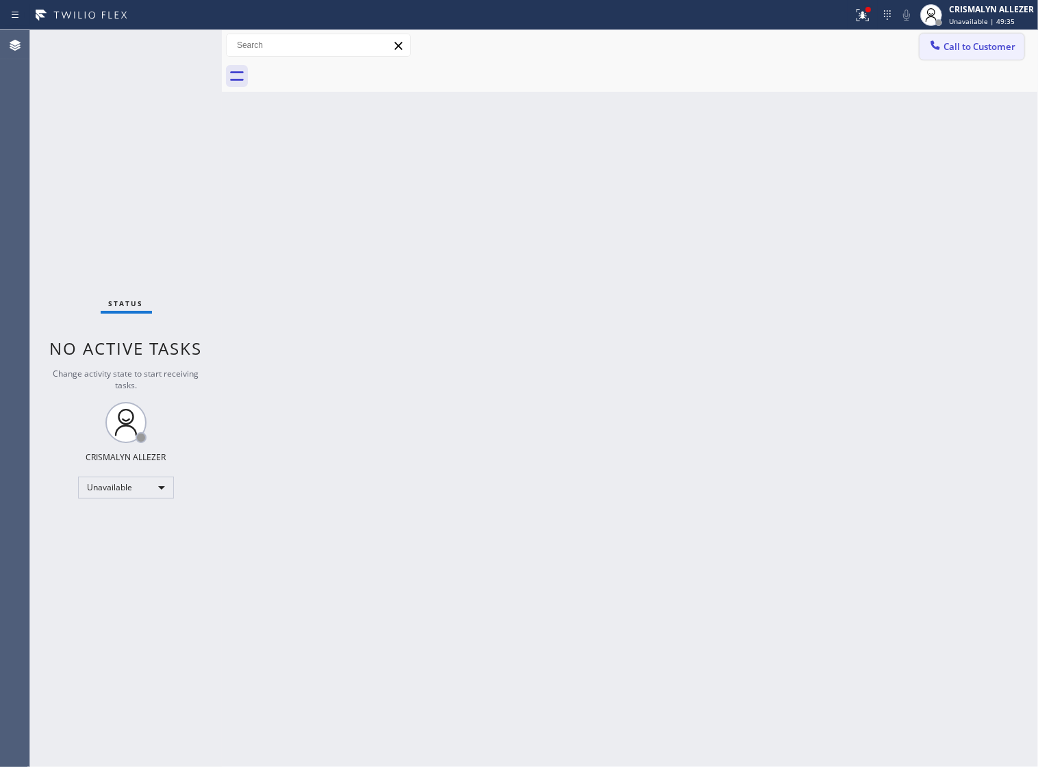
click at [979, 52] on span "Call to Customer" at bounding box center [979, 46] width 72 height 12
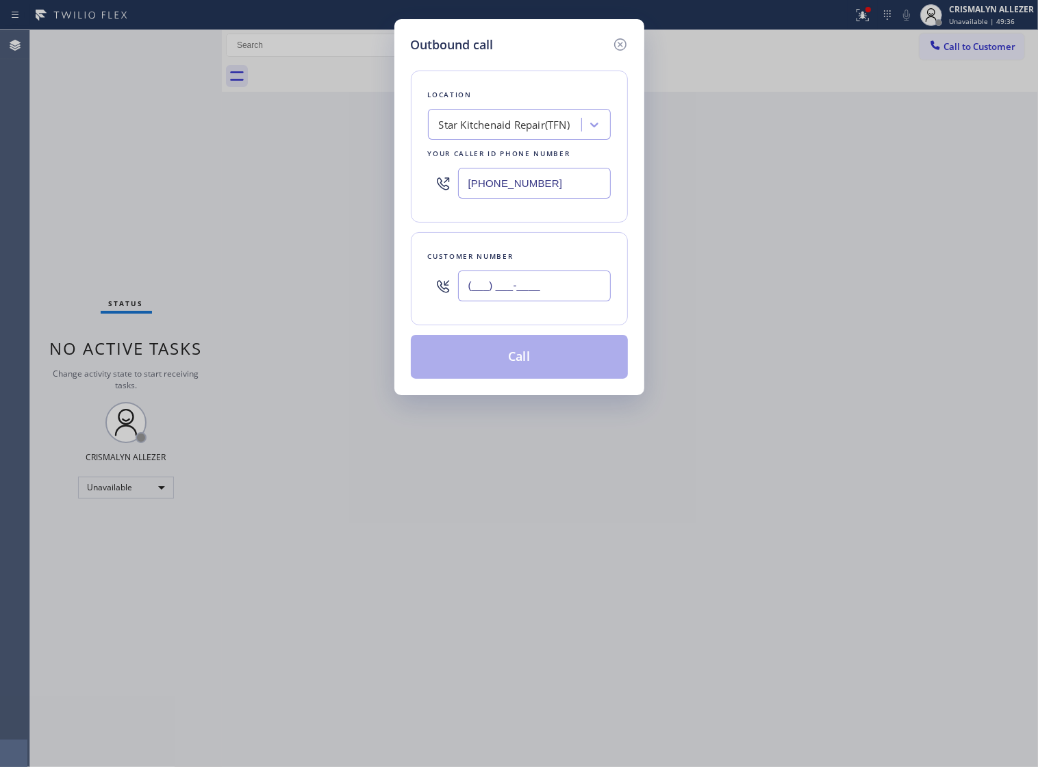
click at [576, 301] on input "(___) ___-____" at bounding box center [534, 285] width 153 height 31
paste input "310) 871-6234"
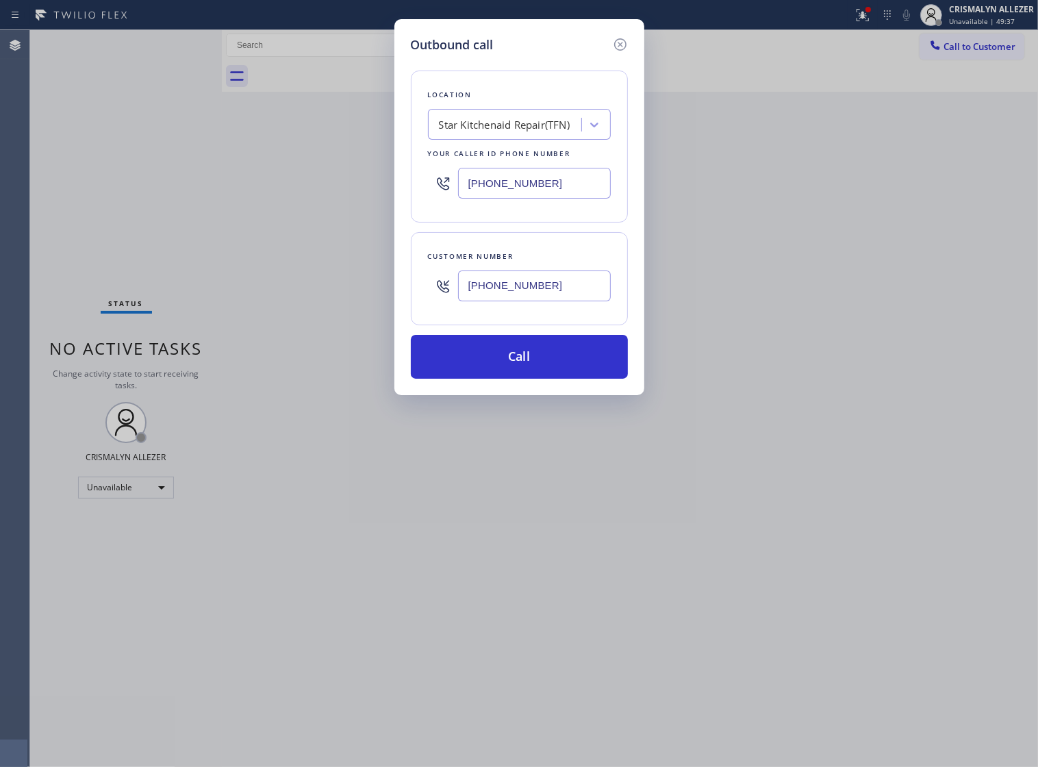
type input "[PHONE_NUMBER]"
drag, startPoint x: 566, startPoint y: 189, endPoint x: 137, endPoint y: 197, distance: 429.2
click at [136, 198] on div "Outbound call Location Star Kitchenaid Repair(TFN) Your caller id phone number …" at bounding box center [519, 383] width 1038 height 767
paste input "___) ___-____"
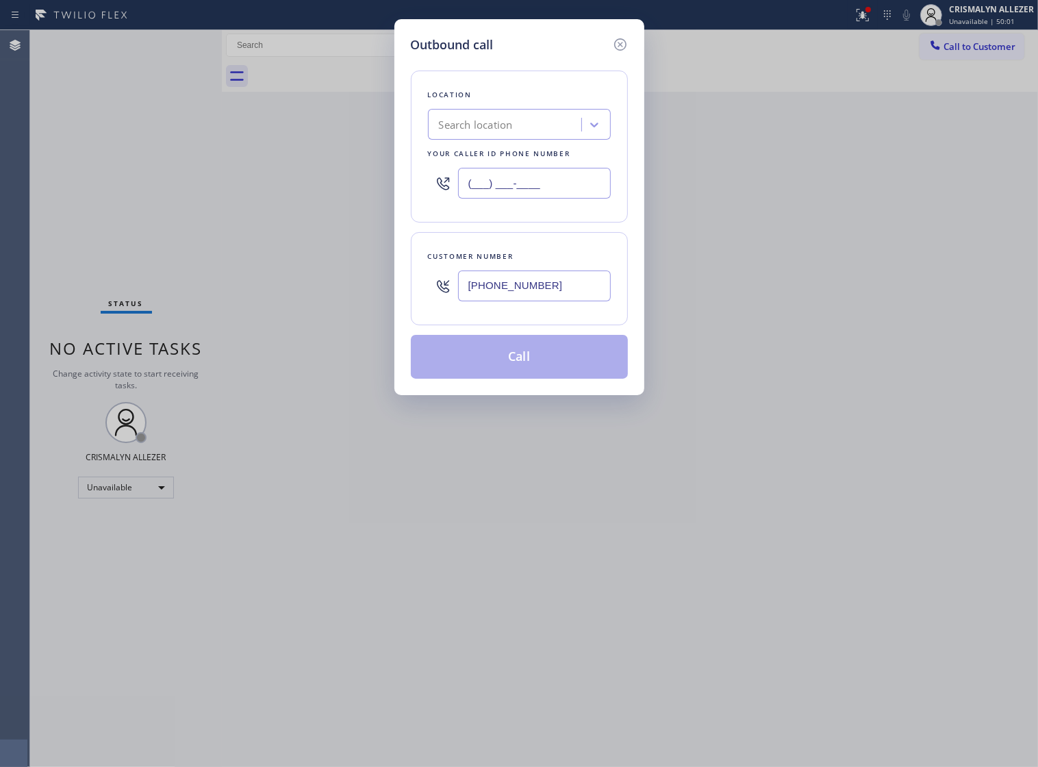
paste input "text"
type input "(___) ___-____"
click at [494, 148] on div "Location Search location Your caller id phone number" at bounding box center [519, 147] width 217 height 152
click at [518, 136] on div "Search location" at bounding box center [506, 125] width 149 height 24
paste input "Redondo Beach Duct Cleaners"
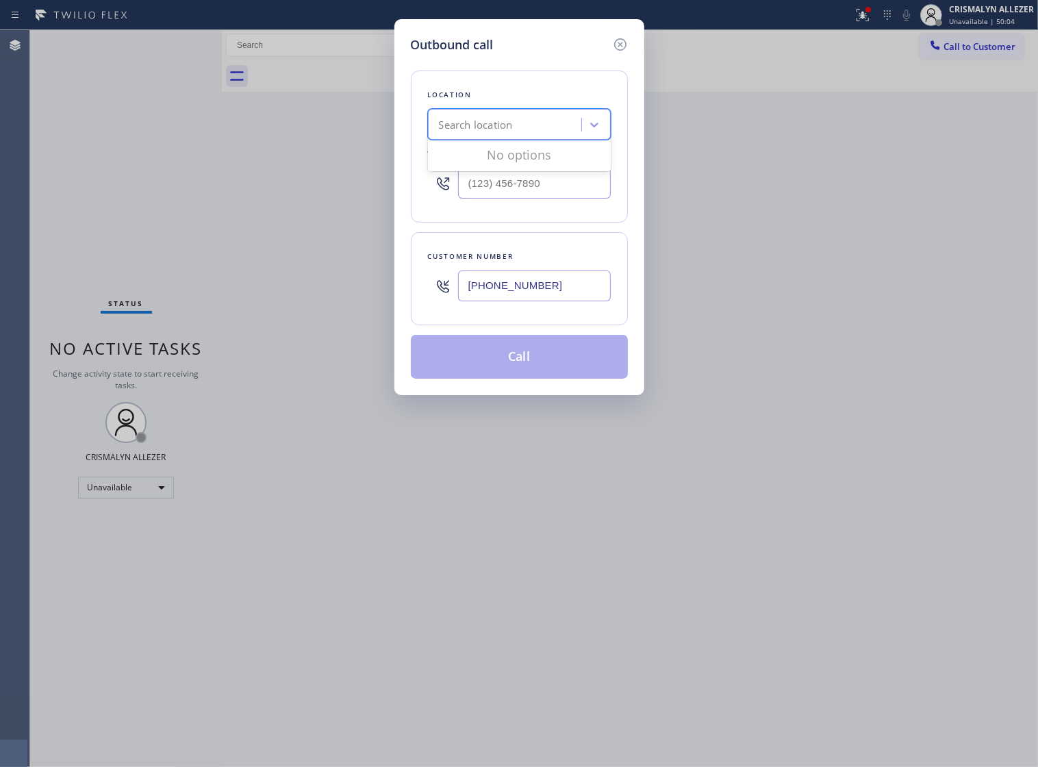
type input "Redondo Beach Duct Cleaners"
click at [507, 161] on div "Redondo Beach Duct Cleaners" at bounding box center [519, 153] width 183 height 25
type input "[PHONE_NUMBER]"
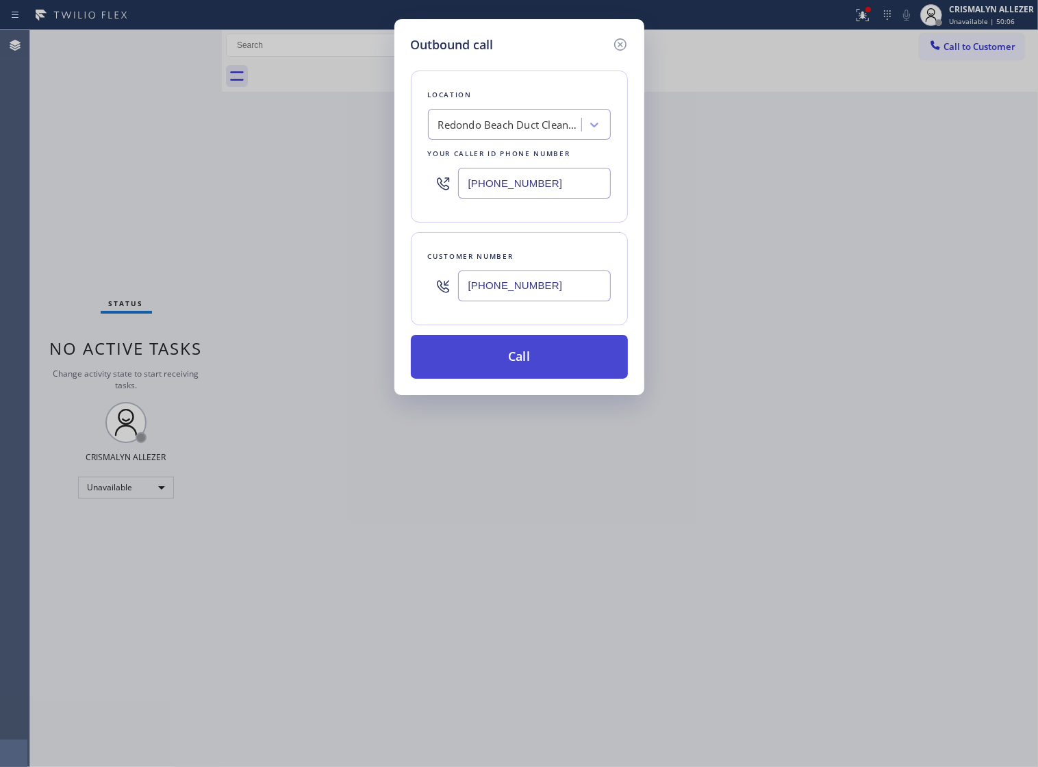
click at [524, 376] on button "Call" at bounding box center [519, 357] width 217 height 44
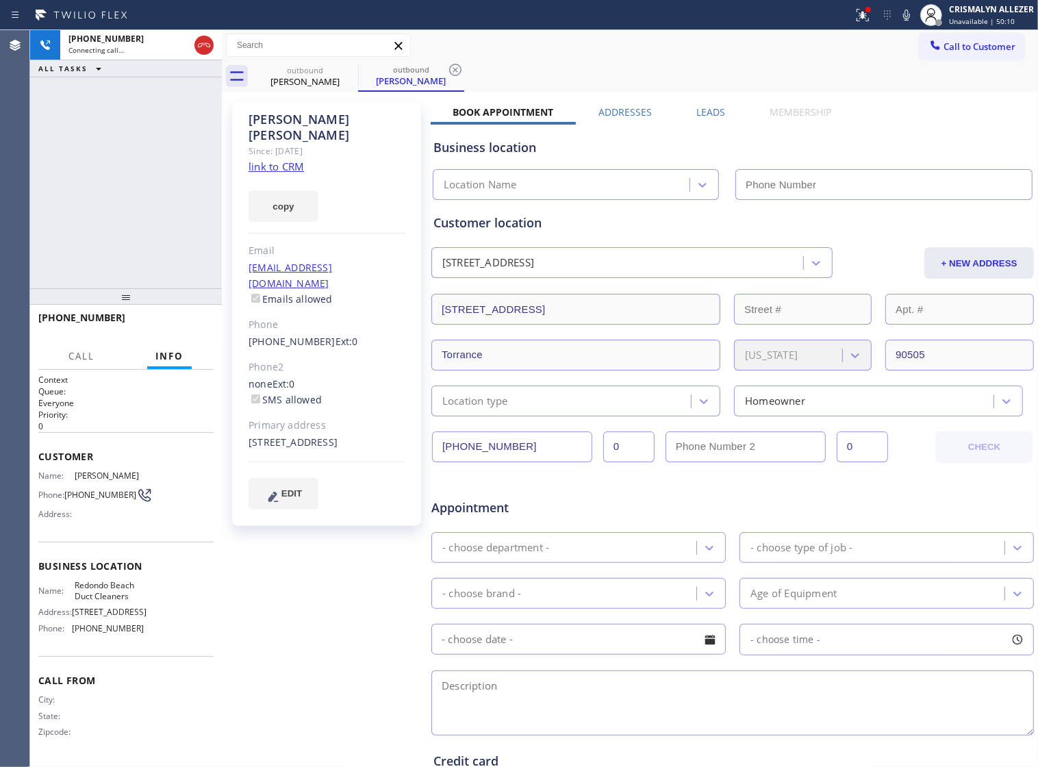
type input "[PHONE_NUMBER]"
click at [180, 320] on span "HANG UP" at bounding box center [182, 324] width 42 height 10
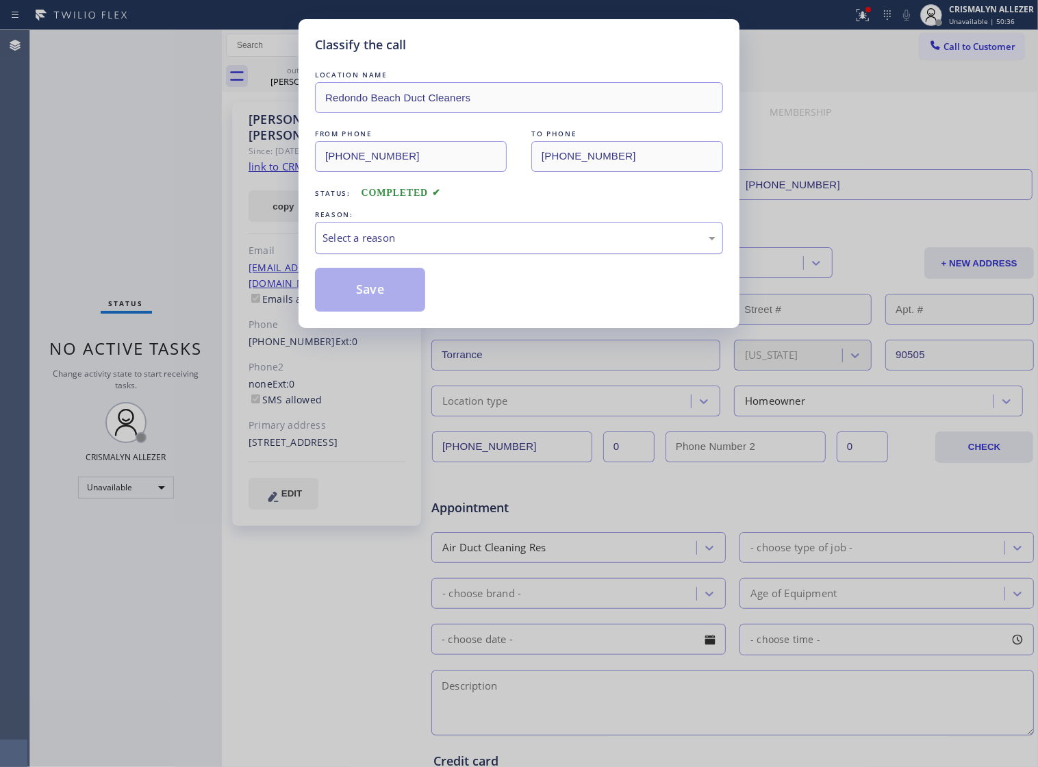
click at [572, 246] on div "Select a reason" at bounding box center [518, 238] width 393 height 16
click at [389, 311] on button "Save" at bounding box center [370, 290] width 110 height 44
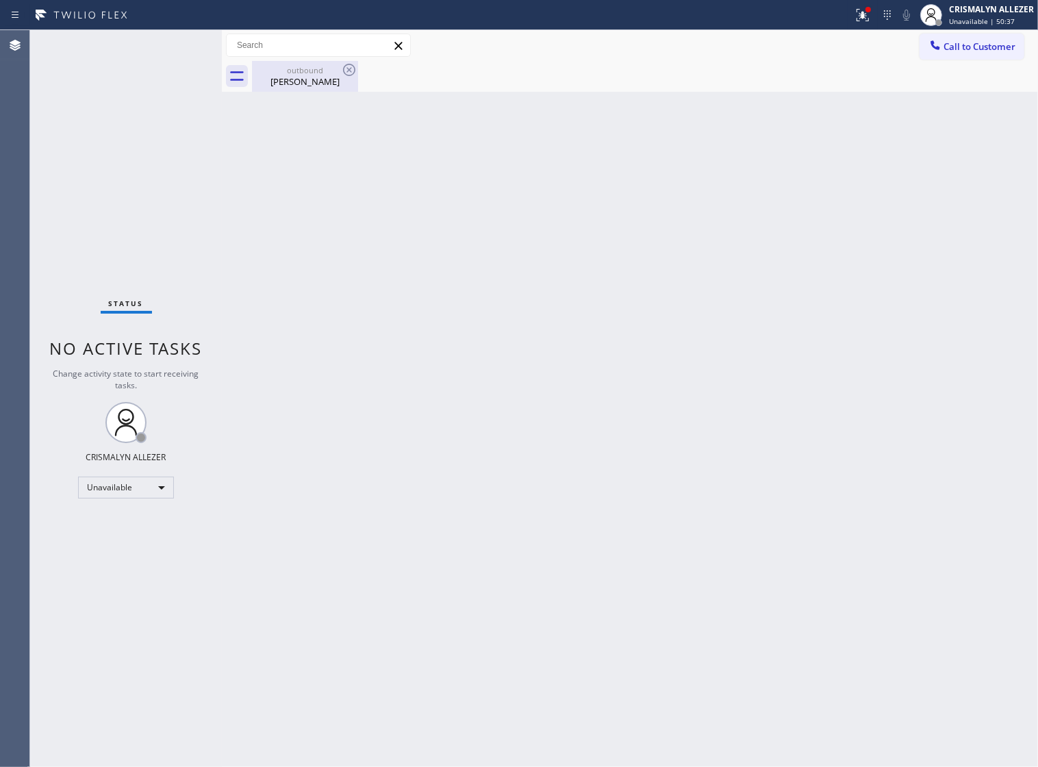
drag, startPoint x: 315, startPoint y: 90, endPoint x: 329, endPoint y: 77, distance: 18.9
click at [313, 87] on div "outbound [PERSON_NAME]" at bounding box center [304, 76] width 103 height 31
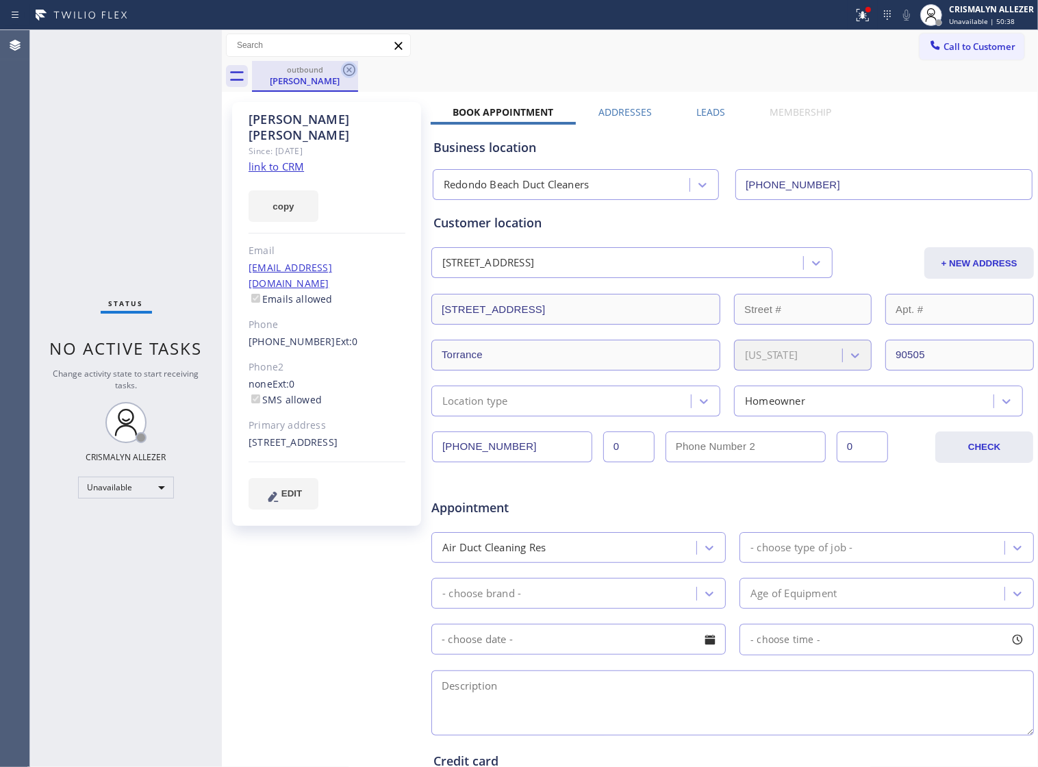
click at [350, 71] on icon at bounding box center [349, 70] width 12 height 12
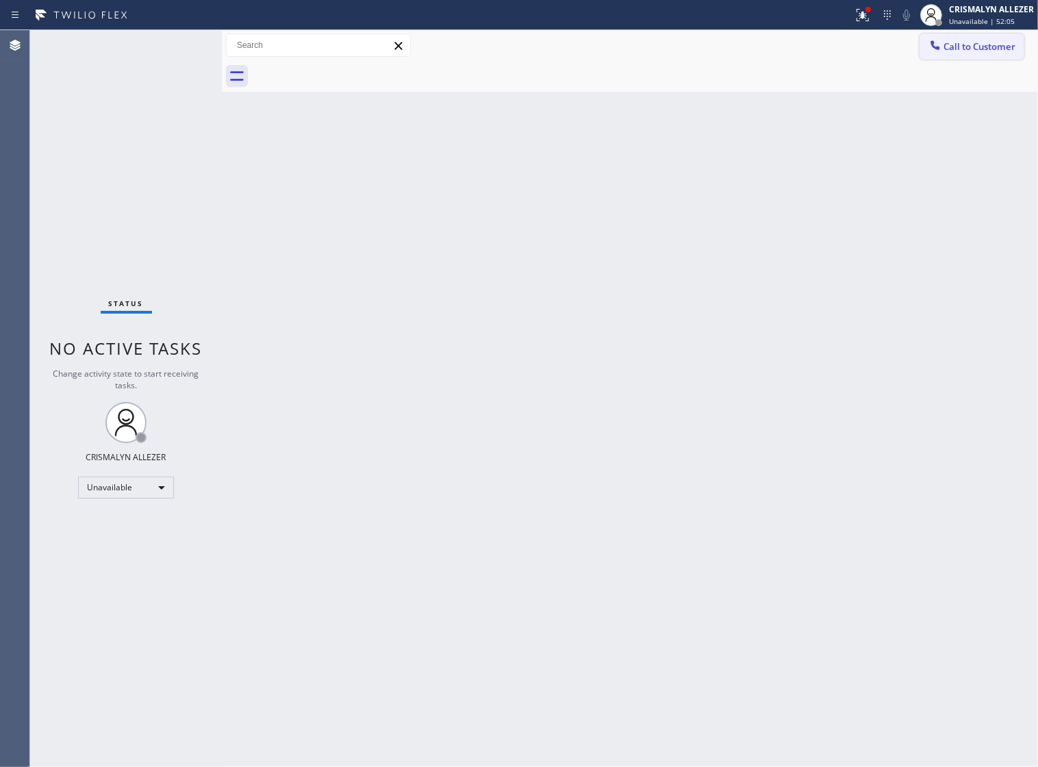
click at [976, 52] on span "Call to Customer" at bounding box center [979, 46] width 72 height 12
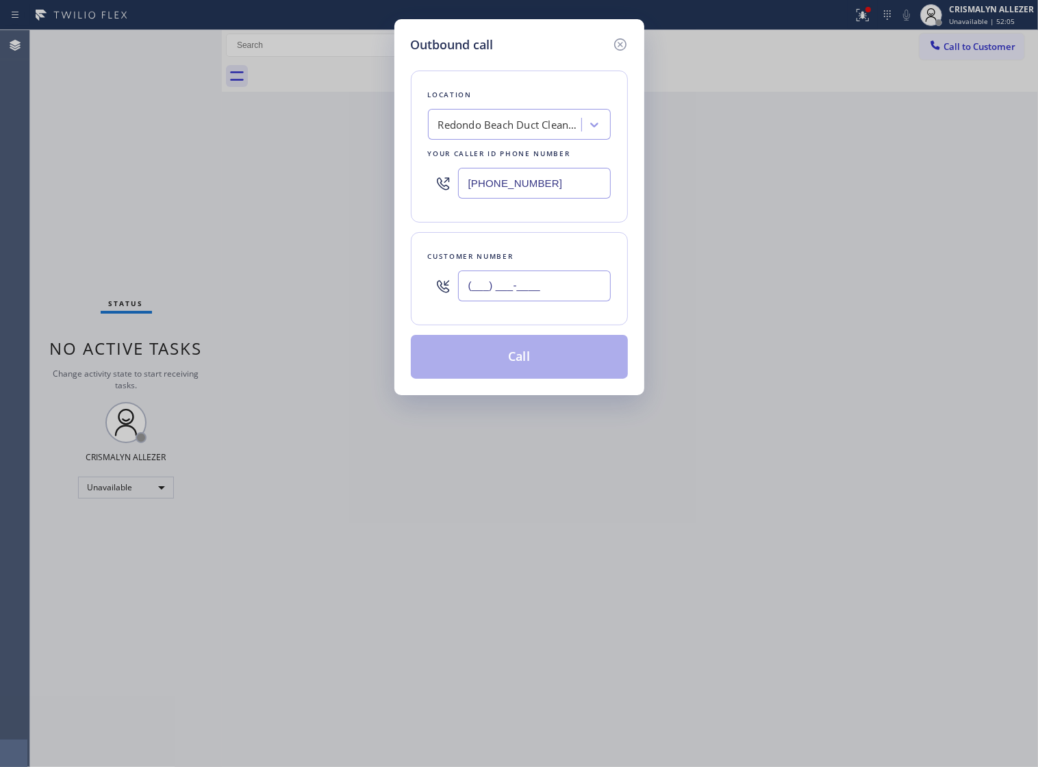
click at [560, 301] on input "(___) ___-____" at bounding box center [534, 285] width 153 height 31
paste input "800) 455-5543"
type input "[PHONE_NUMBER]"
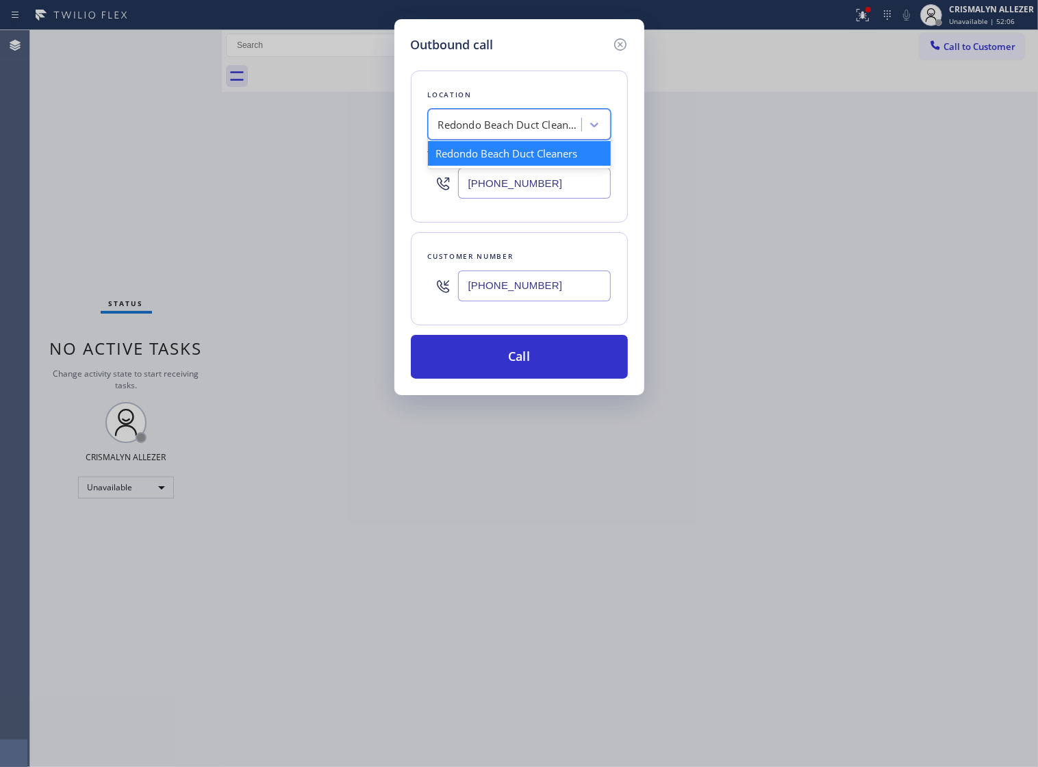
click at [544, 133] on div "Redondo Beach Duct Cleaners" at bounding box center [510, 125] width 144 height 16
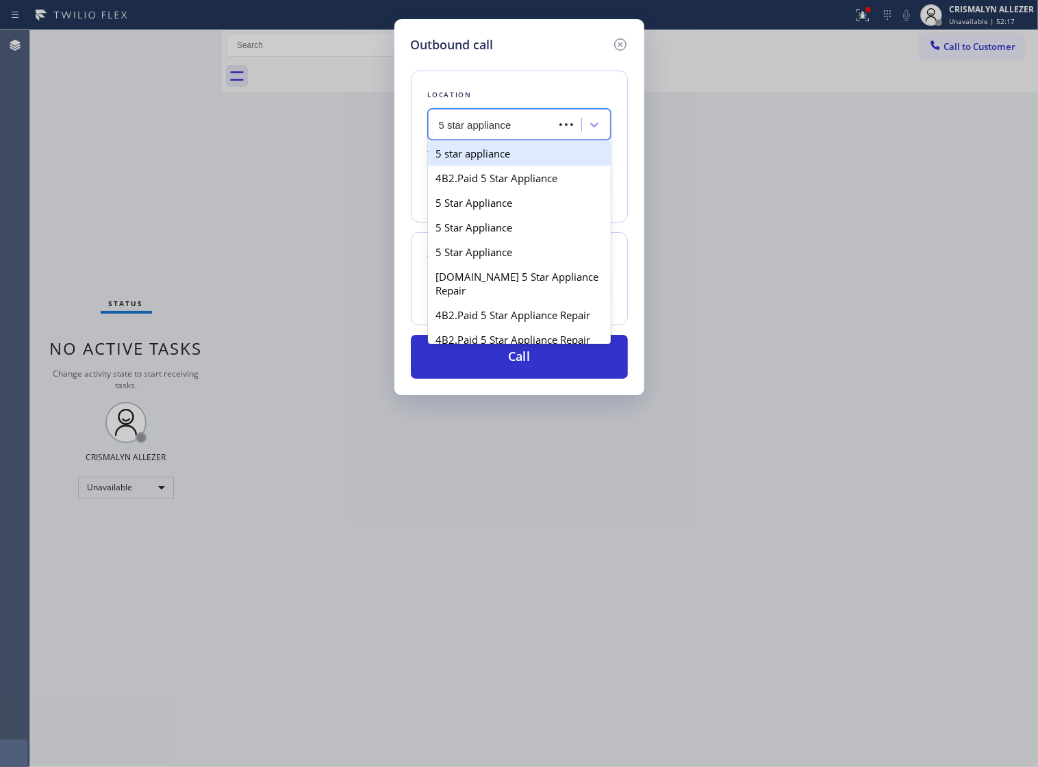
type input "5 star appliance re"
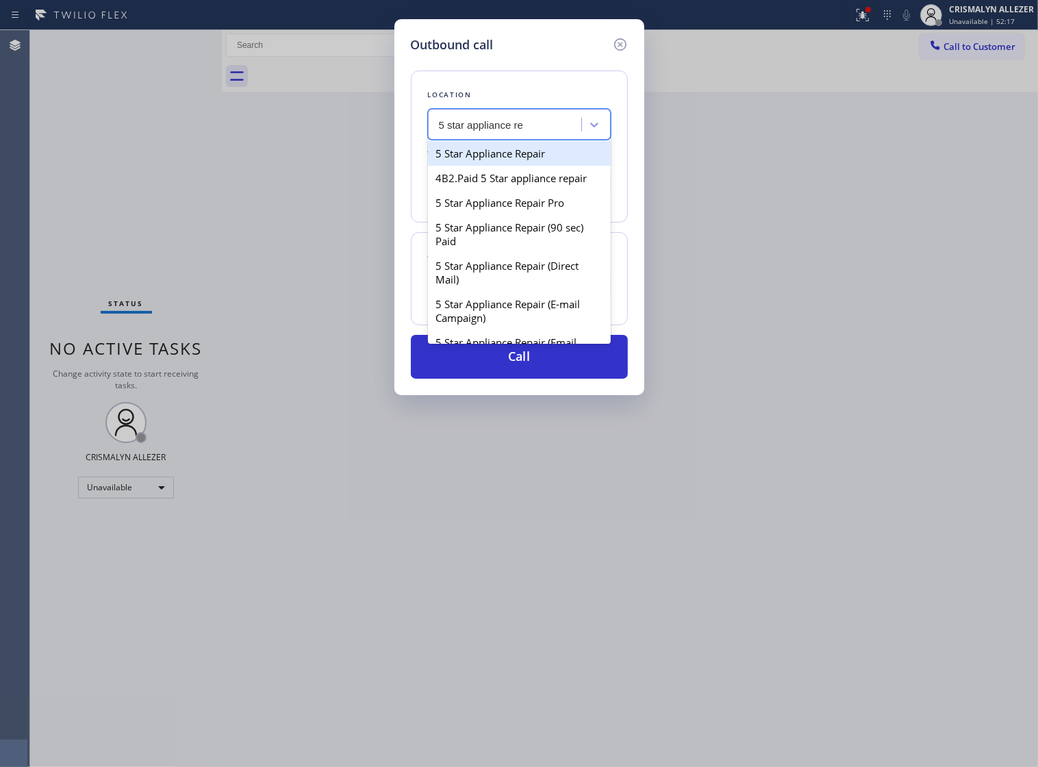
click at [530, 159] on div "5 Star Appliance Repair" at bounding box center [519, 153] width 183 height 25
type input "[PHONE_NUMBER]"
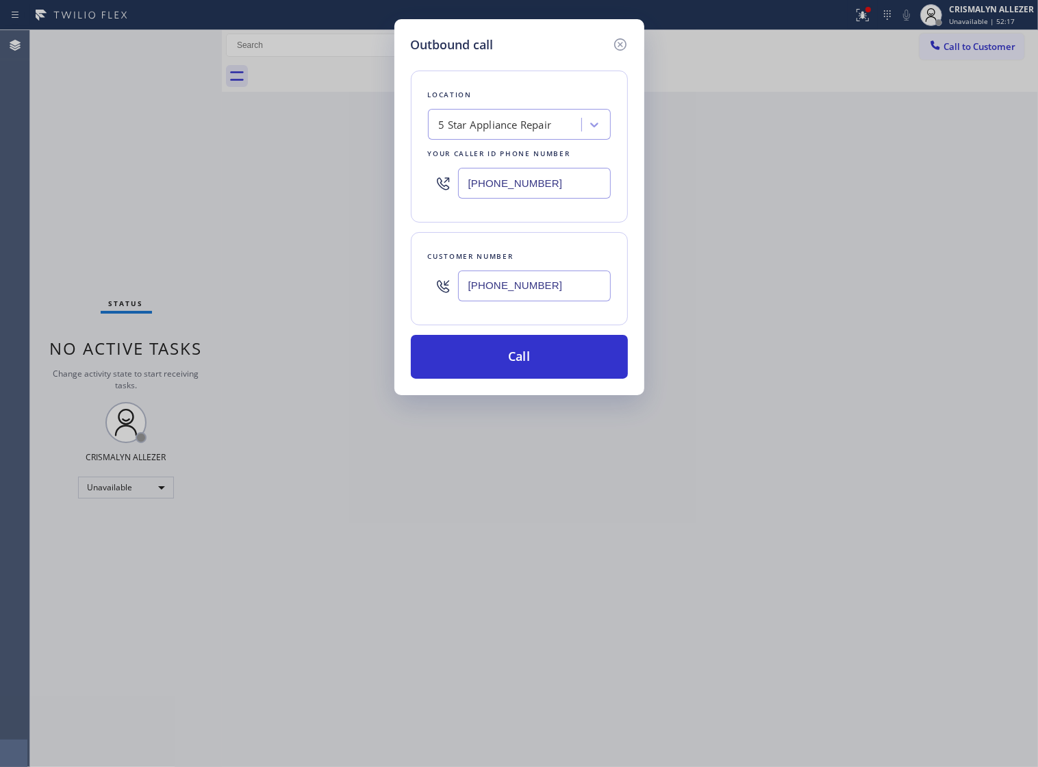
drag, startPoint x: 541, startPoint y: 381, endPoint x: 697, endPoint y: 282, distance: 184.9
click at [539, 379] on button "Call" at bounding box center [519, 357] width 217 height 44
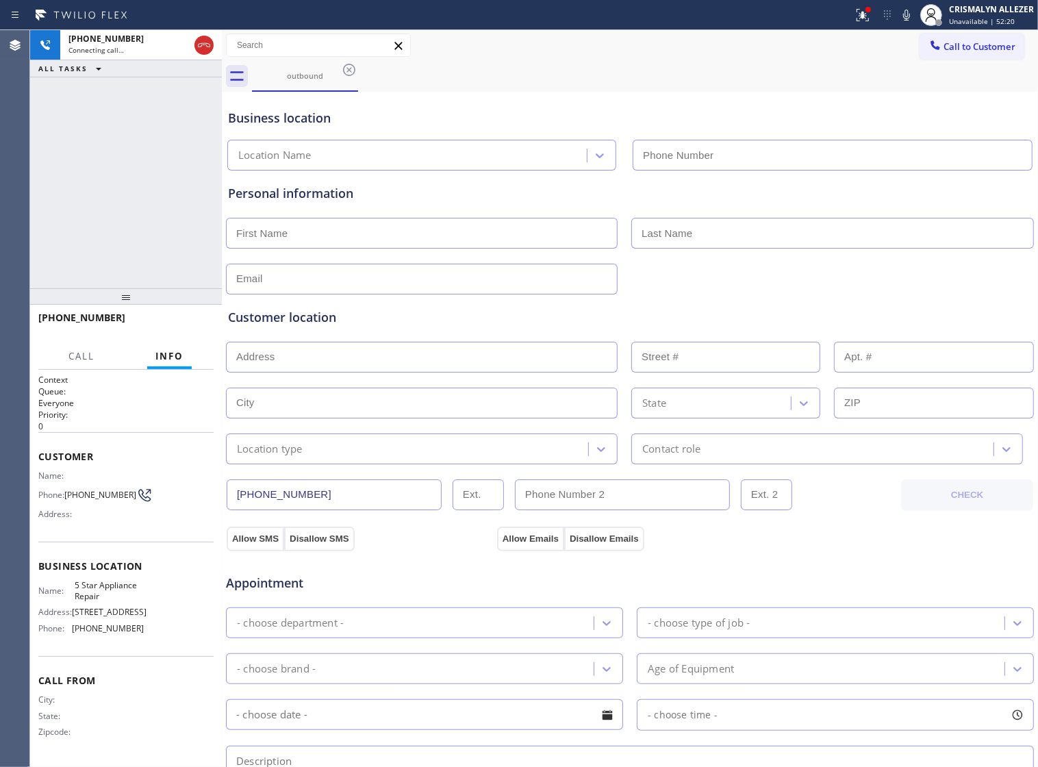
type input "[PHONE_NUMBER]"
click at [168, 326] on span "HANG UP" at bounding box center [182, 324] width 42 height 10
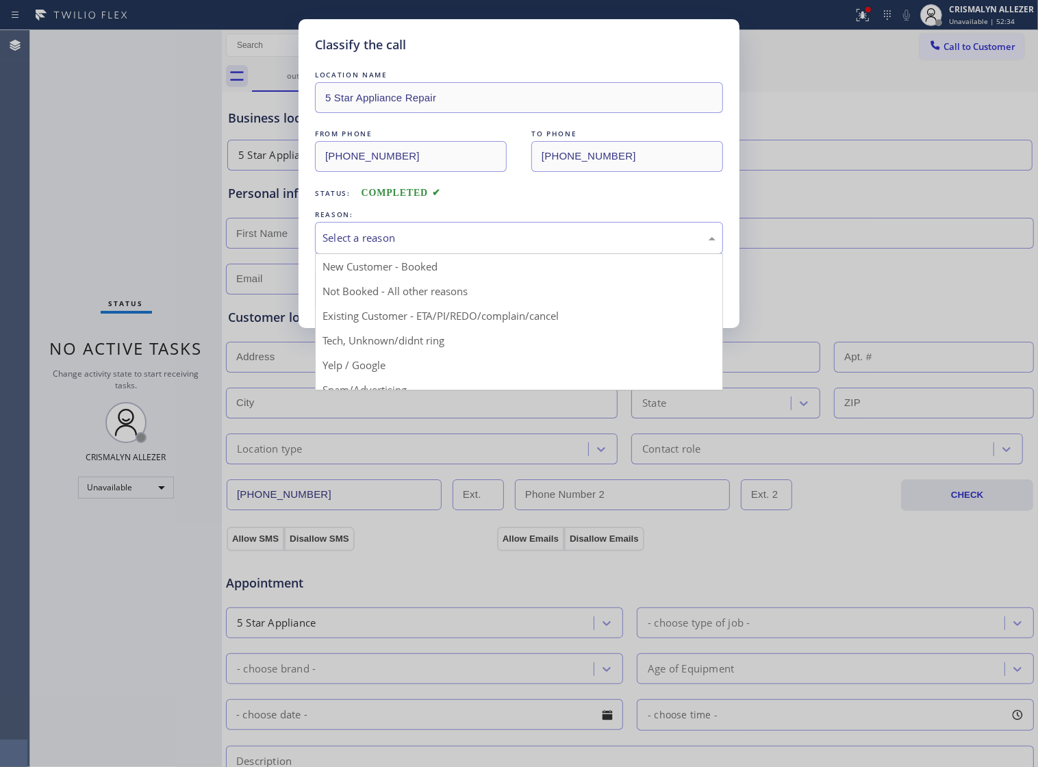
click at [487, 246] on div "Select a reason" at bounding box center [518, 238] width 393 height 16
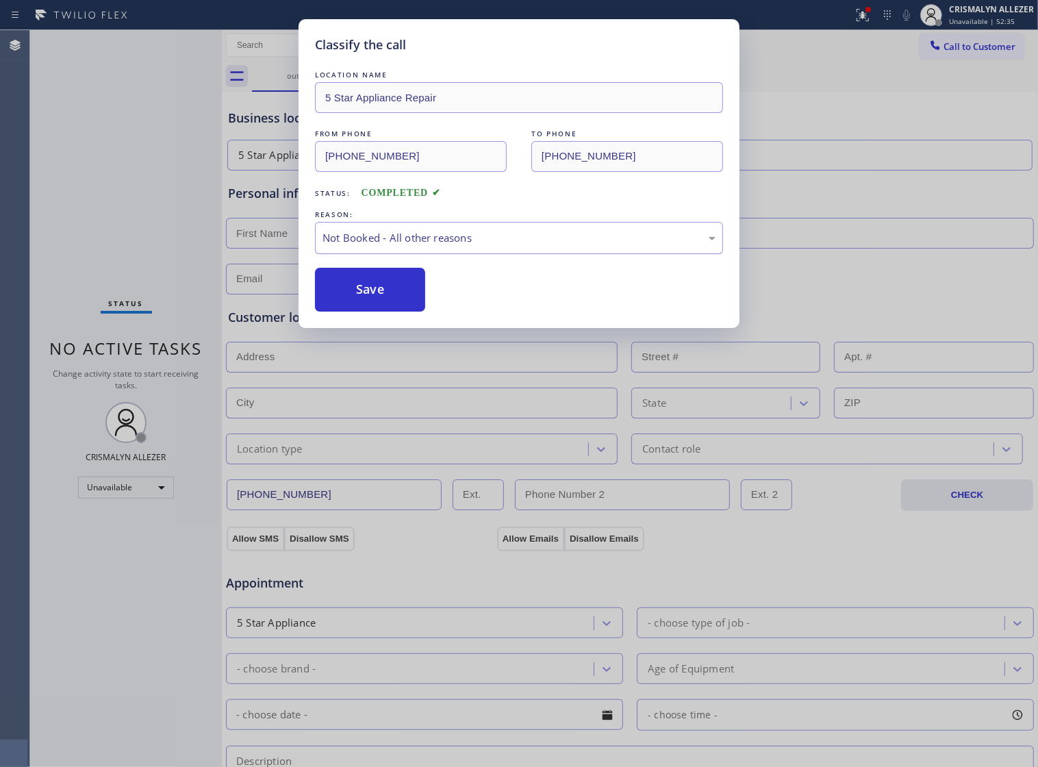
click at [491, 246] on div "Not Booked - All other reasons" at bounding box center [518, 238] width 393 height 16
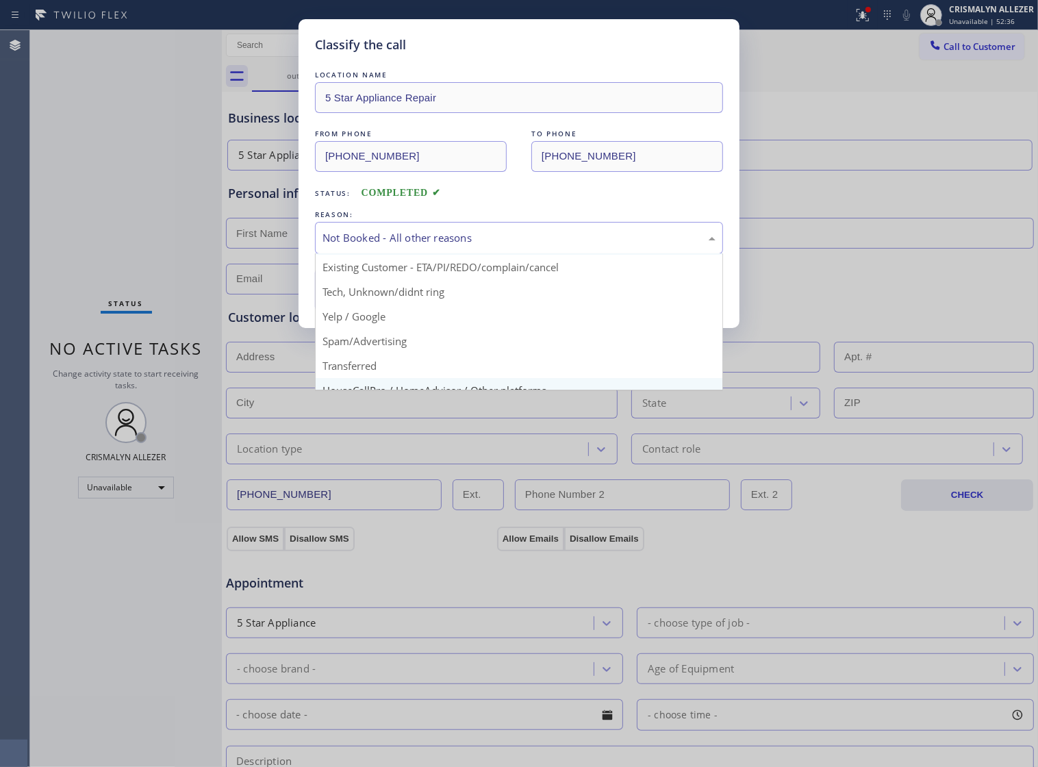
scroll to position [94, 0]
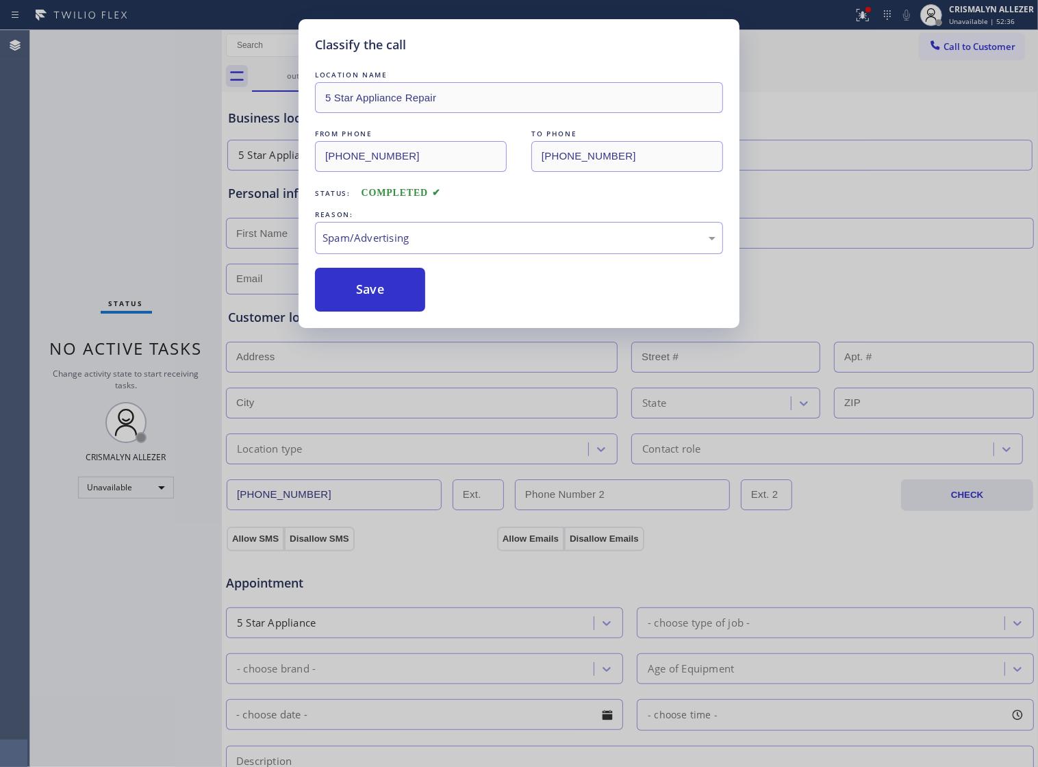
click at [383, 311] on button "Save" at bounding box center [370, 290] width 110 height 44
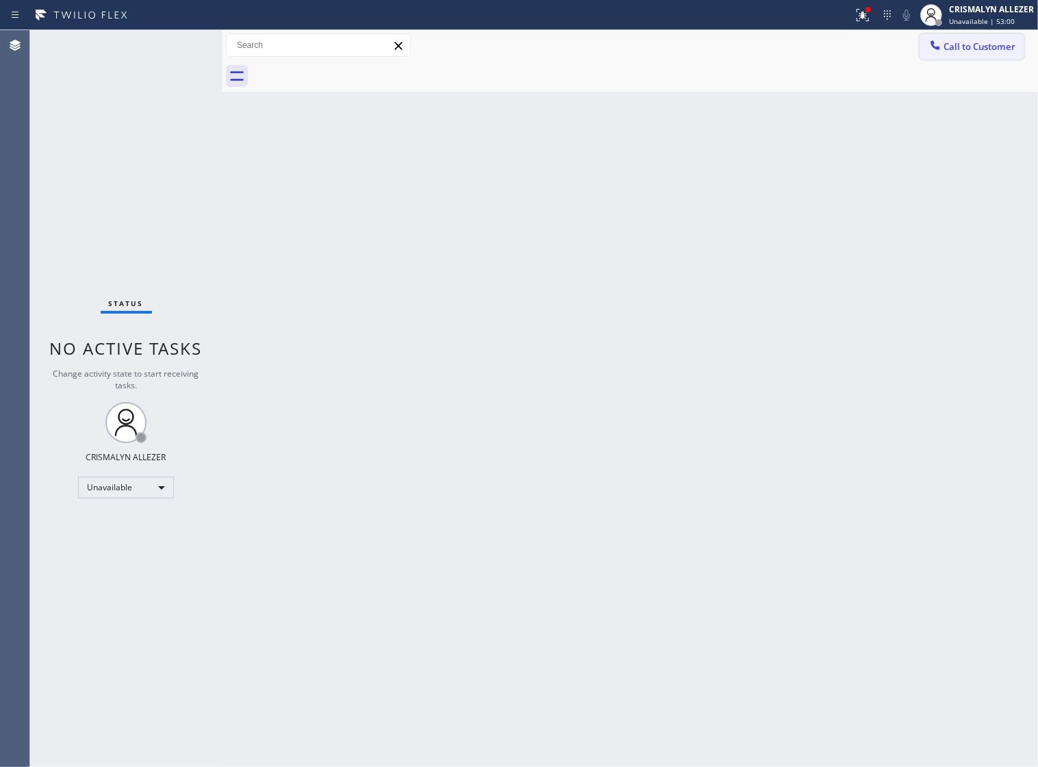
click at [958, 46] on span "Call to Customer" at bounding box center [979, 46] width 72 height 12
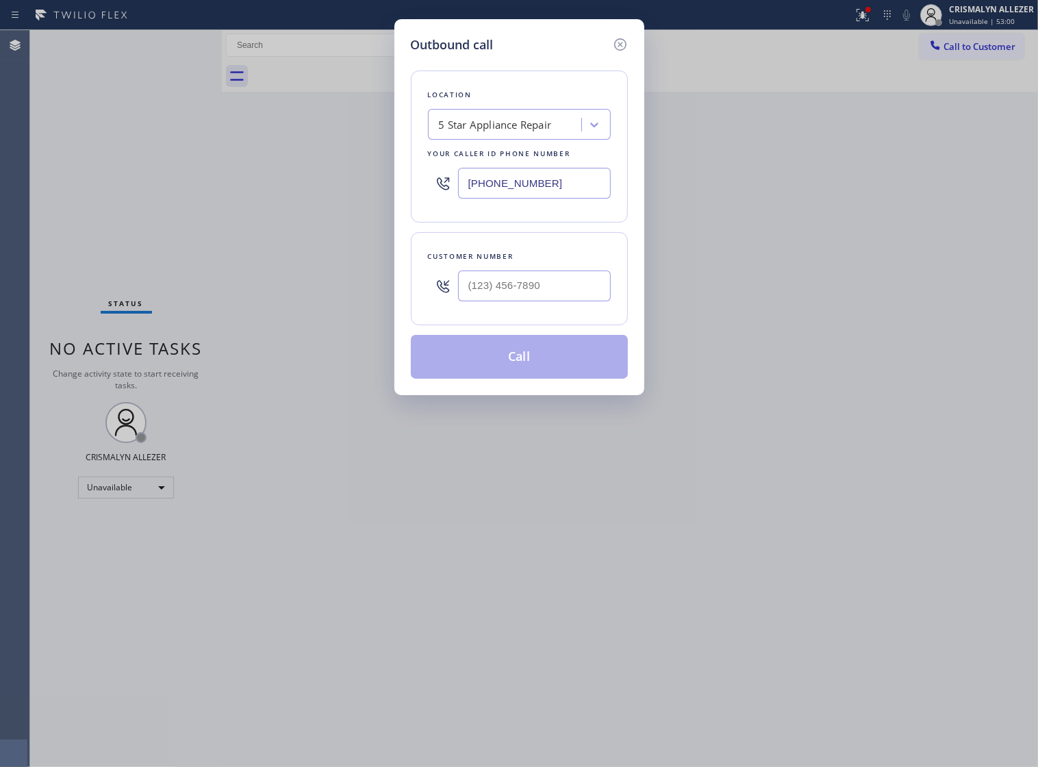
drag, startPoint x: 558, startPoint y: 197, endPoint x: 84, endPoint y: 227, distance: 475.3
click at [82, 225] on div "Outbound call Location 5 Star Appliance Repair Your caller id phone number [PHO…" at bounding box center [519, 383] width 1038 height 767
paste input "480) 210-6124"
drag, startPoint x: 357, startPoint y: 195, endPoint x: 277, endPoint y: 196, distance: 80.1
click at [270, 195] on div "Outbound call Location Emerald Energy Solution Your caller id phone number [PHO…" at bounding box center [519, 383] width 1038 height 767
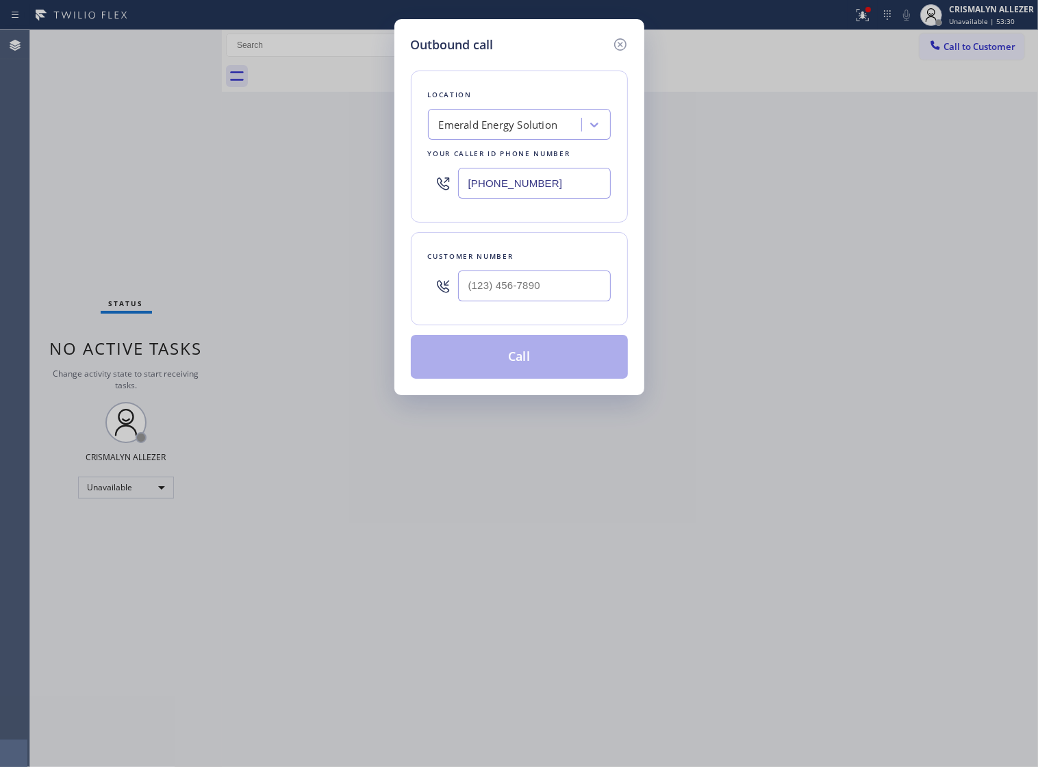
paste input "626) 240-5311"
type input "[PHONE_NUMBER]"
click at [526, 301] on input "(___) ___-____" at bounding box center [534, 285] width 153 height 31
paste input "626) 364-0052"
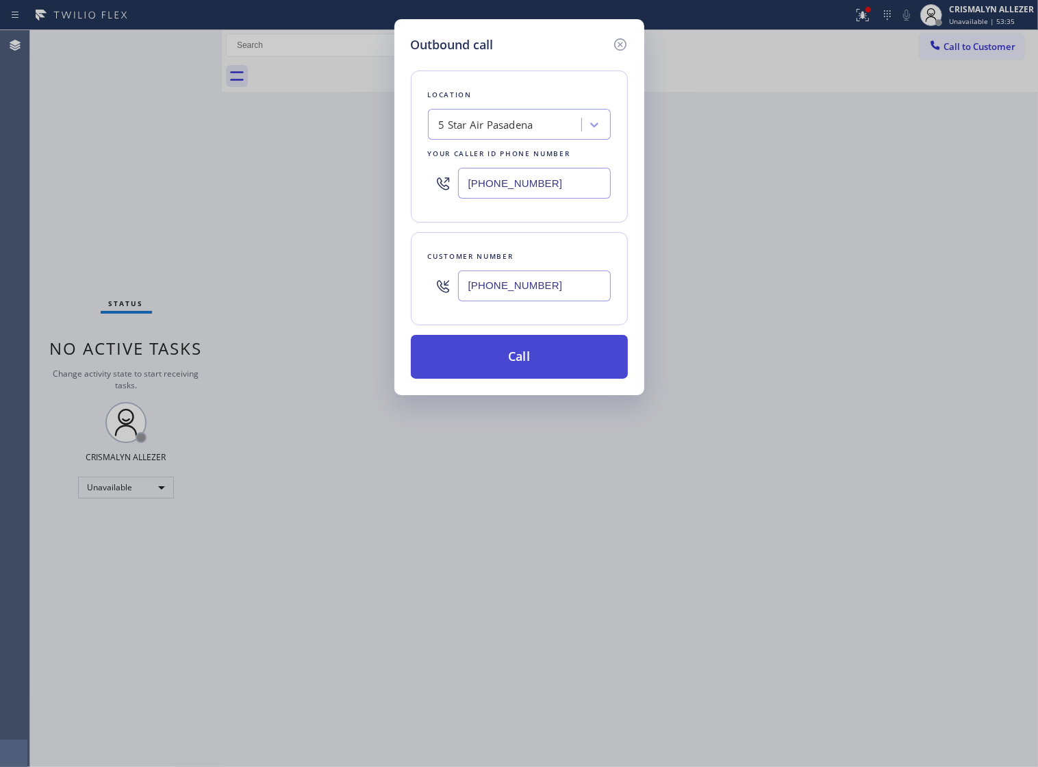
type input "[PHONE_NUMBER]"
click at [522, 370] on button "Call" at bounding box center [519, 357] width 217 height 44
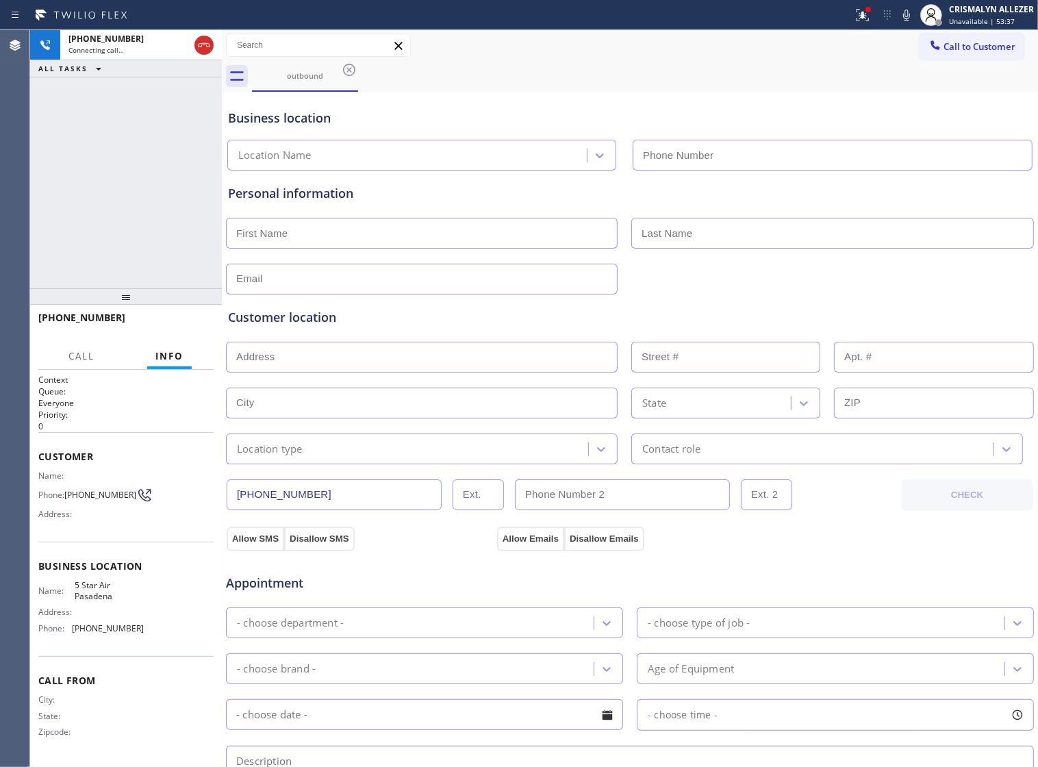
type input "[PHONE_NUMBER]"
click at [161, 326] on span "HANG UP" at bounding box center [182, 324] width 42 height 10
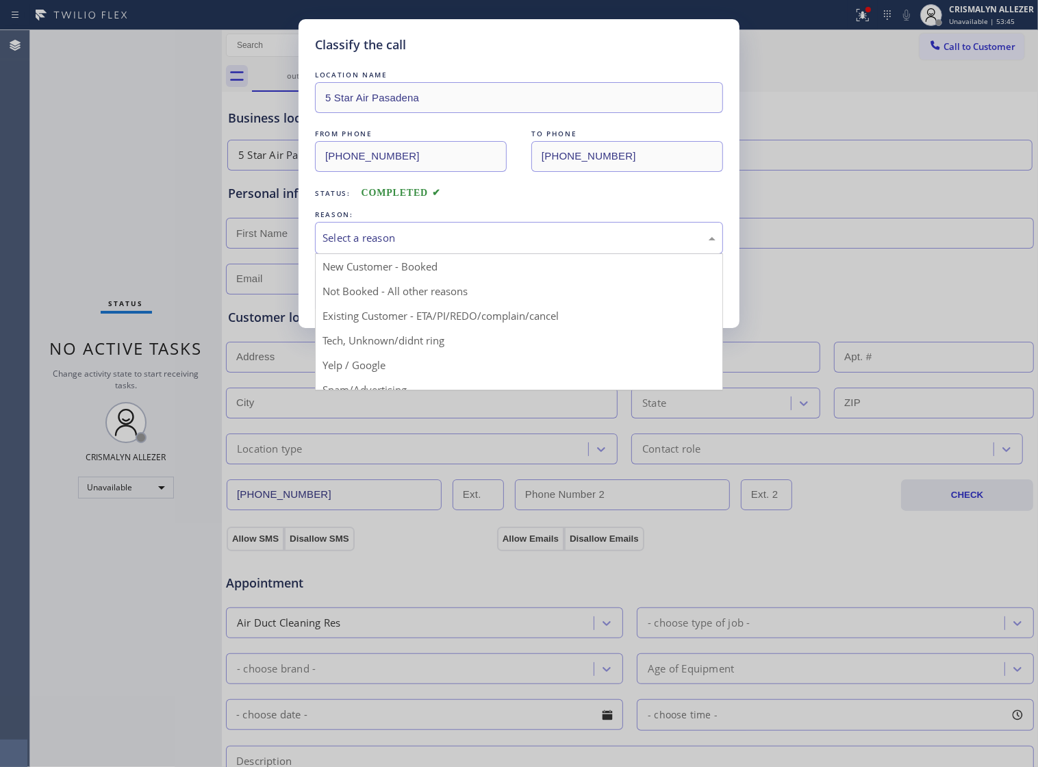
click at [510, 246] on div "Select a reason" at bounding box center [518, 238] width 393 height 16
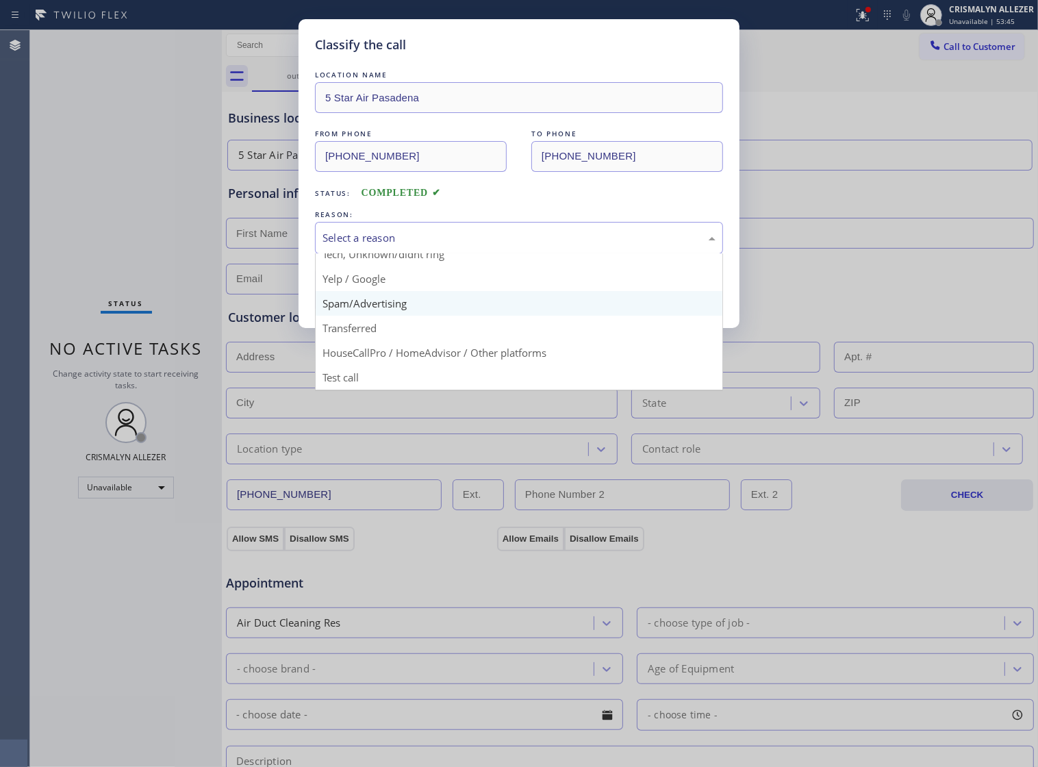
scroll to position [94, 0]
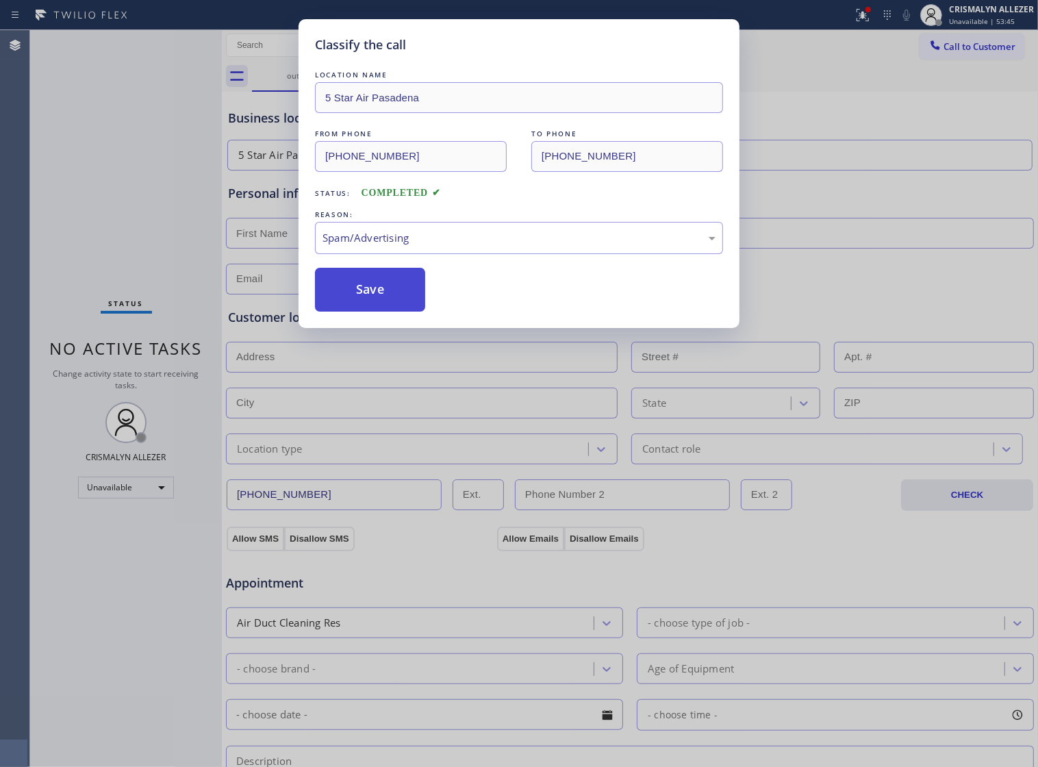
click at [387, 311] on button "Save" at bounding box center [370, 290] width 110 height 44
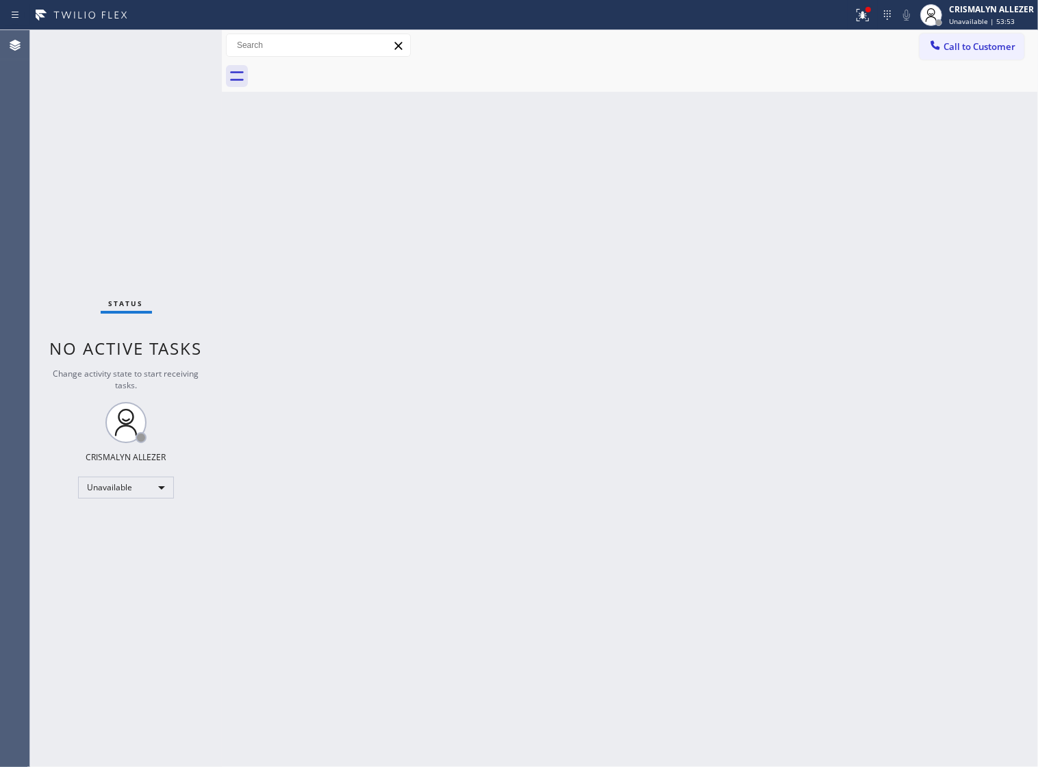
drag, startPoint x: 764, startPoint y: 202, endPoint x: 804, endPoint y: 165, distance: 54.7
click at [775, 188] on div "Back to Dashboard Change Sender ID Customers Technicians Select a contact Outbo…" at bounding box center [630, 398] width 816 height 736
click at [955, 48] on span "Call to Customer" at bounding box center [979, 46] width 72 height 12
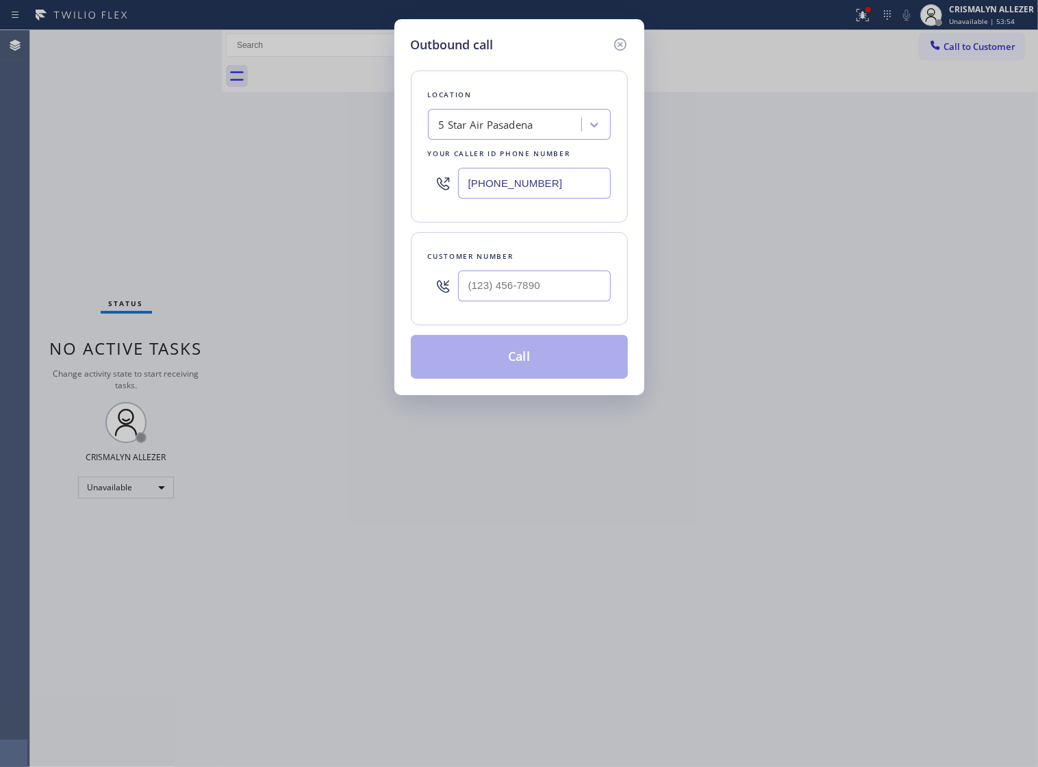
paste input "848) 360-3057"
drag, startPoint x: 234, startPoint y: 193, endPoint x: 241, endPoint y: 197, distance: 8.0
click at [234, 194] on div "Outbound call Location 5 Star Air Pasadena Your caller id phone number [PHONE_N…" at bounding box center [519, 383] width 1038 height 767
type input "[PHONE_NUMBER]"
click at [556, 301] on input "(___) ___-____" at bounding box center [534, 285] width 153 height 31
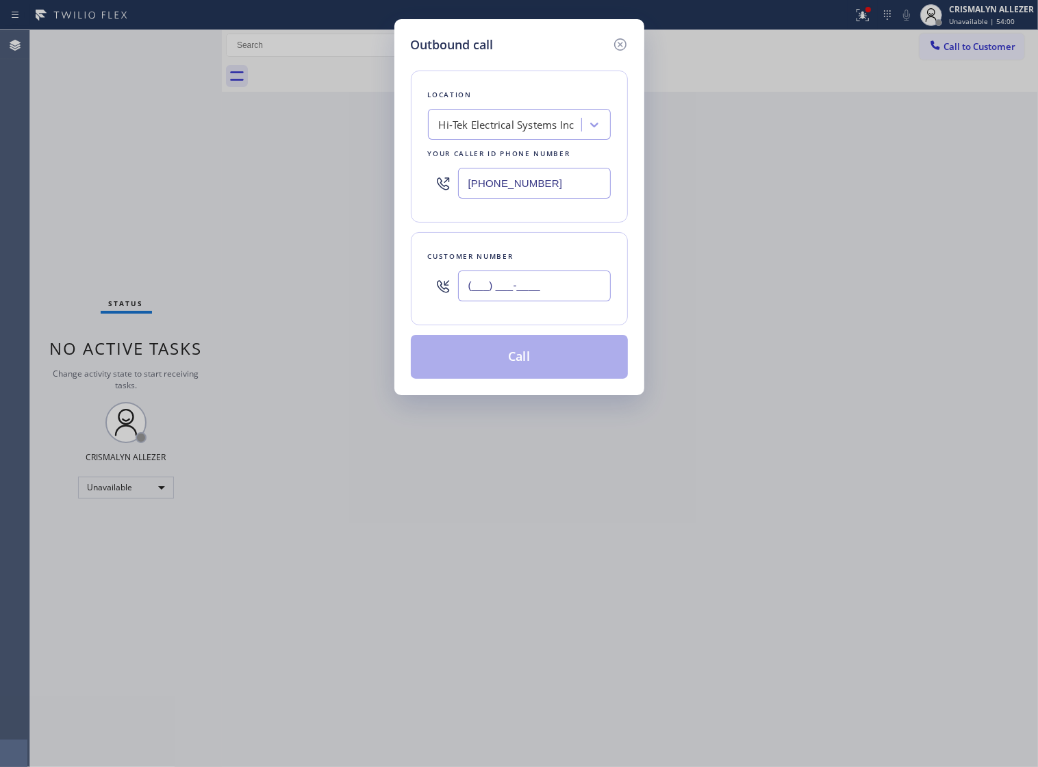
paste input "201) 745-0104"
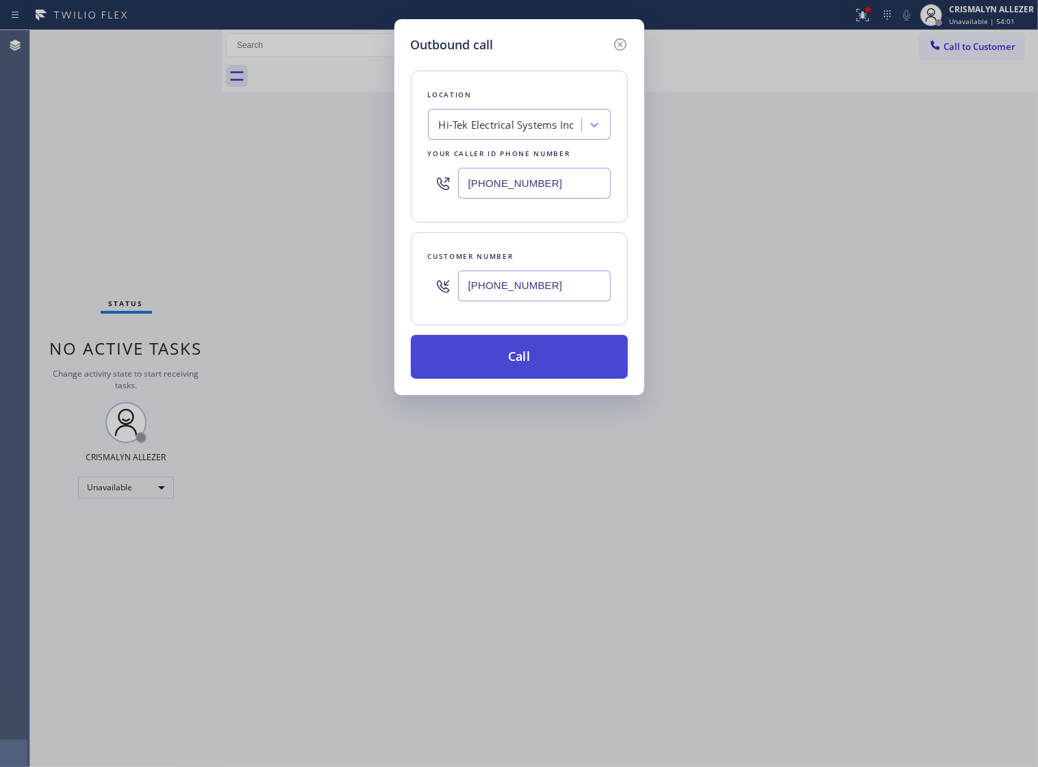
type input "[PHONE_NUMBER]"
click at [520, 379] on button "Call" at bounding box center [519, 357] width 217 height 44
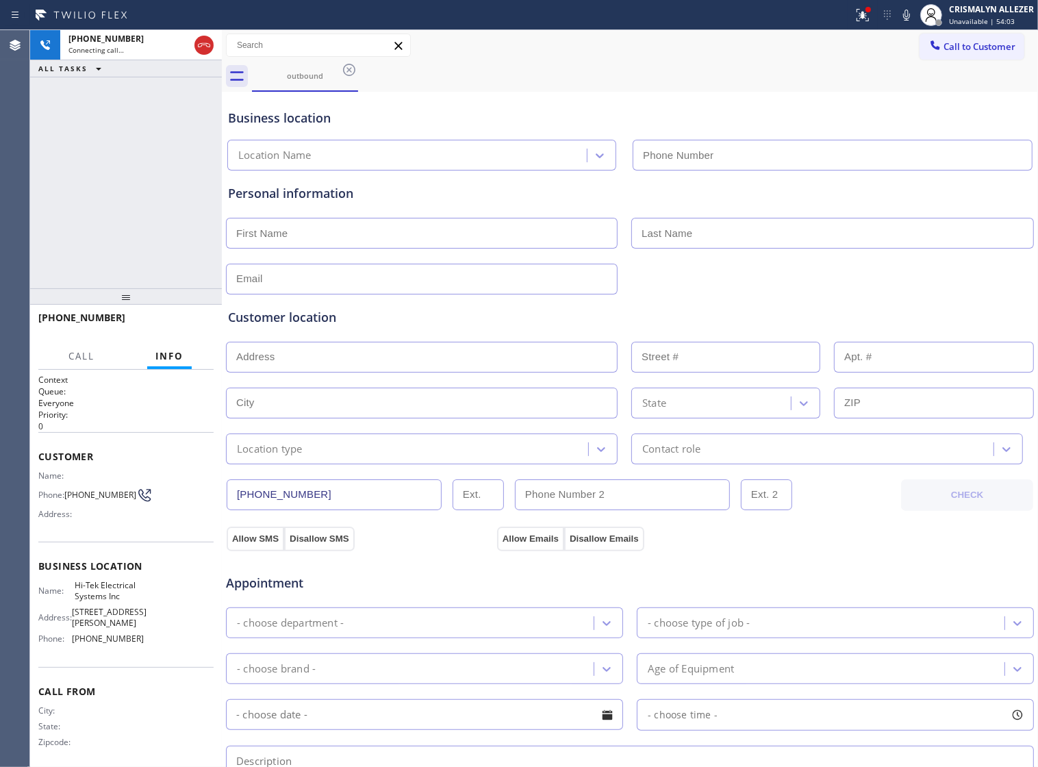
type input "[PHONE_NUMBER]"
click at [163, 324] on span "HANG UP" at bounding box center [182, 324] width 42 height 10
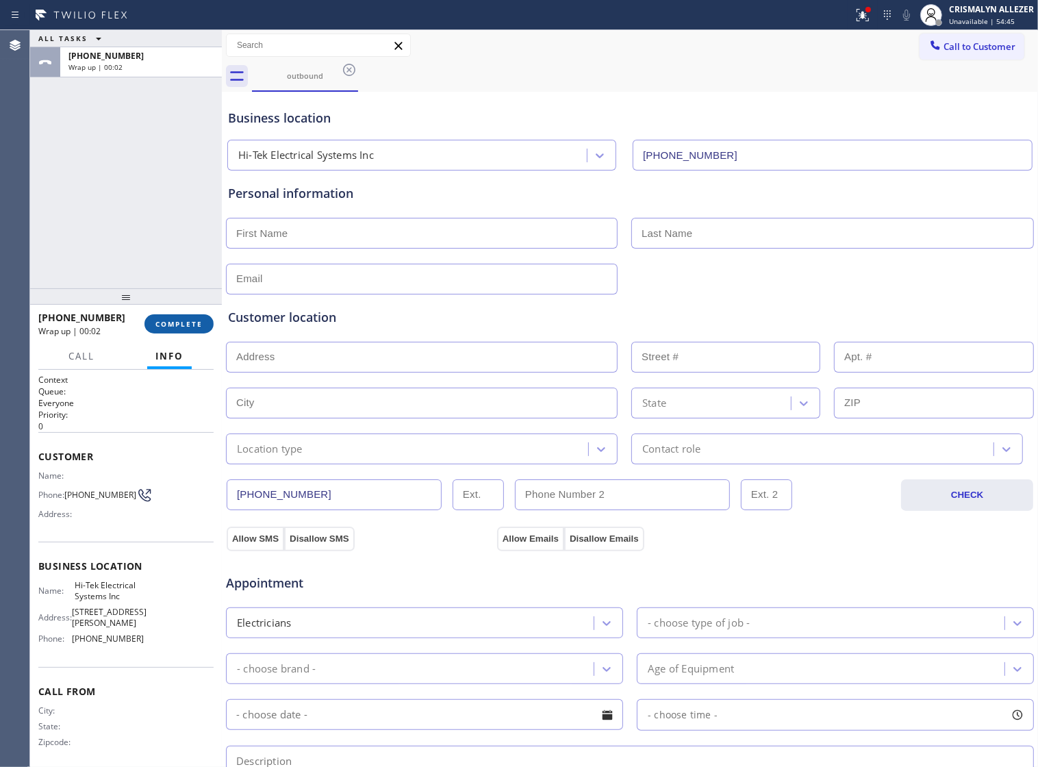
click at [189, 329] on button "COMPLETE" at bounding box center [178, 323] width 69 height 19
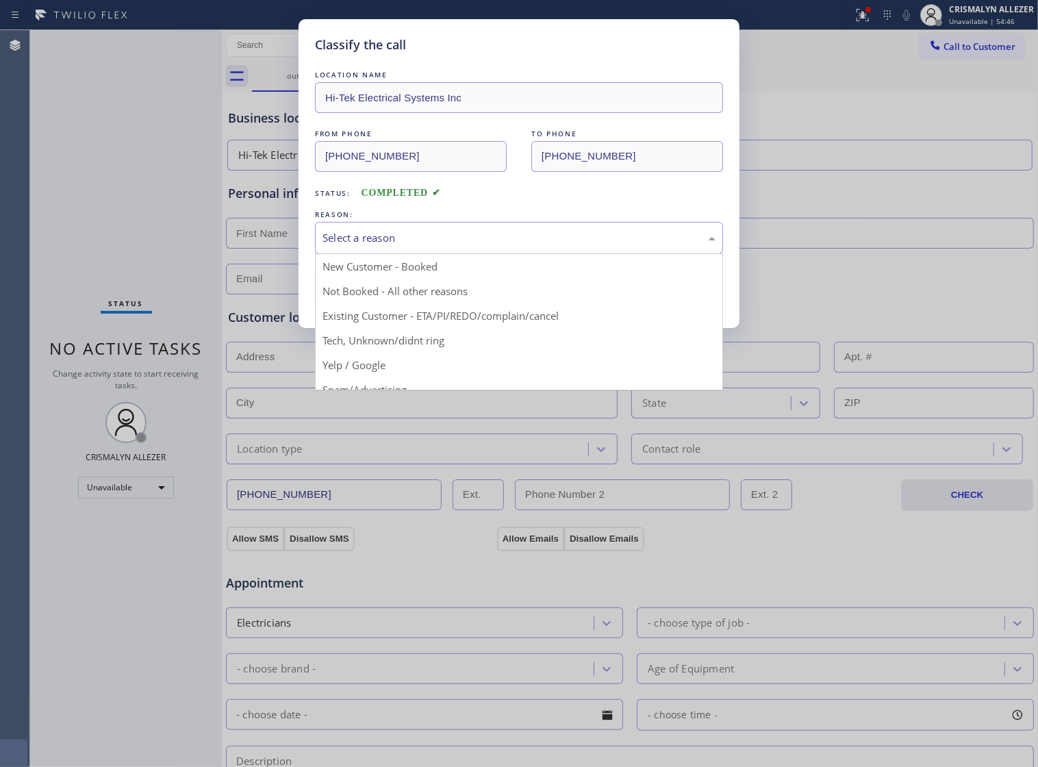
click at [558, 246] on div "Select a reason" at bounding box center [518, 238] width 393 height 16
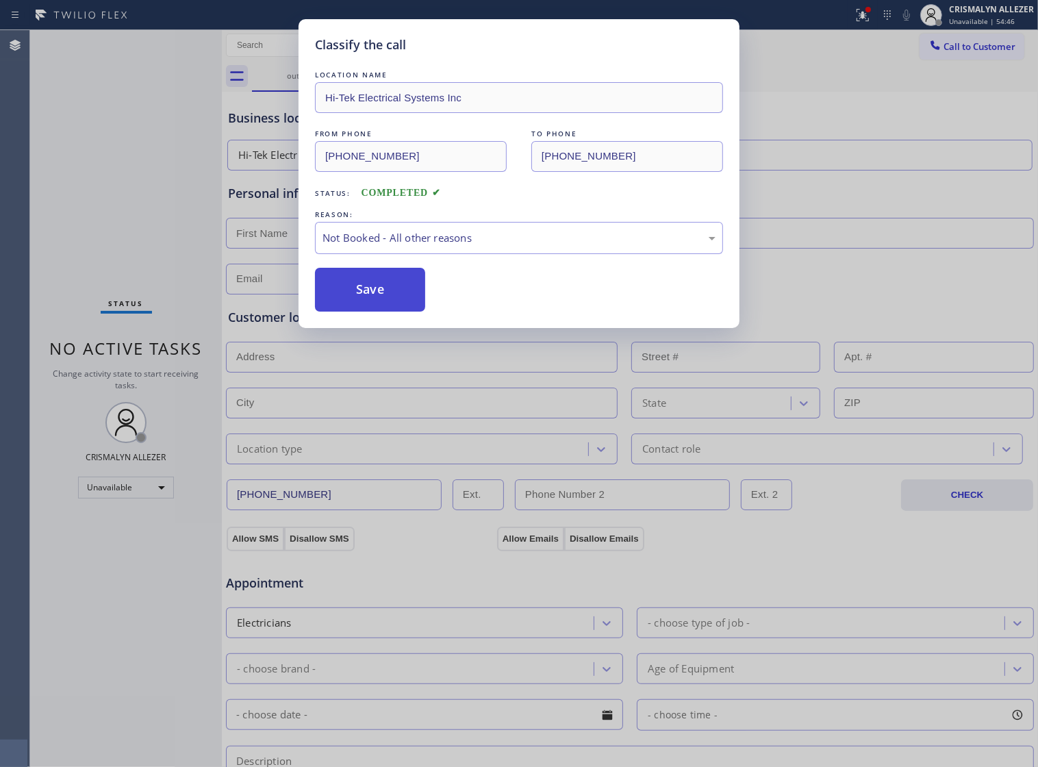
click at [402, 309] on button "Save" at bounding box center [370, 290] width 110 height 44
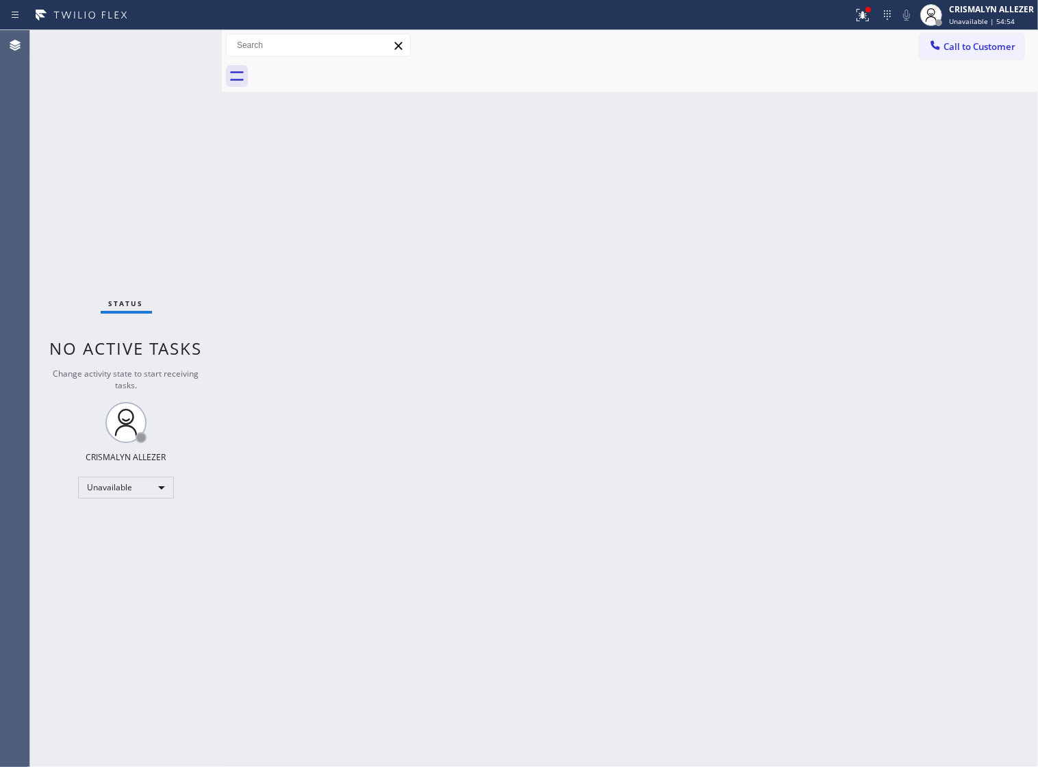
drag, startPoint x: 610, startPoint y: 336, endPoint x: 905, endPoint y: 98, distance: 379.2
click at [615, 325] on div "Back to Dashboard Change Sender ID Customers Technicians Select a contact Outbo…" at bounding box center [630, 398] width 816 height 736
click at [949, 53] on span "Call to Customer" at bounding box center [979, 46] width 72 height 12
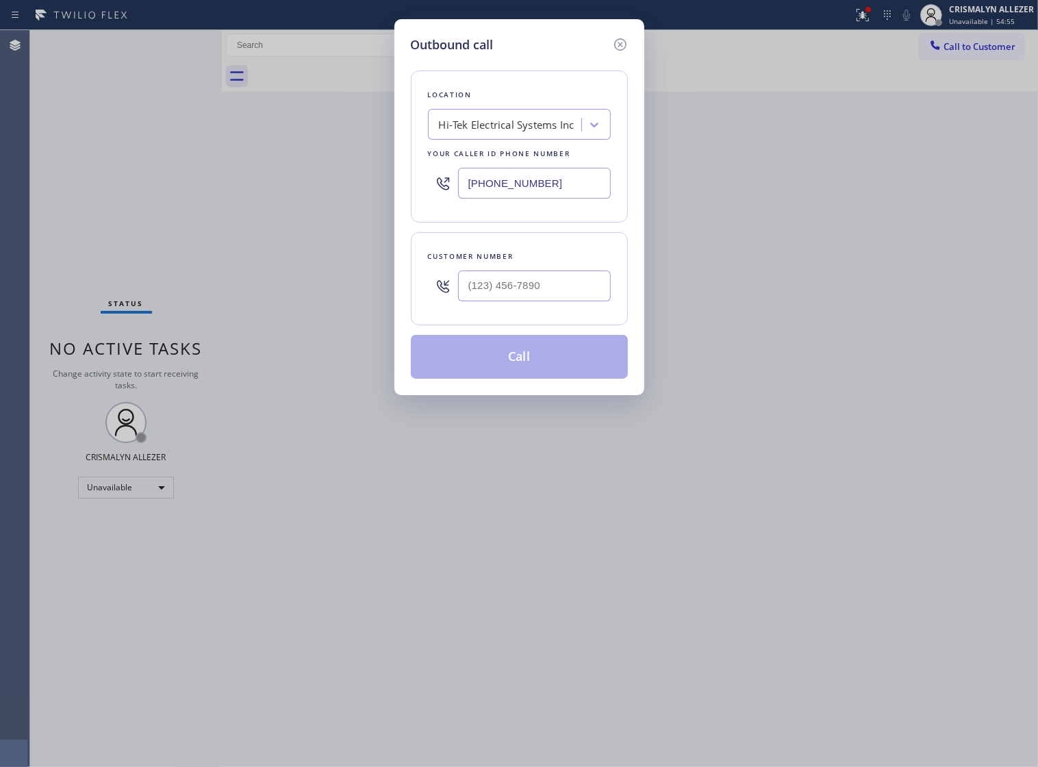
drag, startPoint x: 274, startPoint y: 190, endPoint x: 363, endPoint y: 216, distance: 92.7
click at [210, 193] on div "Outbound call Location Hi-Tek Electrical Systems Inc Your caller id phone numbe…" at bounding box center [519, 383] width 1038 height 767
paste input "818) 938-1864"
type input "[PHONE_NUMBER]"
click at [569, 301] on input "(___) ___-____" at bounding box center [534, 285] width 153 height 31
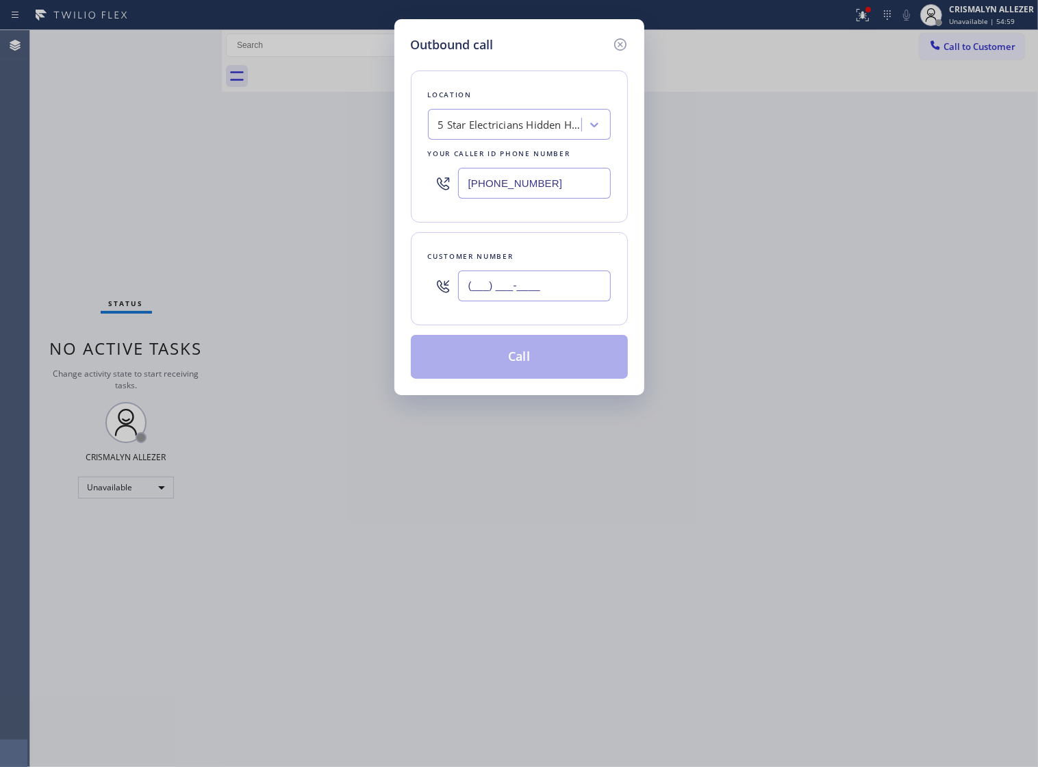
paste input "438) 820-5868"
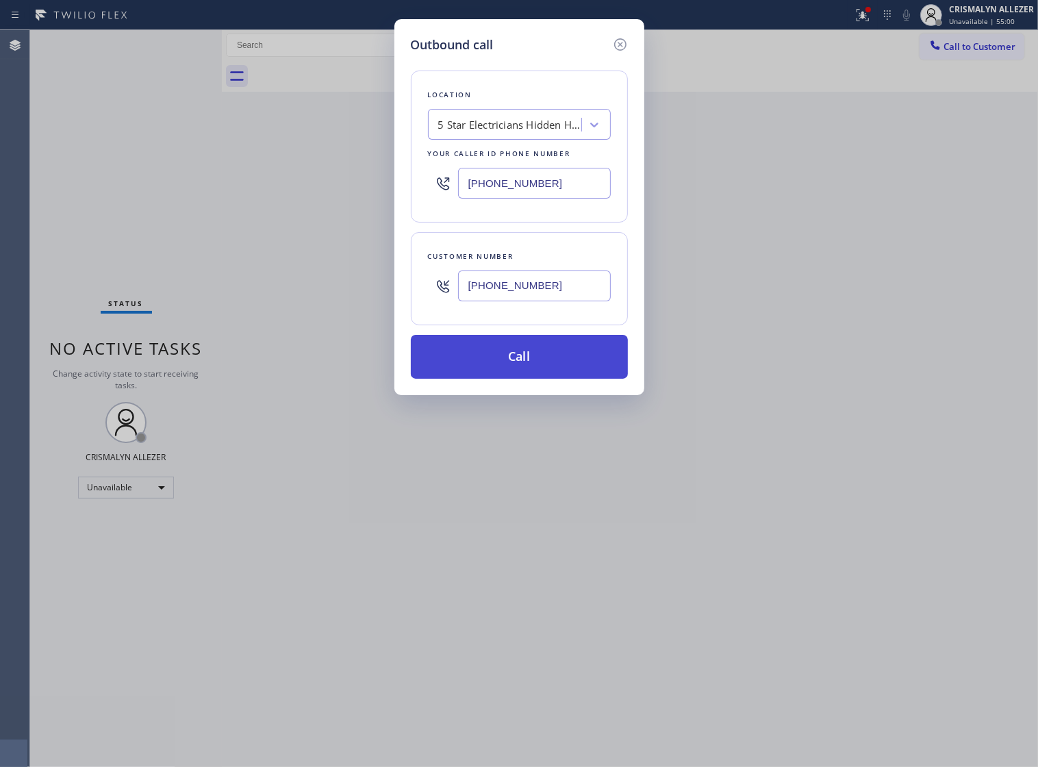
type input "[PHONE_NUMBER]"
click at [519, 379] on button "Call" at bounding box center [519, 357] width 217 height 44
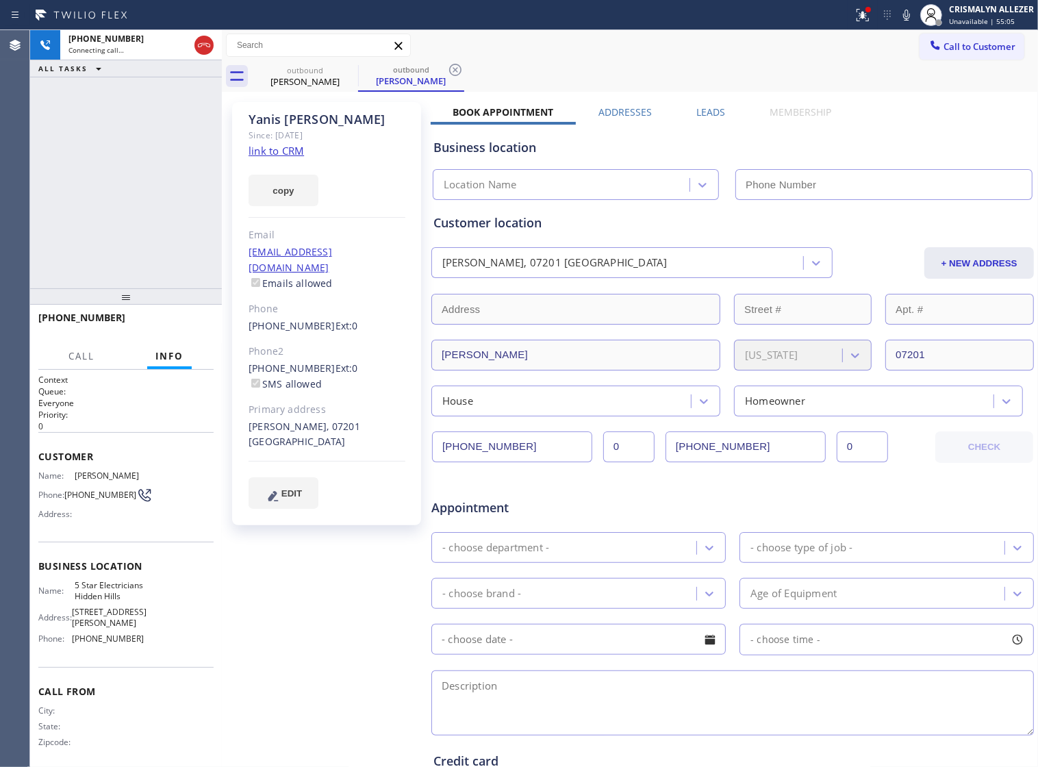
type input "[PHONE_NUMBER]"
click at [266, 155] on link "link to CRM" at bounding box center [275, 151] width 55 height 14
click at [179, 324] on span "HANG UP" at bounding box center [182, 324] width 42 height 10
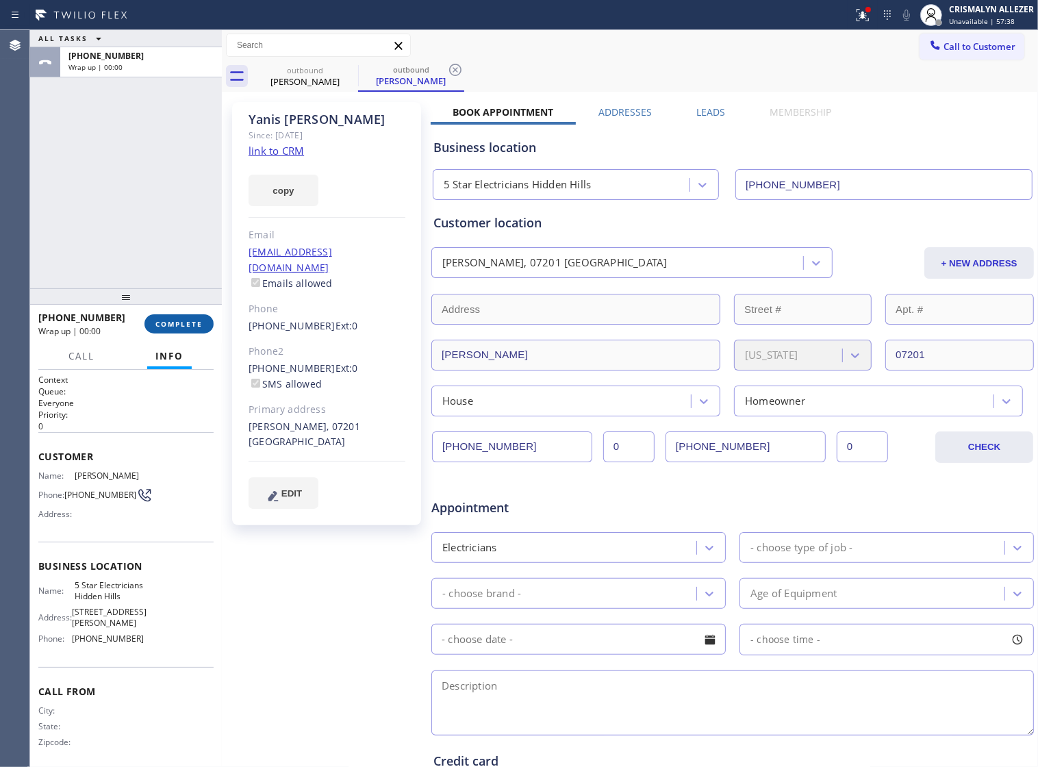
click at [179, 324] on span "COMPLETE" at bounding box center [178, 324] width 47 height 10
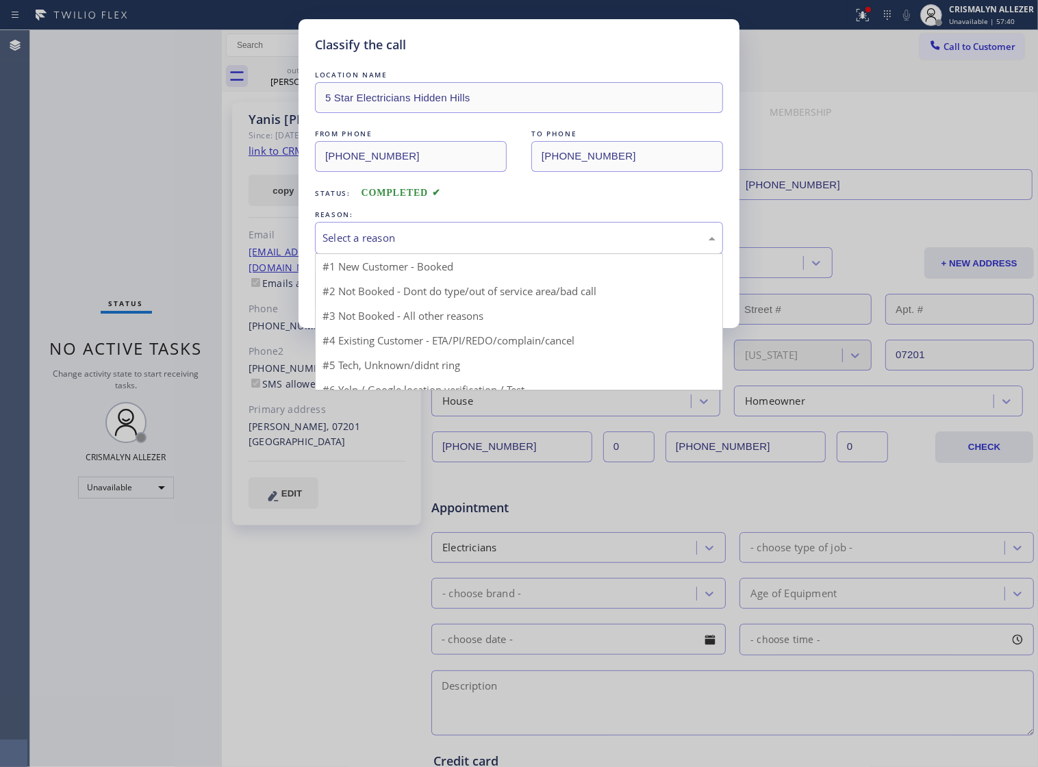
click at [565, 246] on div "Select a reason" at bounding box center [518, 238] width 393 height 16
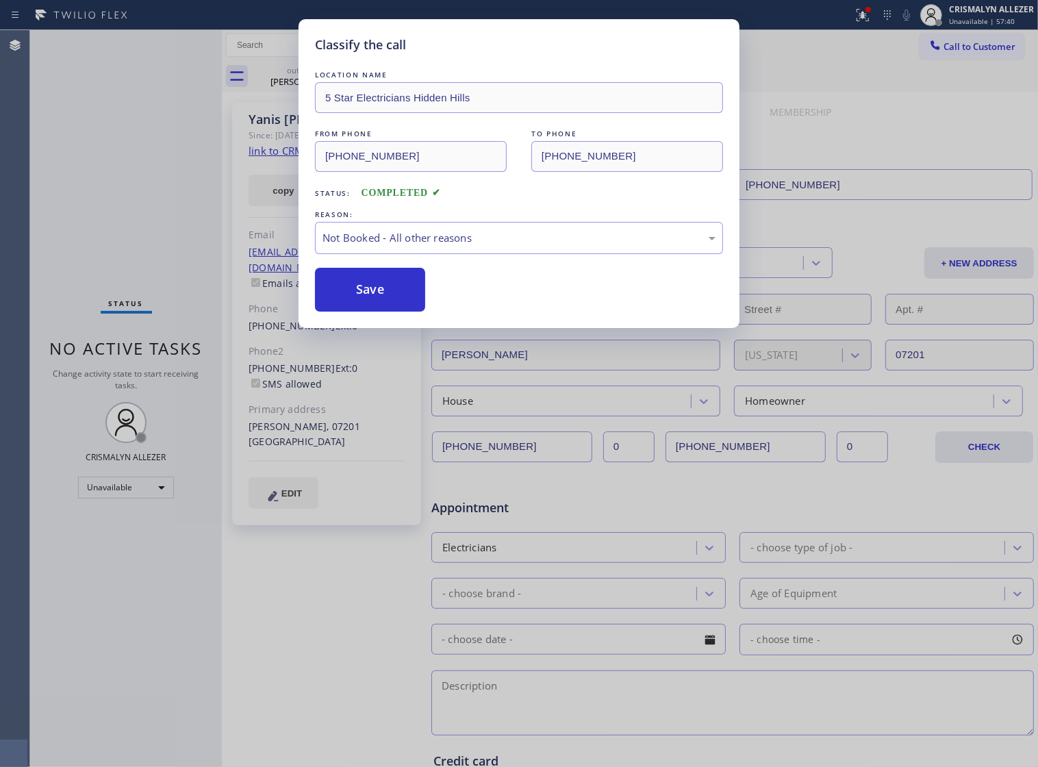
click at [343, 308] on button "Save" at bounding box center [370, 290] width 110 height 44
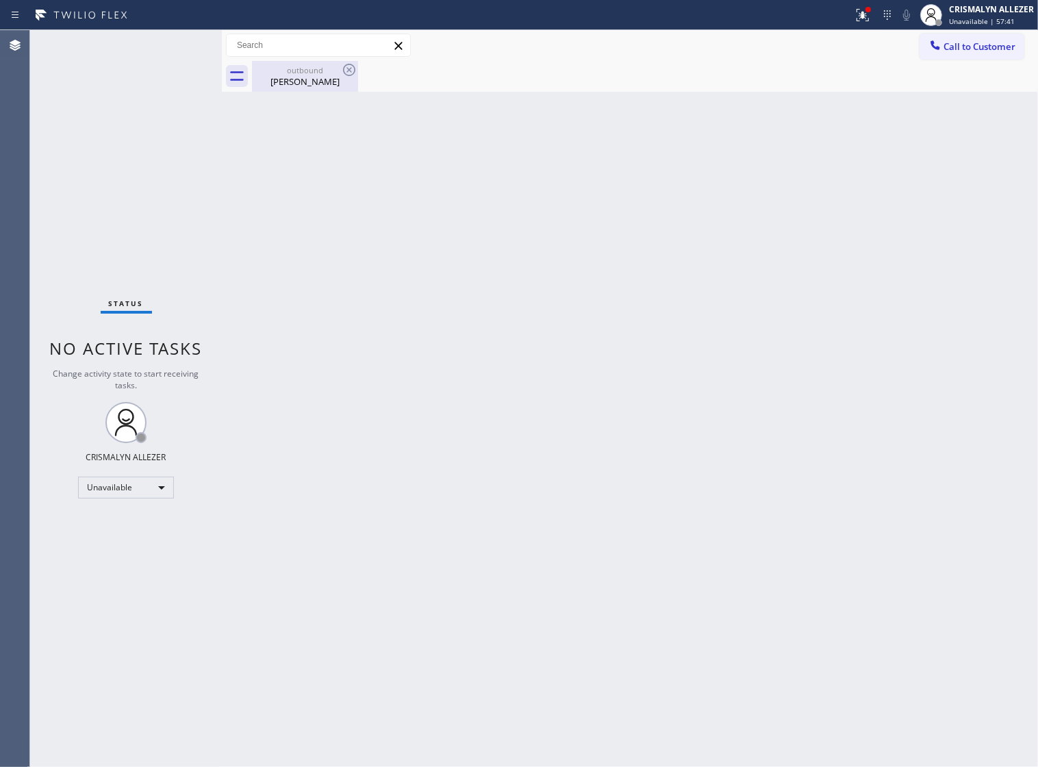
click at [279, 68] on div "outbound" at bounding box center [304, 70] width 103 height 10
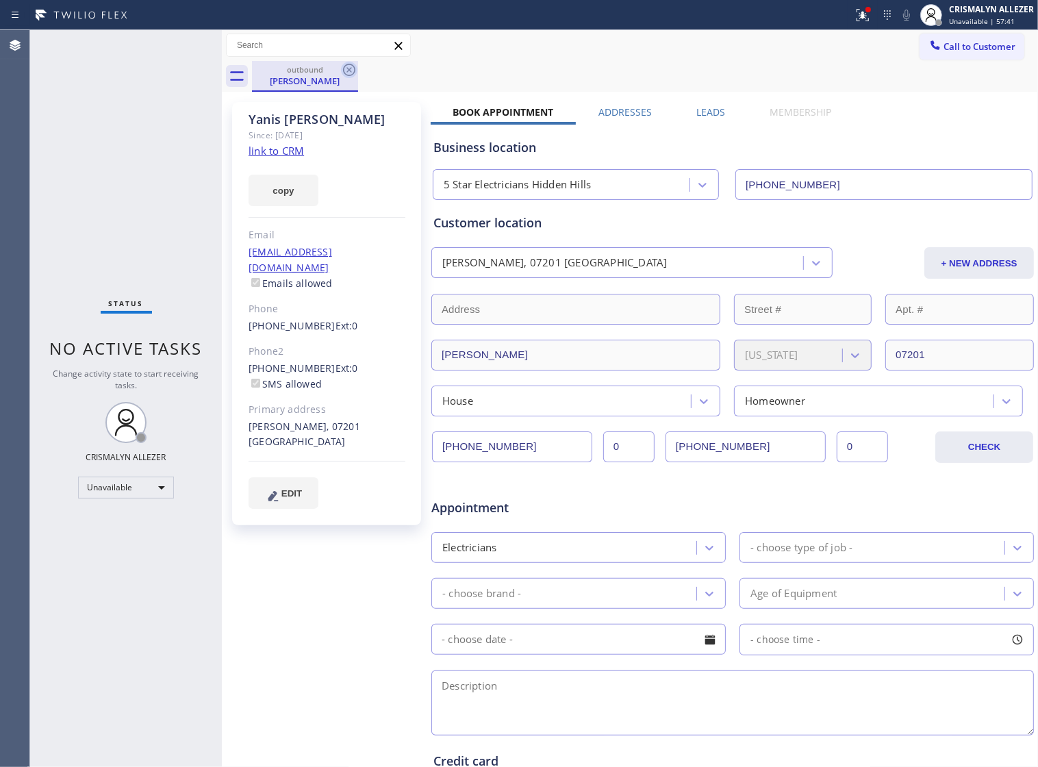
click at [347, 69] on icon at bounding box center [349, 70] width 16 height 16
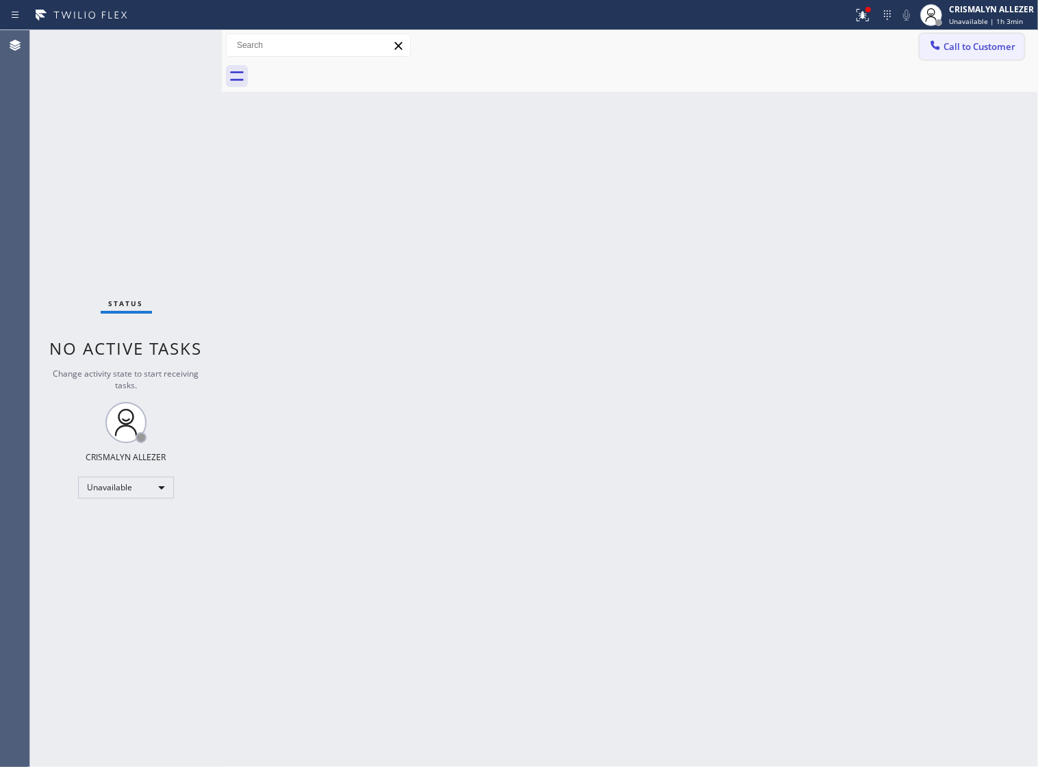
click at [987, 44] on span "Call to Customer" at bounding box center [979, 46] width 72 height 12
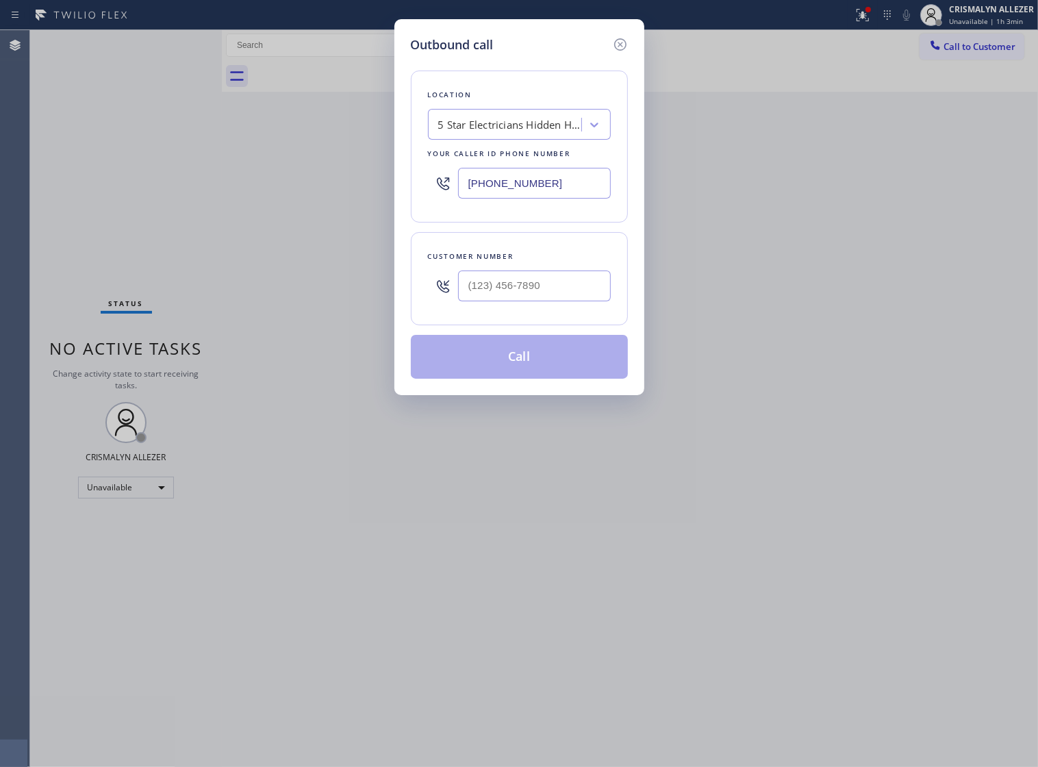
paste input "630) 755-69"
drag, startPoint x: 569, startPoint y: 190, endPoint x: 371, endPoint y: 244, distance: 205.7
click at [127, 217] on div "Outbound call Location 5 Star Electricians [GEOGRAPHIC_DATA] Your caller id pho…" at bounding box center [519, 383] width 1038 height 767
type input "[PHONE_NUMBER]"
click at [577, 301] on input "(___) ___-____" at bounding box center [534, 285] width 153 height 31
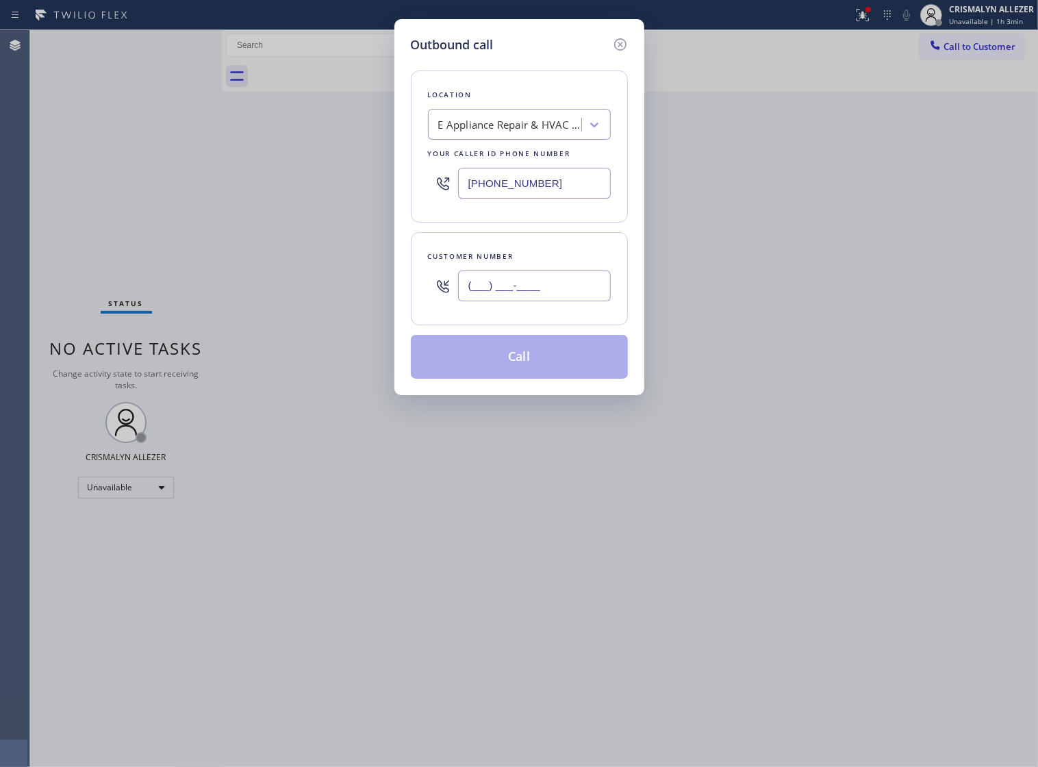
paste input "630) 755-6964"
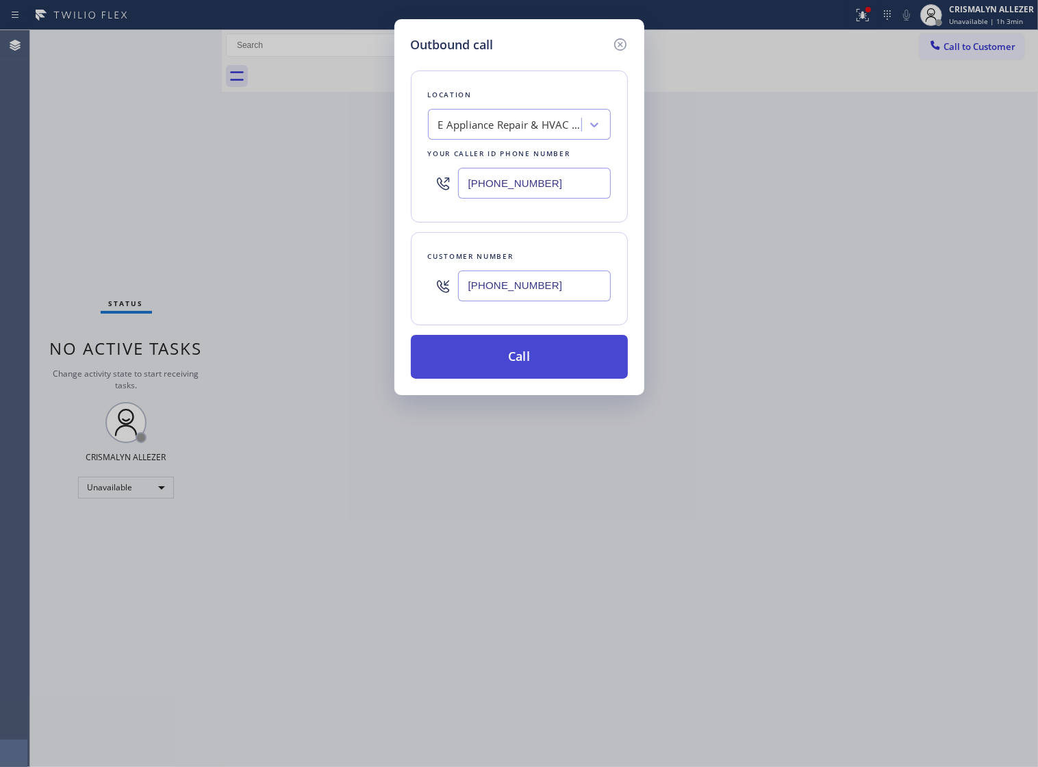
type input "[PHONE_NUMBER]"
click at [507, 379] on button "Call" at bounding box center [519, 357] width 217 height 44
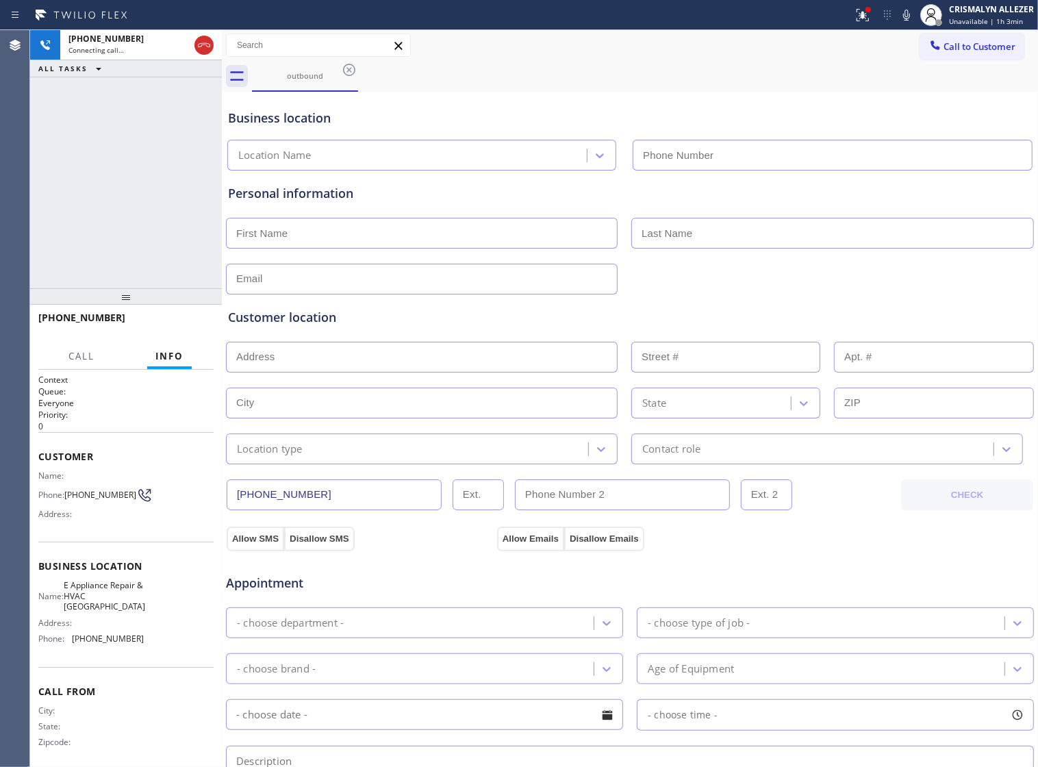
type input "[PHONE_NUMBER]"
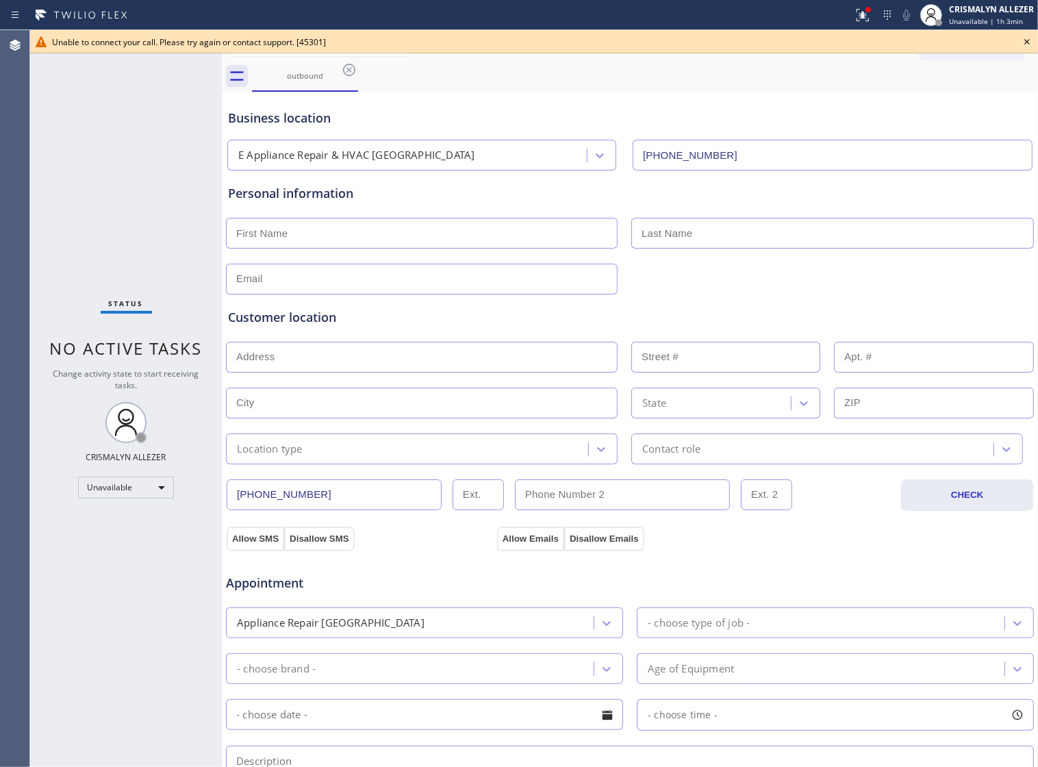
click at [1027, 41] on icon at bounding box center [1026, 41] width 5 height 5
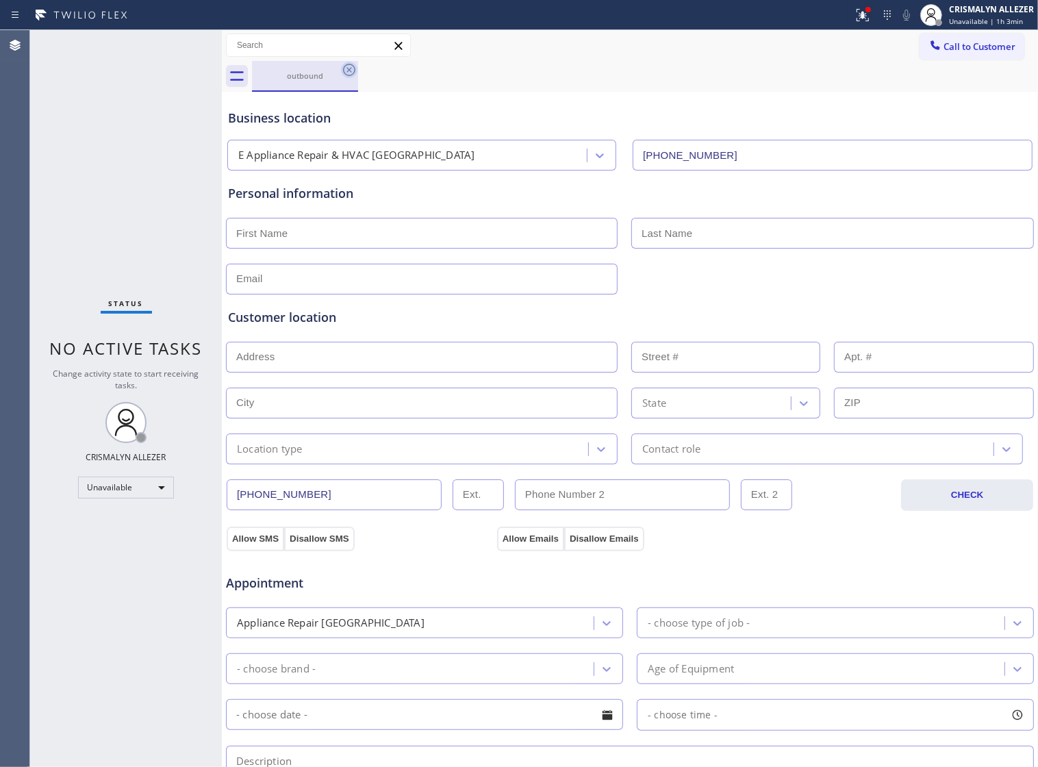
click at [353, 69] on icon at bounding box center [349, 70] width 16 height 16
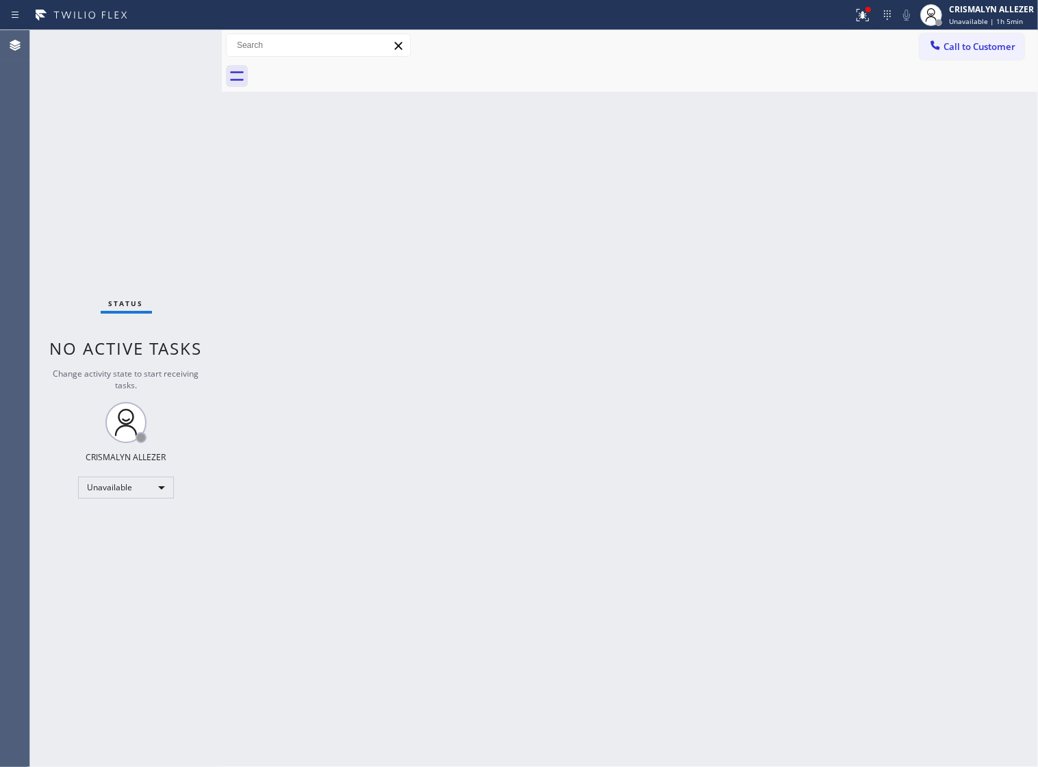
click at [932, 65] on div at bounding box center [645, 76] width 786 height 31
click at [946, 49] on span "Call to Customer" at bounding box center [979, 46] width 72 height 12
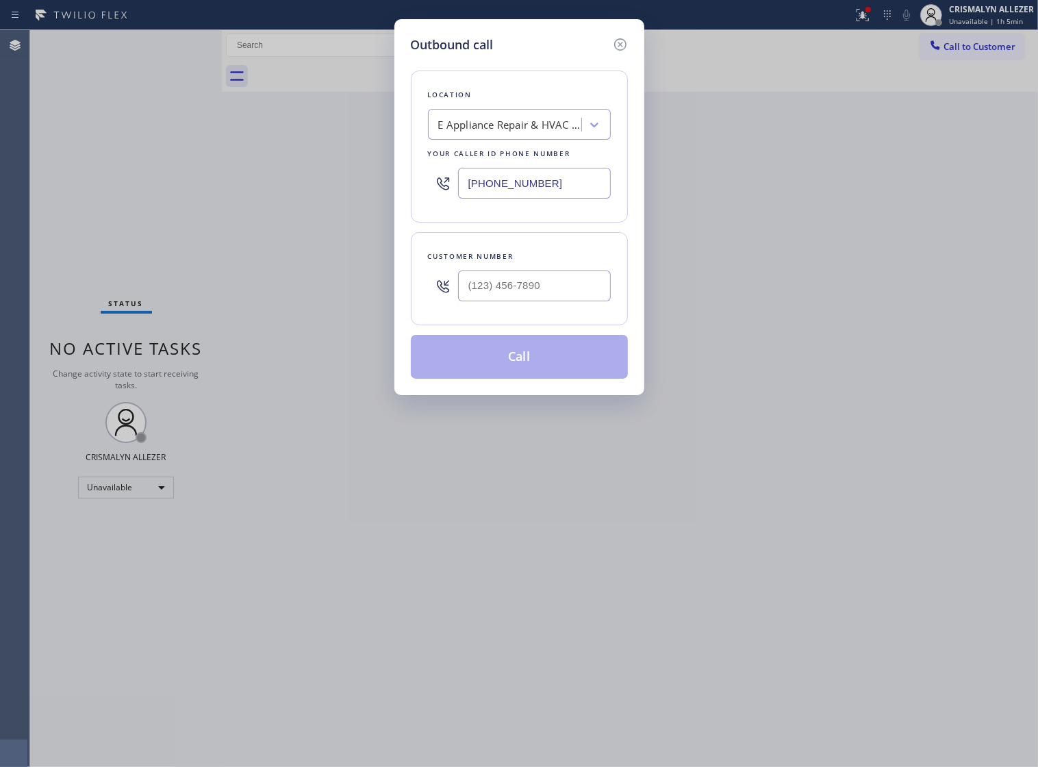
drag, startPoint x: 584, startPoint y: 198, endPoint x: 159, endPoint y: 203, distance: 424.4
click at [159, 203] on div "Outbound call Location E Appliance Repair & HVAC [GEOGRAPHIC_DATA] Your caller …" at bounding box center [519, 383] width 1038 height 767
paste input "425) 382-7766"
type input "[PHONE_NUMBER]"
click at [541, 301] on input "(___) ___-____" at bounding box center [534, 285] width 153 height 31
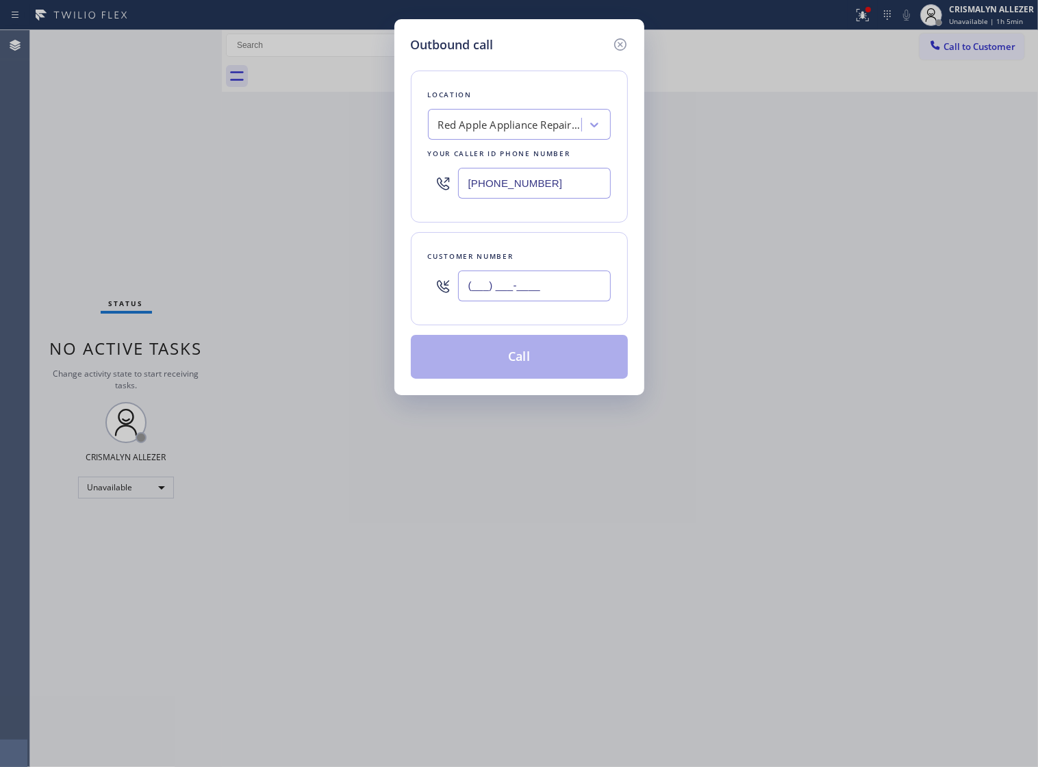
paste input "425) 606-7324"
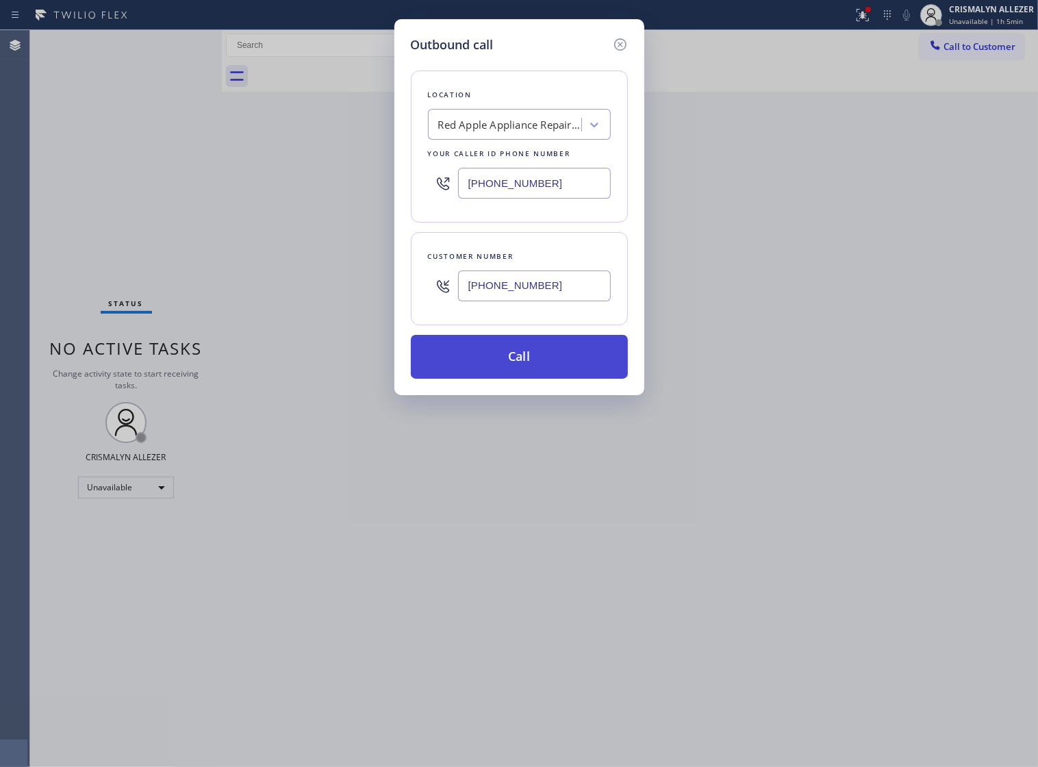
type input "[PHONE_NUMBER]"
click at [528, 378] on button "Call" at bounding box center [519, 357] width 217 height 44
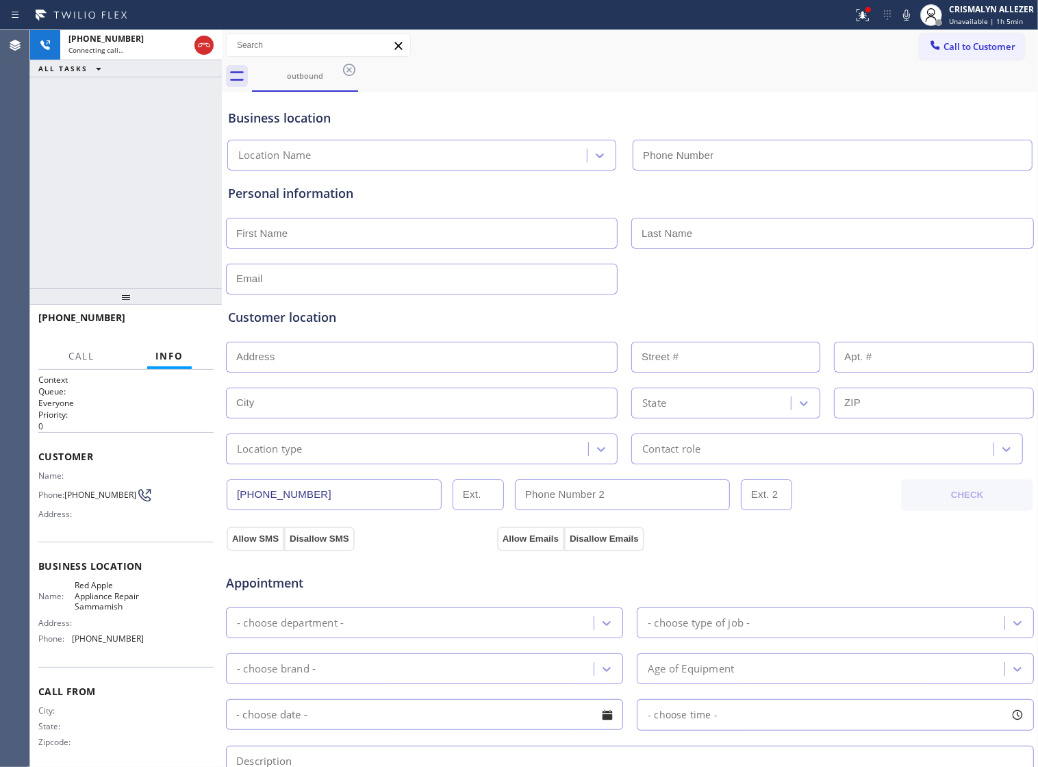
type input "[PHONE_NUMBER]"
click at [166, 325] on span "HANG UP" at bounding box center [182, 324] width 42 height 10
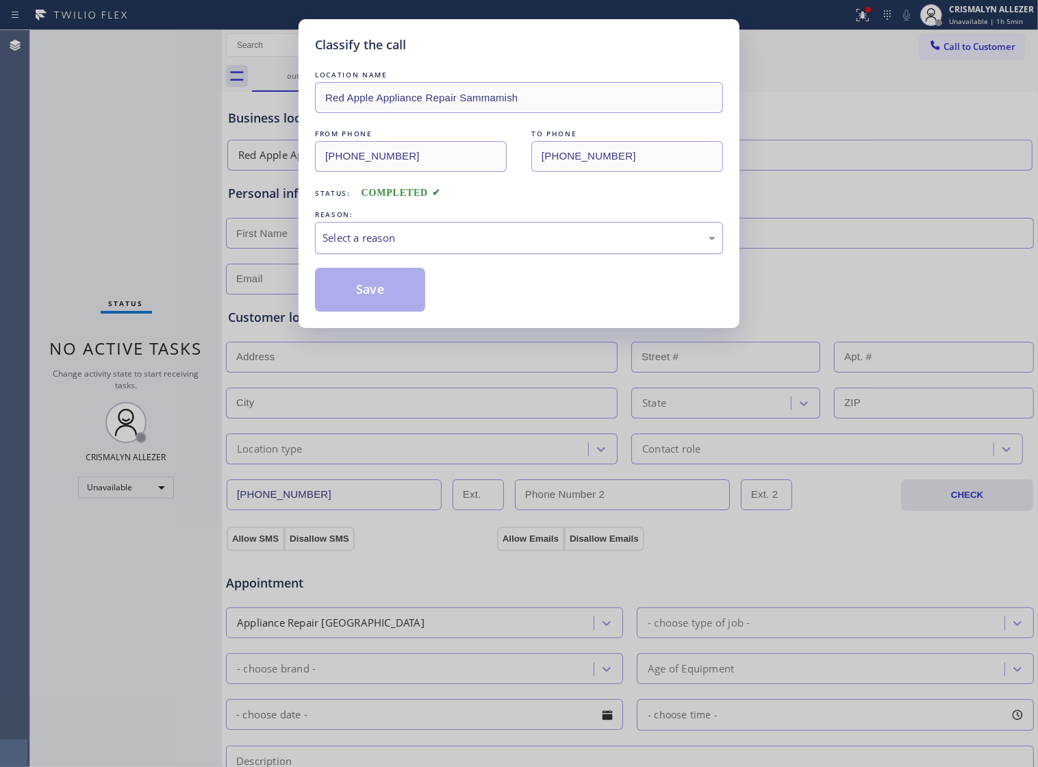
click at [508, 246] on div "Select a reason" at bounding box center [518, 238] width 393 height 16
click at [346, 310] on button "Save" at bounding box center [370, 290] width 110 height 44
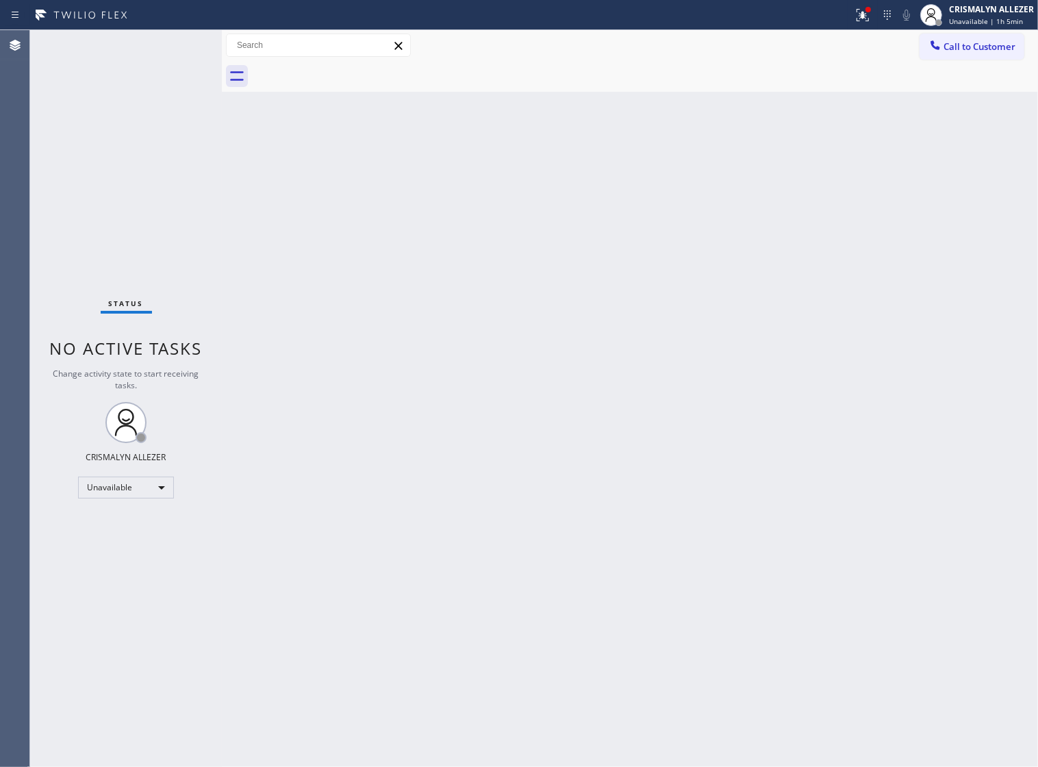
drag, startPoint x: 684, startPoint y: 308, endPoint x: 734, endPoint y: 240, distance: 84.7
click at [684, 307] on div "Back to Dashboard Change Sender ID Customers Technicians Select a contact Outbo…" at bounding box center [630, 398] width 816 height 736
click at [949, 48] on span "Call to Customer" at bounding box center [979, 46] width 72 height 12
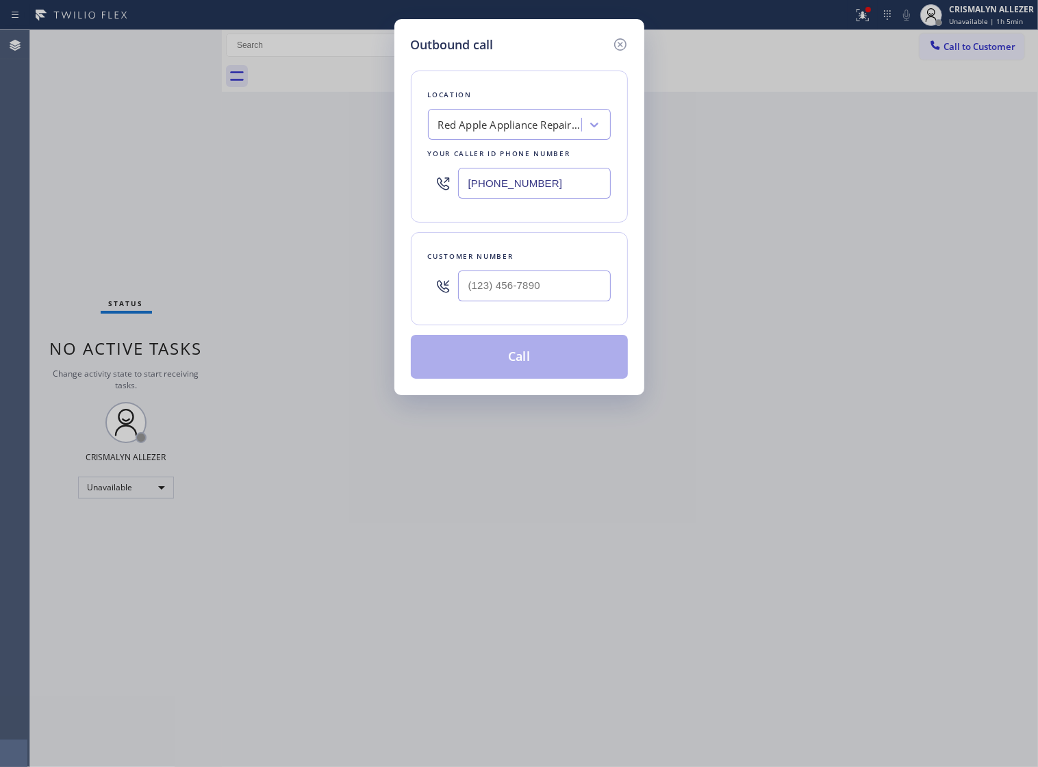
drag, startPoint x: 587, startPoint y: 202, endPoint x: 220, endPoint y: 203, distance: 366.9
click at [244, 200] on div "Outbound call Location Red Apple Appliance Repair Sammamish Your caller id phon…" at bounding box center [519, 383] width 1038 height 767
paste input "08) 762-4242"
type input "[PHONE_NUMBER]"
click at [494, 301] on input "(___) ___-____" at bounding box center [534, 285] width 153 height 31
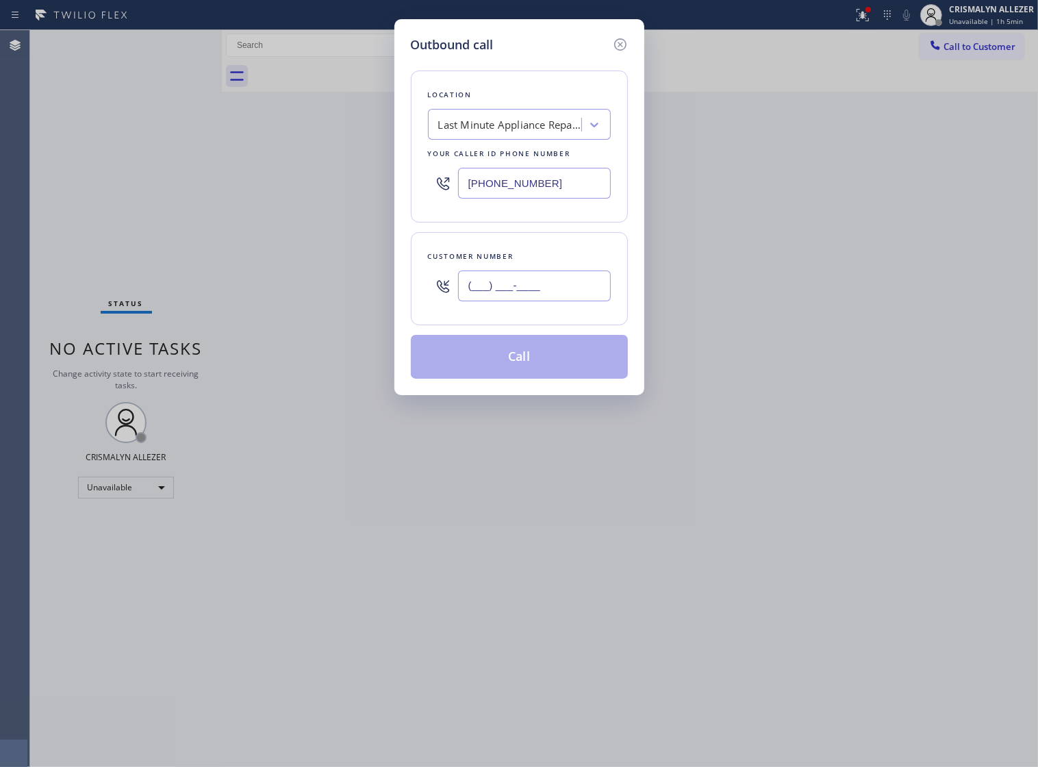
paste input "209) 788-8990"
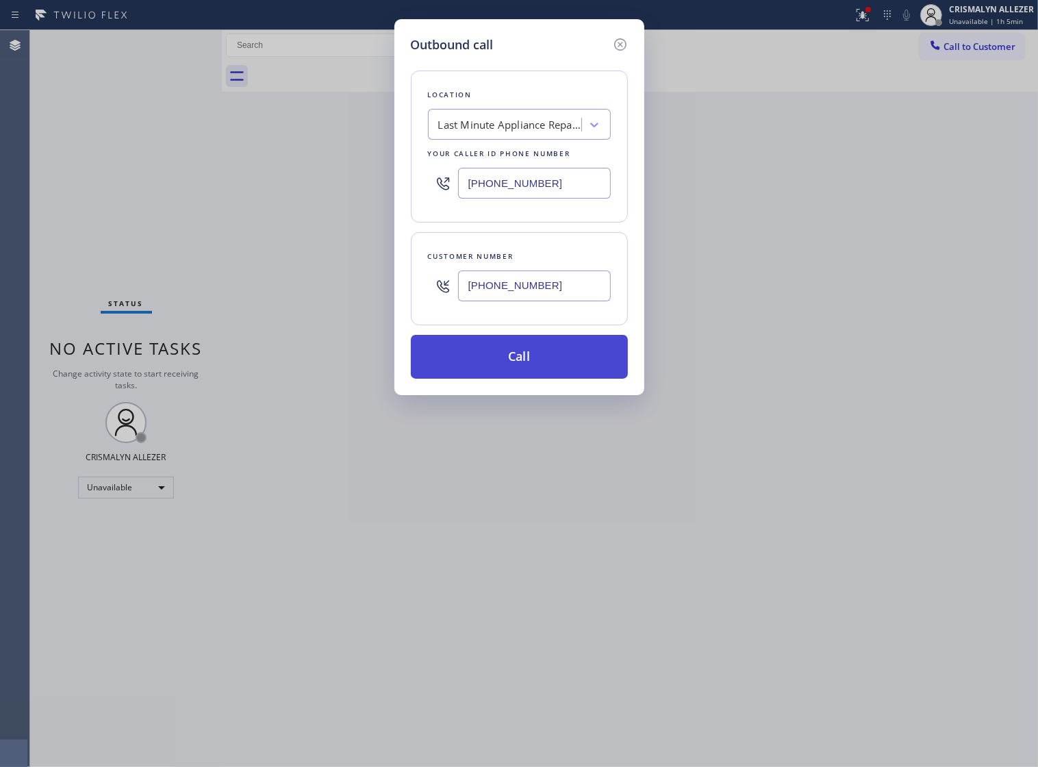
type input "[PHONE_NUMBER]"
click at [527, 373] on button "Call" at bounding box center [519, 357] width 217 height 44
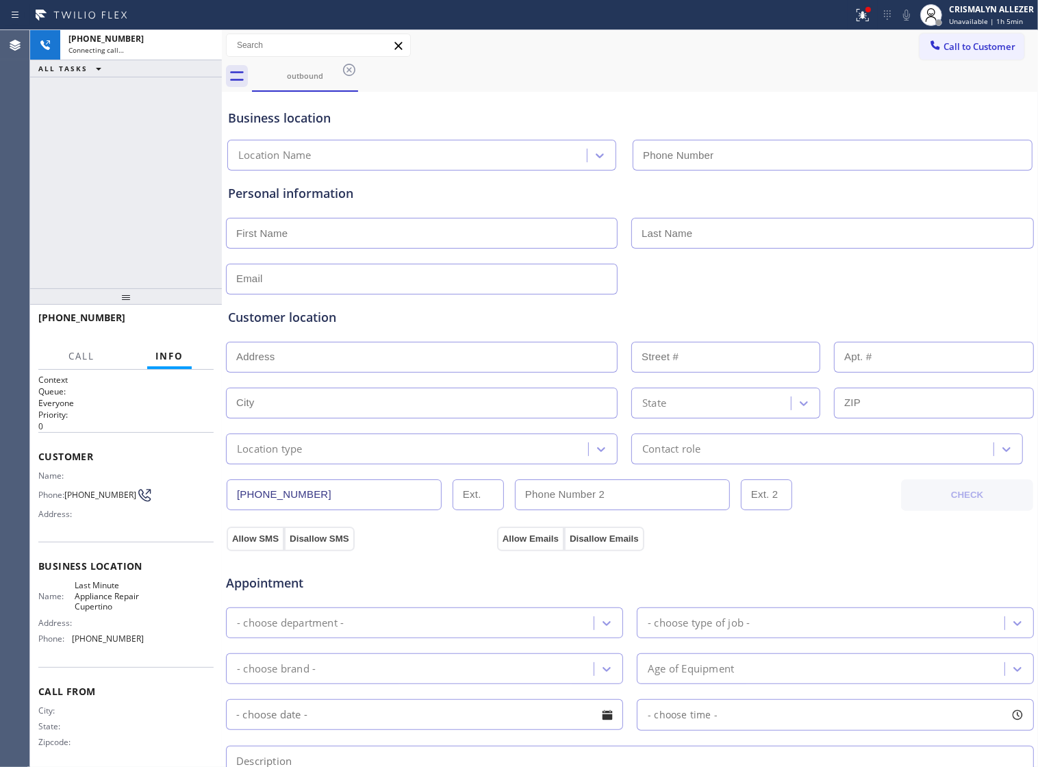
type input "[PHONE_NUMBER]"
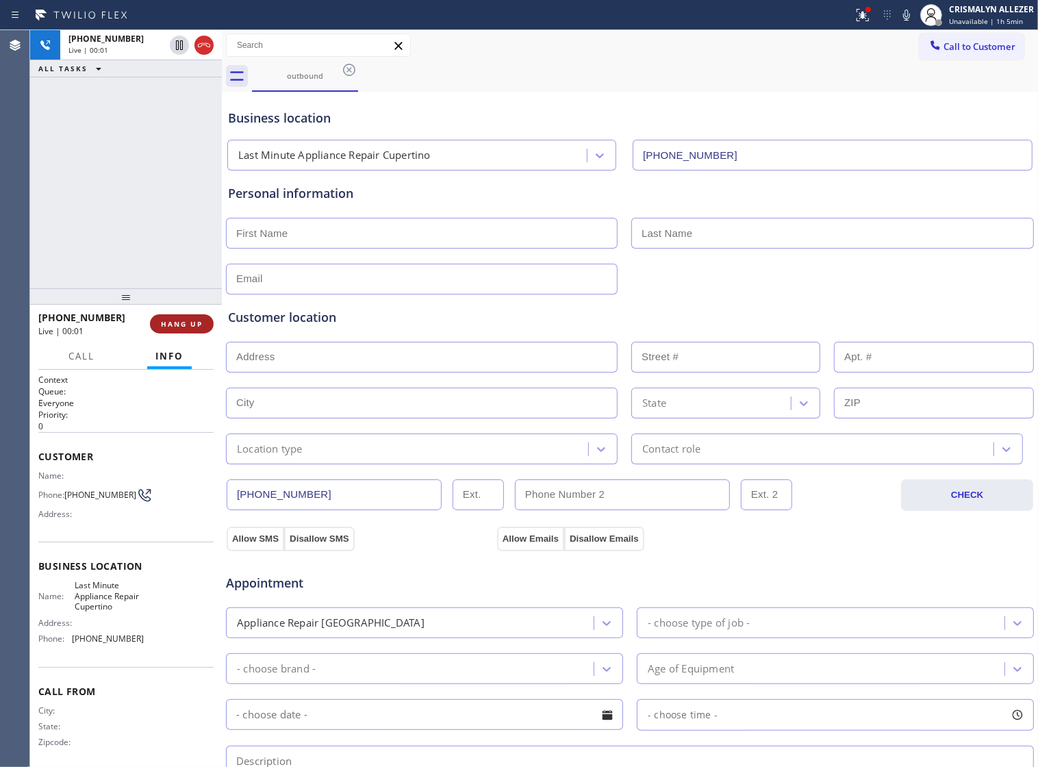
click at [178, 324] on span "HANG UP" at bounding box center [182, 324] width 42 height 10
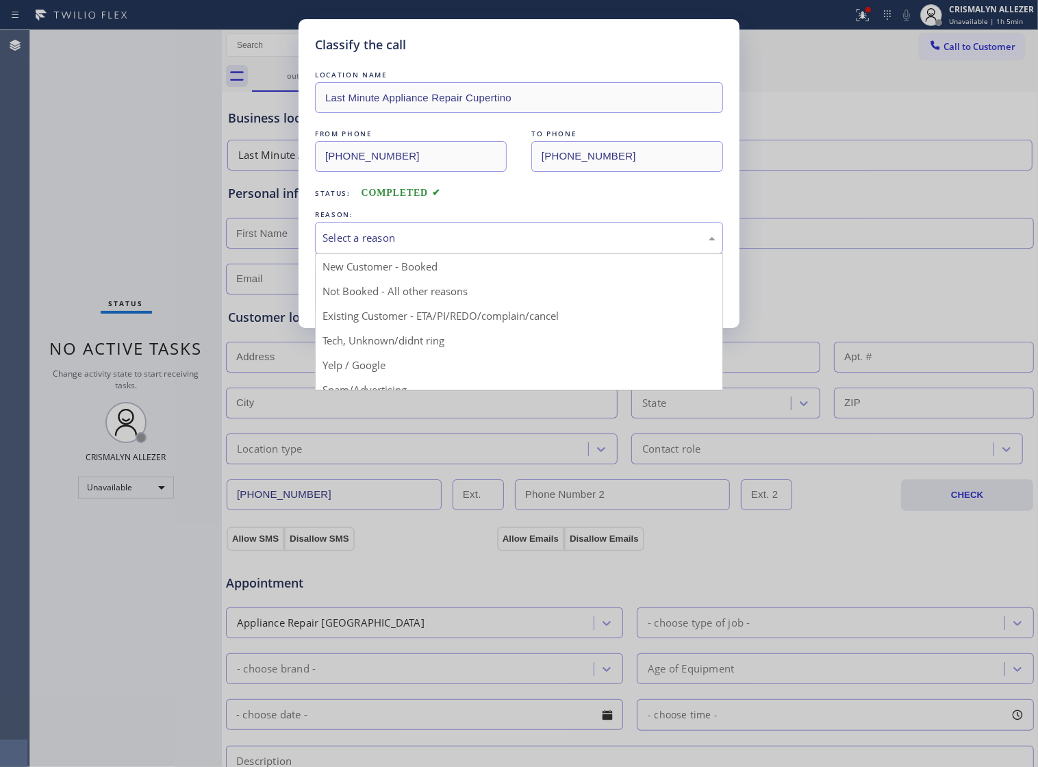
click at [541, 246] on div "Select a reason" at bounding box center [518, 238] width 393 height 16
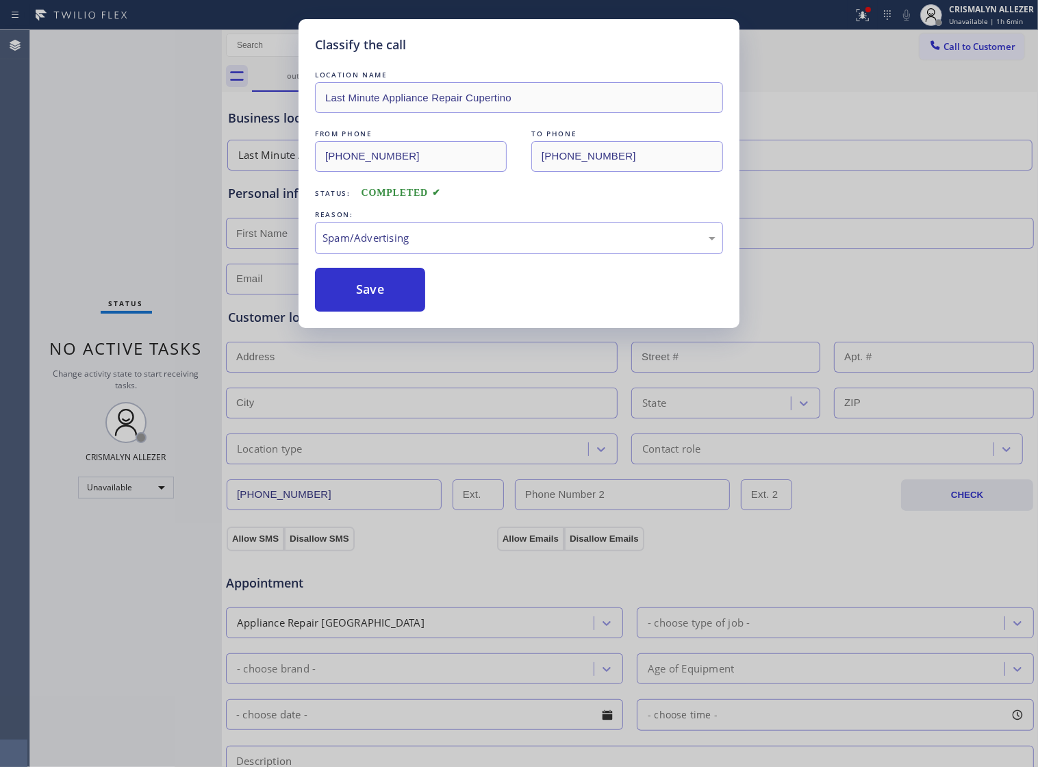
click at [379, 311] on button "Save" at bounding box center [370, 290] width 110 height 44
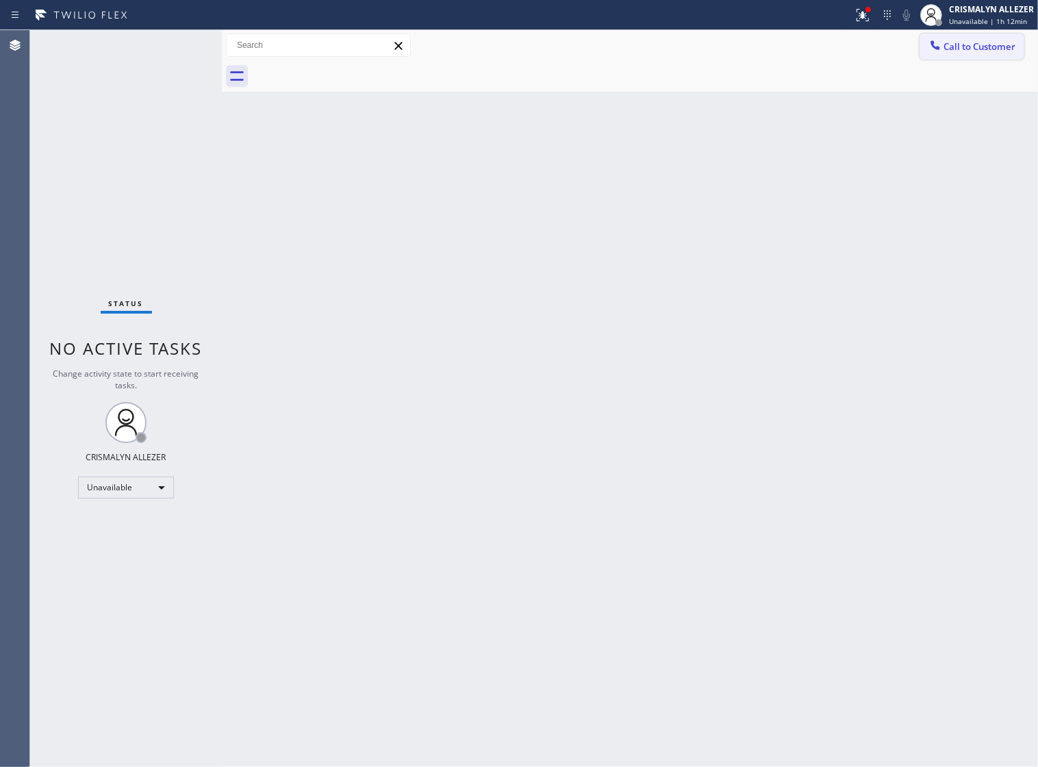
click at [946, 50] on span "Call to Customer" at bounding box center [979, 46] width 72 height 12
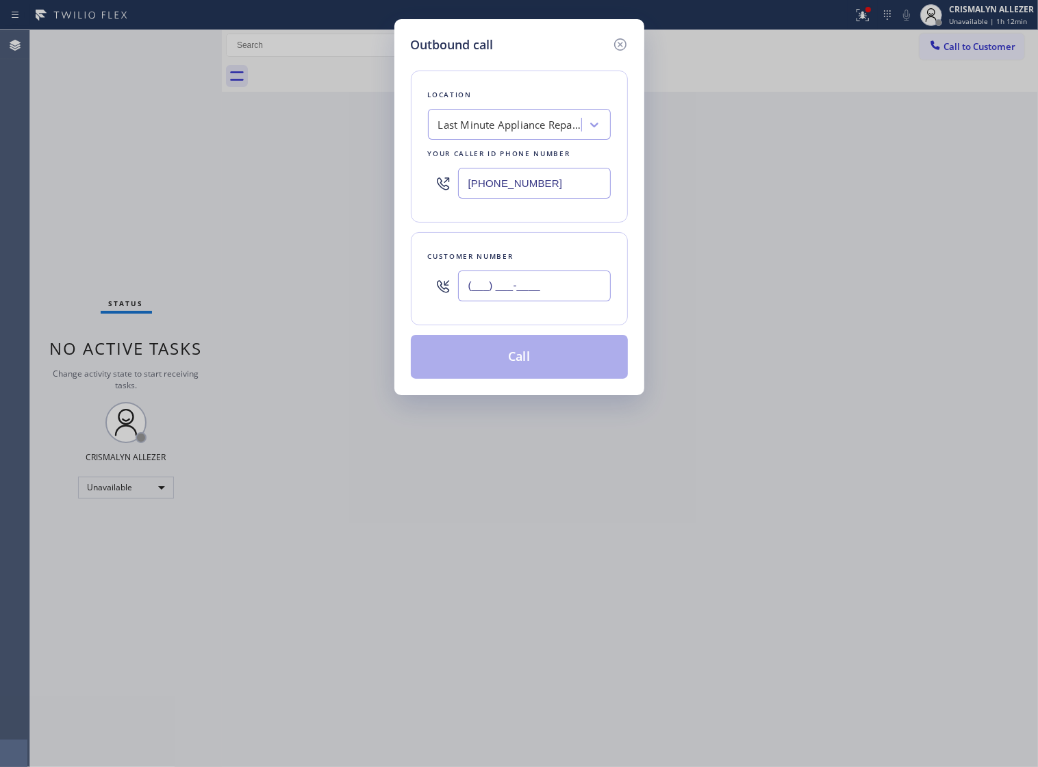
click at [558, 301] on input "(___) ___-____" at bounding box center [534, 285] width 153 height 31
paste input "551) 388-0858"
type input "[PHONE_NUMBER]"
click at [527, 133] on div "Last Minute Appliance Repair Cupertino" at bounding box center [510, 125] width 144 height 16
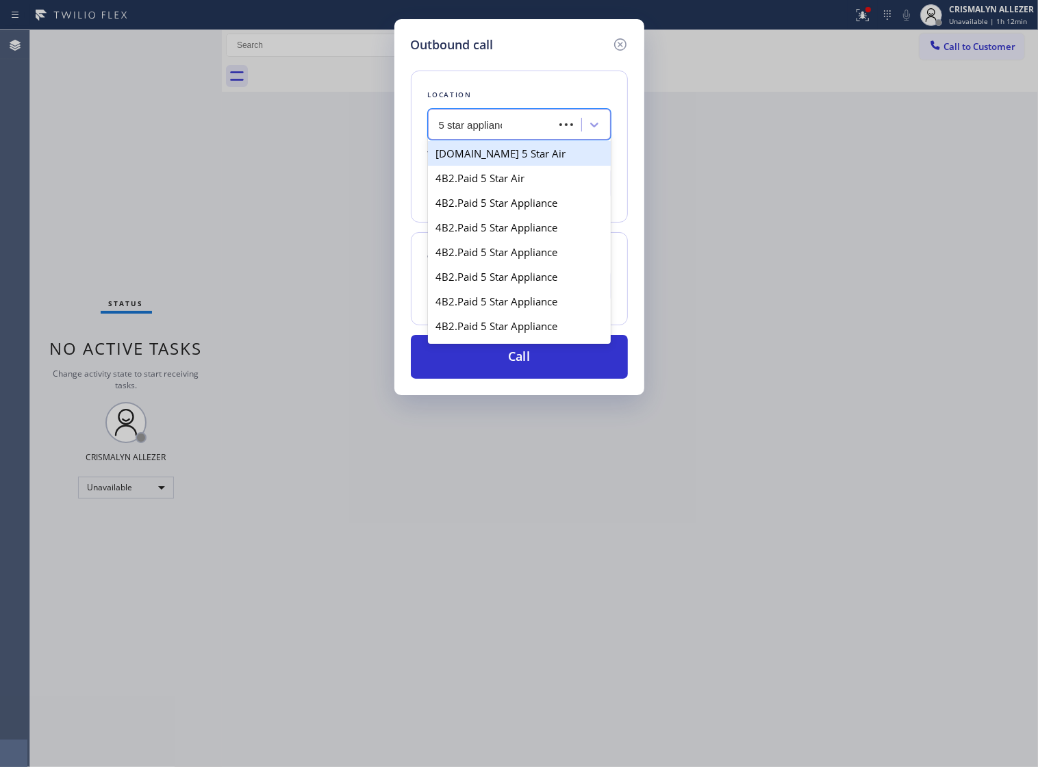
type input "5 star appliance"
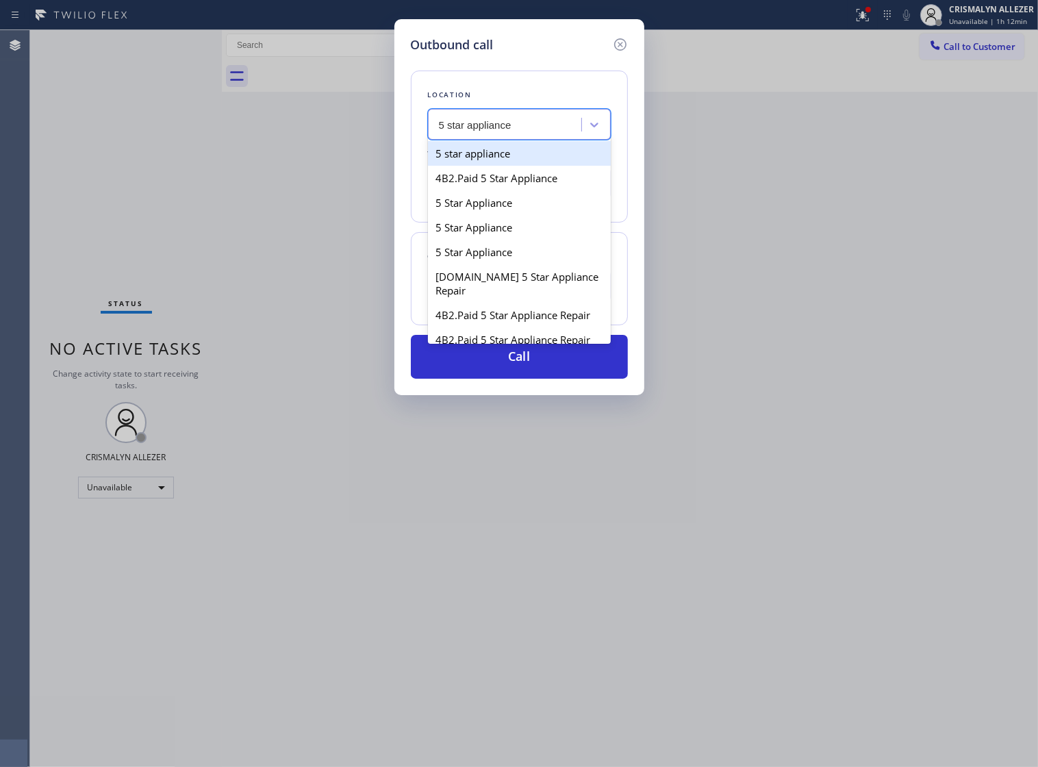
click at [528, 166] on div "5 star appliance" at bounding box center [519, 153] width 183 height 25
type input "[PHONE_NUMBER]"
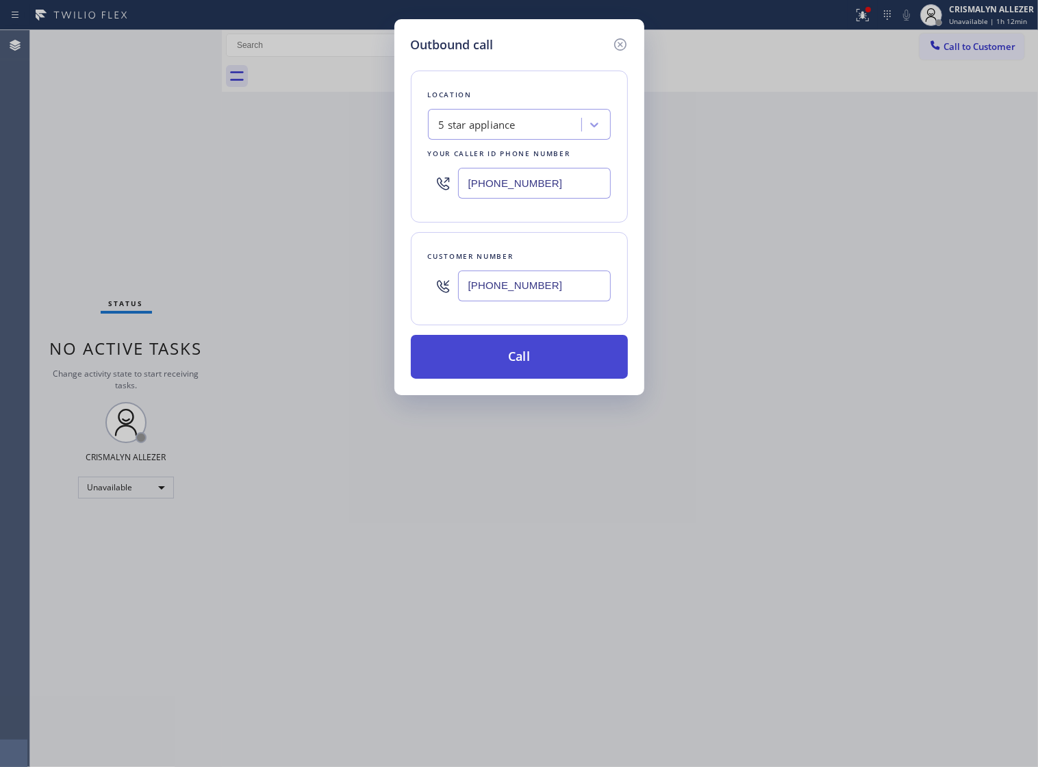
click at [538, 379] on button "Call" at bounding box center [519, 357] width 217 height 44
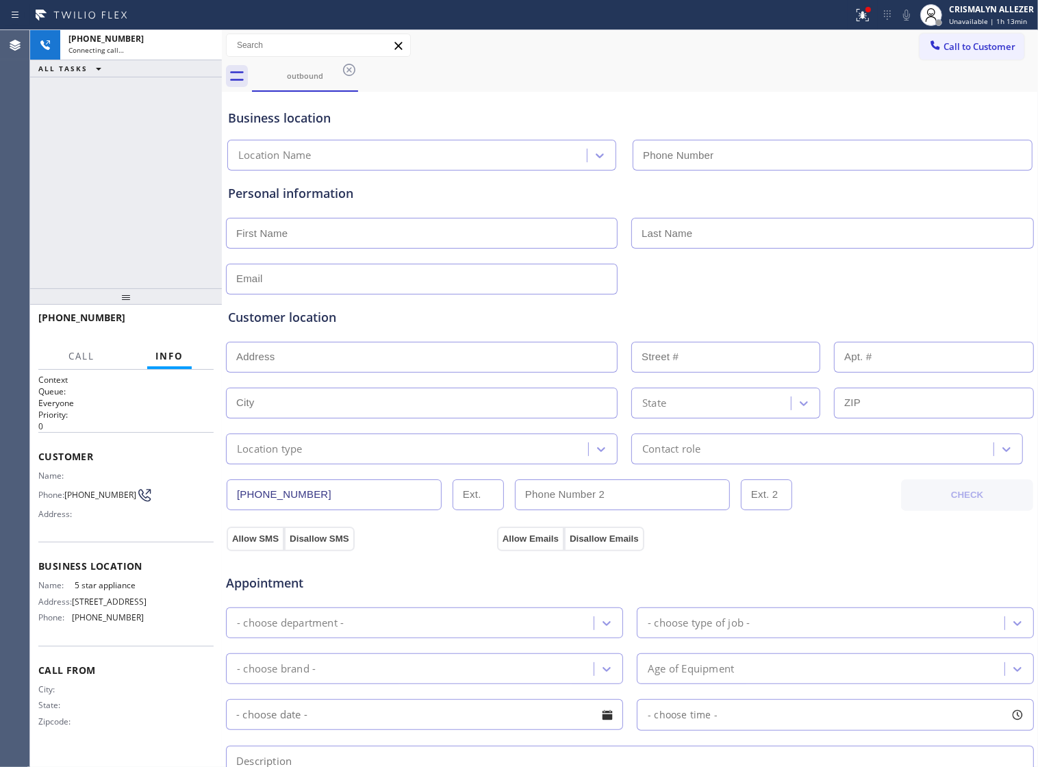
type input "[PHONE_NUMBER]"
click at [182, 327] on span "HANG UP" at bounding box center [182, 324] width 42 height 10
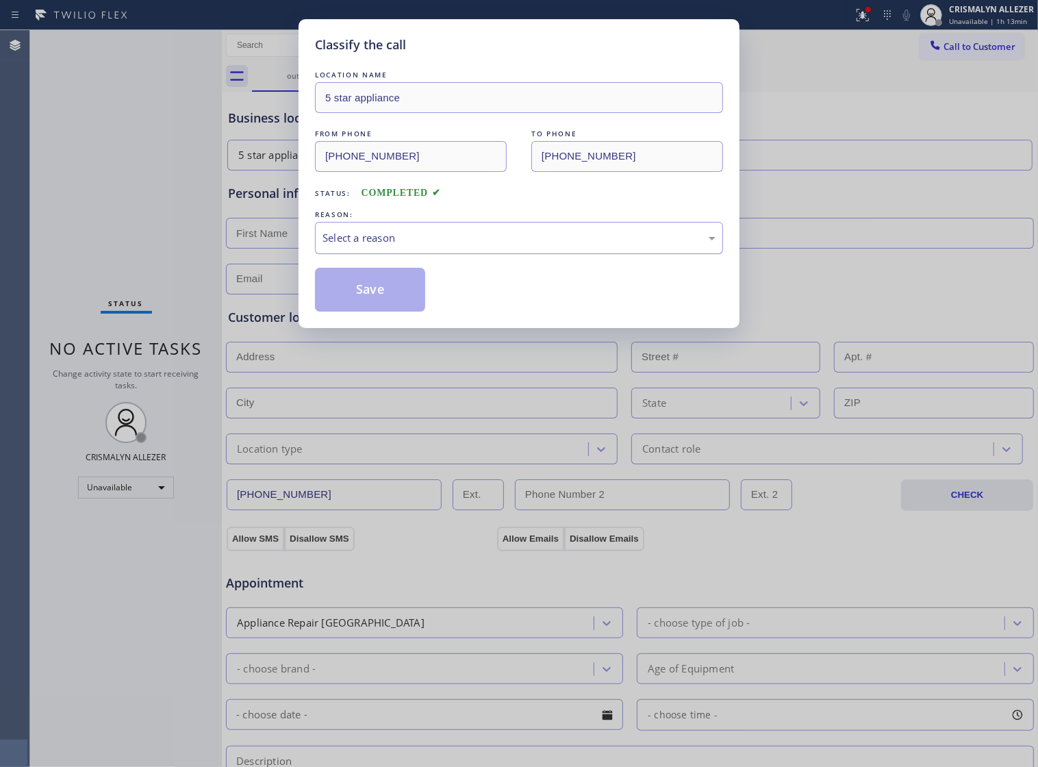
click at [539, 246] on div "Select a reason" at bounding box center [518, 238] width 393 height 16
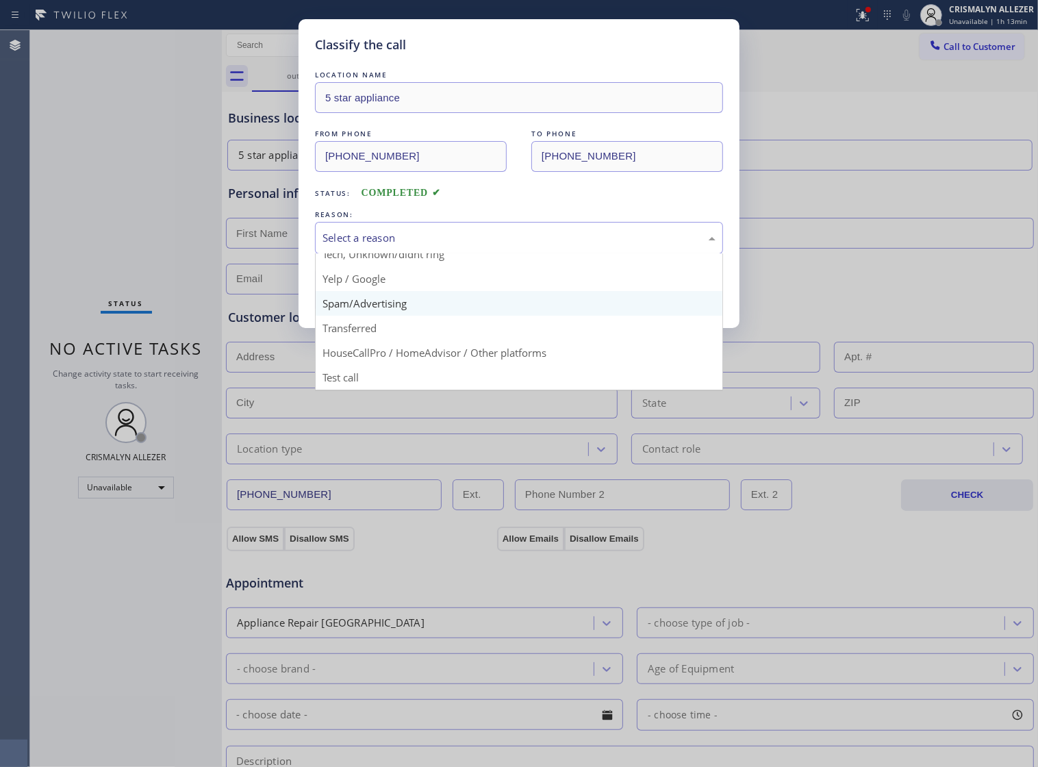
scroll to position [94, 0]
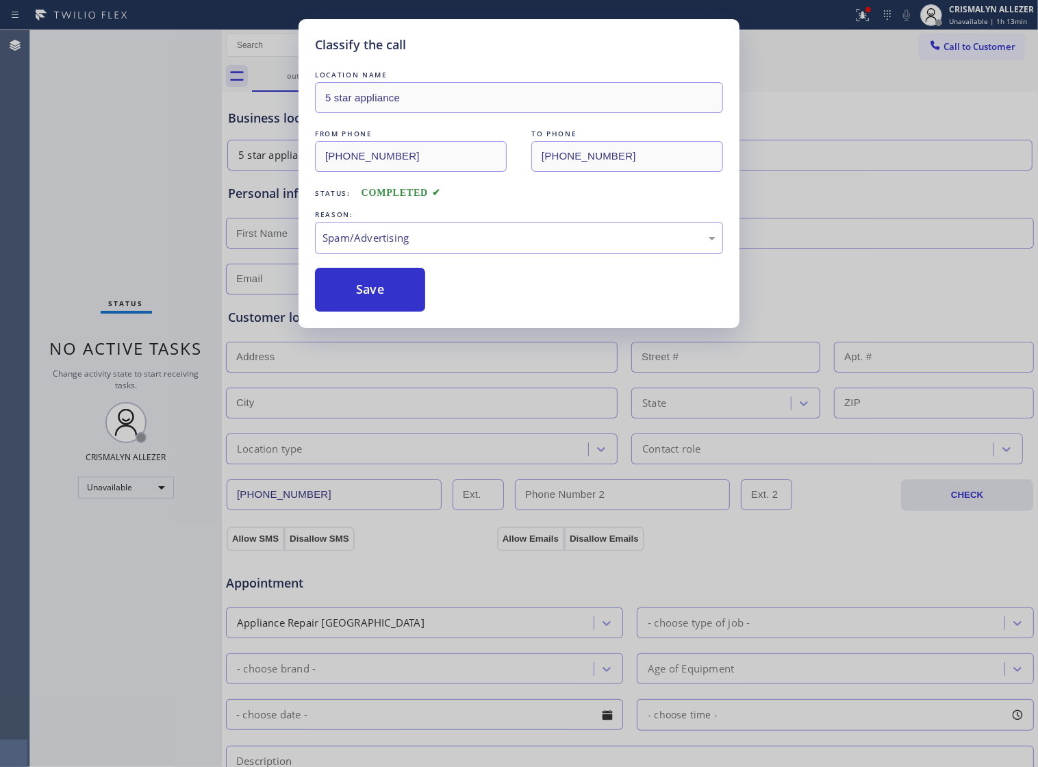
click at [380, 311] on button "Save" at bounding box center [370, 290] width 110 height 44
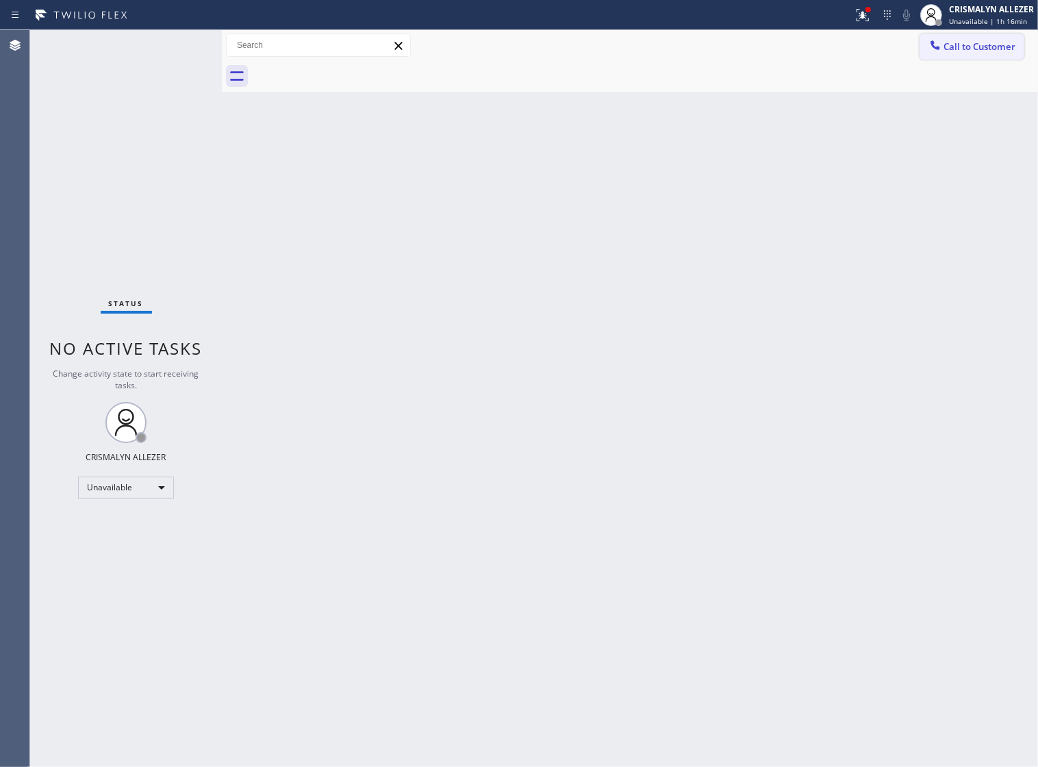
click at [956, 50] on span "Call to Customer" at bounding box center [979, 46] width 72 height 12
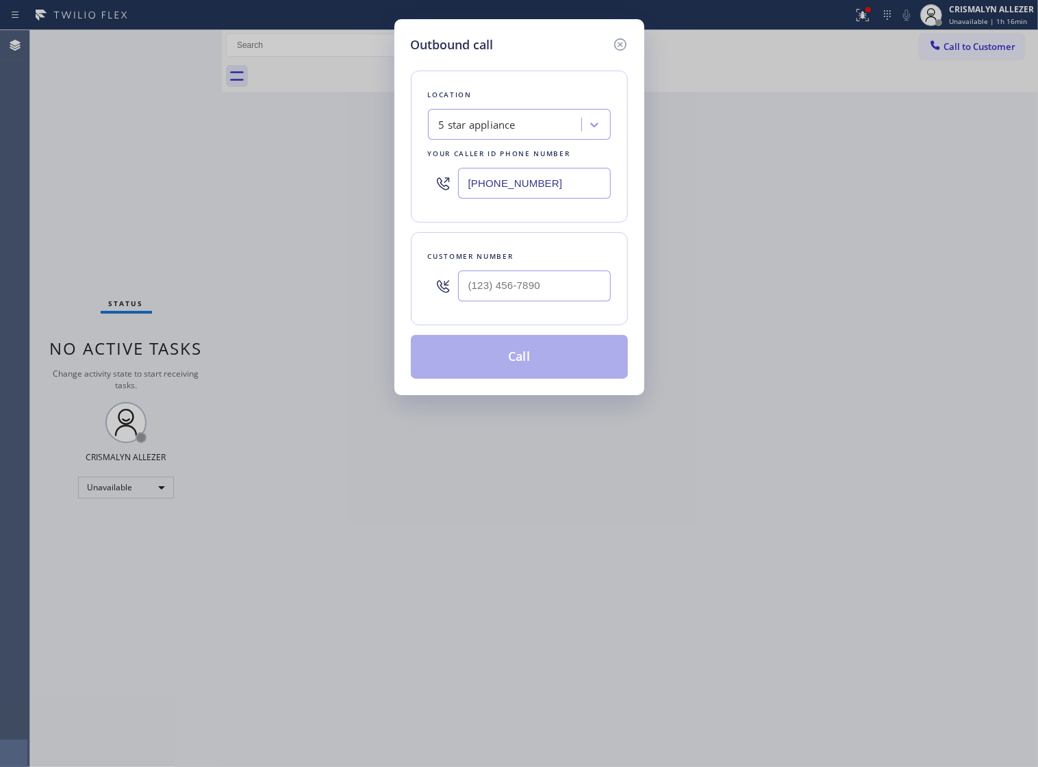
drag, startPoint x: 576, startPoint y: 192, endPoint x: 179, endPoint y: 224, distance: 398.2
click at [183, 223] on div "Outbound call Location 5 star appliance Your caller id phone number [PHONE_NUMB…" at bounding box center [519, 383] width 1038 height 767
paste input "347) 407-9102"
type input "[PHONE_NUMBER]"
click at [541, 301] on input "(___) ___-____" at bounding box center [534, 285] width 153 height 31
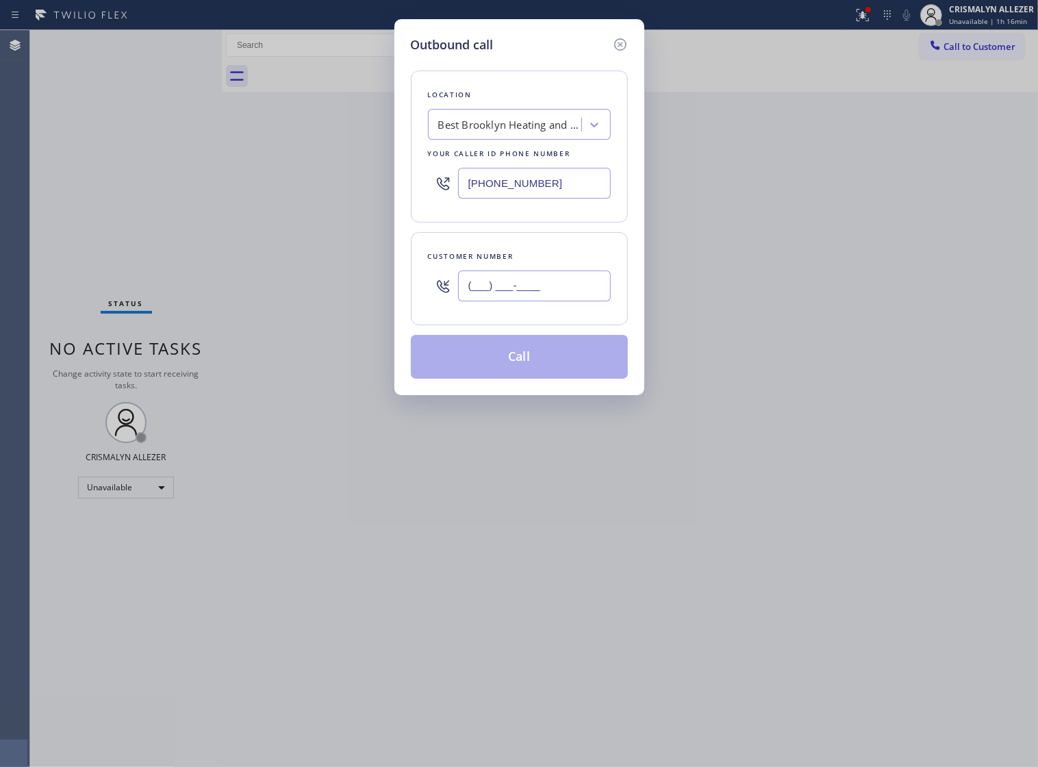
paste input "832) 782-2858"
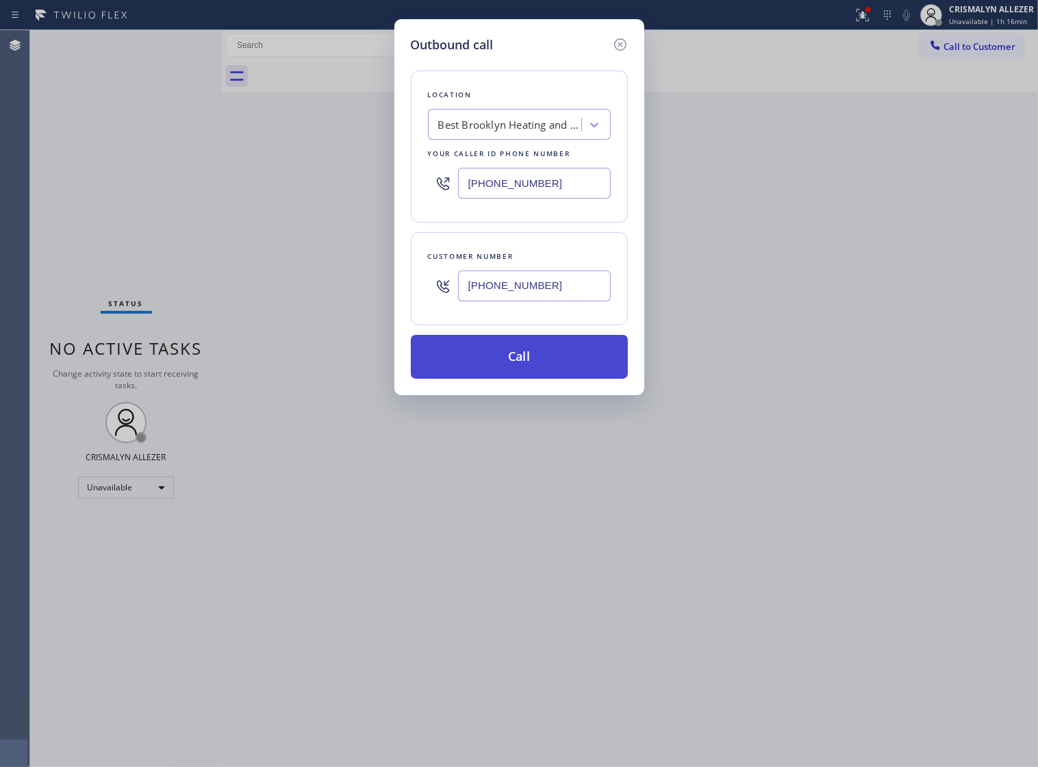
type input "[PHONE_NUMBER]"
click at [522, 379] on button "Call" at bounding box center [519, 357] width 217 height 44
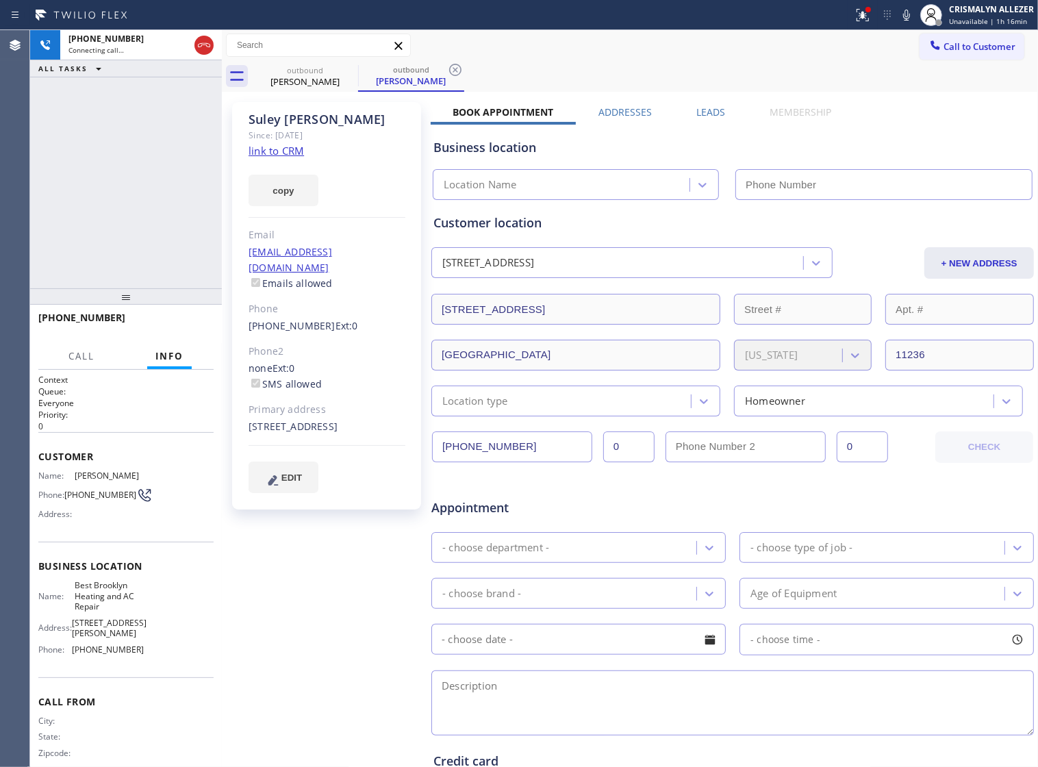
type input "[PHONE_NUMBER]"
click at [267, 154] on link "link to CRM" at bounding box center [275, 151] width 55 height 14
click at [173, 326] on span "HANG UP" at bounding box center [182, 324] width 42 height 10
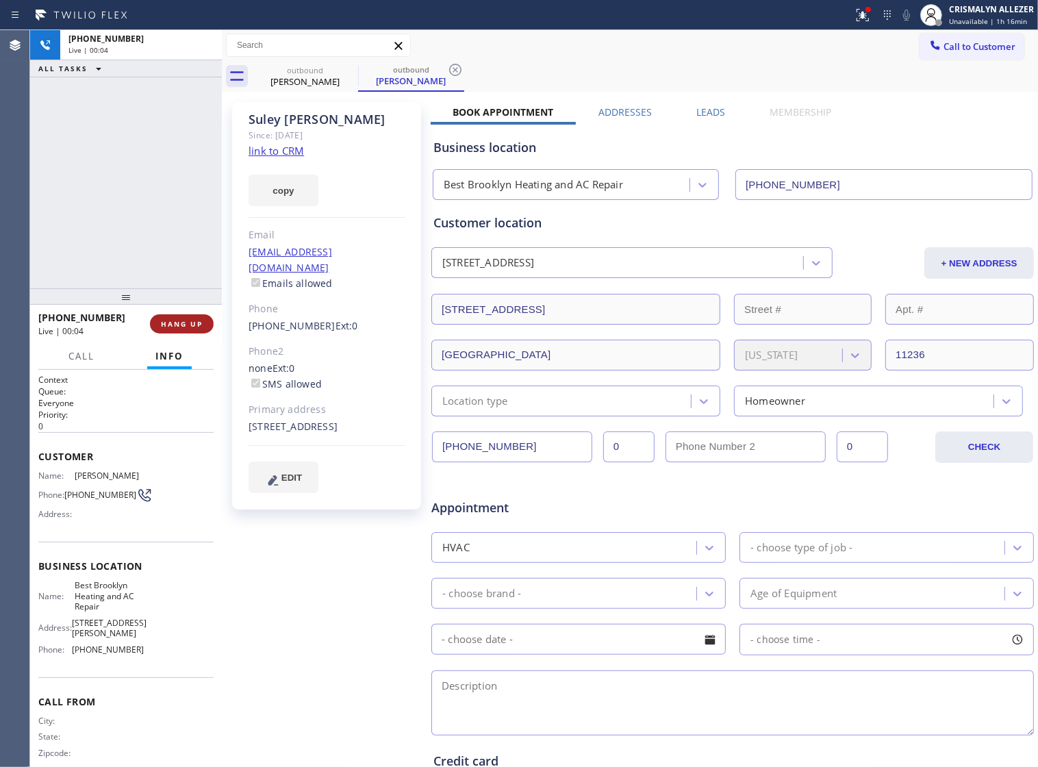
click at [173, 326] on span "HANG UP" at bounding box center [182, 324] width 42 height 10
click at [157, 322] on span "COMPLETE" at bounding box center [178, 324] width 47 height 10
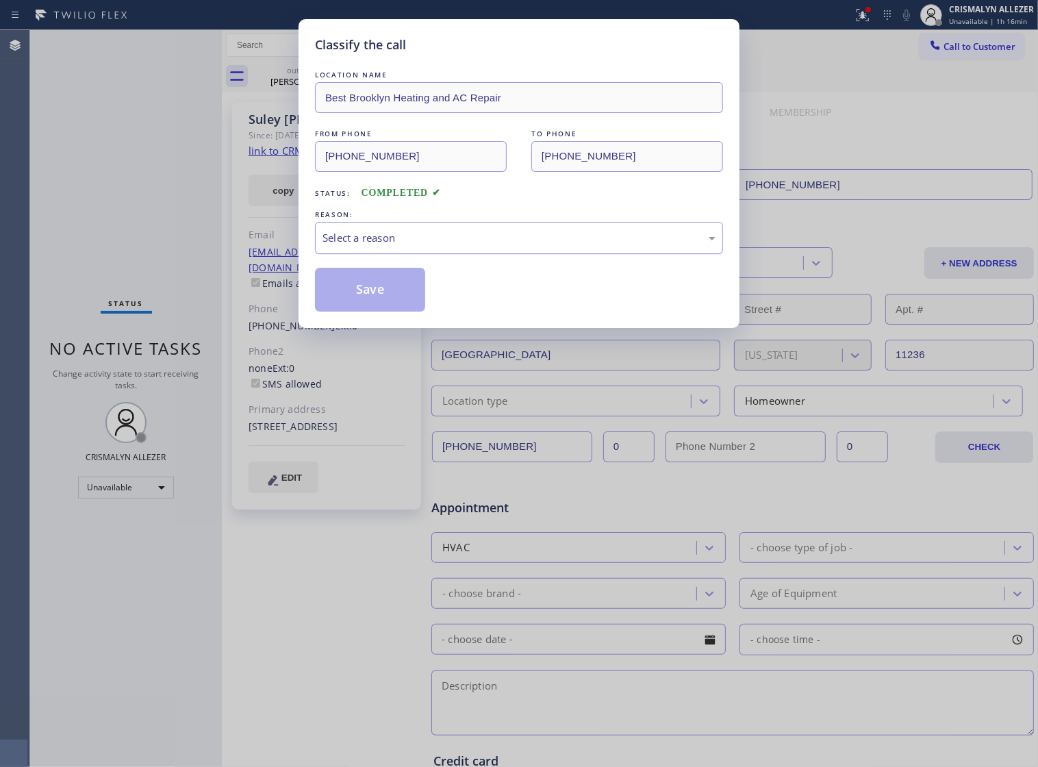
click at [548, 246] on div "Select a reason" at bounding box center [518, 238] width 393 height 16
click at [384, 309] on button "Save" at bounding box center [370, 290] width 110 height 44
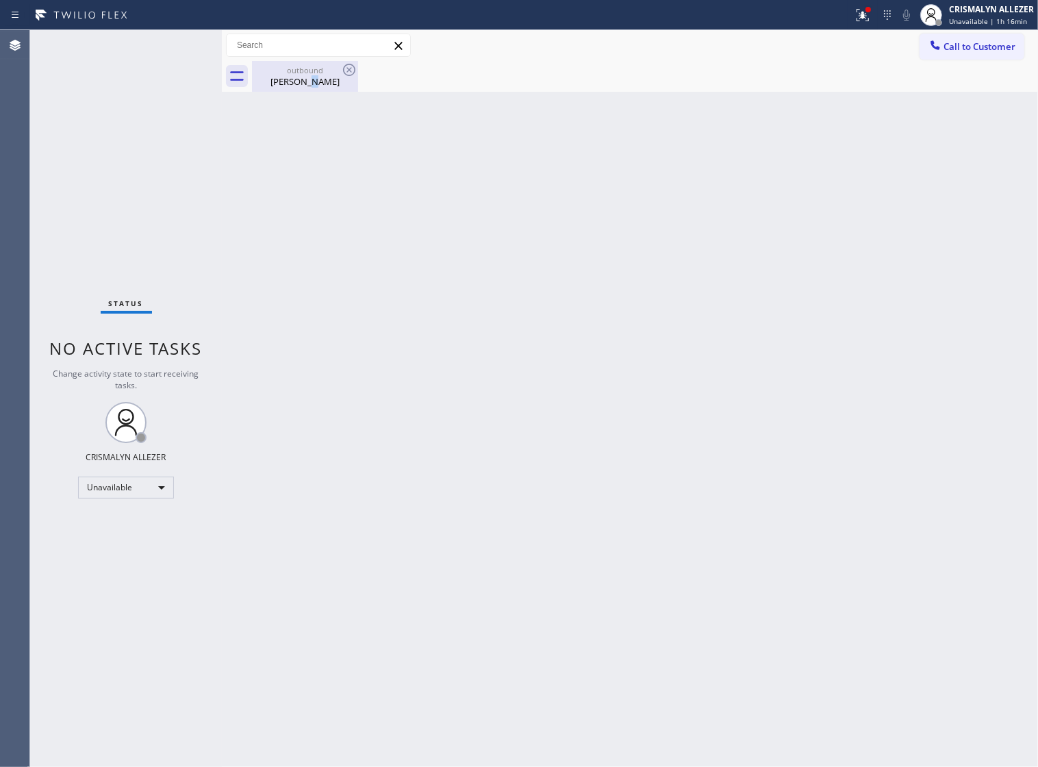
drag, startPoint x: 311, startPoint y: 79, endPoint x: 334, endPoint y: 73, distance: 23.4
click at [316, 77] on div "[PERSON_NAME]" at bounding box center [304, 81] width 103 height 12
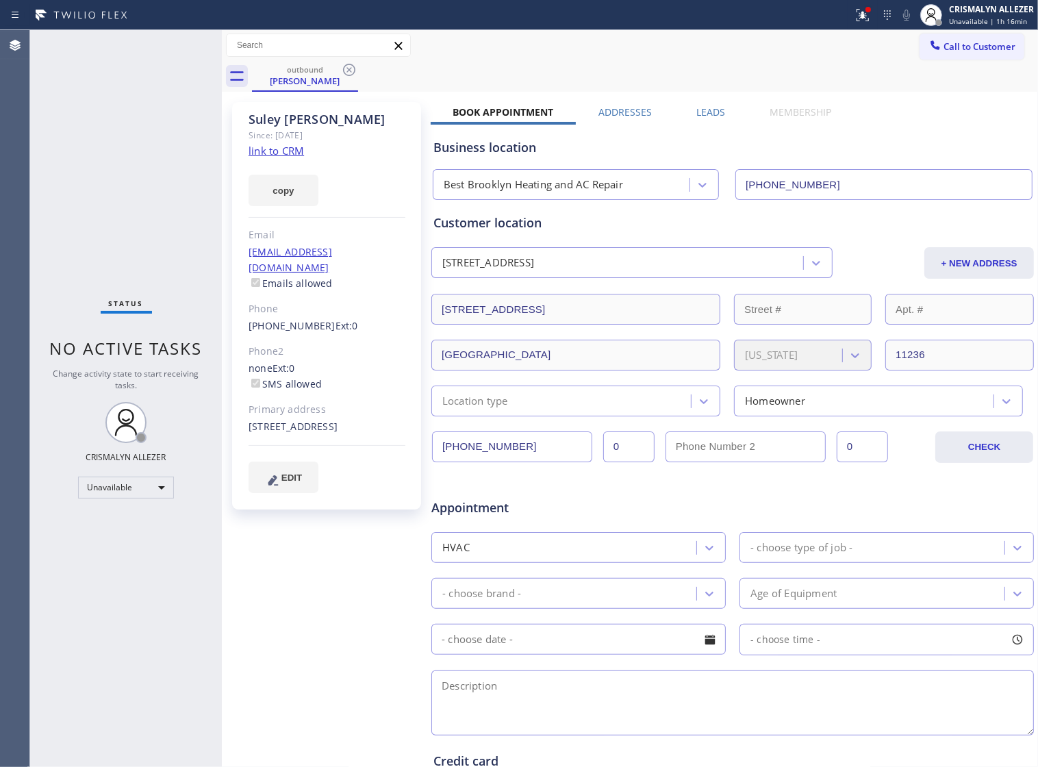
drag, startPoint x: 347, startPoint y: 71, endPoint x: 333, endPoint y: 0, distance: 72.0
click at [346, 69] on icon at bounding box center [349, 70] width 16 height 16
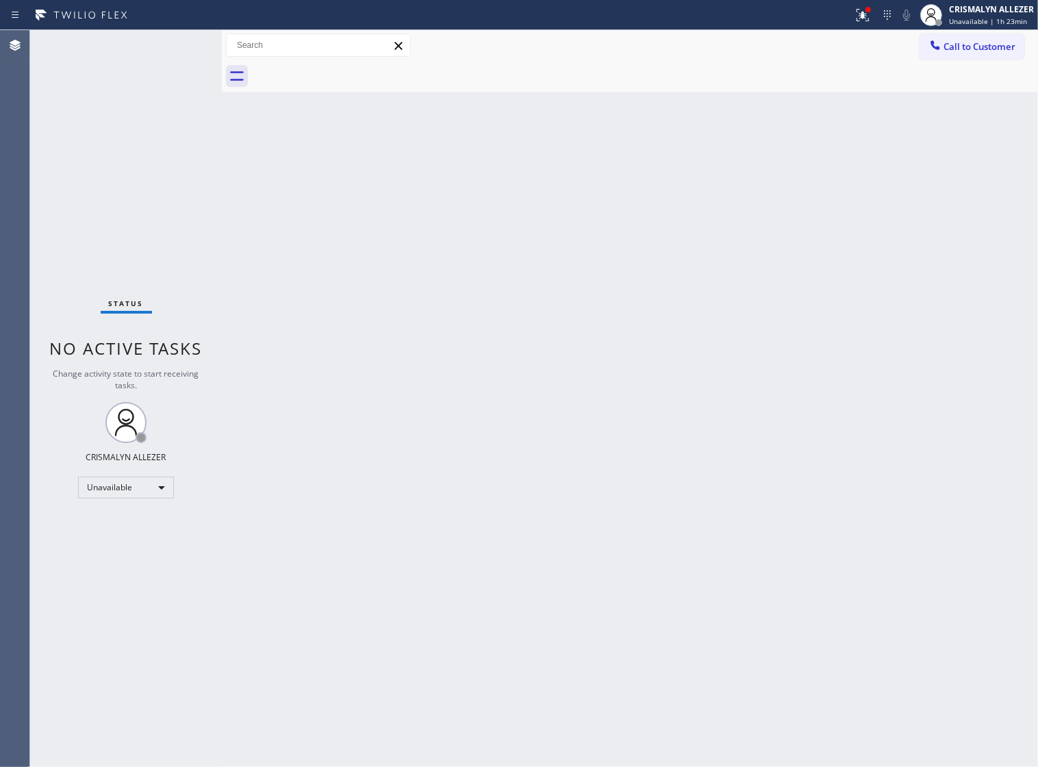
drag, startPoint x: 539, startPoint y: 383, endPoint x: 702, endPoint y: 243, distance: 215.0
click at [541, 381] on div "Back to Dashboard Change Sender ID Customers Technicians Select a contact Outbo…" at bounding box center [630, 398] width 816 height 736
click at [980, 47] on span "Call to Customer" at bounding box center [979, 46] width 72 height 12
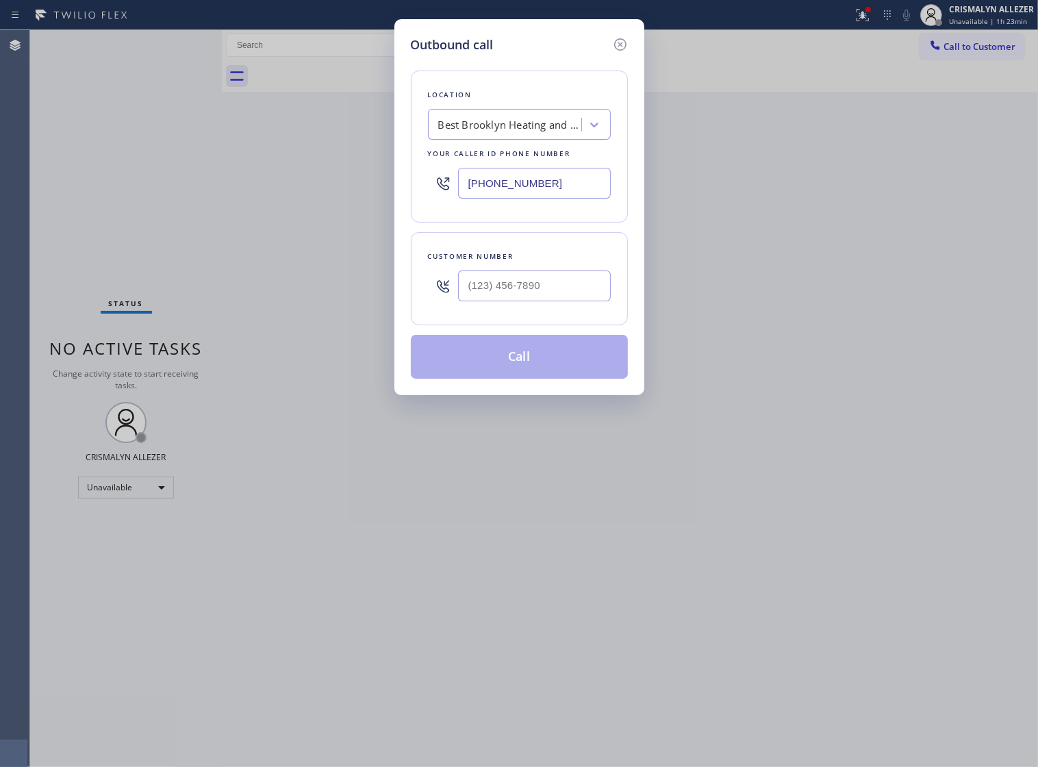
drag, startPoint x: 569, startPoint y: 206, endPoint x: 151, endPoint y: 211, distance: 418.2
click at [151, 211] on div "Outbound call Location Best Brooklyn Heating and AC Repair Your caller id phone…" at bounding box center [519, 383] width 1038 height 767
paste input "23) 894-1467"
type input "[PHONE_NUMBER]"
click at [514, 301] on input "(___) ___-____" at bounding box center [534, 285] width 153 height 31
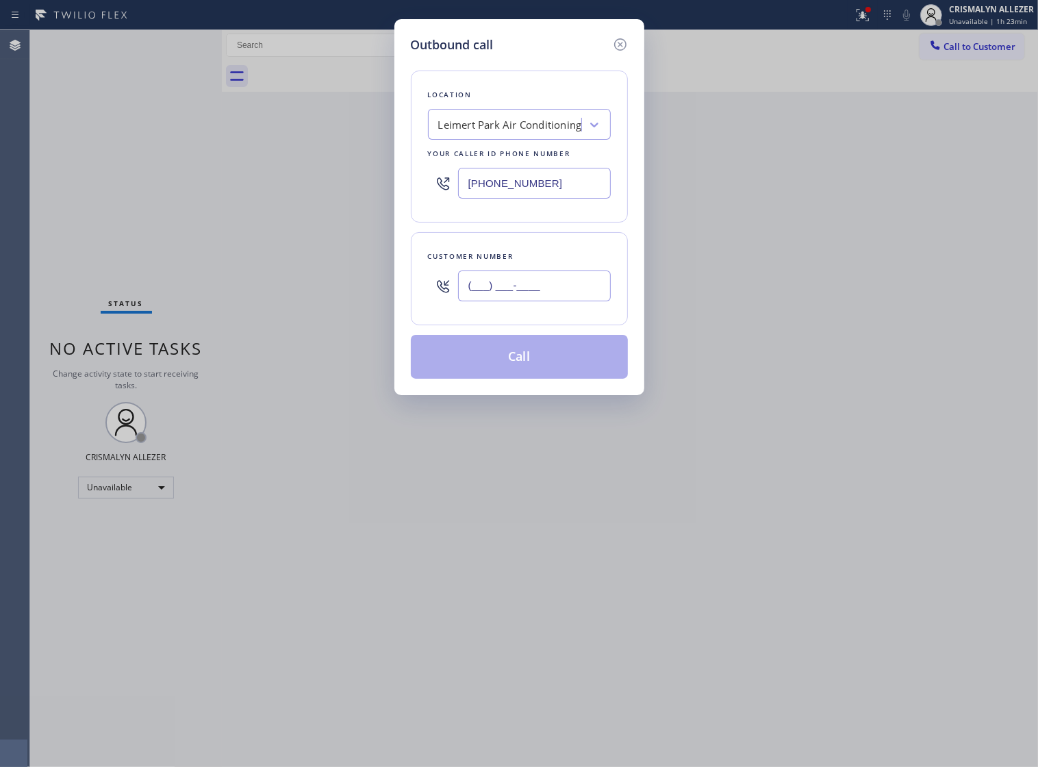
paste input "323) 506-7645"
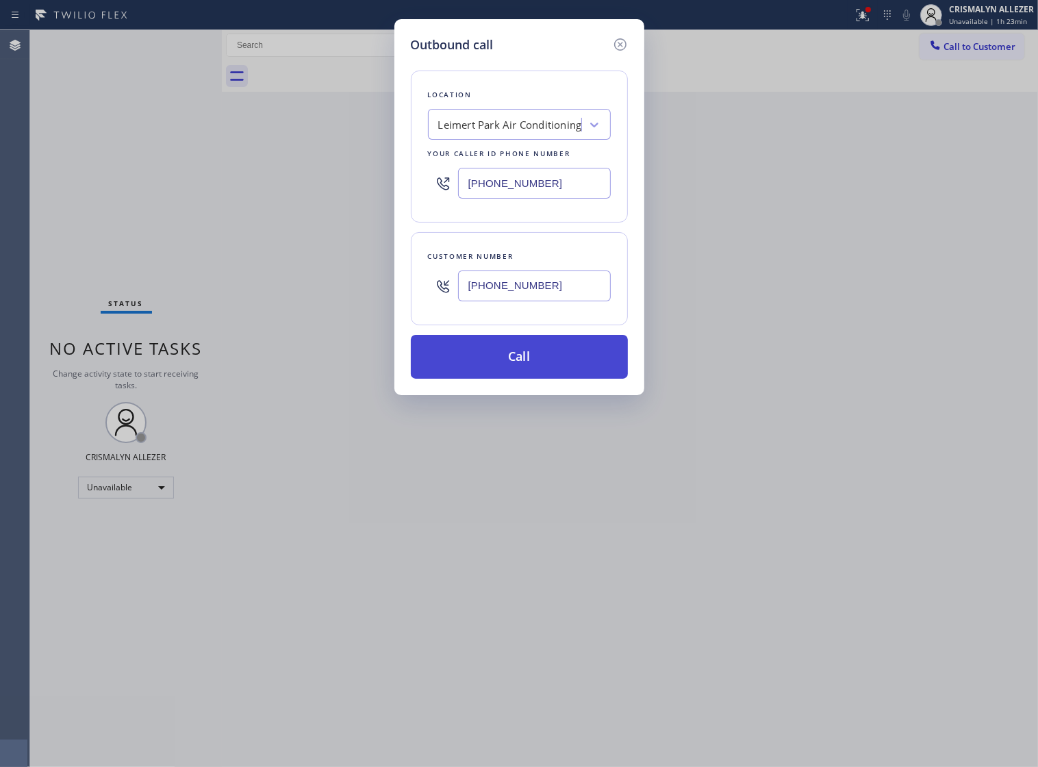
type input "[PHONE_NUMBER]"
click at [528, 370] on button "Call" at bounding box center [519, 357] width 217 height 44
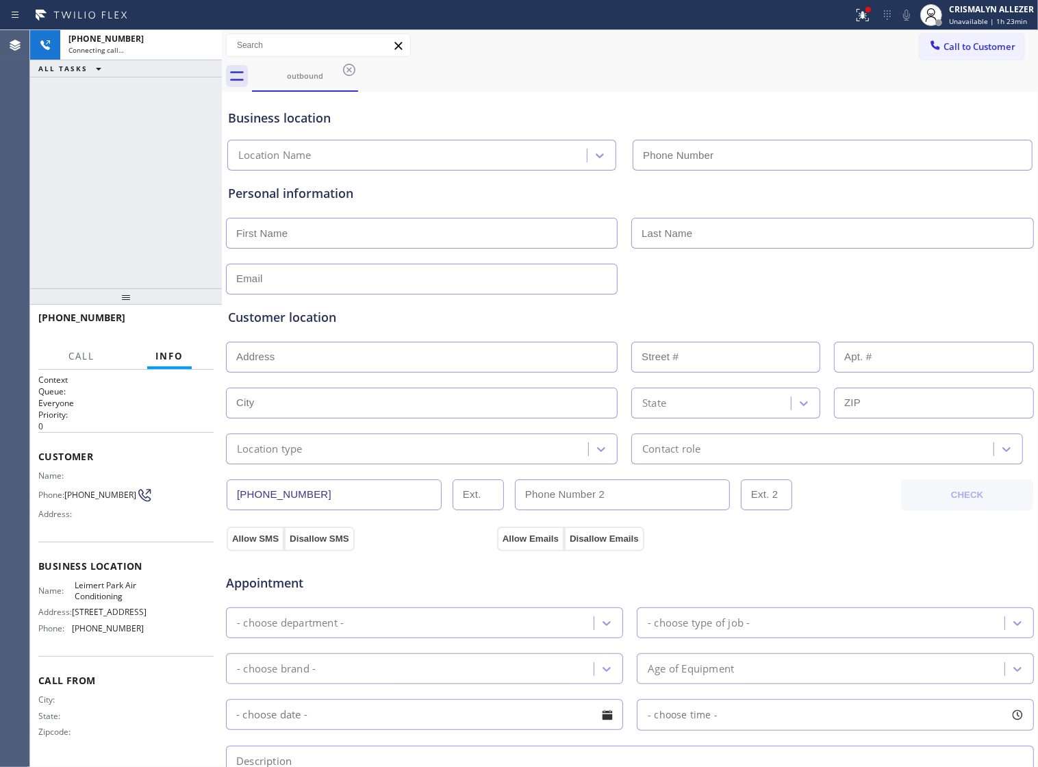
type input "[PHONE_NUMBER]"
drag, startPoint x: 693, startPoint y: 62, endPoint x: 765, endPoint y: 73, distance: 71.9
click at [695, 65] on div "outbound" at bounding box center [645, 76] width 786 height 31
click at [973, 11] on div "CRISMALYN ALLEZER" at bounding box center [991, 9] width 85 height 12
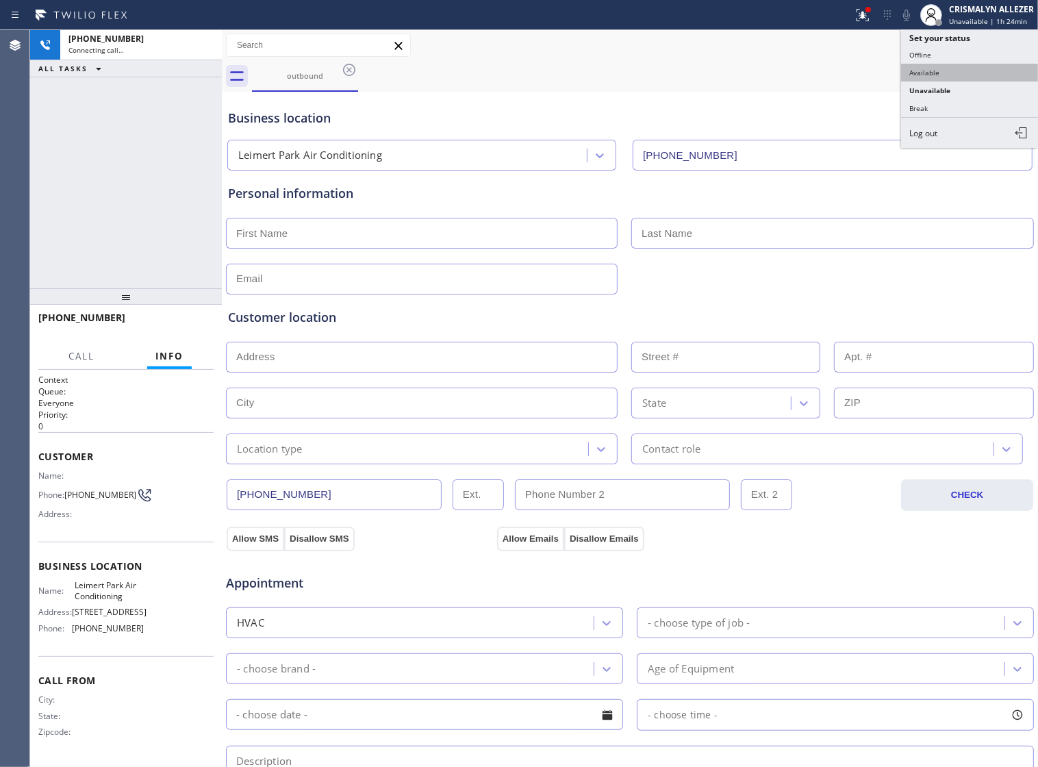
click at [935, 79] on button "Available" at bounding box center [969, 73] width 137 height 18
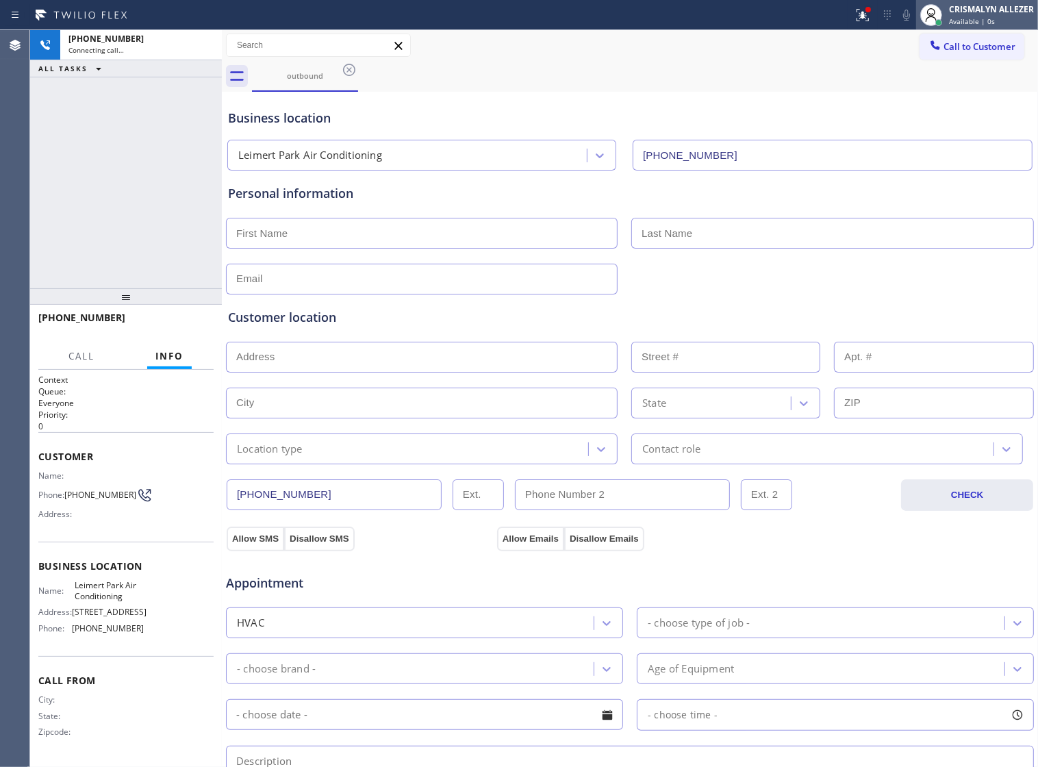
click at [994, 23] on span "Available | 0s" at bounding box center [972, 21] width 46 height 10
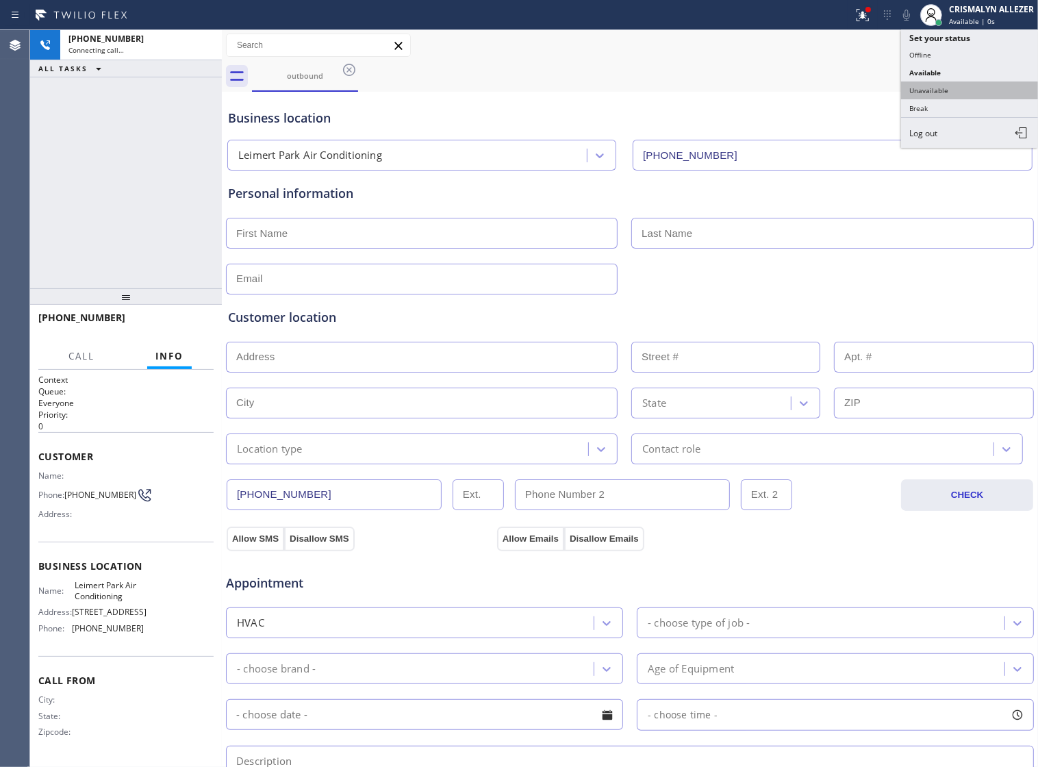
click at [945, 91] on button "Unavailable" at bounding box center [969, 90] width 137 height 18
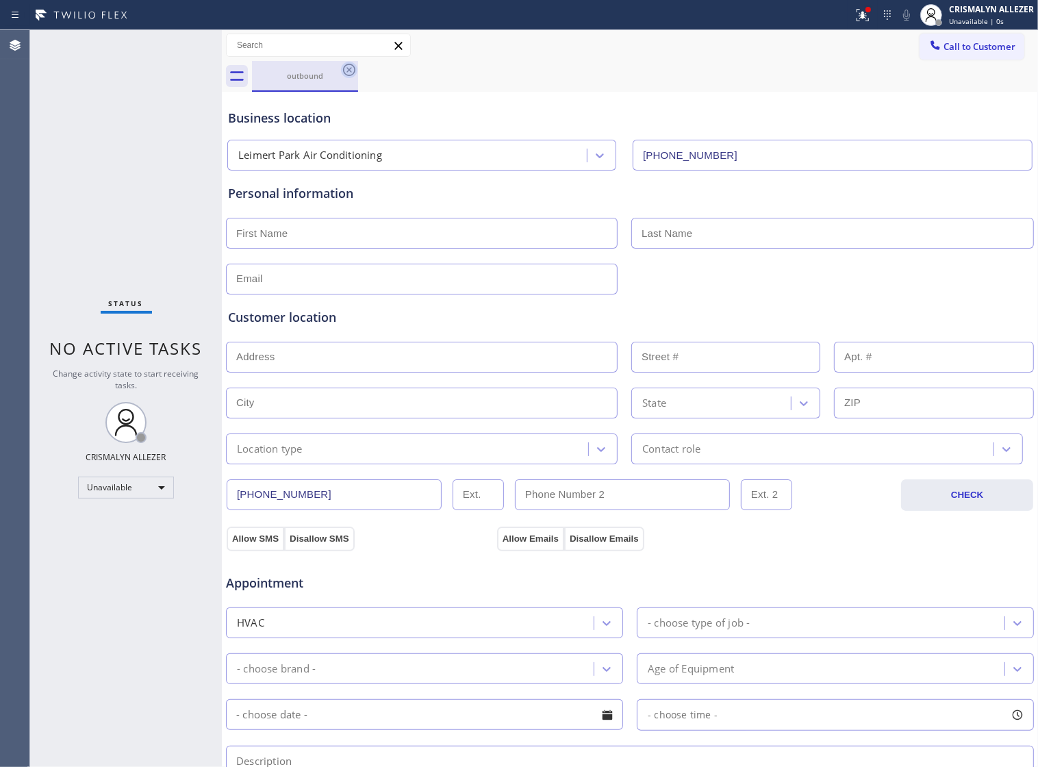
click at [341, 71] on icon at bounding box center [349, 70] width 16 height 16
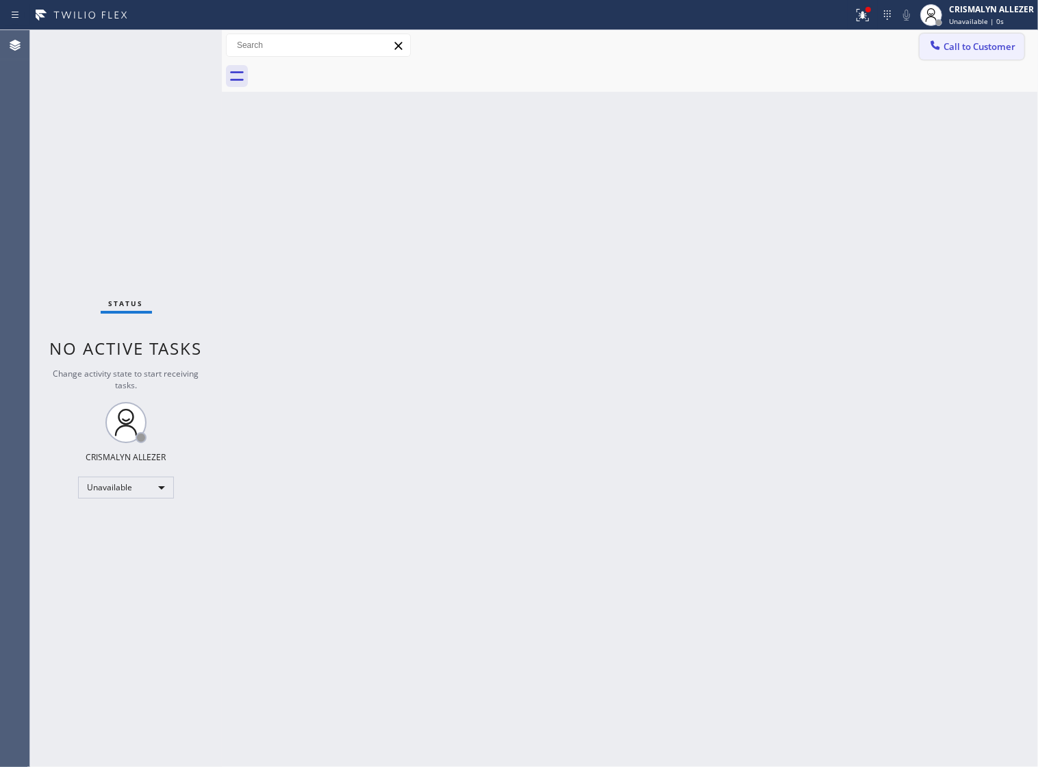
click at [986, 50] on span "Call to Customer" at bounding box center [979, 46] width 72 height 12
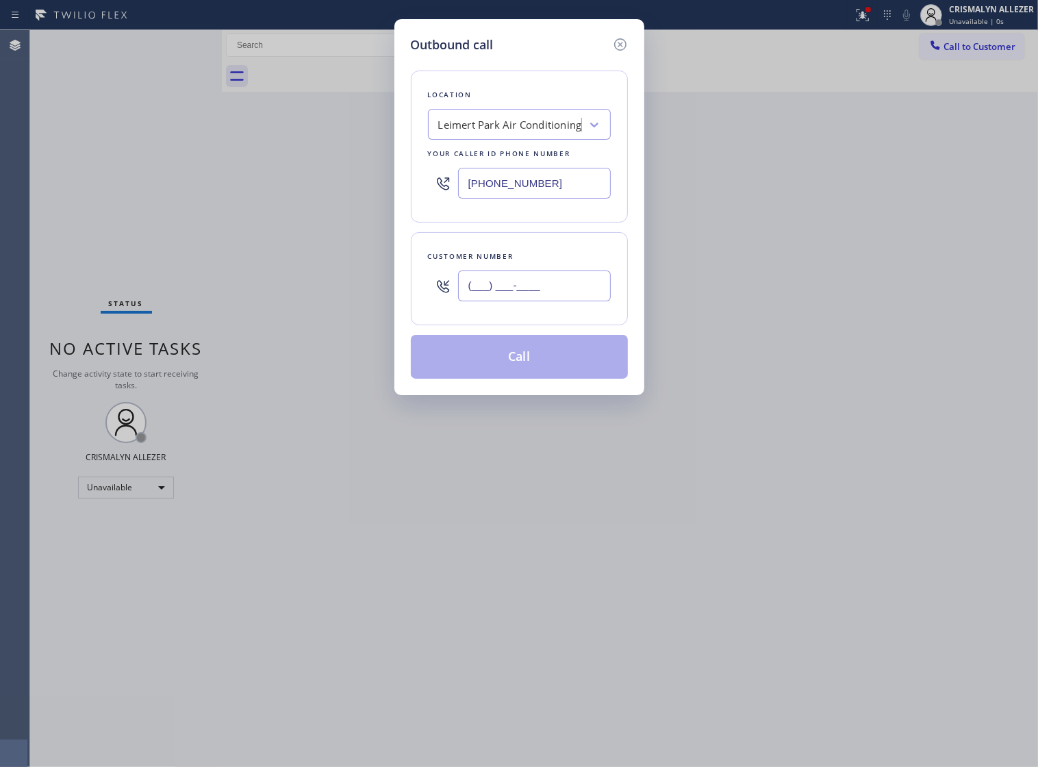
click at [590, 300] on input "(___) ___-____" at bounding box center [534, 285] width 153 height 31
paste input "323) 506-7645"
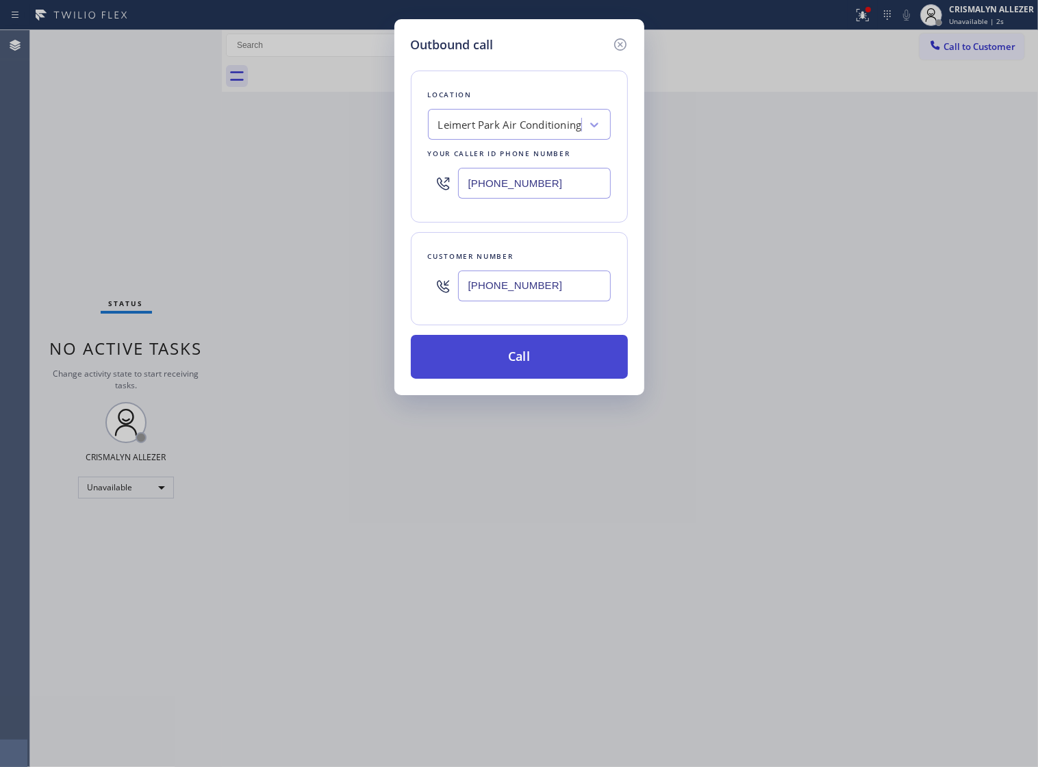
type input "[PHONE_NUMBER]"
click at [522, 371] on button "Call" at bounding box center [519, 357] width 217 height 44
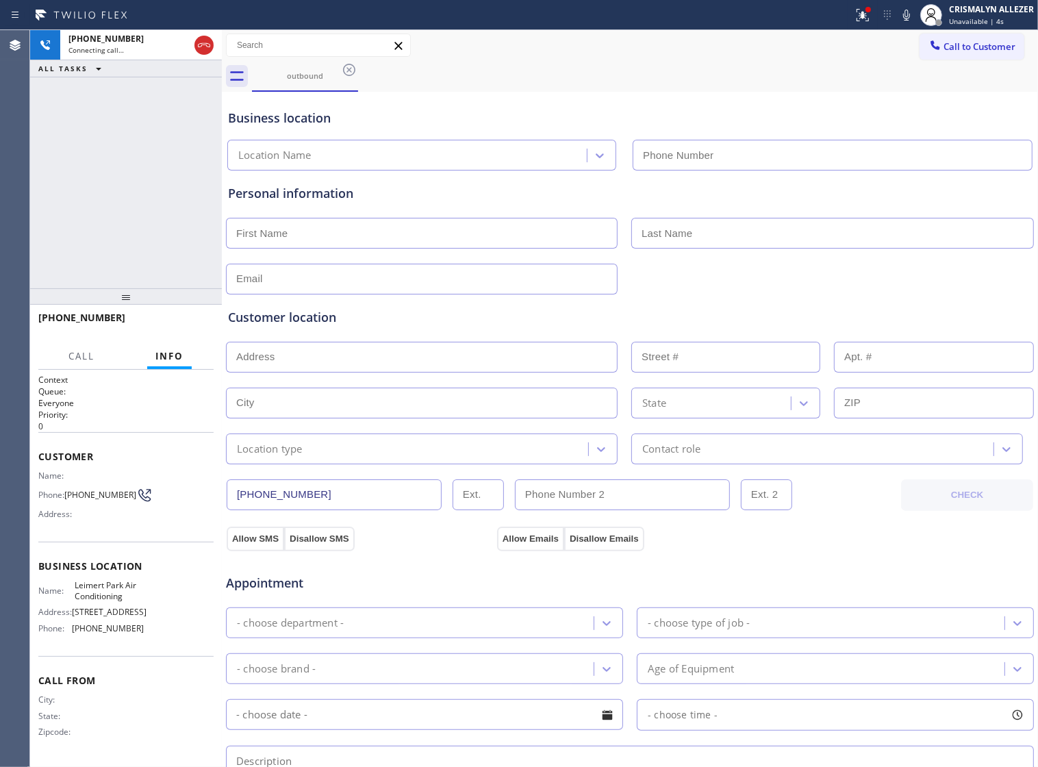
type input "[PHONE_NUMBER]"
click at [700, 554] on div "Appointment HVAC - choose type of job - - choose brand - Age of Equipment - cho…" at bounding box center [629, 679] width 809 height 268
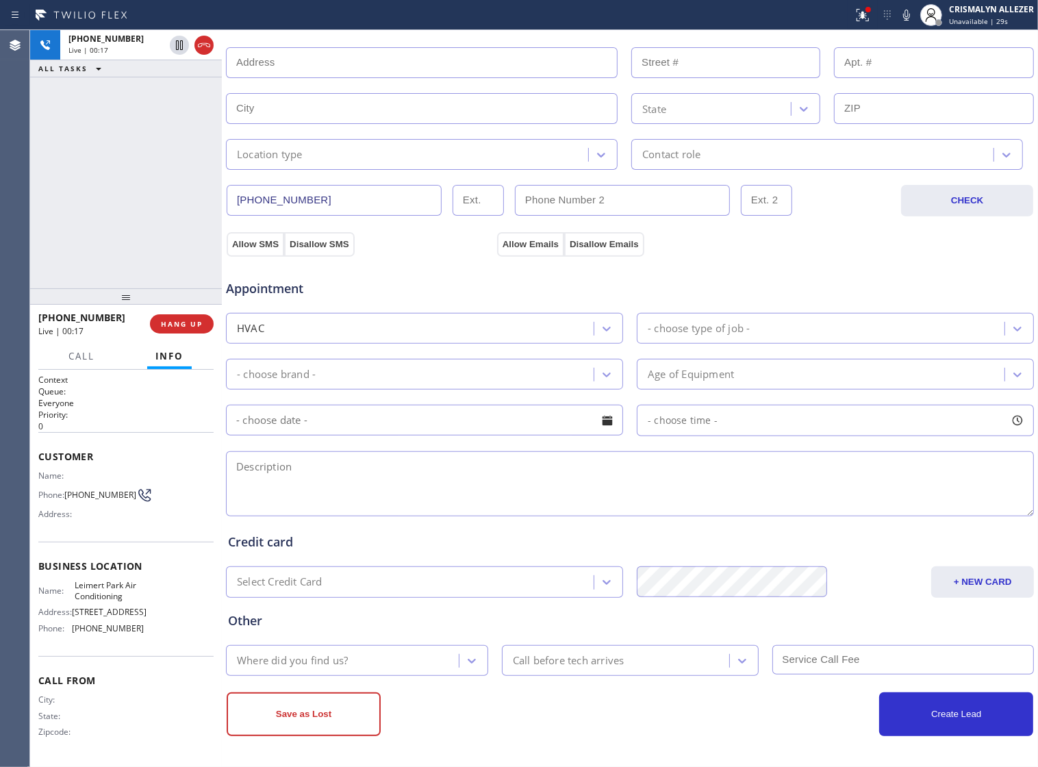
scroll to position [308, 0]
click at [388, 470] on textarea at bounding box center [630, 483] width 808 height 65
click at [178, 326] on span "HANG UP" at bounding box center [182, 324] width 42 height 10
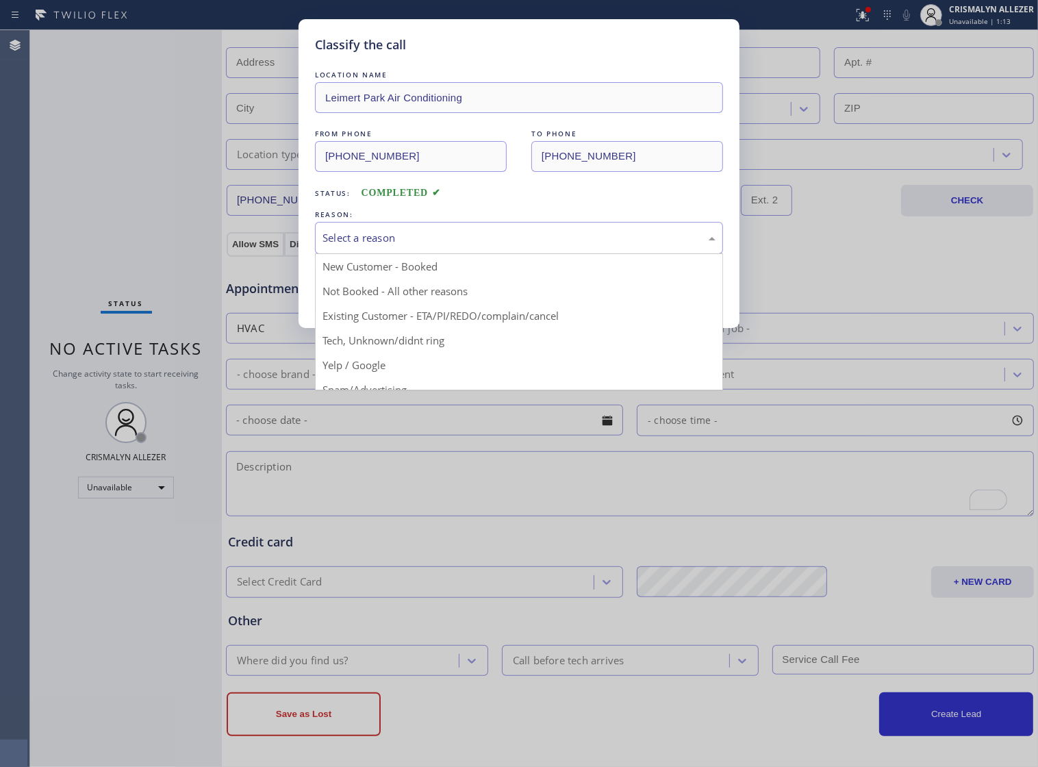
click at [498, 254] on div "Select a reason" at bounding box center [519, 238] width 408 height 32
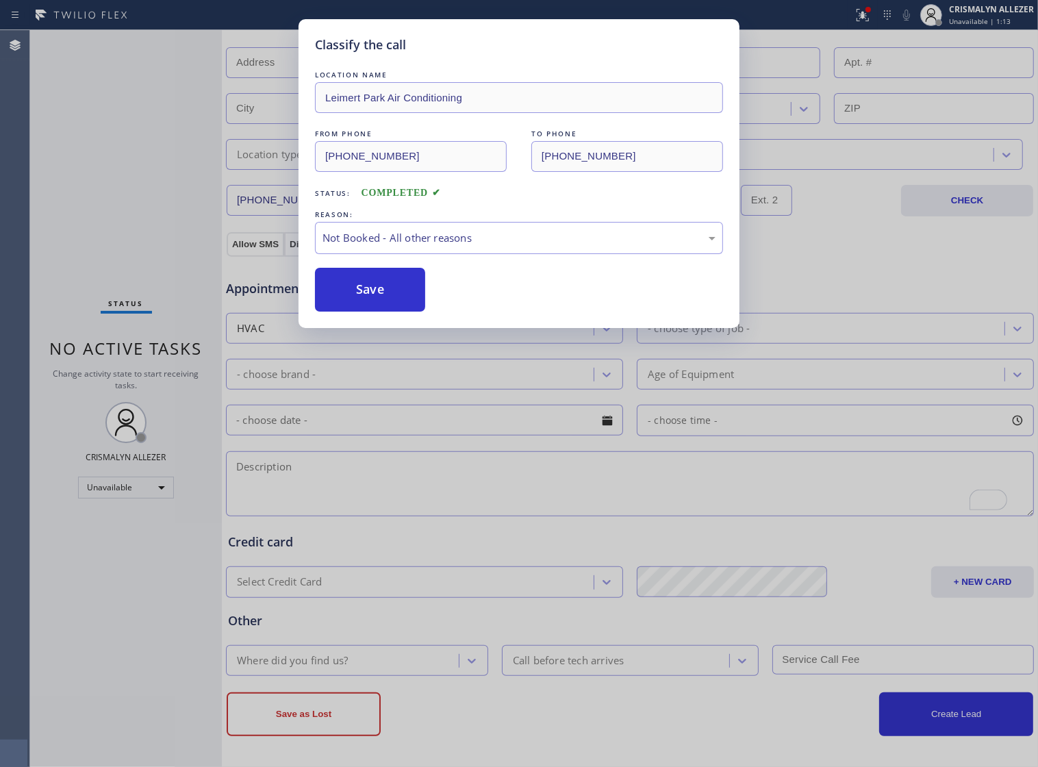
click at [372, 309] on button "Save" at bounding box center [370, 290] width 110 height 44
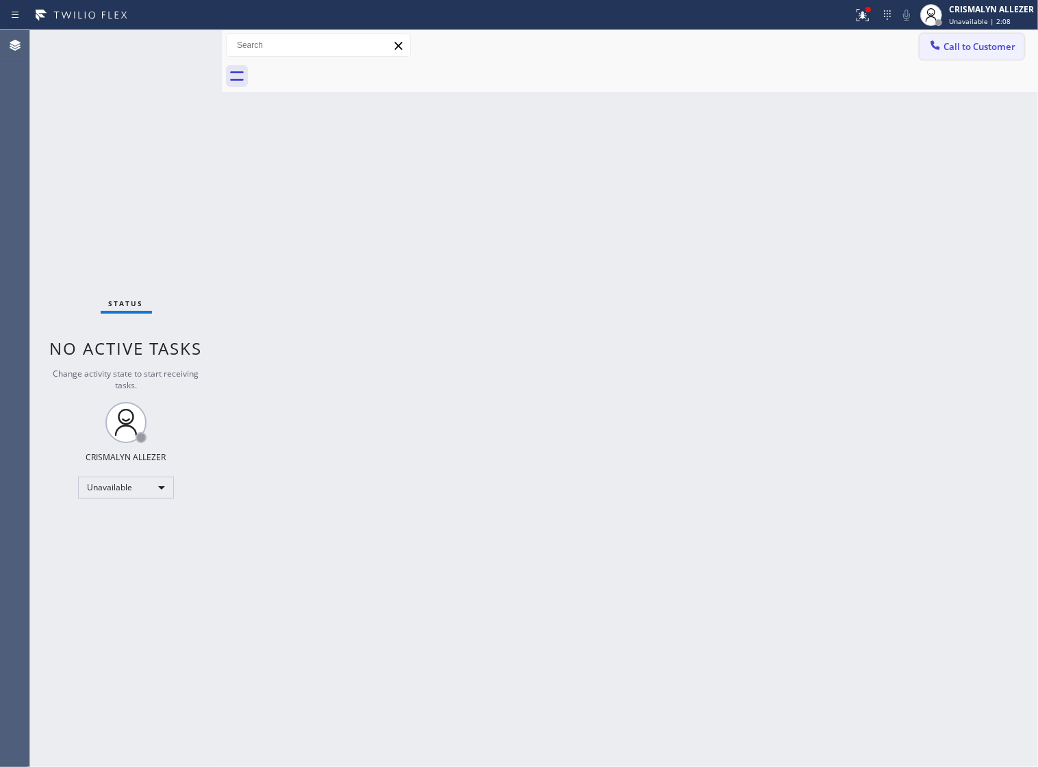
click at [1000, 46] on span "Call to Customer" at bounding box center [979, 46] width 72 height 12
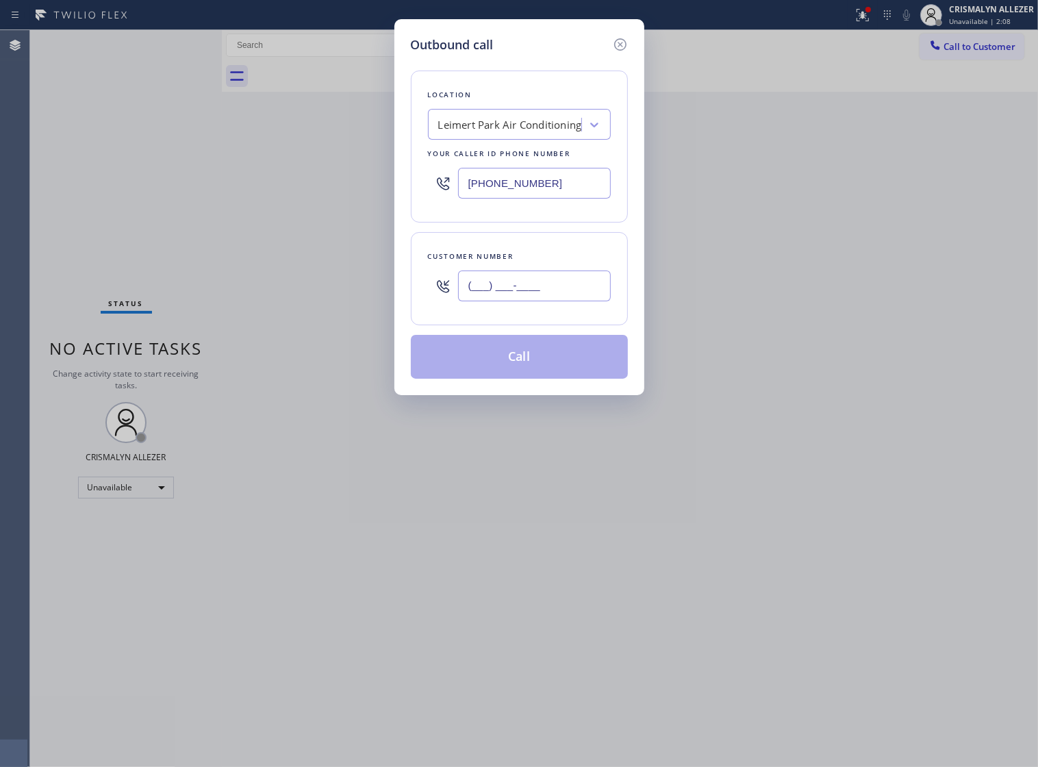
click at [575, 301] on input "(___) ___-____" at bounding box center [534, 285] width 153 height 31
paste input "747) 241-5341"
type input "[PHONE_NUMBER]"
click at [527, 130] on div "Leimert Park Air Conditioning" at bounding box center [510, 125] width 144 height 16
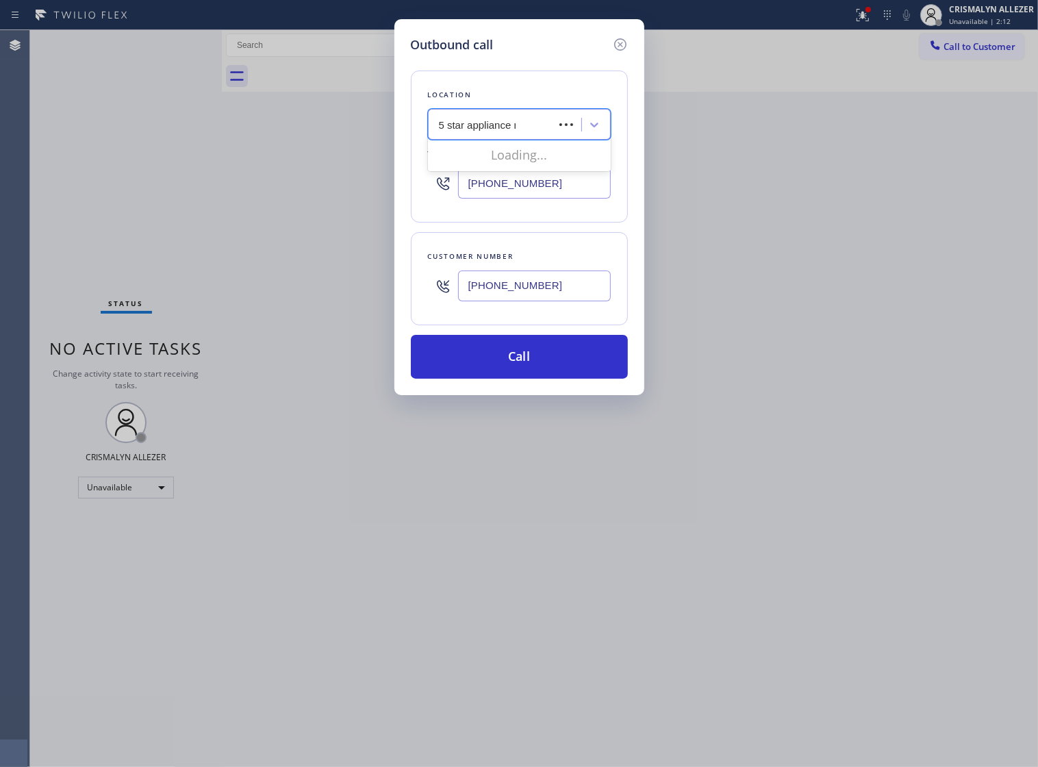
type input "5 star appliance re"
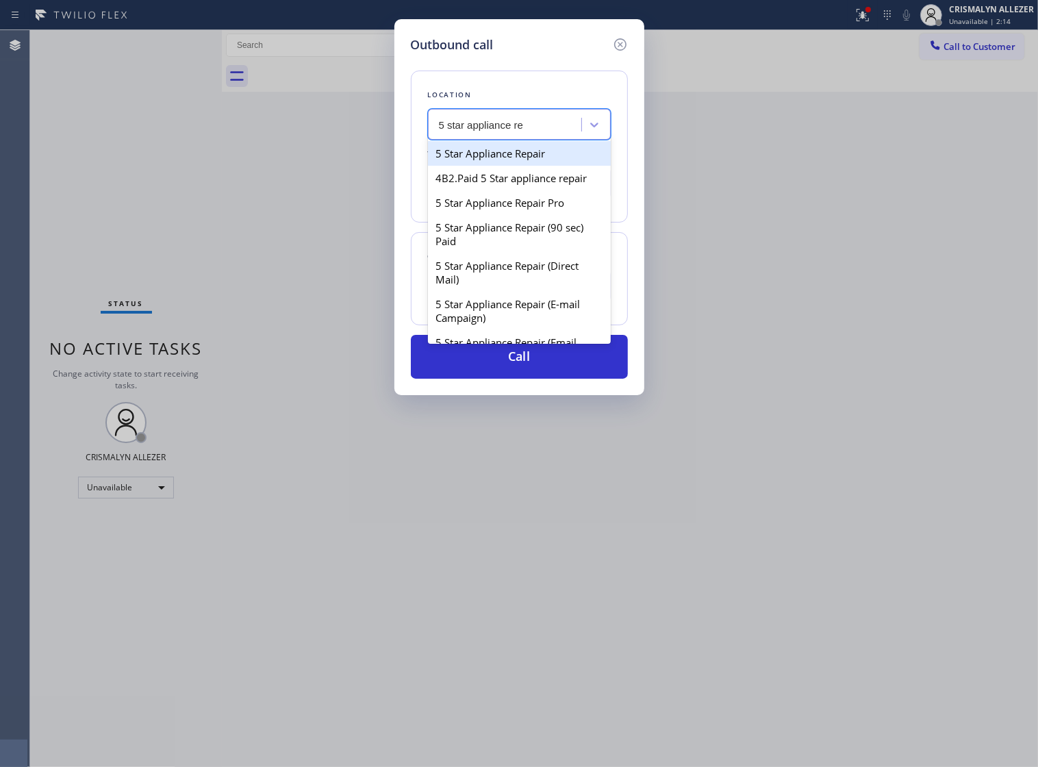
click at [526, 165] on div "5 Star Appliance Repair" at bounding box center [519, 153] width 183 height 25
type input "[PHONE_NUMBER]"
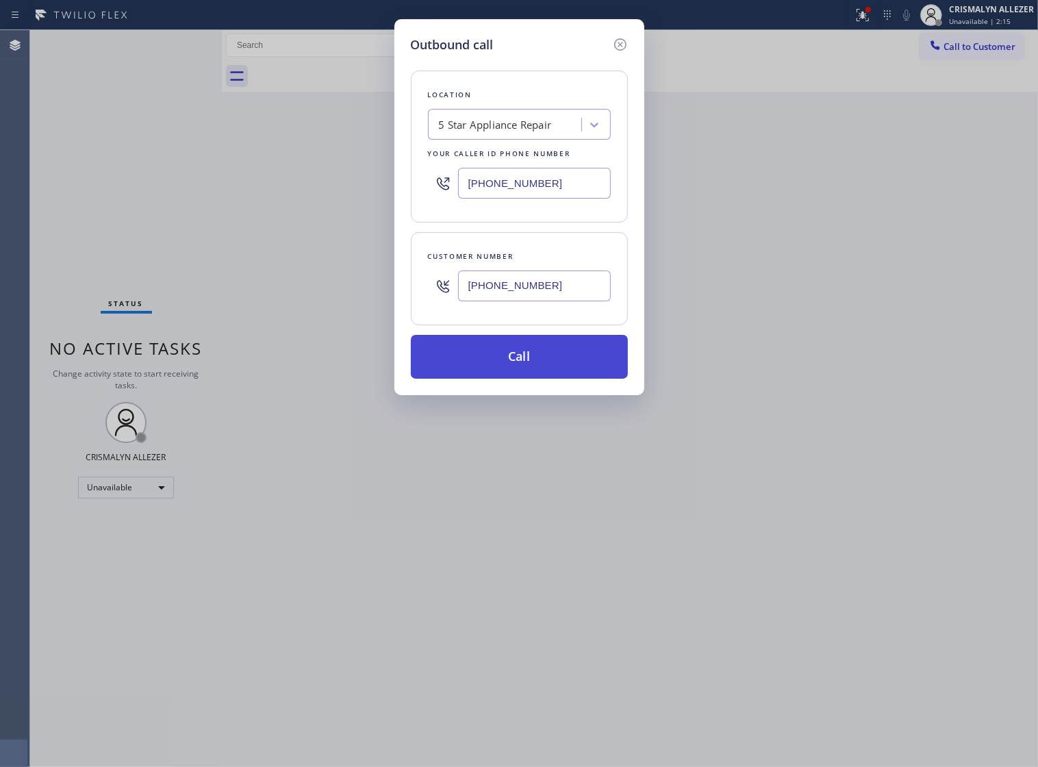
click at [528, 377] on button "Call" at bounding box center [519, 357] width 217 height 44
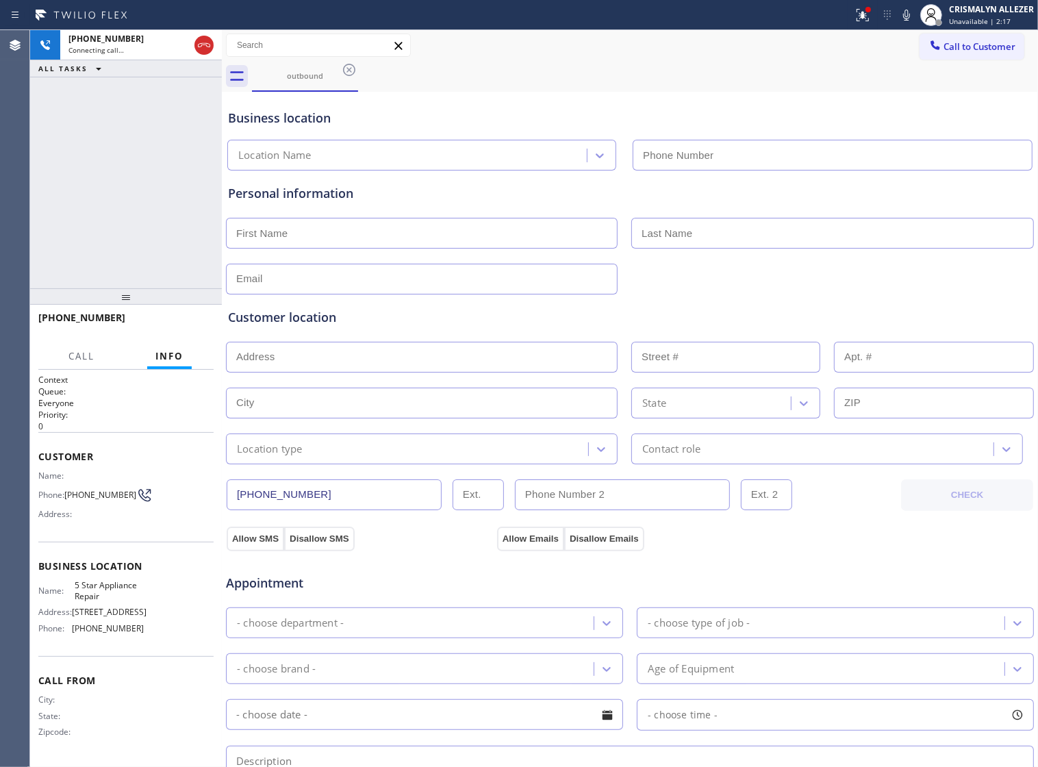
type input "[PHONE_NUMBER]"
click at [177, 326] on span "HANG UP" at bounding box center [182, 324] width 42 height 10
click at [175, 326] on span "HANG UP" at bounding box center [182, 324] width 42 height 10
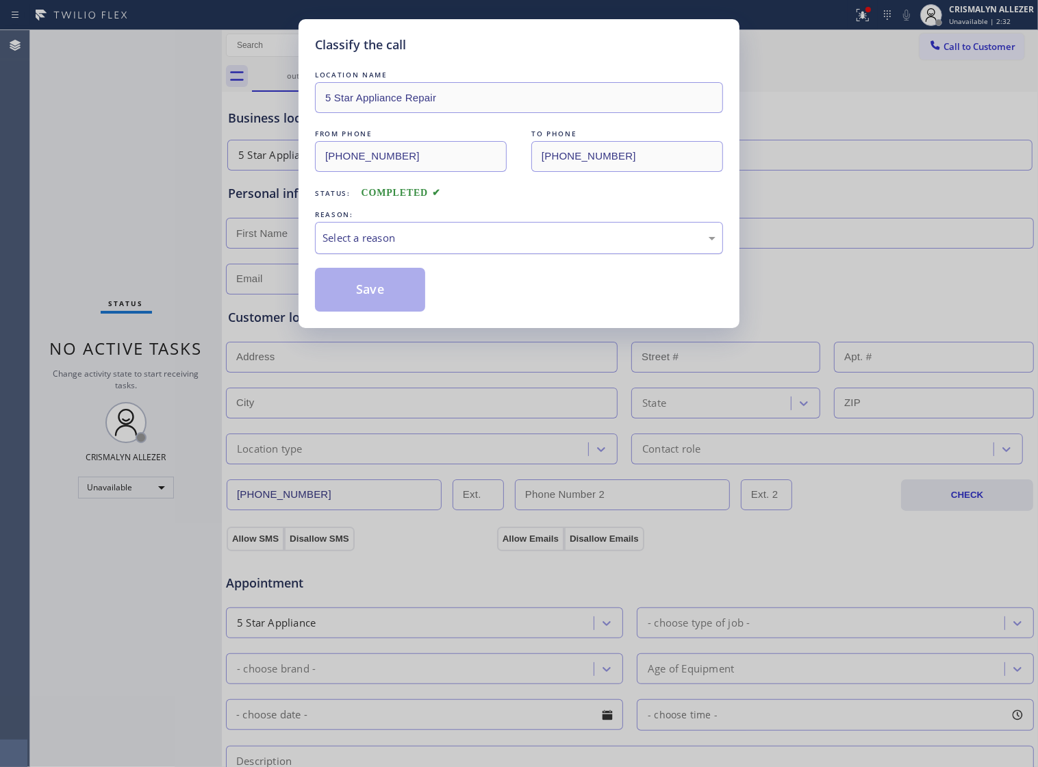
click at [491, 246] on div "Select a reason" at bounding box center [518, 238] width 393 height 16
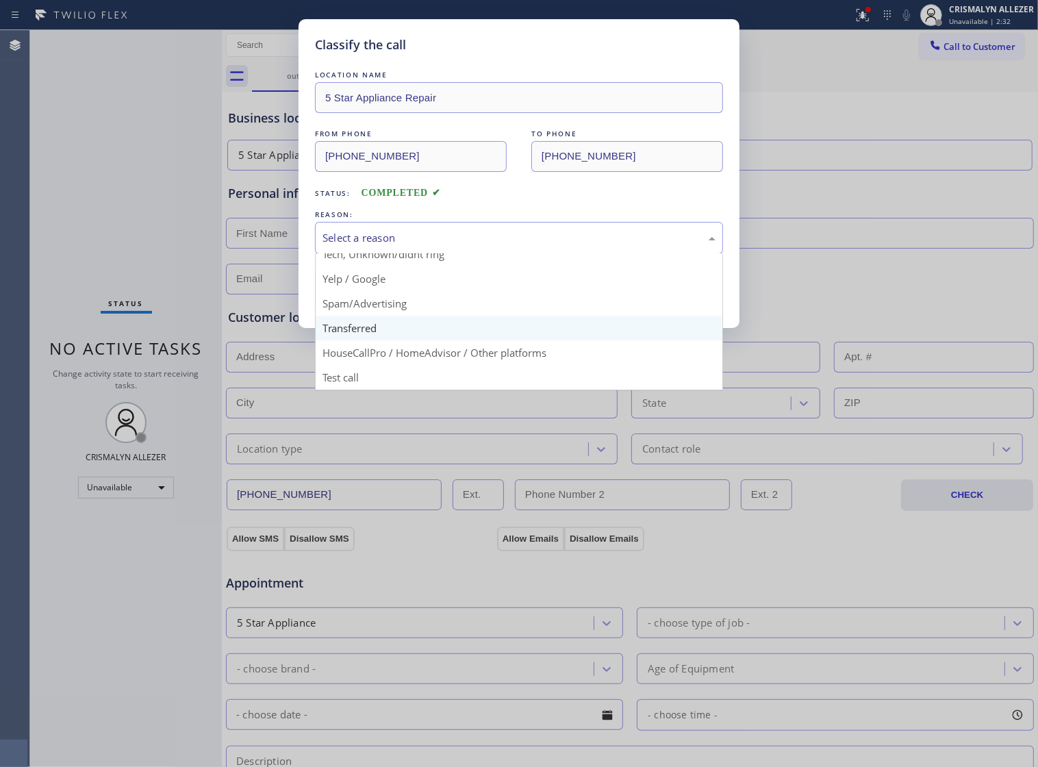
scroll to position [94, 0]
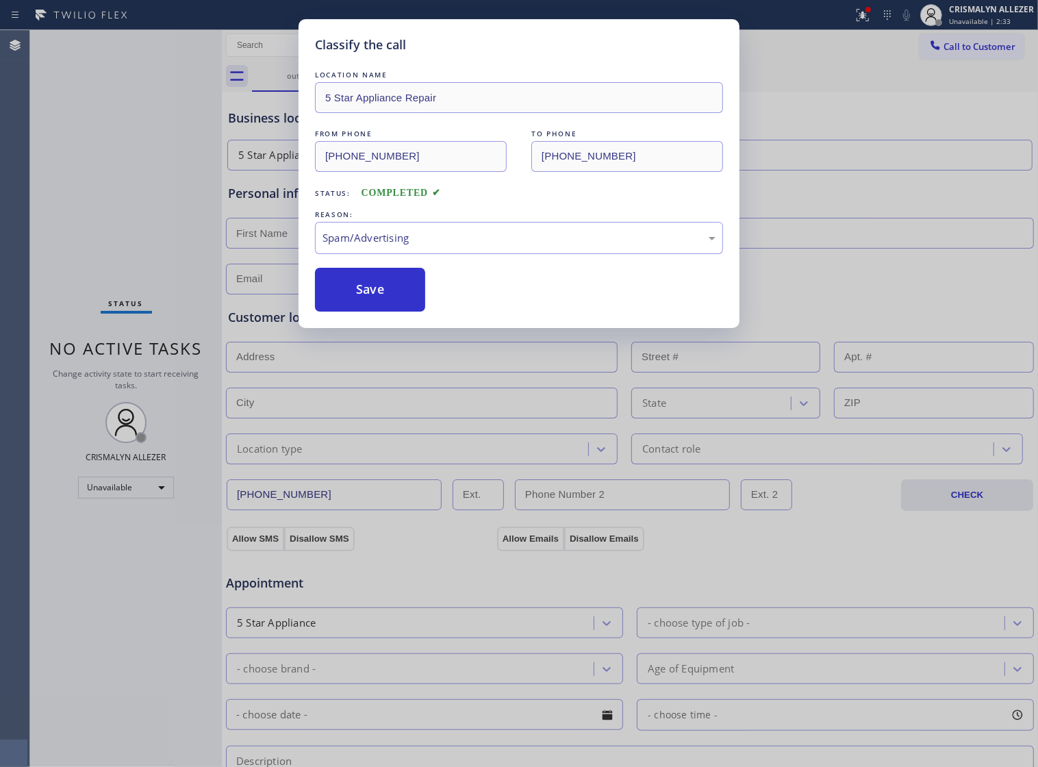
click at [385, 311] on button "Save" at bounding box center [370, 290] width 110 height 44
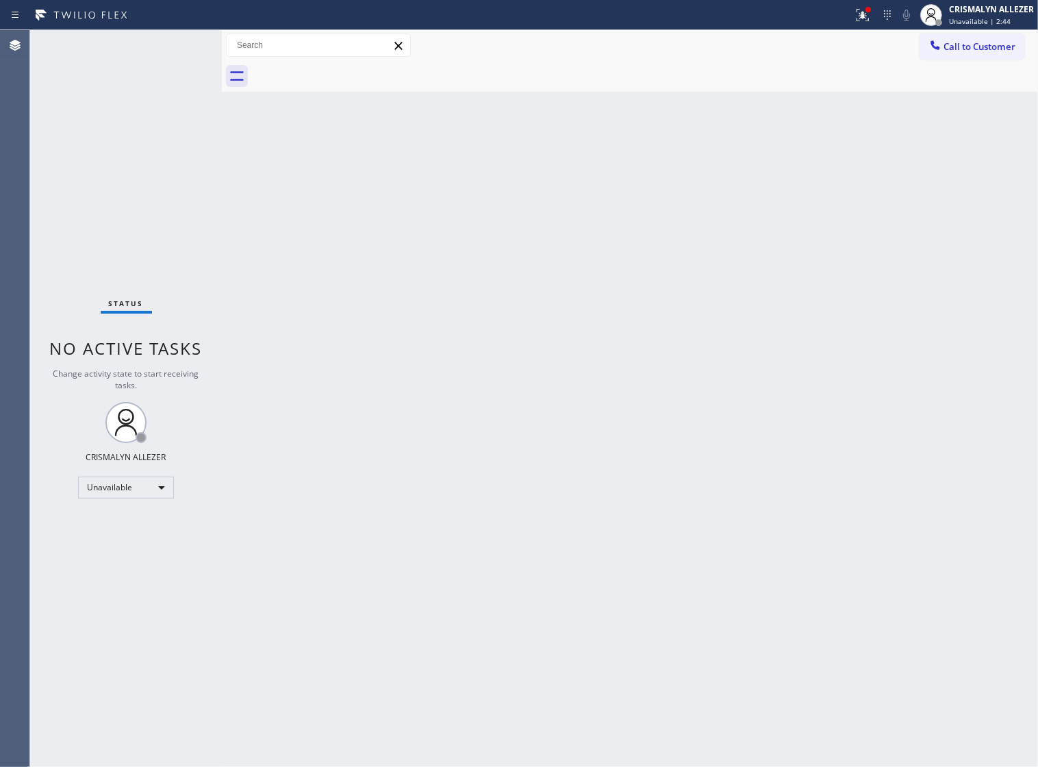
click at [977, 49] on span "Call to Customer" at bounding box center [979, 46] width 72 height 12
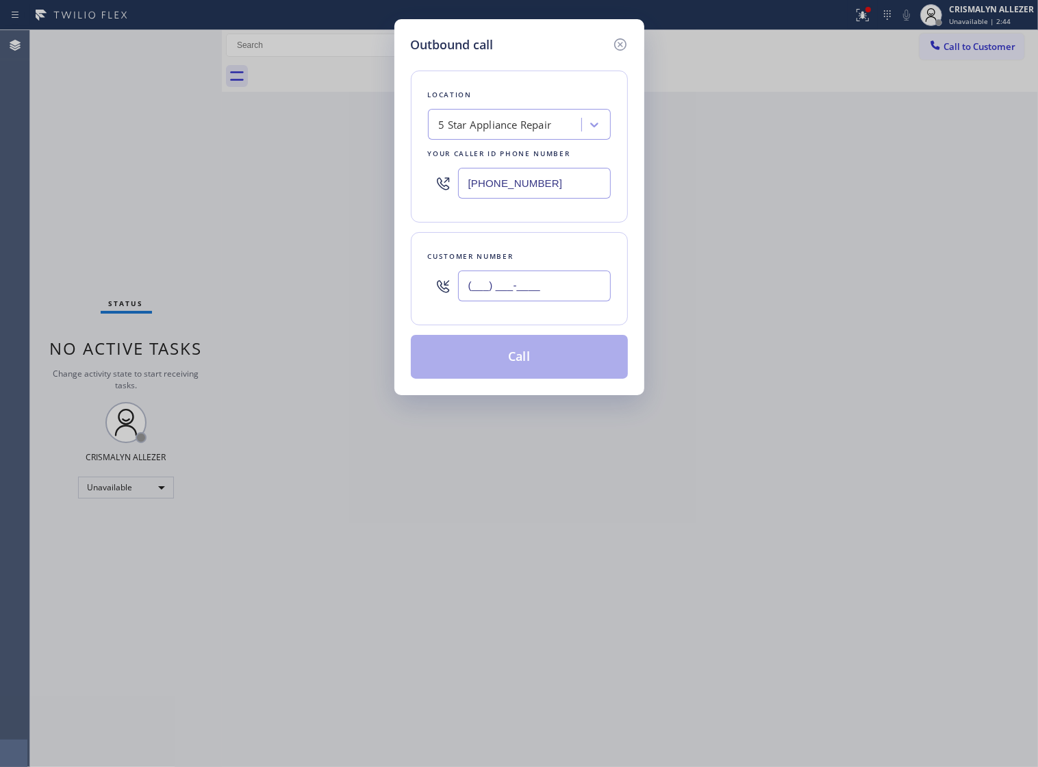
click at [576, 298] on input "(___) ___-____" at bounding box center [534, 285] width 153 height 31
paste input "858) 338-5952"
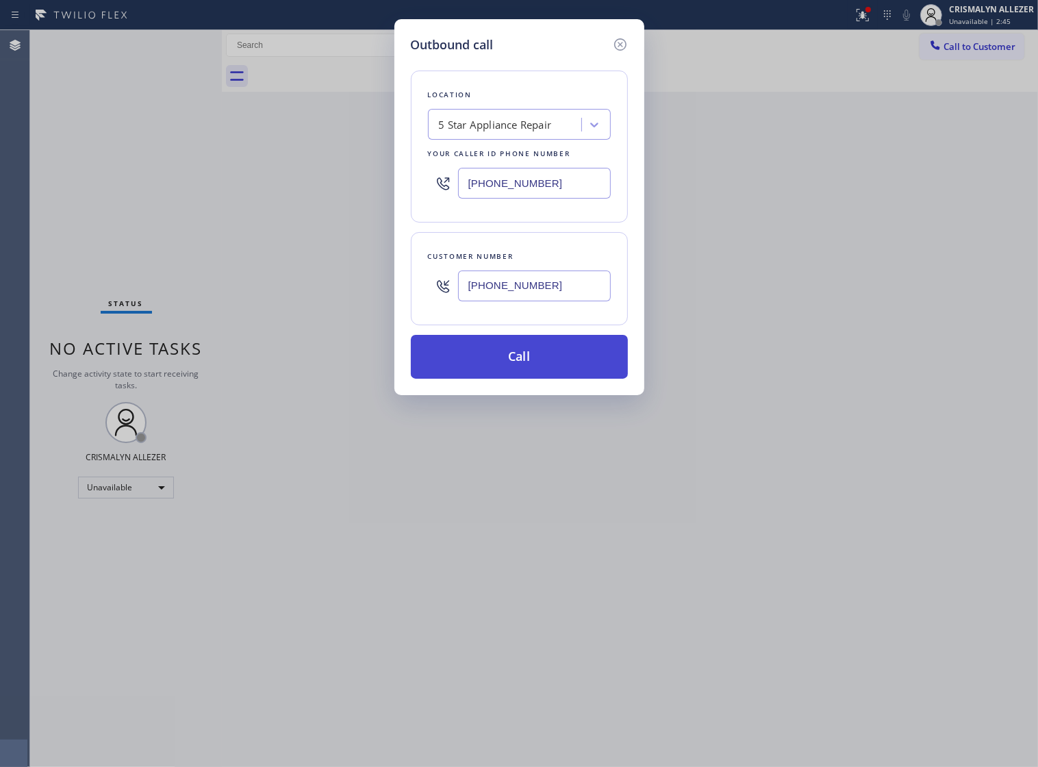
type input "[PHONE_NUMBER]"
click at [510, 379] on button "Call" at bounding box center [519, 357] width 217 height 44
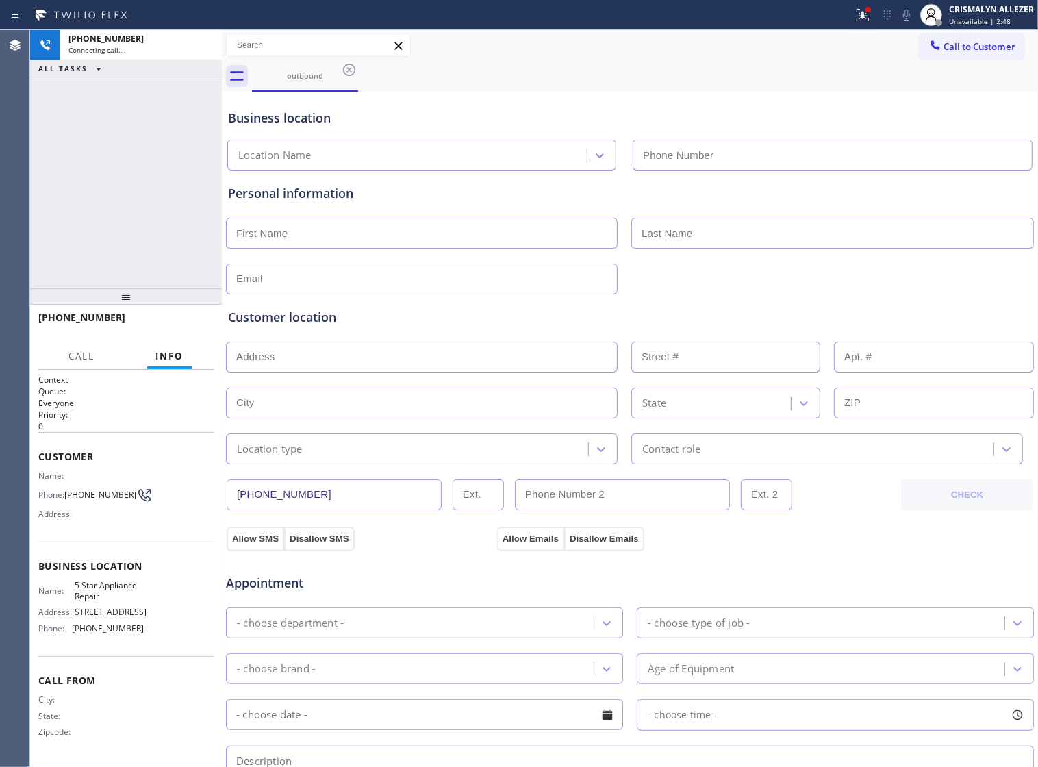
type input "[PHONE_NUMBER]"
click at [172, 325] on span "HANG UP" at bounding box center [182, 324] width 42 height 10
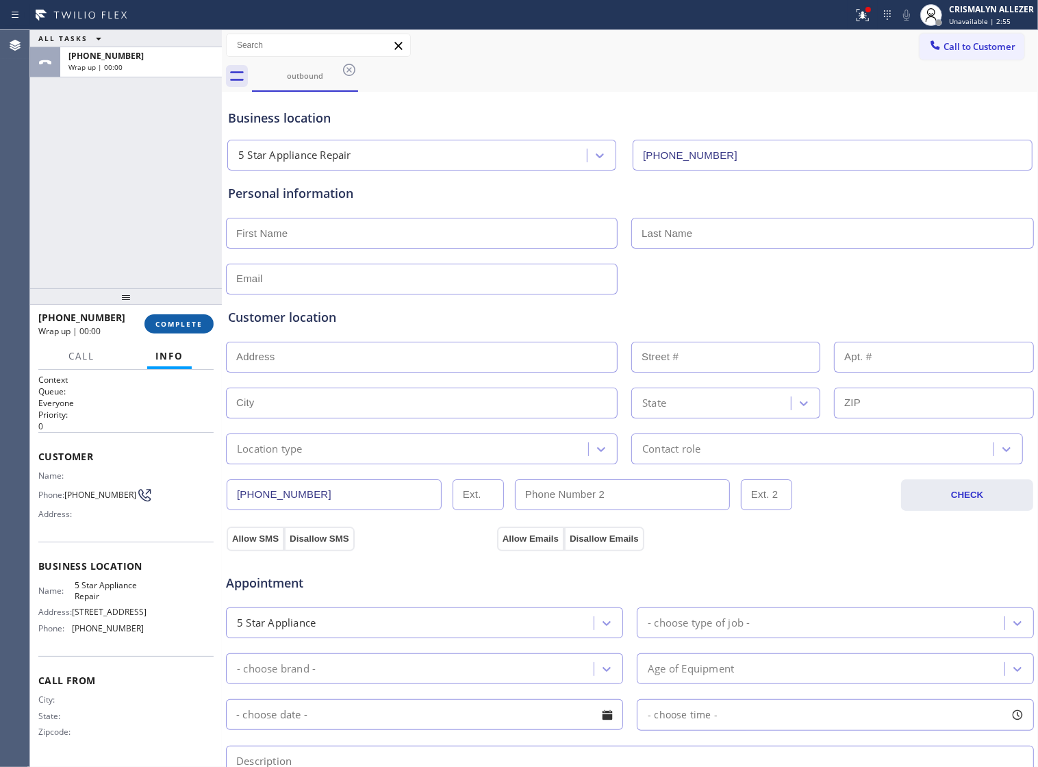
click at [172, 325] on span "COMPLETE" at bounding box center [178, 324] width 47 height 10
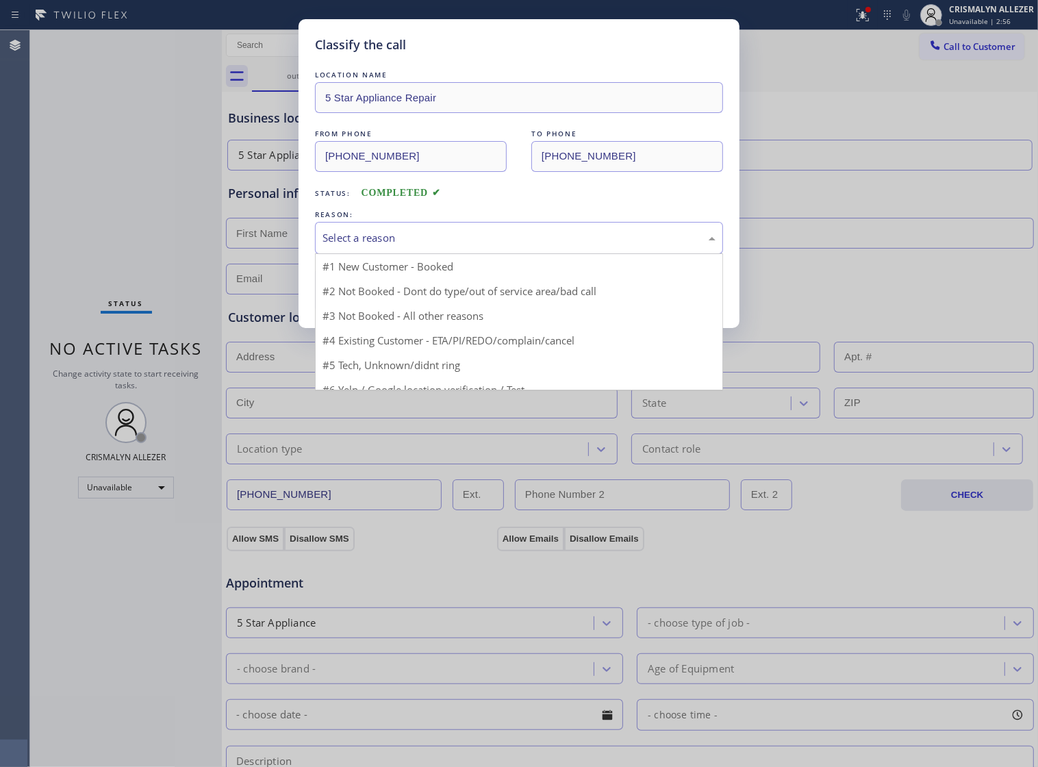
click at [507, 246] on div "Select a reason" at bounding box center [518, 238] width 393 height 16
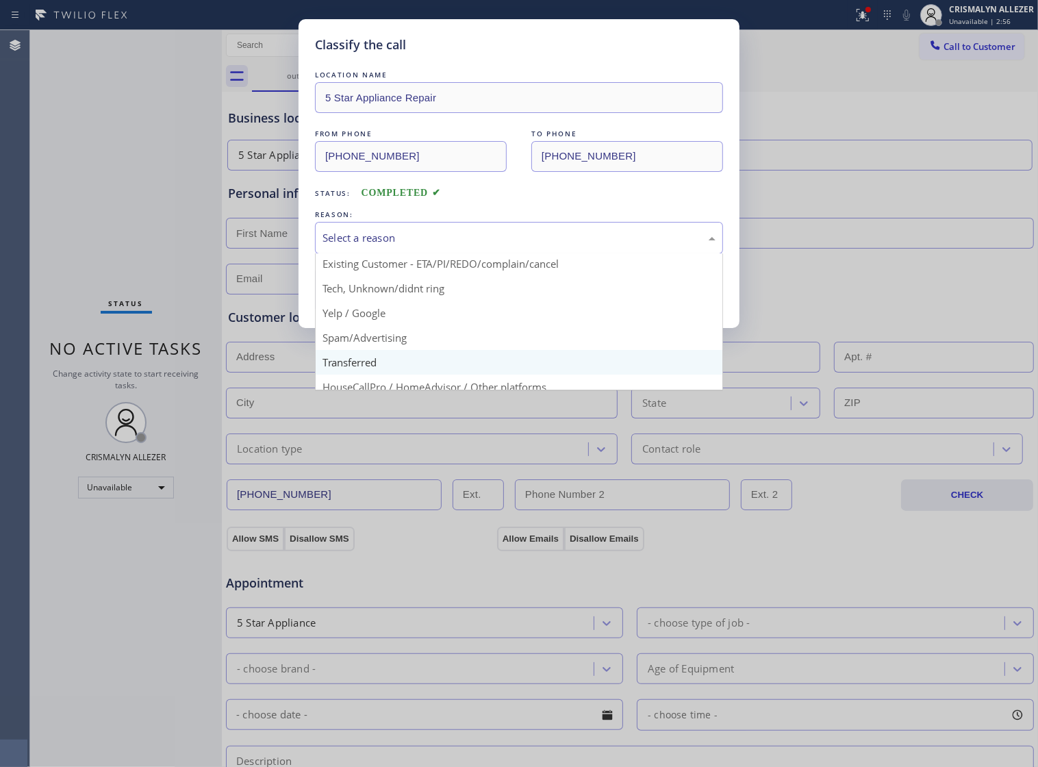
scroll to position [94, 0]
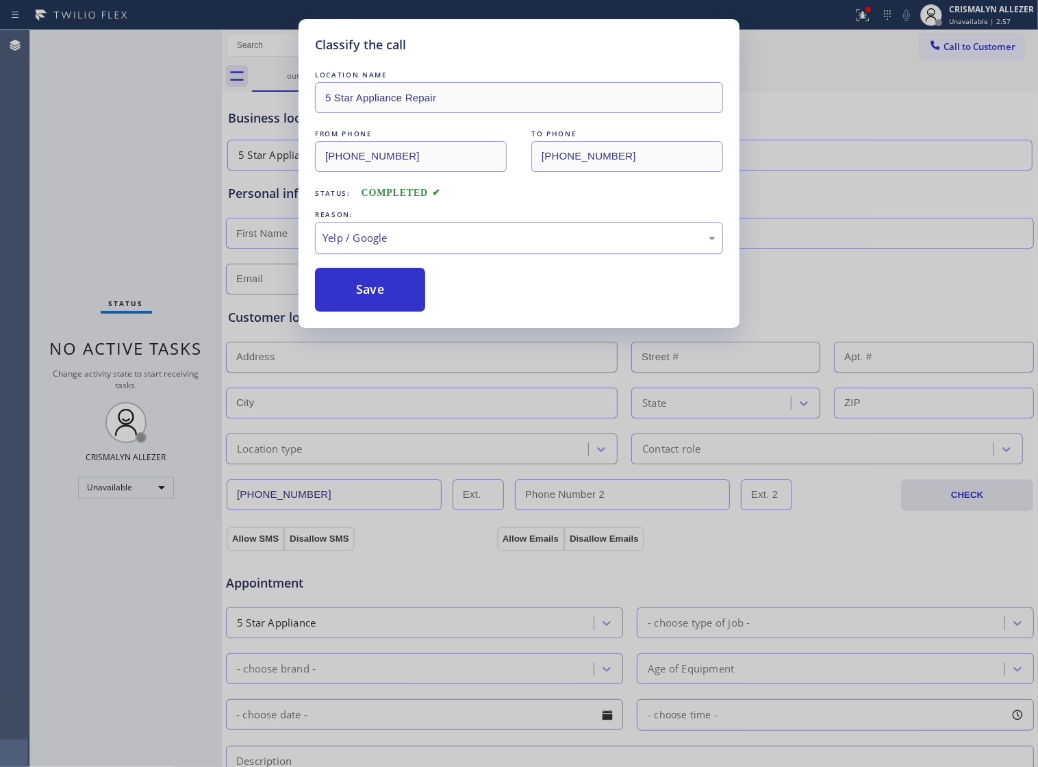
click at [479, 246] on div "Yelp / Google" at bounding box center [518, 238] width 393 height 16
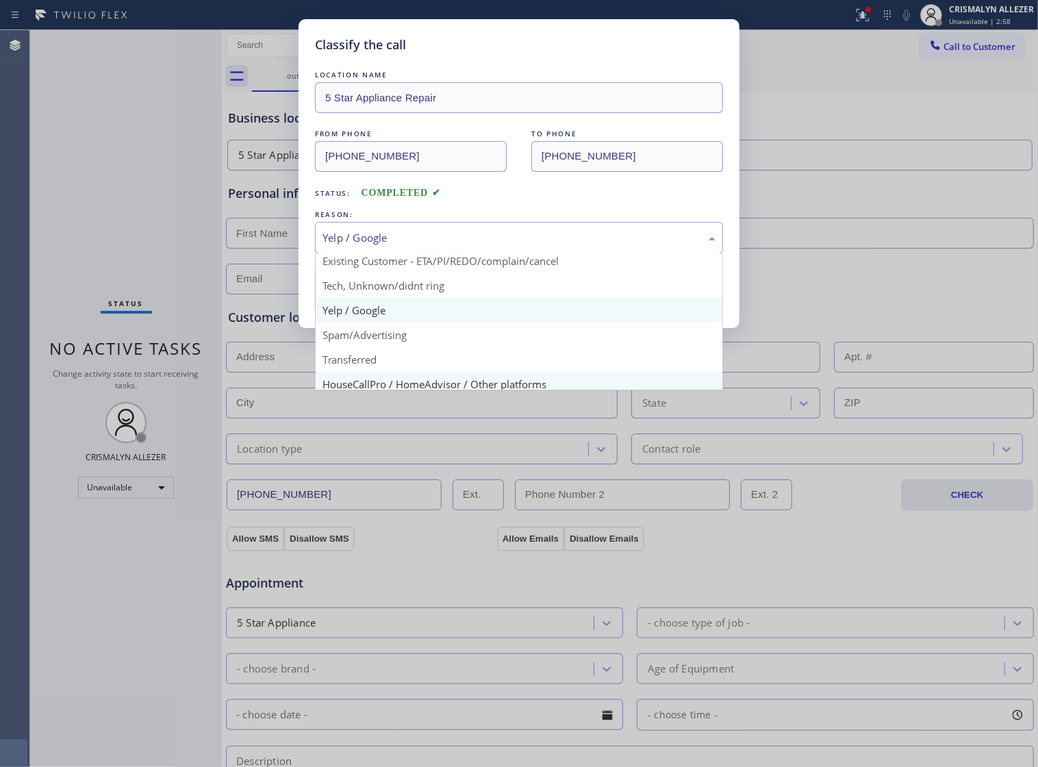
scroll to position [86, 0]
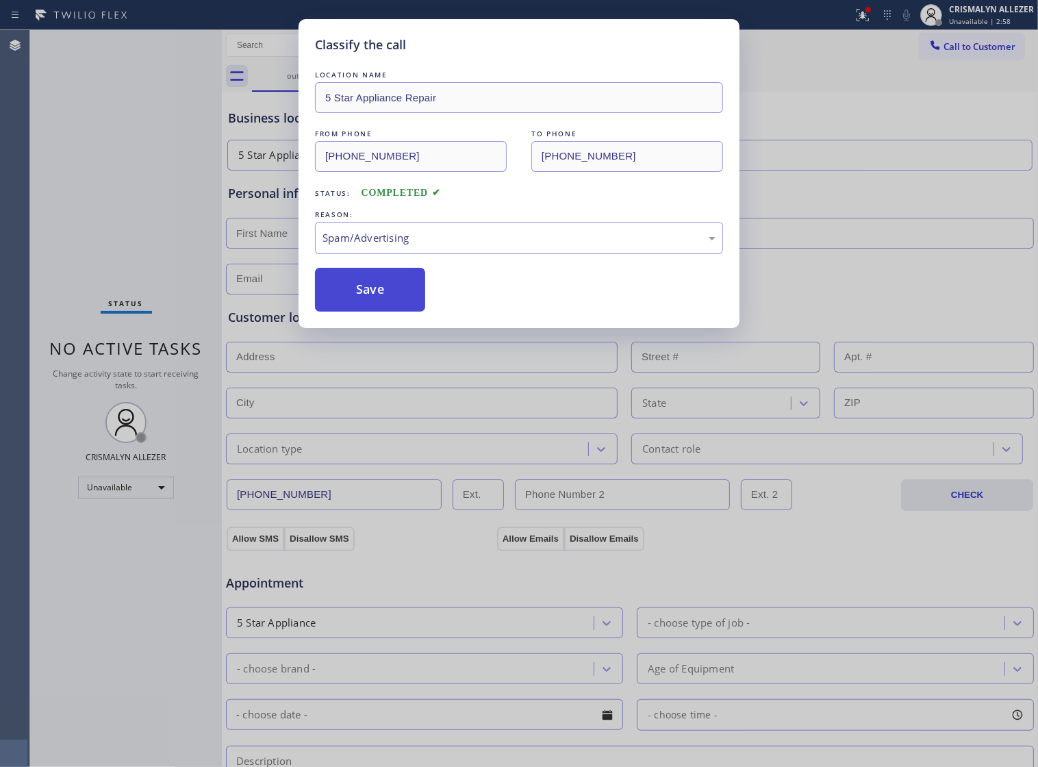
click at [380, 307] on button "Save" at bounding box center [370, 290] width 110 height 44
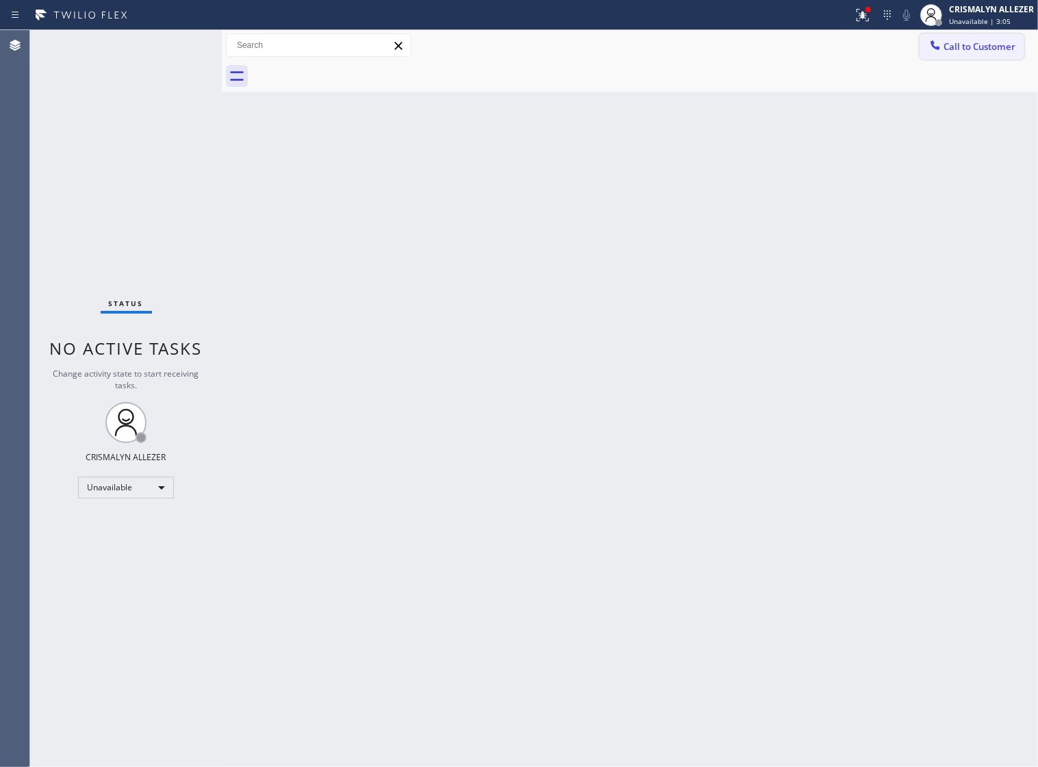
click at [979, 49] on span "Call to Customer" at bounding box center [979, 46] width 72 height 12
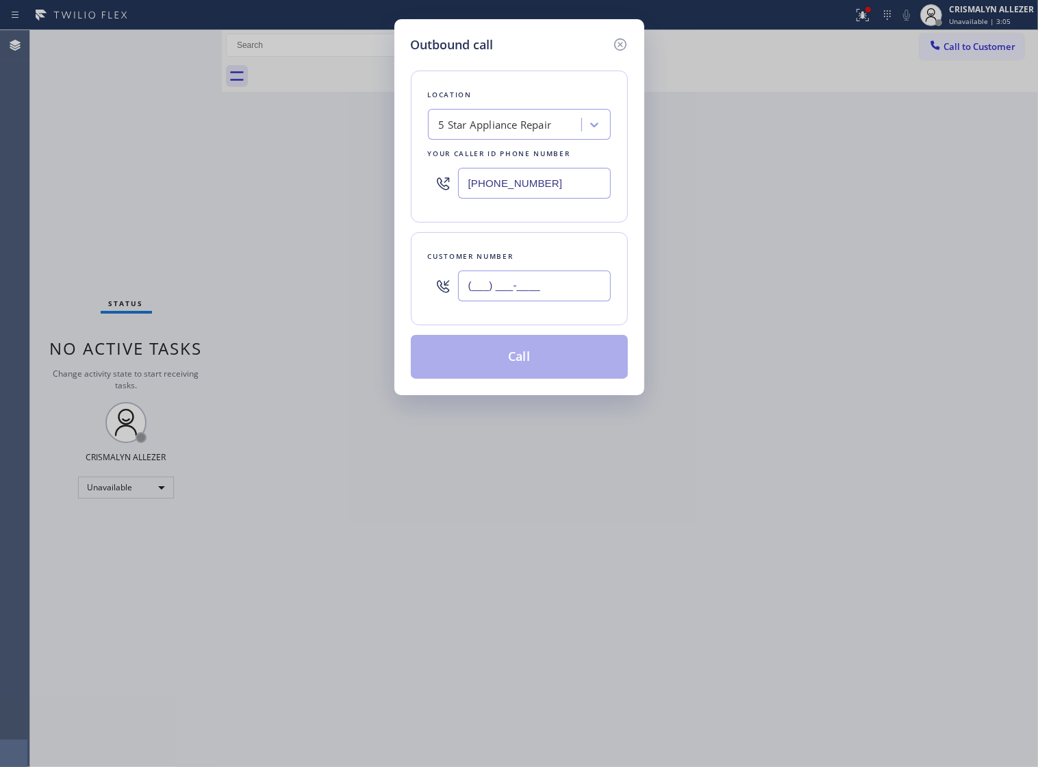
click at [563, 301] on input "(___) ___-____" at bounding box center [534, 285] width 153 height 31
paste input "718) 561-5862"
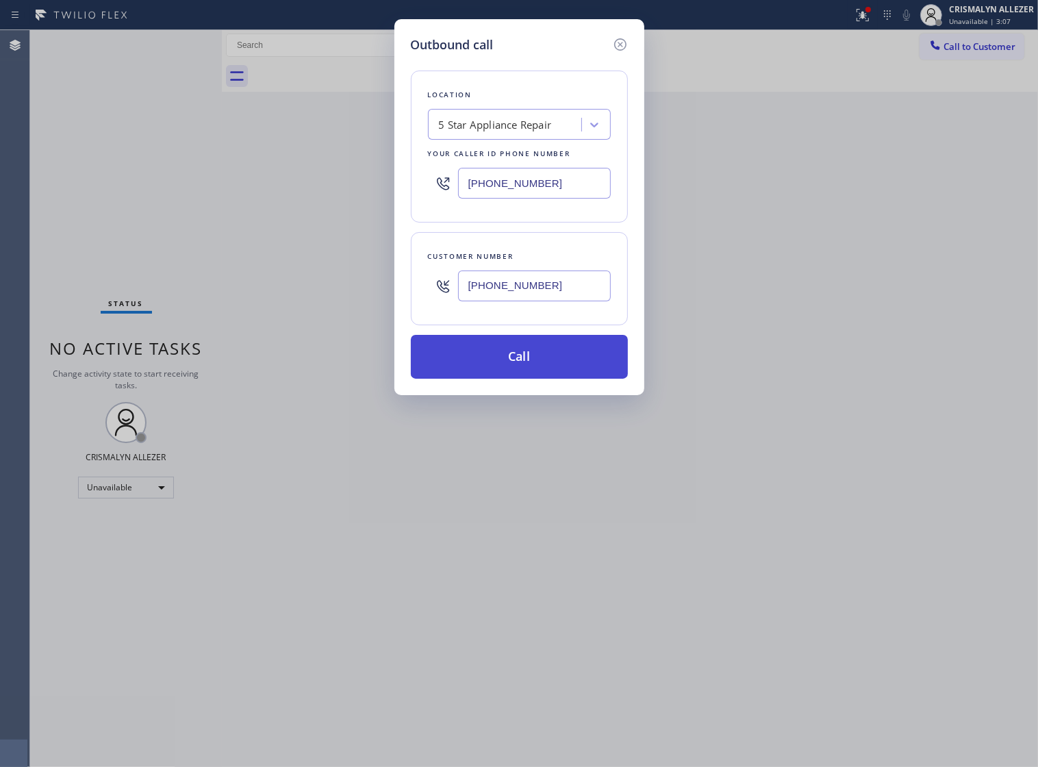
type input "[PHONE_NUMBER]"
click at [545, 379] on button "Call" at bounding box center [519, 357] width 217 height 44
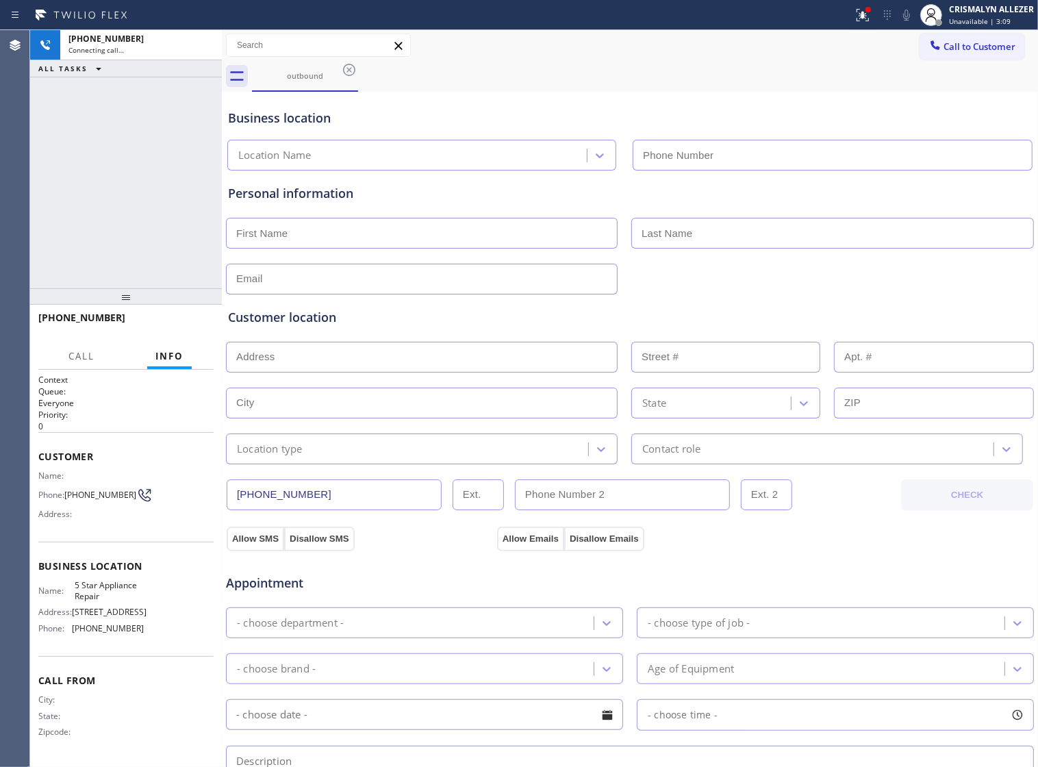
type input "[PHONE_NUMBER]"
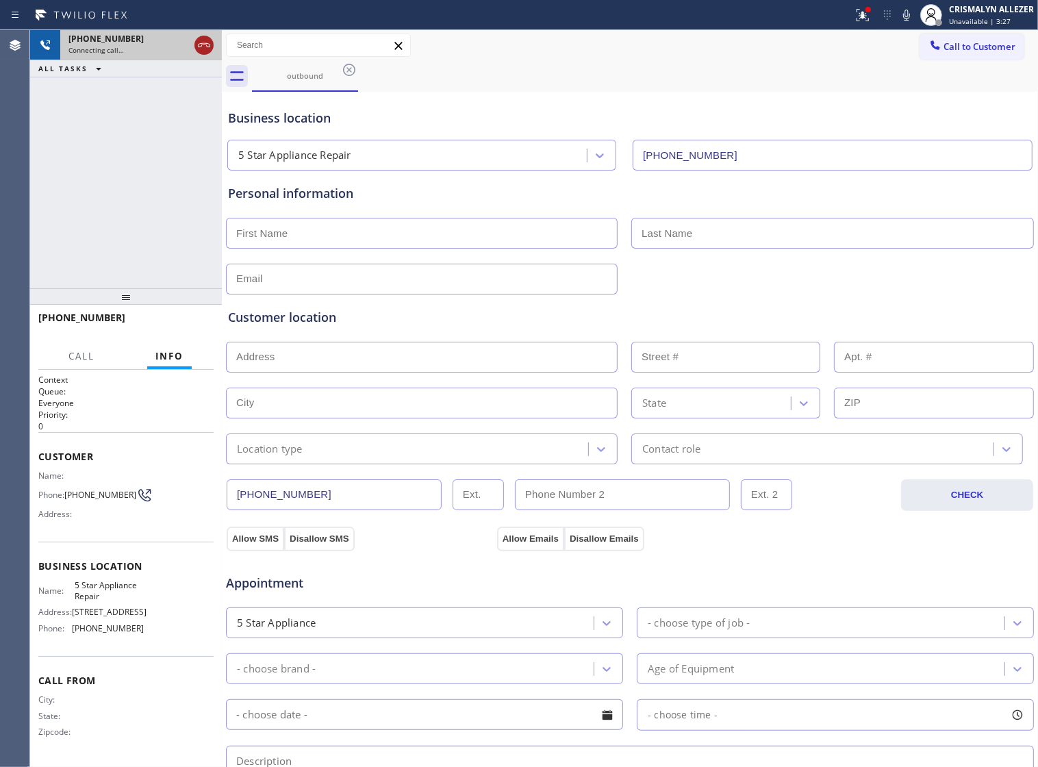
click at [202, 49] on icon at bounding box center [204, 45] width 16 height 16
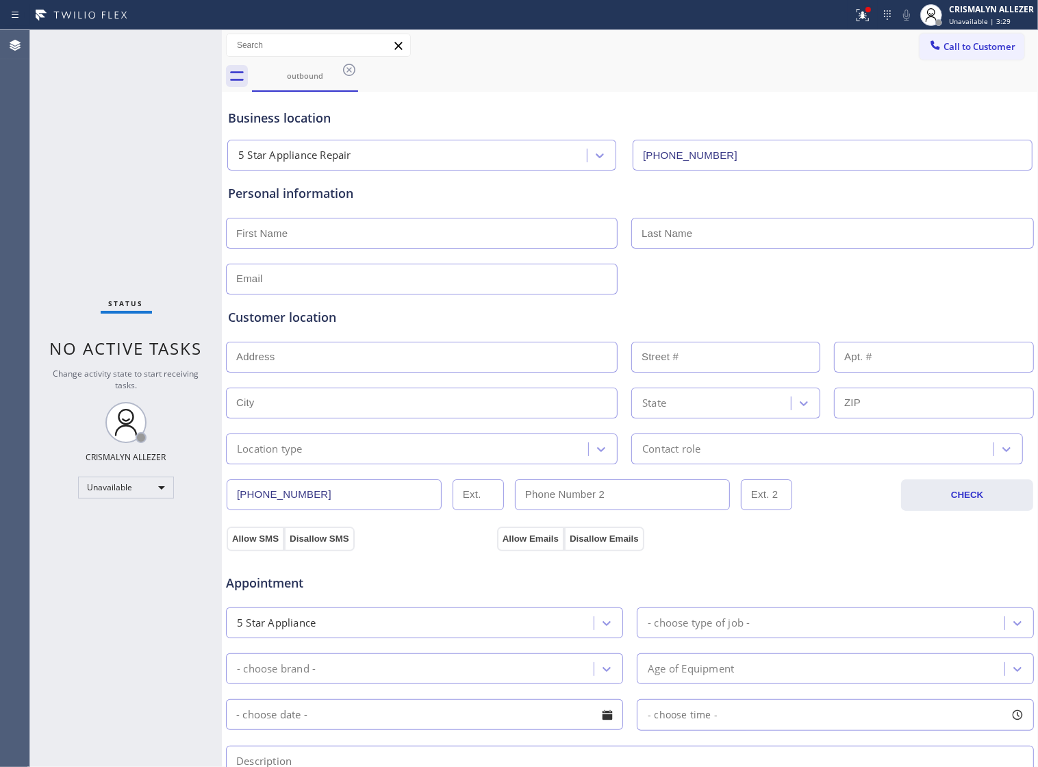
drag, startPoint x: 347, startPoint y: 70, endPoint x: 390, endPoint y: 62, distance: 43.8
click at [353, 70] on icon at bounding box center [349, 70] width 16 height 16
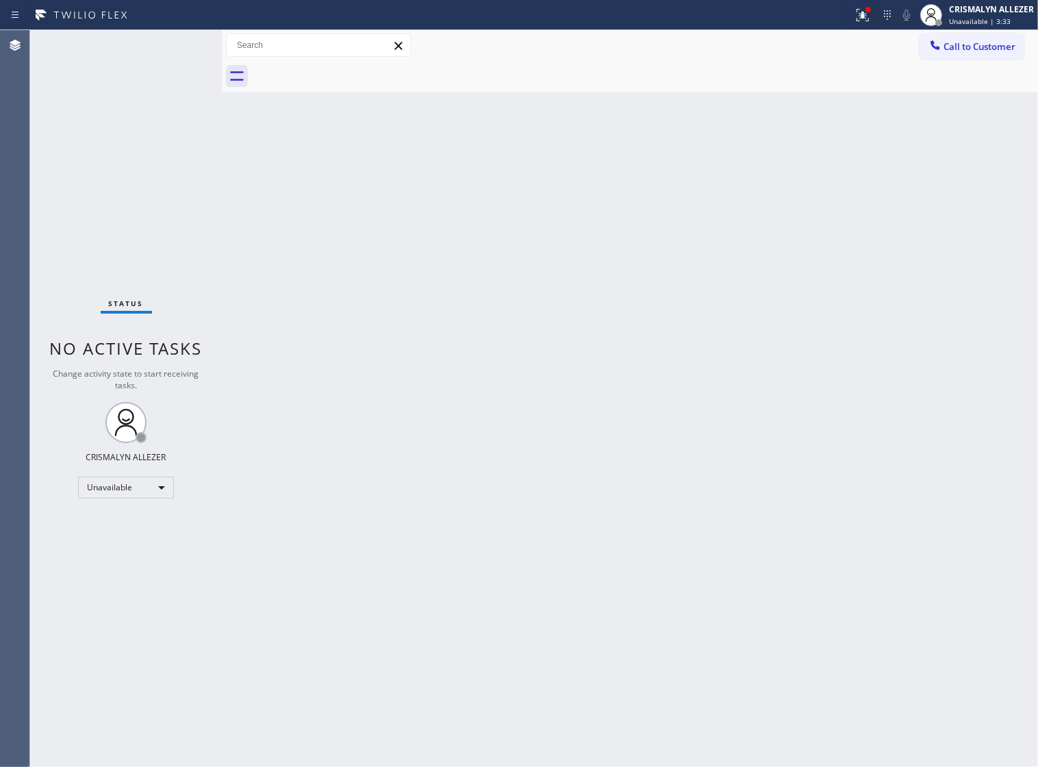
click at [987, 45] on span "Call to Customer" at bounding box center [979, 46] width 72 height 12
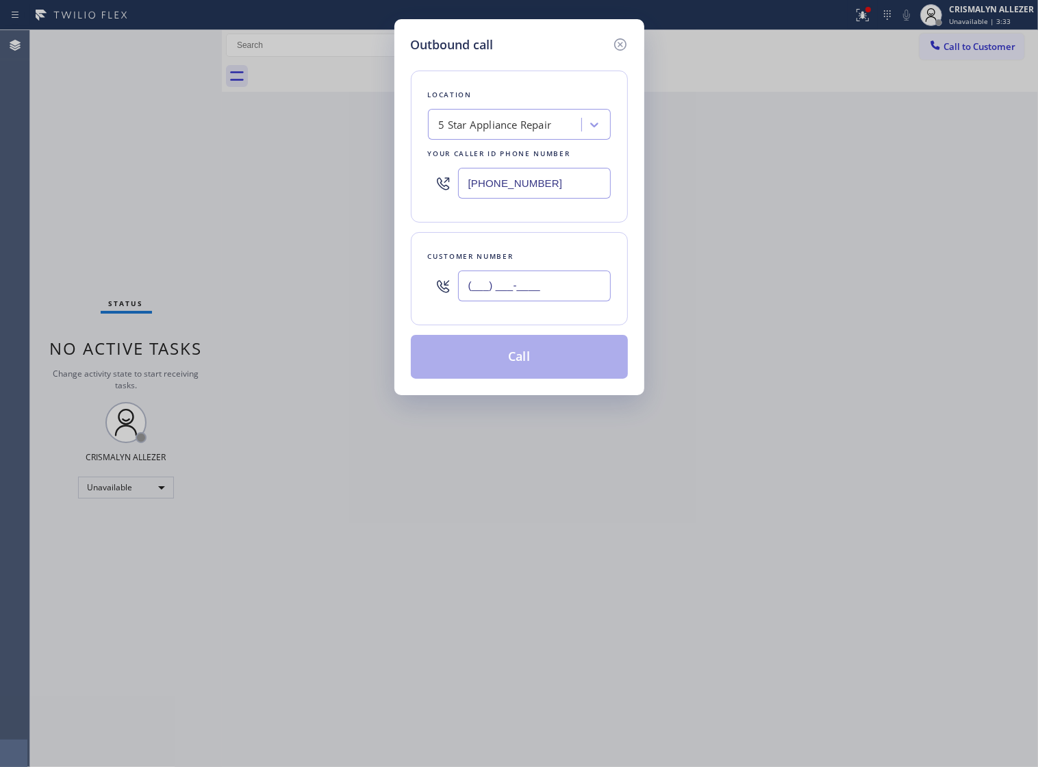
click at [578, 296] on input "(___) ___-____" at bounding box center [534, 285] width 153 height 31
paste input "909) 938-0360"
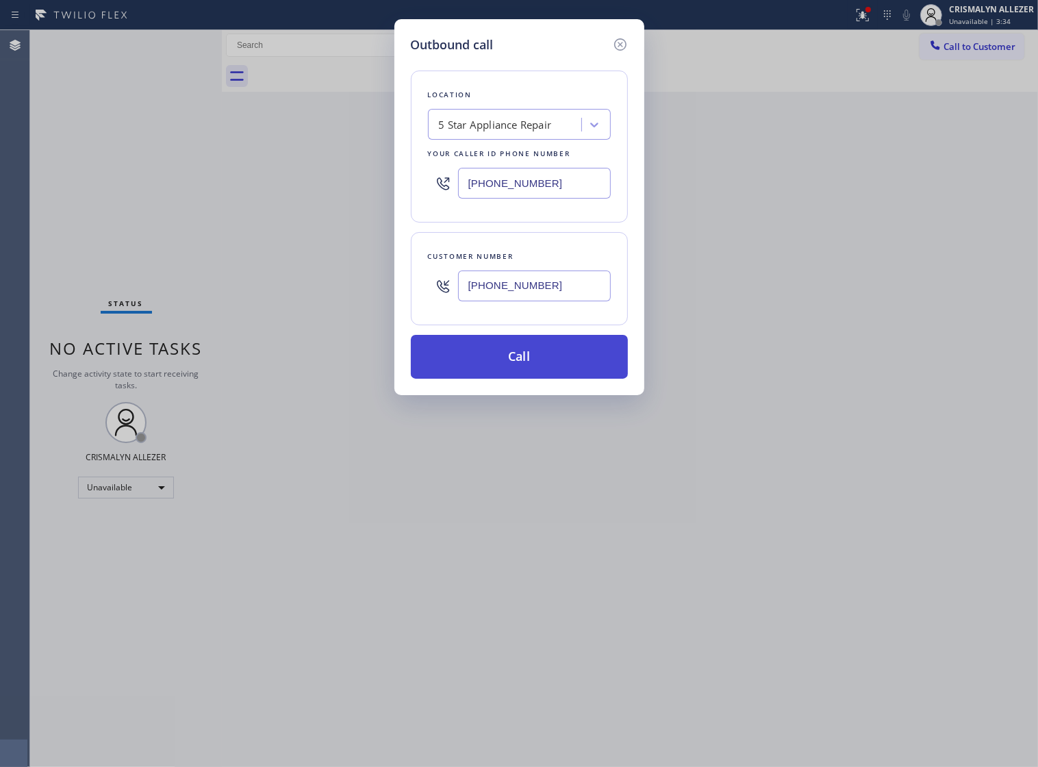
type input "[PHONE_NUMBER]"
click at [532, 376] on button "Call" at bounding box center [519, 357] width 217 height 44
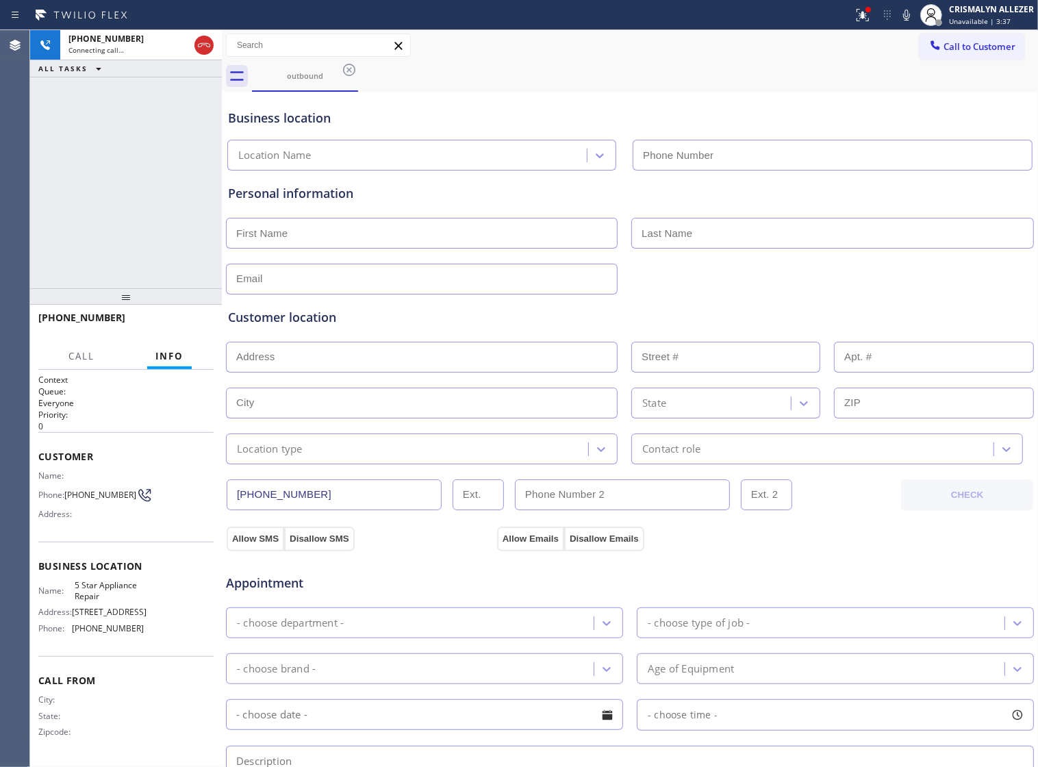
type input "[PHONE_NUMBER]"
click at [169, 326] on span "HANG UP" at bounding box center [182, 324] width 42 height 10
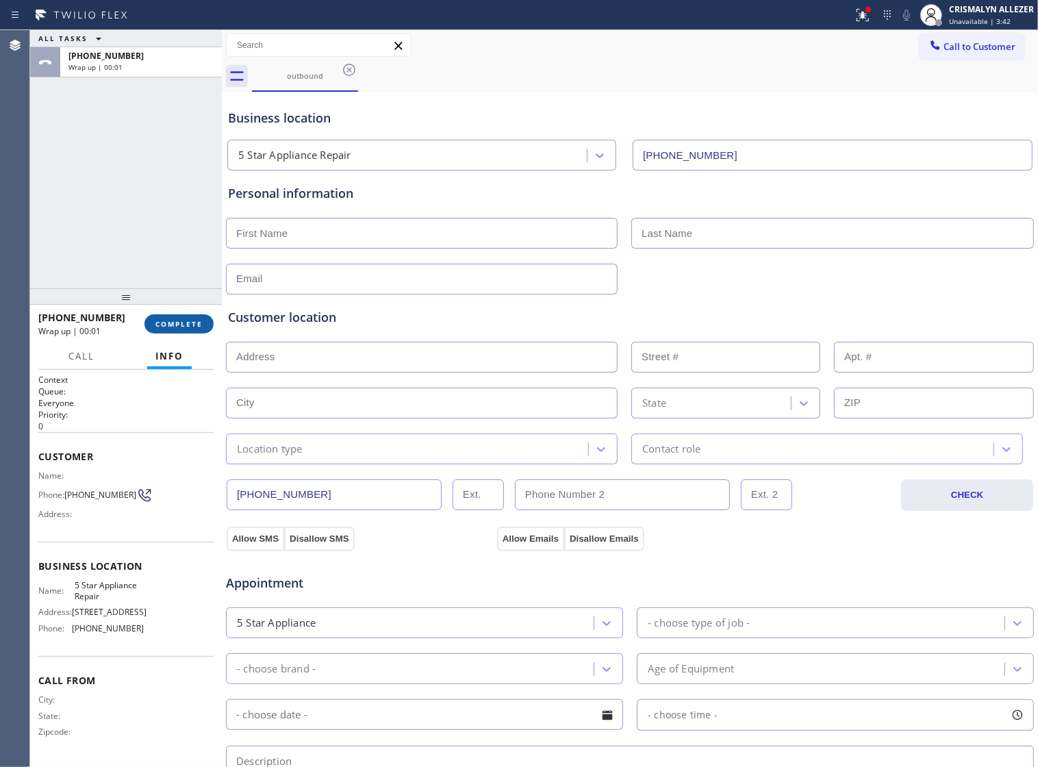
click at [168, 330] on button "COMPLETE" at bounding box center [178, 323] width 69 height 19
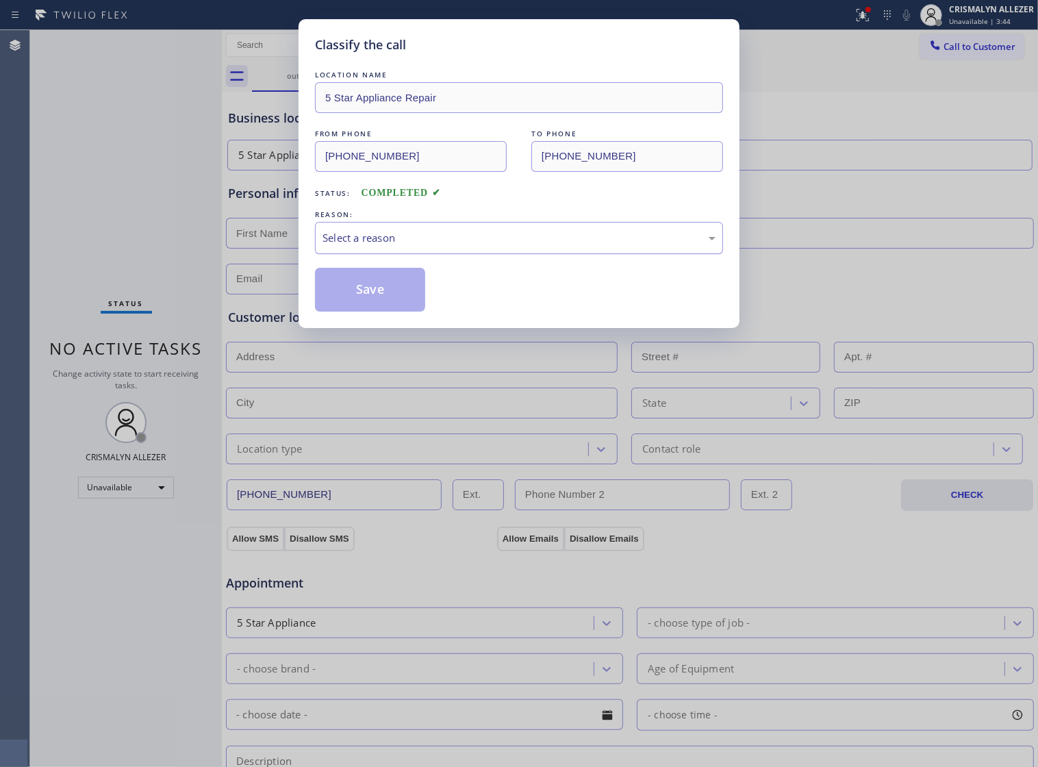
click at [519, 246] on div "Select a reason" at bounding box center [518, 238] width 393 height 16
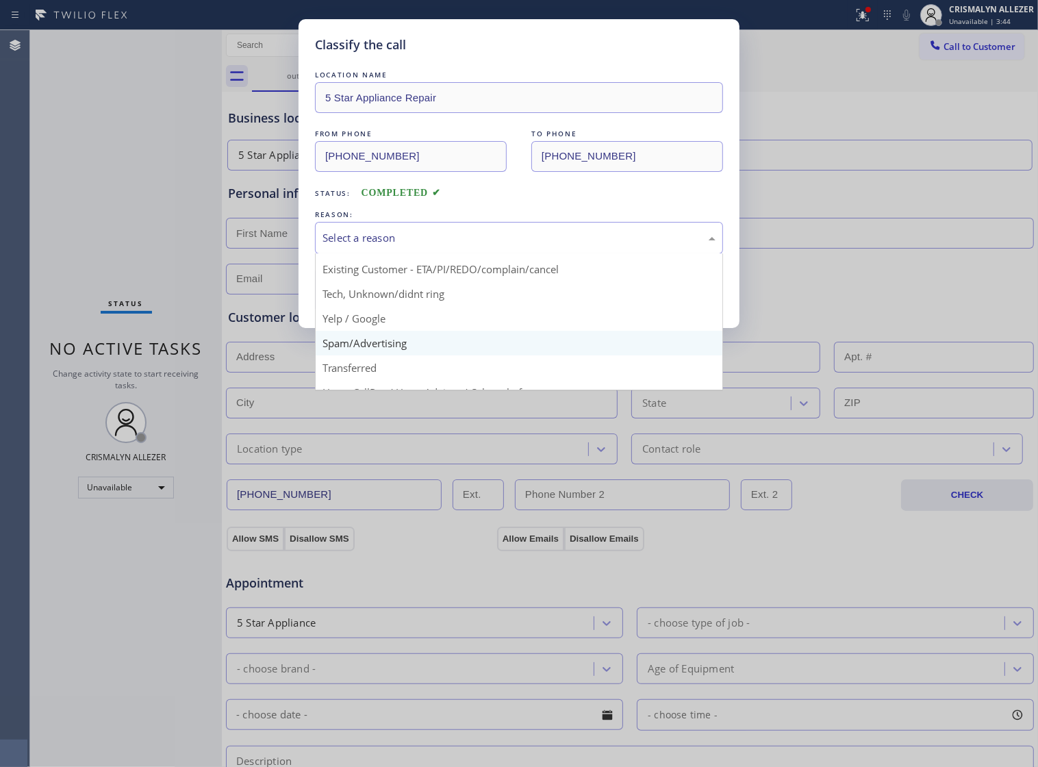
scroll to position [94, 0]
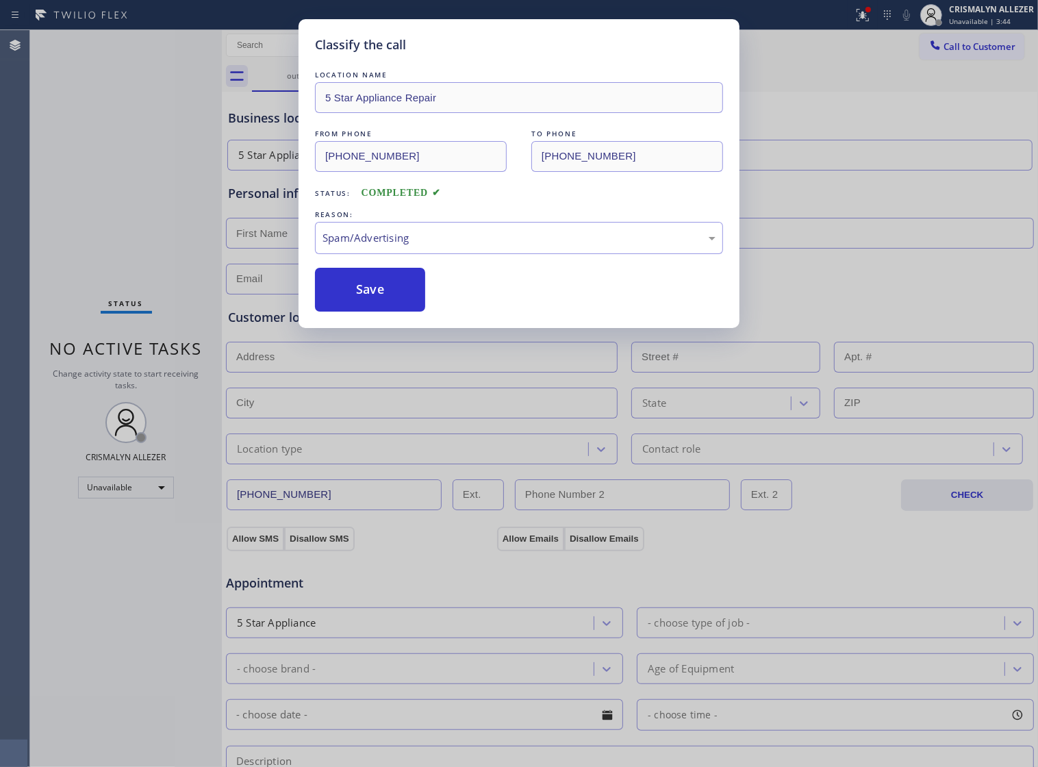
click at [395, 311] on button "Save" at bounding box center [370, 290] width 110 height 44
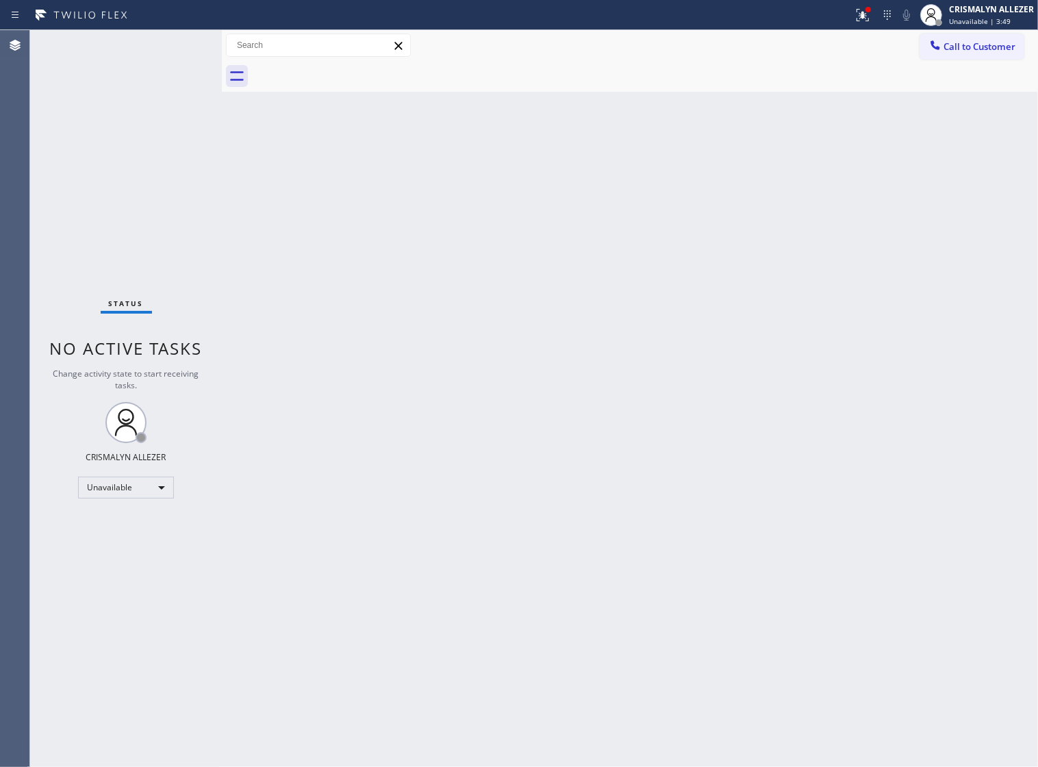
click at [943, 49] on span "Call to Customer" at bounding box center [979, 46] width 72 height 12
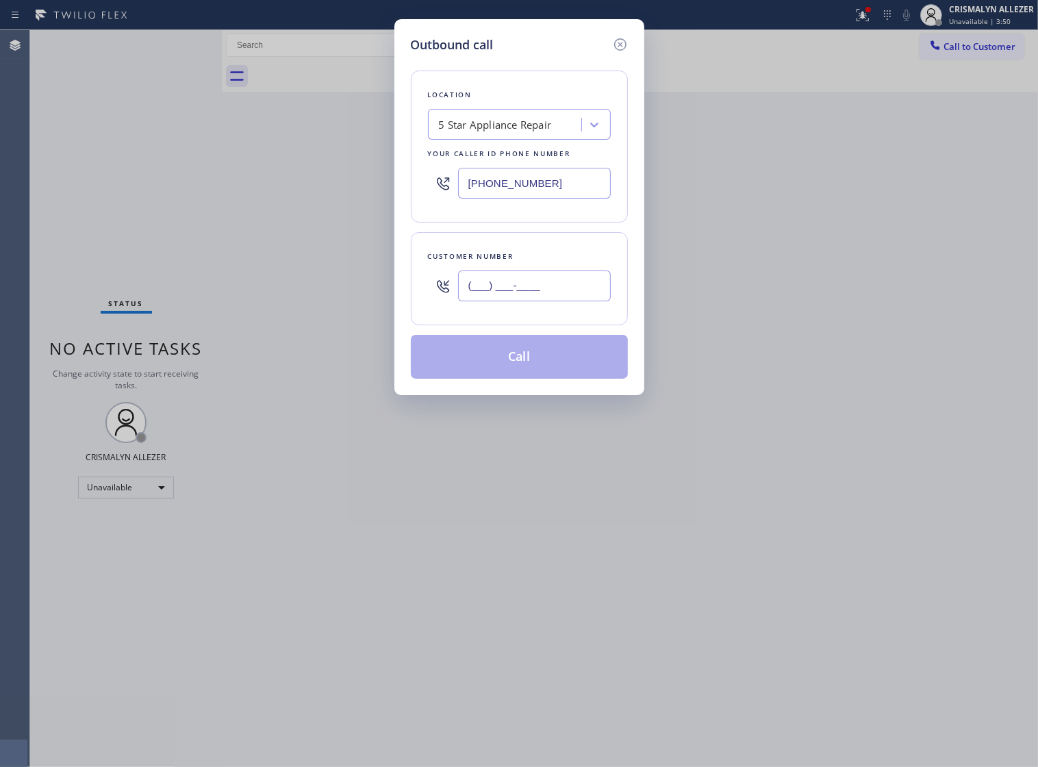
click at [572, 295] on input "(___) ___-____" at bounding box center [534, 285] width 153 height 31
paste input "475) 204-5388"
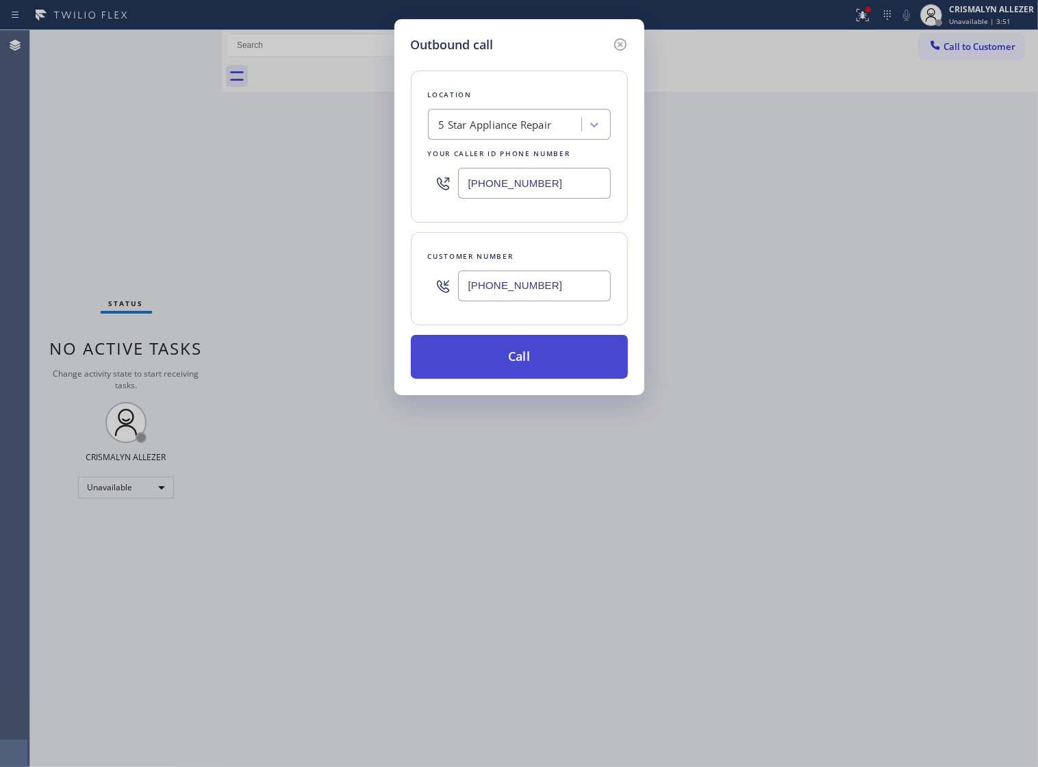
type input "[PHONE_NUMBER]"
click at [524, 379] on button "Call" at bounding box center [519, 357] width 217 height 44
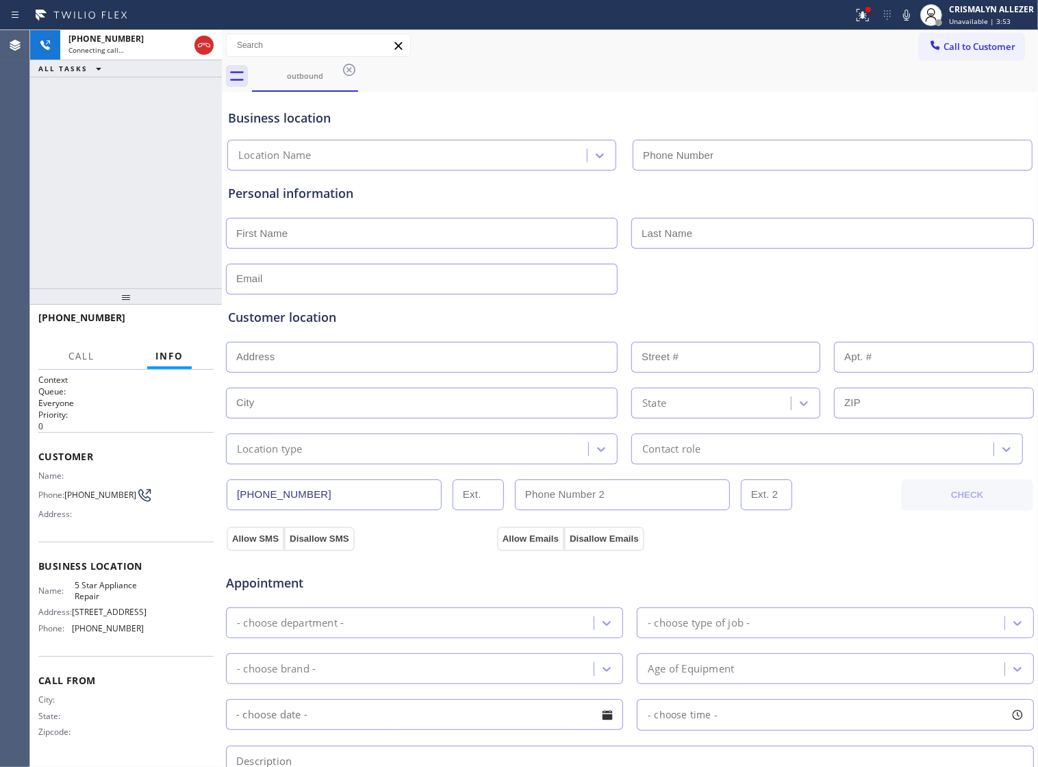
type input "[PHONE_NUMBER]"
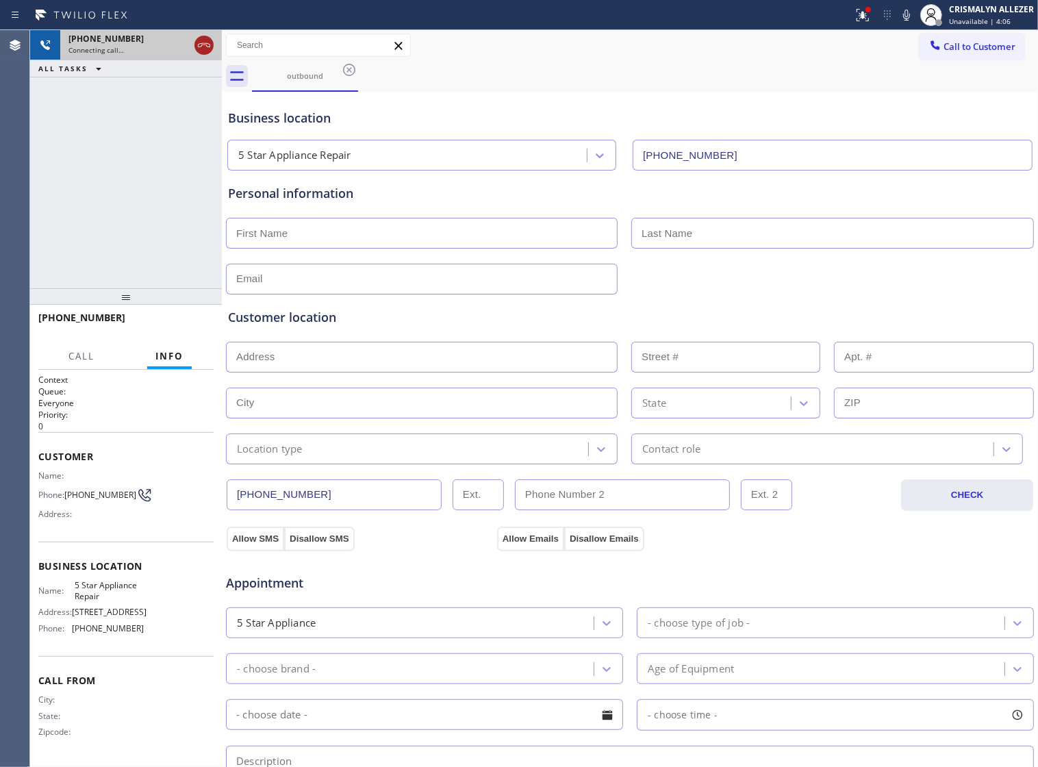
click at [198, 47] on icon at bounding box center [204, 45] width 12 height 4
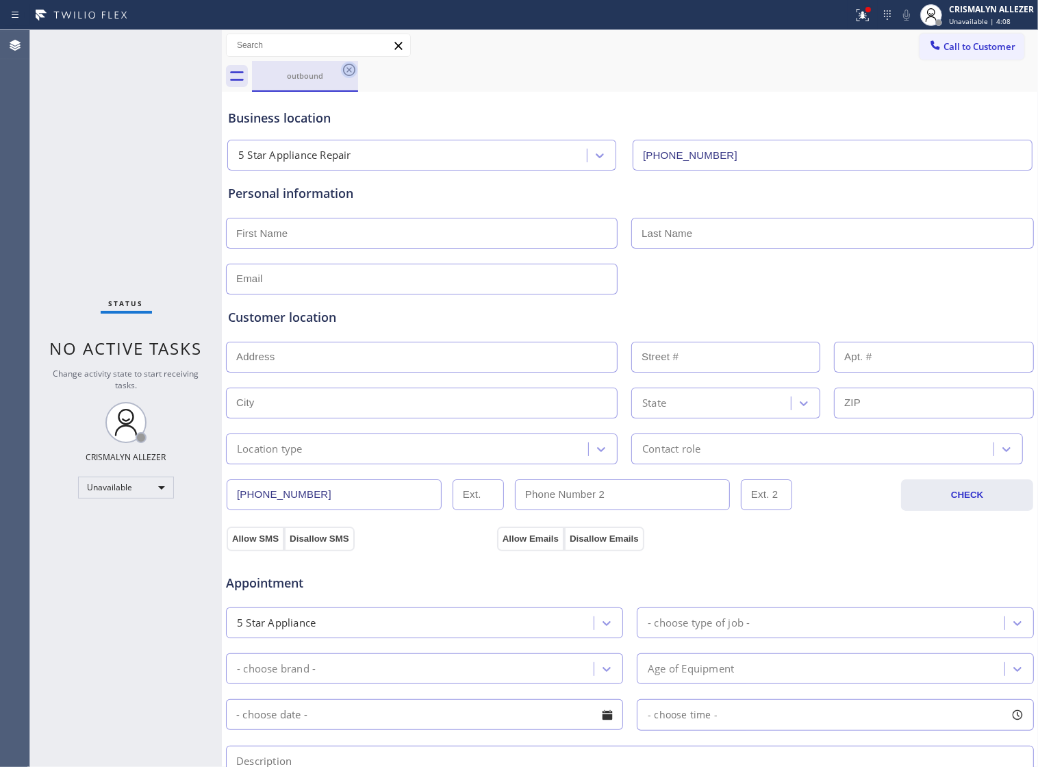
click at [347, 69] on icon at bounding box center [349, 70] width 16 height 16
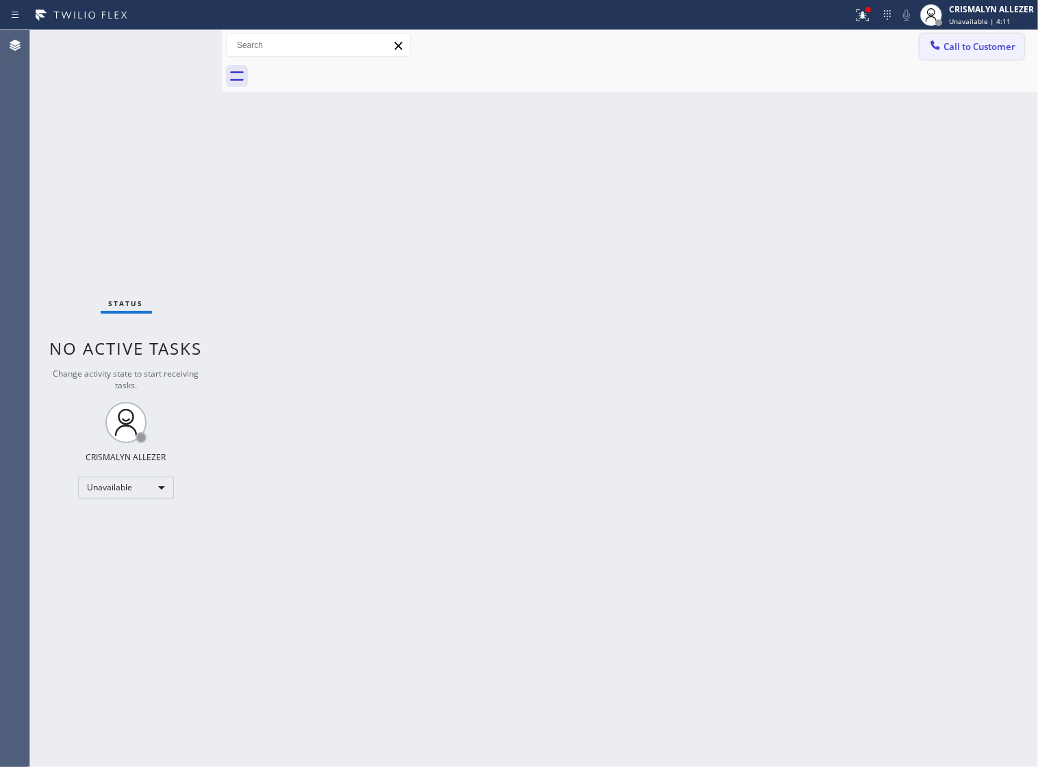
click at [973, 45] on span "Call to Customer" at bounding box center [979, 46] width 72 height 12
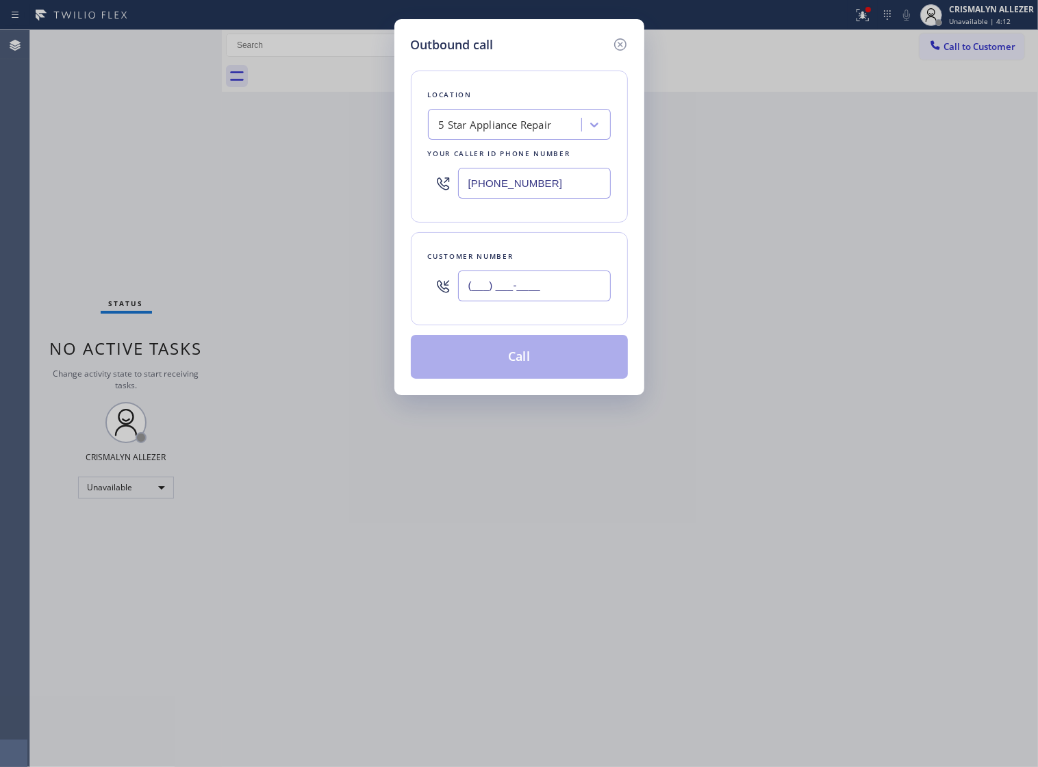
click at [596, 295] on input "(___) ___-____" at bounding box center [534, 285] width 153 height 31
paste input "805) 237-2011"
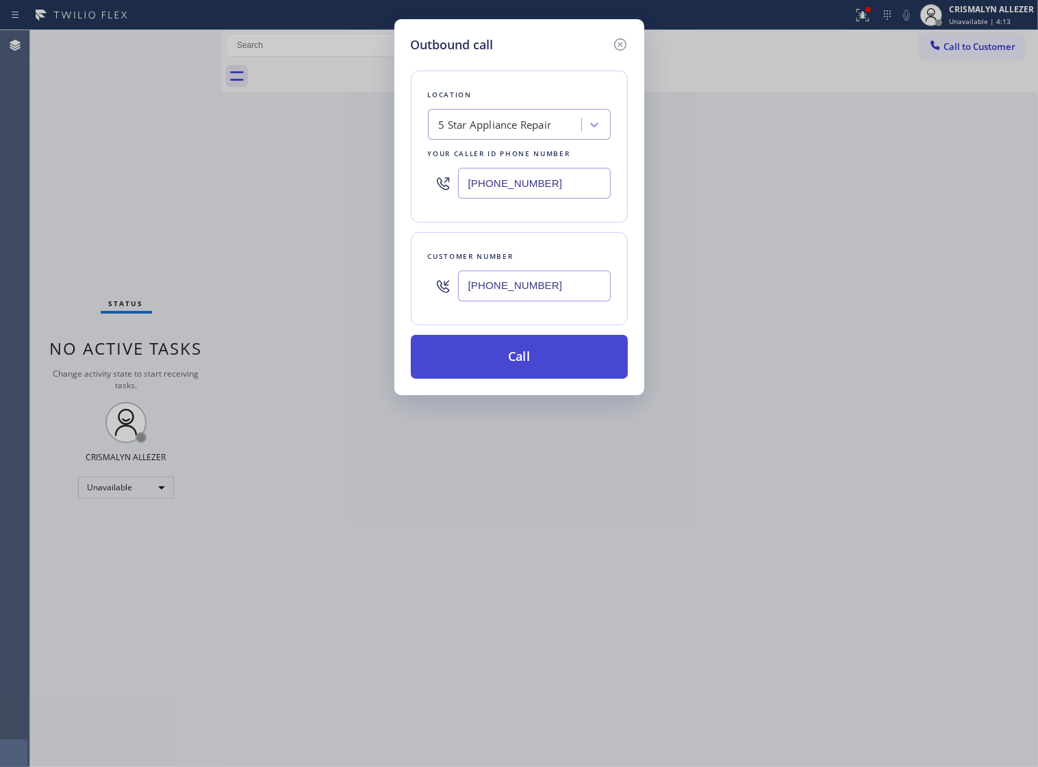
type input "[PHONE_NUMBER]"
click at [535, 379] on button "Call" at bounding box center [519, 357] width 217 height 44
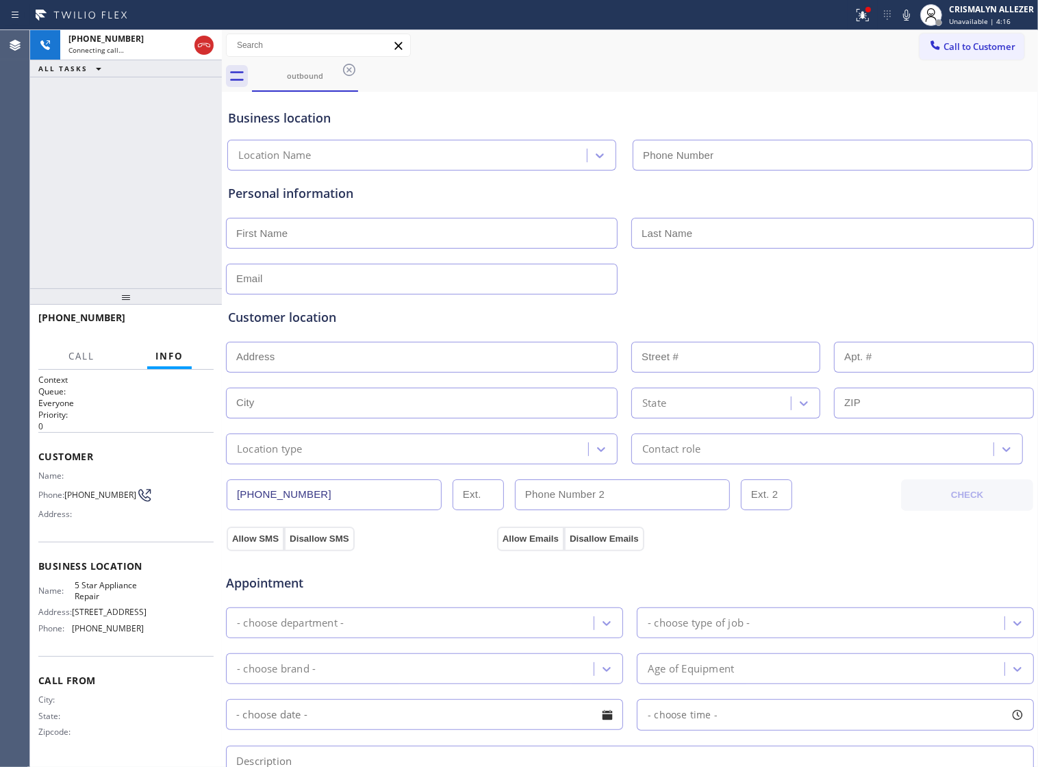
type input "[PHONE_NUMBER]"
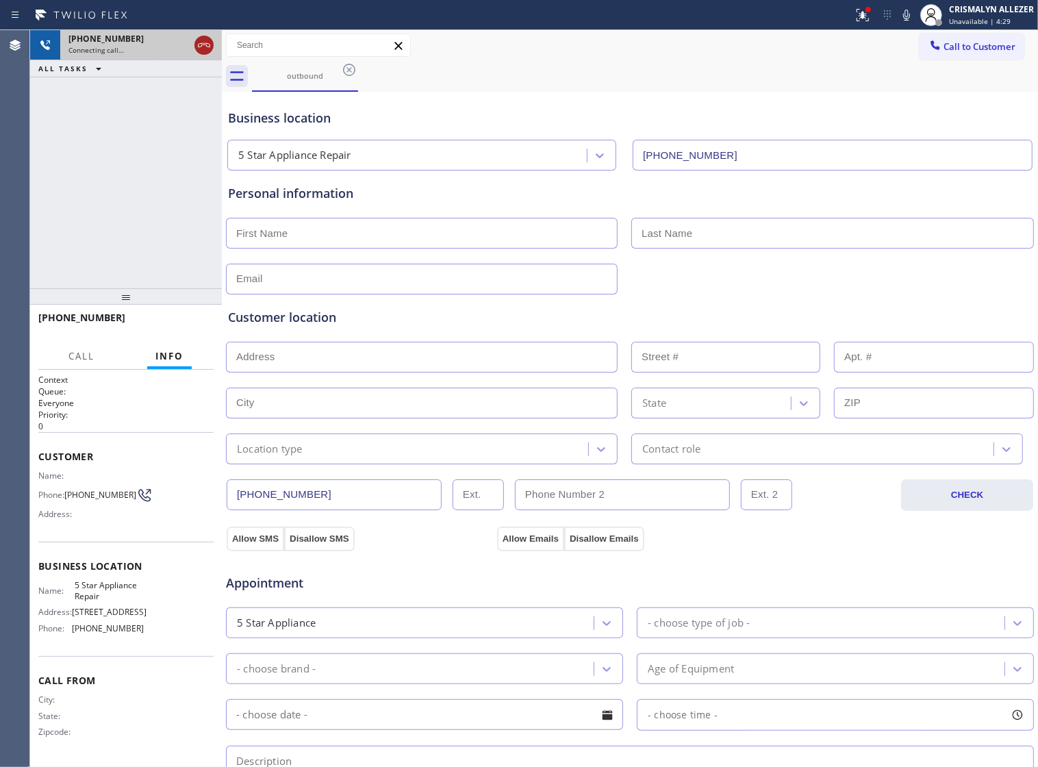
click at [207, 43] on icon at bounding box center [204, 45] width 12 height 4
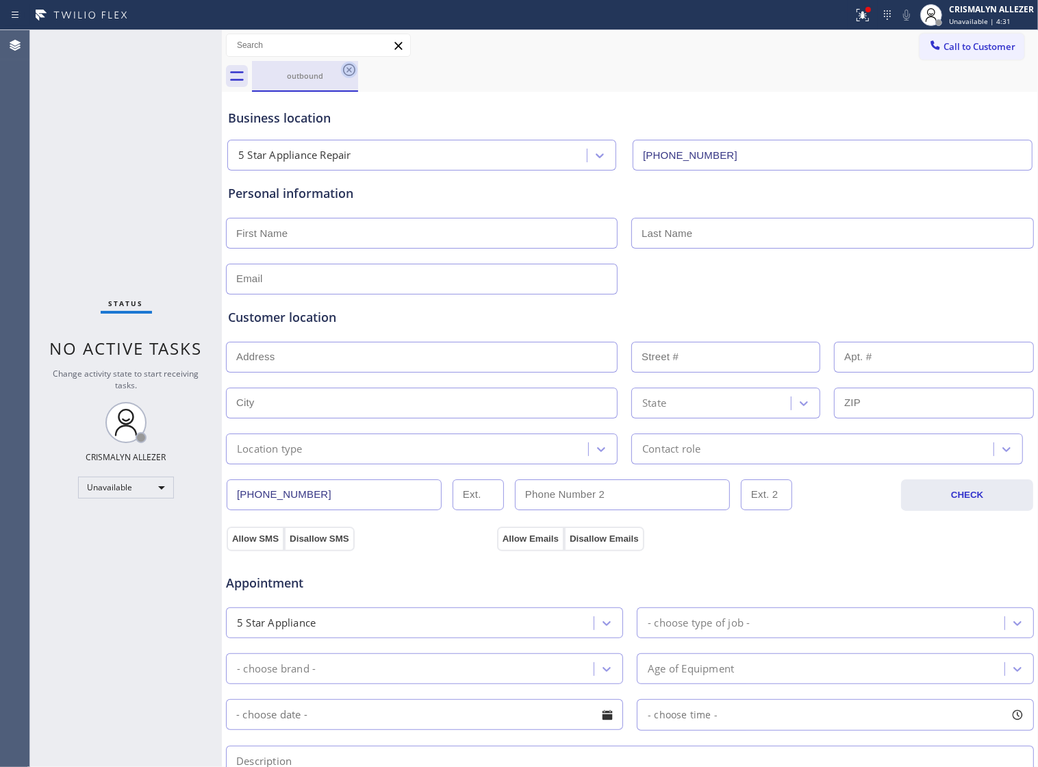
click at [347, 70] on icon at bounding box center [349, 70] width 16 height 16
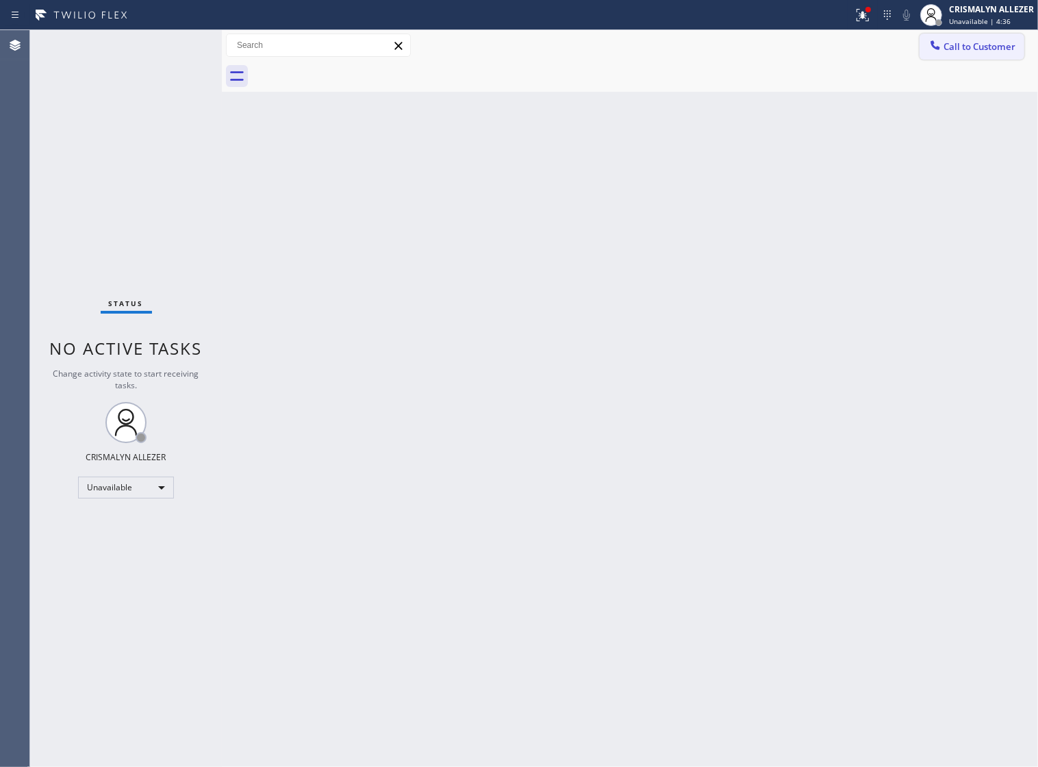
click at [973, 49] on span "Call to Customer" at bounding box center [979, 46] width 72 height 12
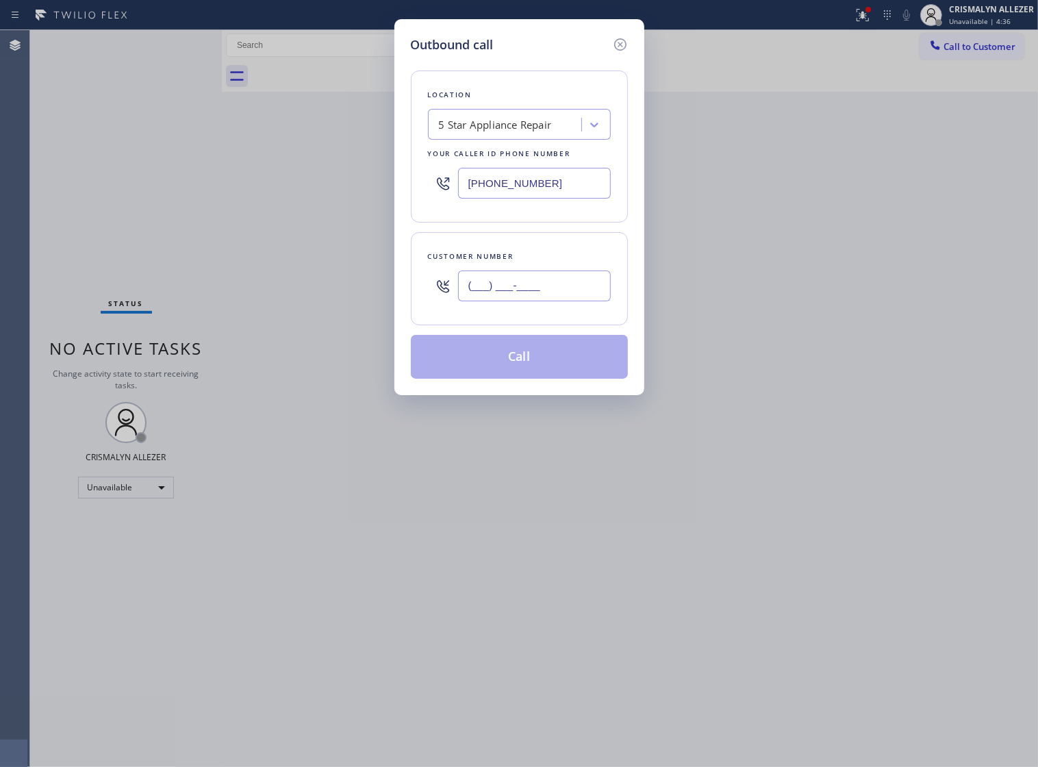
click at [549, 301] on input "(___) ___-____" at bounding box center [534, 285] width 153 height 31
paste input "904) 243-4858"
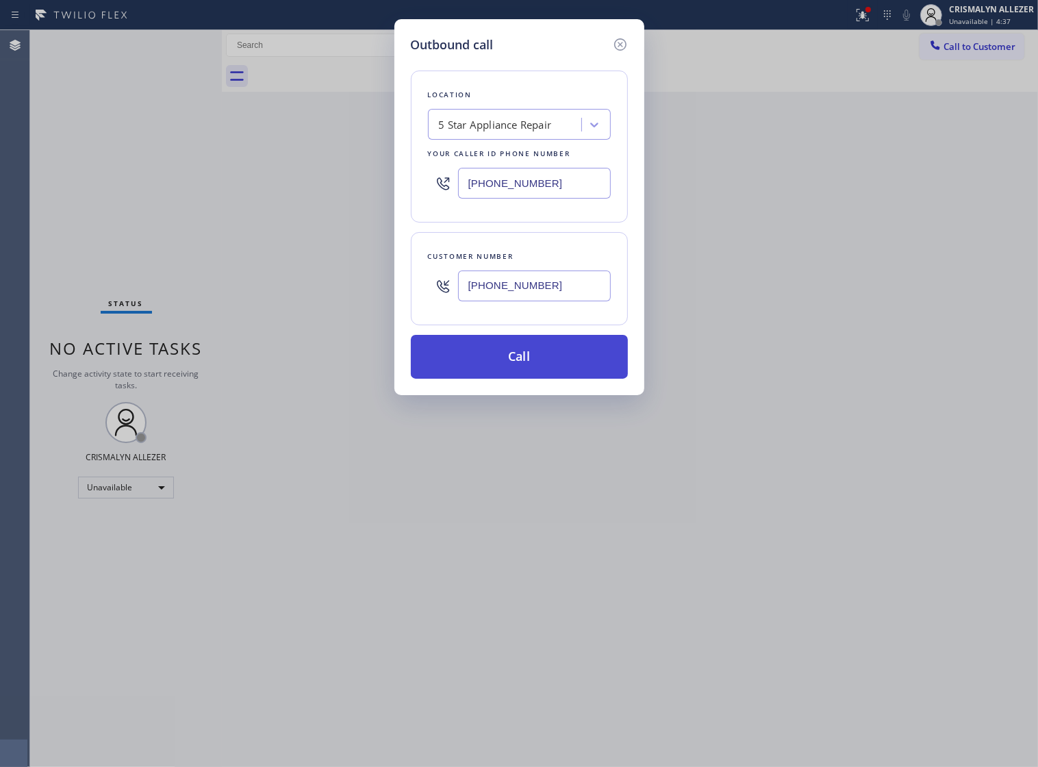
type input "[PHONE_NUMBER]"
click at [529, 364] on button "Call" at bounding box center [519, 357] width 217 height 44
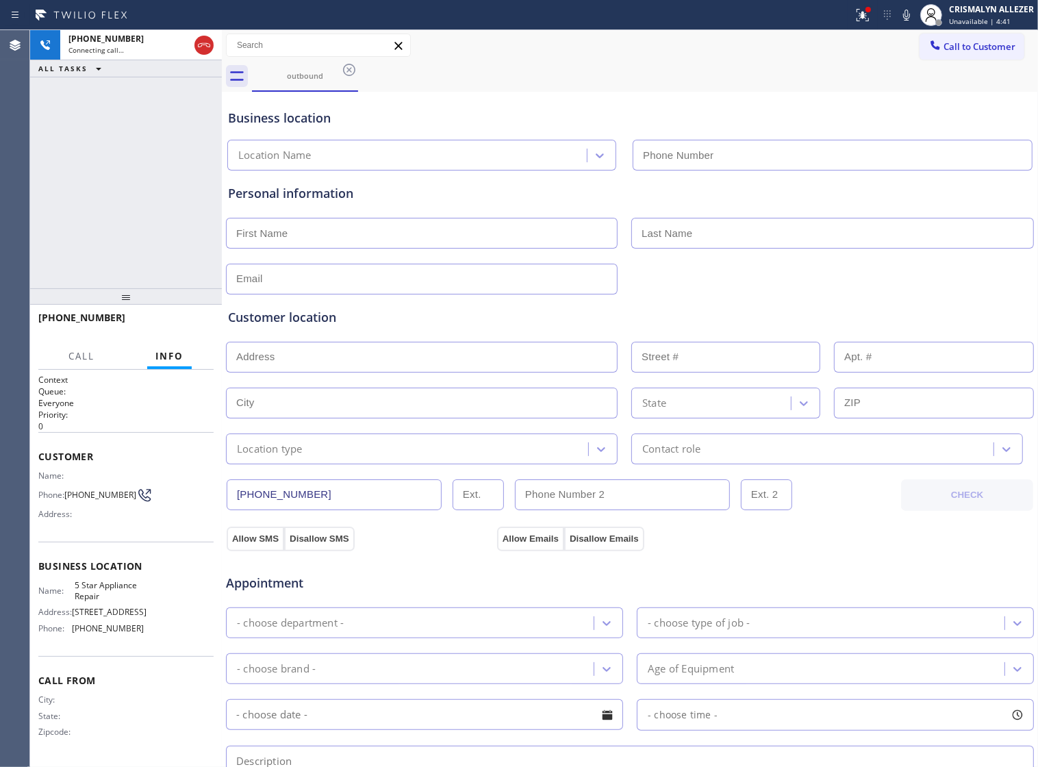
type input "[PHONE_NUMBER]"
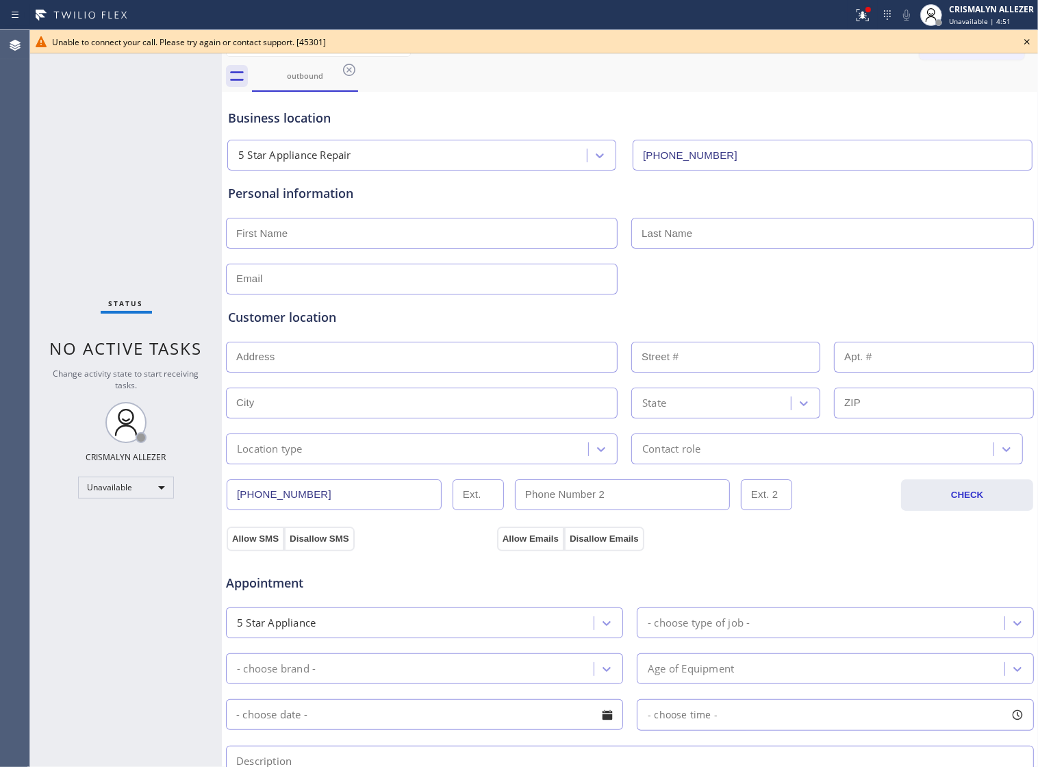
drag, startPoint x: 658, startPoint y: 111, endPoint x: 747, endPoint y: 97, distance: 89.5
click at [661, 111] on div "Business location 5 Star Appliance Repair [PHONE_NUMBER]" at bounding box center [629, 132] width 809 height 75
click at [1027, 44] on icon at bounding box center [1026, 42] width 16 height 16
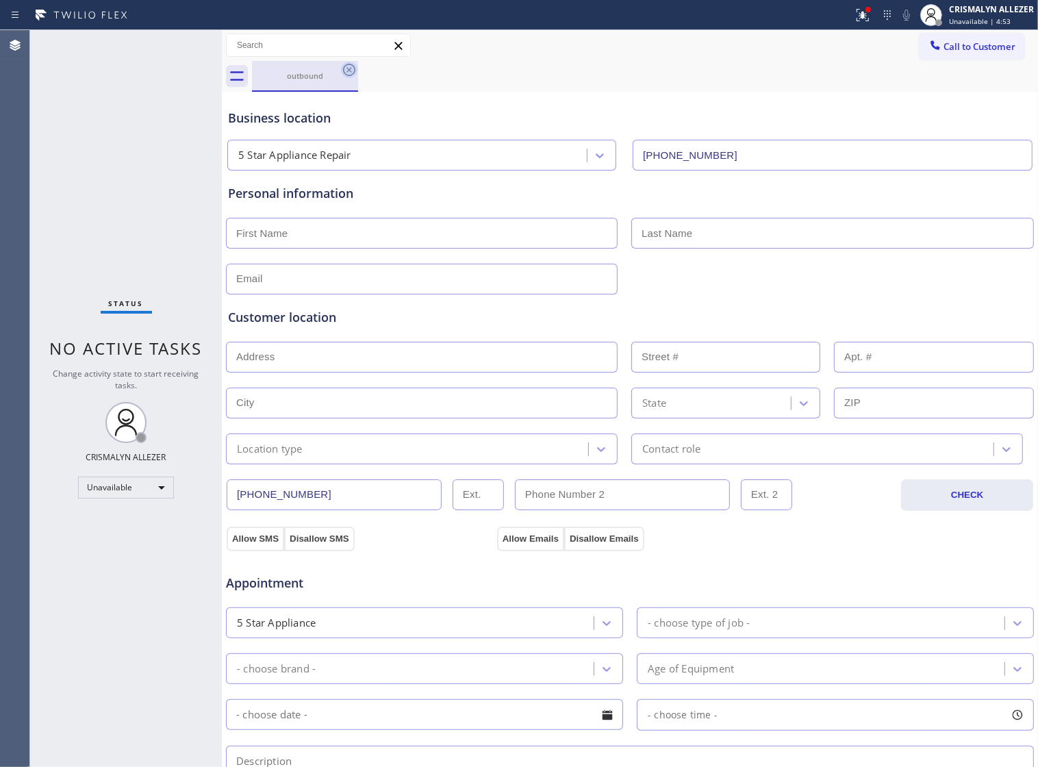
click at [346, 70] on icon at bounding box center [349, 70] width 16 height 16
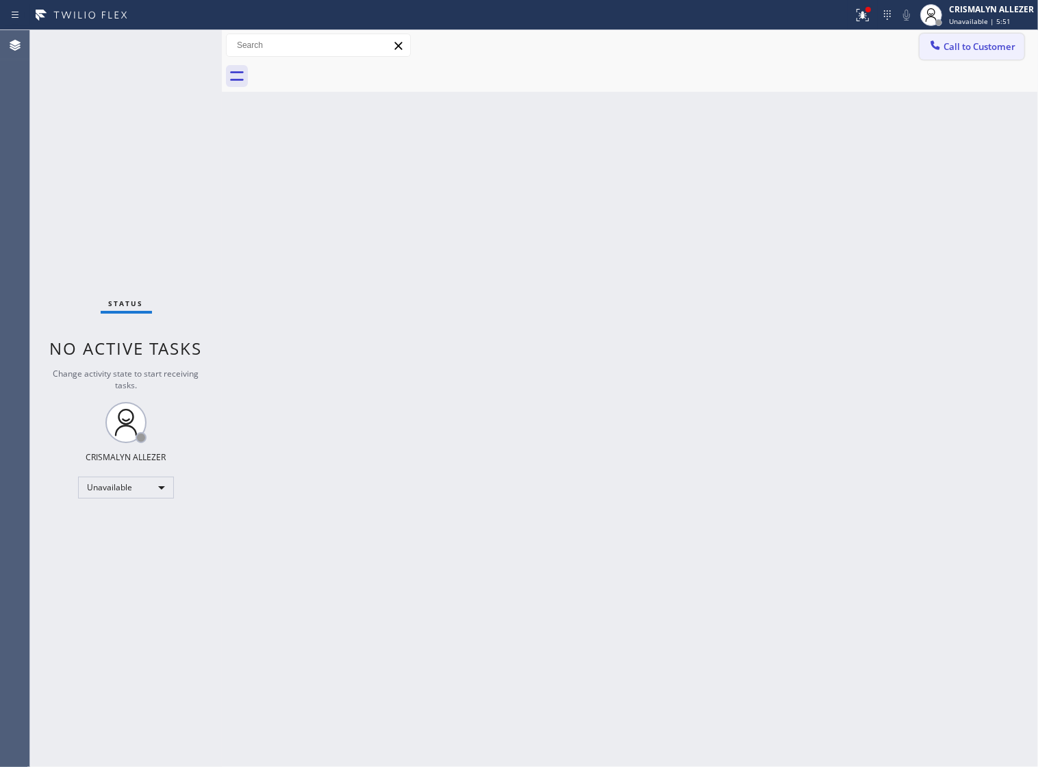
click at [952, 50] on span "Call to Customer" at bounding box center [979, 46] width 72 height 12
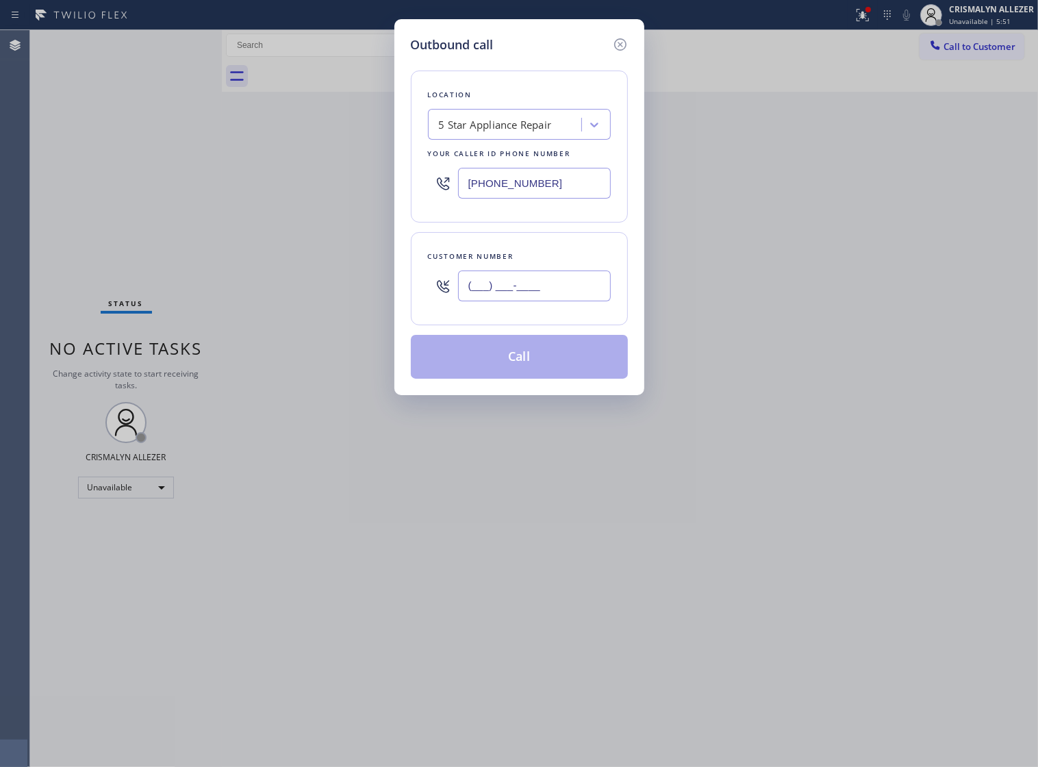
click at [587, 288] on input "(___) ___-____" at bounding box center [534, 285] width 153 height 31
paste input "714) 429-4510"
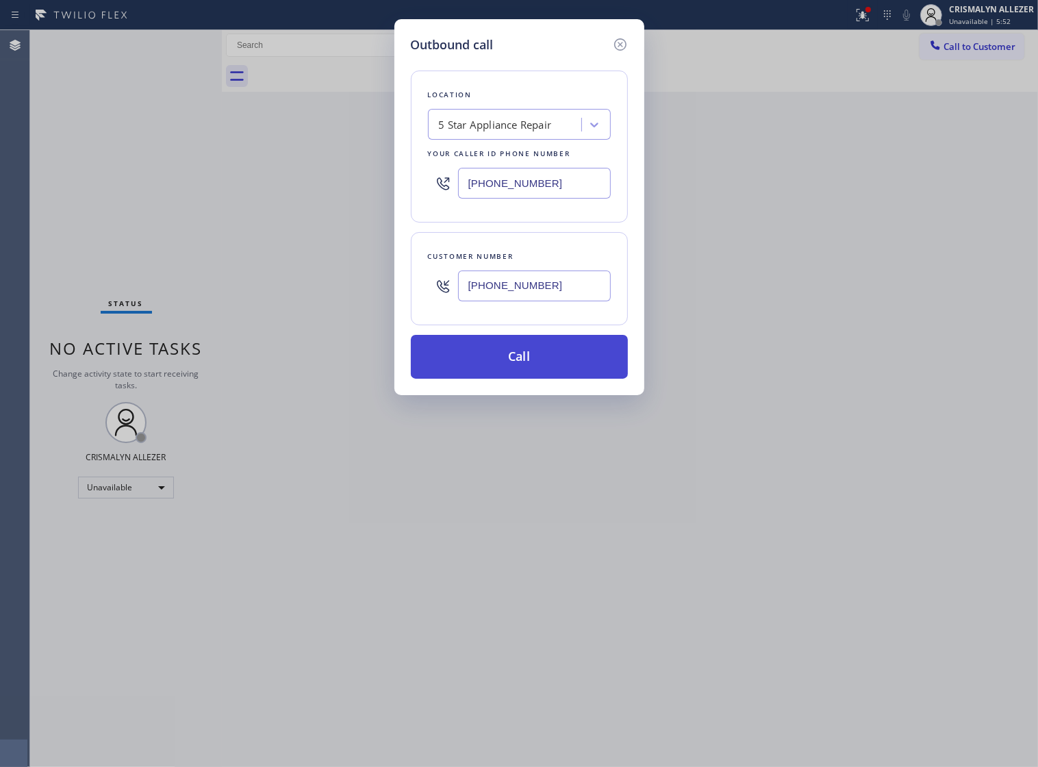
type input "[PHONE_NUMBER]"
click at [524, 379] on button "Call" at bounding box center [519, 357] width 217 height 44
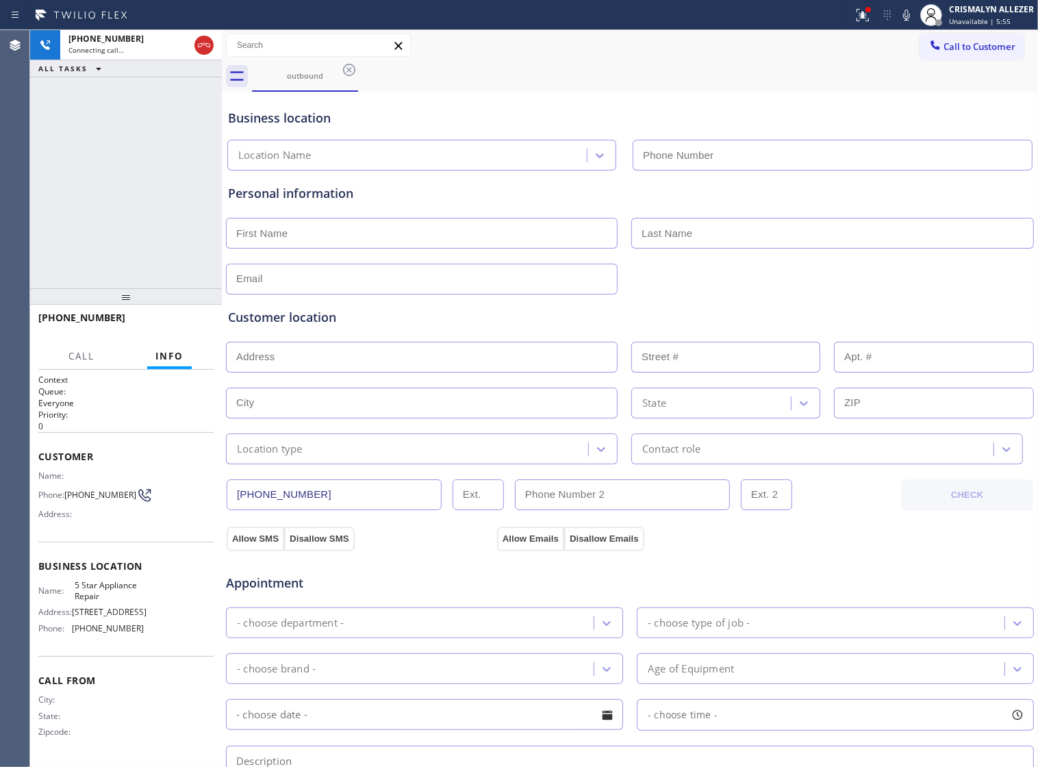
type input "[PHONE_NUMBER]"
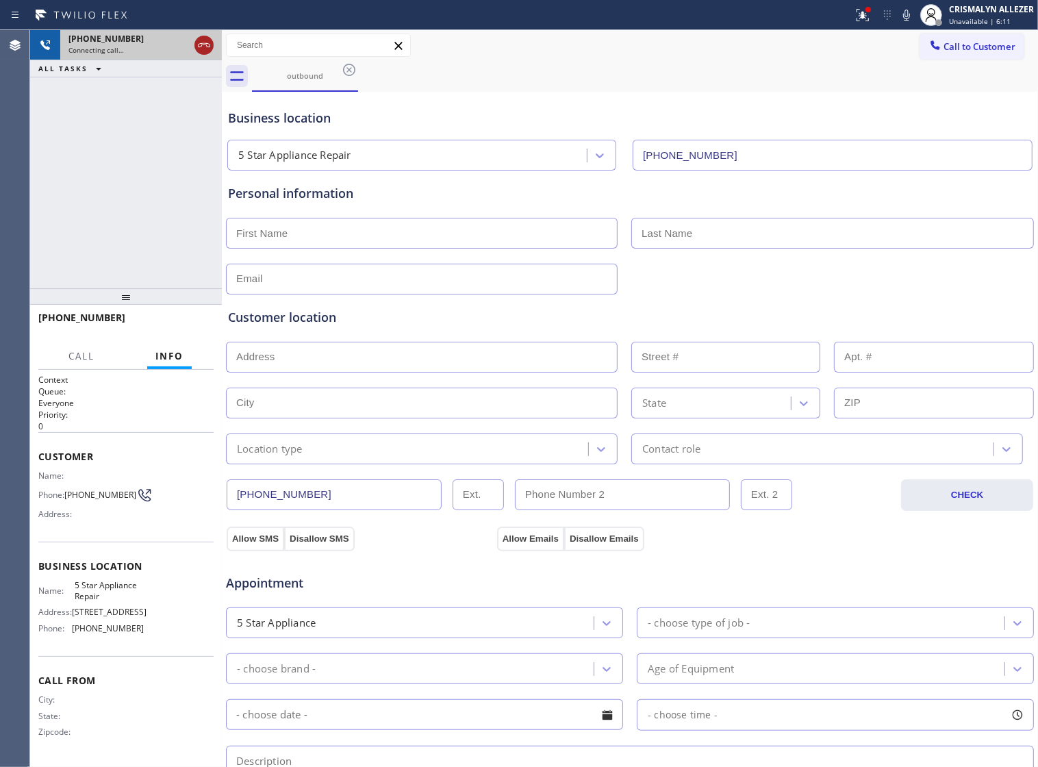
click at [196, 45] on icon at bounding box center [204, 45] width 16 height 16
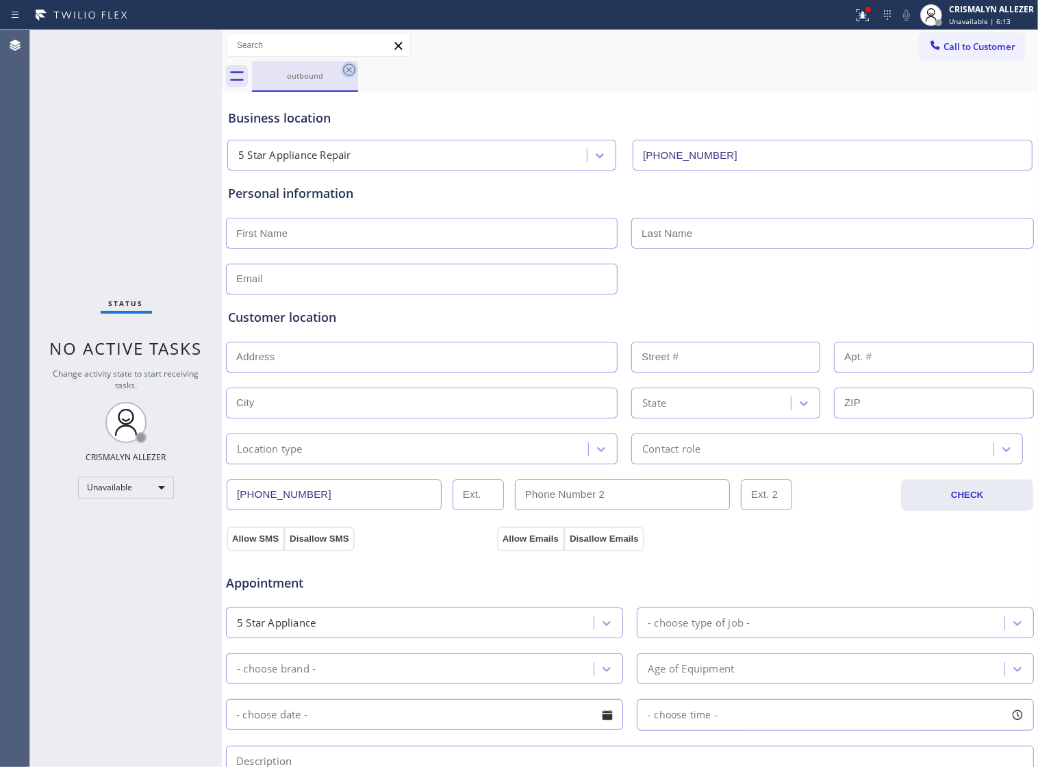
click at [342, 67] on icon at bounding box center [349, 70] width 16 height 16
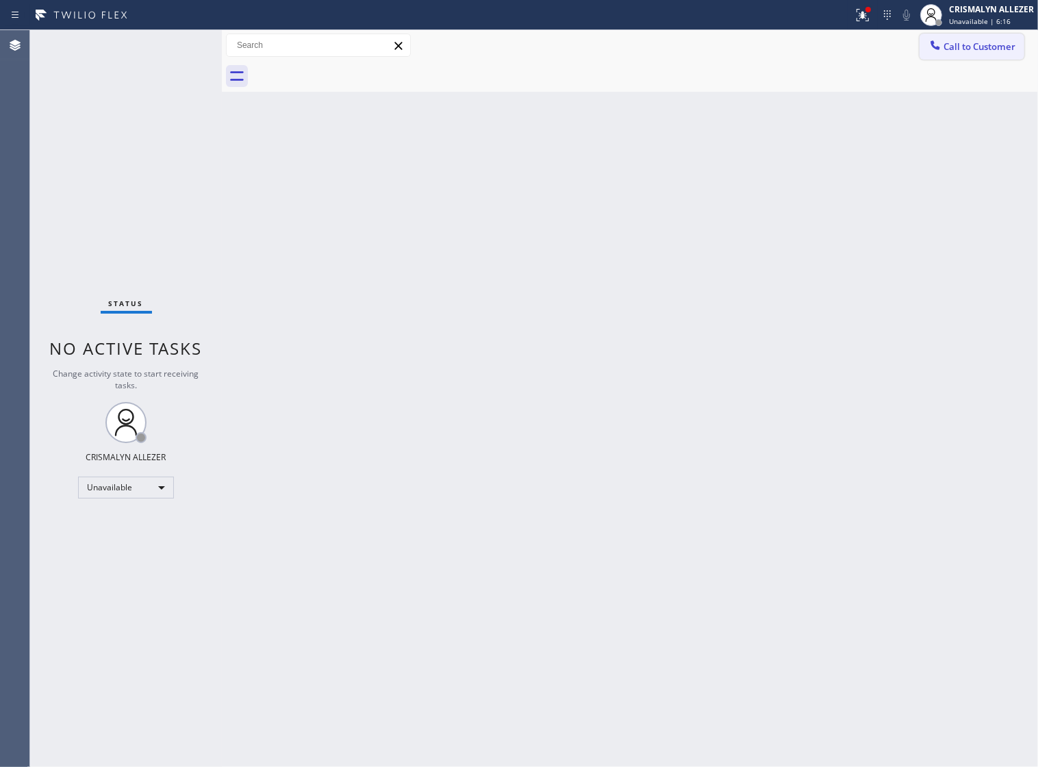
click at [969, 48] on span "Call to Customer" at bounding box center [979, 46] width 72 height 12
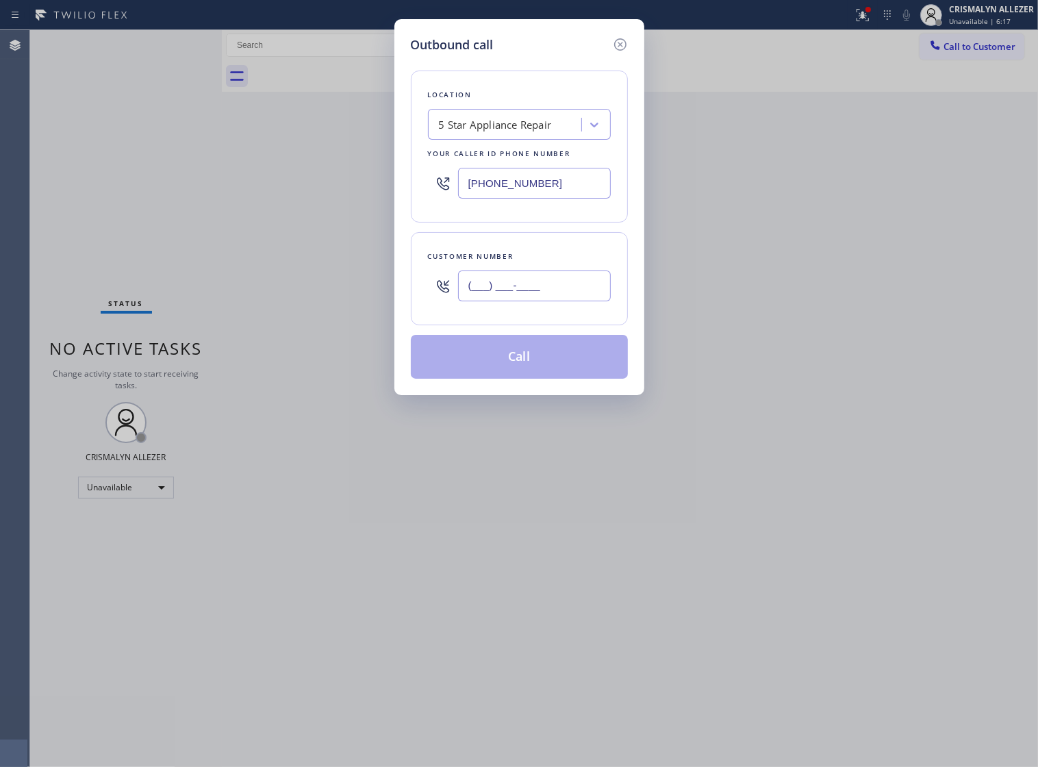
click at [548, 289] on input "(___) ___-____" at bounding box center [534, 285] width 153 height 31
paste input "307) 215-0252"
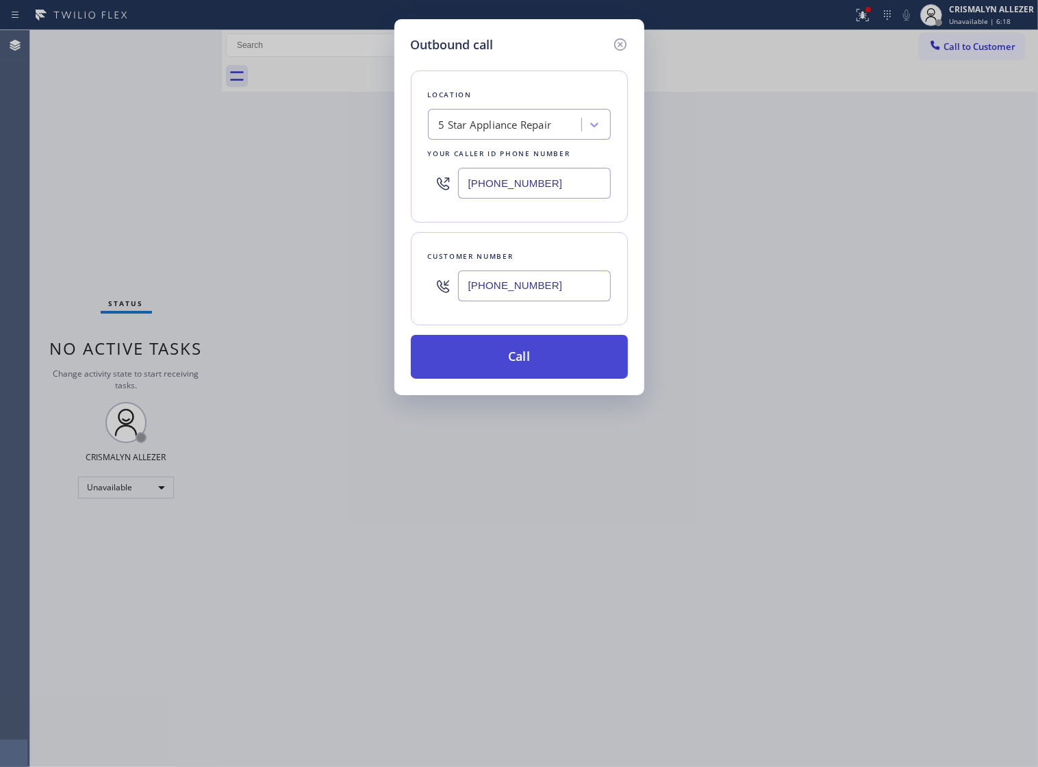
type input "[PHONE_NUMBER]"
click at [539, 370] on button "Call" at bounding box center [519, 357] width 217 height 44
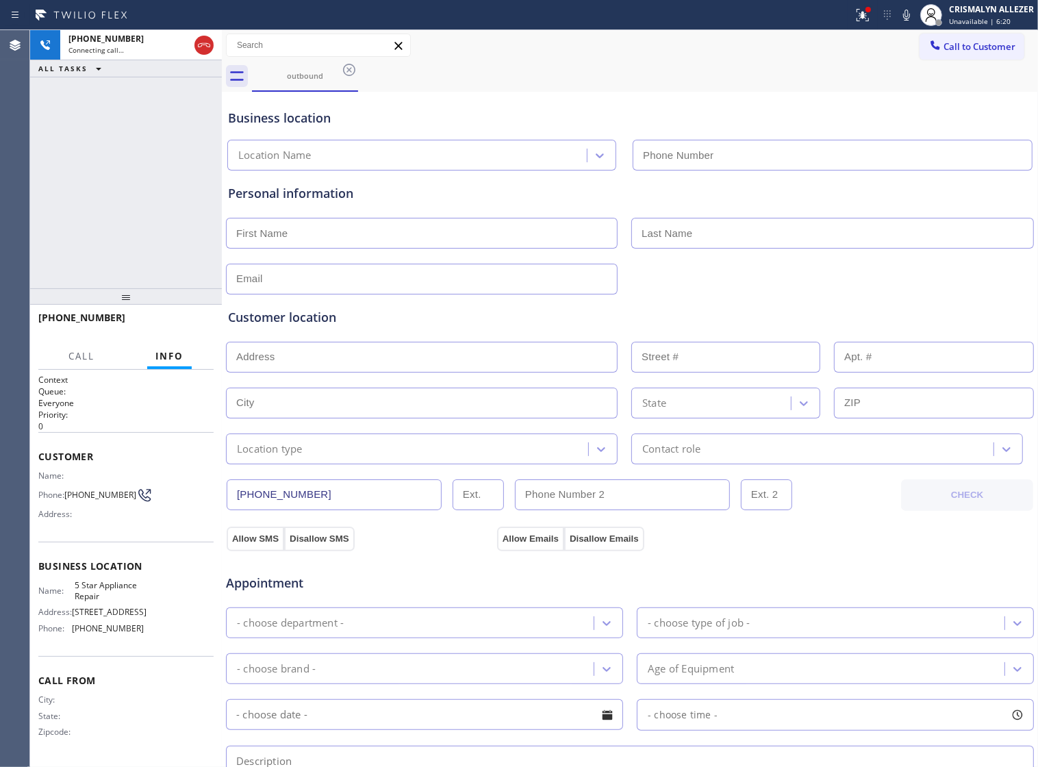
type input "[PHONE_NUMBER]"
click at [172, 322] on span "HANG UP" at bounding box center [182, 324] width 42 height 10
click at [172, 326] on span "HANG UP" at bounding box center [182, 324] width 42 height 10
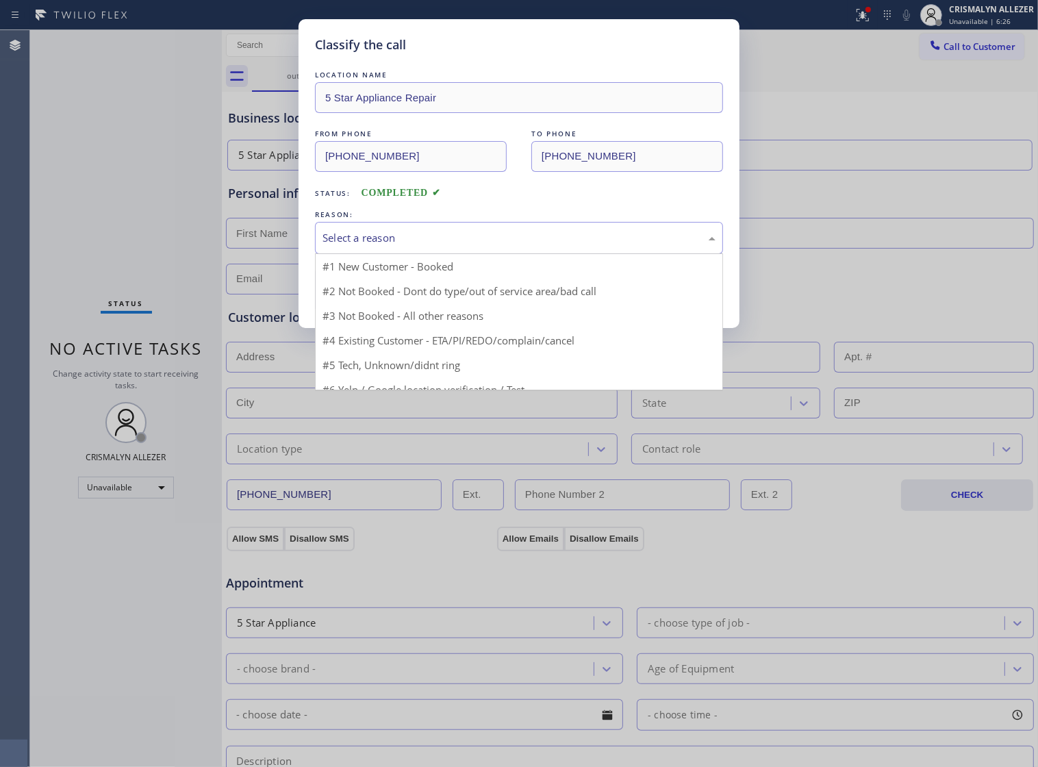
click at [473, 246] on div "Select a reason" at bounding box center [518, 238] width 393 height 16
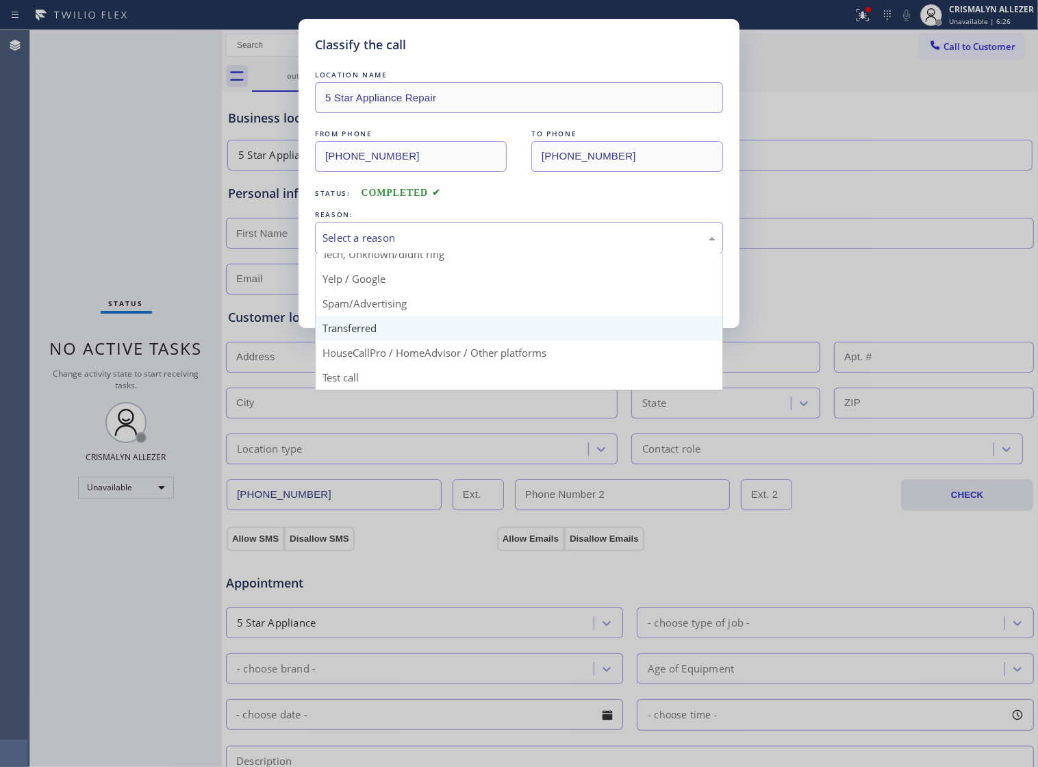
scroll to position [94, 0]
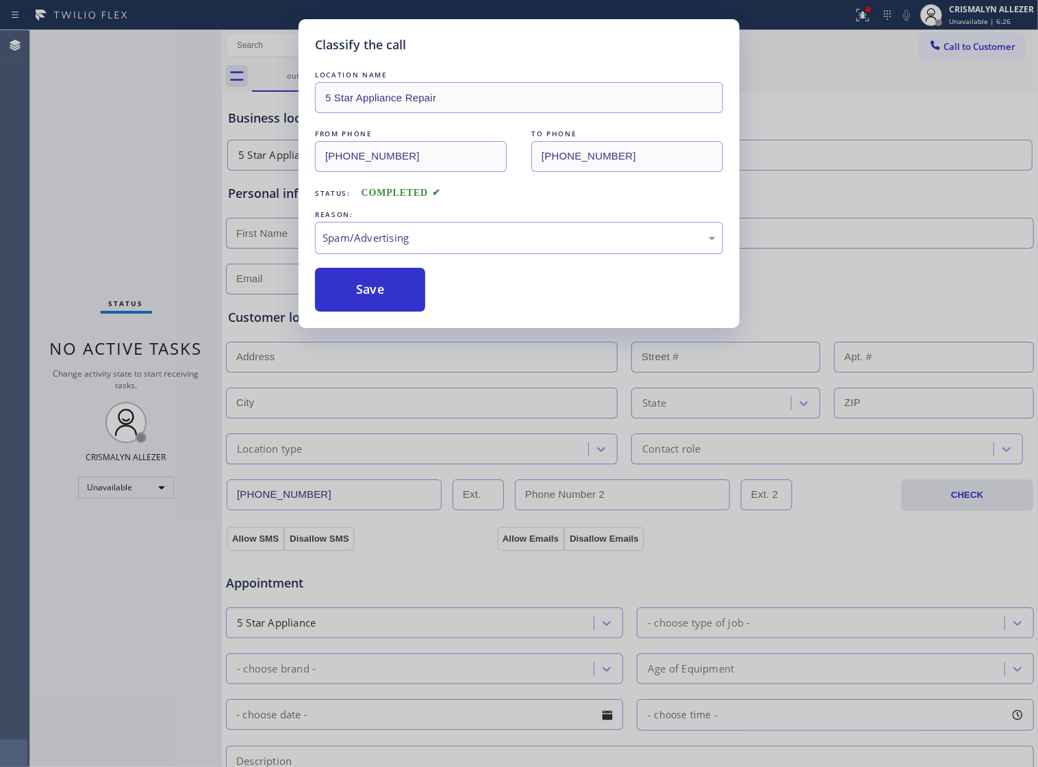
click at [387, 311] on button "Save" at bounding box center [370, 290] width 110 height 44
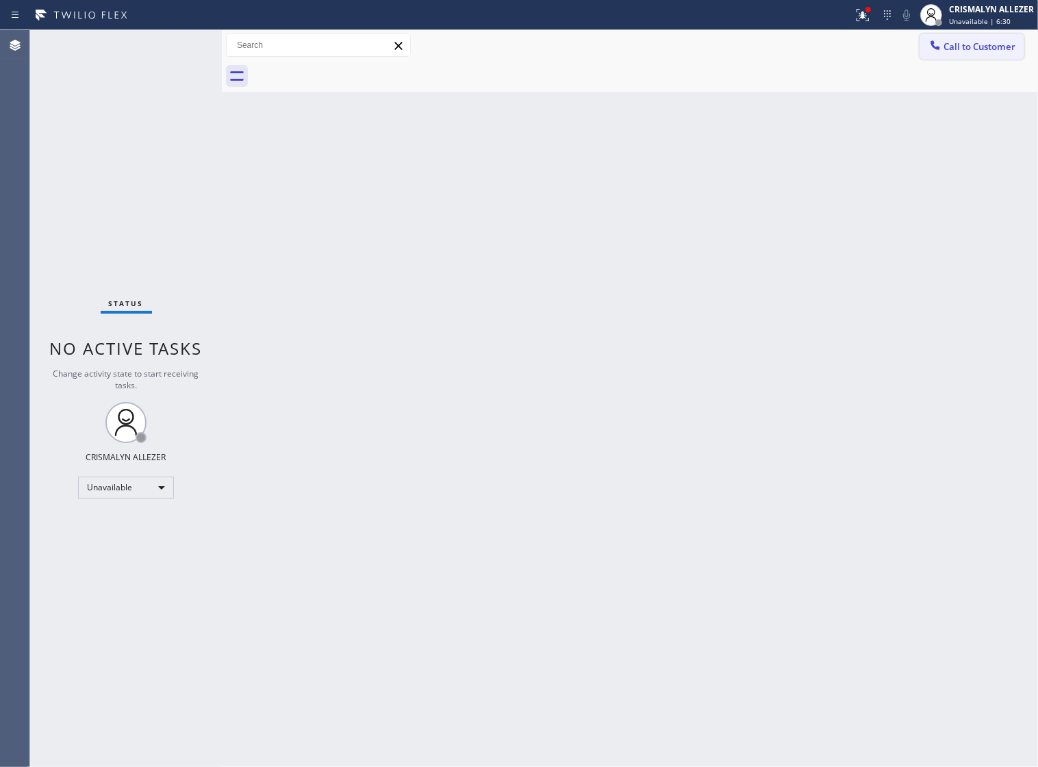
click at [994, 43] on span "Call to Customer" at bounding box center [979, 46] width 72 height 12
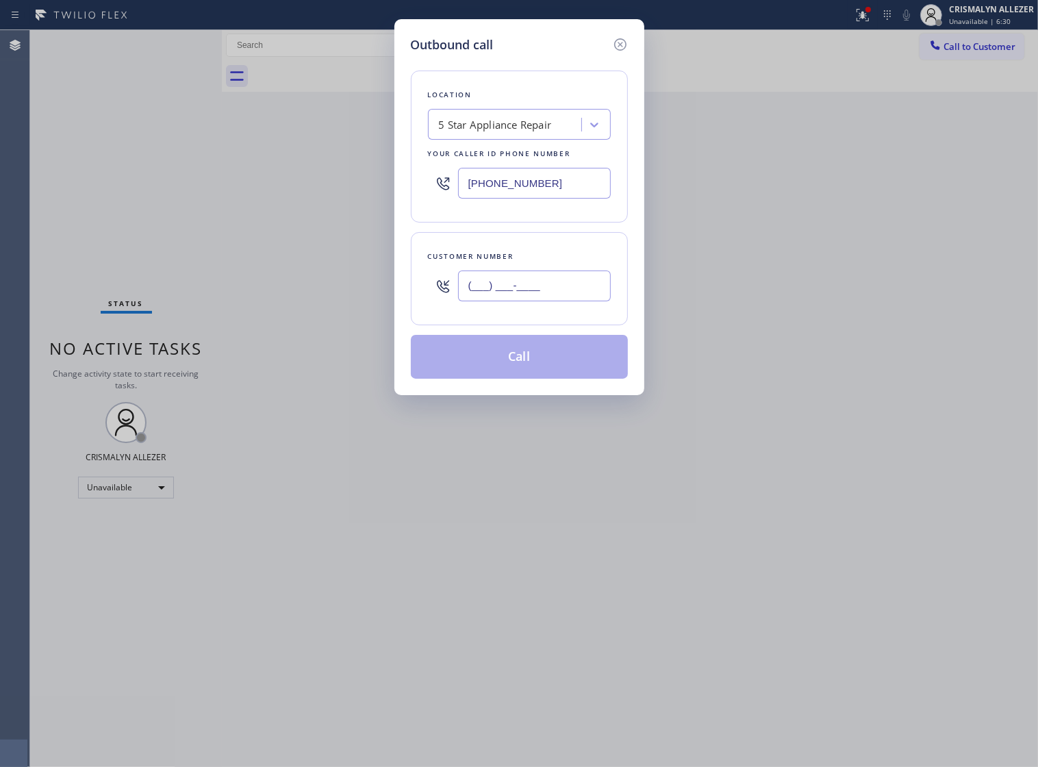
click at [578, 301] on input "(___) ___-____" at bounding box center [534, 285] width 153 height 31
paste input "848) 358-9433"
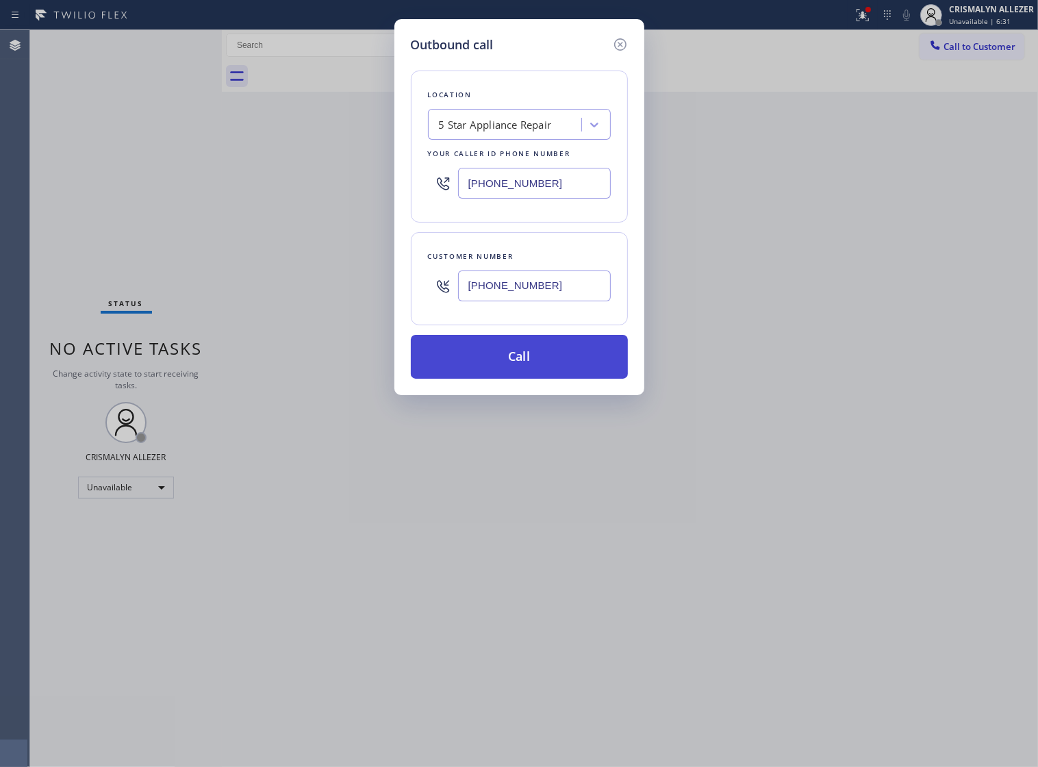
type input "[PHONE_NUMBER]"
click at [511, 379] on button "Call" at bounding box center [519, 357] width 217 height 44
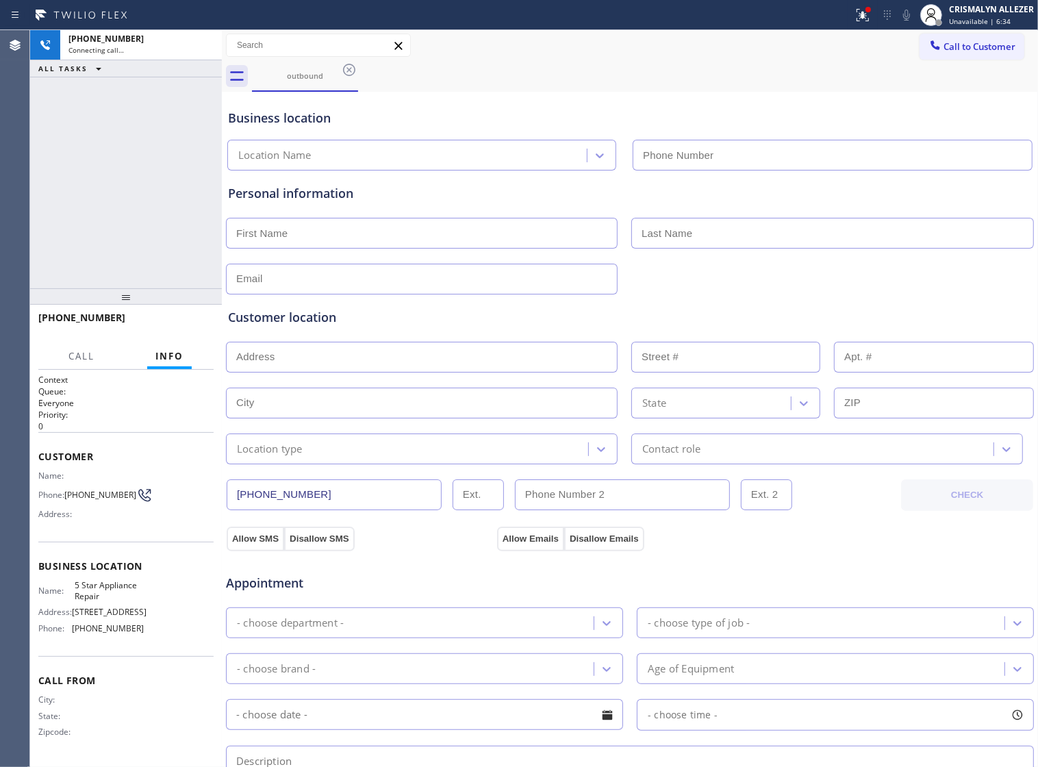
type input "[PHONE_NUMBER]"
click at [164, 326] on span "HANG UP" at bounding box center [182, 324] width 42 height 10
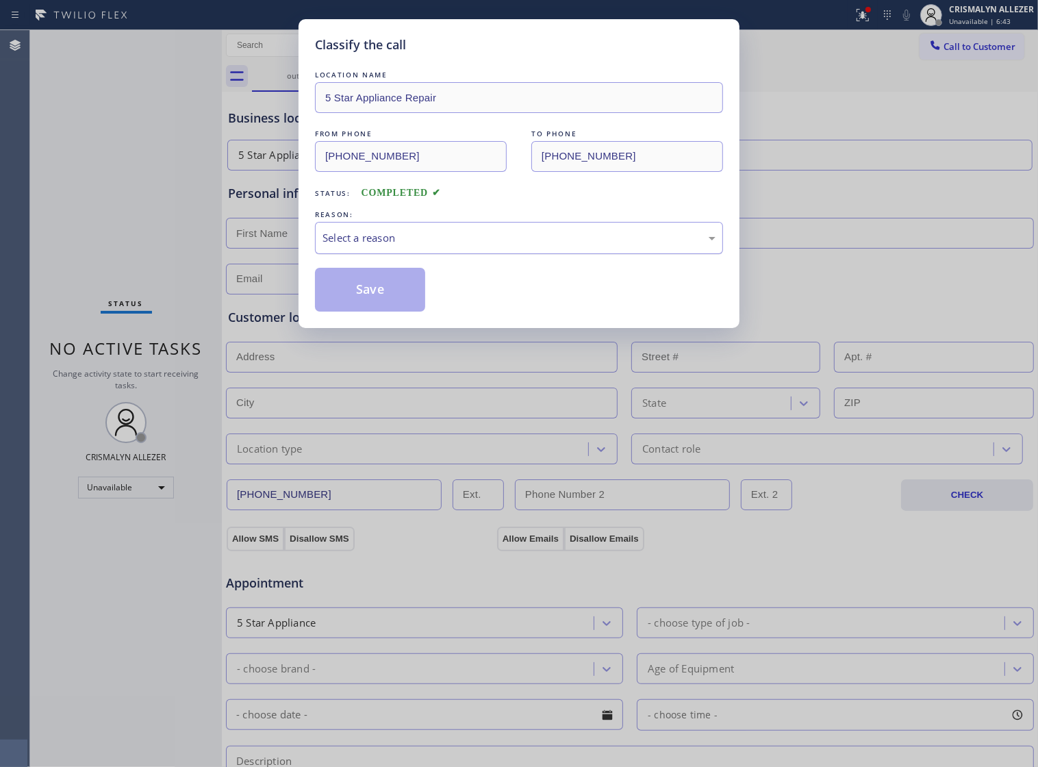
click at [566, 246] on div "Select a reason" at bounding box center [518, 238] width 393 height 16
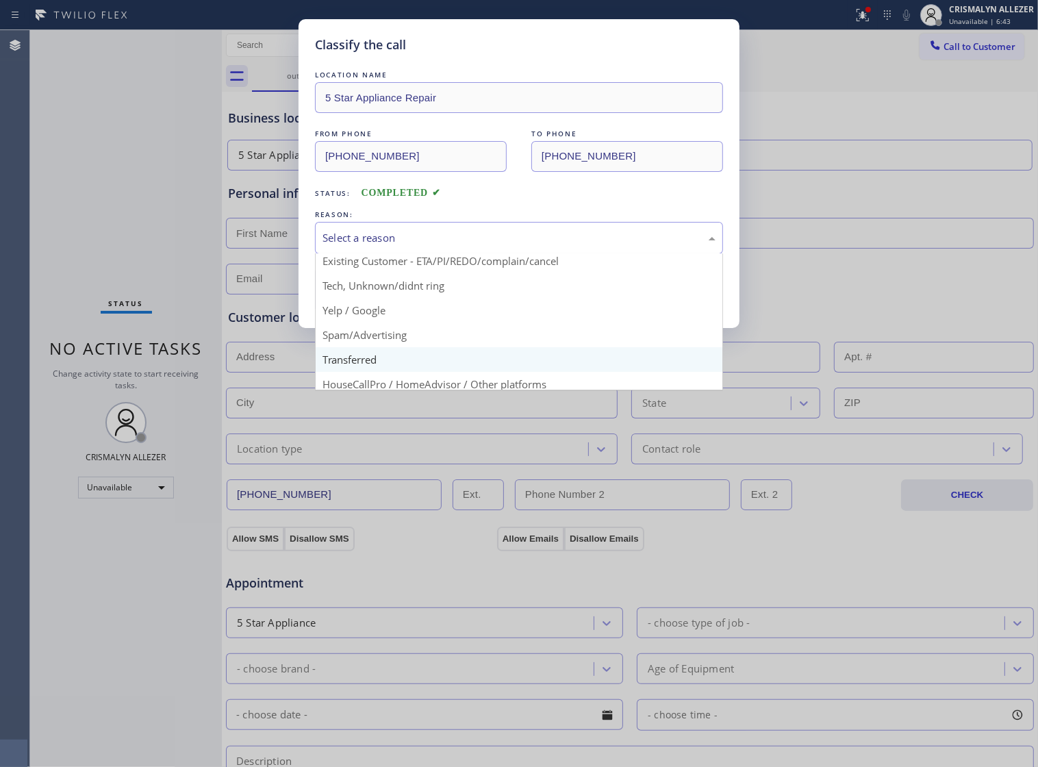
scroll to position [86, 0]
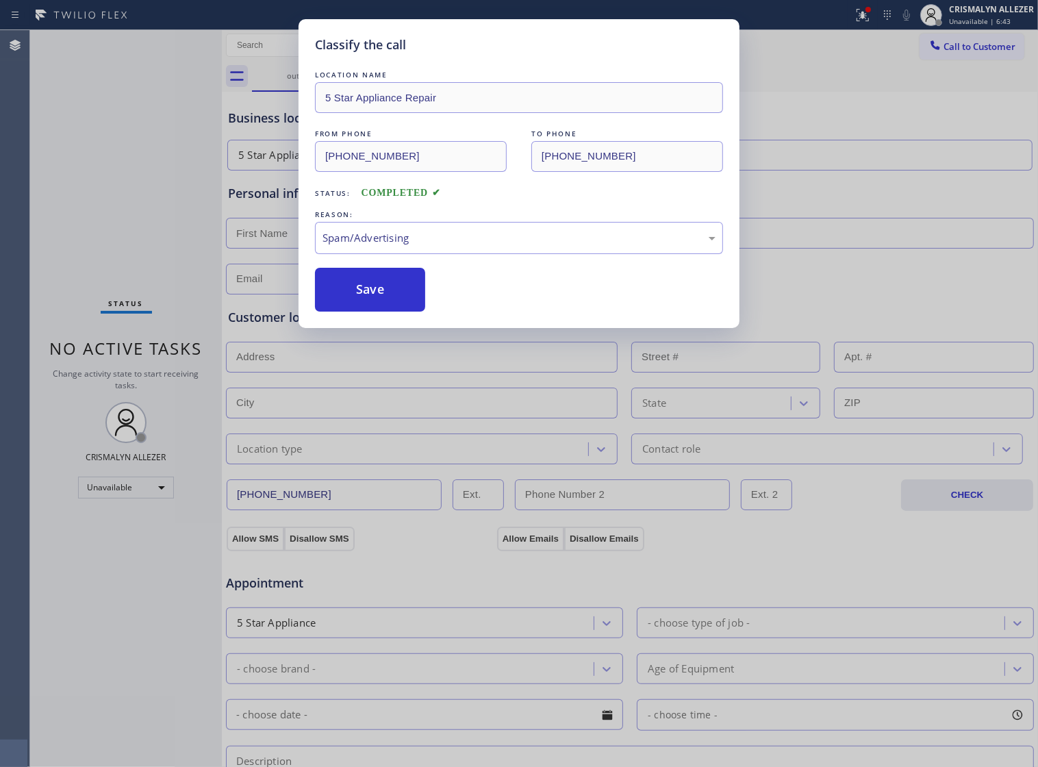
click at [370, 311] on button "Save" at bounding box center [370, 290] width 110 height 44
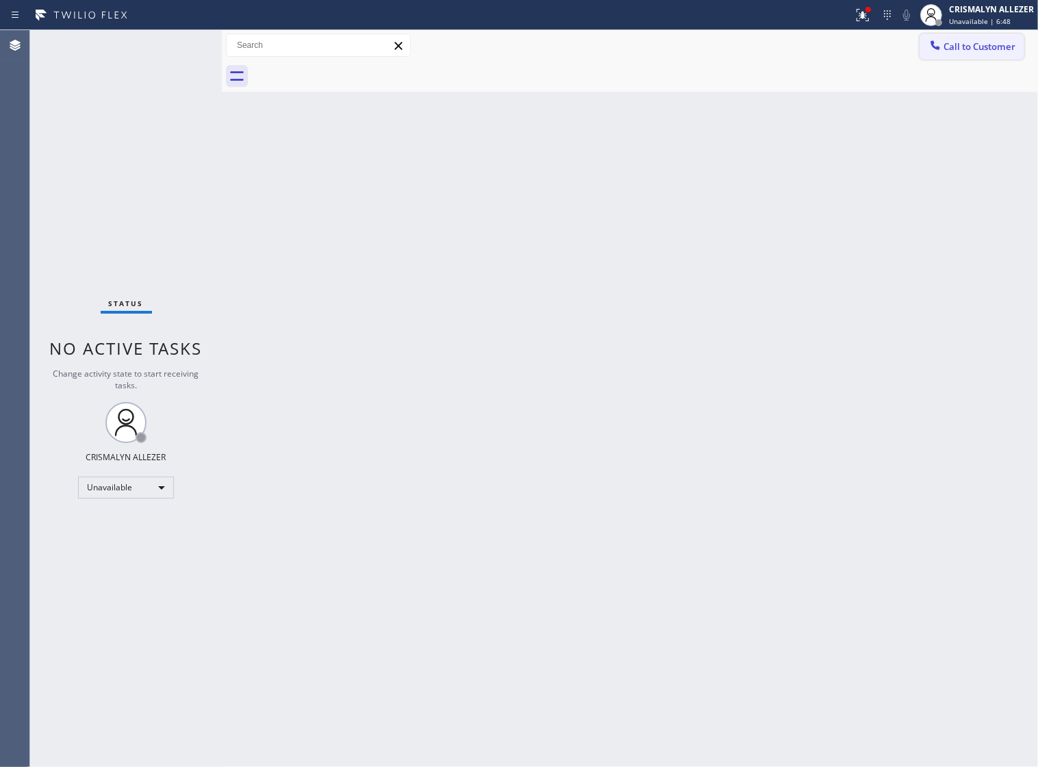
click at [997, 49] on span "Call to Customer" at bounding box center [979, 46] width 72 height 12
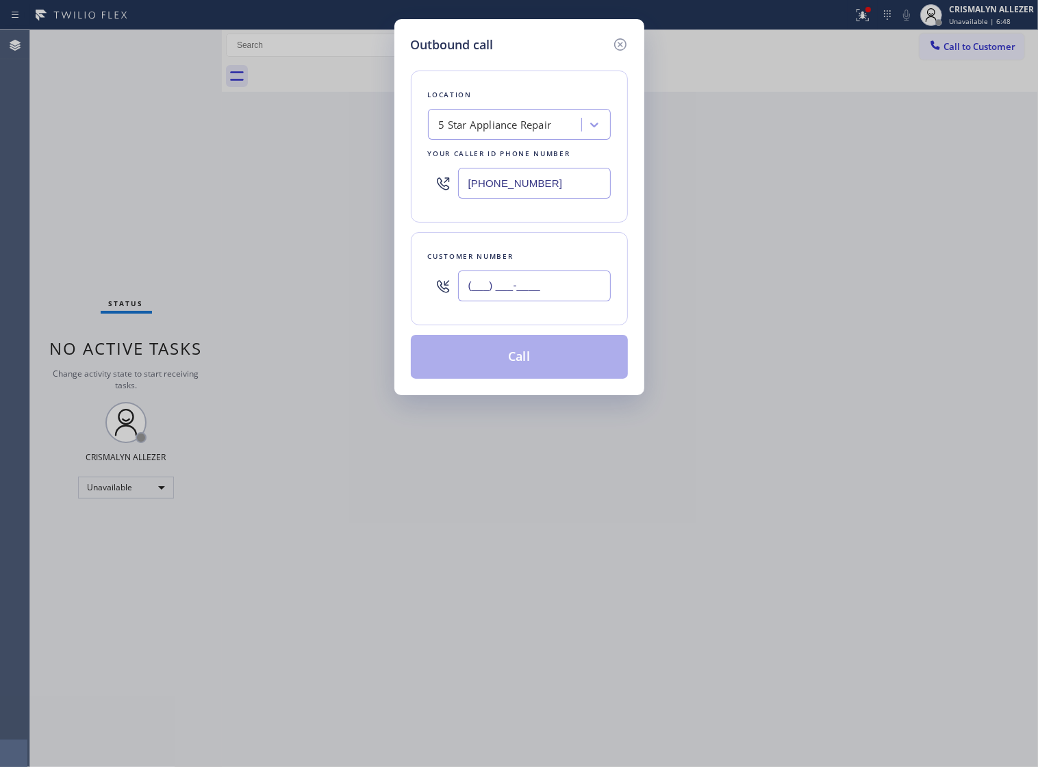
click at [552, 295] on input "(___) ___-____" at bounding box center [534, 285] width 153 height 31
paste input "848) 200-3257"
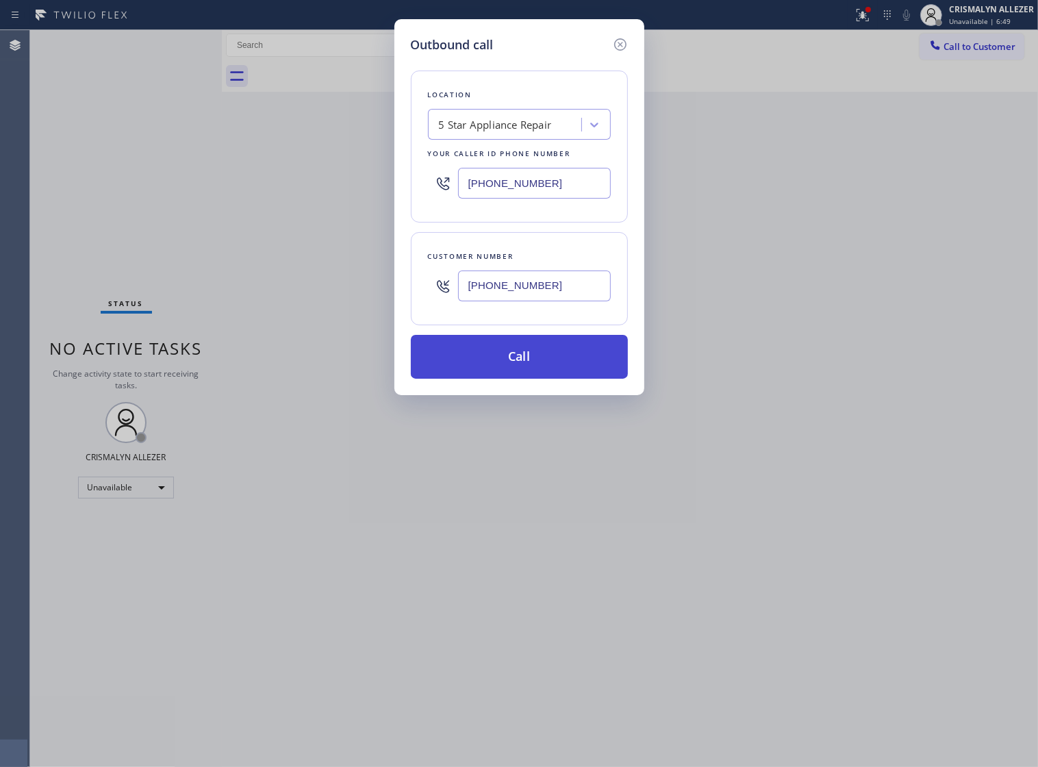
type input "[PHONE_NUMBER]"
click at [517, 374] on button "Call" at bounding box center [519, 357] width 217 height 44
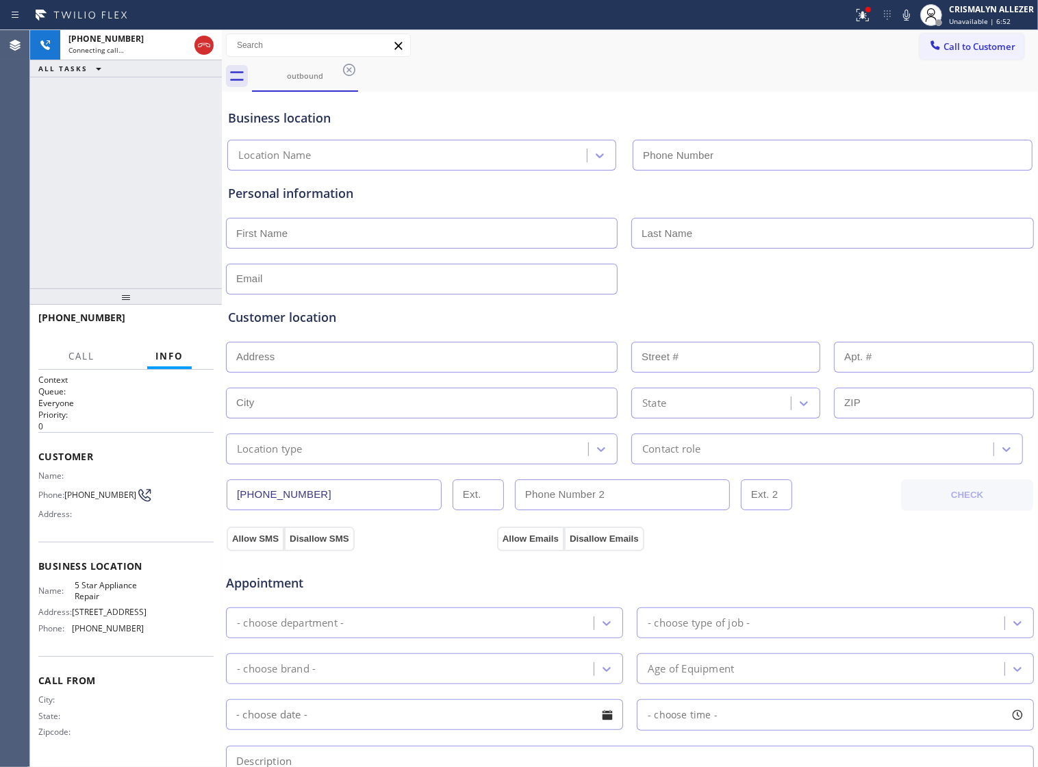
type input "[PHONE_NUMBER]"
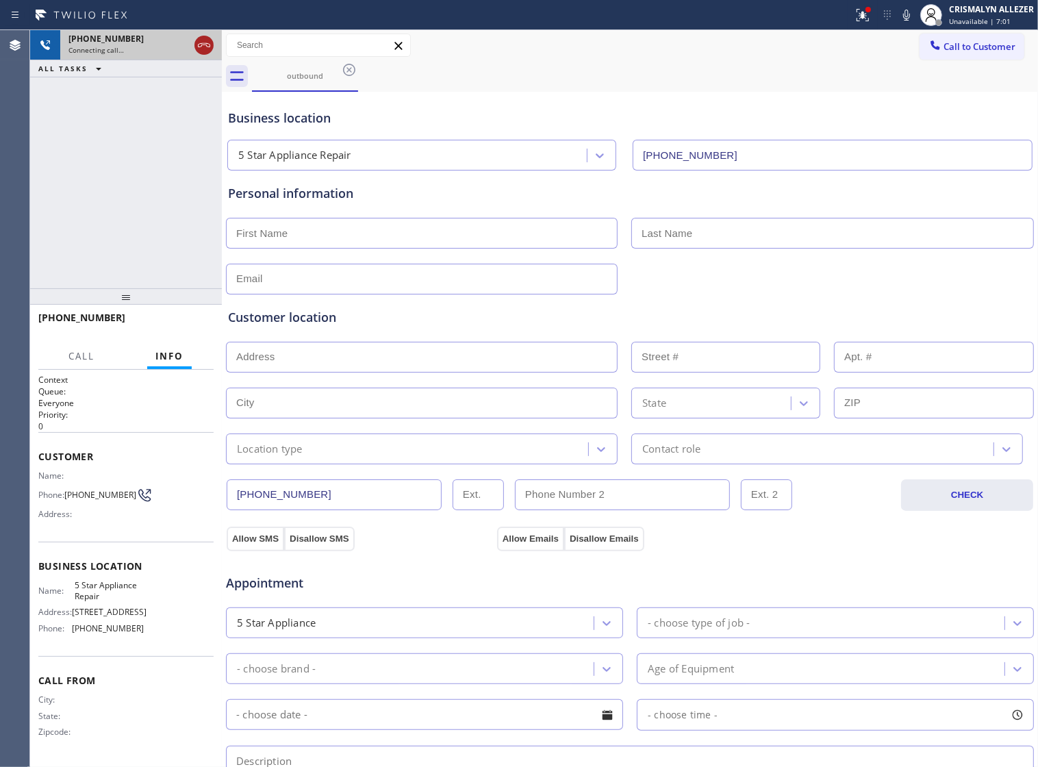
click at [202, 44] on icon at bounding box center [204, 45] width 12 height 4
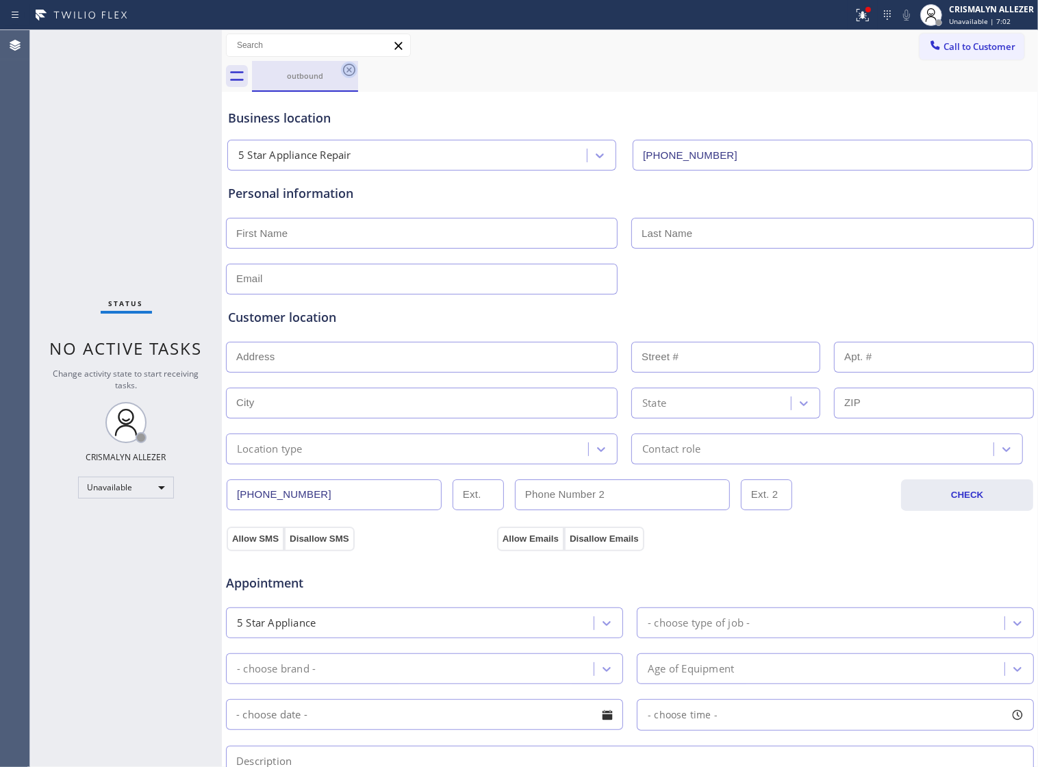
click at [347, 66] on icon at bounding box center [349, 70] width 16 height 16
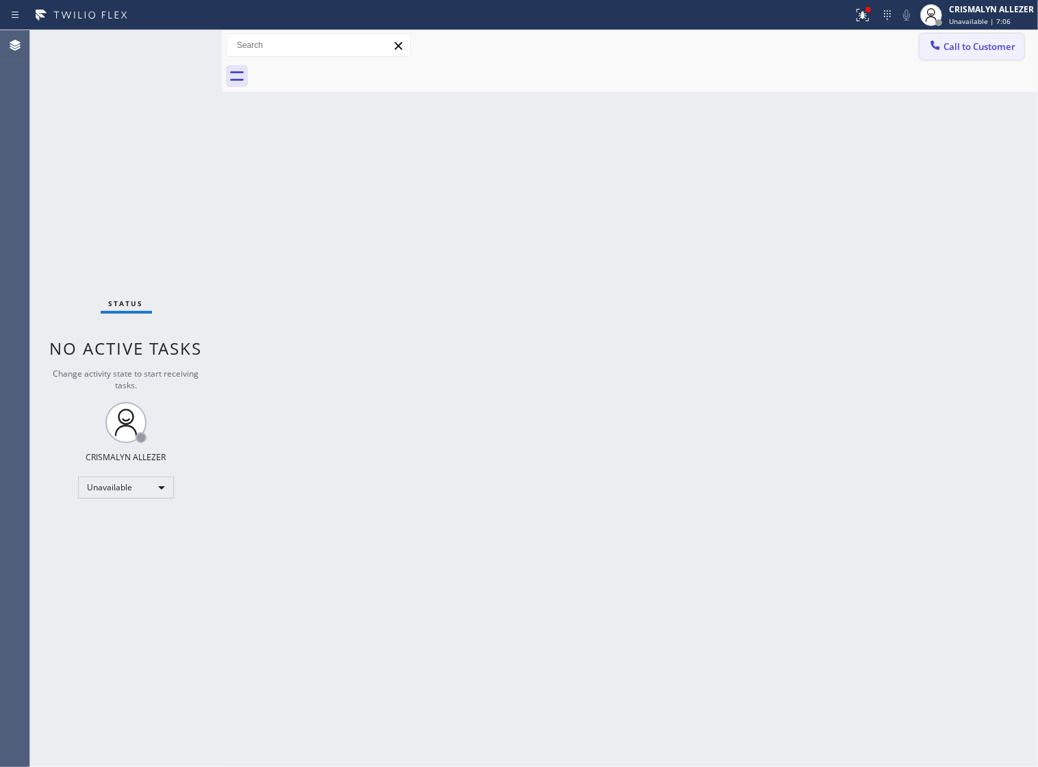
click at [951, 50] on span "Call to Customer" at bounding box center [979, 46] width 72 height 12
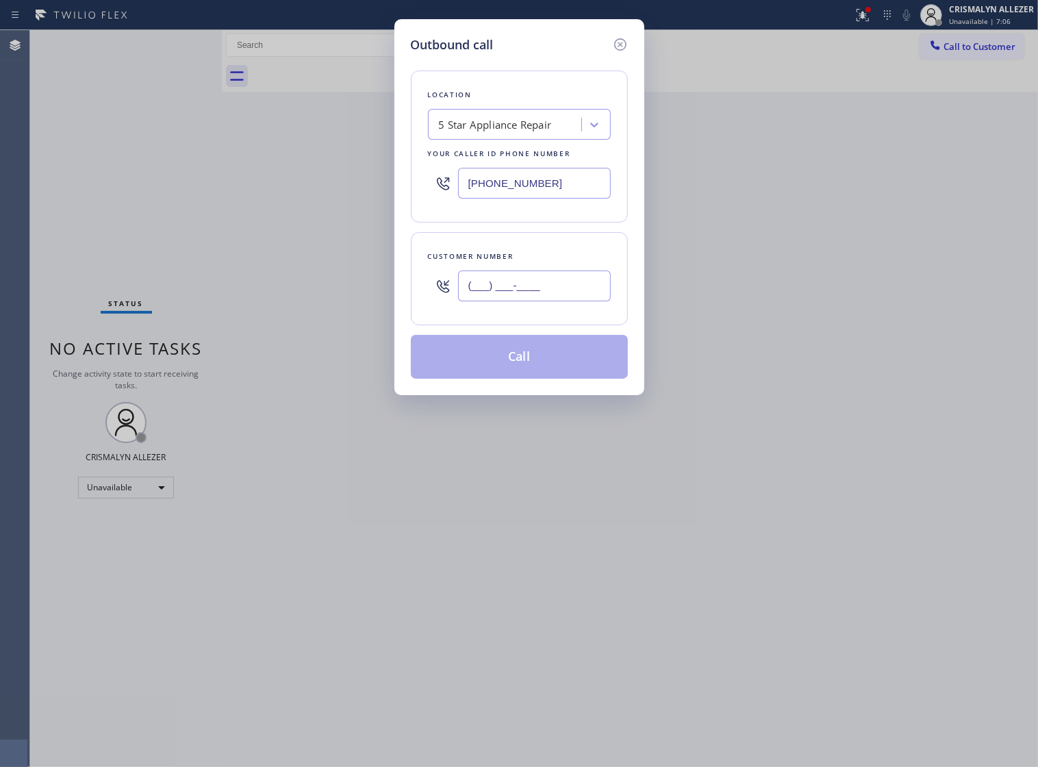
click at [556, 294] on input "(___) ___-____" at bounding box center [534, 285] width 153 height 31
paste input "805) 298-8513"
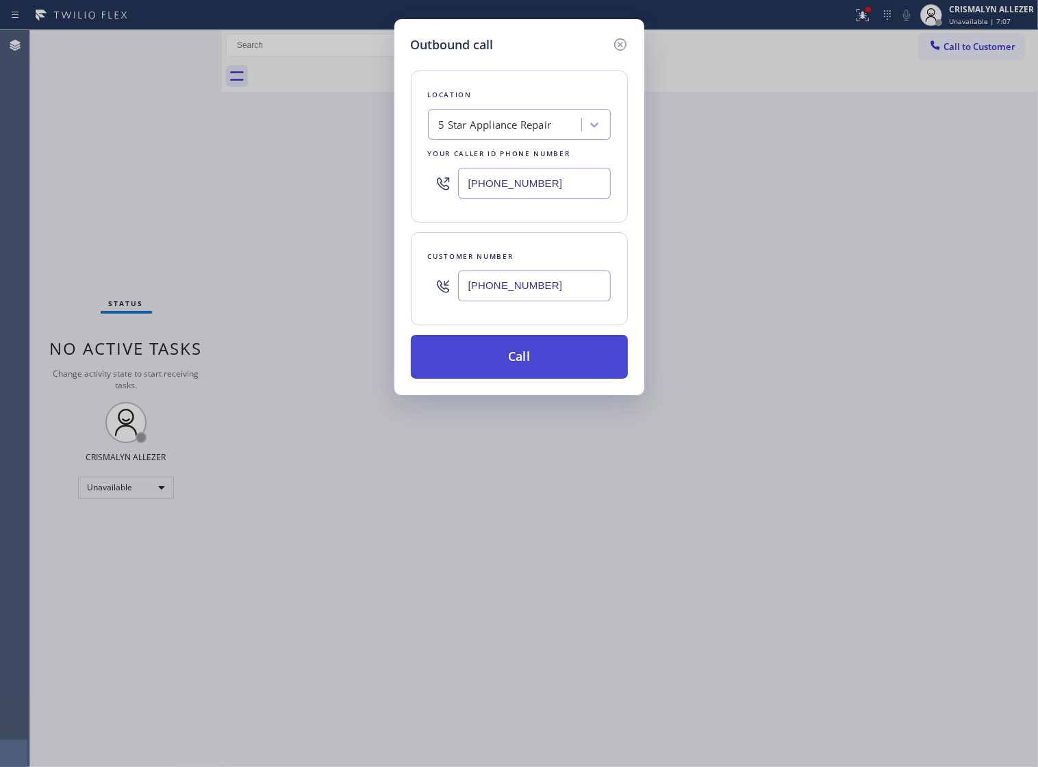
type input "[PHONE_NUMBER]"
click at [527, 379] on button "Call" at bounding box center [519, 357] width 217 height 44
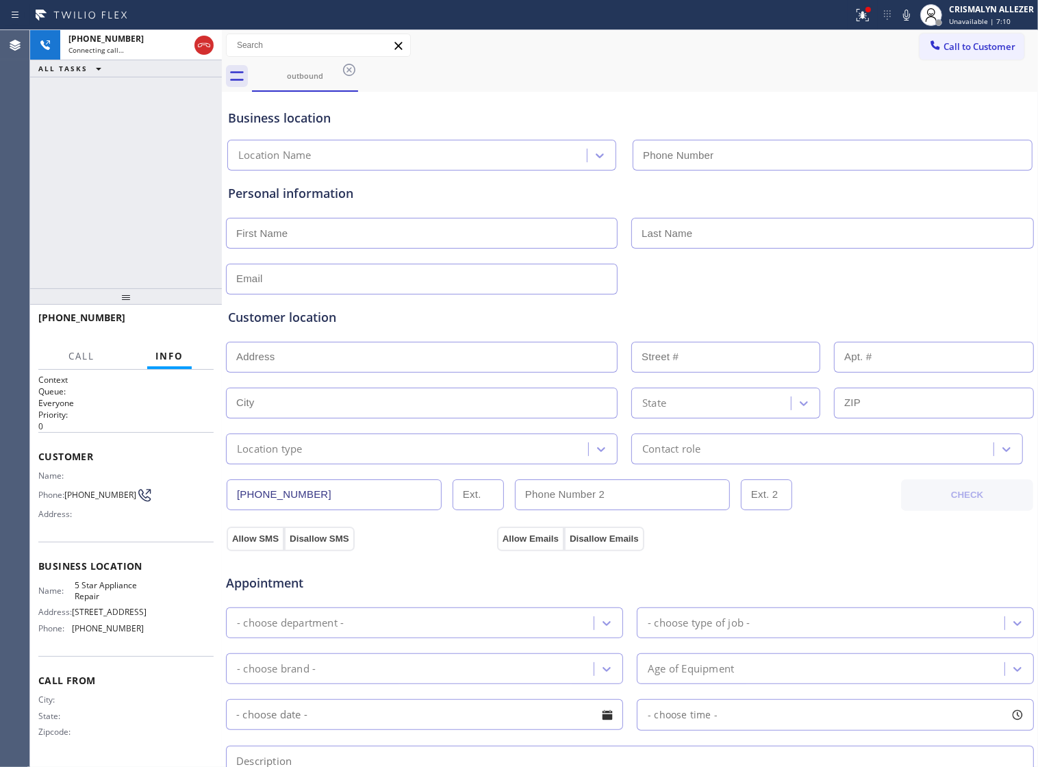
type input "[PHONE_NUMBER]"
click at [175, 329] on span "HANG UP" at bounding box center [182, 324] width 42 height 10
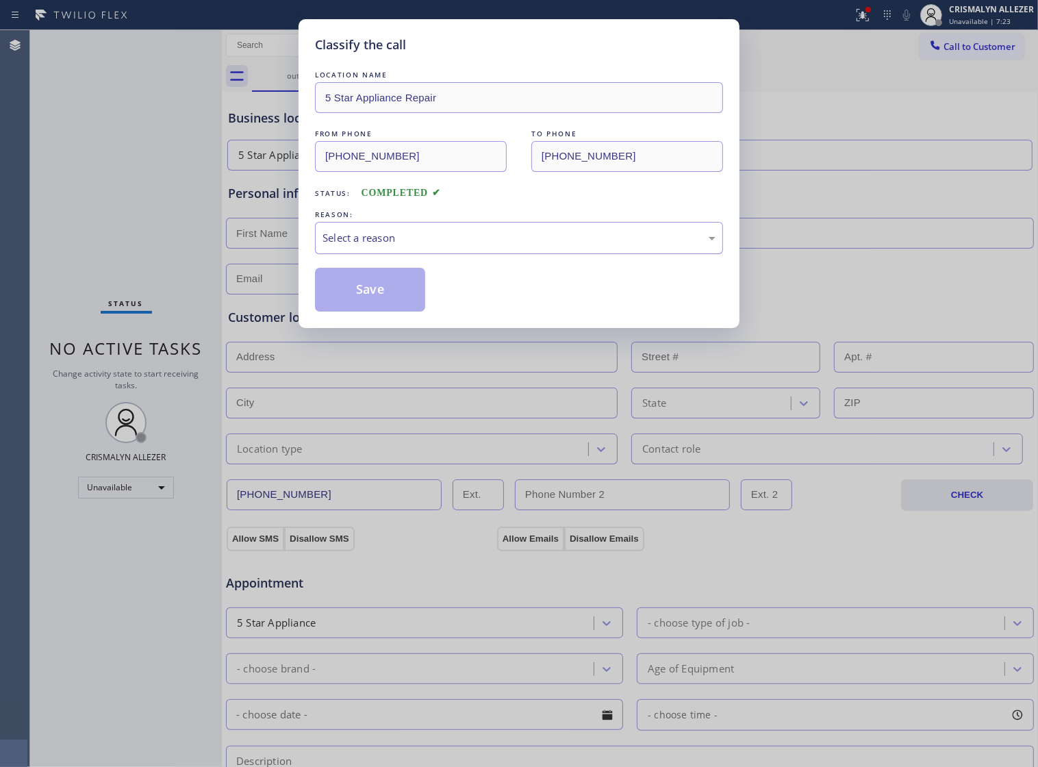
click at [526, 254] on div "Select a reason" at bounding box center [519, 238] width 408 height 32
click at [500, 246] on div "Existing Customer - ETA/PI/REDO/complain/cancel" at bounding box center [518, 238] width 393 height 16
click at [394, 302] on button "Save" at bounding box center [370, 290] width 110 height 44
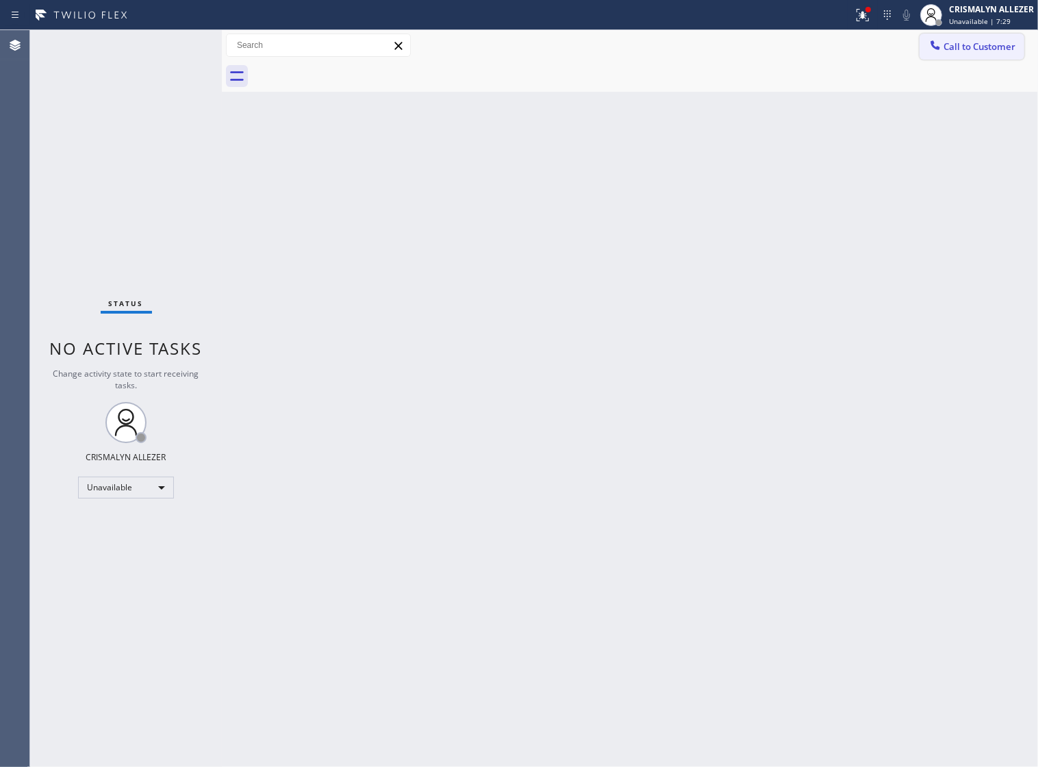
click at [990, 49] on span "Call to Customer" at bounding box center [979, 46] width 72 height 12
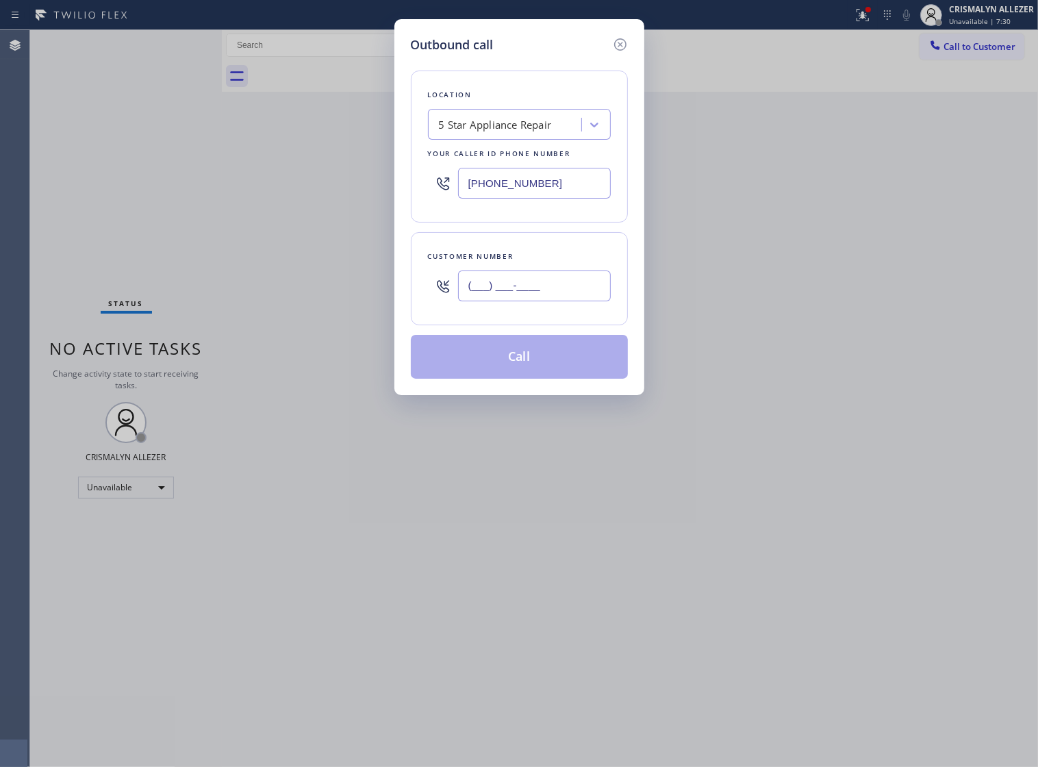
click at [541, 301] on input "(___) ___-____" at bounding box center [534, 285] width 153 height 31
paste input "310) 901-7797"
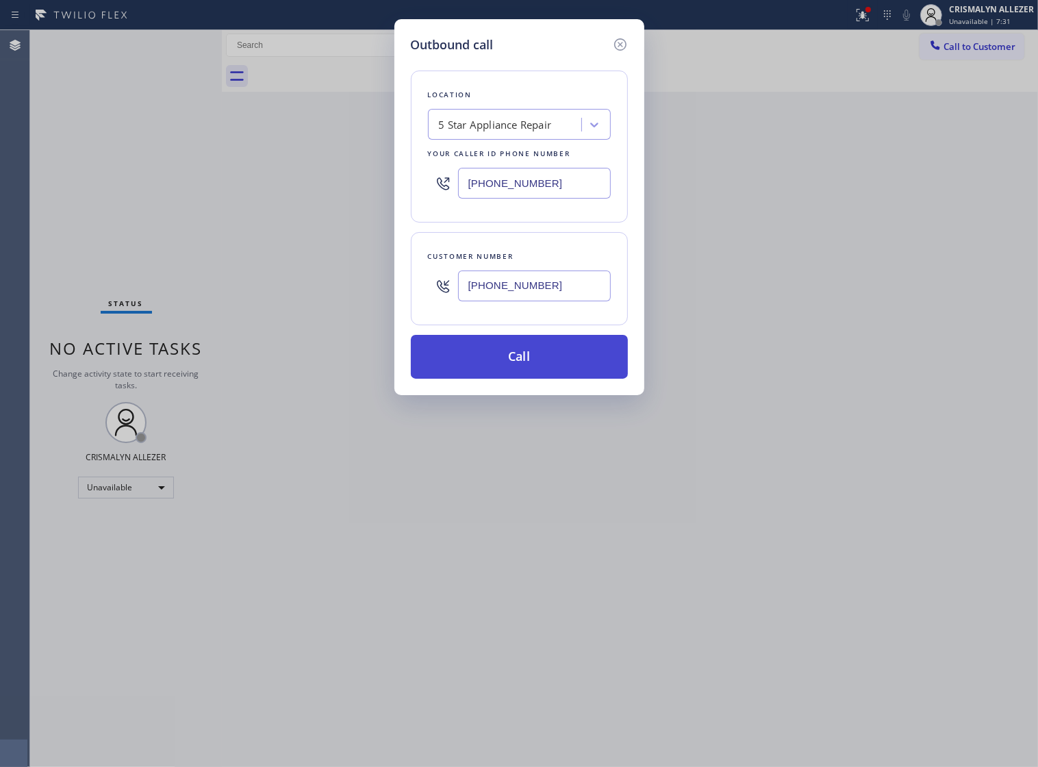
type input "[PHONE_NUMBER]"
click at [533, 379] on button "Call" at bounding box center [519, 357] width 217 height 44
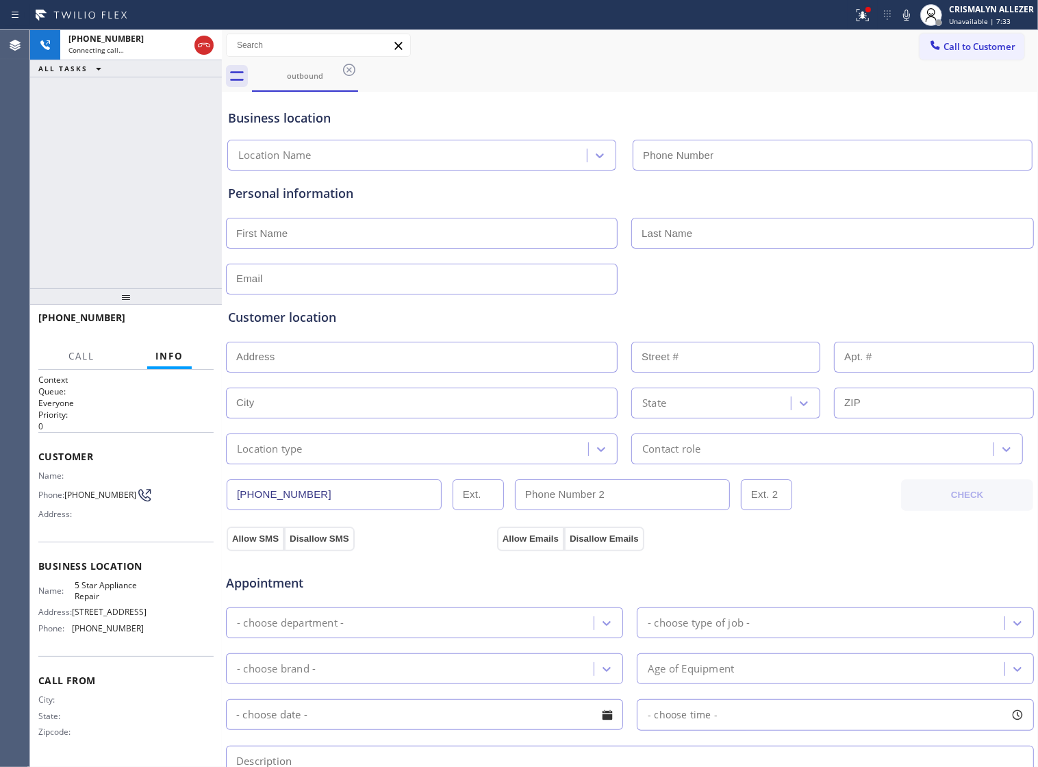
type input "[PHONE_NUMBER]"
click at [196, 322] on span "HANG UP" at bounding box center [182, 324] width 42 height 10
click at [194, 336] on div "[PHONE_NUMBER] Live | 00:08 HANG UP" at bounding box center [125, 324] width 175 height 36
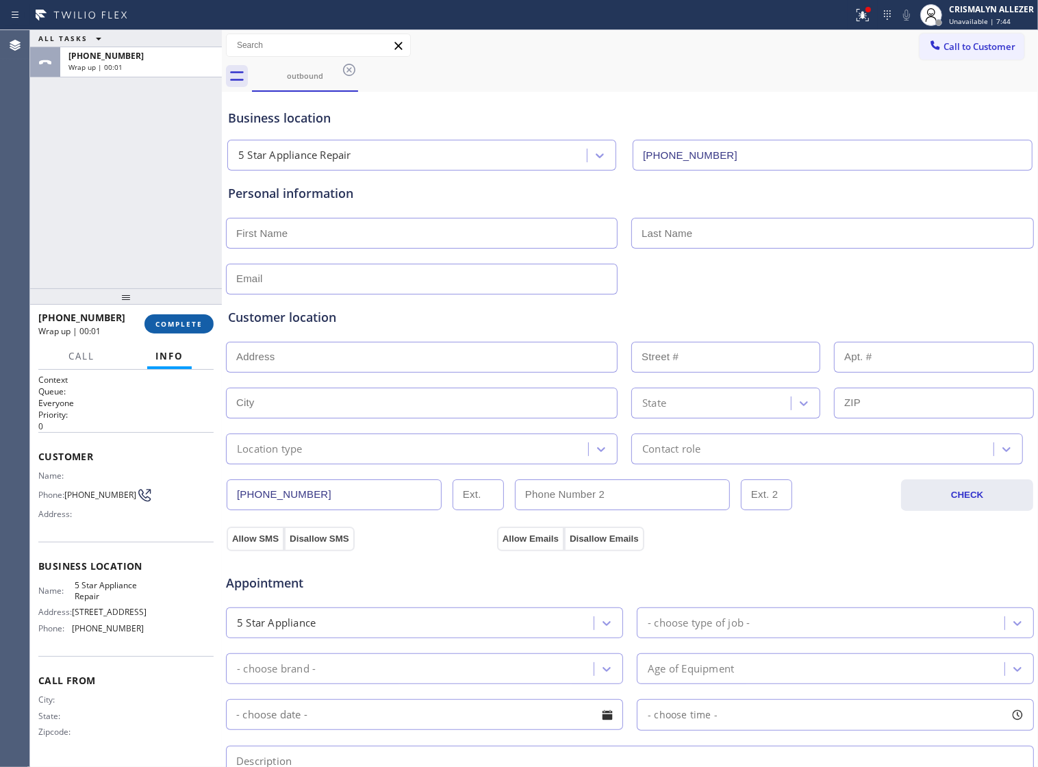
click at [187, 329] on span "COMPLETE" at bounding box center [178, 324] width 47 height 10
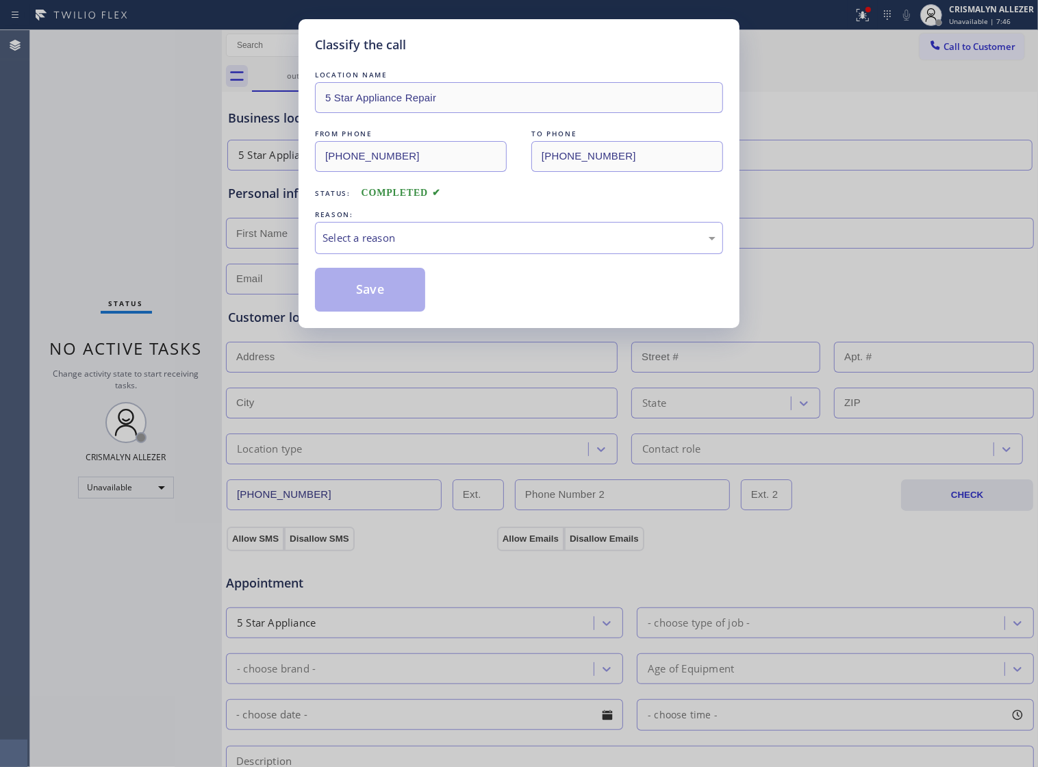
click at [550, 222] on div "REASON:" at bounding box center [519, 214] width 408 height 14
click at [509, 246] on div "Select a reason" at bounding box center [518, 238] width 393 height 16
click at [382, 302] on button "Save" at bounding box center [370, 290] width 110 height 44
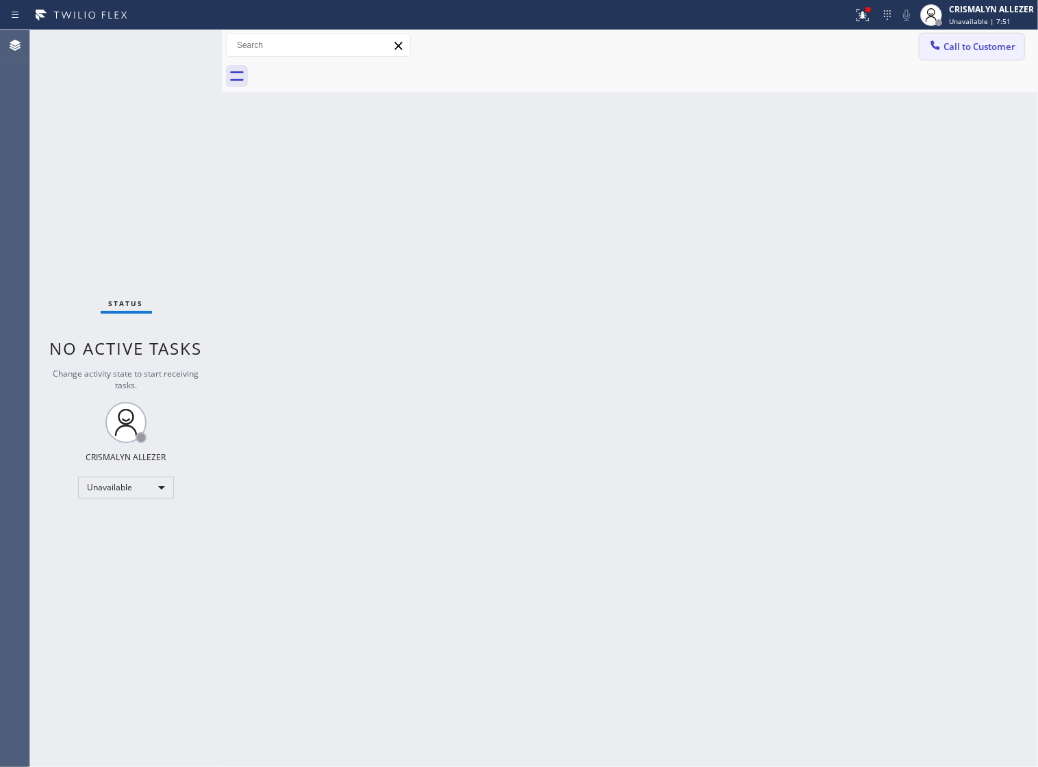
click at [960, 55] on button "Call to Customer" at bounding box center [971, 47] width 105 height 26
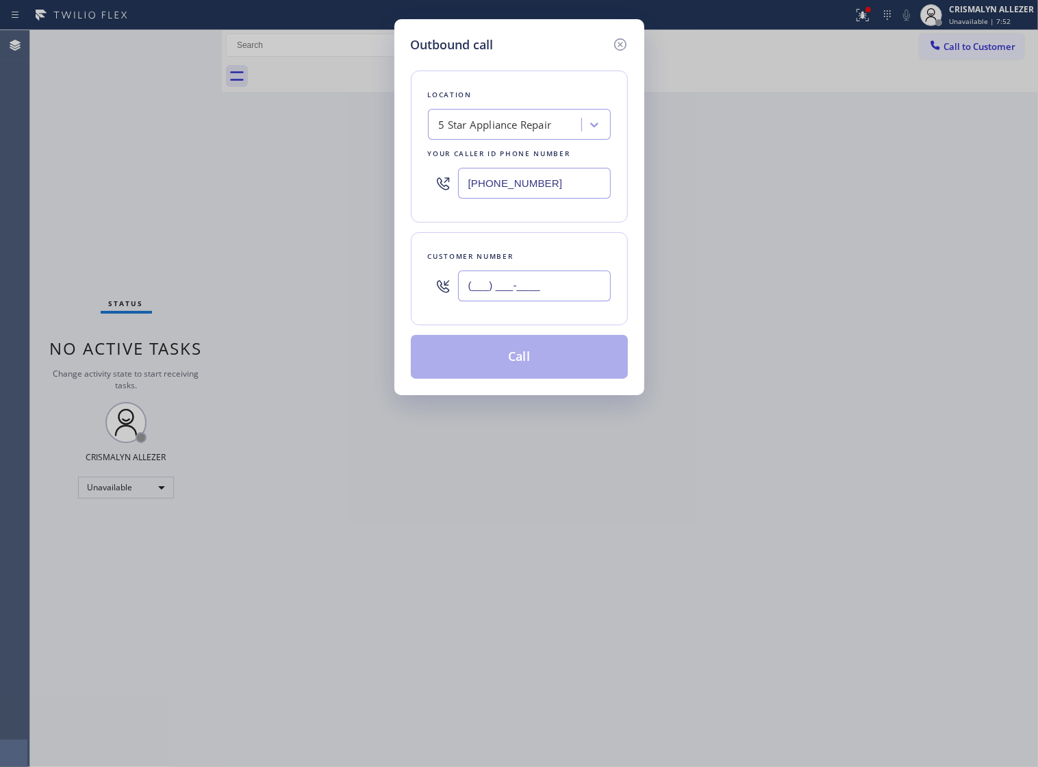
click at [550, 301] on input "(___) ___-____" at bounding box center [534, 285] width 153 height 31
paste input "442) 404-5600"
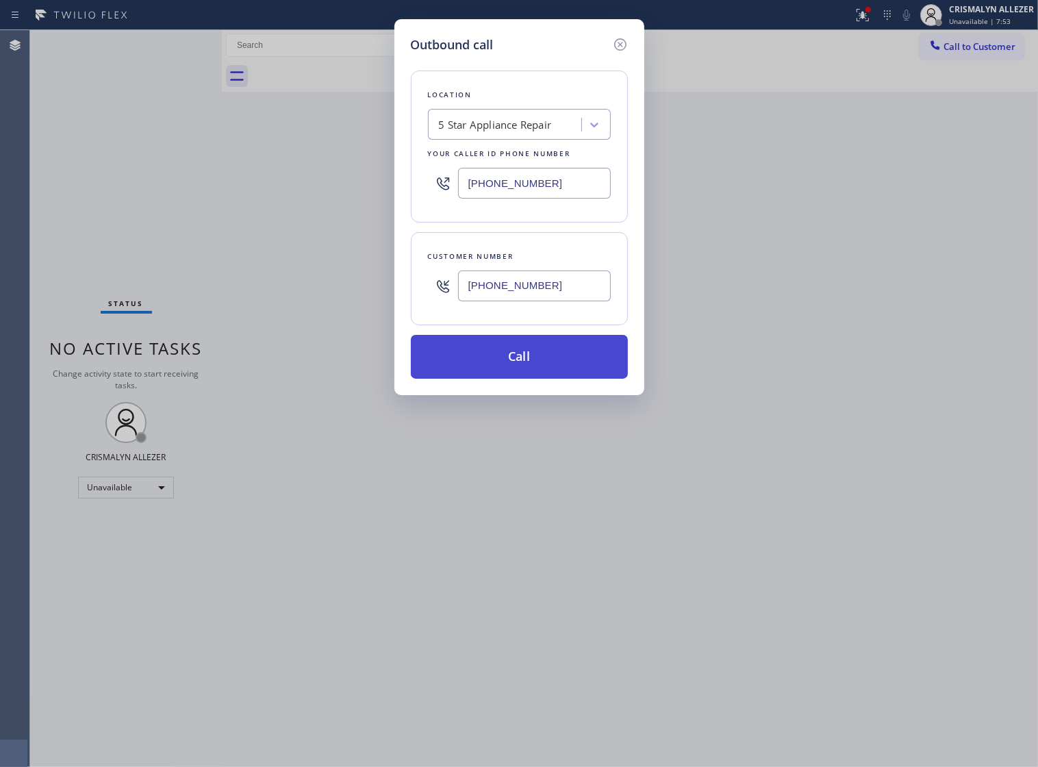
type input "[PHONE_NUMBER]"
click at [522, 370] on button "Call" at bounding box center [519, 357] width 217 height 44
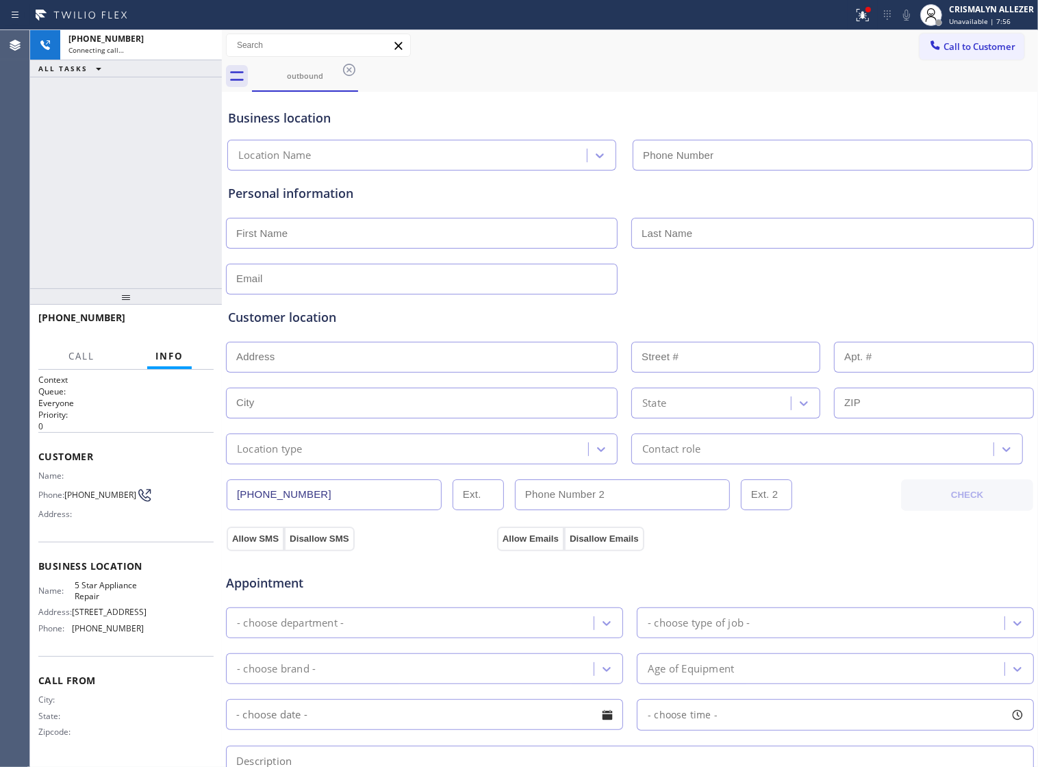
type input "[PHONE_NUMBER]"
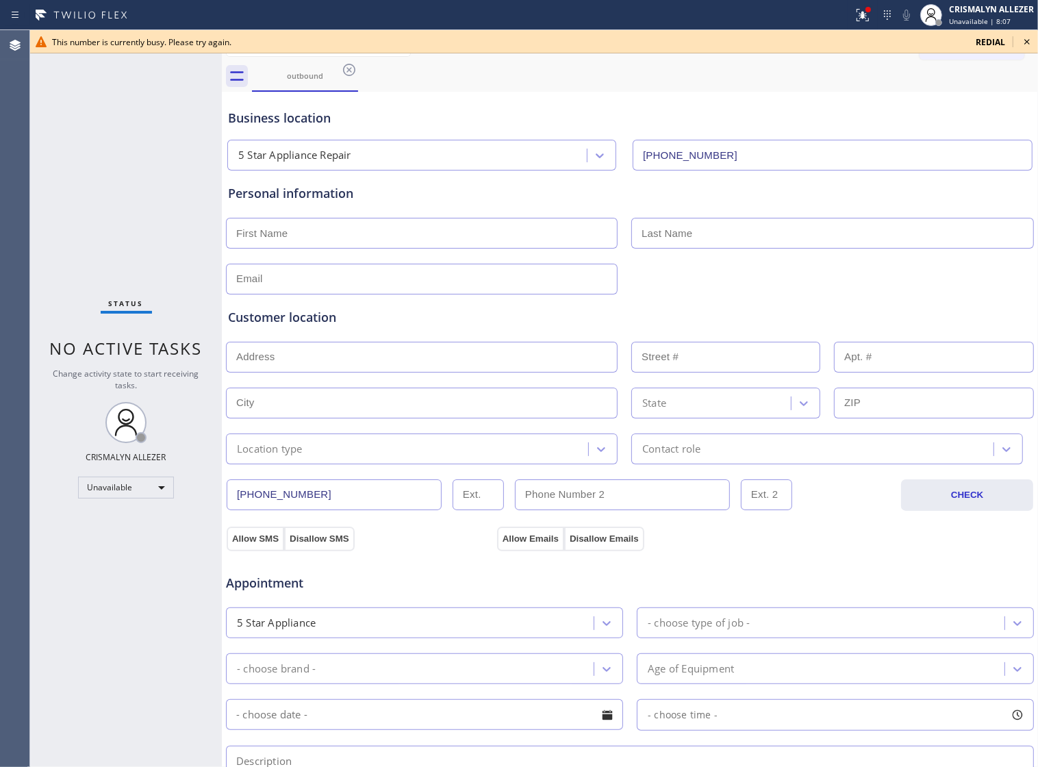
drag, startPoint x: 445, startPoint y: 94, endPoint x: 687, endPoint y: 67, distance: 243.2
click at [459, 93] on div "Business location 5 Star Appliance Repair [PHONE_NUMBER]" at bounding box center [629, 130] width 809 height 81
click at [1022, 40] on icon at bounding box center [1026, 42] width 16 height 16
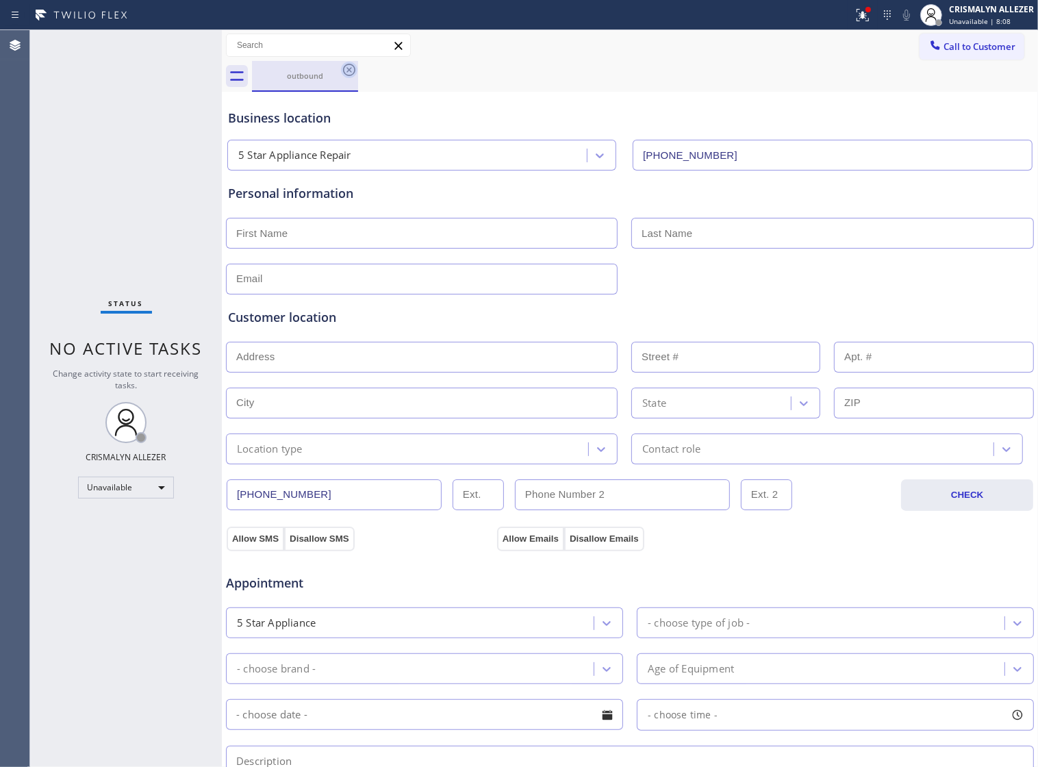
click at [342, 68] on icon at bounding box center [349, 70] width 16 height 16
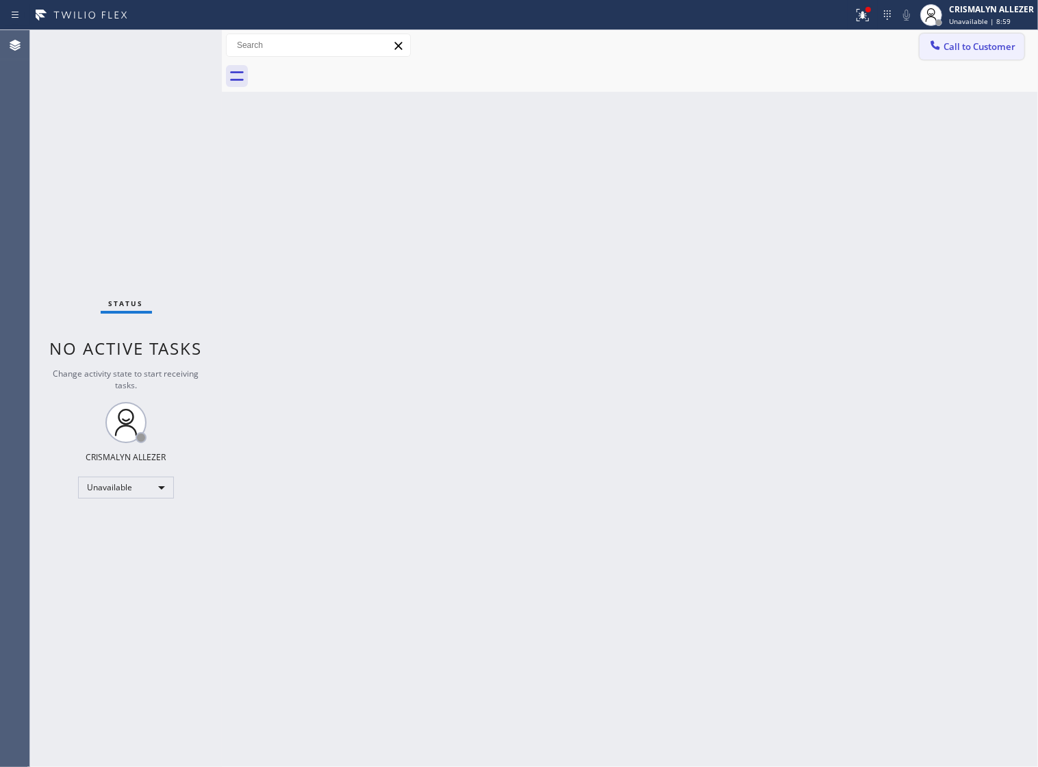
click at [979, 49] on span "Call to Customer" at bounding box center [979, 46] width 72 height 12
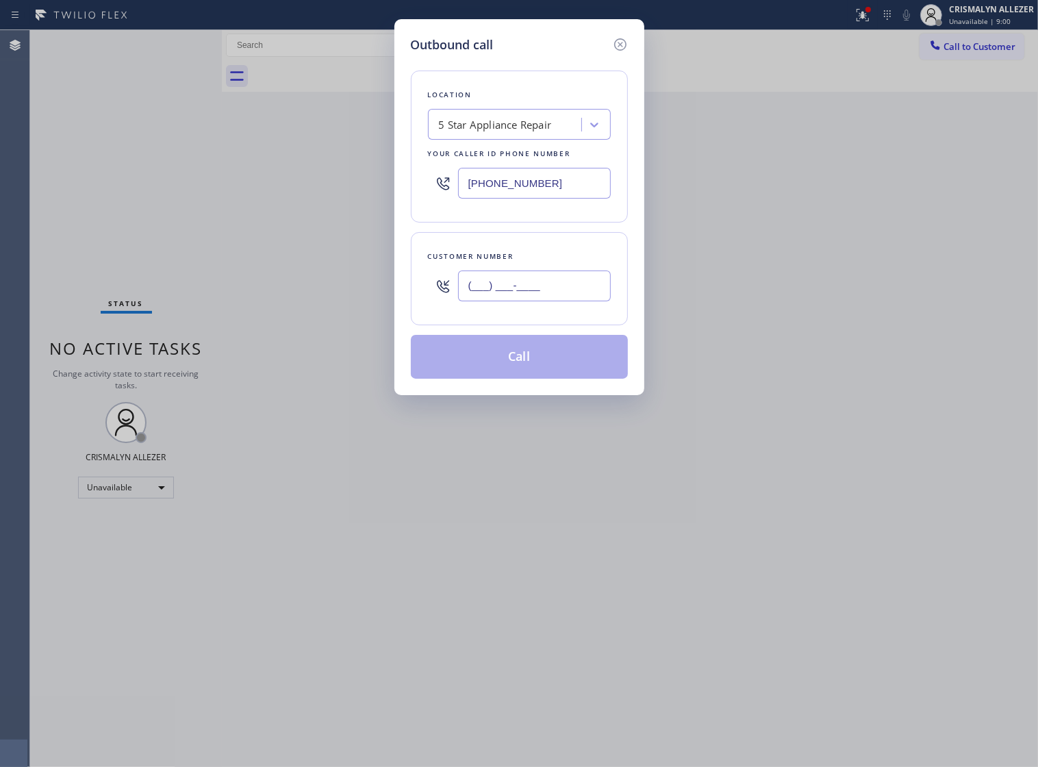
click at [563, 301] on input "(___) ___-____" at bounding box center [534, 285] width 153 height 31
paste input "805) 226-6543"
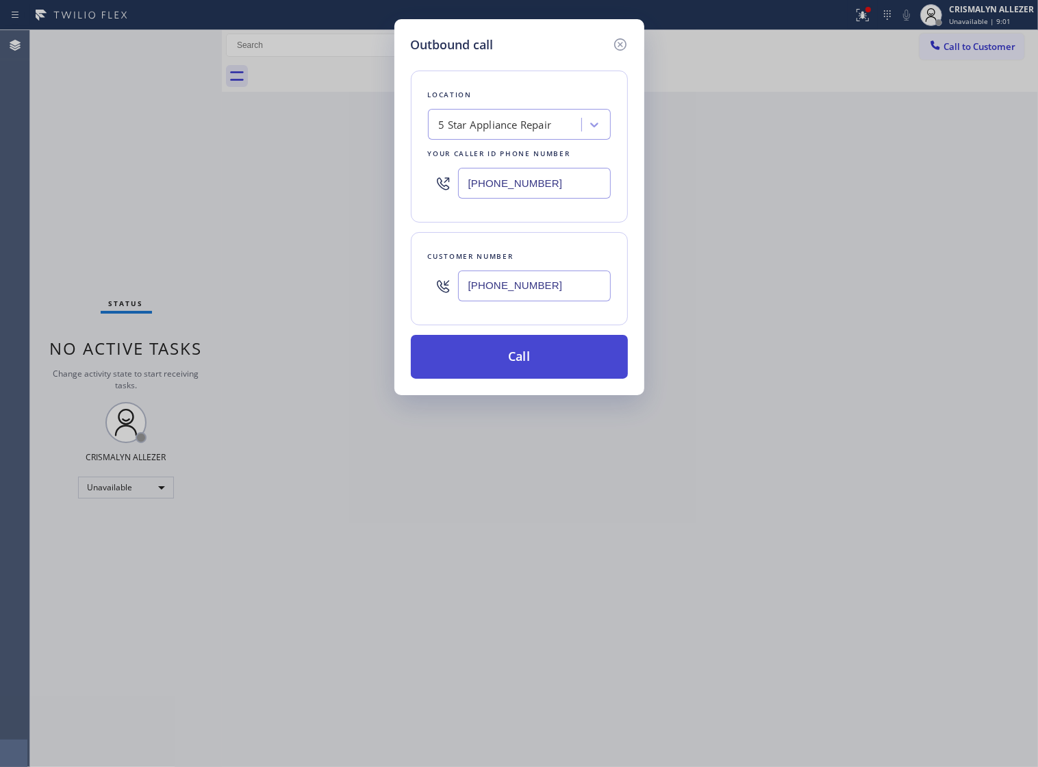
type input "[PHONE_NUMBER]"
click at [507, 379] on button "Call" at bounding box center [519, 357] width 217 height 44
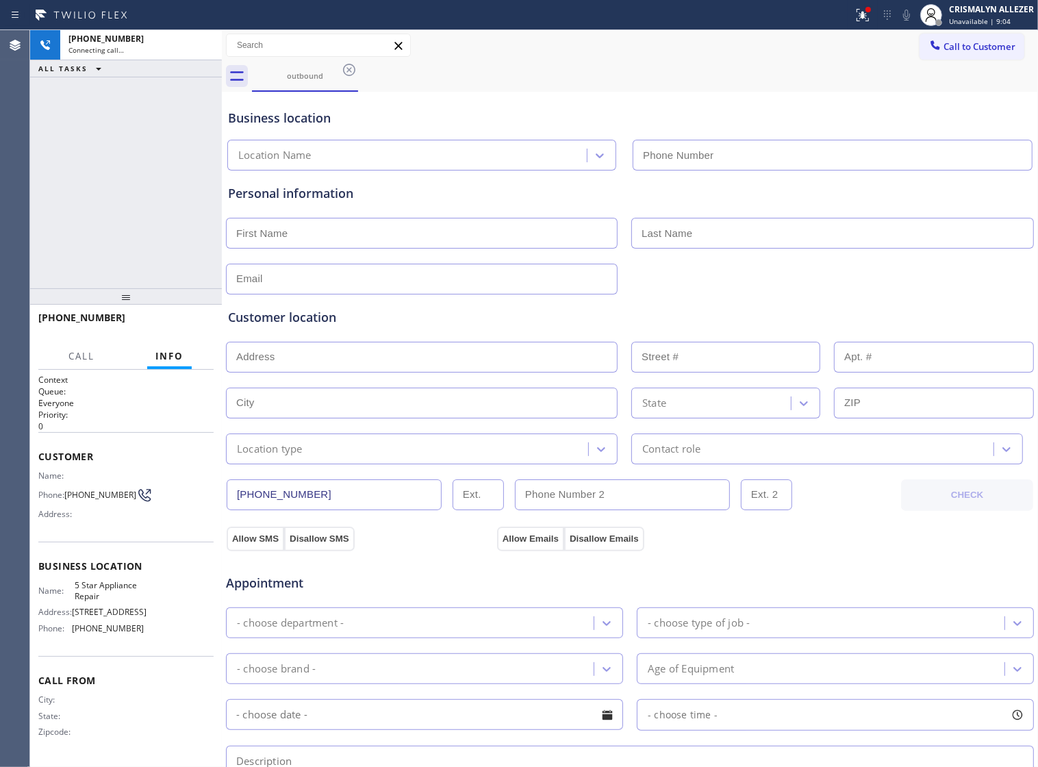
type input "[PHONE_NUMBER]"
click at [169, 326] on span "HANG UP" at bounding box center [182, 324] width 42 height 10
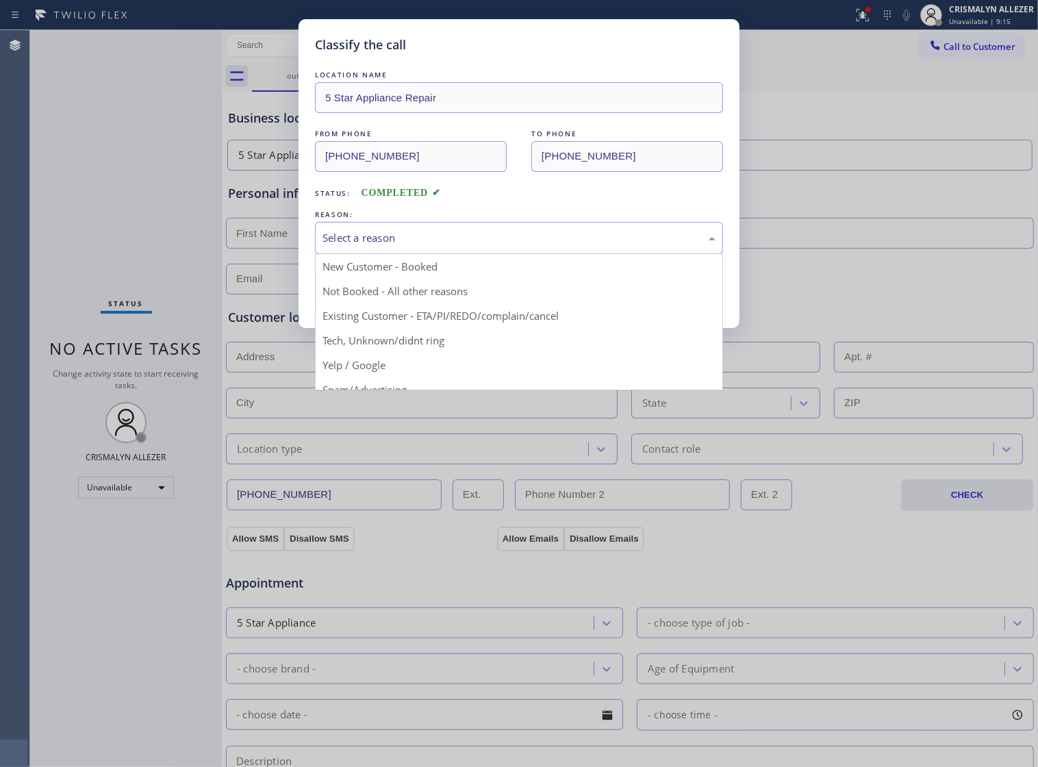
click at [515, 246] on div "Select a reason" at bounding box center [518, 238] width 393 height 16
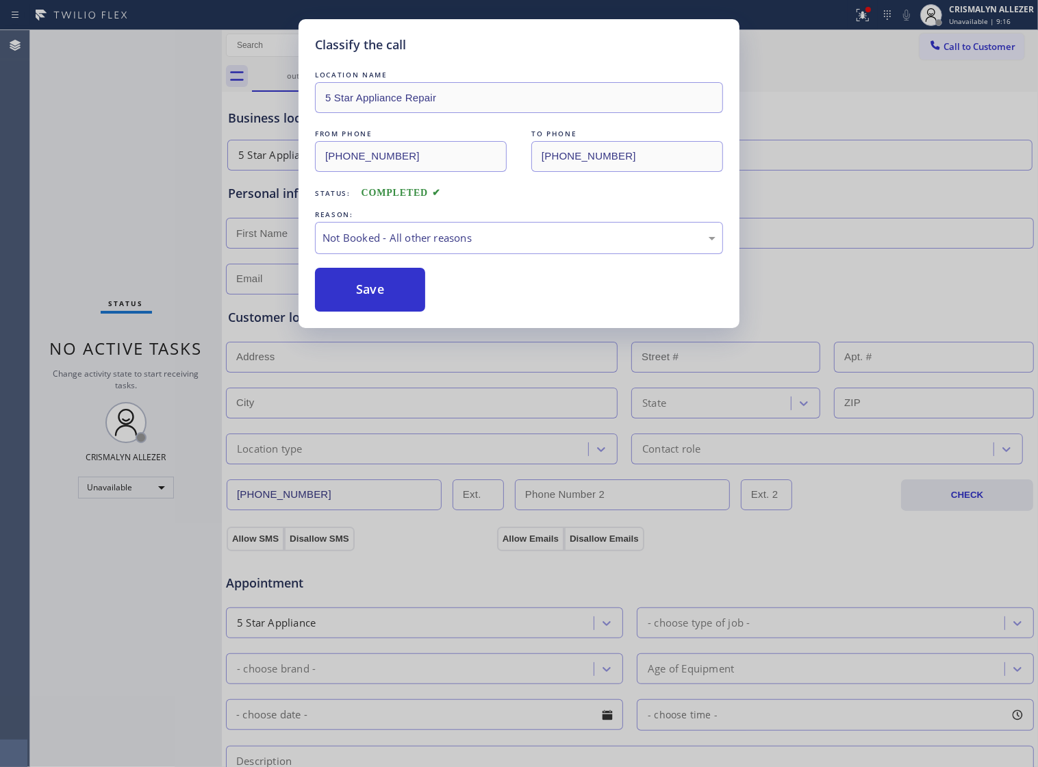
click at [356, 311] on button "Save" at bounding box center [370, 290] width 110 height 44
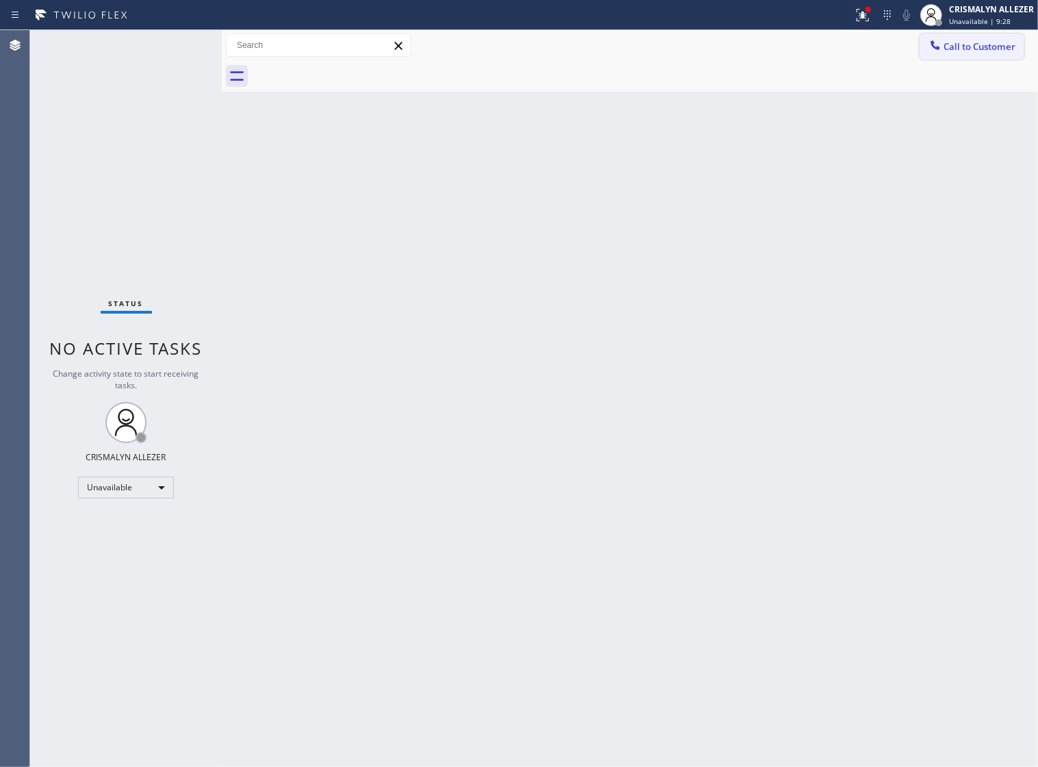
click at [967, 42] on span "Call to Customer" at bounding box center [979, 46] width 72 height 12
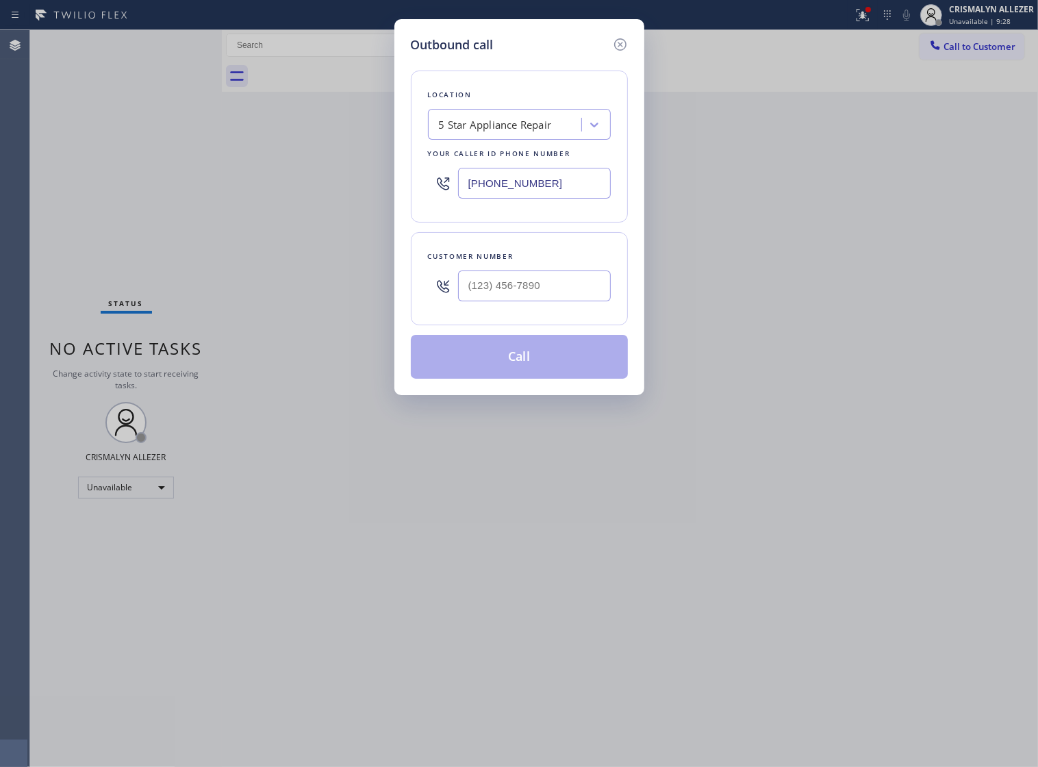
drag, startPoint x: 570, startPoint y: 193, endPoint x: 88, endPoint y: 236, distance: 484.5
click at [186, 223] on div "Outbound call Location 5 Star Appliance Repair Your caller id phone number [PHO…" at bounding box center [519, 383] width 1038 height 767
paste input "949) 732-127"
type input "[PHONE_NUMBER]"
click at [497, 301] on input "(___) ___-____" at bounding box center [534, 285] width 153 height 31
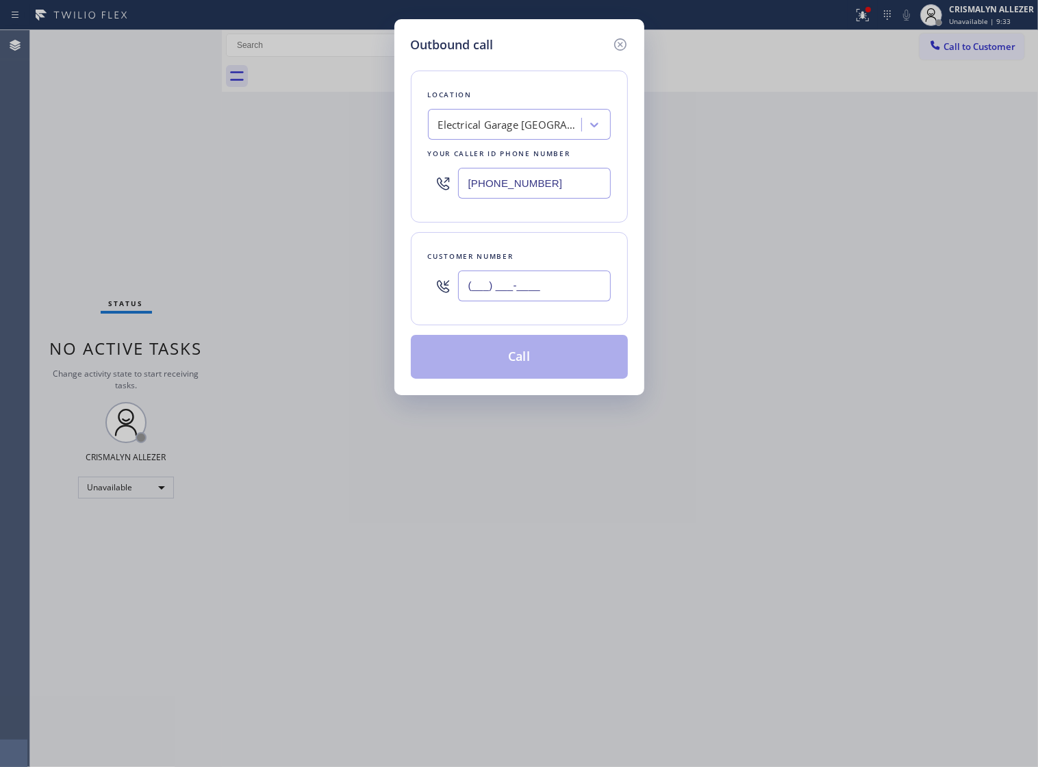
paste input "724) 309-9221"
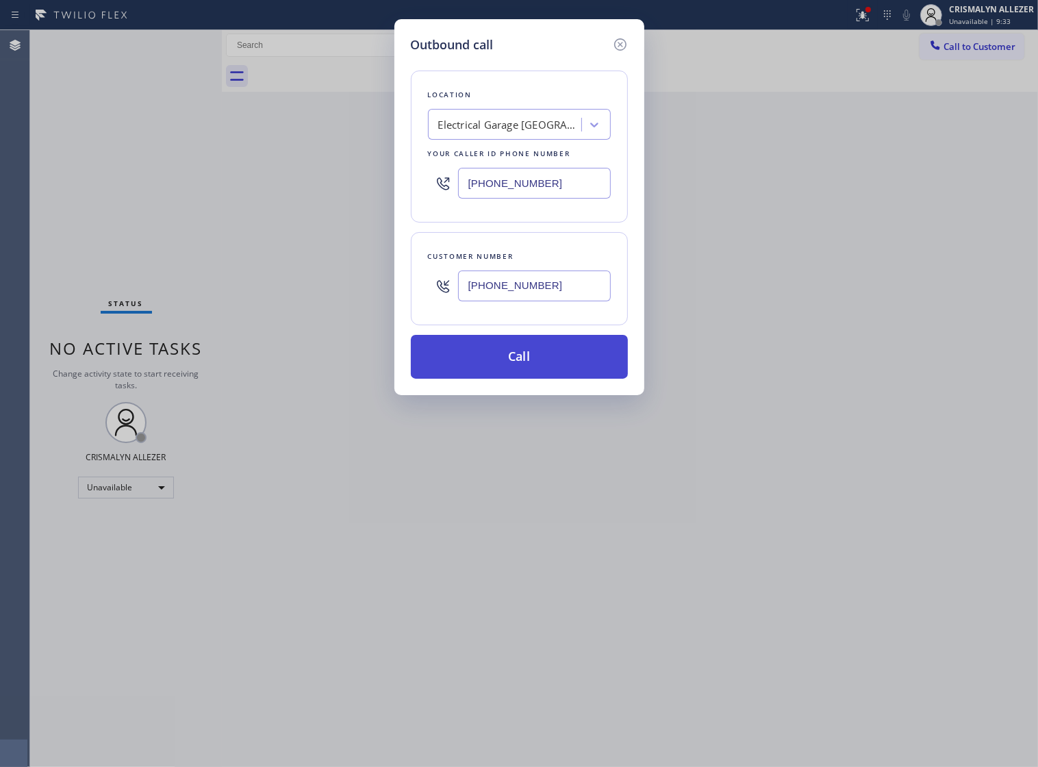
type input "[PHONE_NUMBER]"
click at [524, 376] on button "Call" at bounding box center [519, 357] width 217 height 44
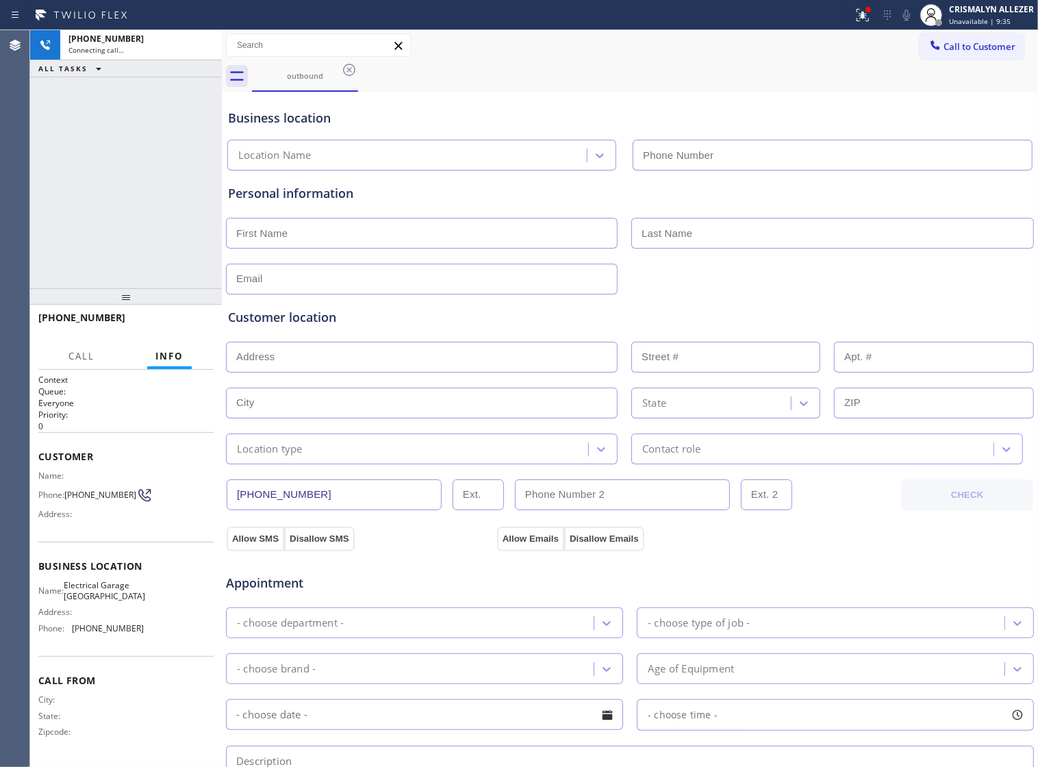
type input "[PHONE_NUMBER]"
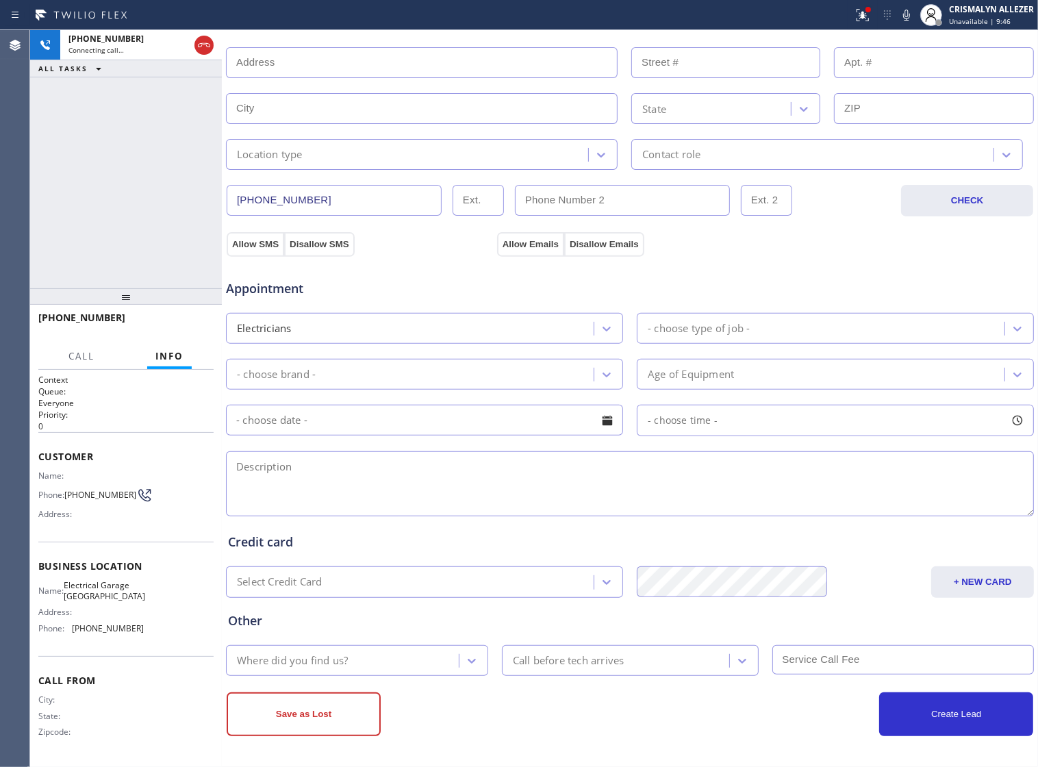
scroll to position [308, 0]
click at [497, 473] on textarea at bounding box center [630, 483] width 808 height 65
click at [172, 323] on span "HANG UP" at bounding box center [182, 324] width 42 height 10
click at [179, 329] on span "COMPLETE" at bounding box center [178, 324] width 47 height 10
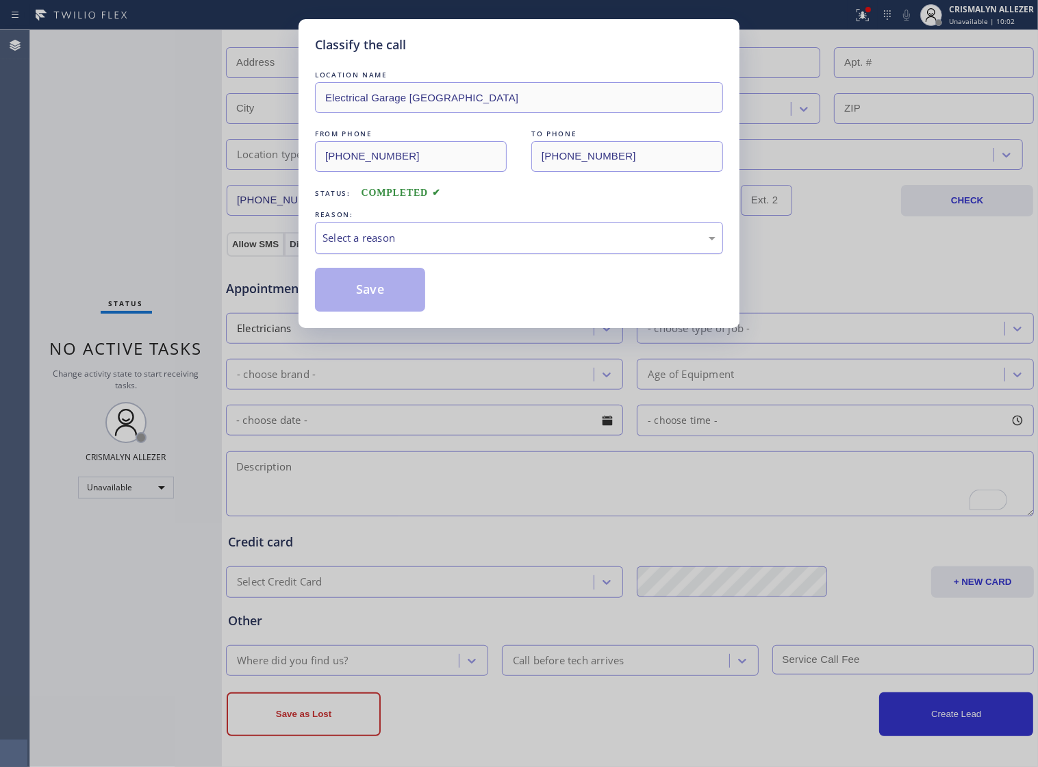
drag, startPoint x: 531, startPoint y: 257, endPoint x: 519, endPoint y: 264, distance: 13.8
click at [529, 246] on div "Select a reason" at bounding box center [518, 238] width 393 height 16
click at [390, 299] on button "Save" at bounding box center [370, 290] width 110 height 44
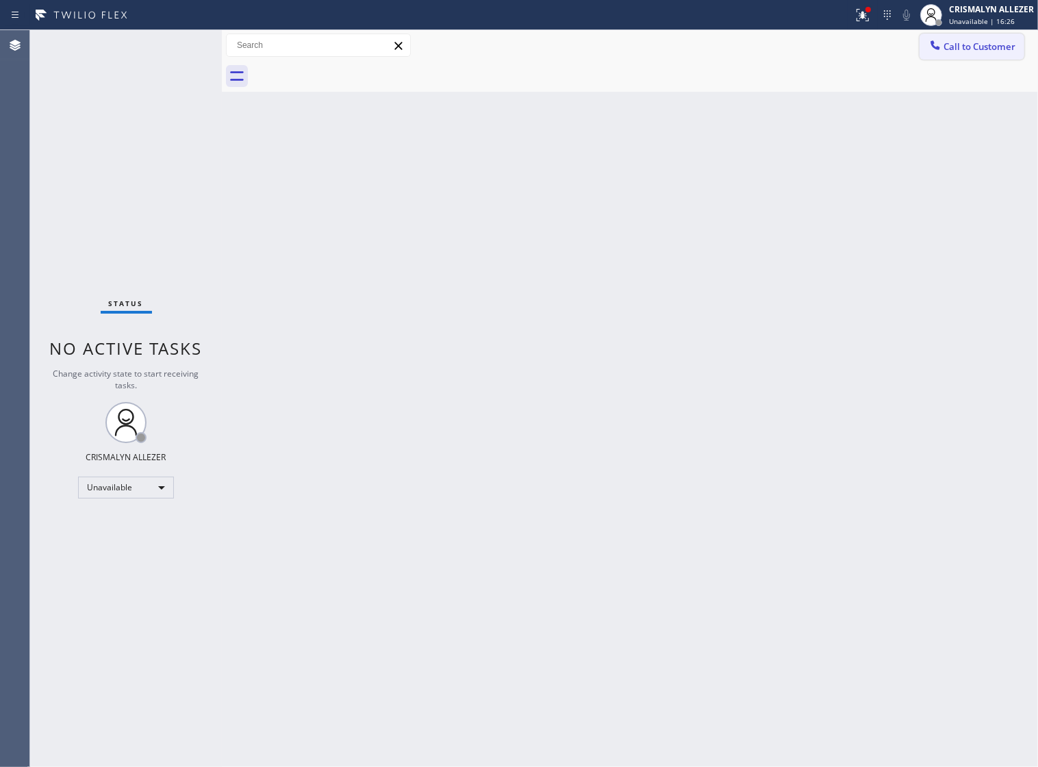
click at [1001, 52] on span "Call to Customer" at bounding box center [979, 46] width 72 height 12
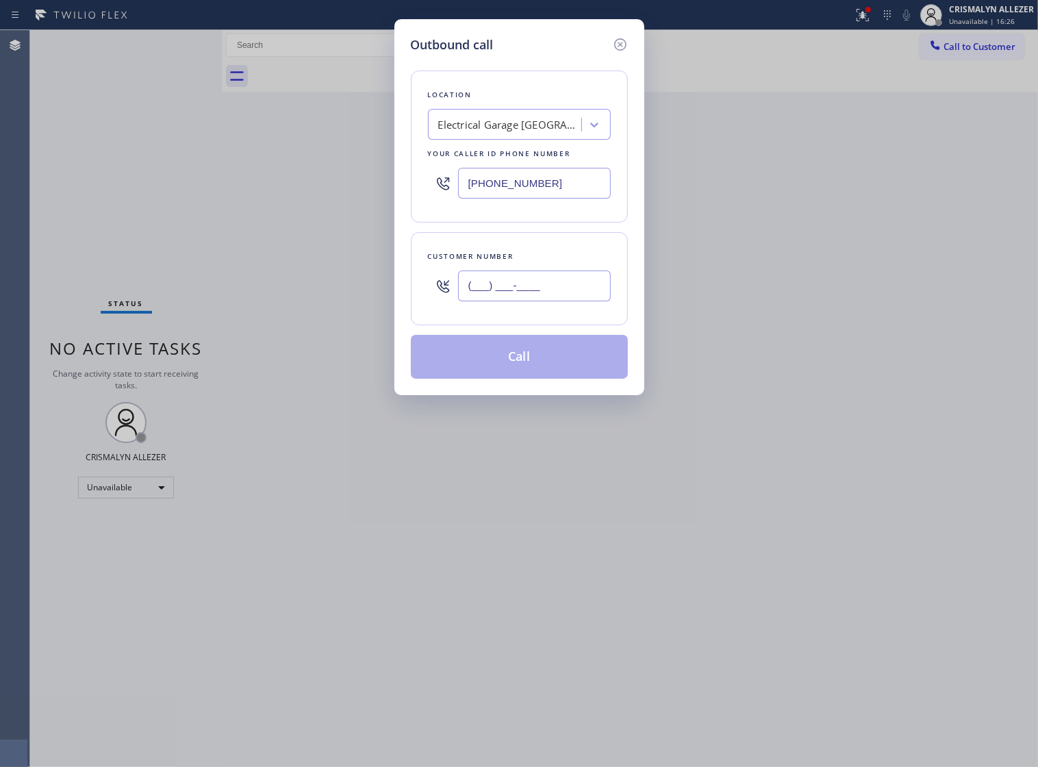
click at [565, 296] on input "(___) ___-____" at bounding box center [534, 285] width 153 height 31
paste input "325) 310-3104"
type input "[PHONE_NUMBER]"
click at [542, 132] on div "Electrical Garage [GEOGRAPHIC_DATA]" at bounding box center [510, 125] width 144 height 16
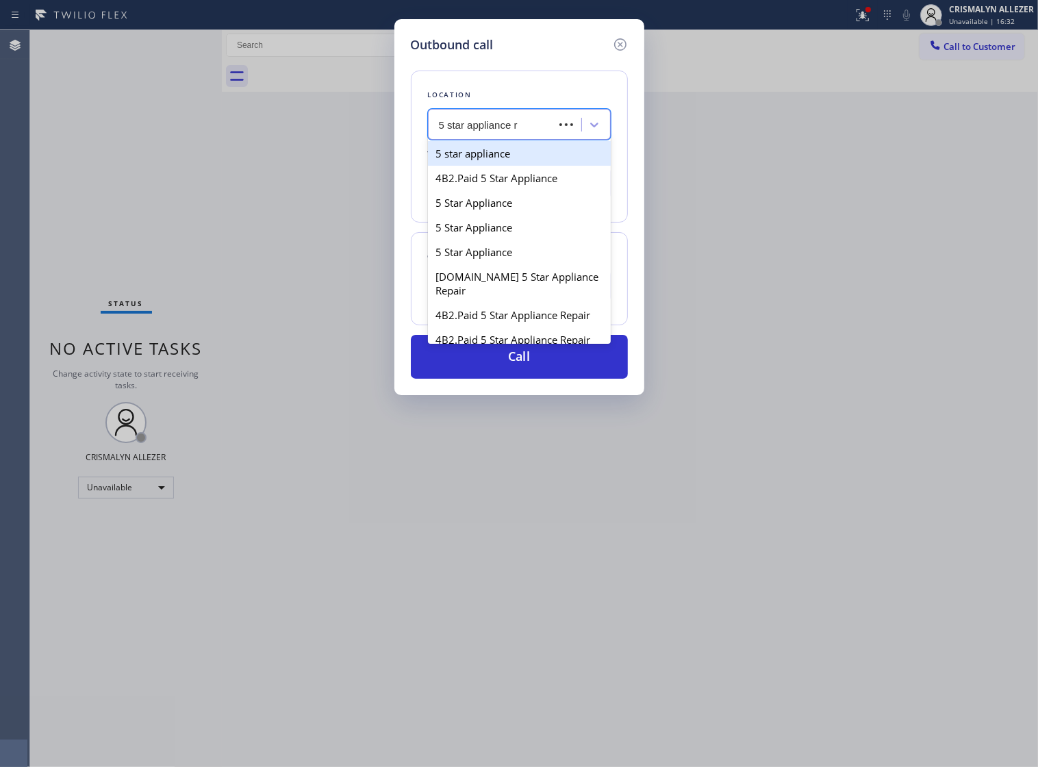
type input "5 star appliance re"
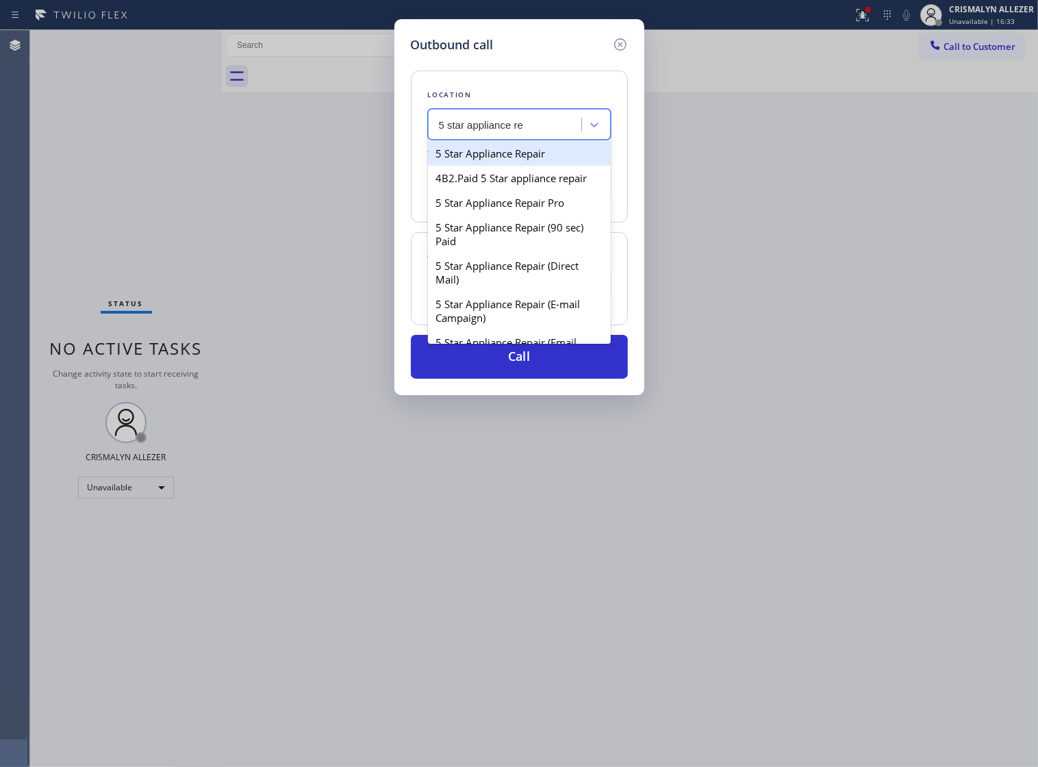
click at [539, 159] on div "5 Star Appliance Repair" at bounding box center [519, 153] width 183 height 25
type input "[PHONE_NUMBER]"
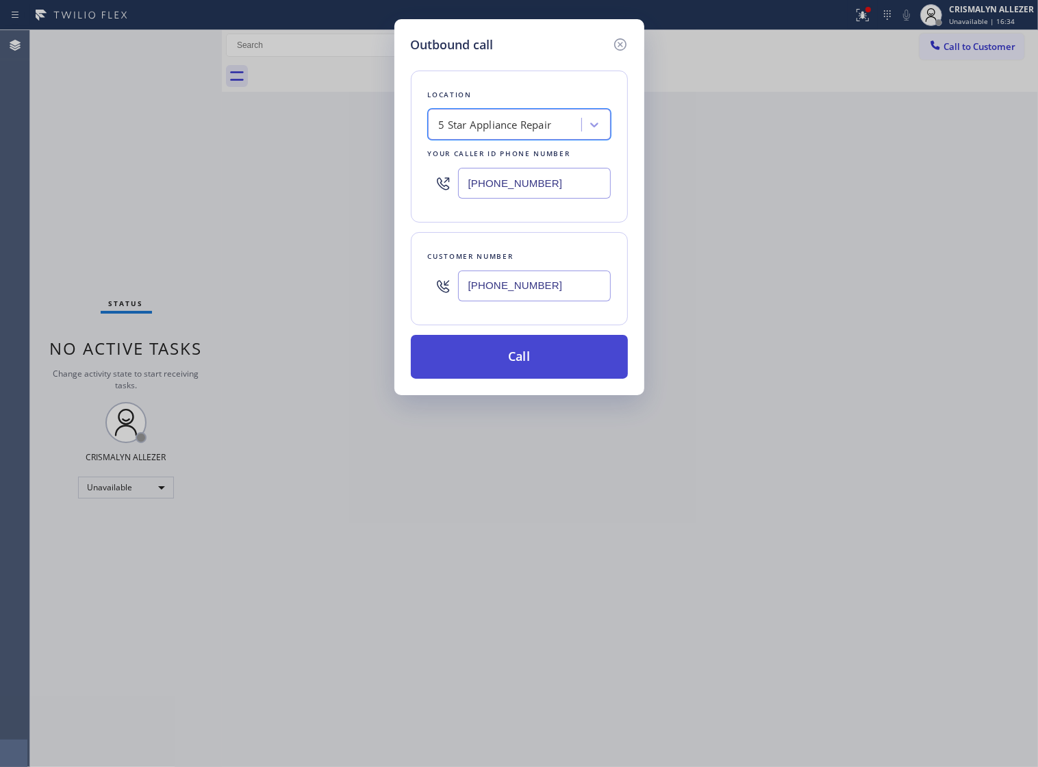
click at [528, 375] on button "Call" at bounding box center [519, 357] width 217 height 44
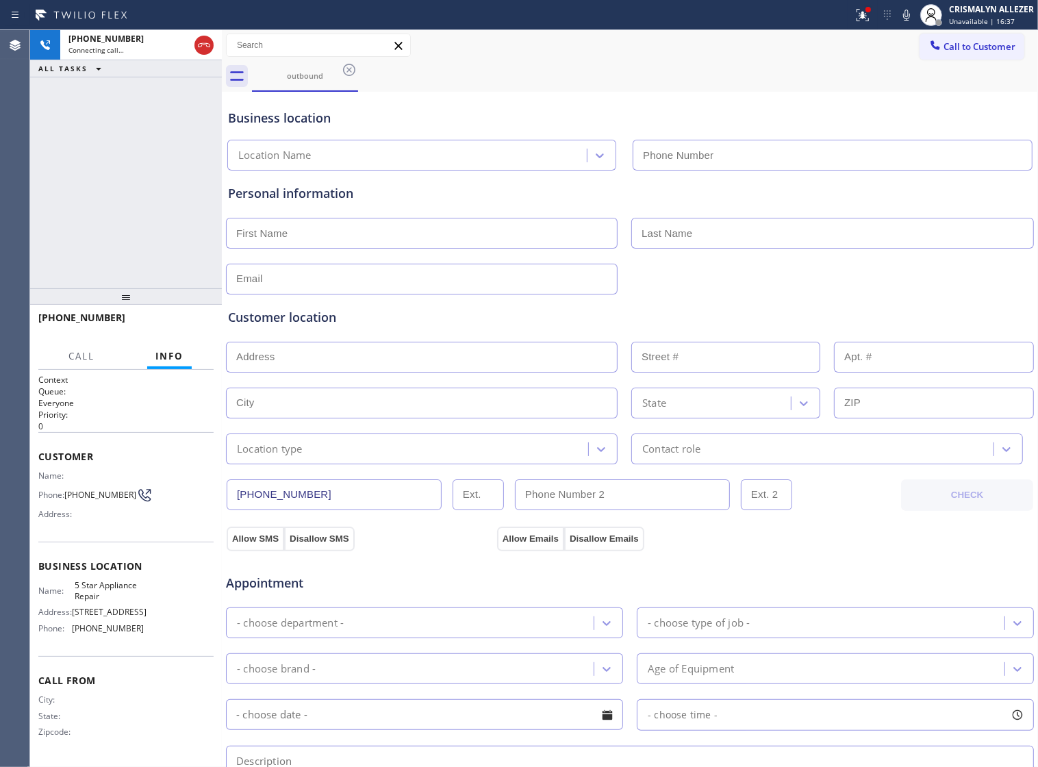
type input "[PHONE_NUMBER]"
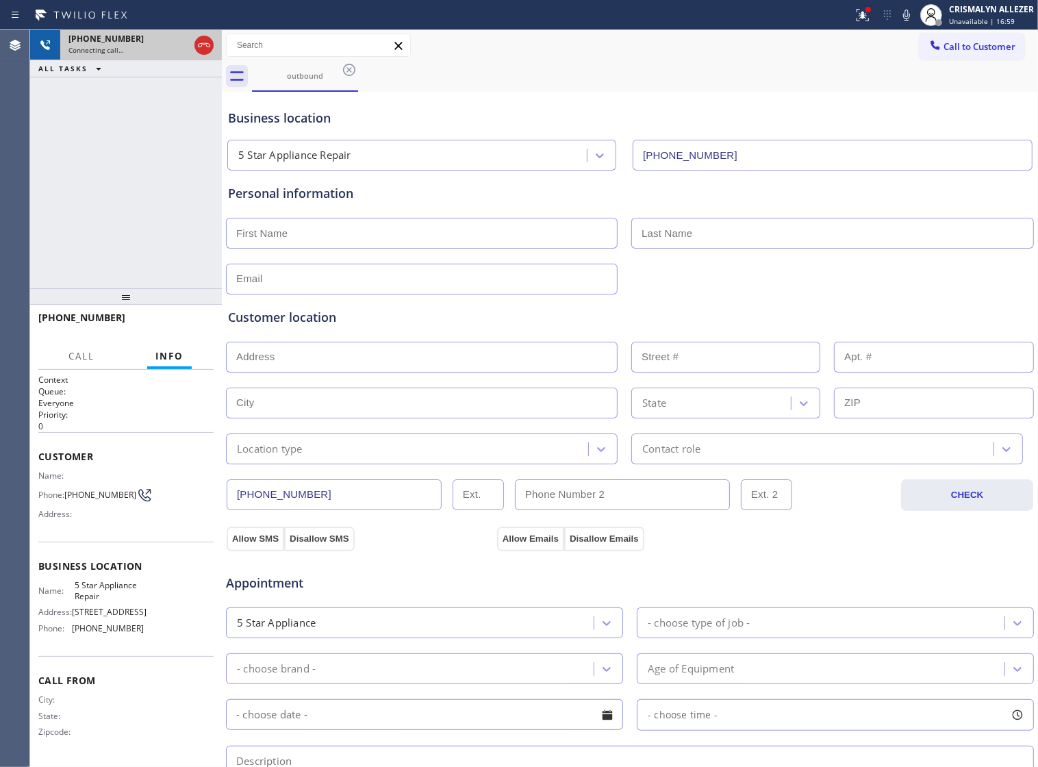
click at [198, 53] on div at bounding box center [204, 45] width 25 height 30
click at [196, 47] on icon at bounding box center [204, 45] width 16 height 16
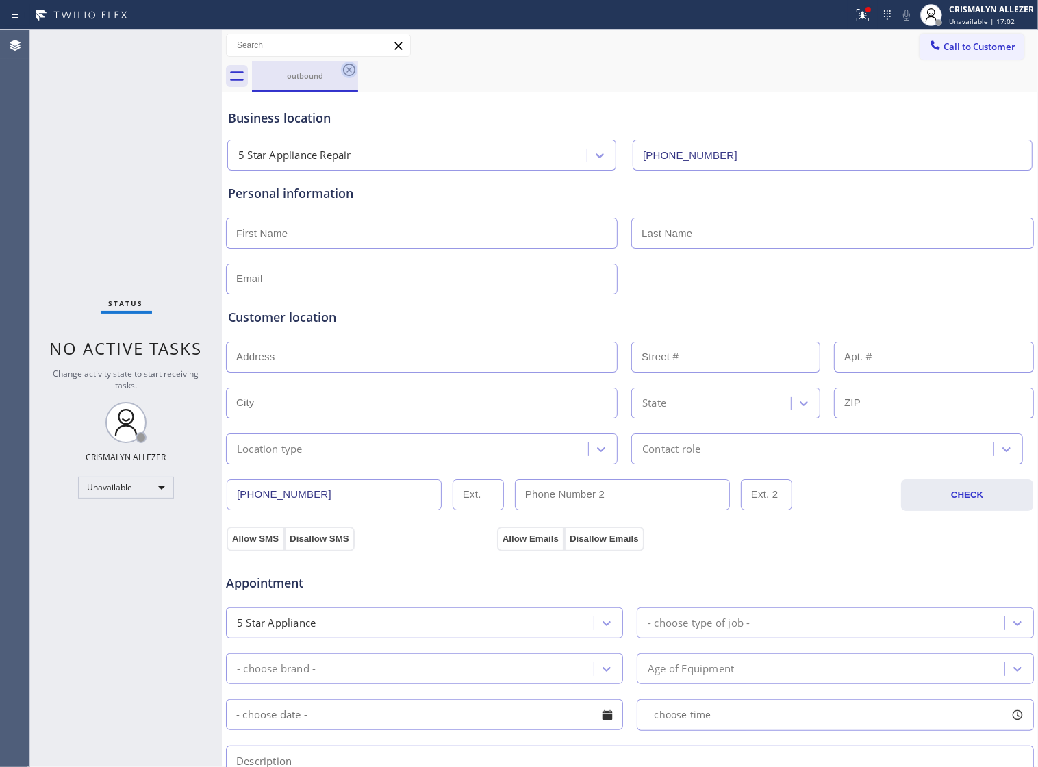
click at [351, 74] on icon at bounding box center [349, 70] width 12 height 12
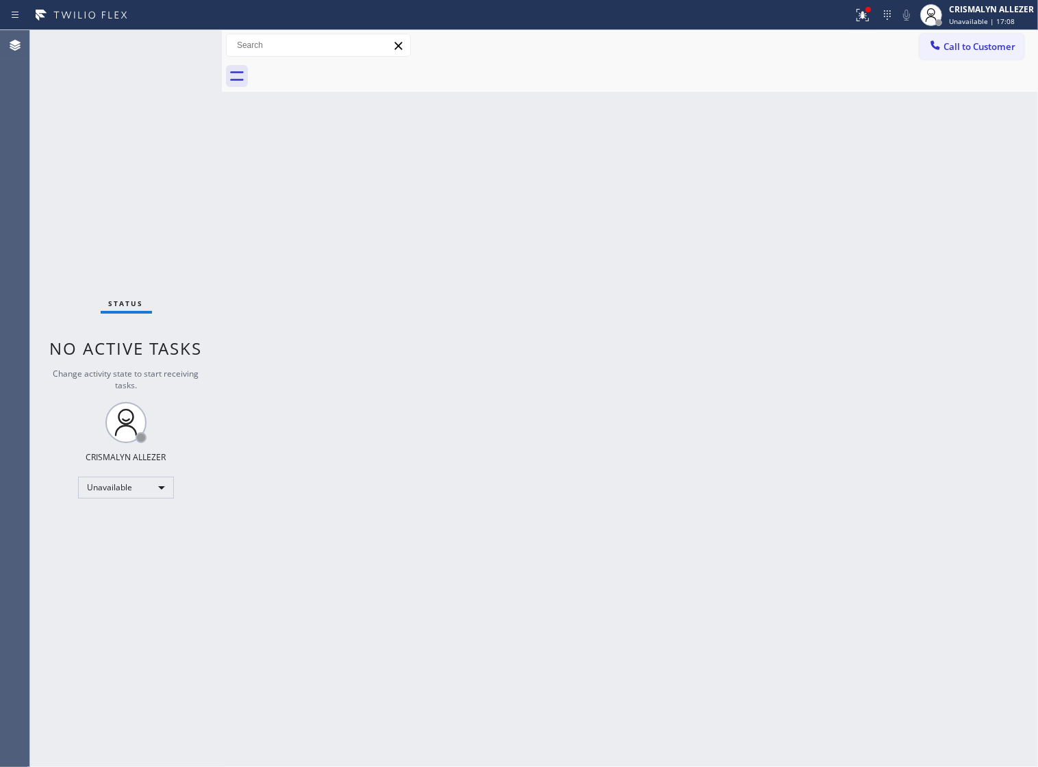
drag, startPoint x: 628, startPoint y: 261, endPoint x: 781, endPoint y: 211, distance: 161.5
click at [628, 261] on div "Back to Dashboard Change Sender ID Customers Technicians Select a contact Outbo…" at bounding box center [630, 398] width 816 height 736
drag, startPoint x: 949, startPoint y: 51, endPoint x: 793, endPoint y: 140, distance: 179.6
click at [948, 51] on span "Call to Customer" at bounding box center [979, 46] width 72 height 12
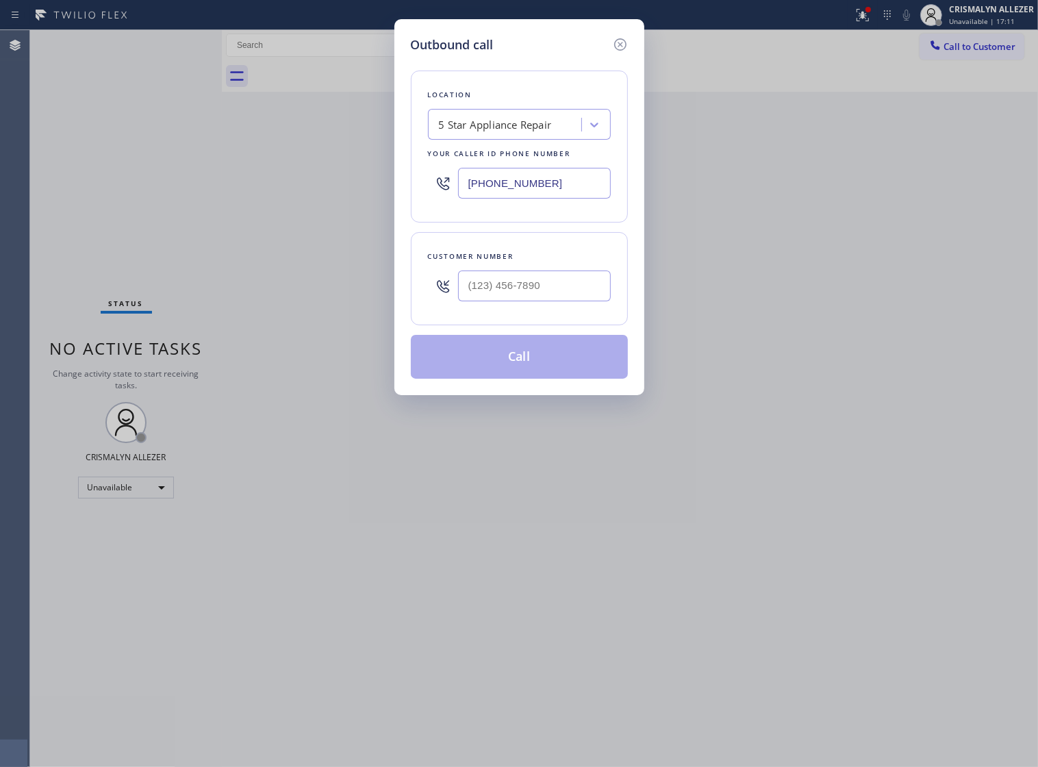
drag, startPoint x: 574, startPoint y: 190, endPoint x: 238, endPoint y: 209, distance: 336.6
click at [238, 209] on div "Outbound call Location 5 Star Appliance Repair Your caller id phone number [PHO…" at bounding box center [519, 383] width 1038 height 767
paste input "949) 732-127"
type input "[PHONE_NUMBER]"
click at [535, 300] on input "(___) ___-____" at bounding box center [534, 285] width 153 height 31
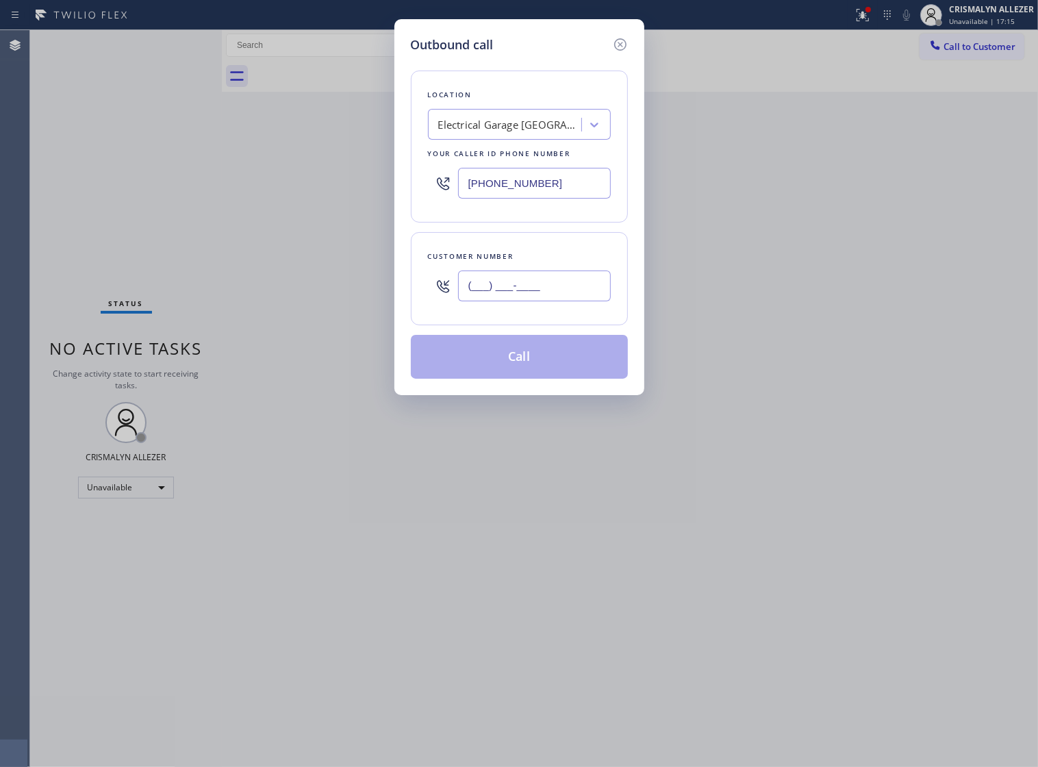
paste input "724) 309-9221"
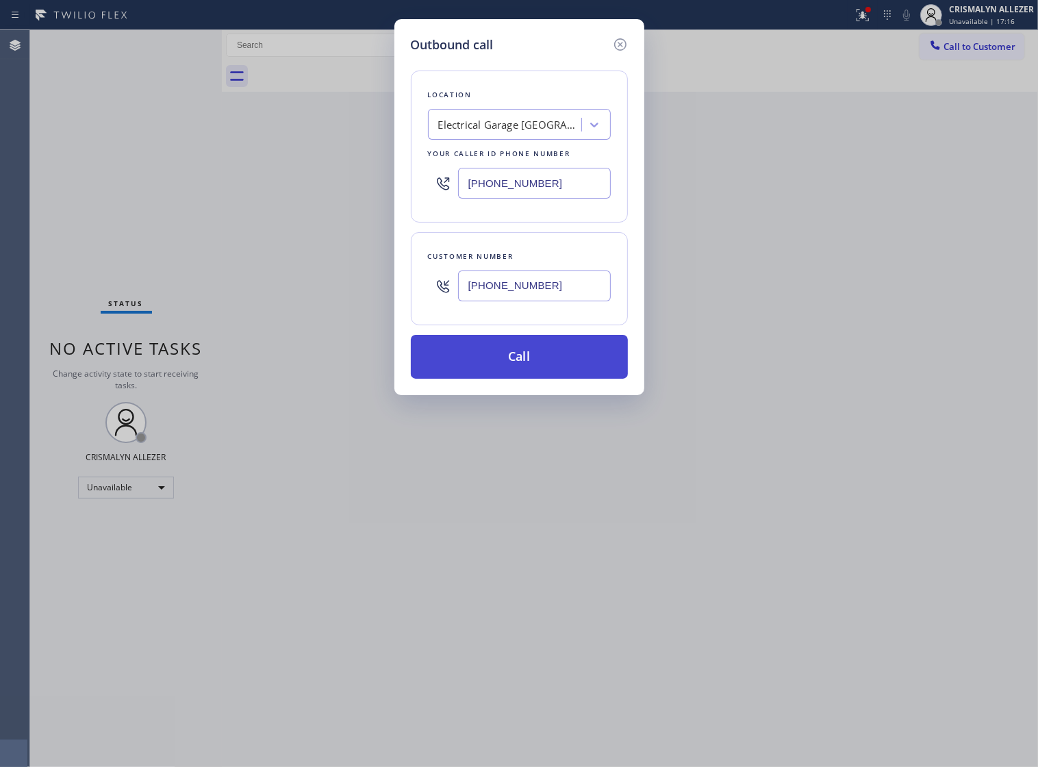
type input "[PHONE_NUMBER]"
click at [524, 379] on button "Call" at bounding box center [519, 357] width 217 height 44
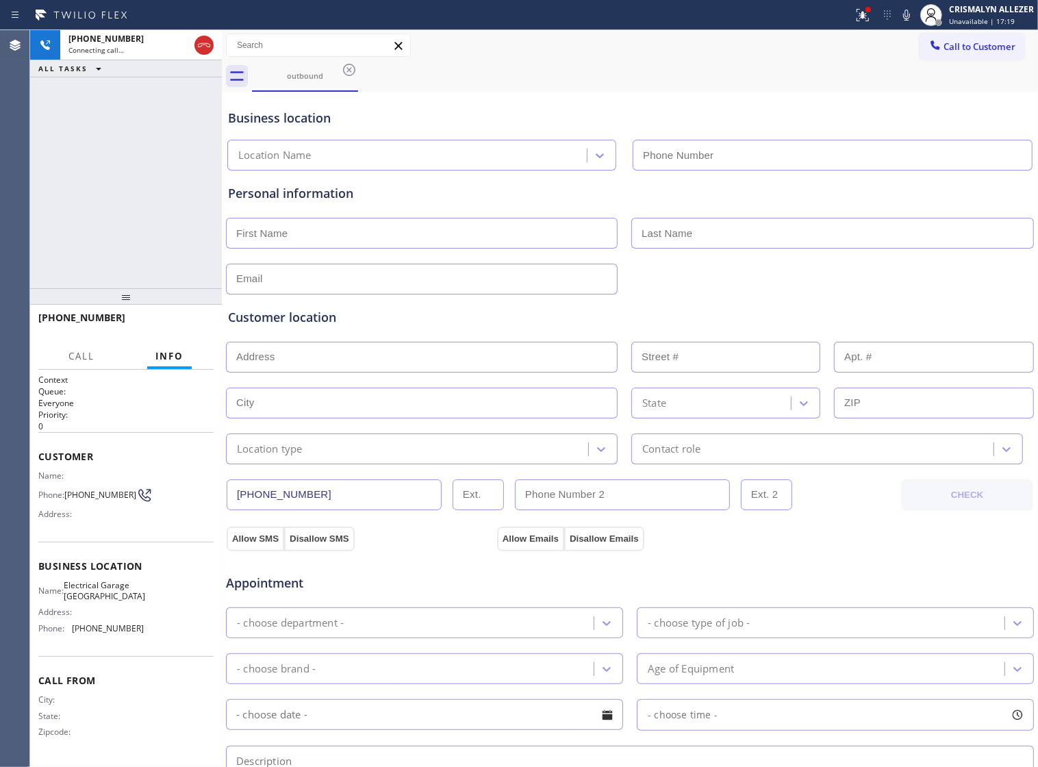
type input "[PHONE_NUMBER]"
click at [175, 324] on span "HANG UP" at bounding box center [182, 324] width 42 height 10
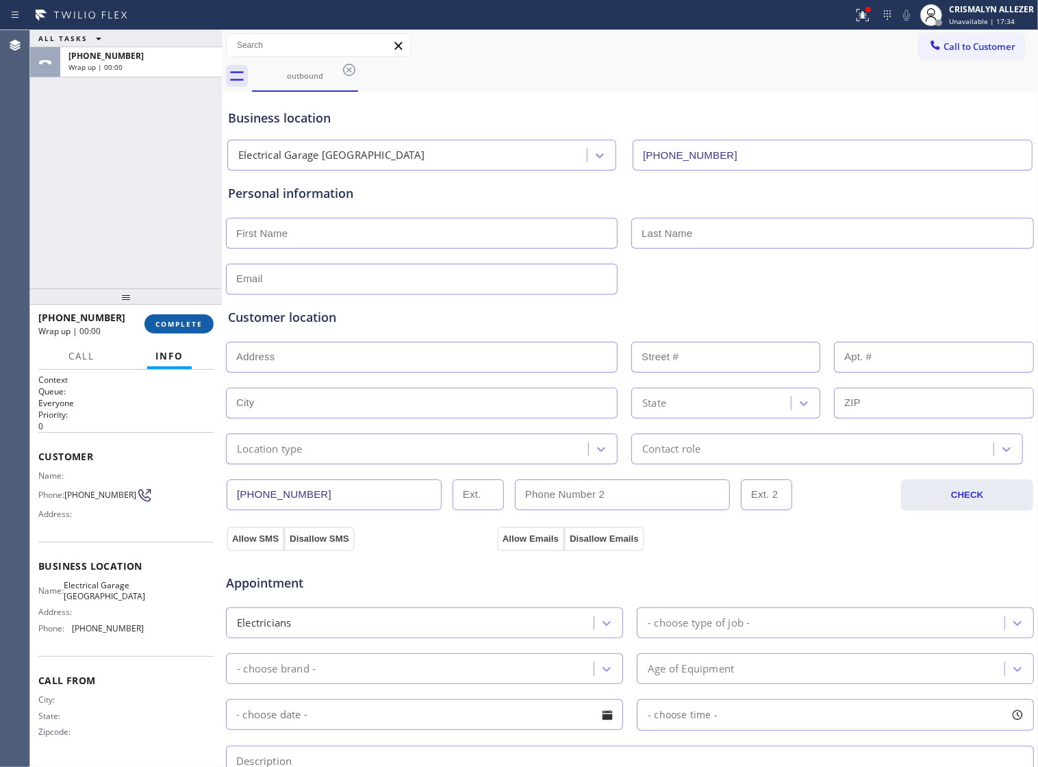
click at [166, 322] on span "COMPLETE" at bounding box center [178, 324] width 47 height 10
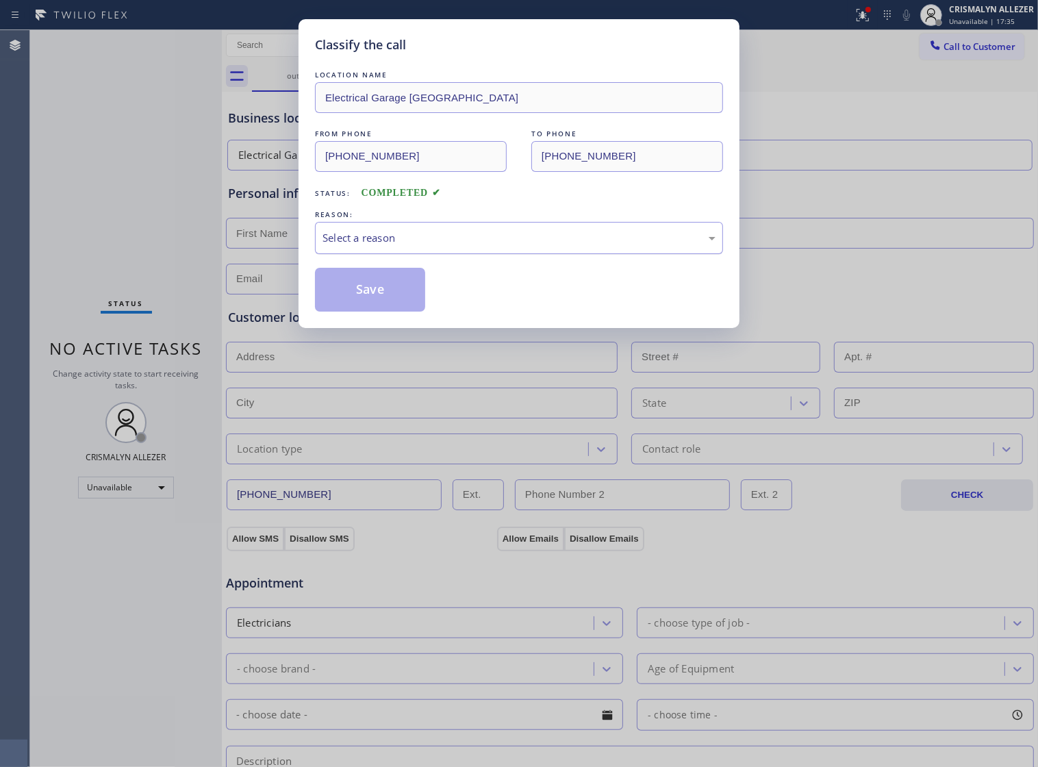
click at [518, 246] on div "Select a reason" at bounding box center [518, 238] width 393 height 16
click at [360, 301] on button "Save" at bounding box center [370, 290] width 110 height 44
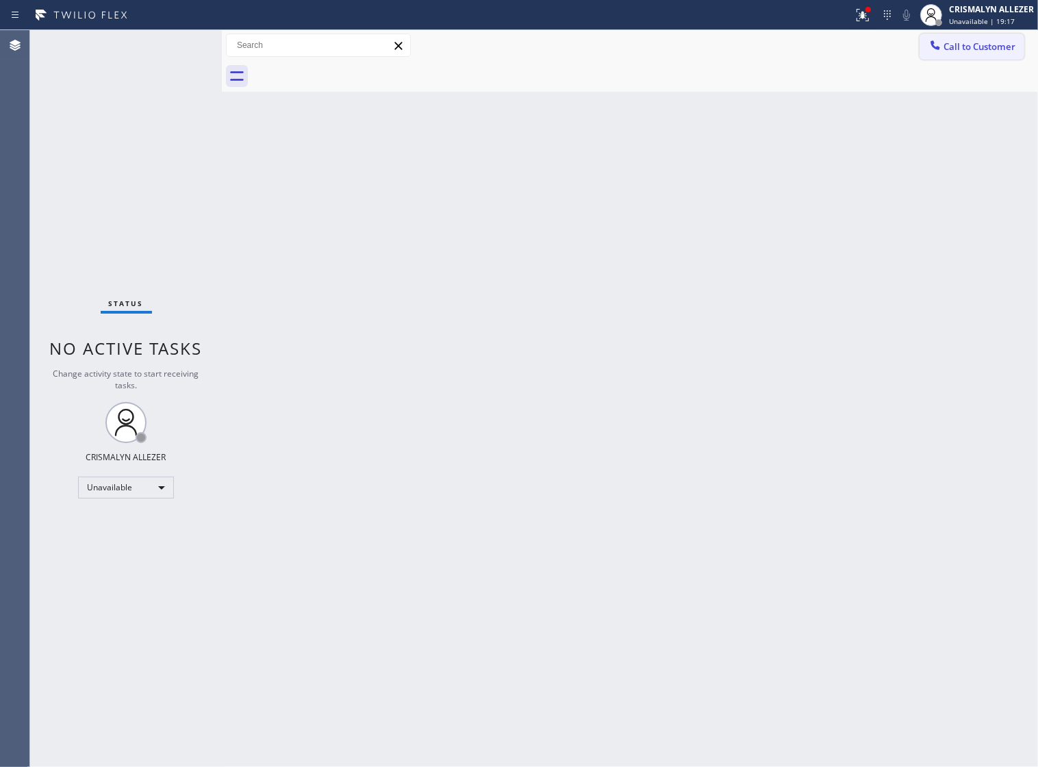
click at [951, 49] on span "Call to Customer" at bounding box center [979, 46] width 72 height 12
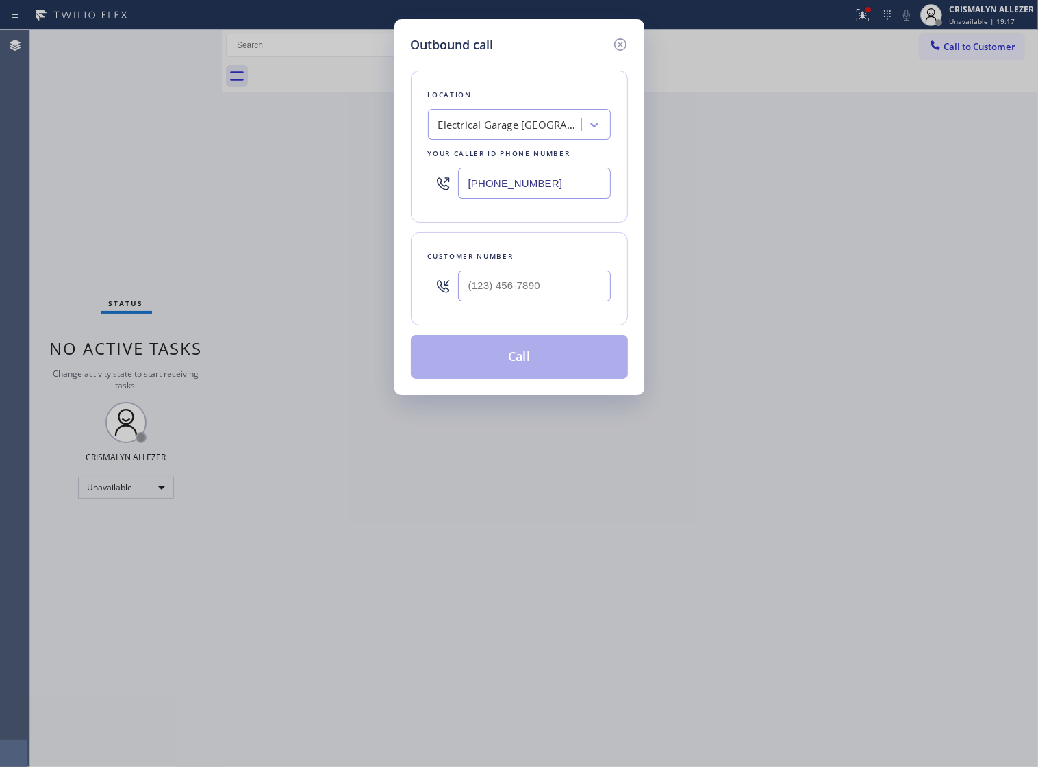
paste input "480) 470-5288"
drag, startPoint x: 481, startPoint y: 193, endPoint x: 145, endPoint y: 202, distance: 336.2
click at [145, 202] on div "Outbound call Location Electrical Garage [GEOGRAPHIC_DATA] Your caller id phone…" at bounding box center [519, 383] width 1038 height 767
type input "[PHONE_NUMBER]"
click at [504, 299] on input "(___) ___-____" at bounding box center [534, 285] width 153 height 31
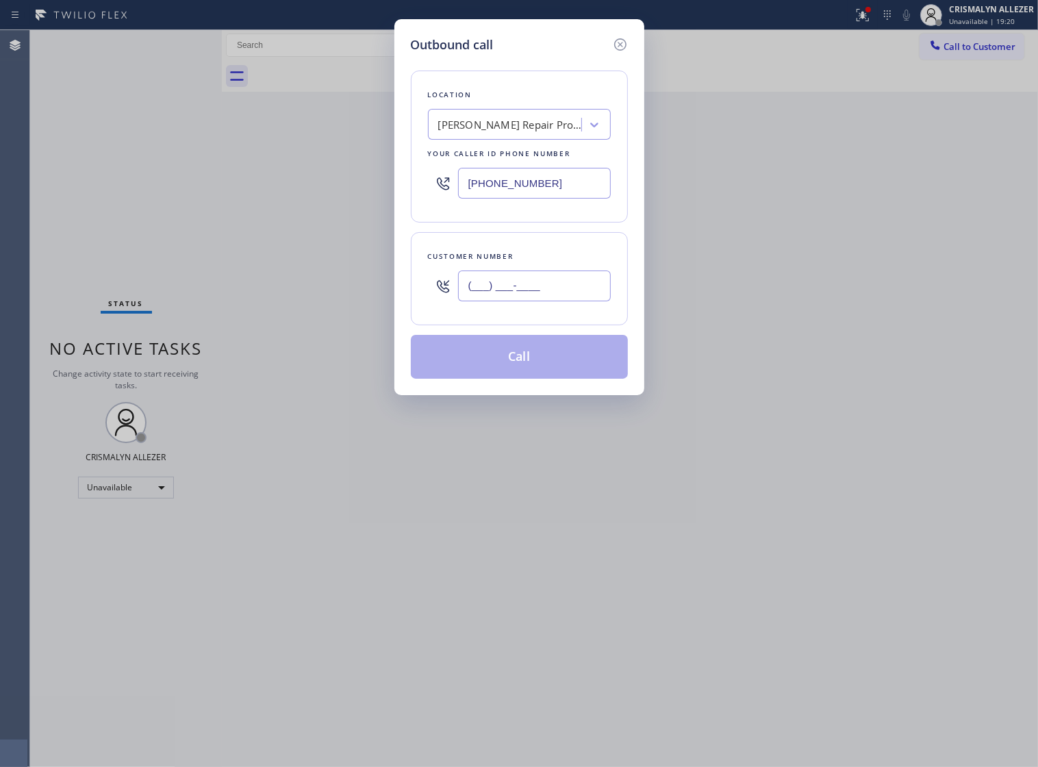
paste input "928) 981-7736"
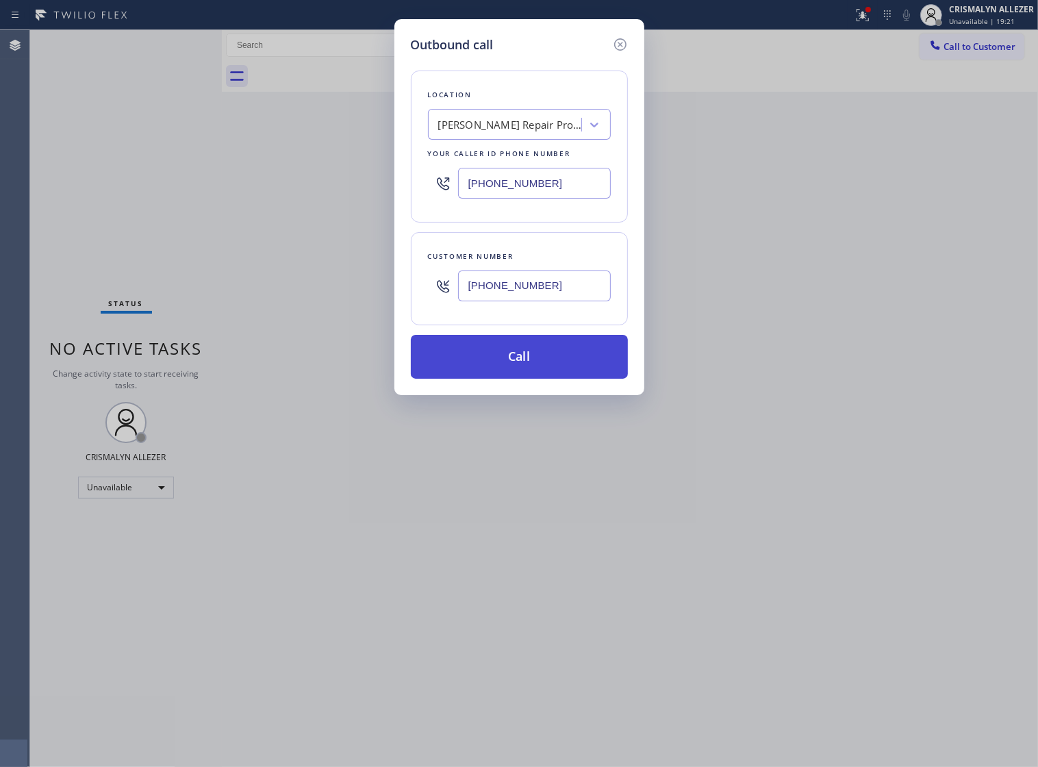
type input "[PHONE_NUMBER]"
click at [526, 379] on button "Call" at bounding box center [519, 357] width 217 height 44
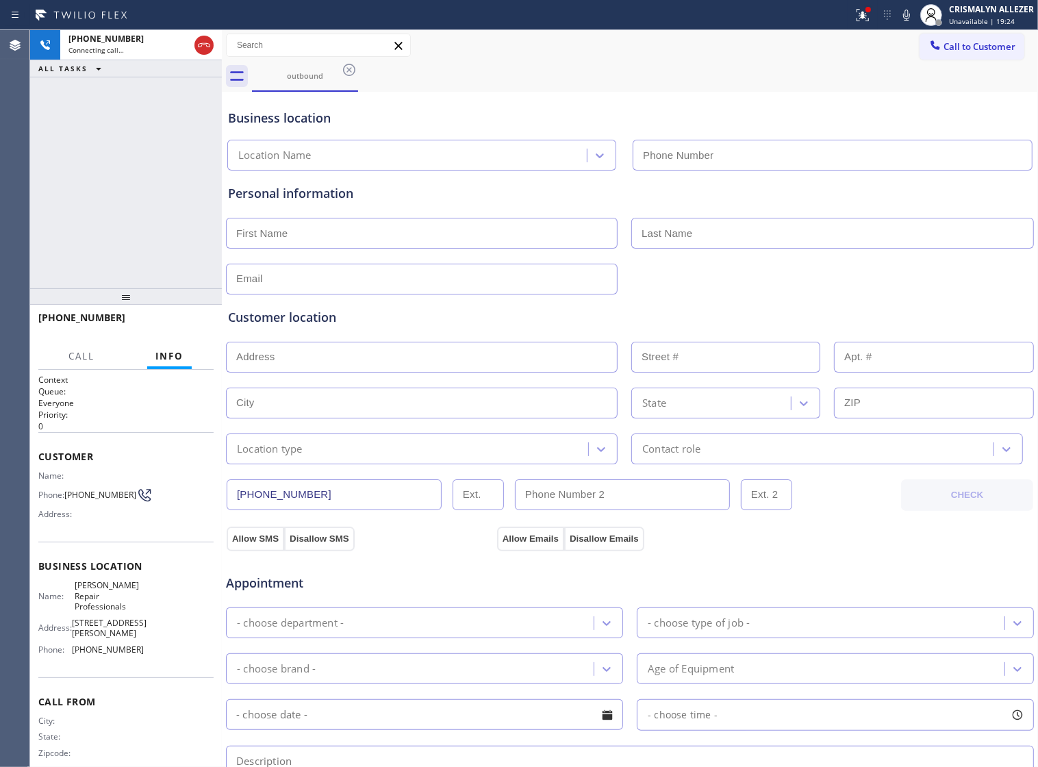
type input "[PHONE_NUMBER]"
click at [166, 326] on span "HANG UP" at bounding box center [182, 324] width 42 height 10
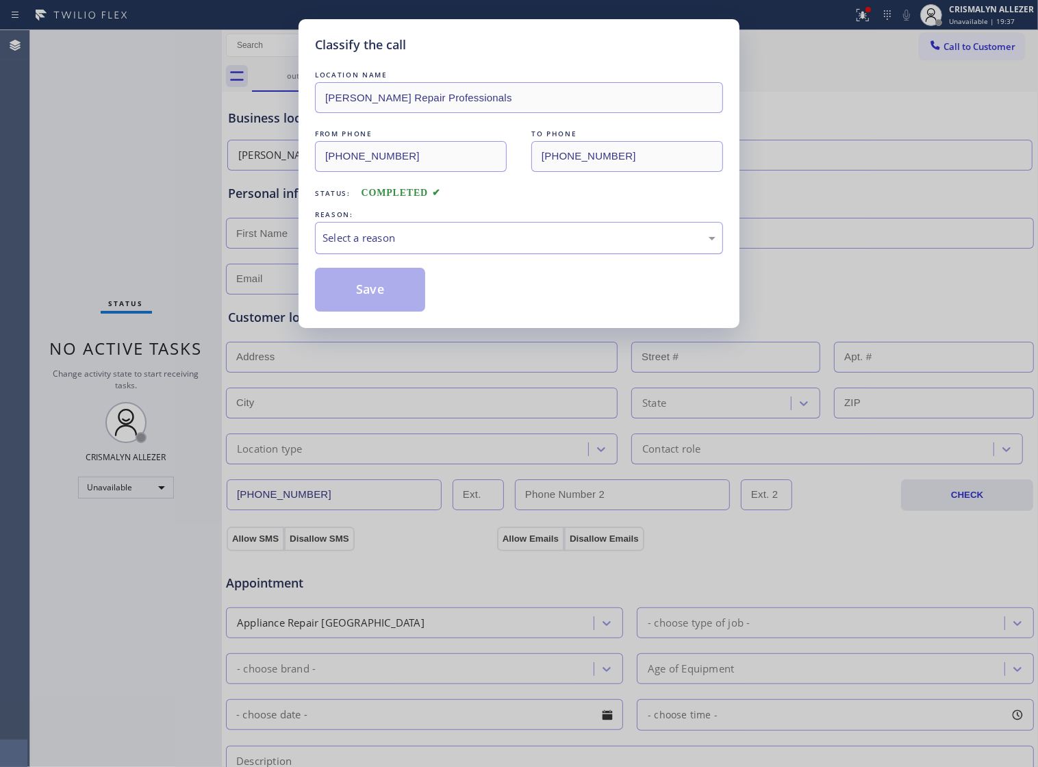
click at [524, 246] on div "Select a reason" at bounding box center [518, 238] width 393 height 16
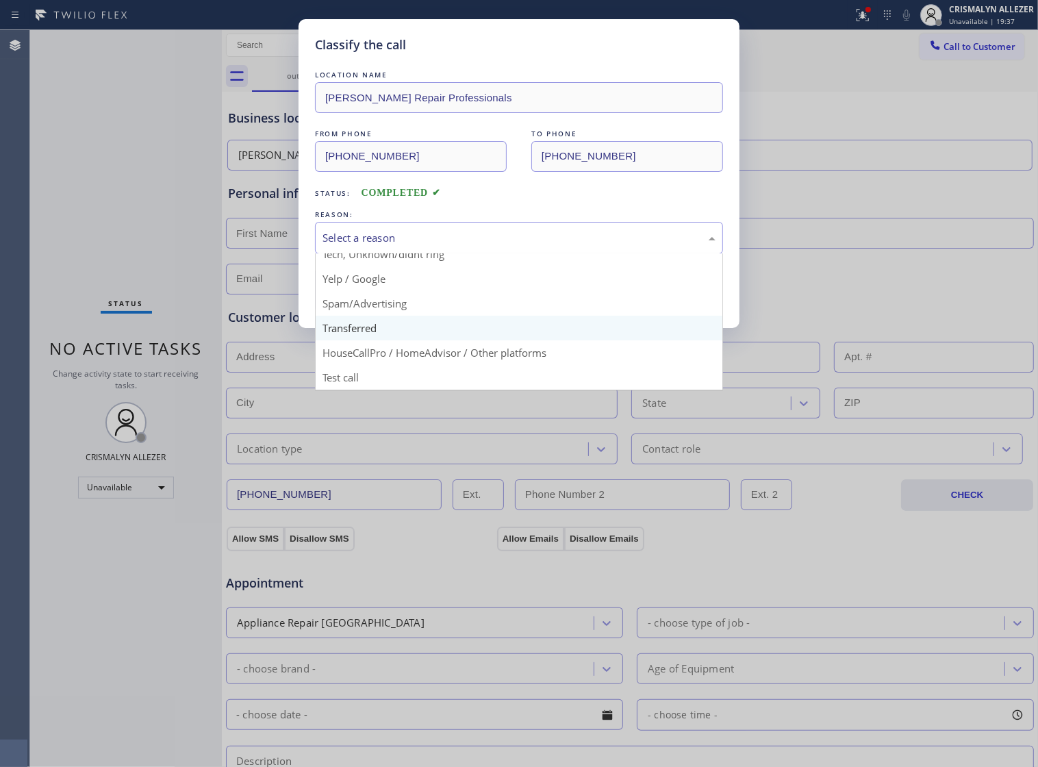
scroll to position [94, 0]
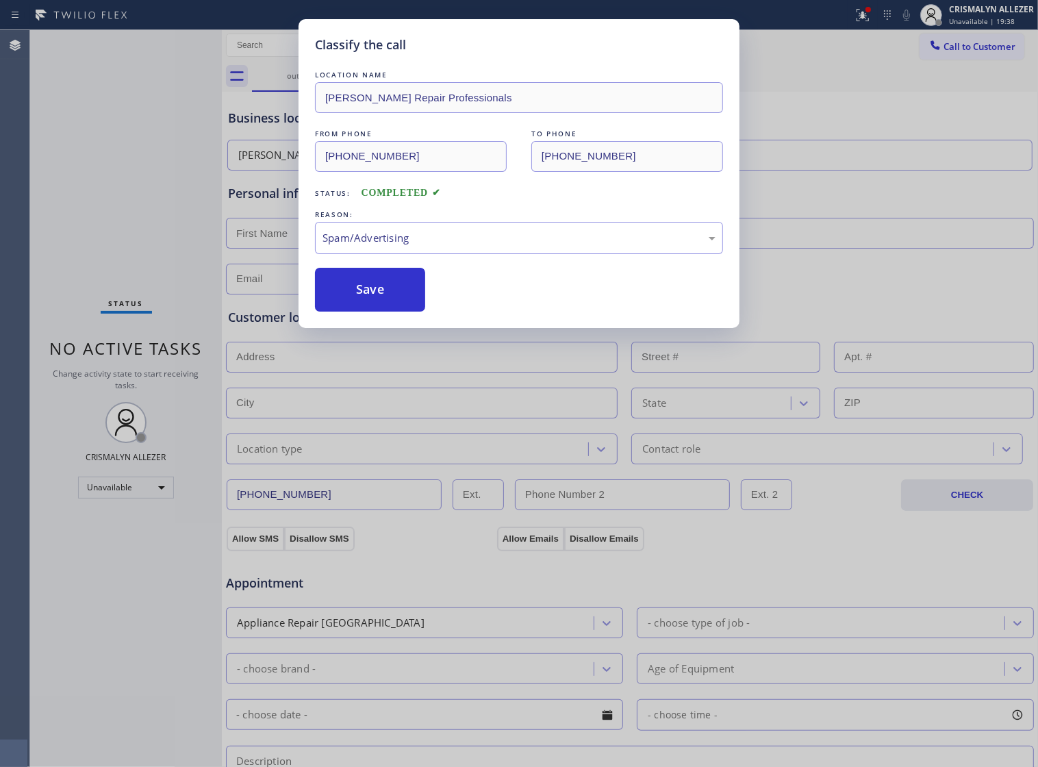
click at [374, 311] on button "Save" at bounding box center [370, 290] width 110 height 44
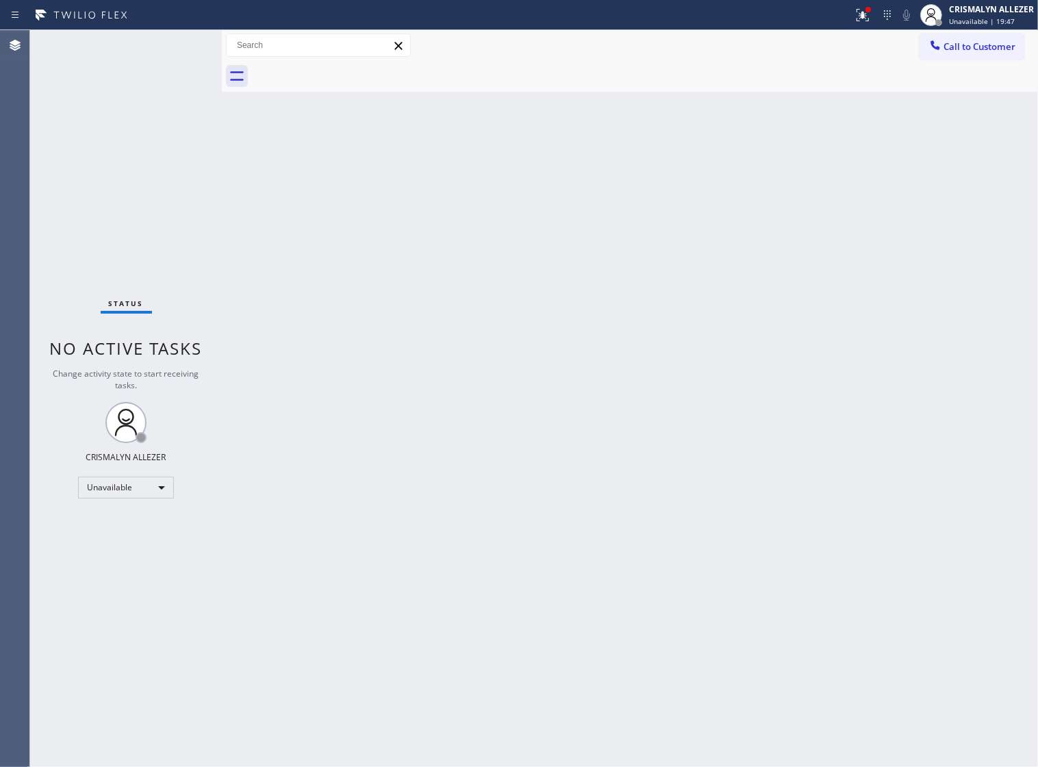
drag, startPoint x: 546, startPoint y: 390, endPoint x: 663, endPoint y: 231, distance: 197.4
click at [549, 381] on div "Back to Dashboard Change Sender ID Customers Technicians Select a contact Outbo…" at bounding box center [630, 398] width 816 height 736
click at [945, 49] on span "Call to Customer" at bounding box center [979, 46] width 72 height 12
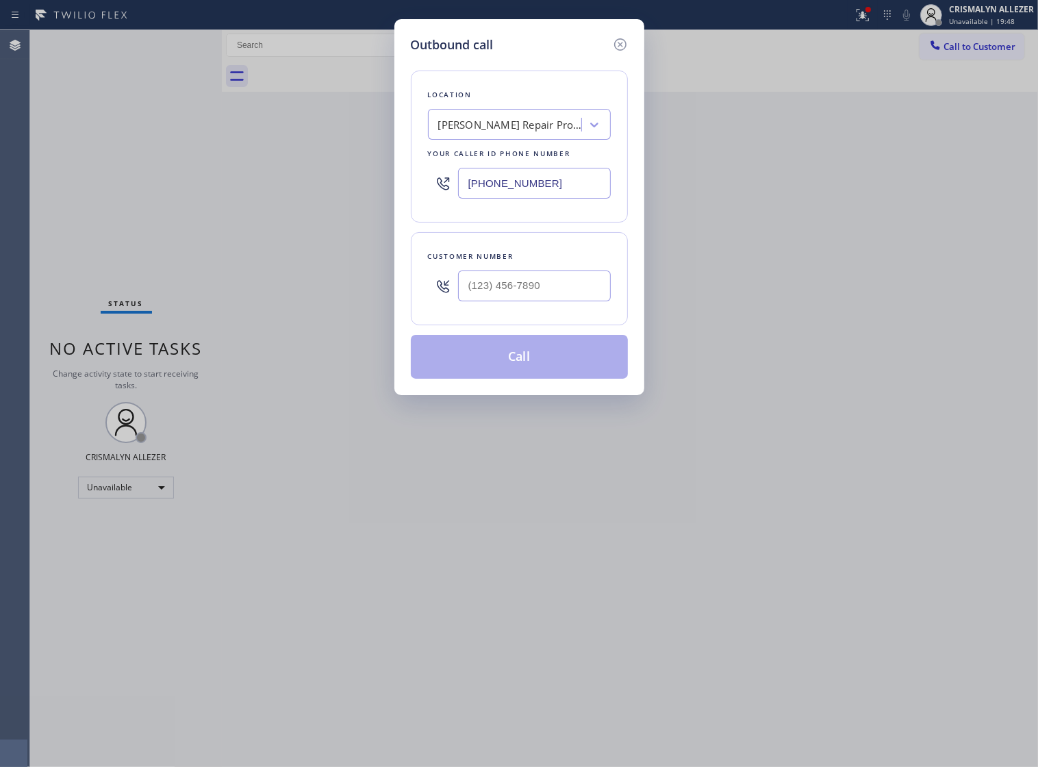
paste input "818) 938-1997"
drag, startPoint x: 555, startPoint y: 188, endPoint x: 606, endPoint y: 296, distance: 119.7
click at [272, 199] on div "Outbound call Location [PERSON_NAME] Repair Professionals Your caller id phone …" at bounding box center [519, 383] width 1038 height 767
type input "[PHONE_NUMBER]"
click at [522, 298] on input "(___) ___-____" at bounding box center [534, 285] width 153 height 31
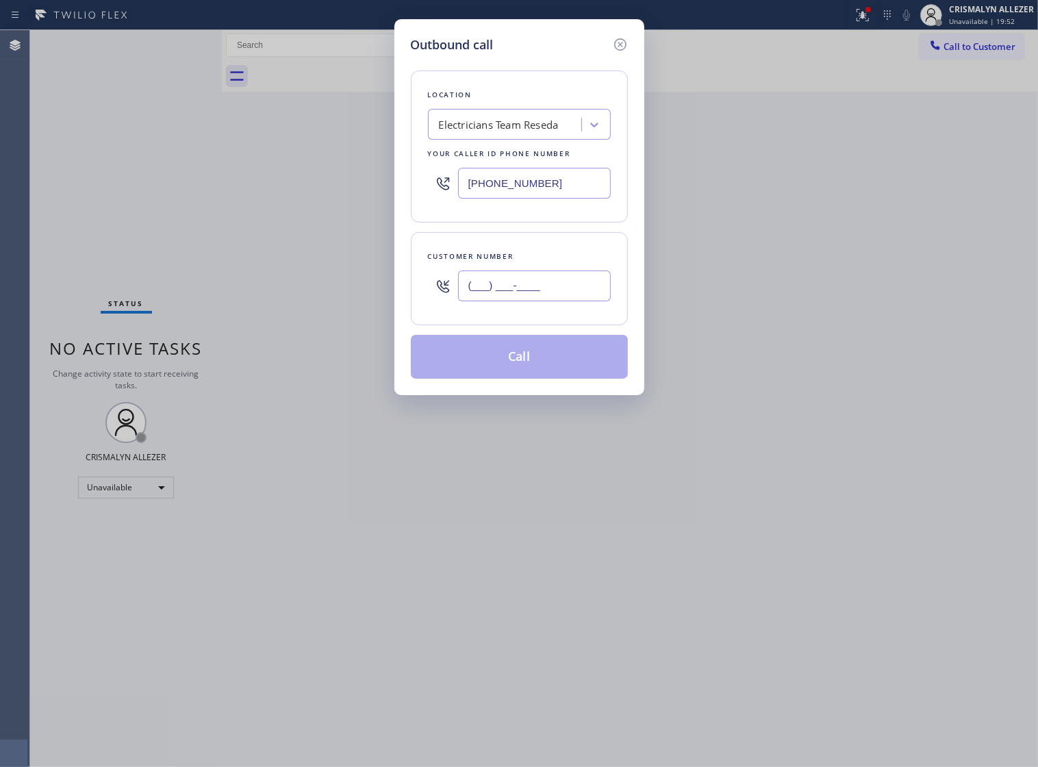
paste input "818) 938-1997"
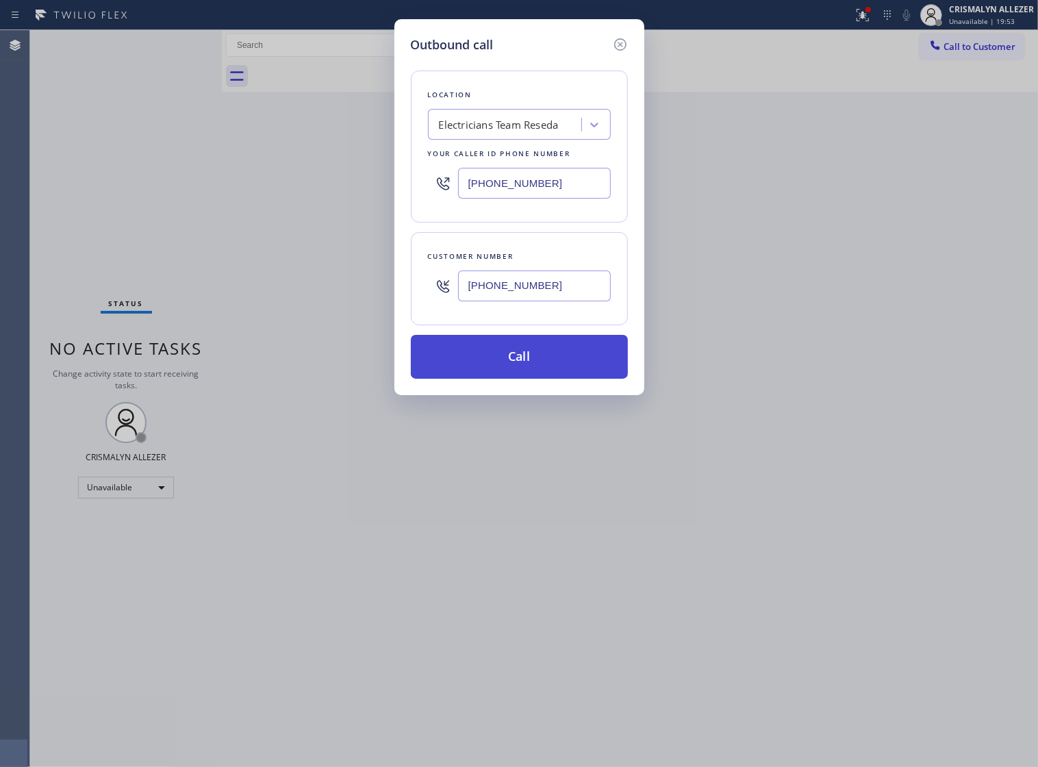
type input "[PHONE_NUMBER]"
click at [533, 379] on button "Call" at bounding box center [519, 357] width 217 height 44
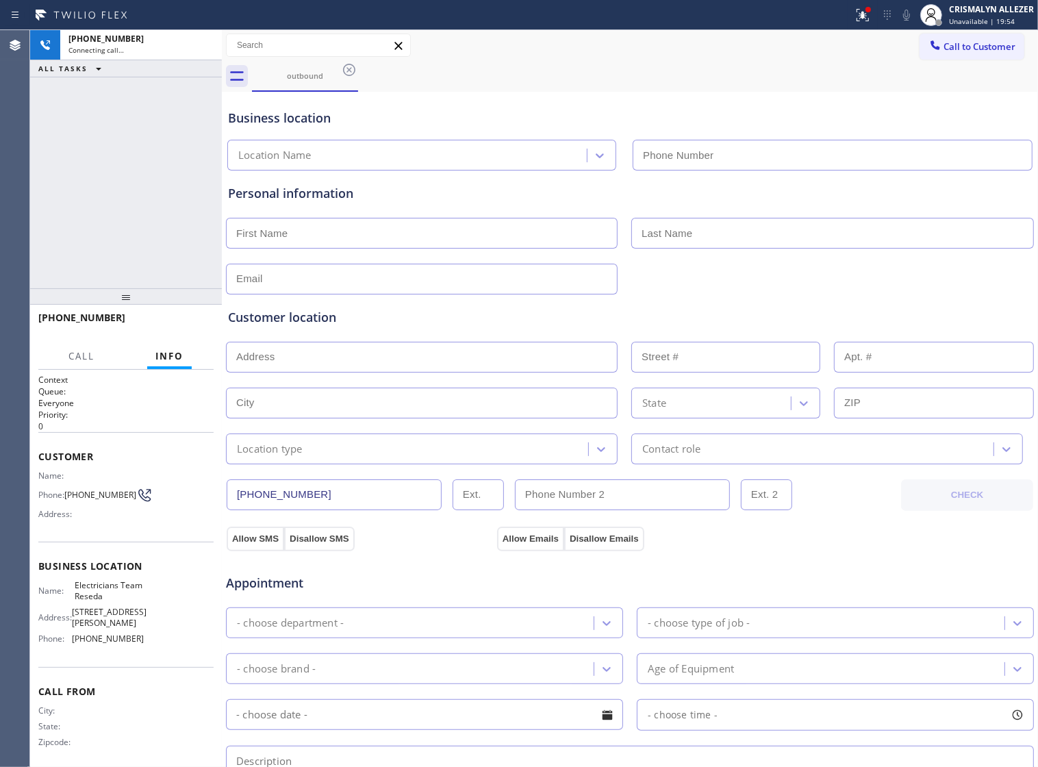
type input "[PHONE_NUMBER]"
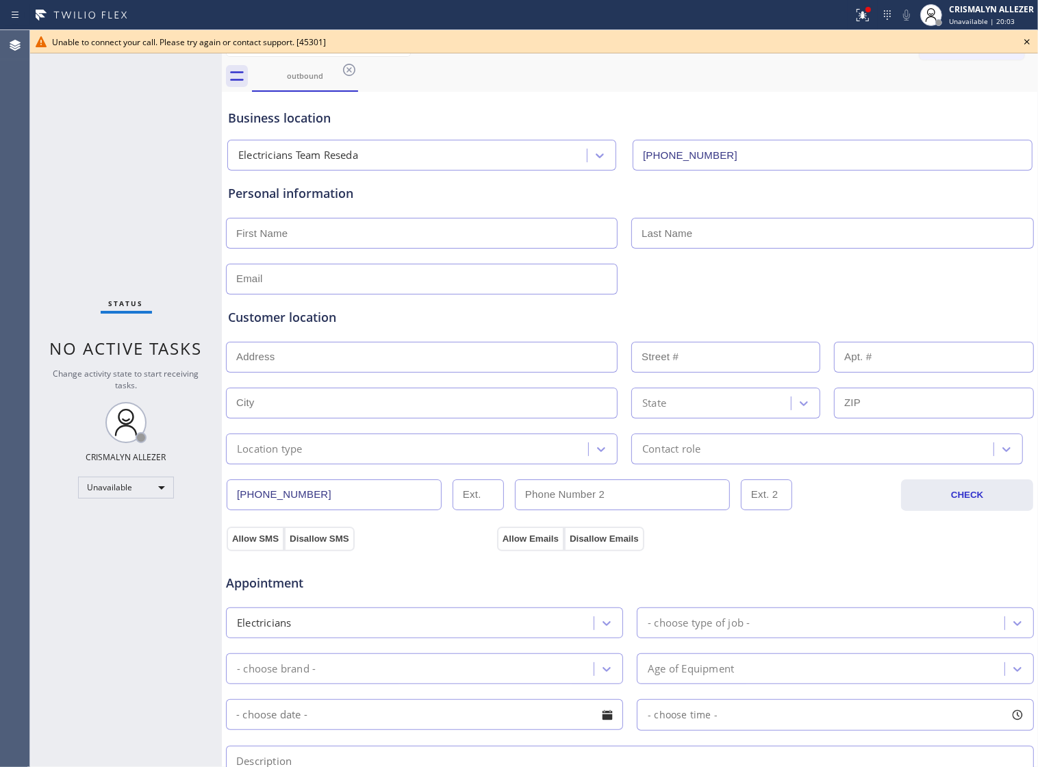
click at [504, 192] on div "Personal information" at bounding box center [630, 193] width 804 height 18
click at [1032, 36] on icon at bounding box center [1026, 42] width 16 height 16
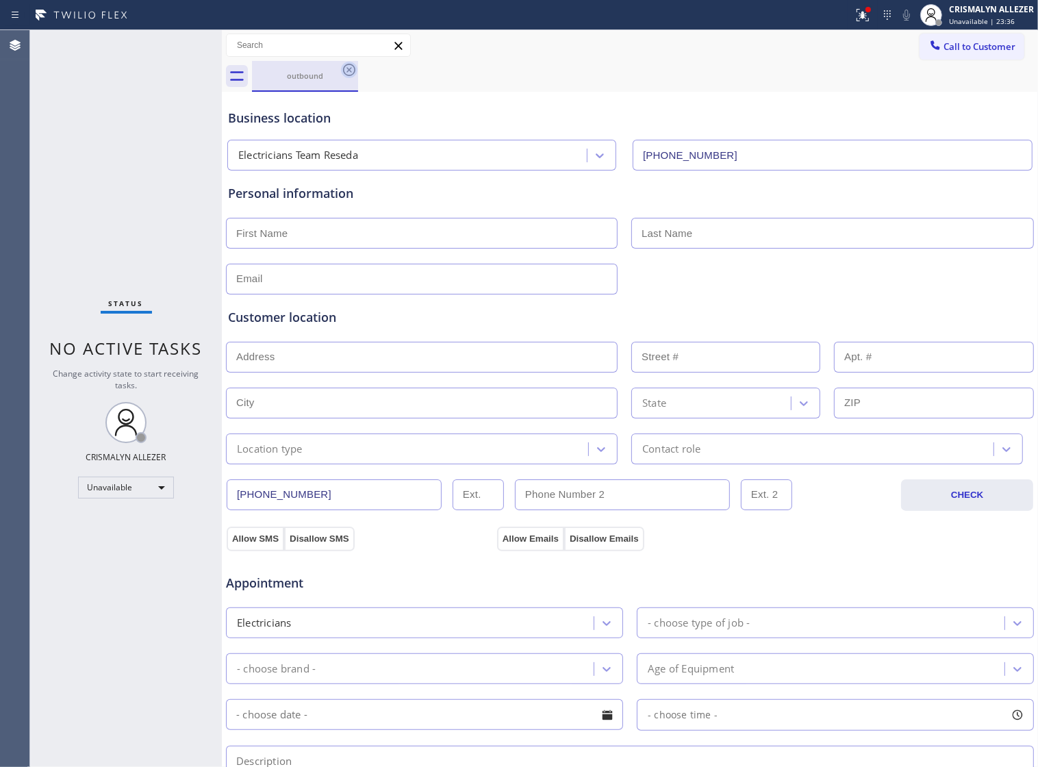
click at [343, 64] on icon at bounding box center [349, 70] width 16 height 16
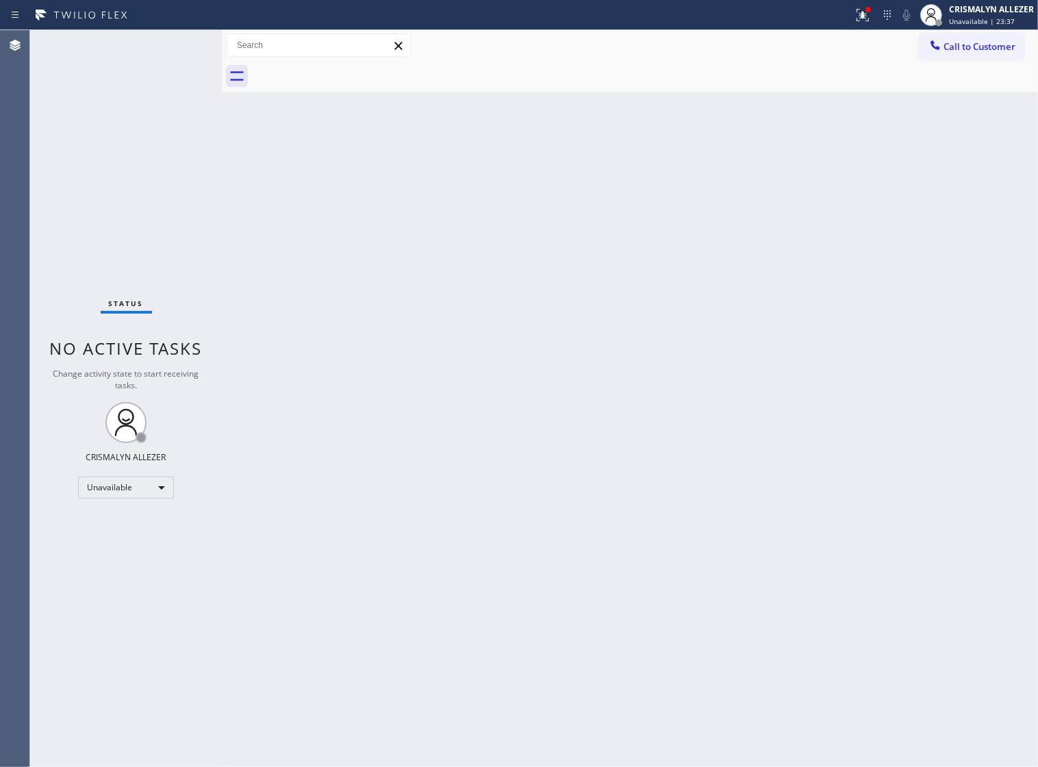
click at [943, 49] on span "Call to Customer" at bounding box center [979, 46] width 72 height 12
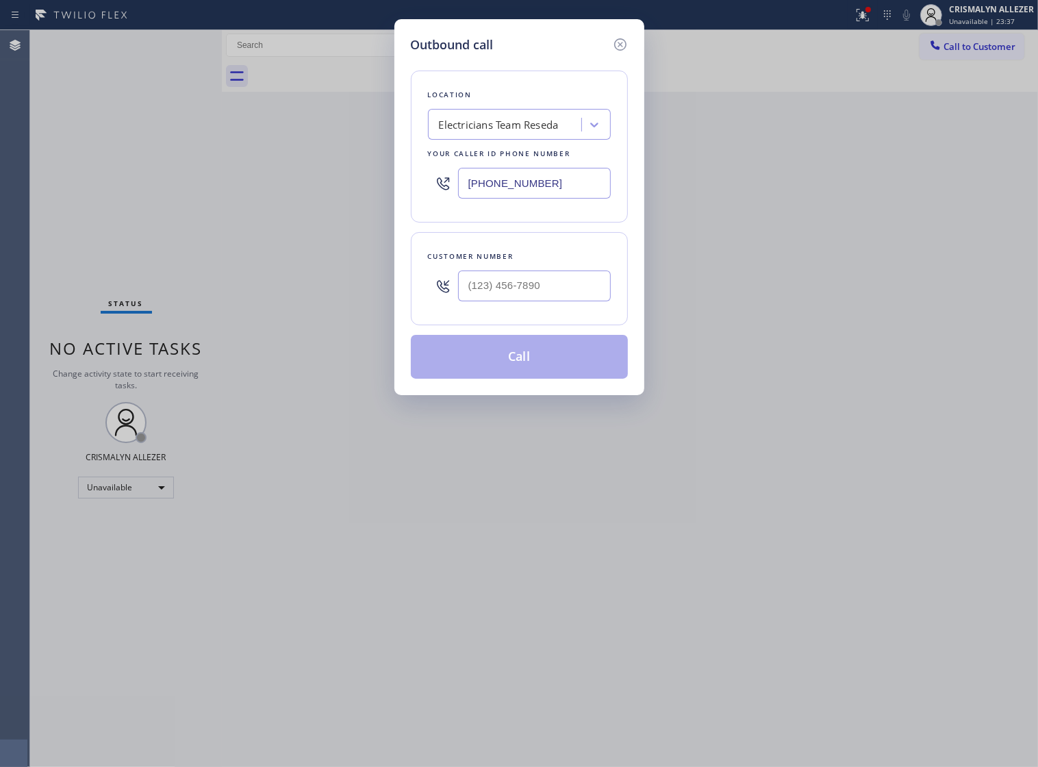
click at [575, 308] on div at bounding box center [534, 286] width 153 height 44
click at [572, 299] on input "(___) ___-____" at bounding box center [534, 285] width 153 height 31
paste input "408) 906-2164"
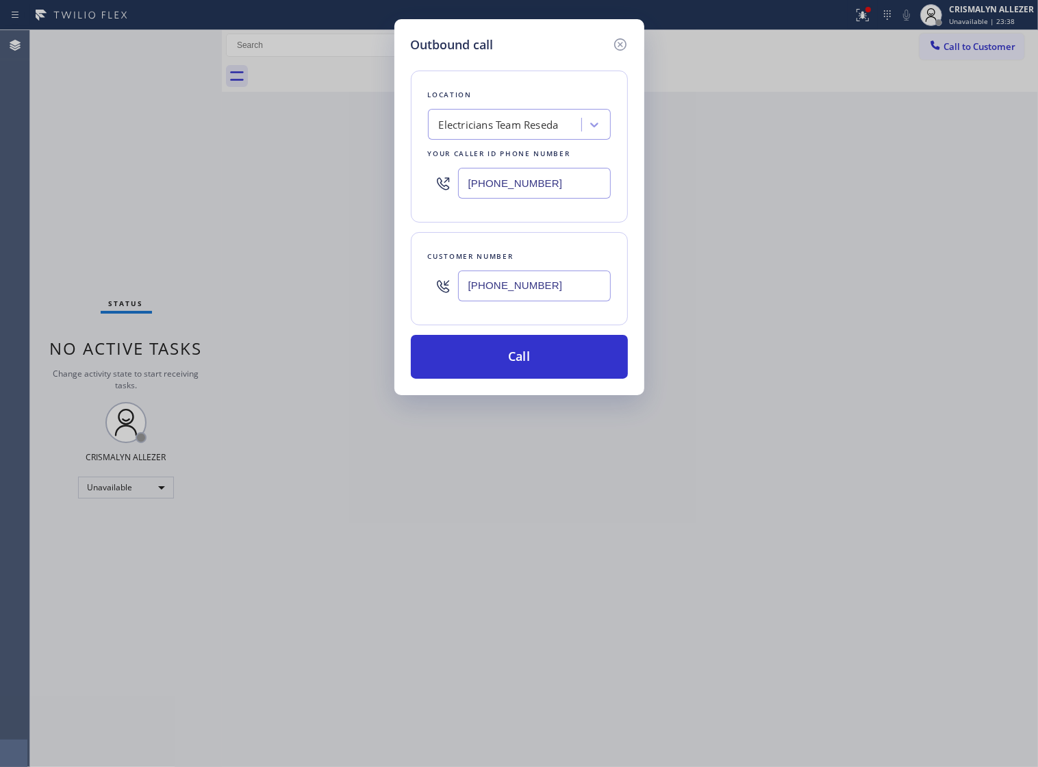
type input "[PHONE_NUMBER]"
click at [507, 151] on div "Location Electricians Team Reseda Your caller id phone number [PHONE_NUMBER]" at bounding box center [519, 147] width 217 height 152
click at [504, 133] on div "Electricians Team Reseda" at bounding box center [499, 125] width 120 height 16
type input "5 star appliance re"
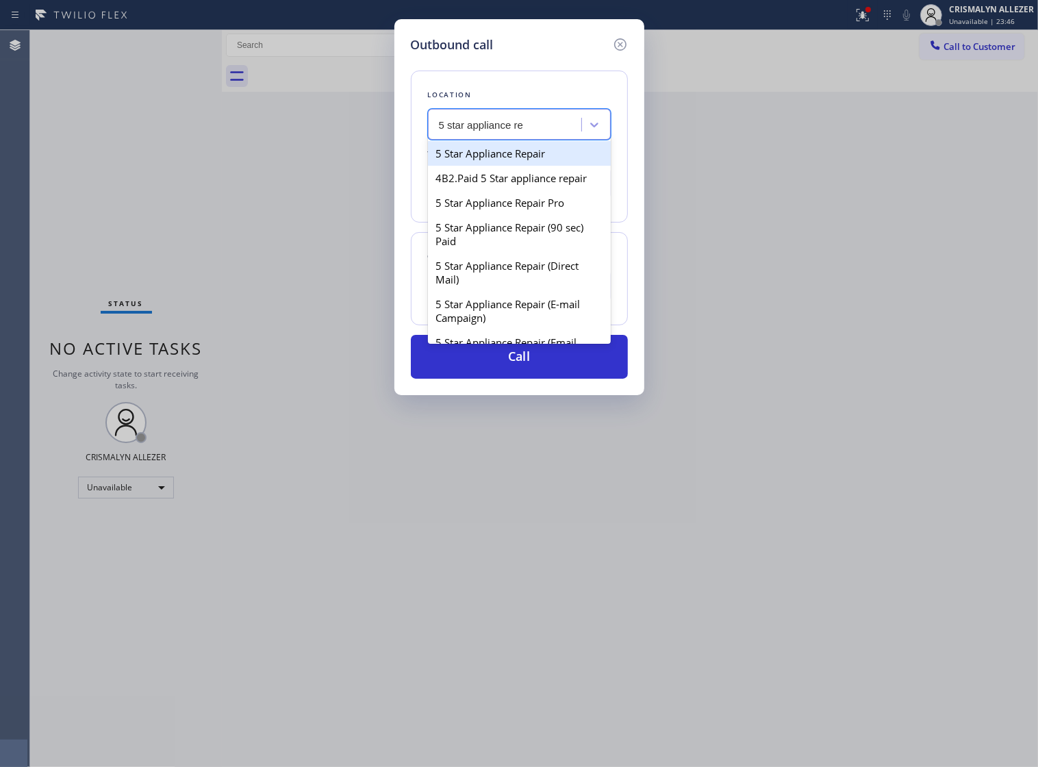
click at [513, 166] on div "5 Star Appliance Repair" at bounding box center [519, 153] width 183 height 25
type input "[PHONE_NUMBER]"
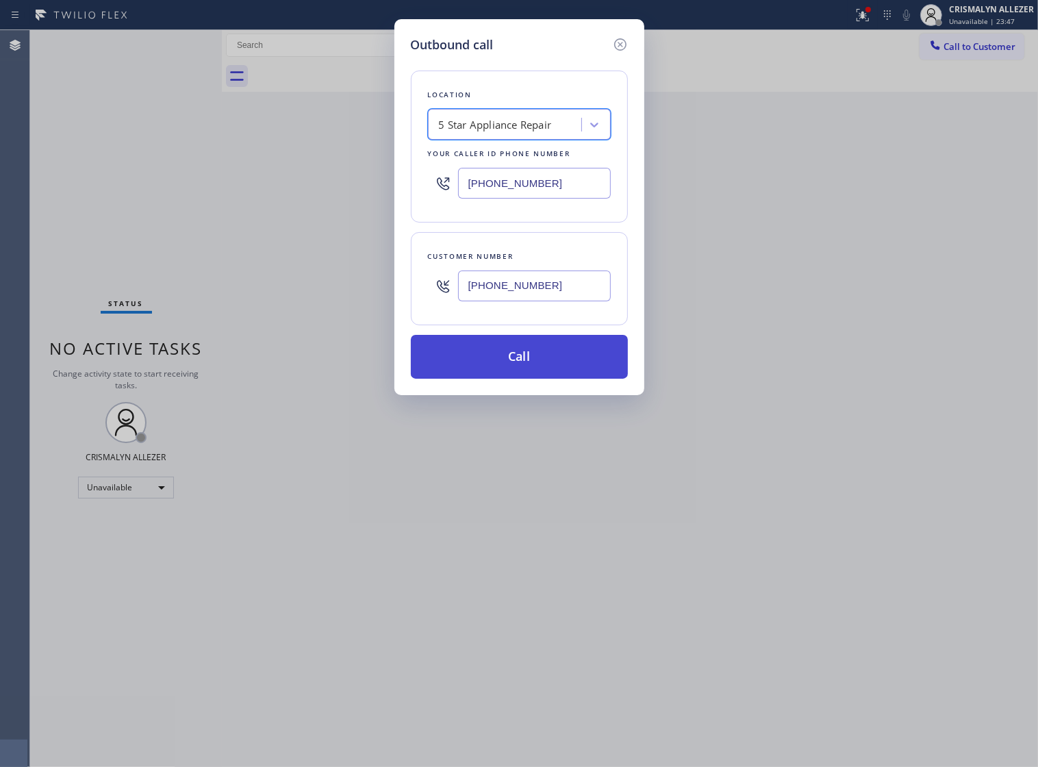
click at [535, 379] on button "Call" at bounding box center [519, 357] width 217 height 44
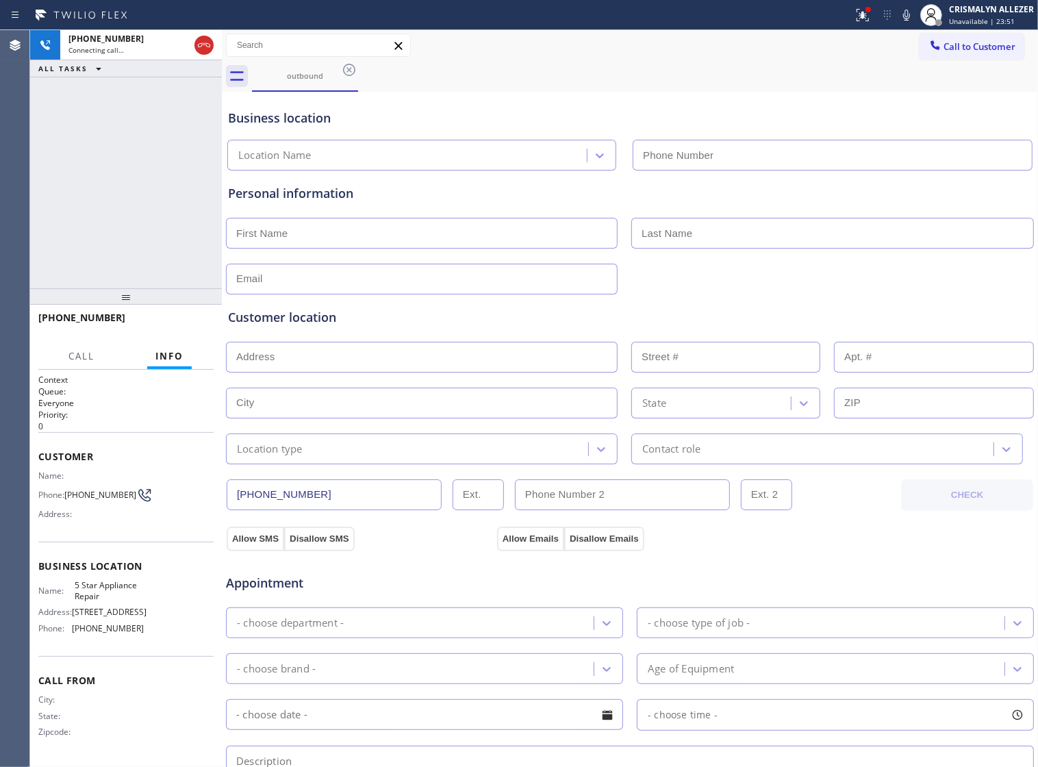
type input "[PHONE_NUMBER]"
click at [179, 329] on button "HANG UP" at bounding box center [182, 323] width 64 height 19
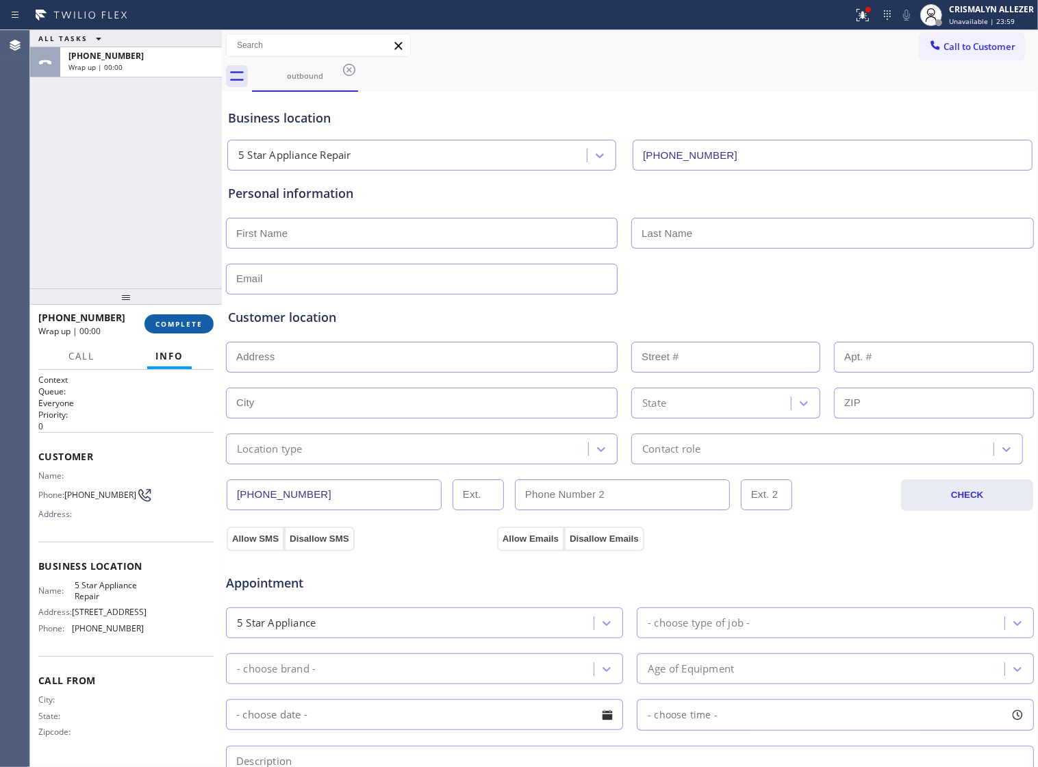
click at [178, 322] on span "COMPLETE" at bounding box center [178, 324] width 47 height 10
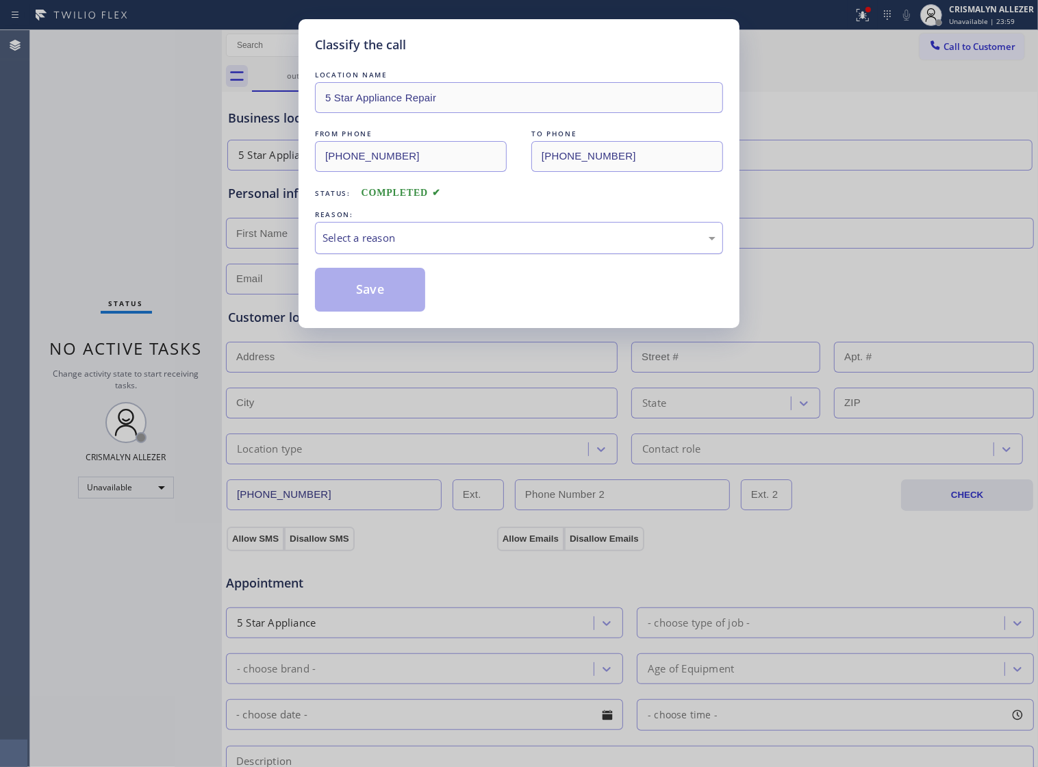
click at [465, 246] on div "Select a reason" at bounding box center [518, 238] width 393 height 16
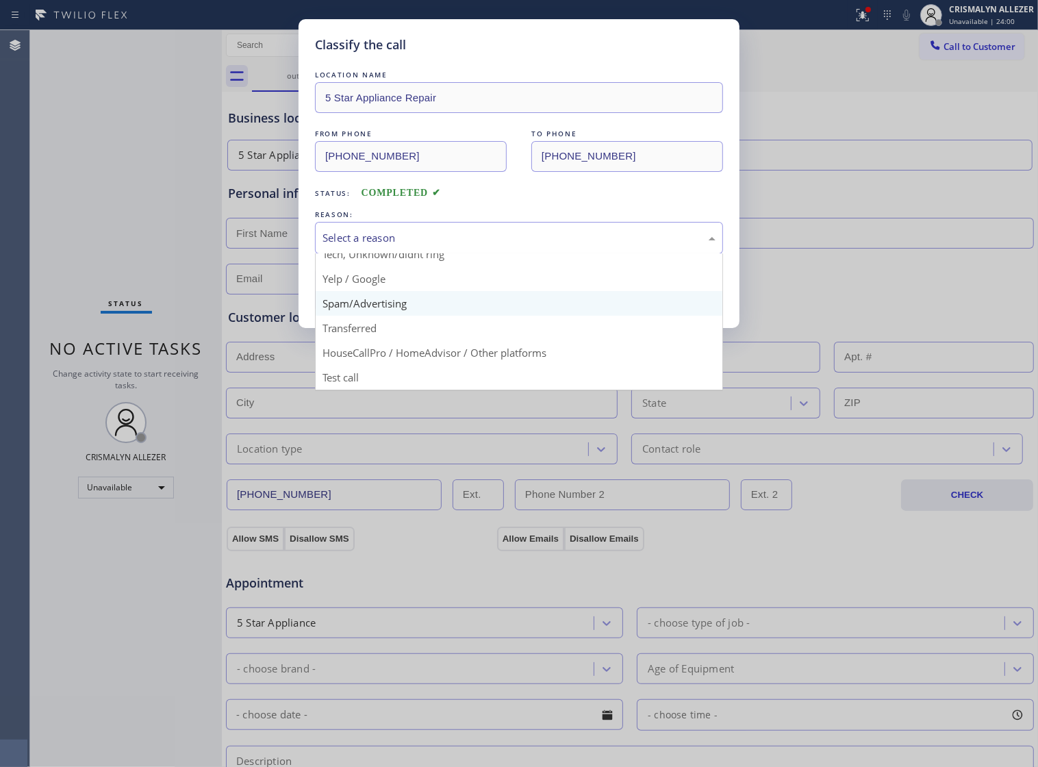
scroll to position [94, 0]
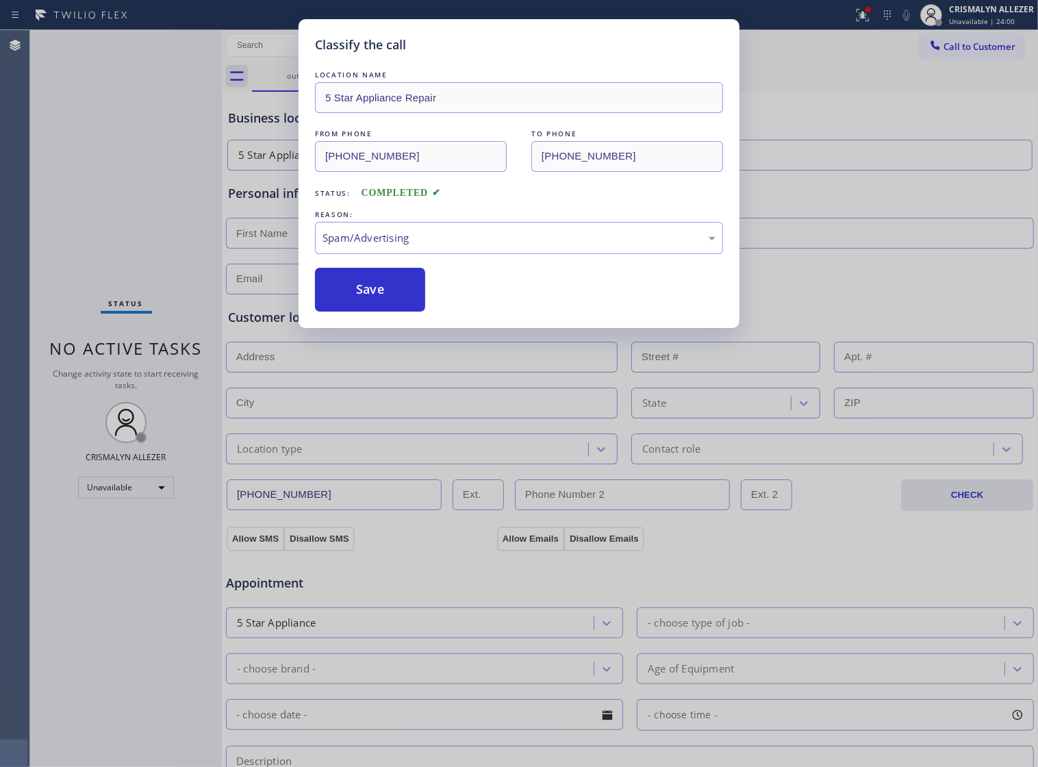
click at [394, 311] on button "Save" at bounding box center [370, 290] width 110 height 44
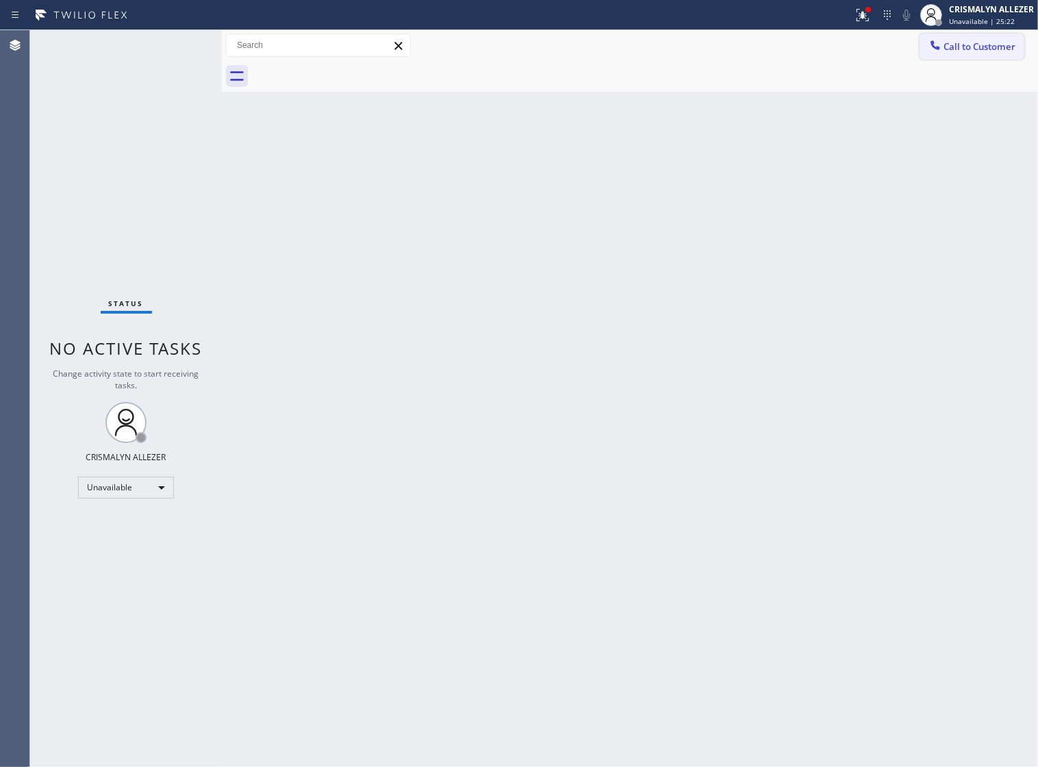
click at [986, 53] on span "Call to Customer" at bounding box center [979, 46] width 72 height 12
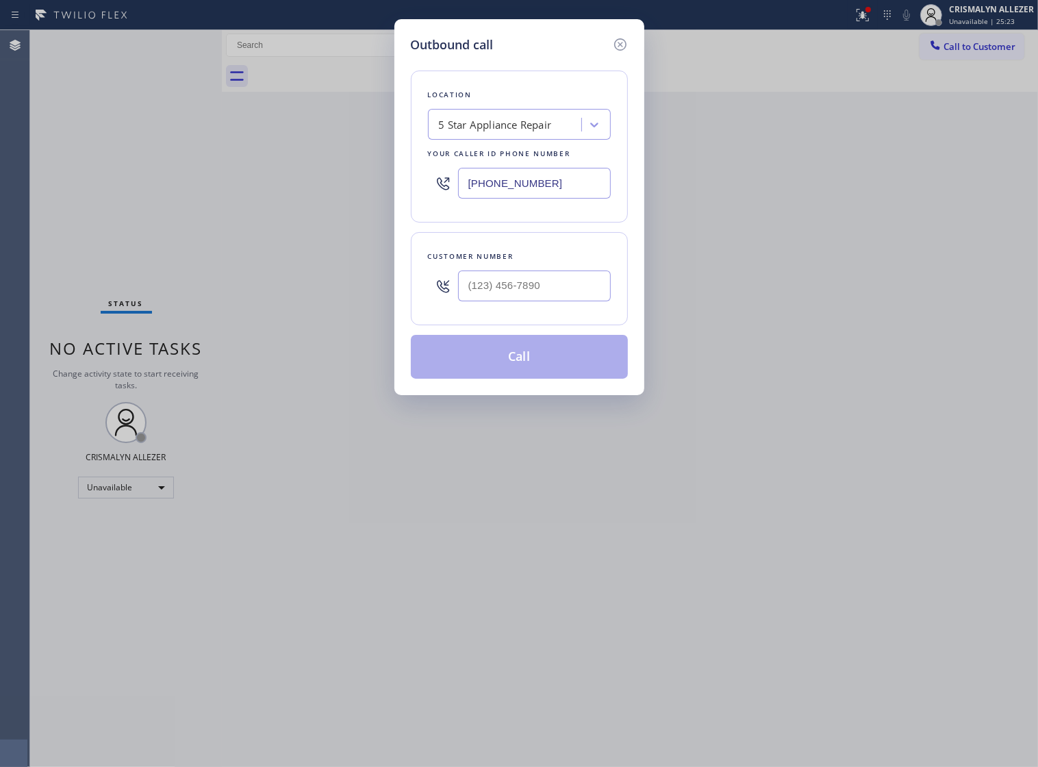
drag, startPoint x: 569, startPoint y: 193, endPoint x: 128, endPoint y: 209, distance: 441.1
click at [140, 209] on div "Outbound call Location 5 Star Appliance Repair Your caller id phone number [PHO…" at bounding box center [519, 383] width 1038 height 767
paste input "805) 519-8090"
type input "[PHONE_NUMBER]"
click at [520, 301] on input "(___) ___-____" at bounding box center [534, 285] width 153 height 31
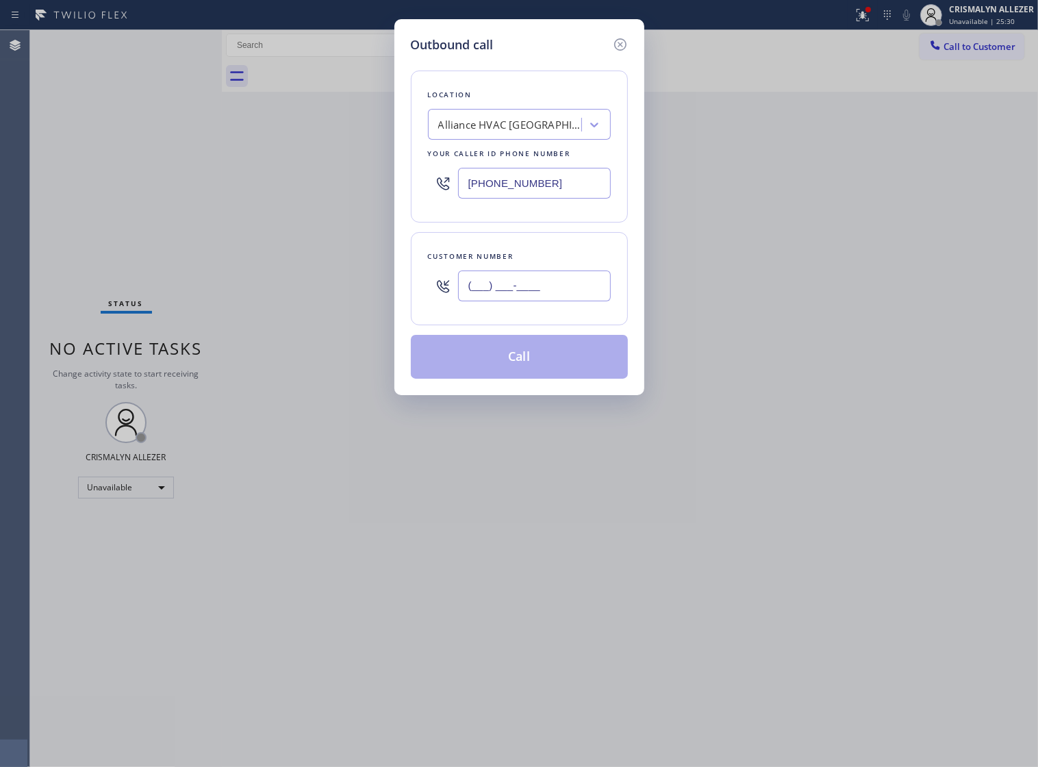
paste input "805) 728-3794"
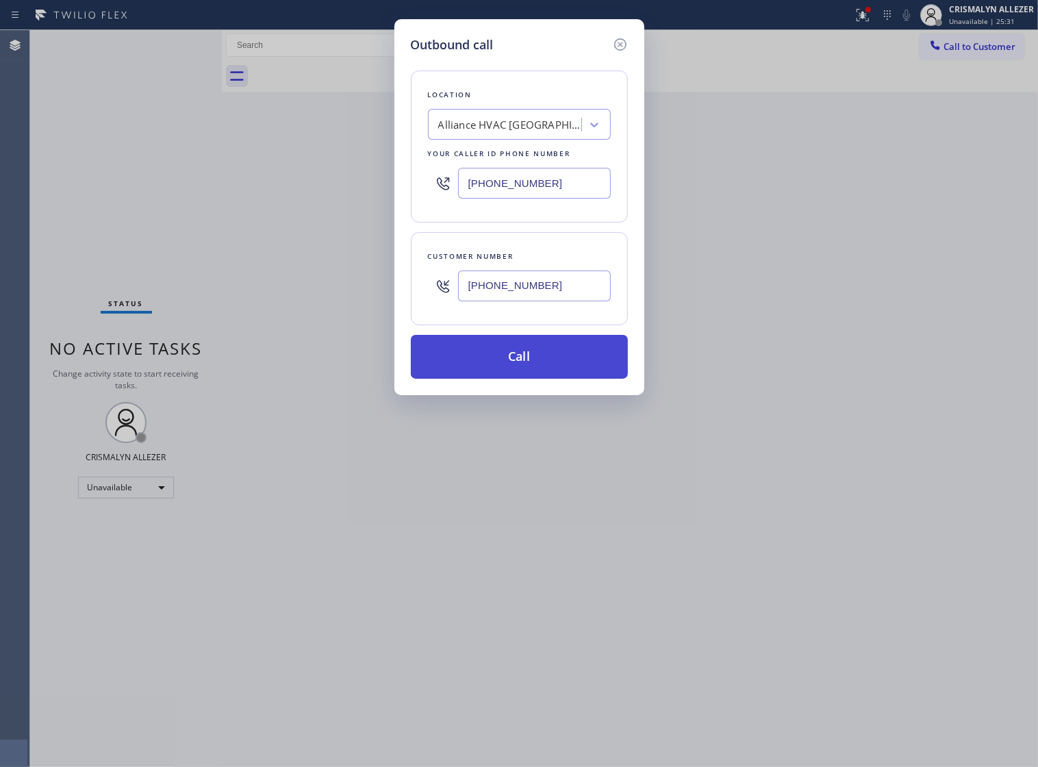
type input "[PHONE_NUMBER]"
click at [517, 375] on button "Call" at bounding box center [519, 357] width 217 height 44
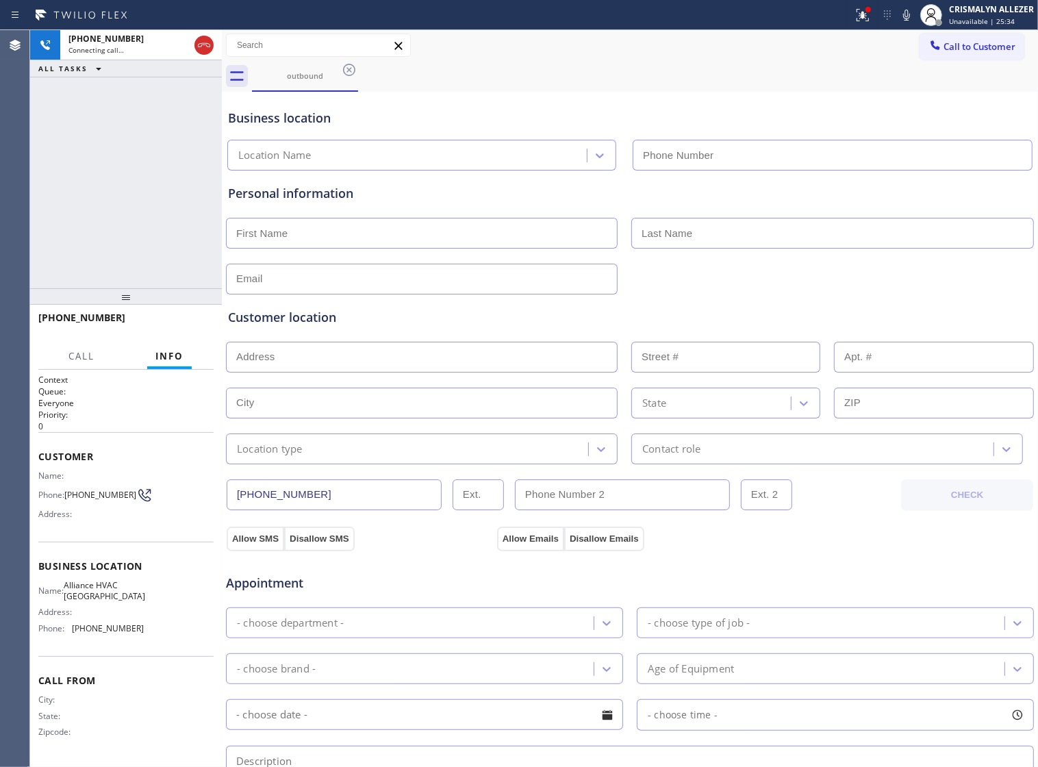
type input "[PHONE_NUMBER]"
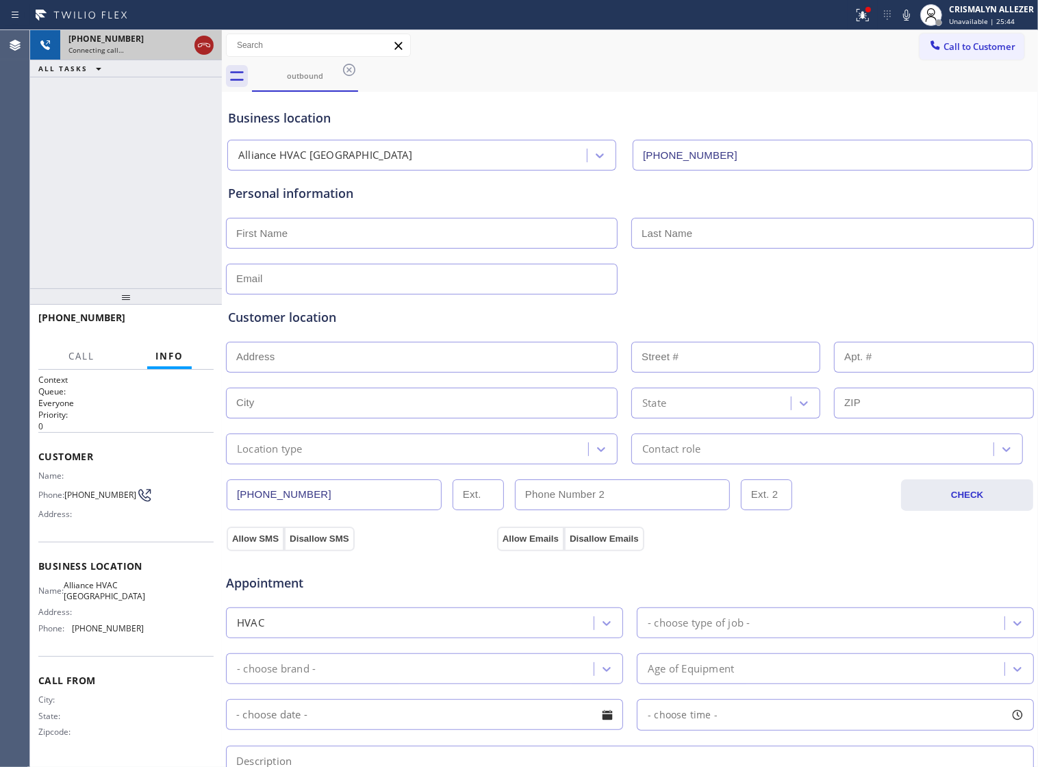
click at [200, 49] on icon at bounding box center [204, 45] width 16 height 16
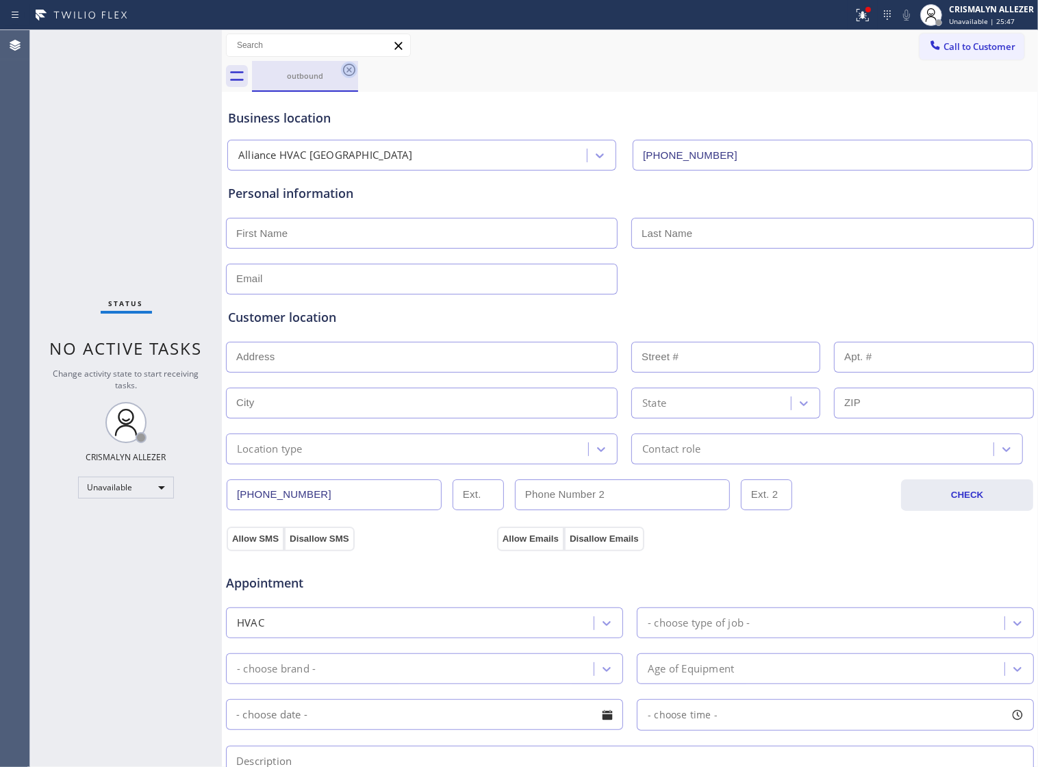
click at [346, 74] on icon at bounding box center [349, 70] width 12 height 12
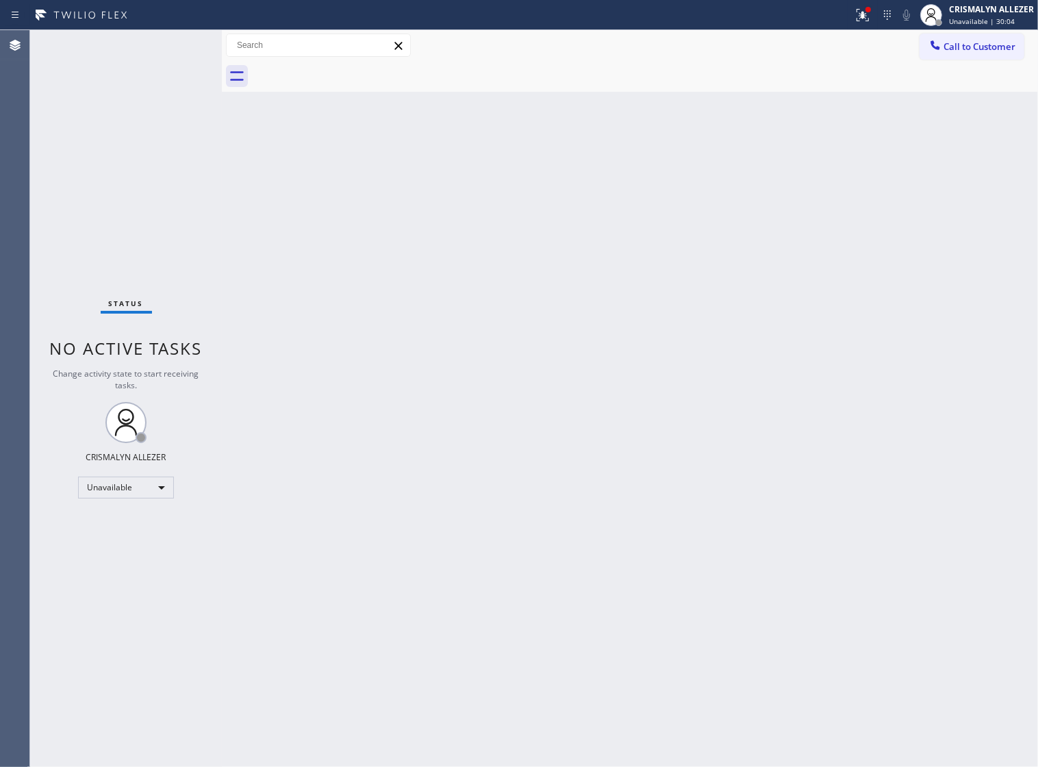
drag, startPoint x: 986, startPoint y: 48, endPoint x: 689, endPoint y: 110, distance: 303.5
click at [983, 49] on span "Call to Customer" at bounding box center [979, 46] width 72 height 12
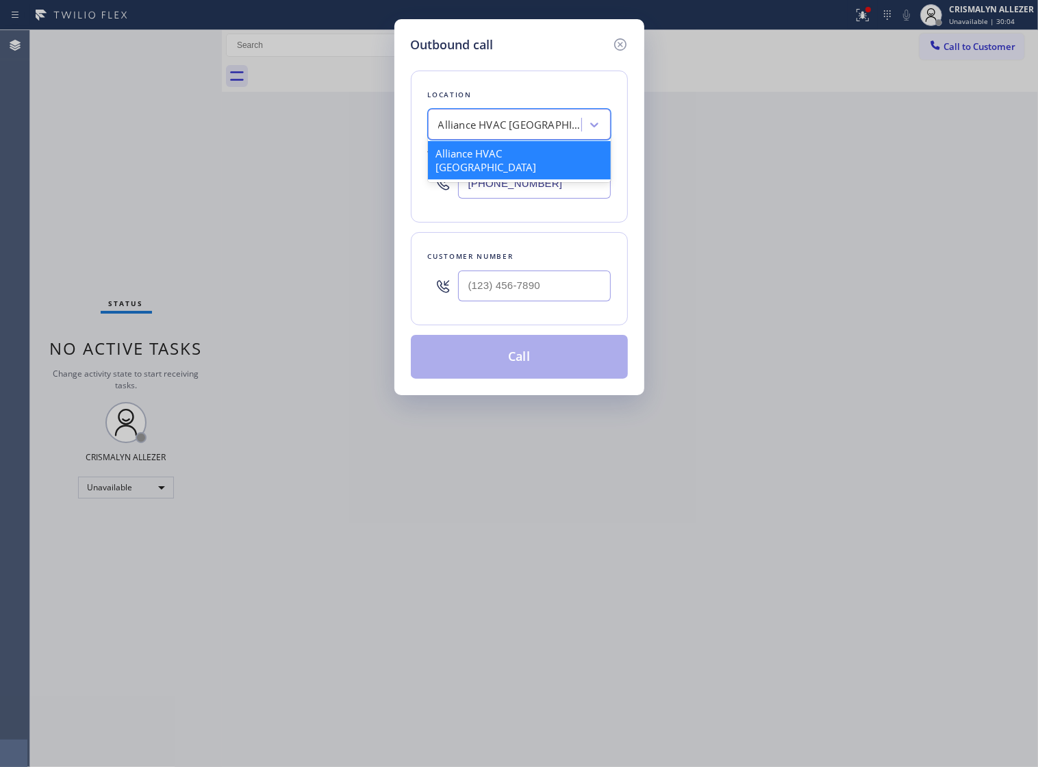
click at [541, 130] on div "Alliance HVAC [GEOGRAPHIC_DATA]" at bounding box center [510, 125] width 144 height 16
paste input "Electrical Garage [GEOGRAPHIC_DATA]"
type input "Electrical Garage [GEOGRAPHIC_DATA]"
click at [520, 164] on div "Electrical Garage [GEOGRAPHIC_DATA]" at bounding box center [519, 160] width 183 height 38
type input "[PHONE_NUMBER]"
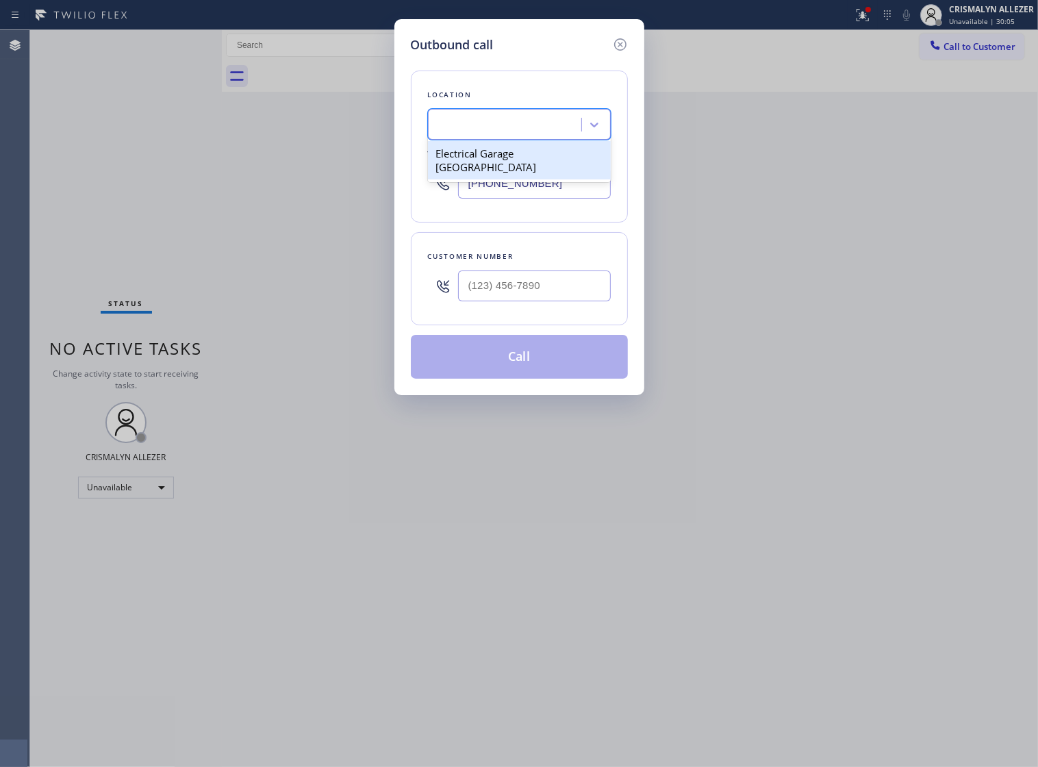
scroll to position [0, 1]
click at [586, 301] on input "(___) ___-____" at bounding box center [534, 285] width 153 height 31
paste input "724) 309-9221"
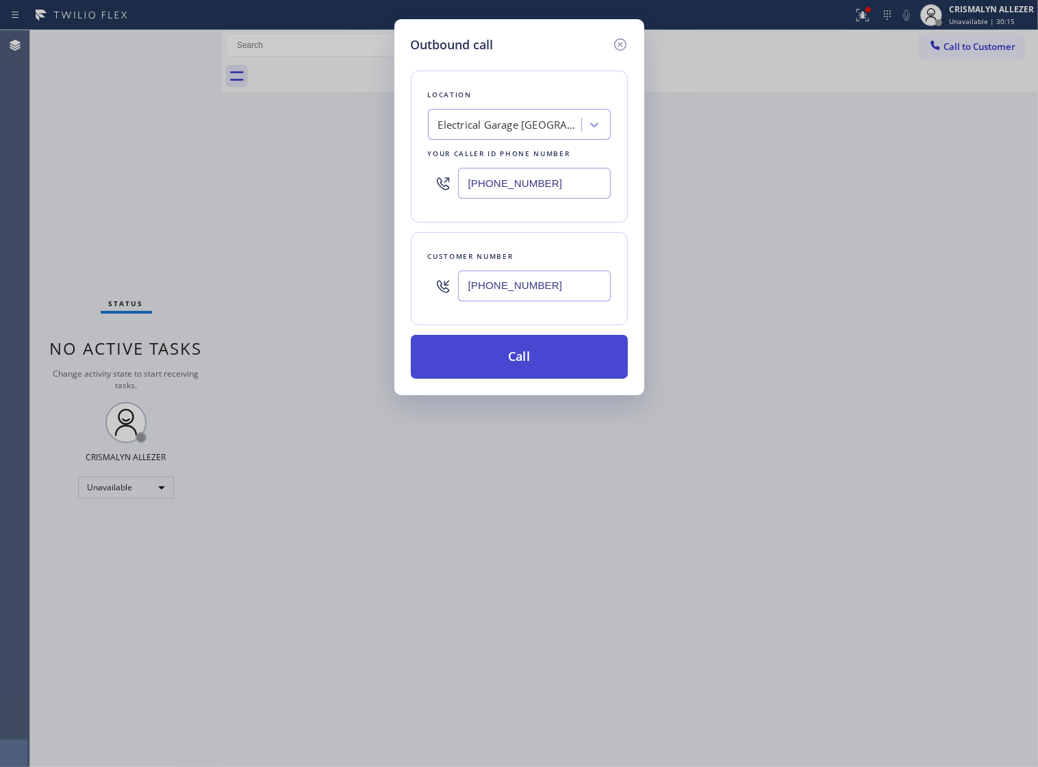
type input "[PHONE_NUMBER]"
click at [515, 371] on button "Call" at bounding box center [519, 357] width 217 height 44
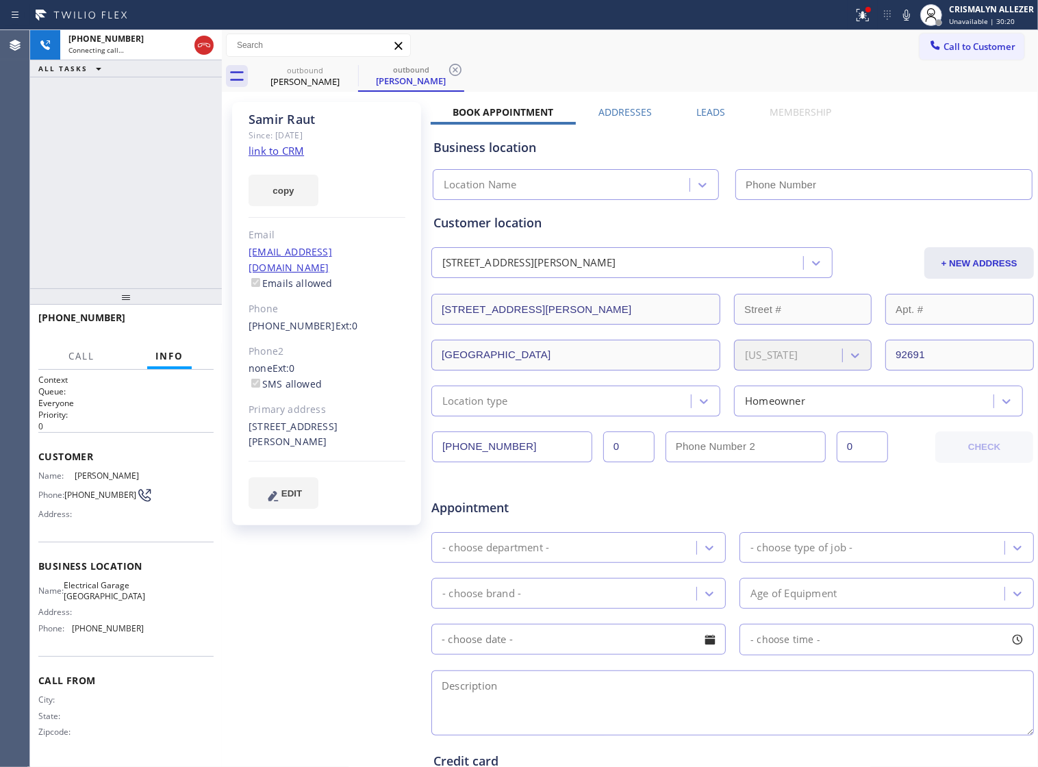
type input "[PHONE_NUMBER]"
click at [283, 153] on link "link to CRM" at bounding box center [275, 151] width 55 height 14
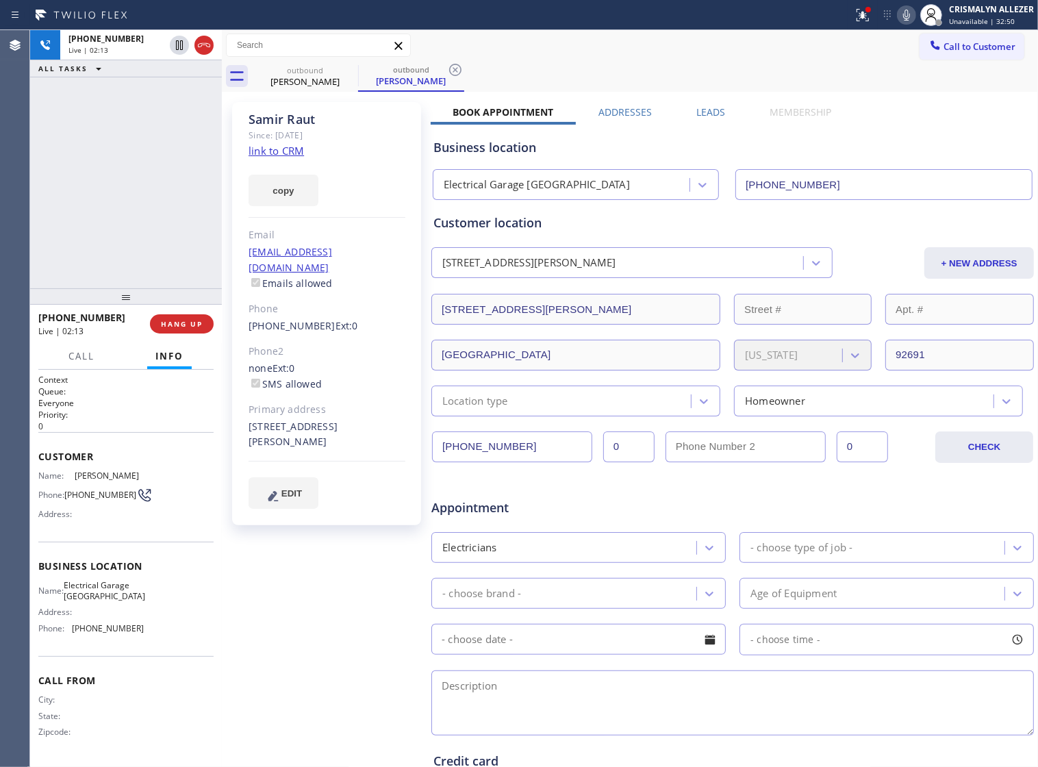
click at [908, 14] on icon at bounding box center [906, 15] width 7 height 11
drag, startPoint x: 864, startPoint y: 231, endPoint x: 881, endPoint y: 240, distance: 19.3
click at [864, 231] on div "Customer location" at bounding box center [732, 223] width 598 height 18
click at [907, 15] on icon at bounding box center [906, 15] width 16 height 16
click at [823, 216] on div "Customer location" at bounding box center [732, 223] width 598 height 18
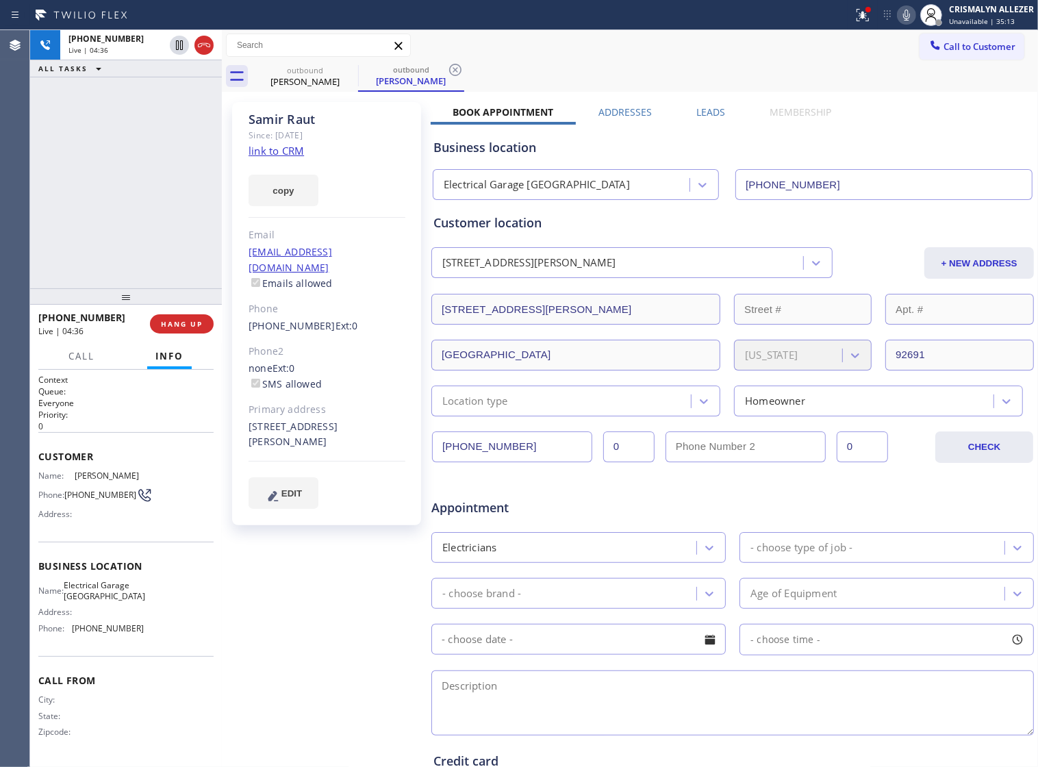
click at [683, 222] on div "Customer location" at bounding box center [732, 223] width 598 height 18
click at [185, 331] on button "COMPLETE" at bounding box center [178, 323] width 69 height 19
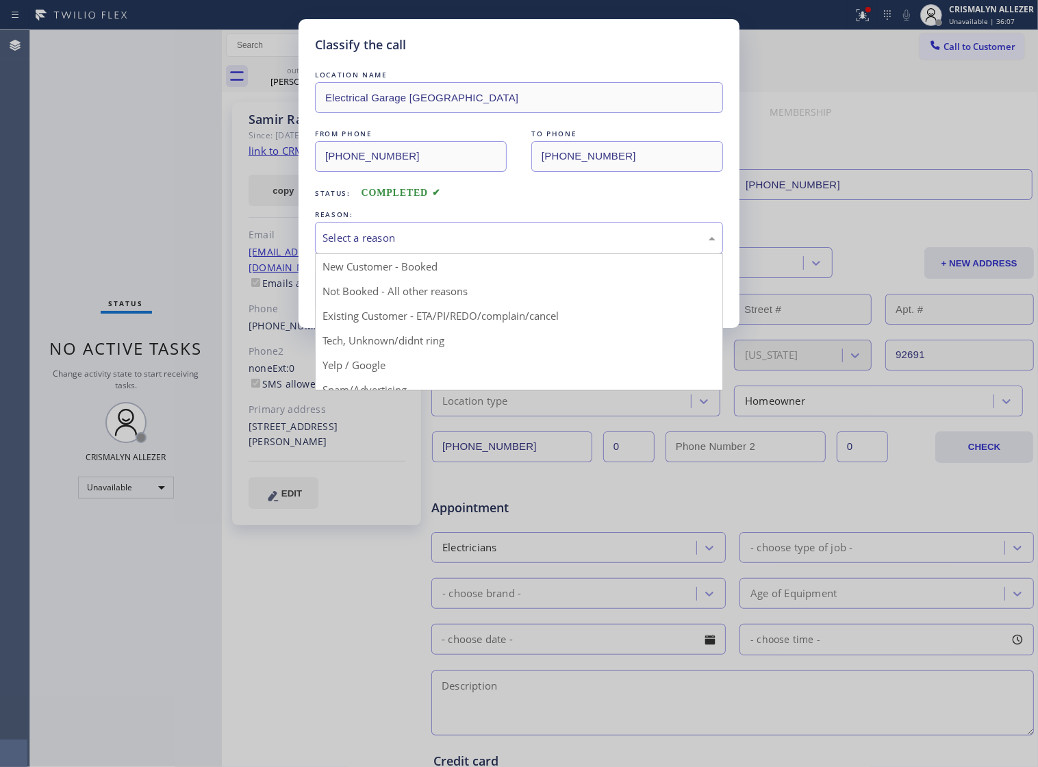
click at [480, 246] on div "Select a reason" at bounding box center [518, 238] width 393 height 16
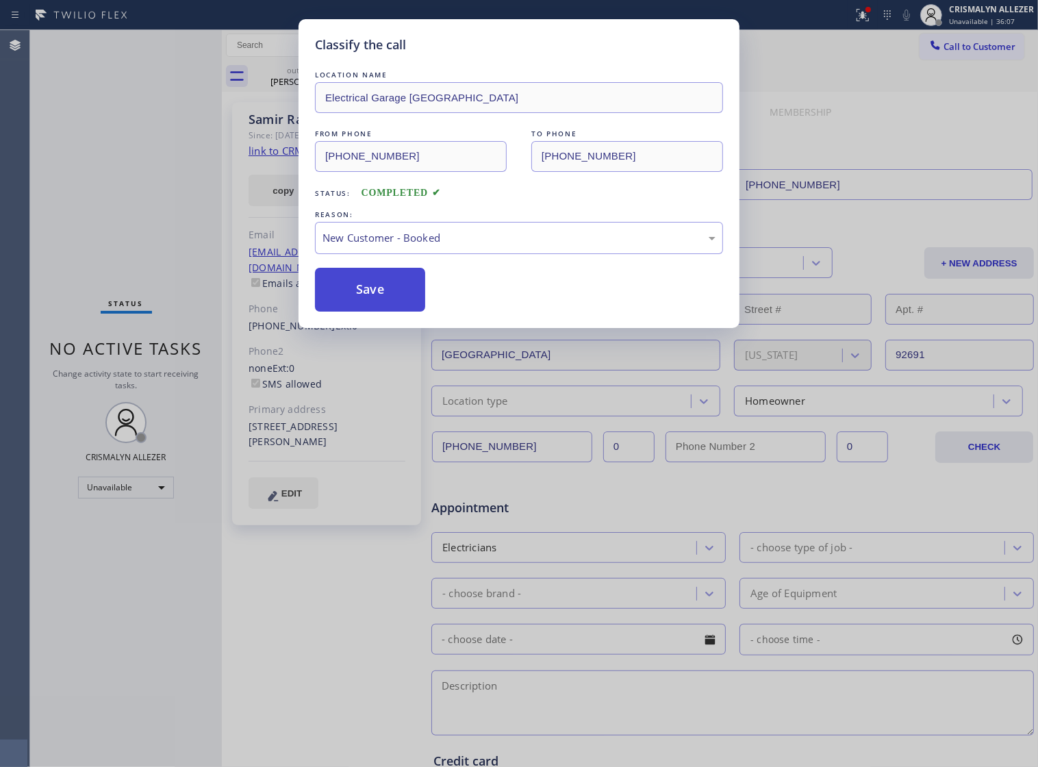
click at [385, 308] on button "Save" at bounding box center [370, 290] width 110 height 44
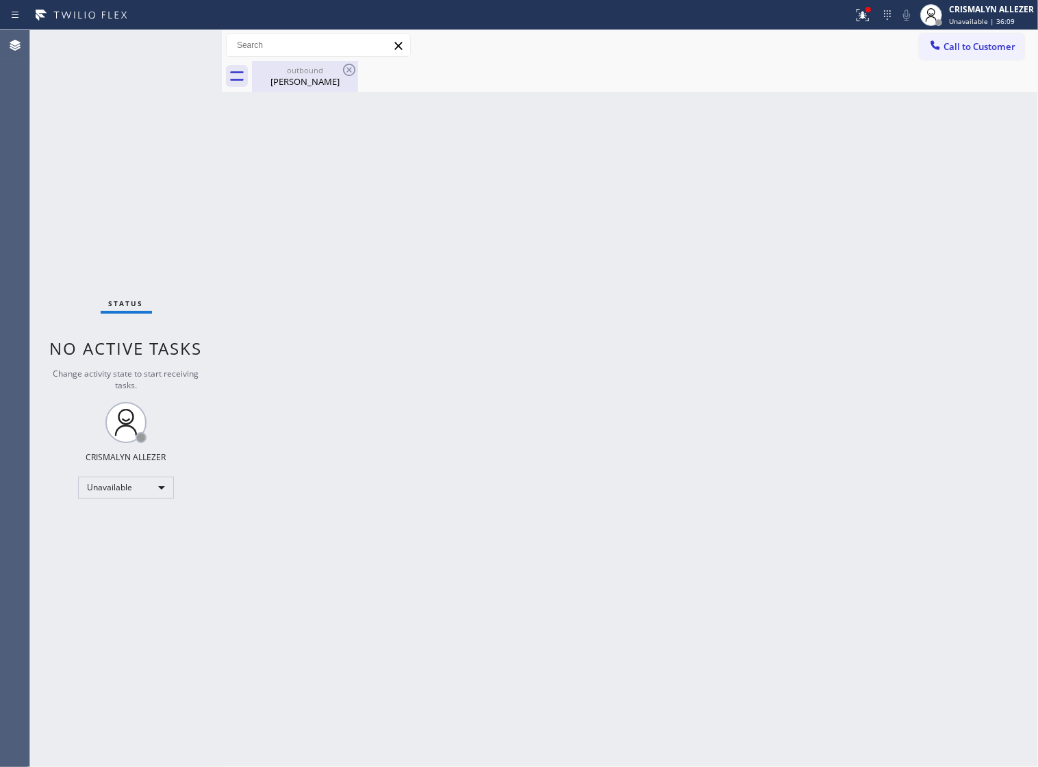
click at [315, 76] on div "[PERSON_NAME]" at bounding box center [304, 81] width 103 height 12
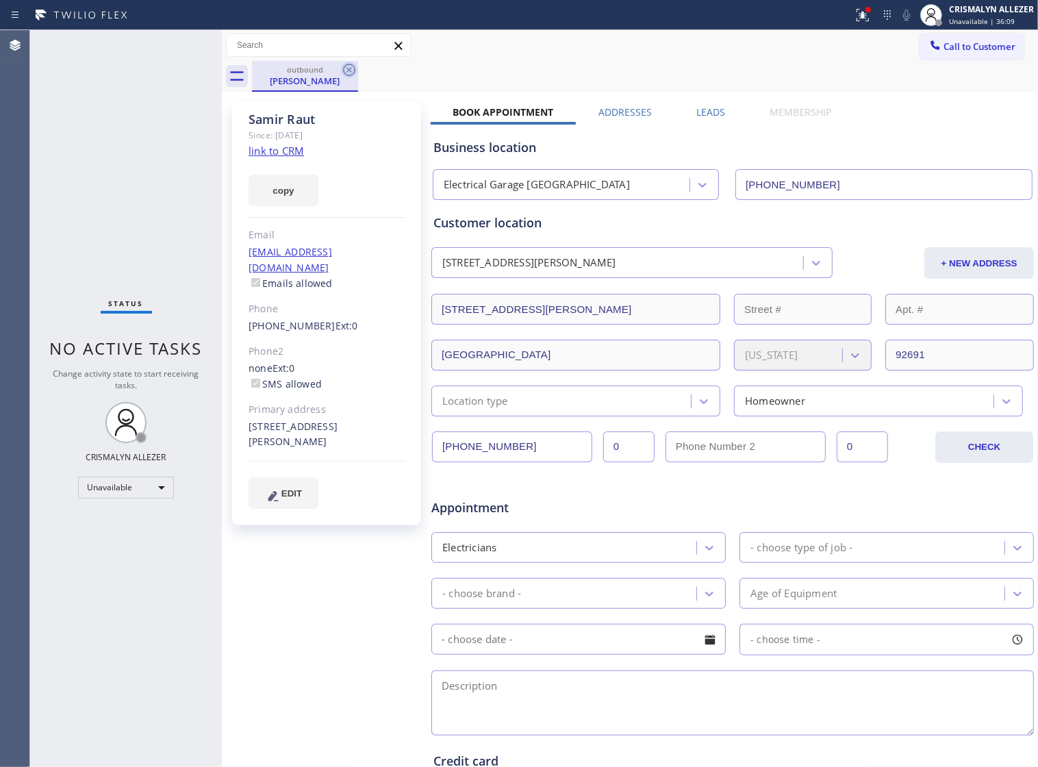
click at [347, 69] on icon at bounding box center [349, 70] width 16 height 16
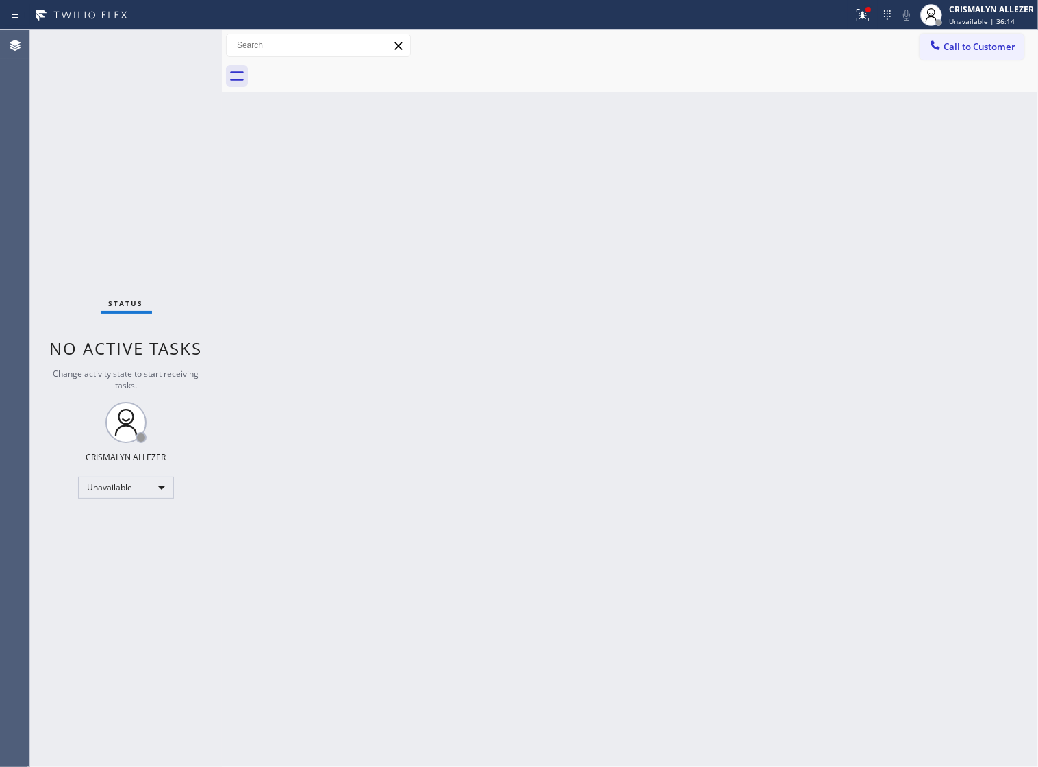
drag, startPoint x: 602, startPoint y: 363, endPoint x: 736, endPoint y: 253, distance: 173.2
click at [610, 355] on div "Back to Dashboard Change Sender ID Customers Technicians Select a contact Outbo…" at bounding box center [630, 398] width 816 height 736
drag, startPoint x: 997, startPoint y: 41, endPoint x: 731, endPoint y: 183, distance: 301.0
click at [996, 43] on span "Call to Customer" at bounding box center [979, 46] width 72 height 12
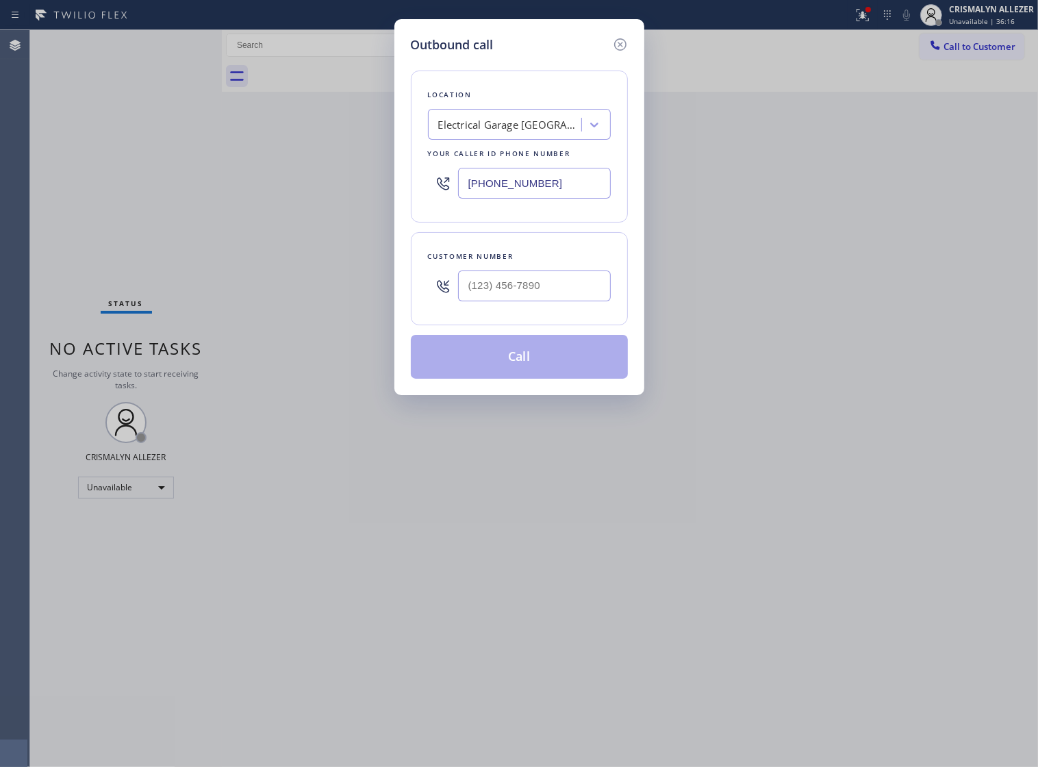
paste input "206) 202-1006"
drag, startPoint x: 549, startPoint y: 193, endPoint x: 201, endPoint y: 199, distance: 348.5
click at [185, 195] on div "Outbound call Location Electrical Garage [GEOGRAPHIC_DATA] Your caller id phone…" at bounding box center [519, 383] width 1038 height 767
type input "[PHONE_NUMBER]"
click at [528, 301] on input "(___) ___-____" at bounding box center [534, 285] width 153 height 31
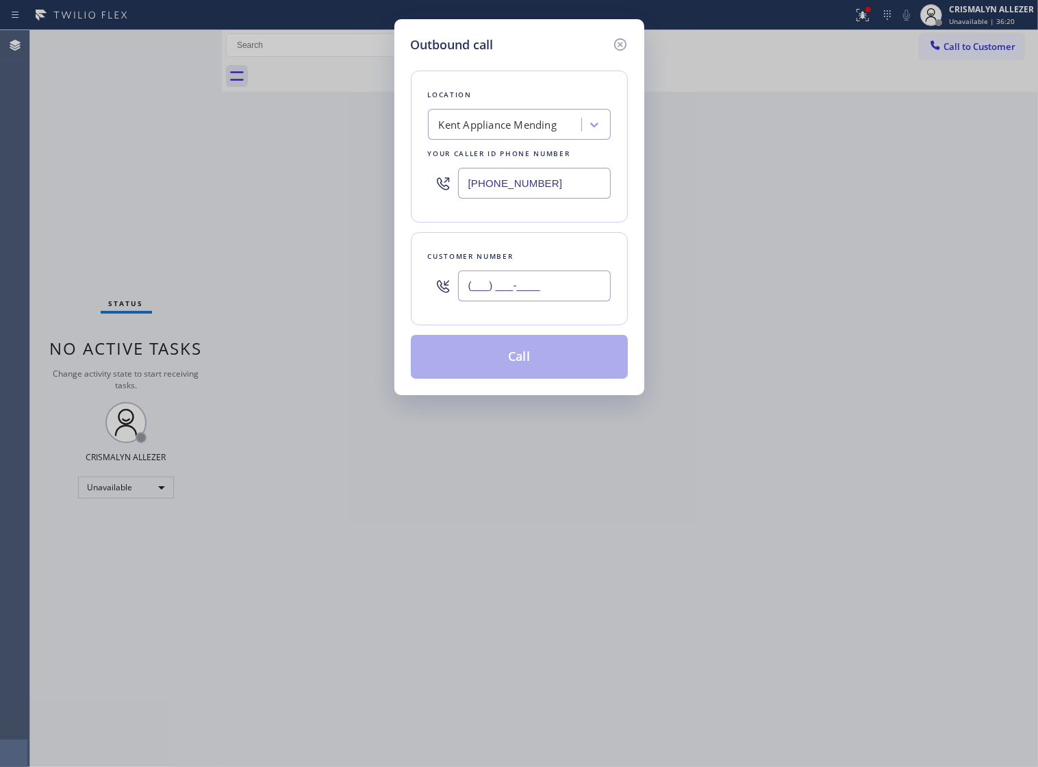
paste input "832) 444-1671"
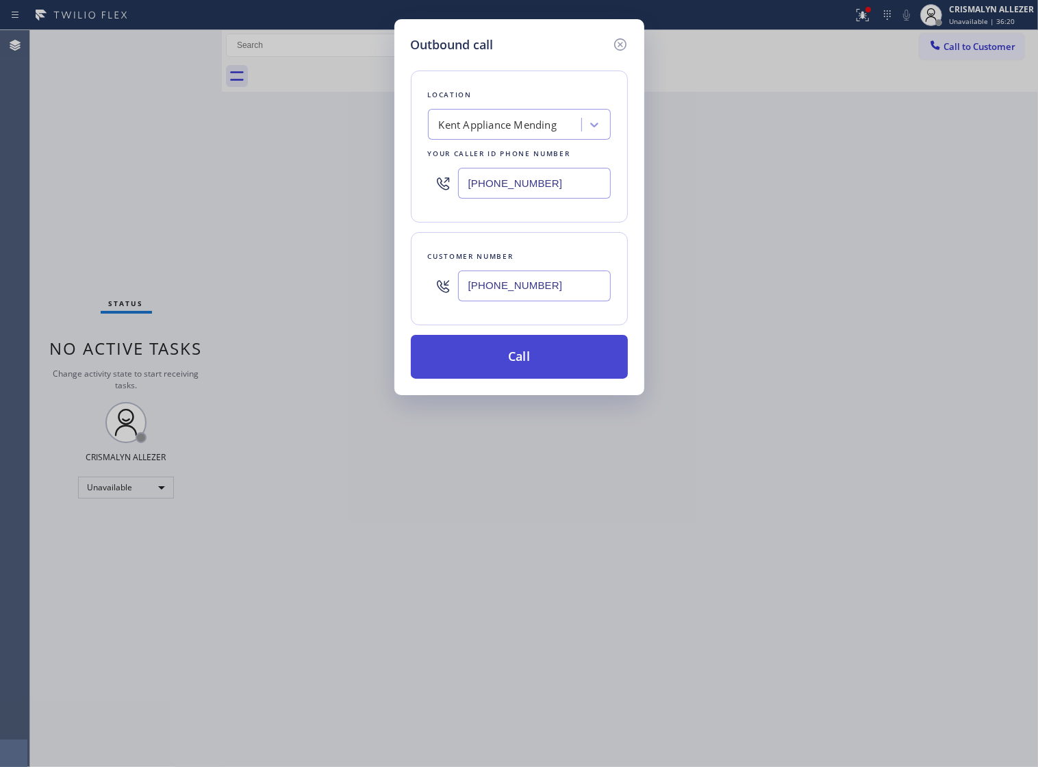
type input "[PHONE_NUMBER]"
click at [517, 379] on button "Call" at bounding box center [519, 357] width 217 height 44
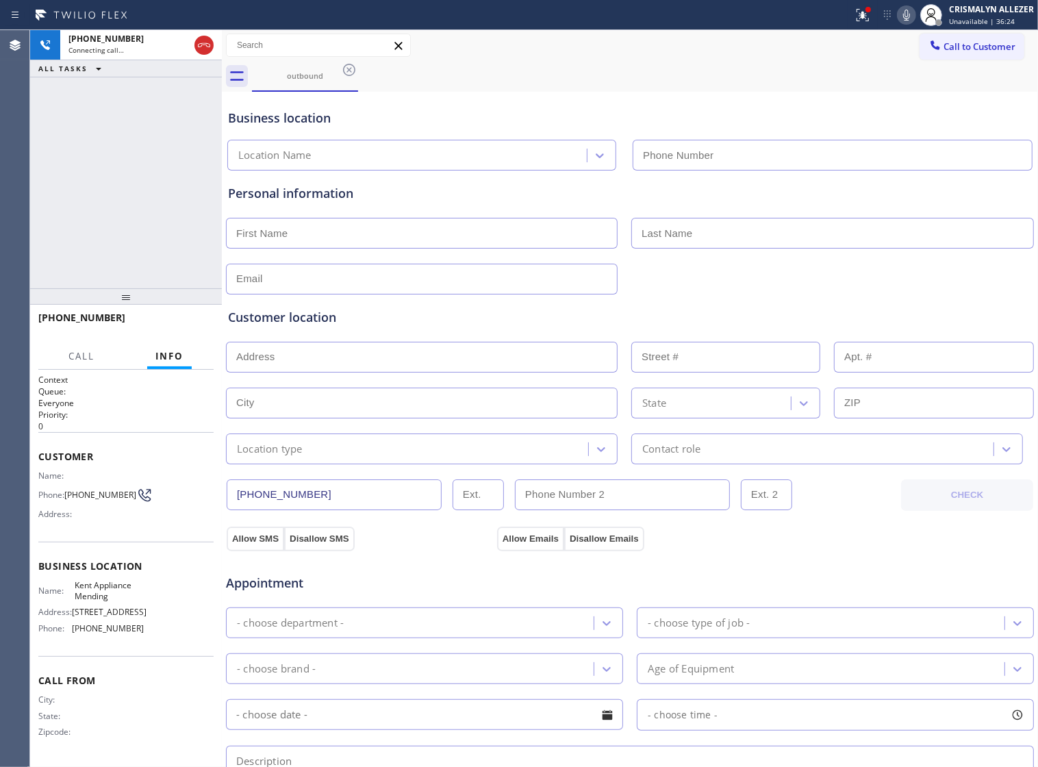
type input "[PHONE_NUMBER]"
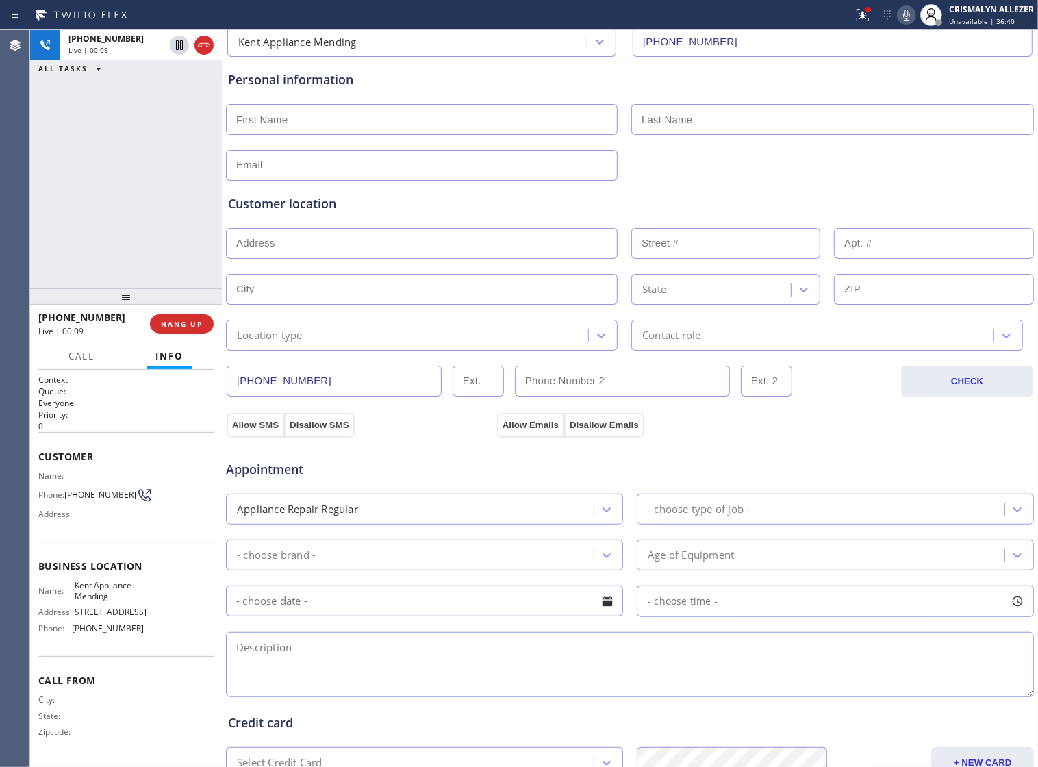
scroll to position [308, 0]
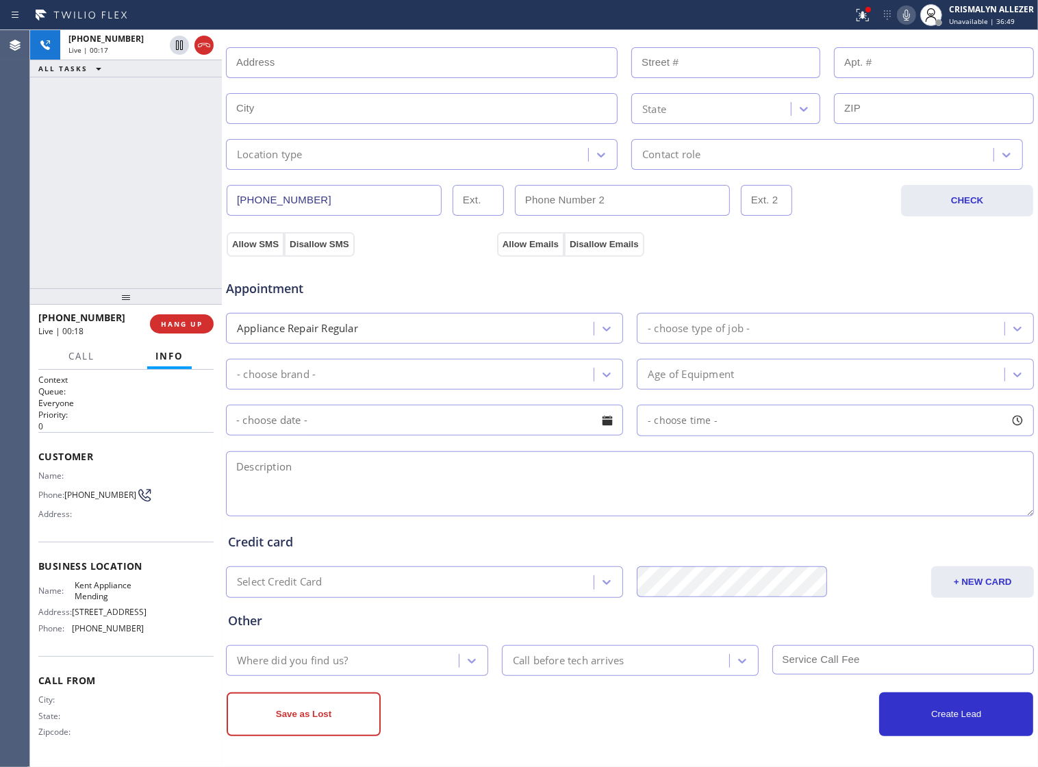
click at [305, 474] on textarea at bounding box center [630, 483] width 808 height 65
paste textarea "Samsung refrigerator, is not cooling |"
click at [339, 463] on textarea "Samsung refrigerator, is not cooling |" at bounding box center [630, 483] width 808 height 65
click at [466, 470] on textarea "Samsung refrigerator(FS) is not cooling |" at bounding box center [630, 483] width 808 height 65
click at [360, 462] on textarea "Samsung refrigerator(FS) is not cooling ||" at bounding box center [630, 483] width 808 height 65
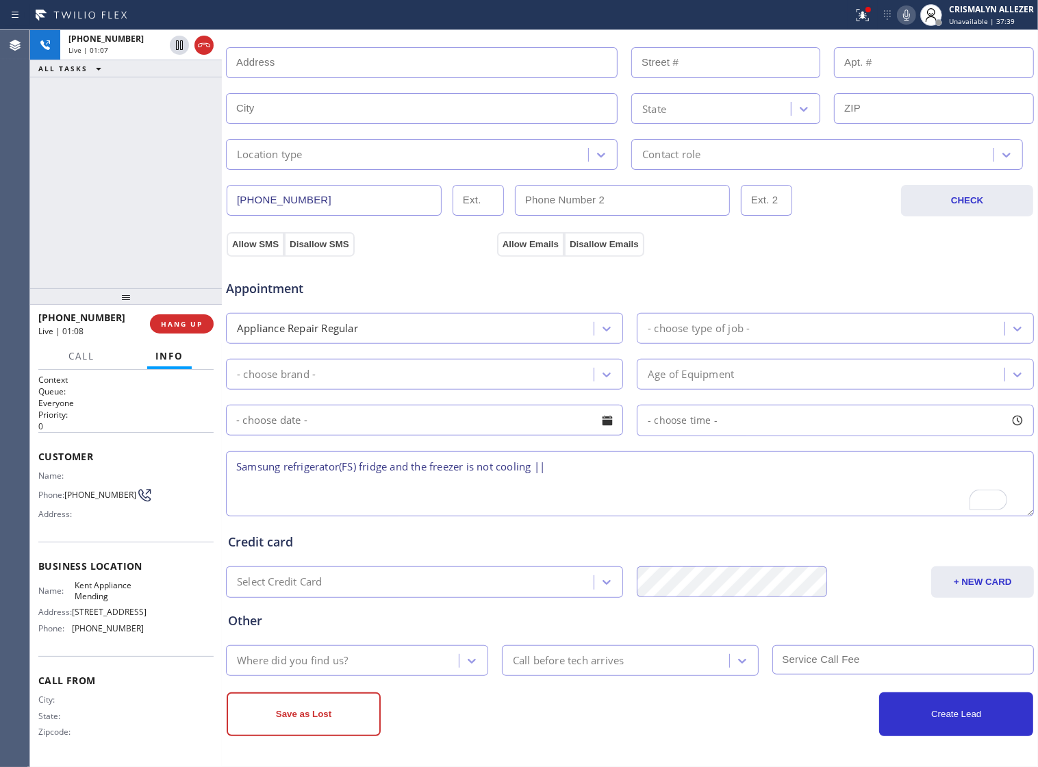
click at [573, 463] on textarea "Samsung refrigerator(FS) fridge and the freezer is not cooling ||" at bounding box center [630, 483] width 808 height 65
click at [616, 467] on textarea "Samsung refrigerator(FS) fridge and the freezer is not cooling || 2018 ||" at bounding box center [630, 483] width 808 height 65
paste textarea "[STREET_ADDRESS]"
click at [802, 461] on textarea "Samsung refrigerator(FS) fridge and the freezer is not cooling || 2018 || [STRE…" at bounding box center [630, 483] width 808 height 65
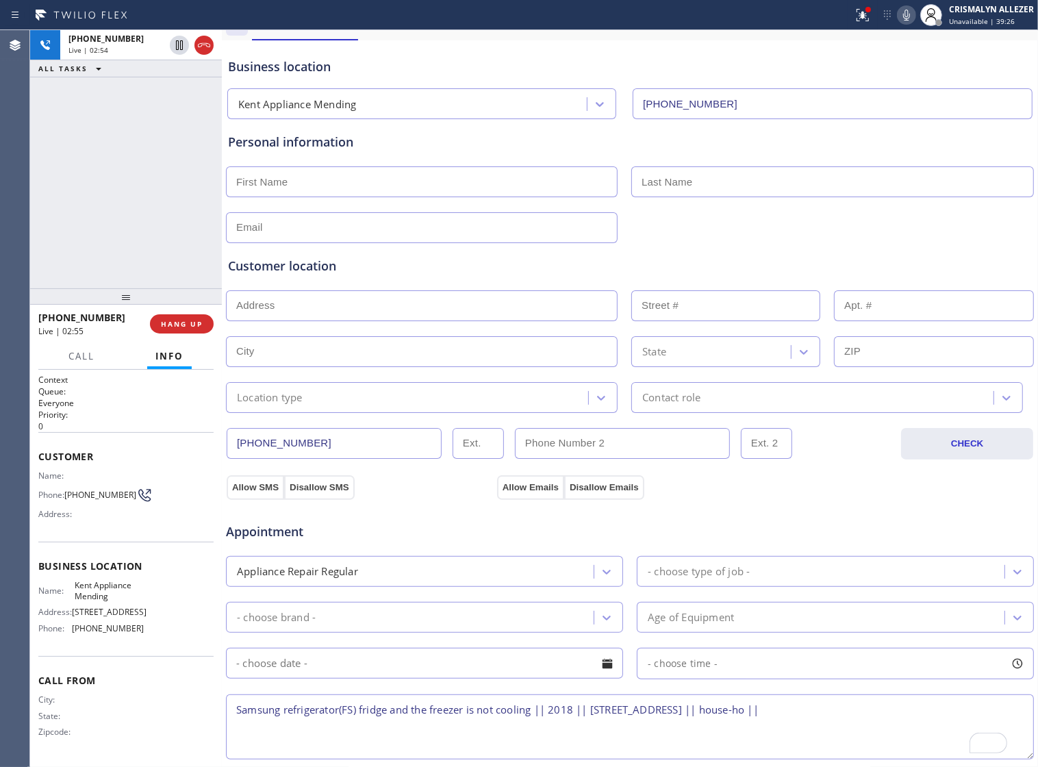
scroll to position [51, 0]
type textarea "Samsung refrigerator(FS) fridge and the freezer is not cooling || 2018 || [STRE…"
click at [325, 187] on input "text" at bounding box center [422, 181] width 392 height 31
type input "[PERSON_NAME]"
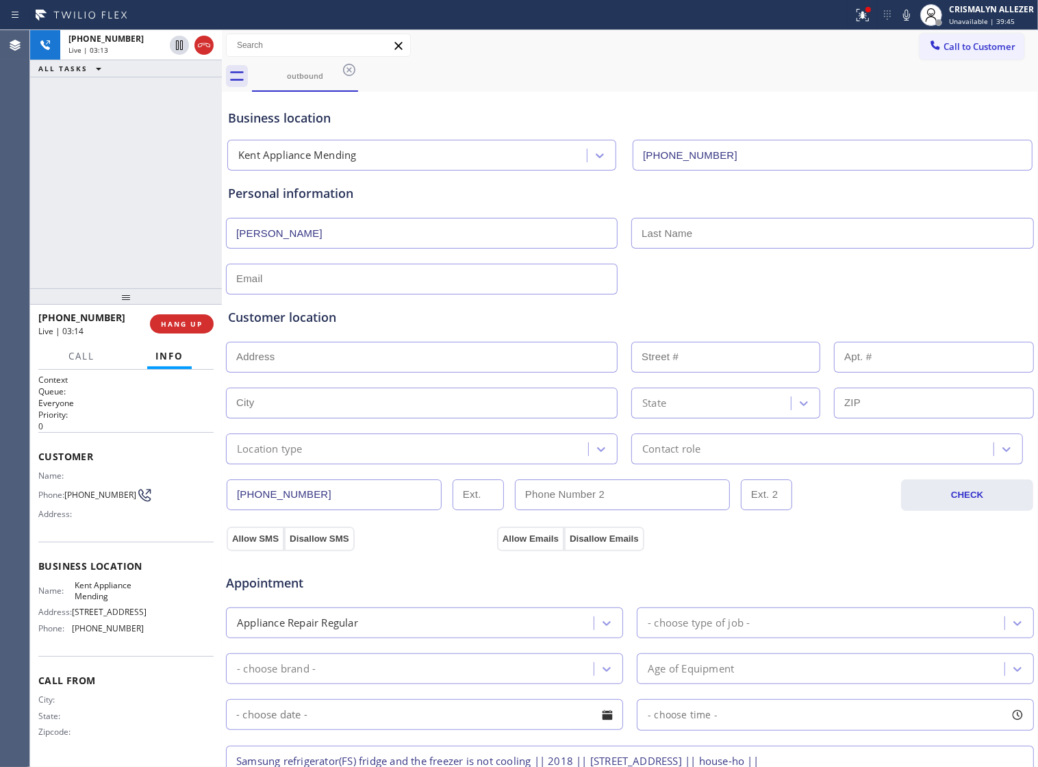
scroll to position [51, 0]
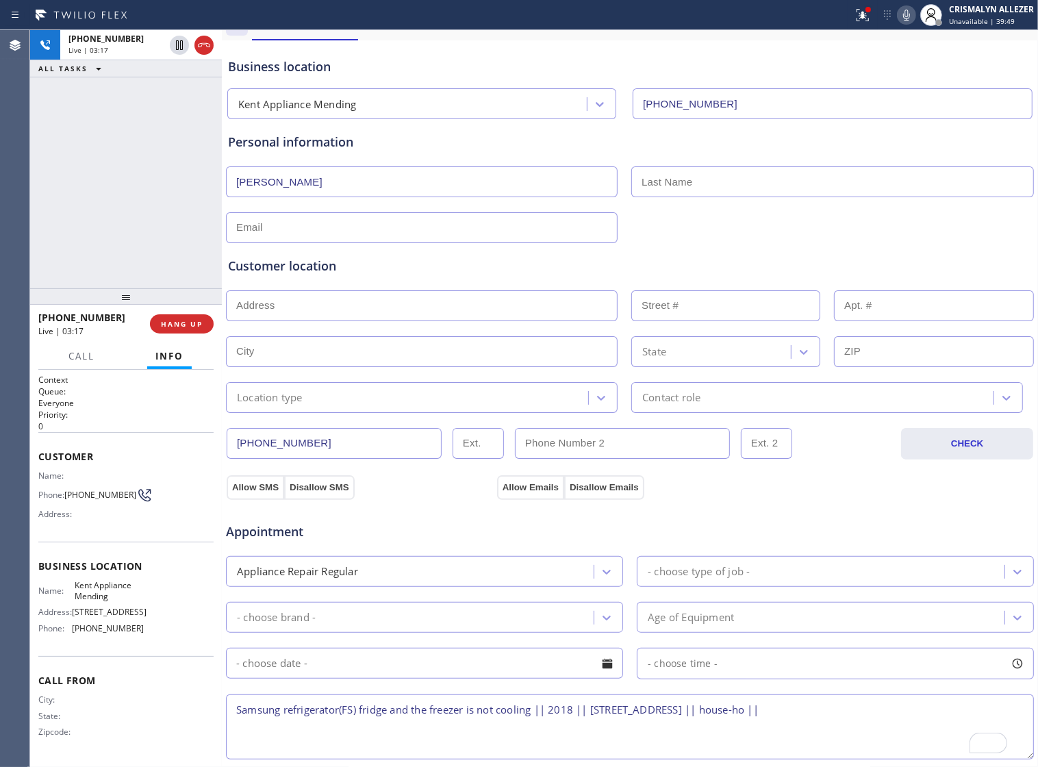
click at [911, 17] on icon at bounding box center [906, 15] width 16 height 16
click at [905, 12] on icon at bounding box center [906, 15] width 16 height 16
click at [741, 185] on input "text" at bounding box center [832, 181] width 402 height 31
type input "Okechi"
click at [493, 241] on div "Customer location >> ADD NEW ADDRESS << + NEW ADDRESS State Location type Conta…" at bounding box center [629, 325] width 809 height 175
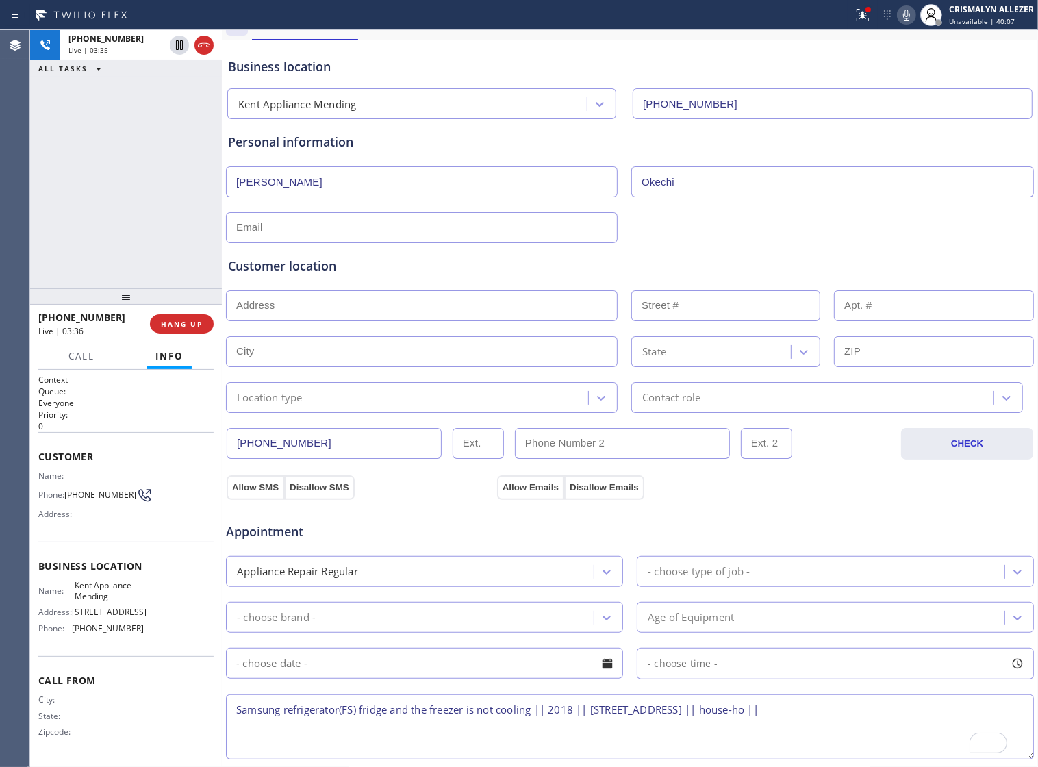
click at [431, 234] on input "text" at bounding box center [422, 227] width 392 height 31
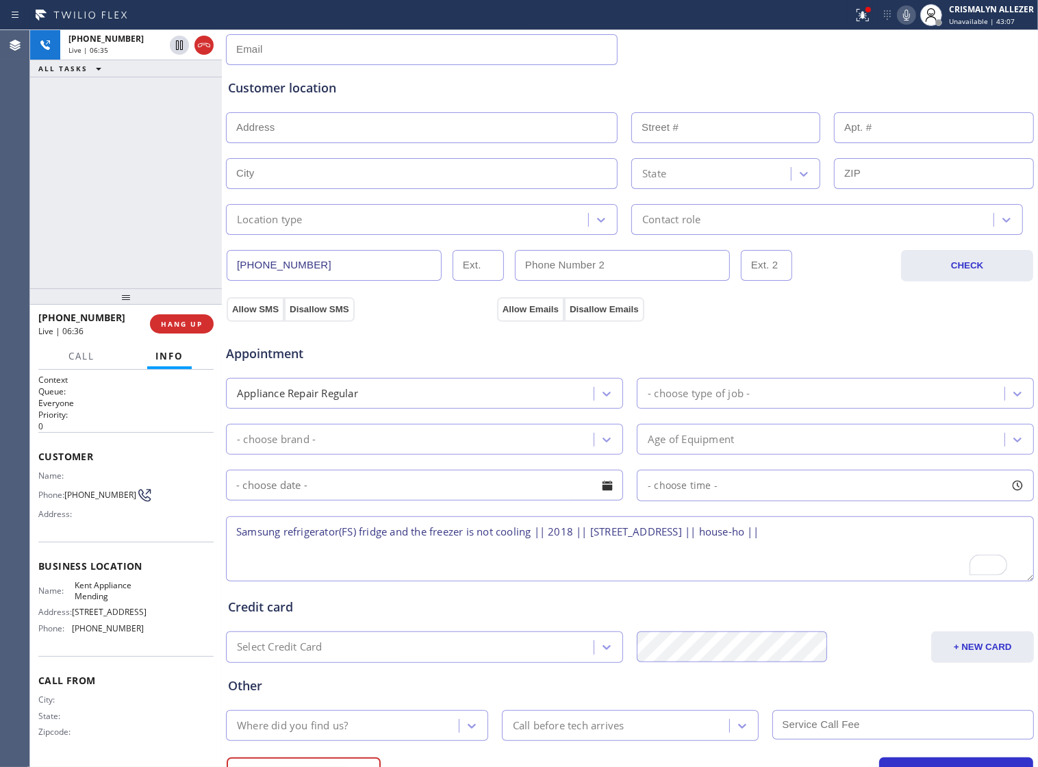
scroll to position [308, 0]
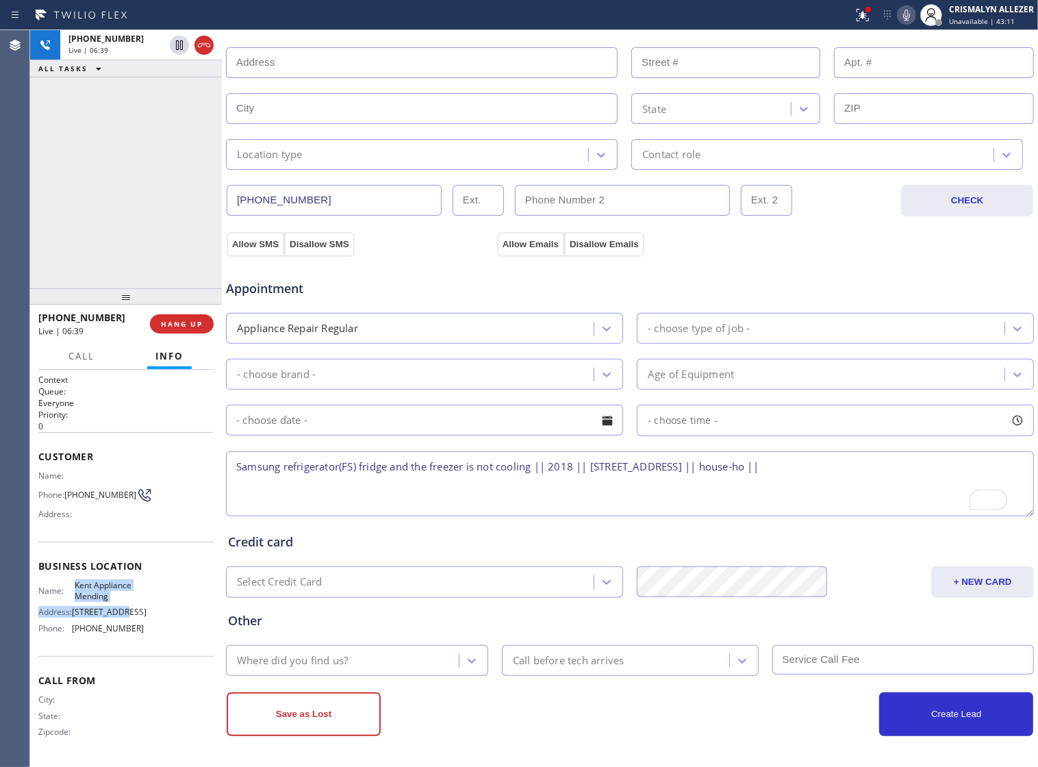
drag, startPoint x: 72, startPoint y: 587, endPoint x: 122, endPoint y: 611, distance: 55.7
click at [122, 611] on div "Name: Kent Appliance Mending Address: 19115 68th Ave S Phone: (206) 202-1006" at bounding box center [90, 609] width 105 height 59
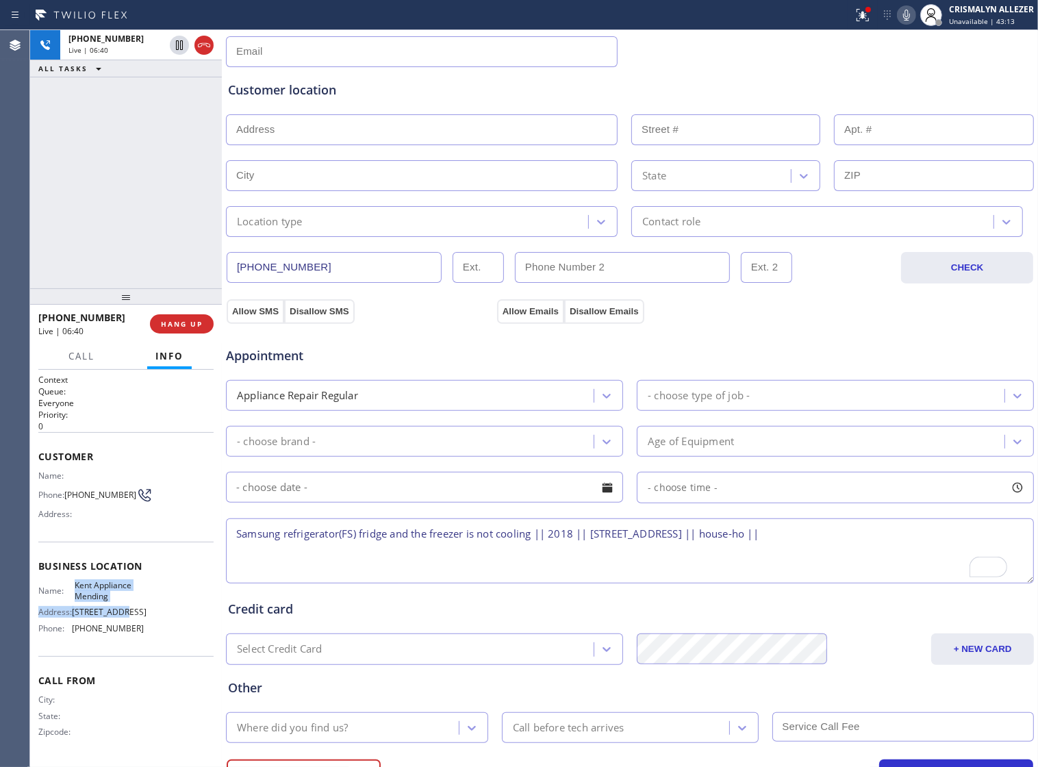
scroll to position [222, 0]
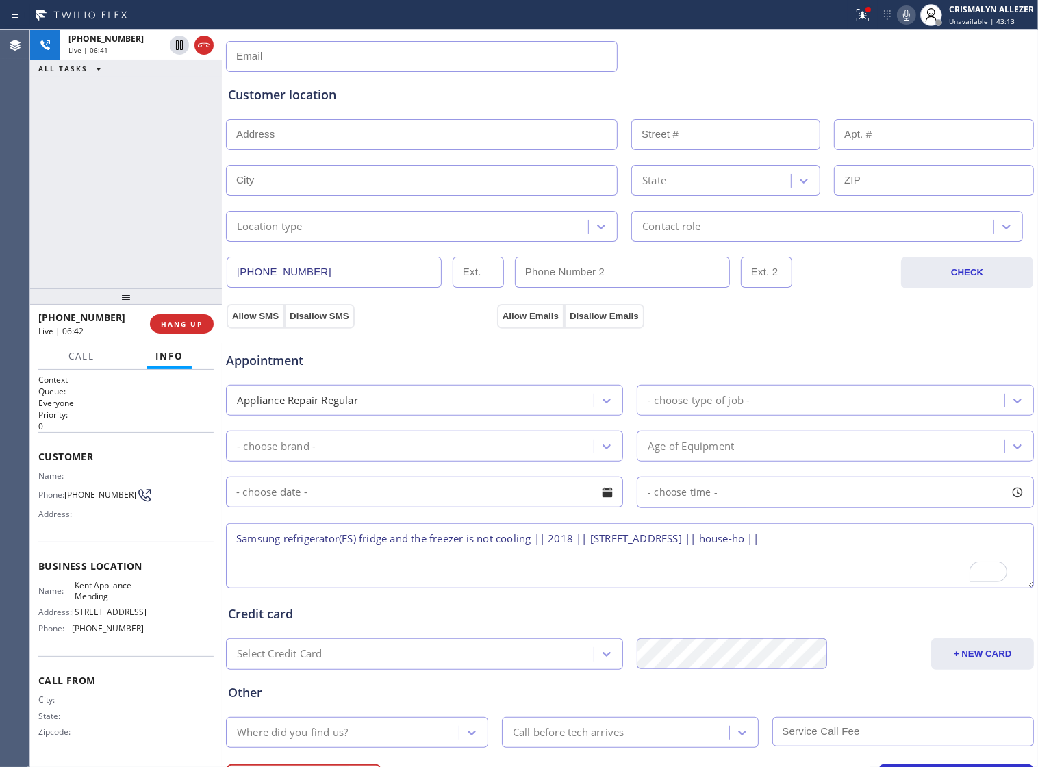
click at [378, 63] on input "text" at bounding box center [422, 56] width 392 height 31
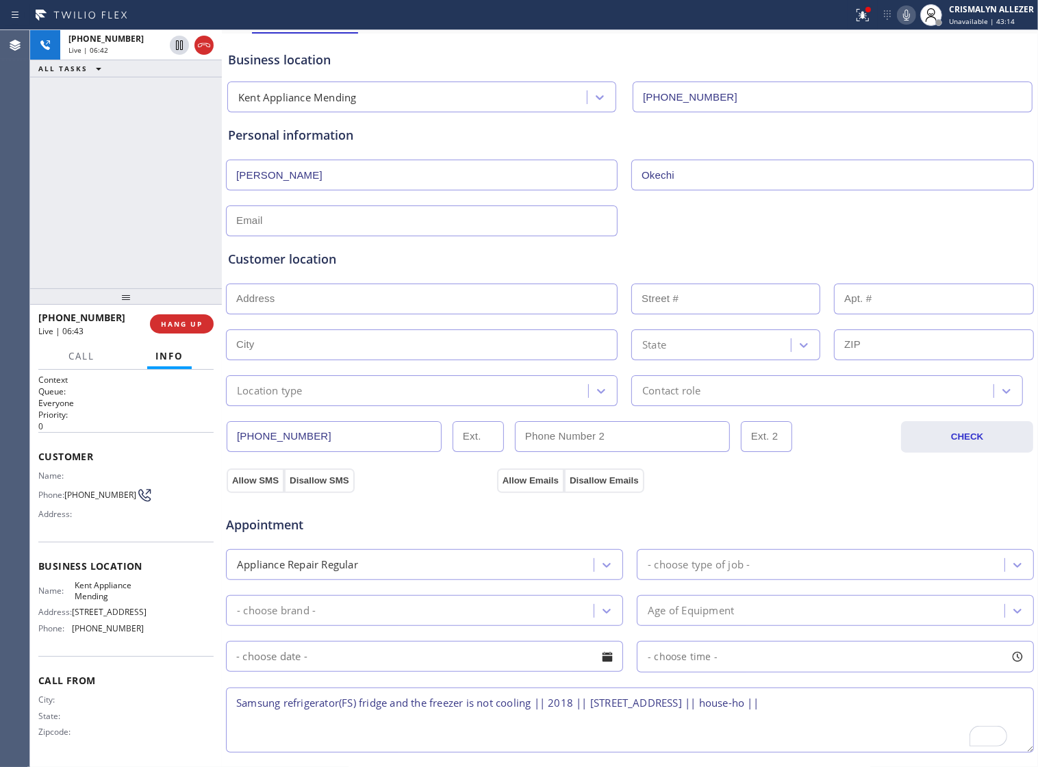
scroll to position [51, 0]
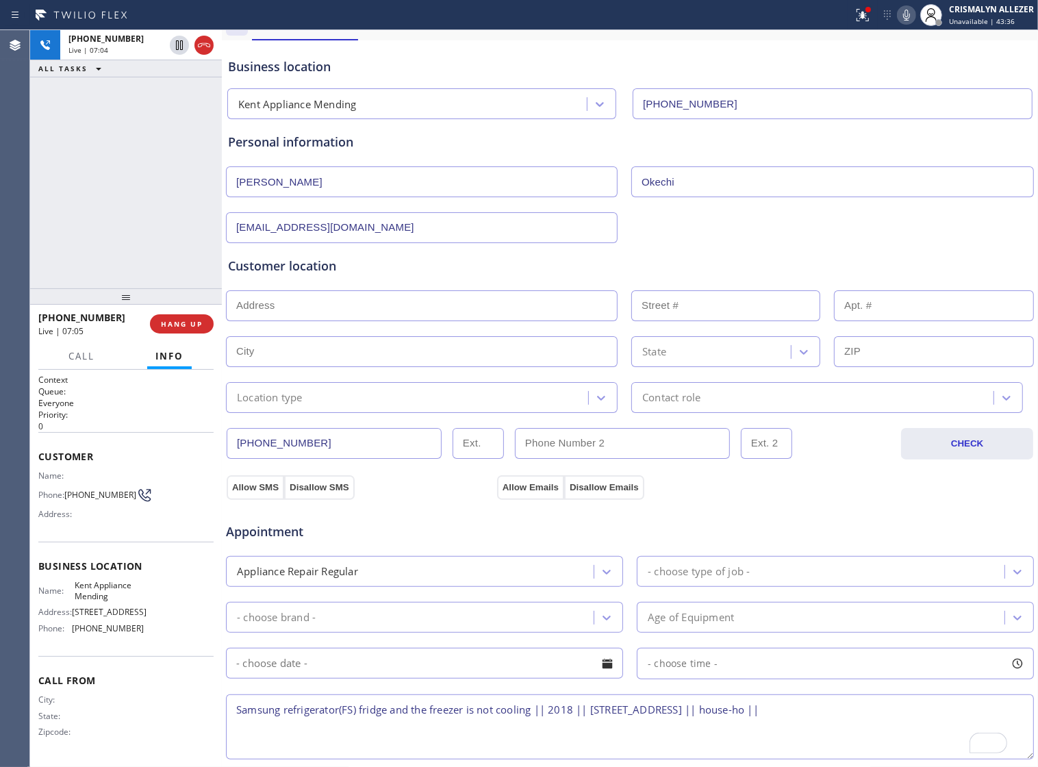
type input "vokechi@yahoo.com"
click at [400, 310] on input "text" at bounding box center [422, 305] width 392 height 31
paste input "[STREET_ADDRESS]"
type input "21829 131st Pl SE"
type input "21829"
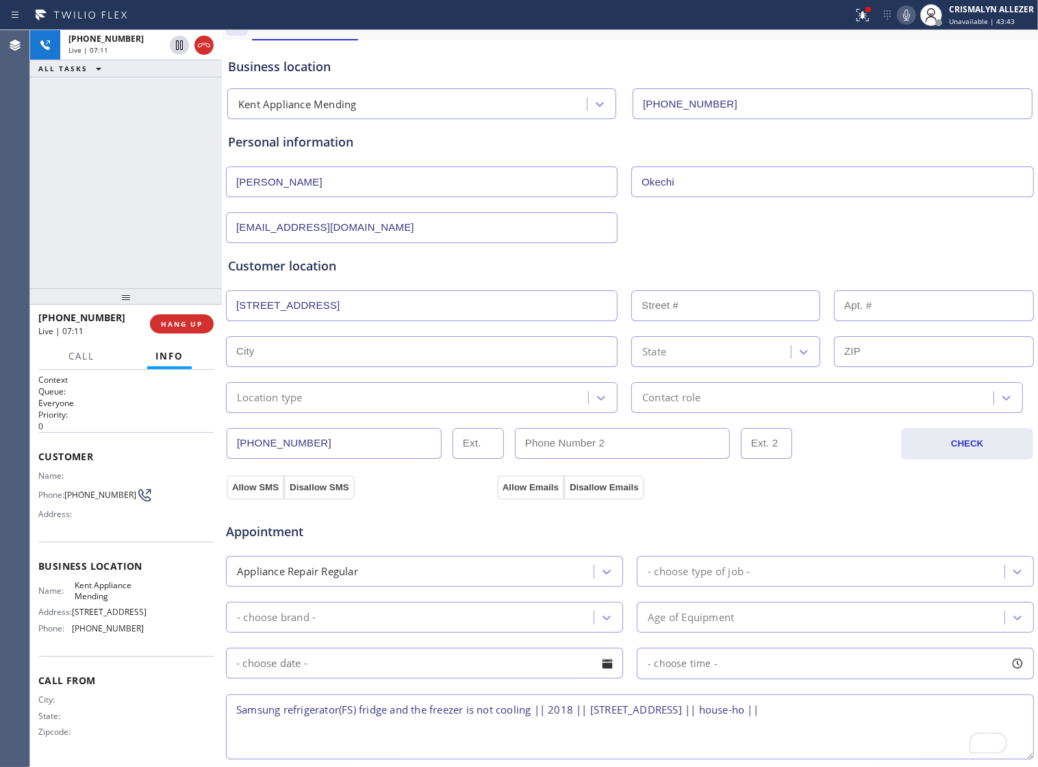
type input "Kent"
type input "98031"
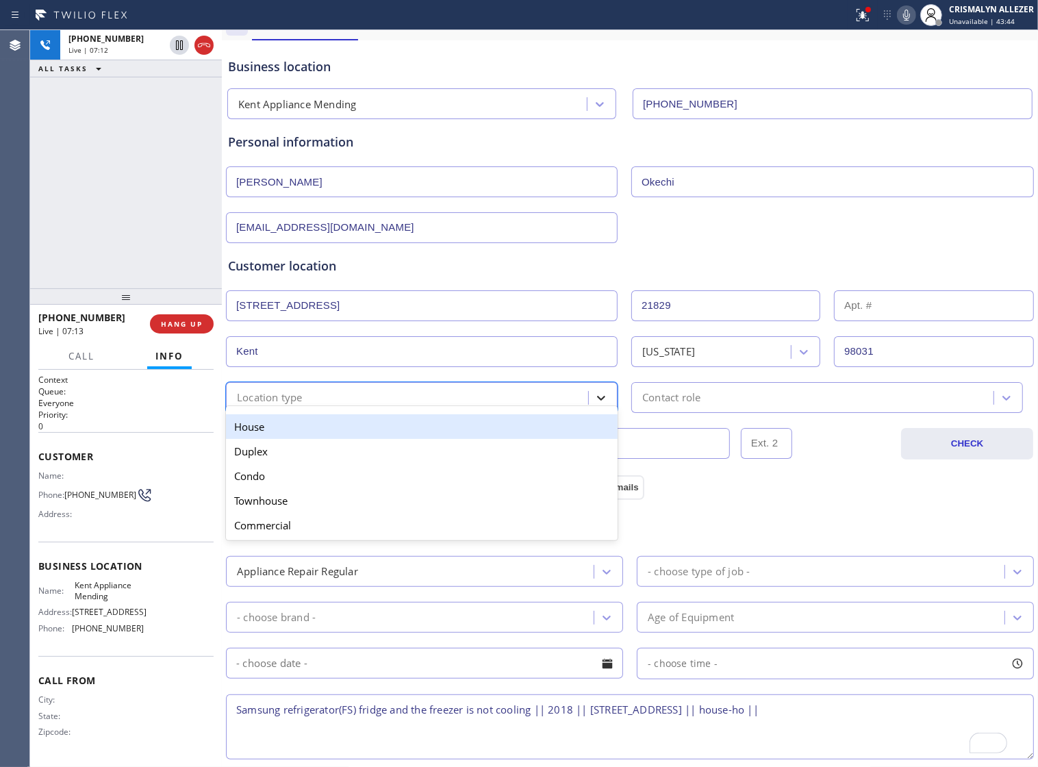
click at [600, 405] on icon at bounding box center [601, 398] width 14 height 14
click at [444, 438] on div "House" at bounding box center [422, 426] width 392 height 25
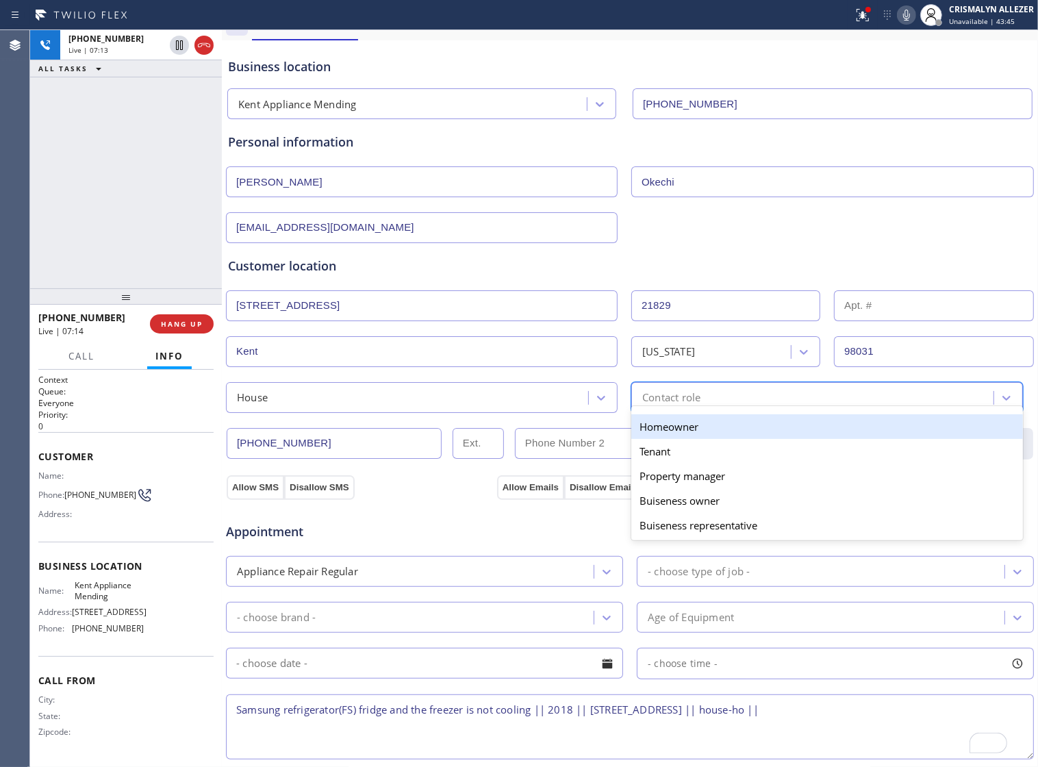
click at [717, 394] on div "Contact role" at bounding box center [814, 397] width 358 height 24
click at [697, 435] on div "Homeowner" at bounding box center [827, 426] width 392 height 25
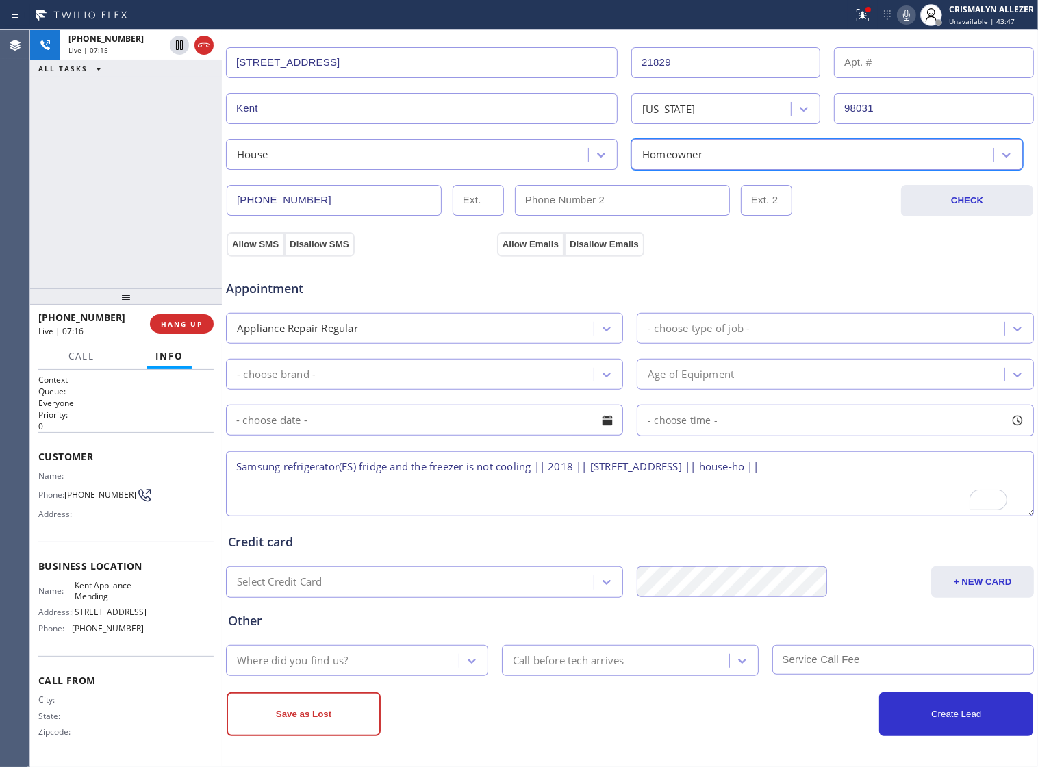
scroll to position [308, 0]
click at [270, 242] on button "Allow SMS" at bounding box center [255, 244] width 57 height 25
click at [541, 240] on button "Allow Emails" at bounding box center [530, 244] width 67 height 25
click at [240, 461] on textarea "Samsung refrigerator(FS) fridge and the freezer is not cooling || 2018 || [STRE…" at bounding box center [630, 483] width 808 height 65
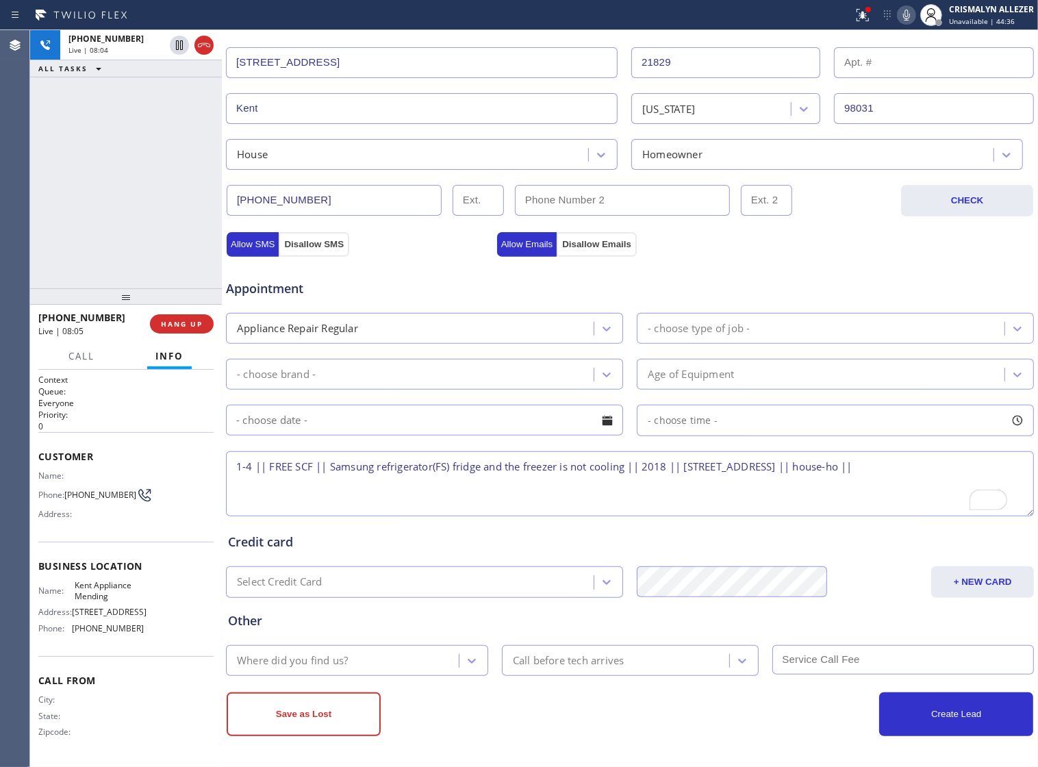
click at [678, 325] on div "- choose type of job -" at bounding box center [699, 328] width 102 height 16
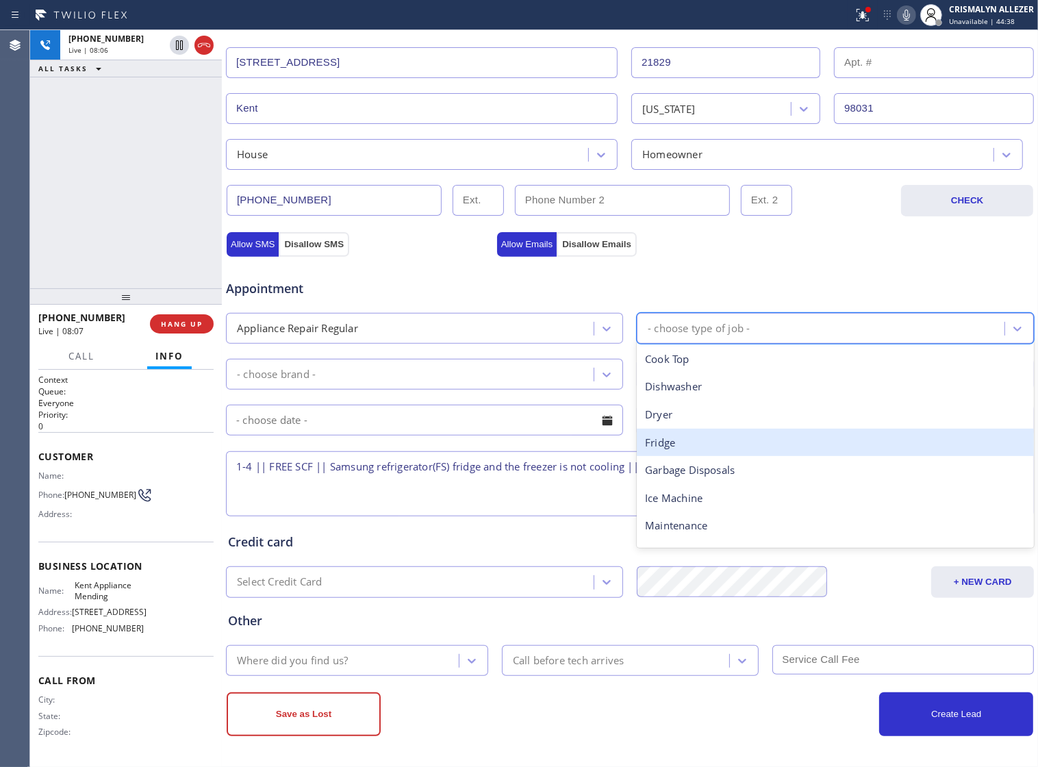
click at [686, 436] on div "Fridge" at bounding box center [835, 442] width 397 height 28
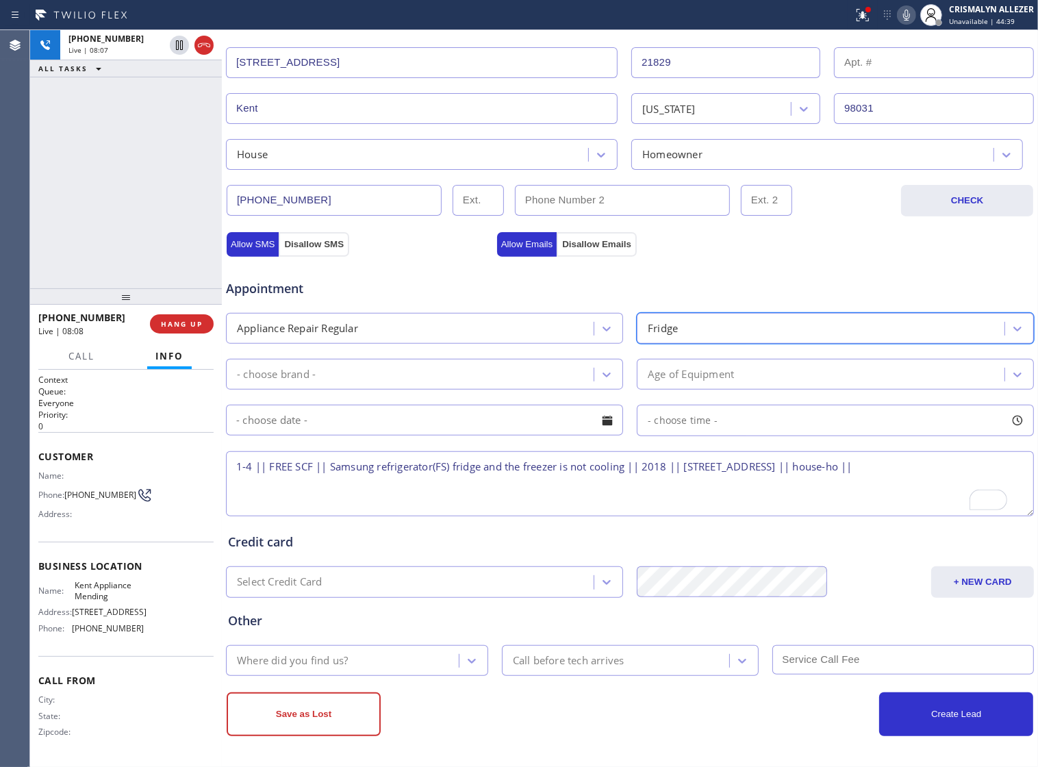
click at [574, 365] on div "- choose brand -" at bounding box center [411, 374] width 363 height 24
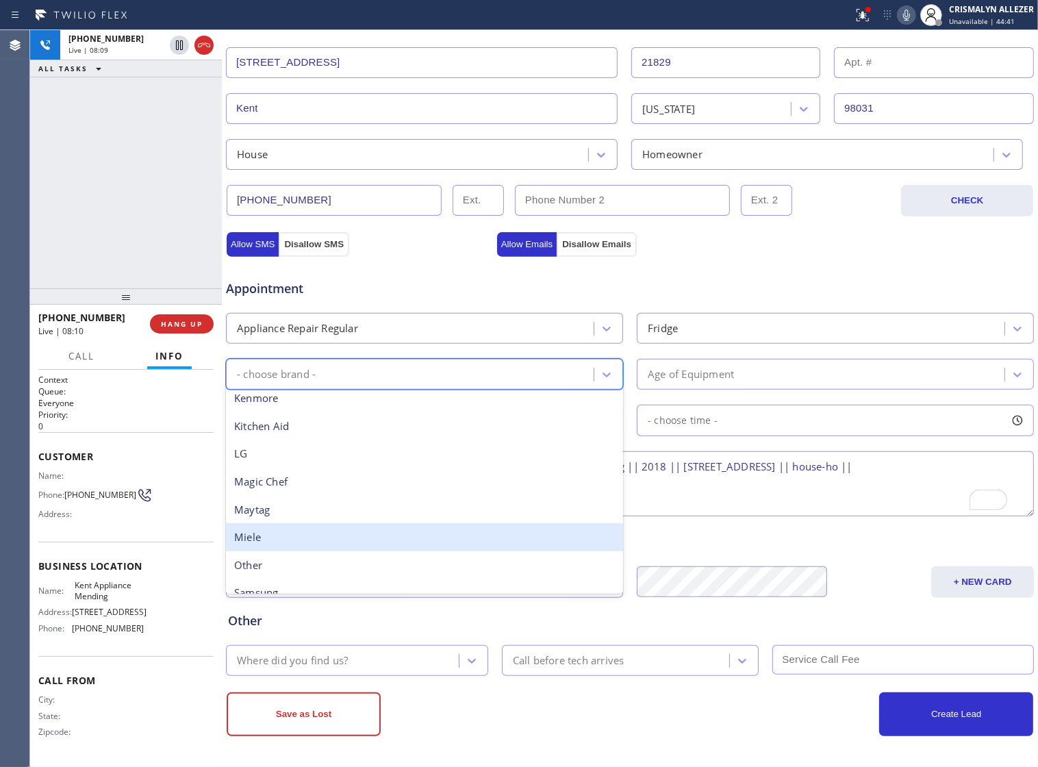
scroll to position [300, 0]
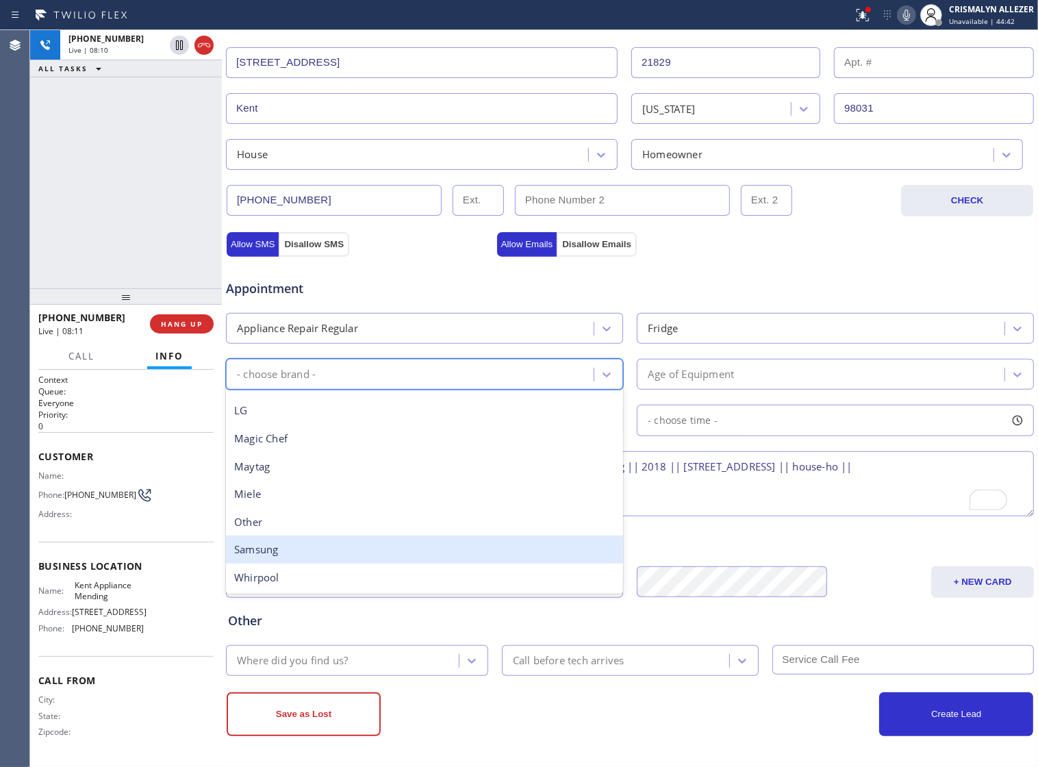
click at [358, 541] on div "Samsung" at bounding box center [424, 549] width 397 height 28
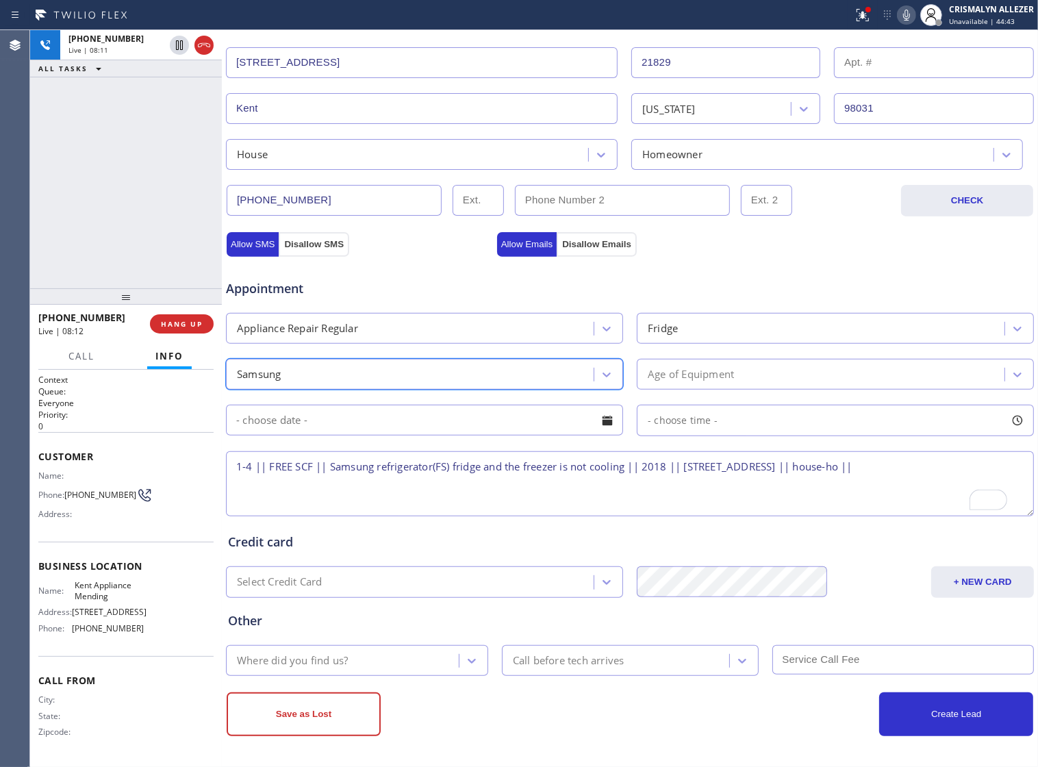
click at [773, 364] on div "Age of Equipment" at bounding box center [822, 374] width 363 height 24
click at [515, 498] on textarea "1-4 || FREE SCF || Samsung refrigerator(FS) fridge and the freezer is not cooli…" at bounding box center [630, 483] width 808 height 65
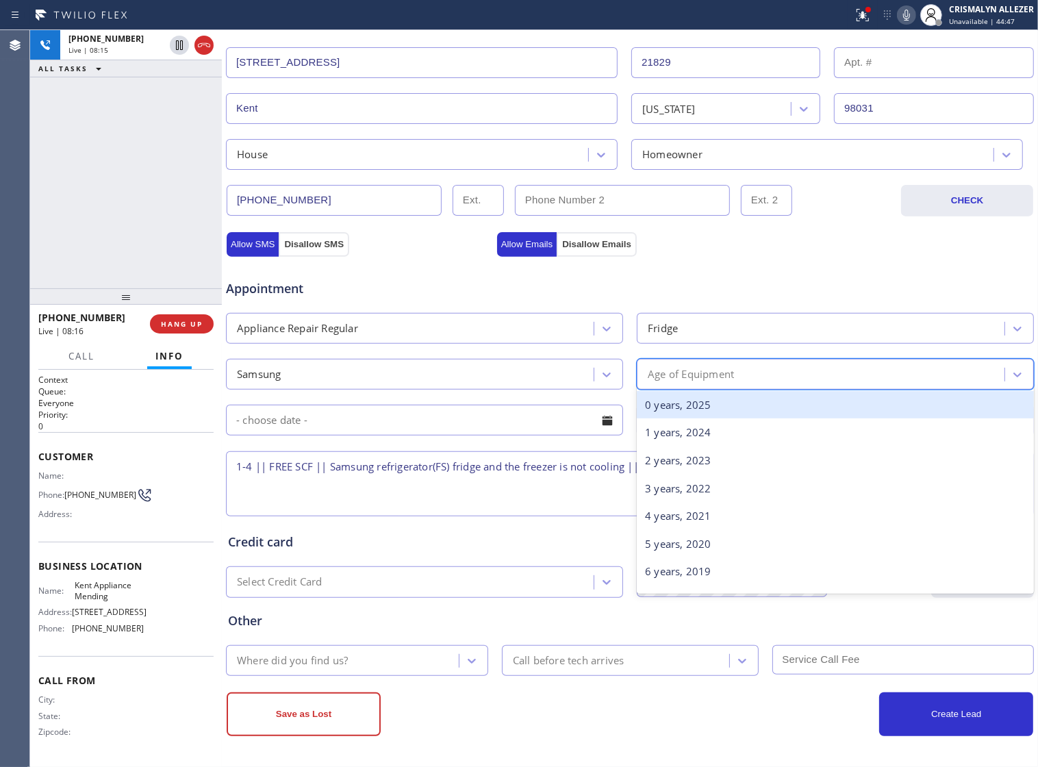
click at [752, 372] on div "Age of Equipment" at bounding box center [822, 374] width 363 height 24
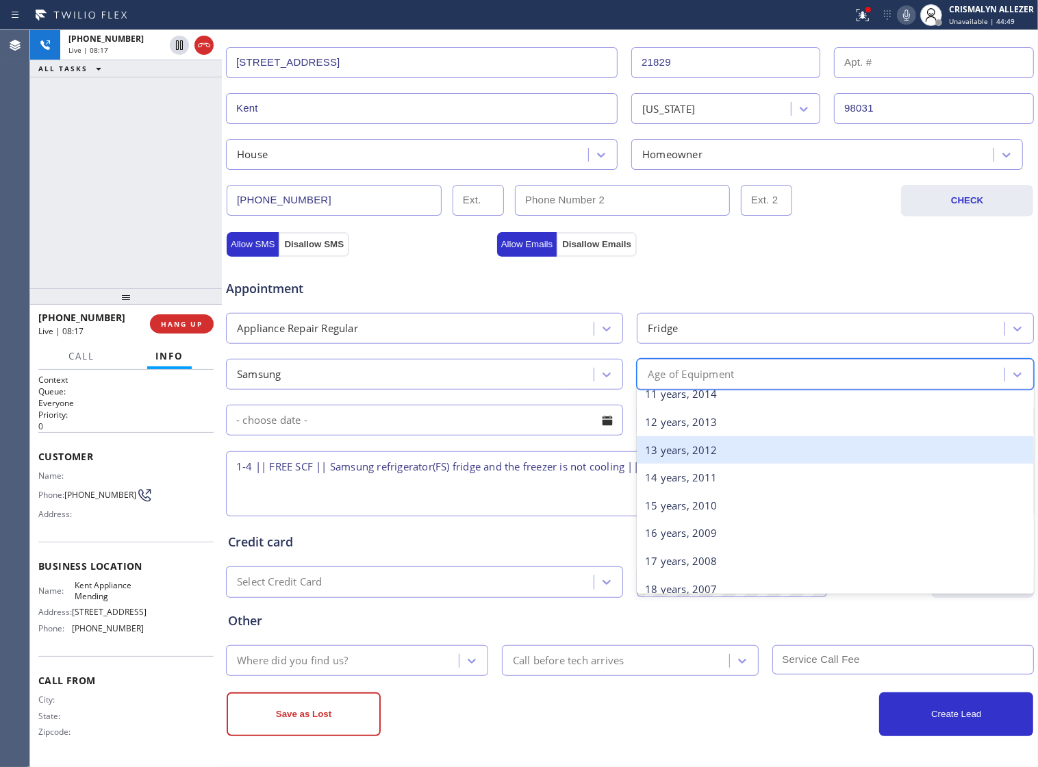
scroll to position [342, 0]
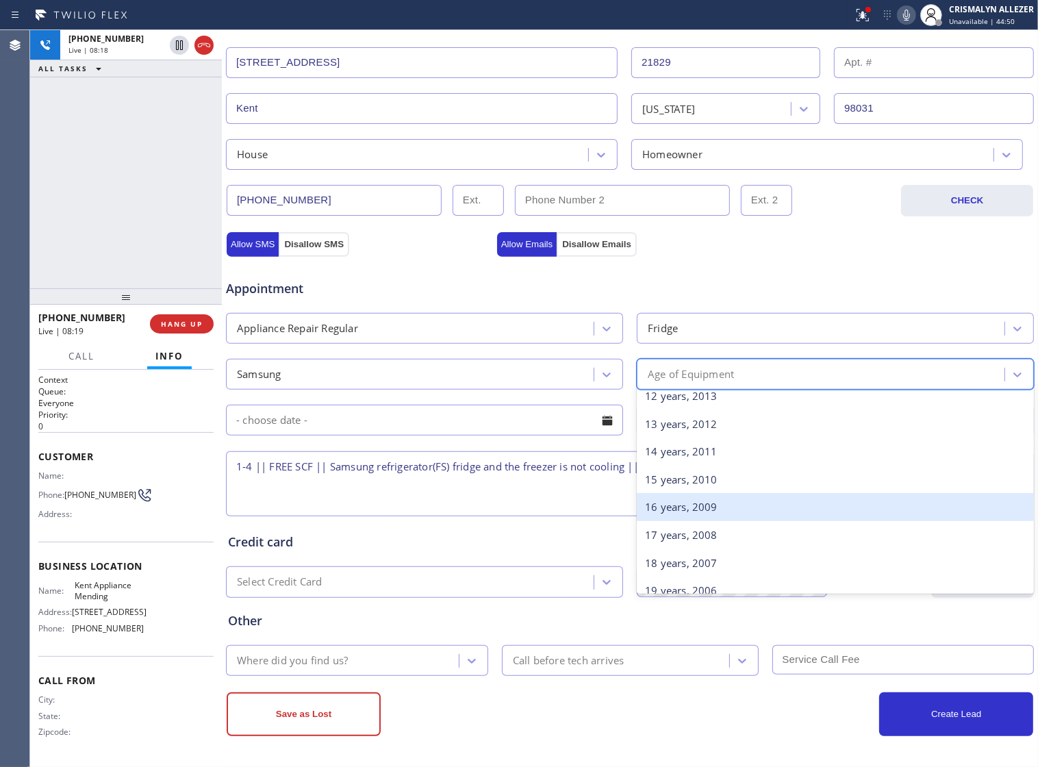
click at [574, 487] on textarea "1-4 || FREE SCF || Samsung refrigerator(FS) fridge and the freezer is not cooli…" at bounding box center [630, 483] width 808 height 65
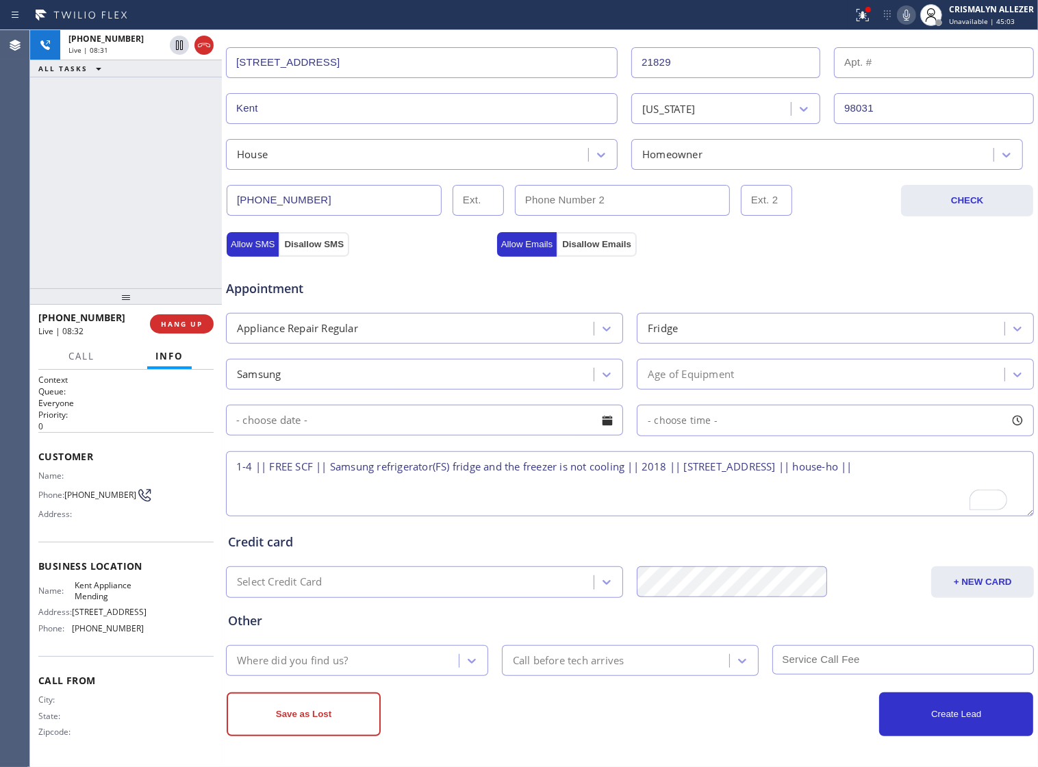
click at [770, 363] on div "Age of Equipment" at bounding box center [822, 374] width 363 height 24
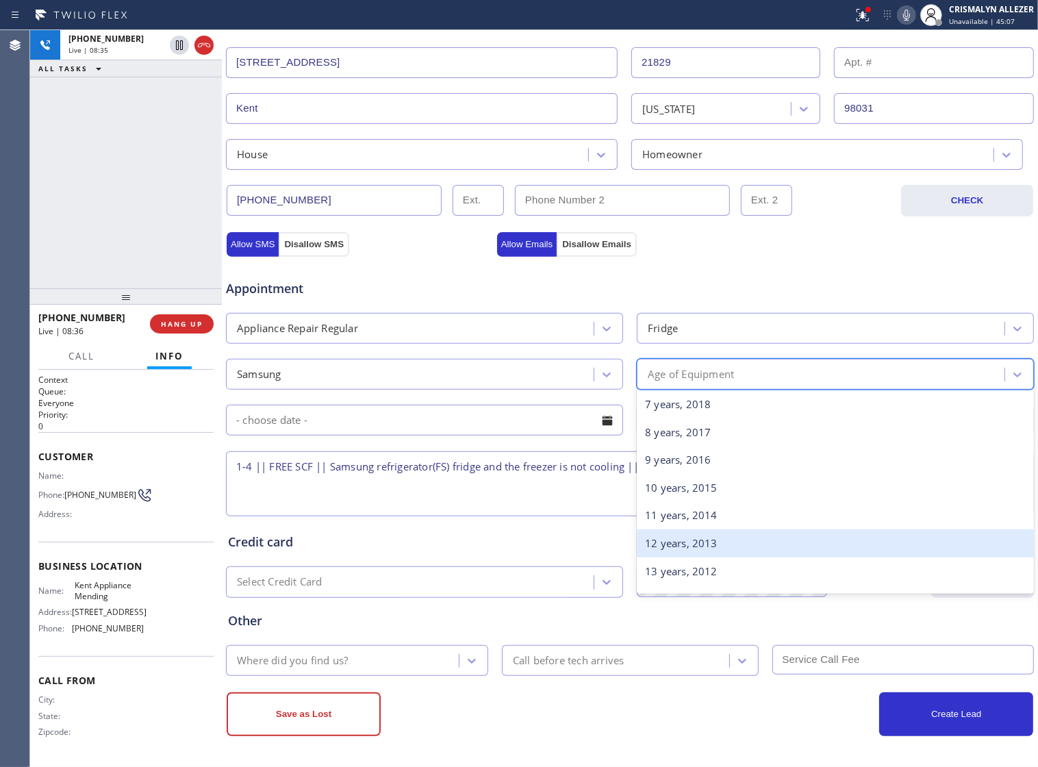
scroll to position [171, 0]
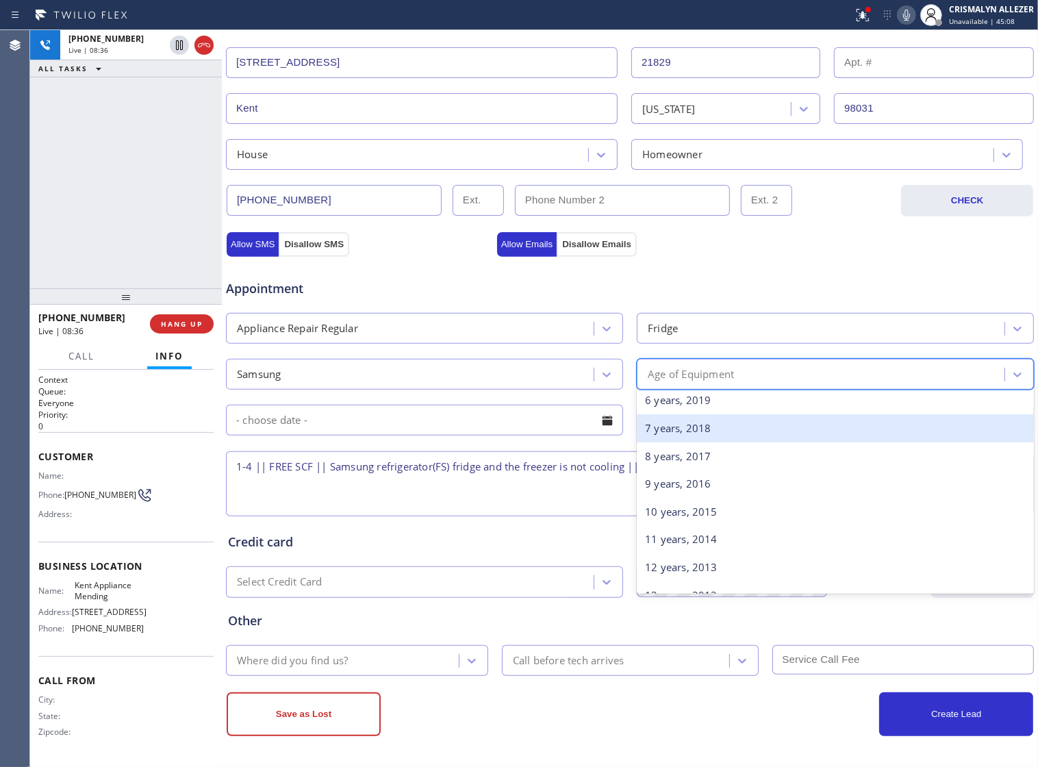
click at [750, 430] on div "7 years, 2018" at bounding box center [835, 428] width 397 height 28
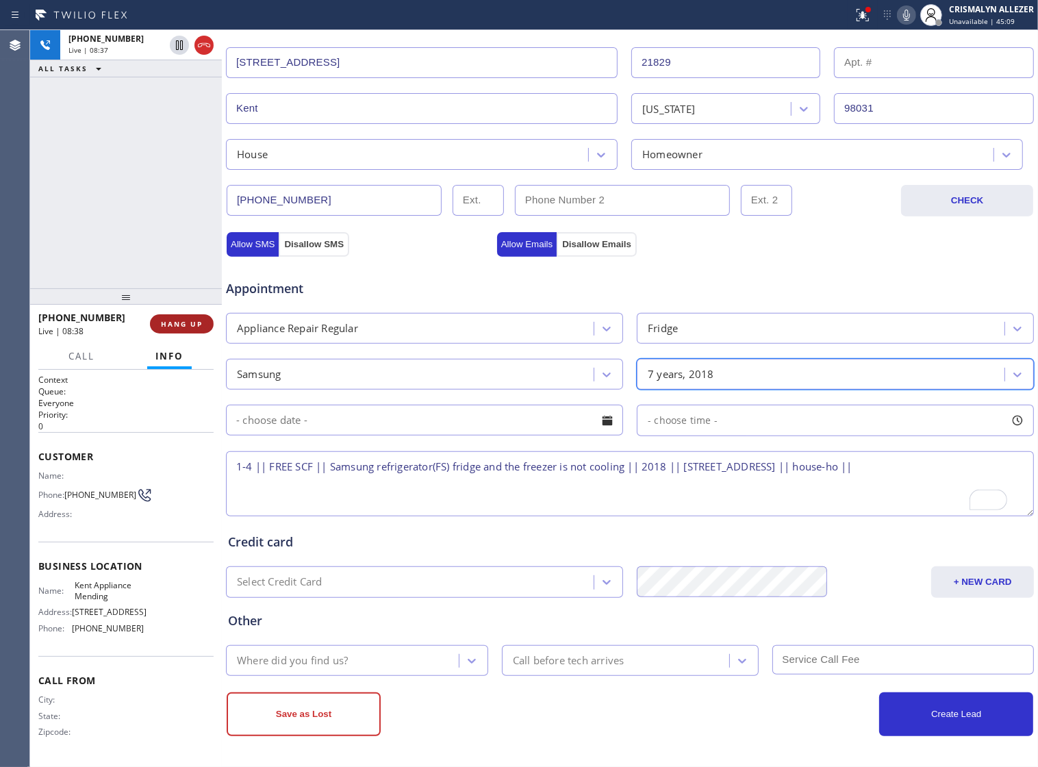
click at [169, 326] on span "HANG UP" at bounding box center [182, 324] width 42 height 10
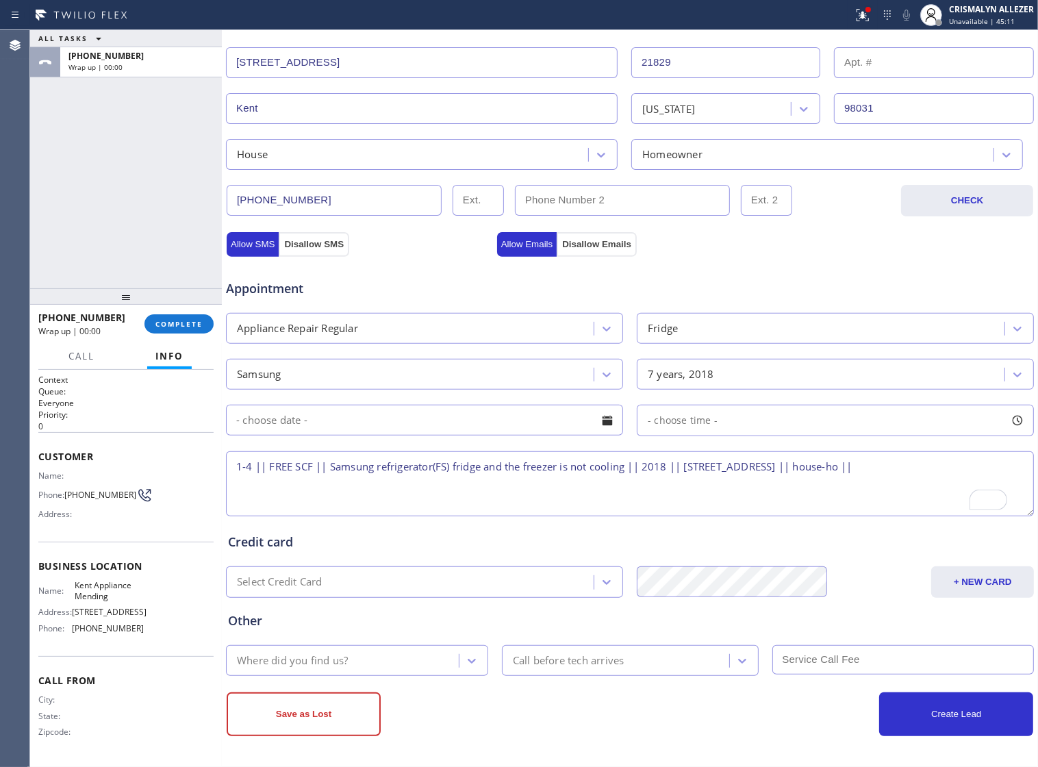
click at [673, 463] on textarea "1-4 || FREE SCF || Samsung refrigerator(FS) fridge and the freezer is not cooli…" at bounding box center [630, 483] width 808 height 65
click at [967, 471] on textarea "1-4 || FREE SCF || Samsung refrigerator(FS) fridge and the freezer is not cooli…" at bounding box center [630, 483] width 808 height 65
drag, startPoint x: 72, startPoint y: 584, endPoint x: 132, endPoint y: 603, distance: 63.2
click at [132, 601] on span "Kent Appliance Mending" at bounding box center [109, 590] width 68 height 21
copy span "Kent Appliance Mending"
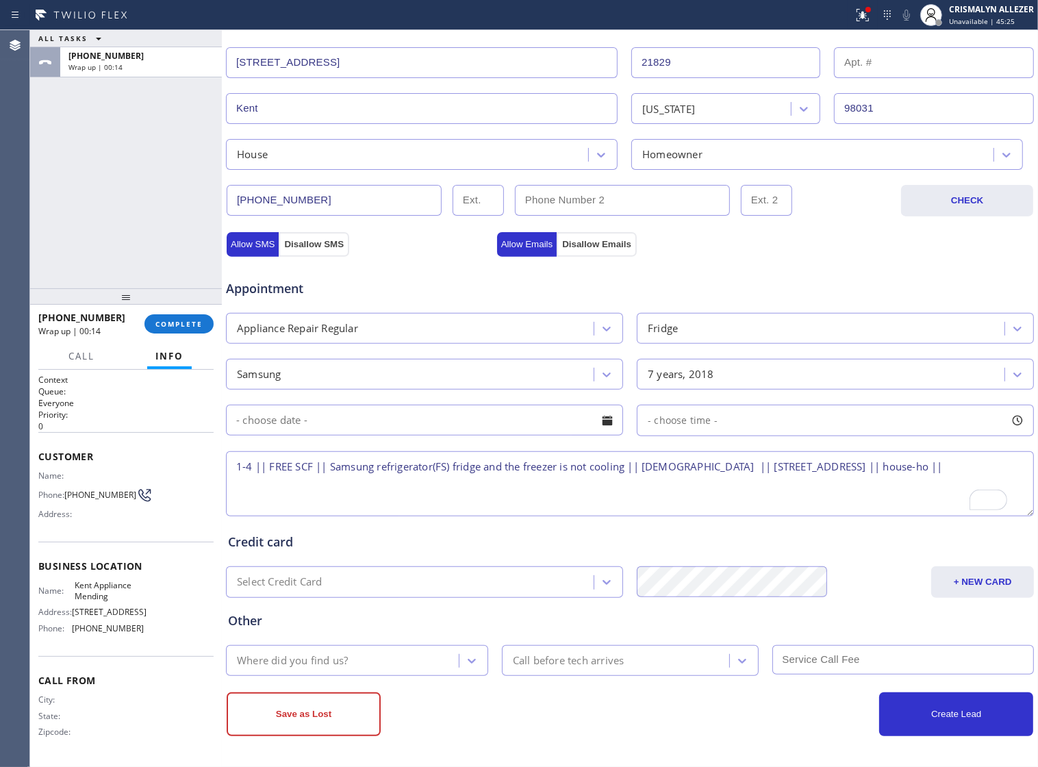
click at [974, 463] on textarea "1-4 || FREE SCF || Samsung refrigerator(FS) fridge and the freezer is not cooli…" at bounding box center [630, 483] width 808 height 65
paste textarea "Kent Appliance Mending"
type textarea "1-4 || FREE SCF || Samsung refrigerator(FS) fridge and the freezer is not cooli…"
click at [530, 240] on button "Allow Emails" at bounding box center [527, 244] width 60 height 25
click at [266, 235] on button "Allow SMS" at bounding box center [253, 244] width 52 height 25
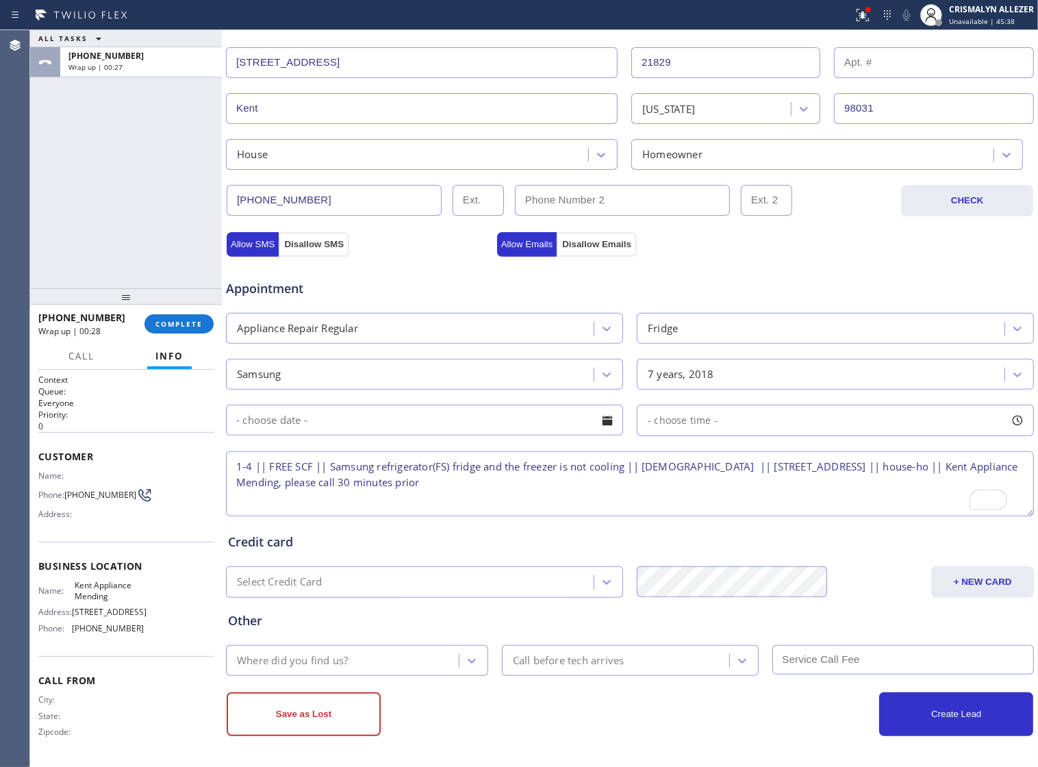
click at [604, 421] on div at bounding box center [606, 420] width 23 height 23
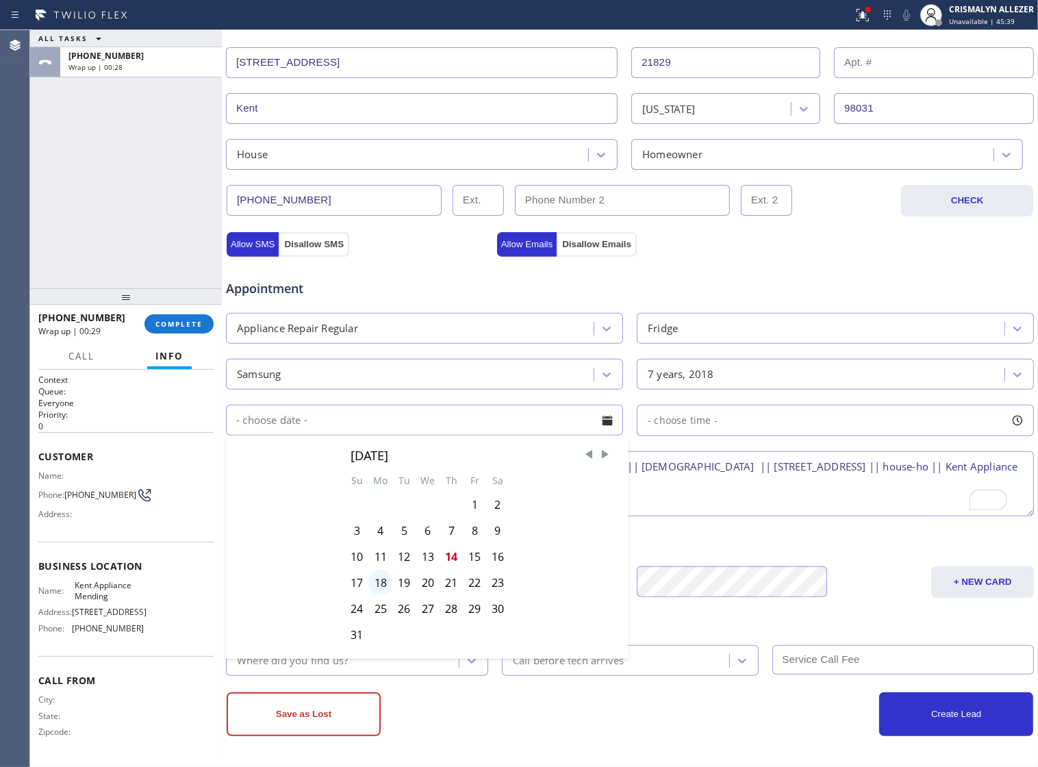
click at [374, 595] on div "18" at bounding box center [380, 582] width 24 height 26
type input "08/18/2025"
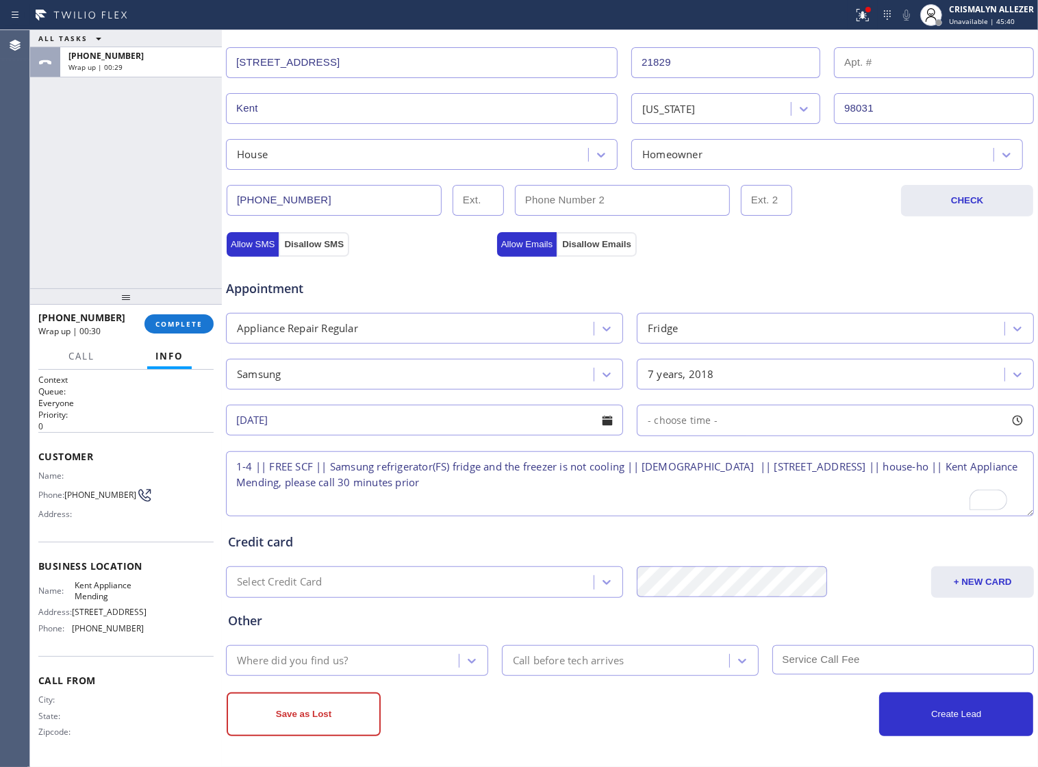
click at [819, 422] on div "- choose time -" at bounding box center [835, 420] width 397 height 31
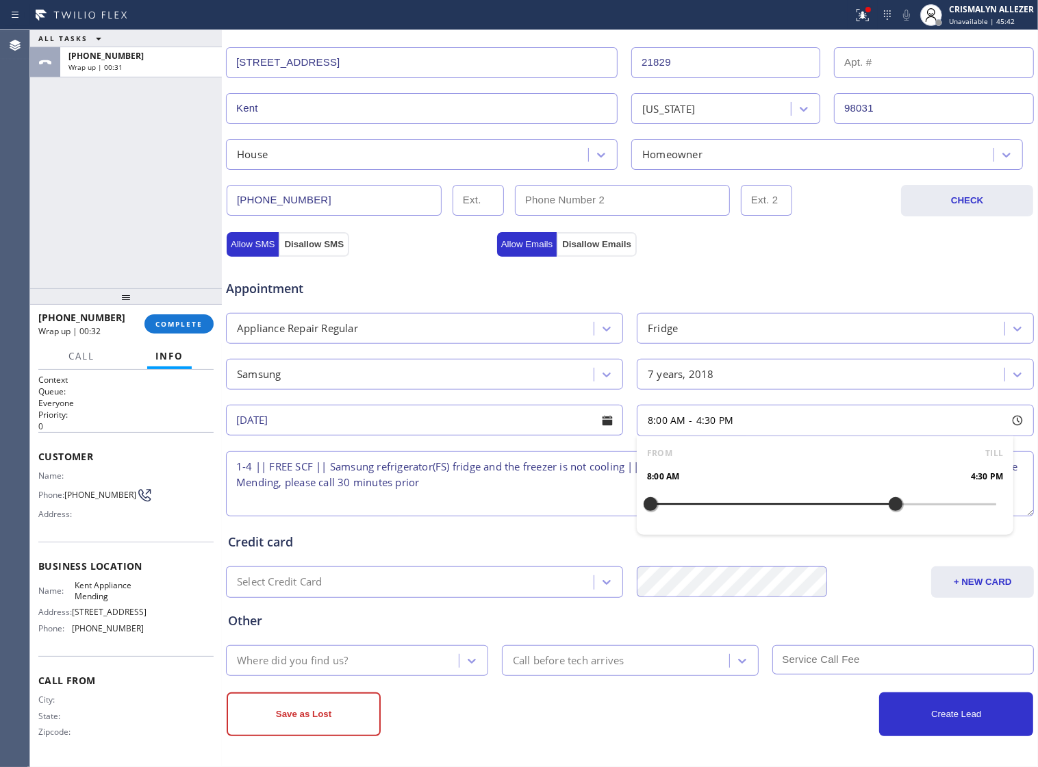
drag, startPoint x: 645, startPoint y: 501, endPoint x: 882, endPoint y: 496, distance: 236.9
click at [887, 496] on div at bounding box center [895, 503] width 16 height 29
drag, startPoint x: 882, startPoint y: 496, endPoint x: 873, endPoint y: 497, distance: 8.9
click at [873, 497] on div at bounding box center [881, 503] width 16 height 29
drag, startPoint x: 640, startPoint y: 503, endPoint x: 791, endPoint y: 503, distance: 150.6
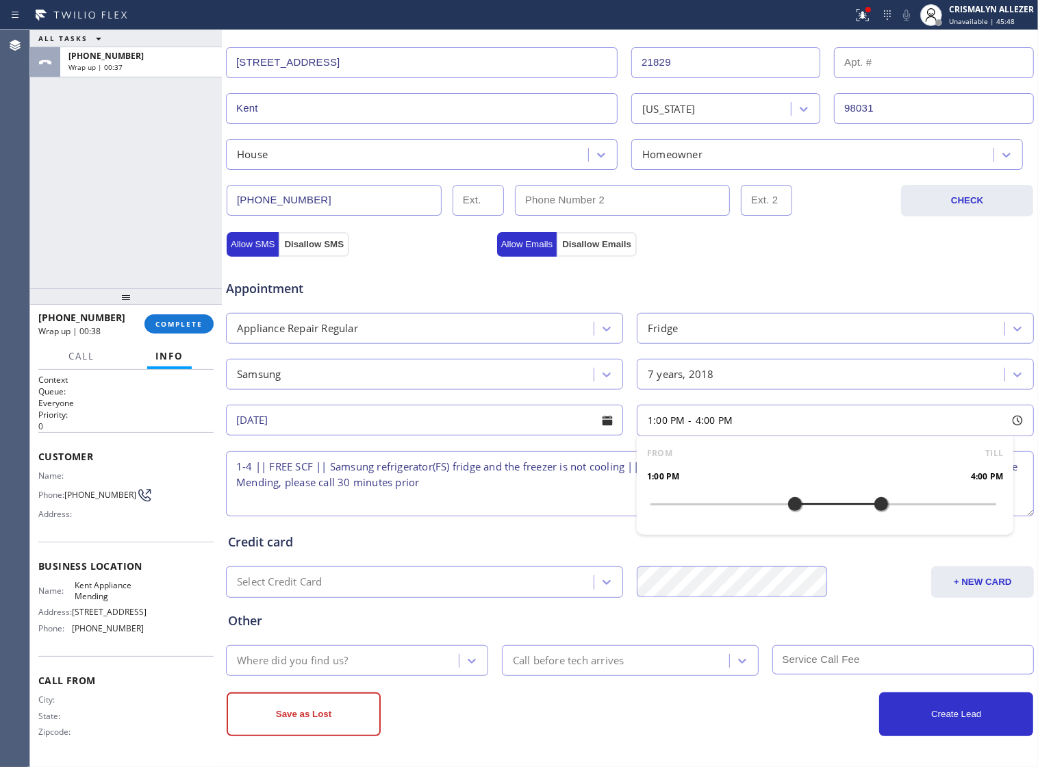
click at [791, 503] on div at bounding box center [794, 503] width 16 height 29
click at [552, 494] on textarea "1-4 || FREE SCF || Samsung refrigerator(FS) fridge and the freezer is not cooli…" at bounding box center [630, 483] width 808 height 65
click at [465, 663] on icon at bounding box center [472, 661] width 14 height 14
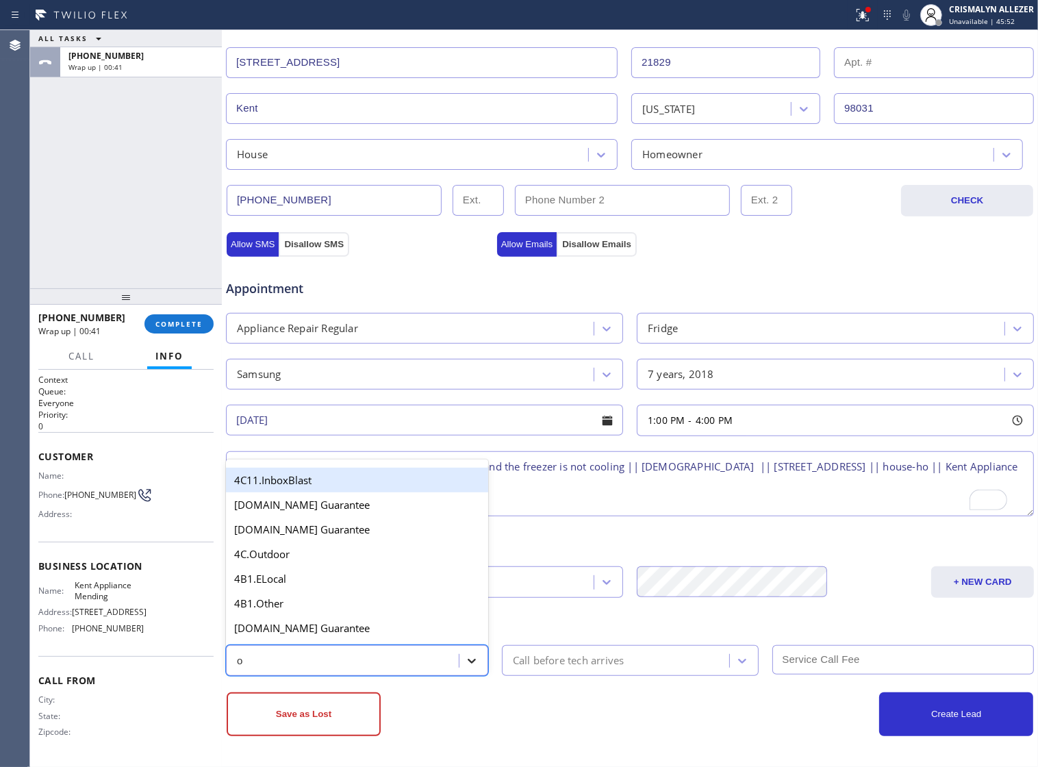
type input "ou"
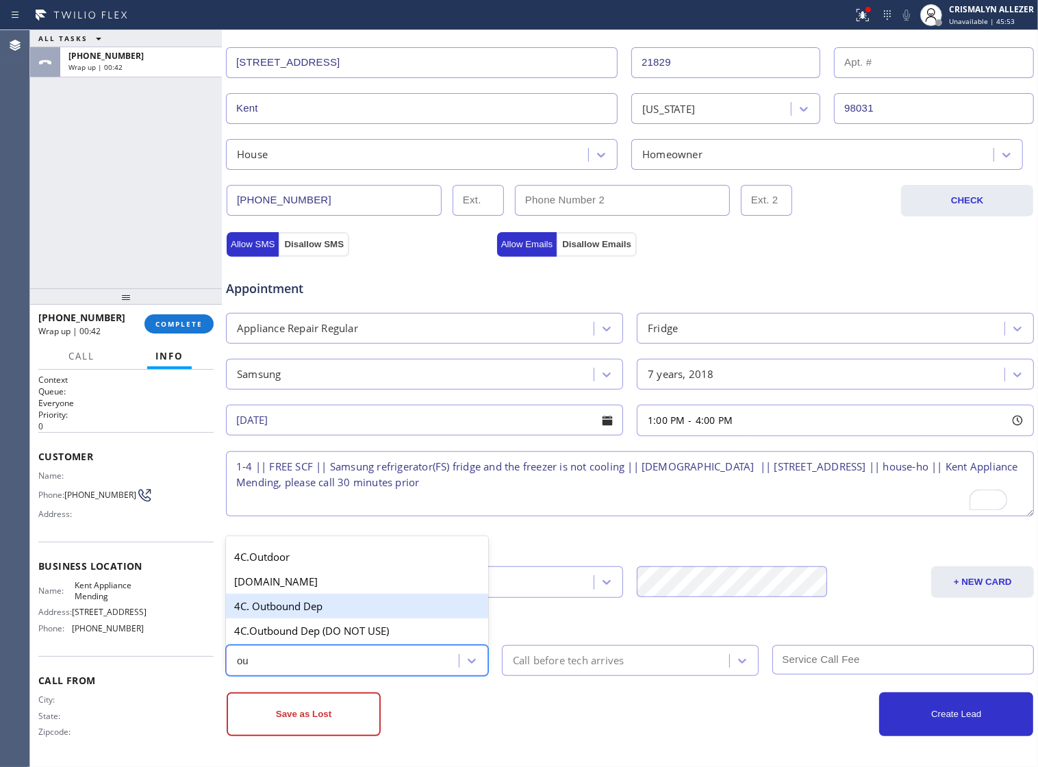
click at [312, 606] on div "4C. Outbound Dep" at bounding box center [357, 605] width 262 height 25
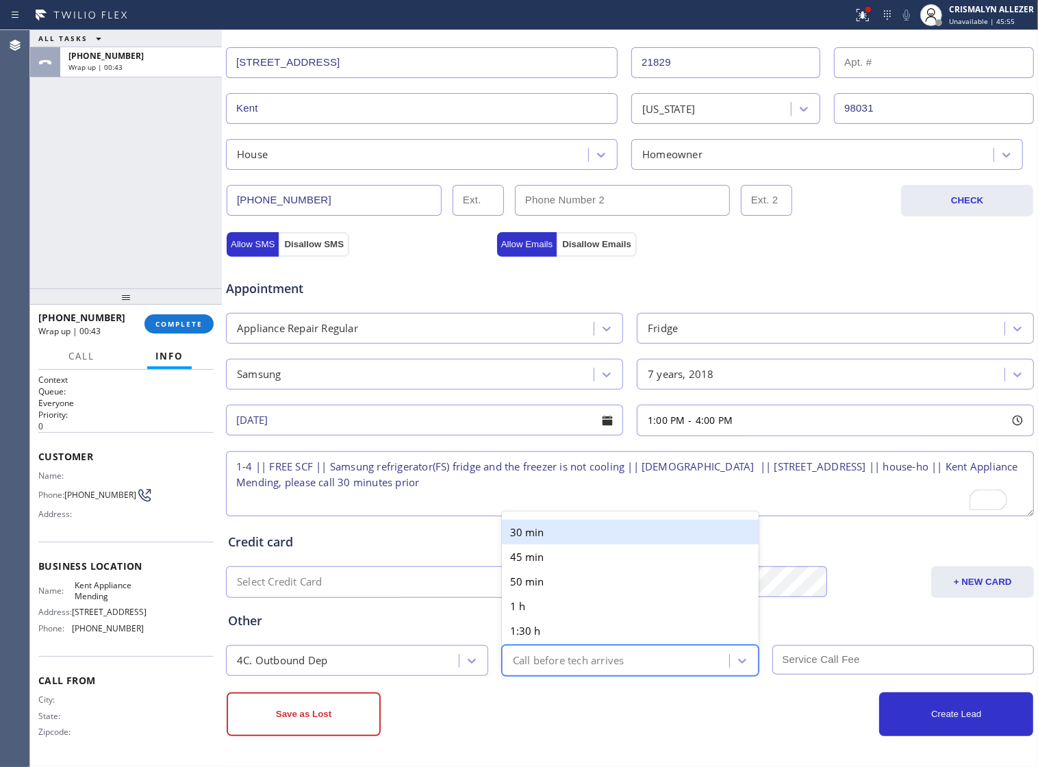
click at [631, 662] on div "Call before tech arrives" at bounding box center [617, 660] width 223 height 24
click at [617, 531] on div "30 min" at bounding box center [630, 532] width 257 height 25
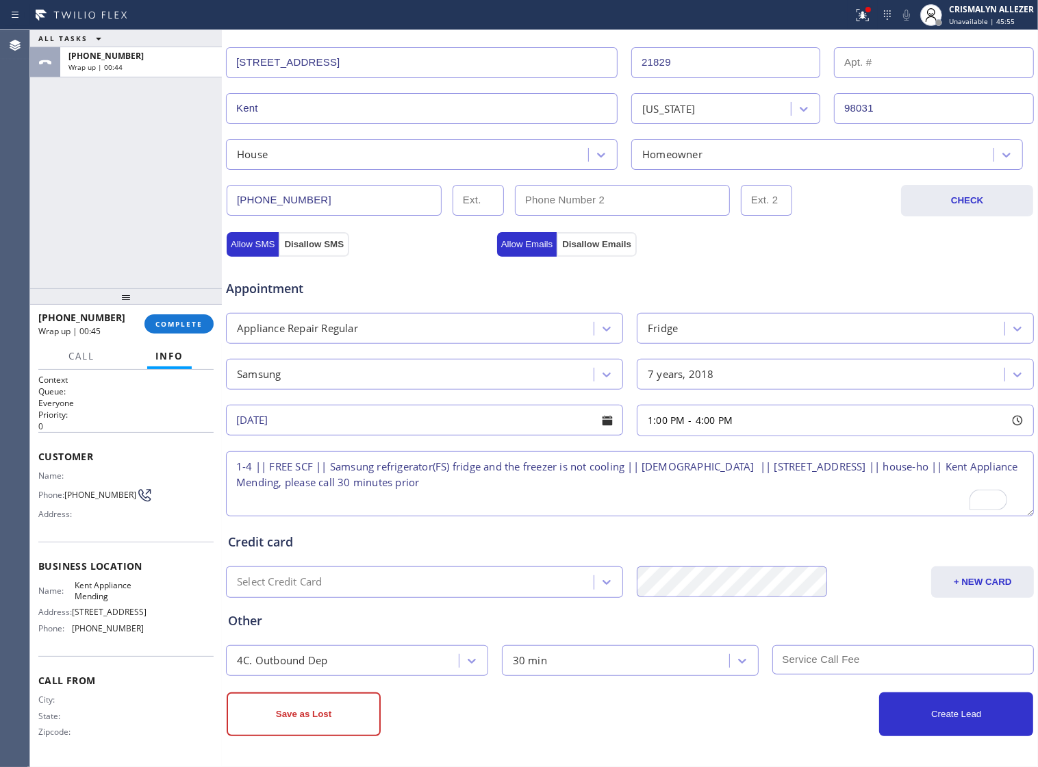
click at [815, 664] on input "text" at bounding box center [903, 659] width 262 height 29
type input "0"
click at [860, 611] on div "Other" at bounding box center [630, 620] width 804 height 18
click at [938, 723] on button "Create Lead" at bounding box center [956, 714] width 154 height 44
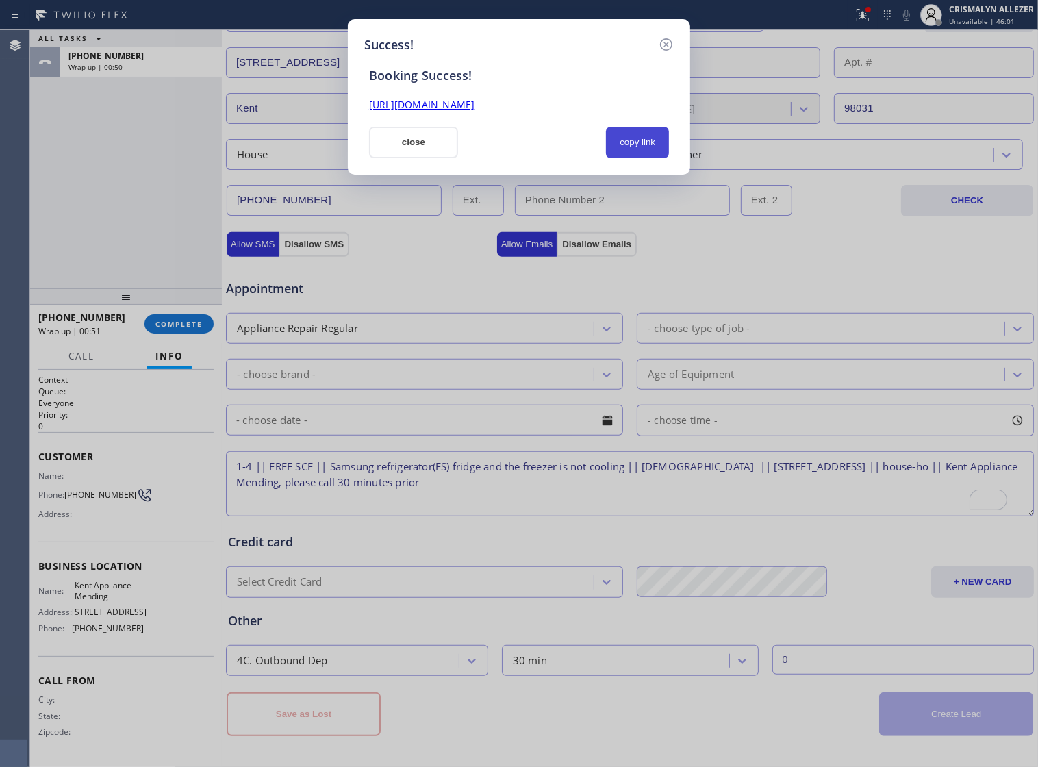
click at [642, 151] on button "copy link" at bounding box center [637, 142] width 63 height 31
click at [405, 149] on button "close" at bounding box center [413, 142] width 89 height 31
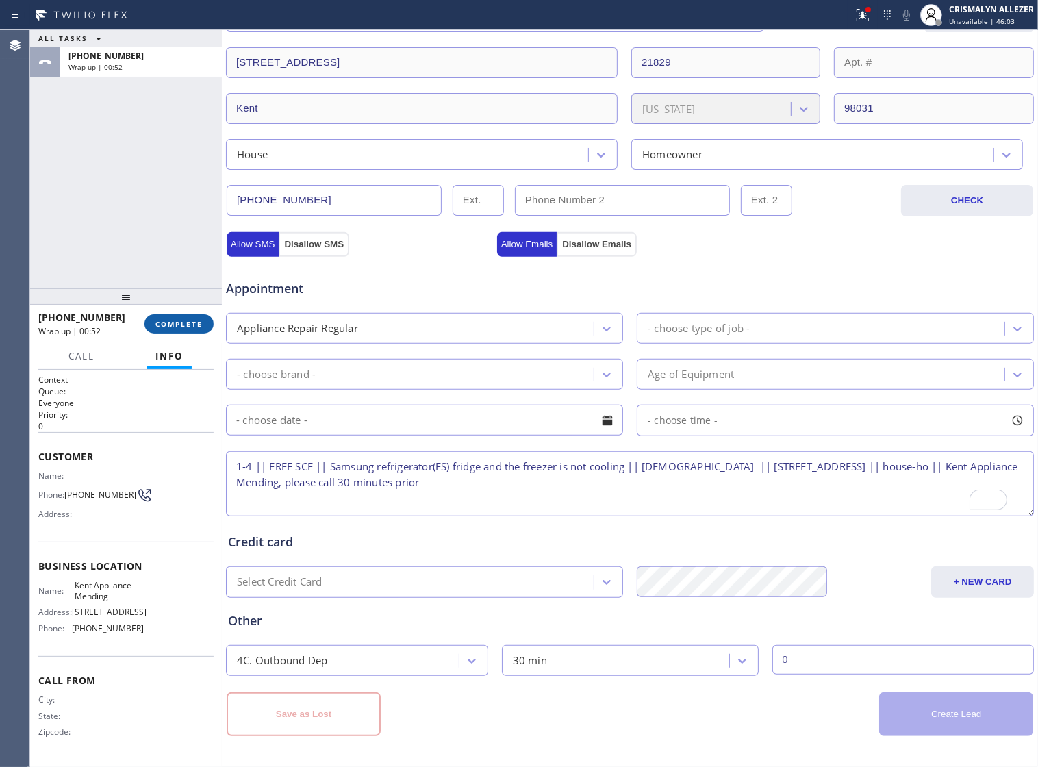
click at [168, 329] on button "COMPLETE" at bounding box center [178, 323] width 69 height 19
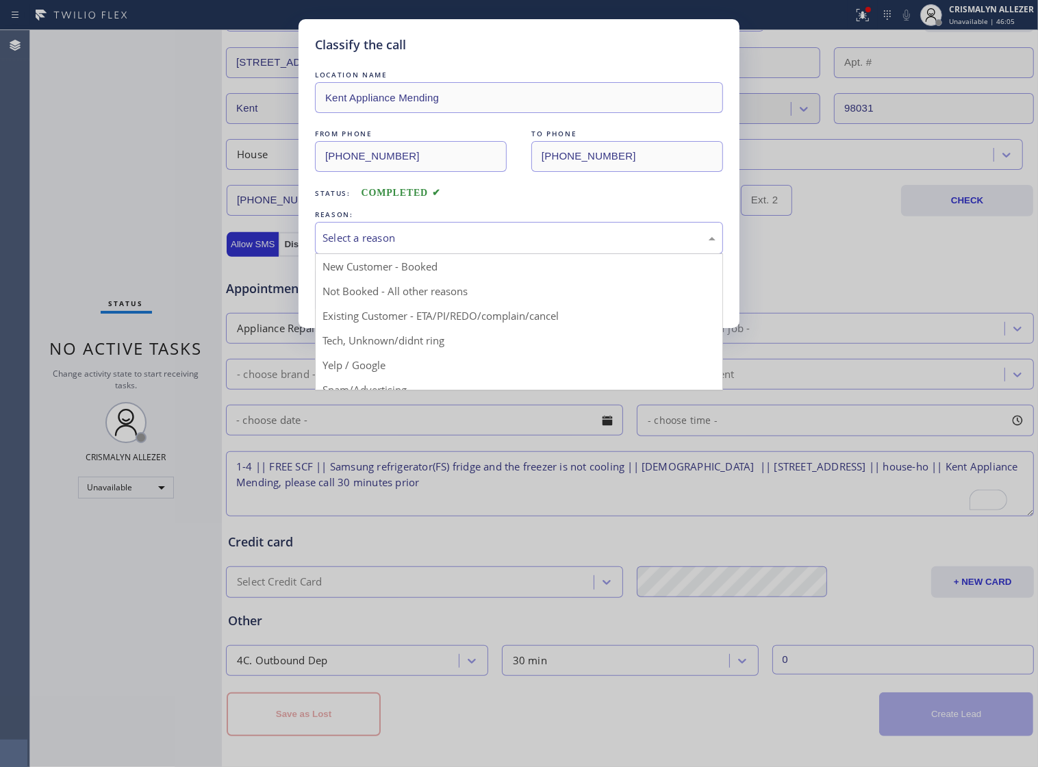
click at [525, 254] on div "Select a reason" at bounding box center [519, 238] width 408 height 32
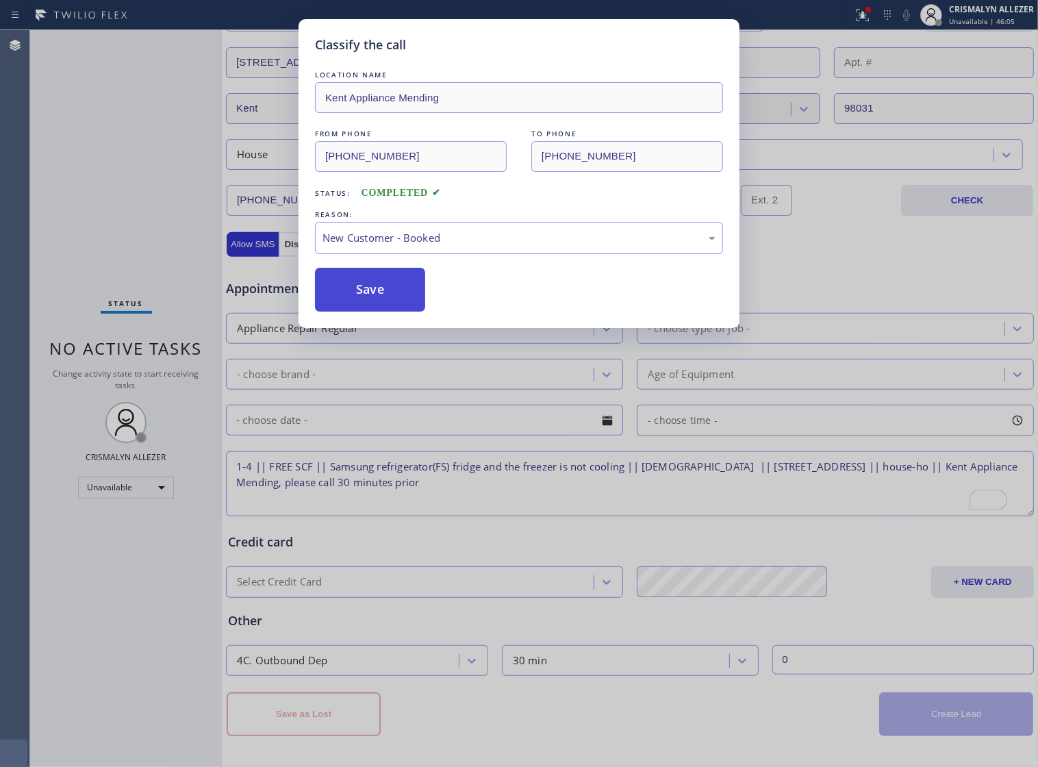
click at [384, 307] on button "Save" at bounding box center [370, 290] width 110 height 44
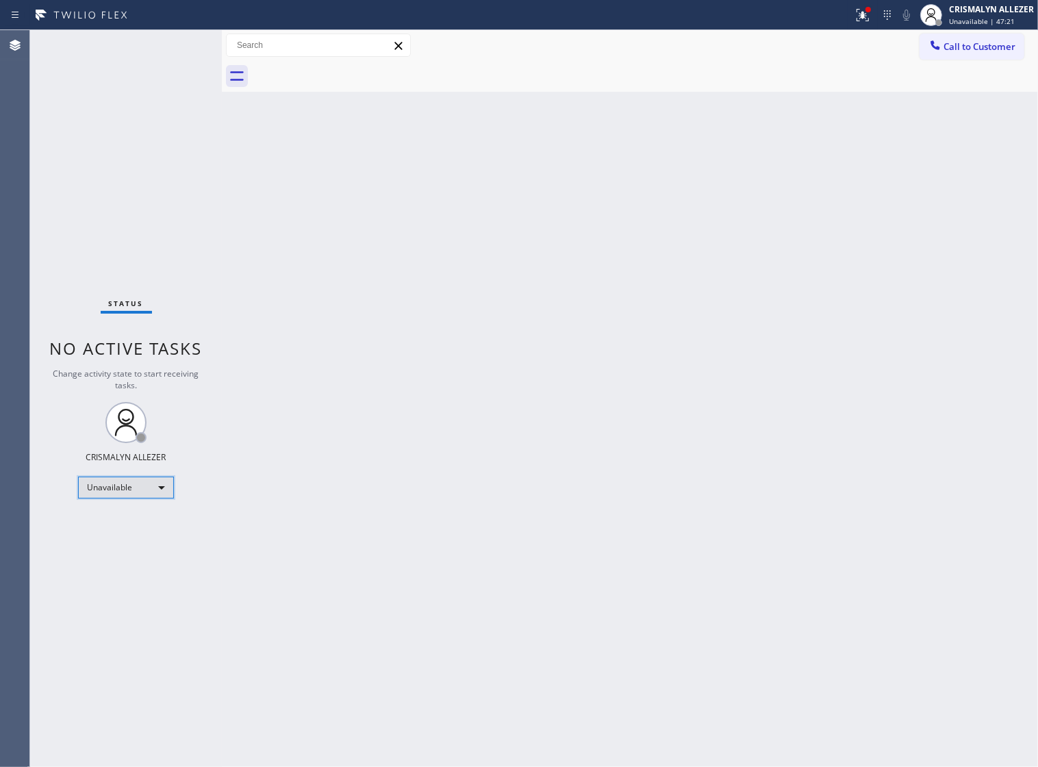
click at [158, 494] on div "Unavailable" at bounding box center [126, 487] width 96 height 22
click at [127, 560] on li "Break" at bounding box center [125, 558] width 93 height 16
